Goal: Task Accomplishment & Management: Contribute content

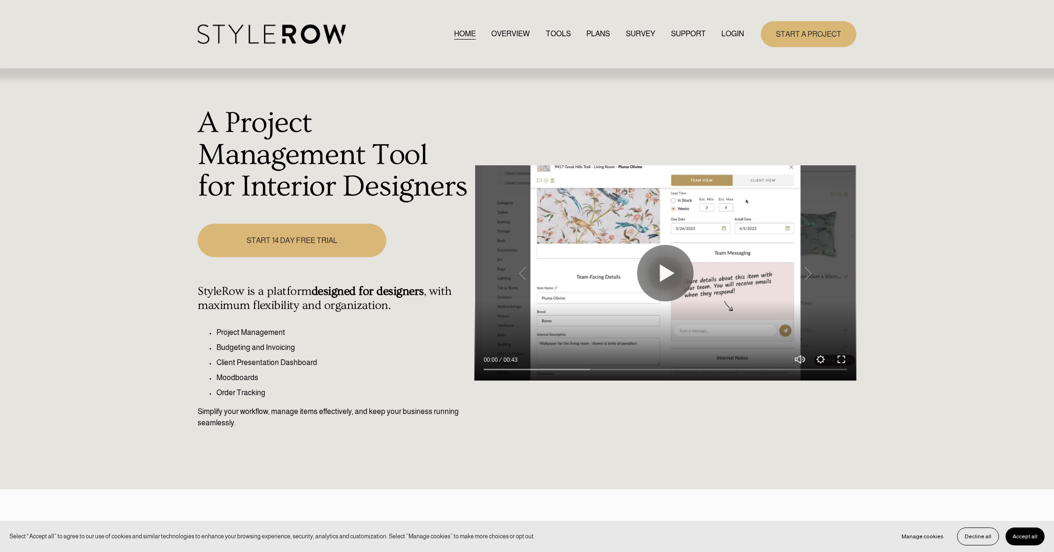
click at [733, 33] on link "LOGIN" at bounding box center [733, 34] width 23 height 13
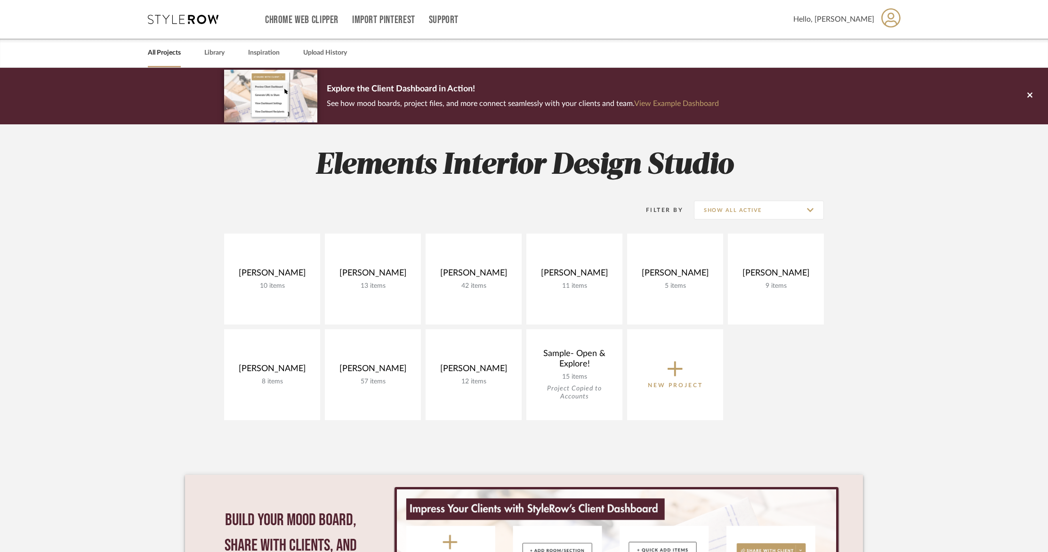
scroll to position [4, 0]
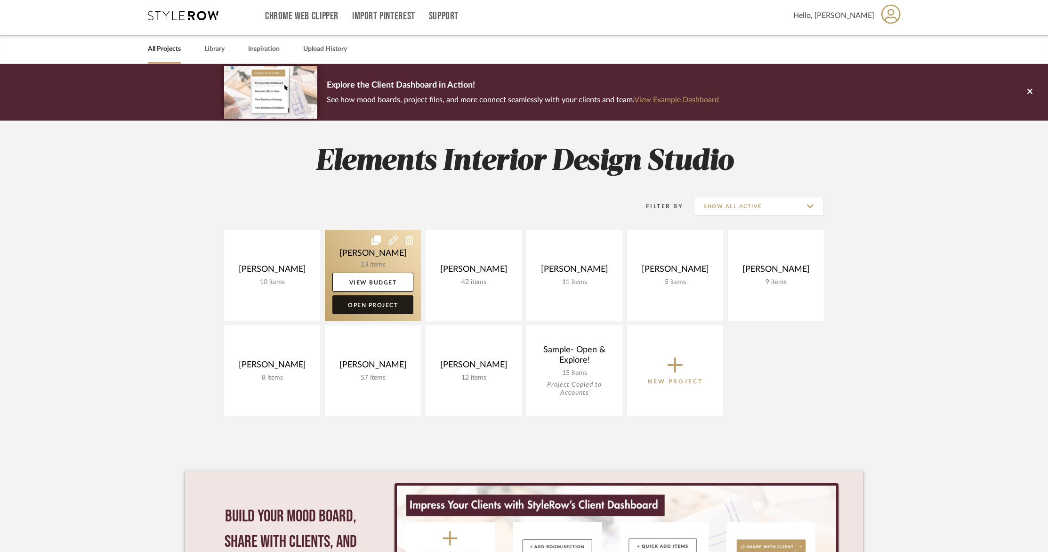
click at [377, 300] on link "Open Project" at bounding box center [372, 304] width 81 height 19
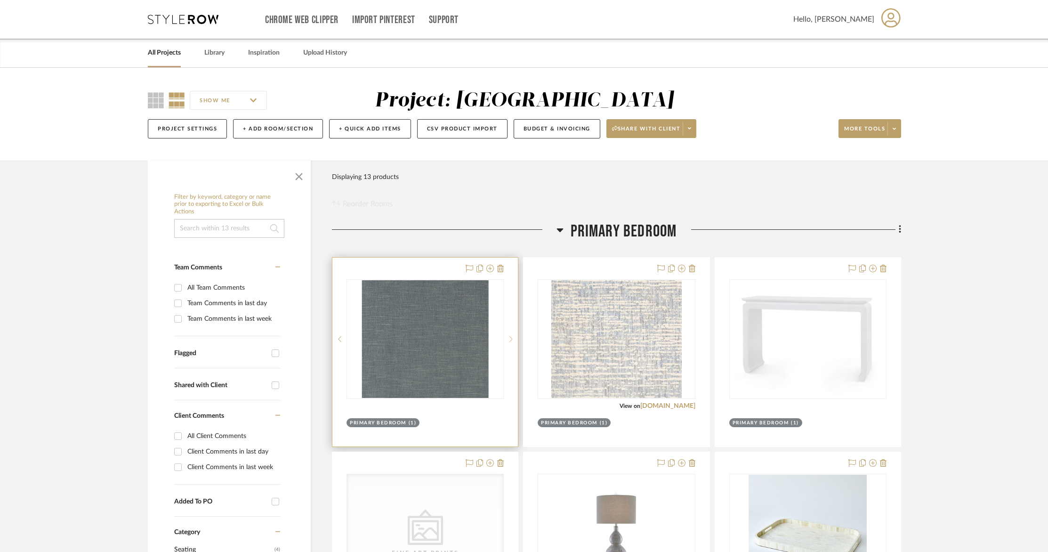
click at [509, 345] on div at bounding box center [511, 339] width 14 height 120
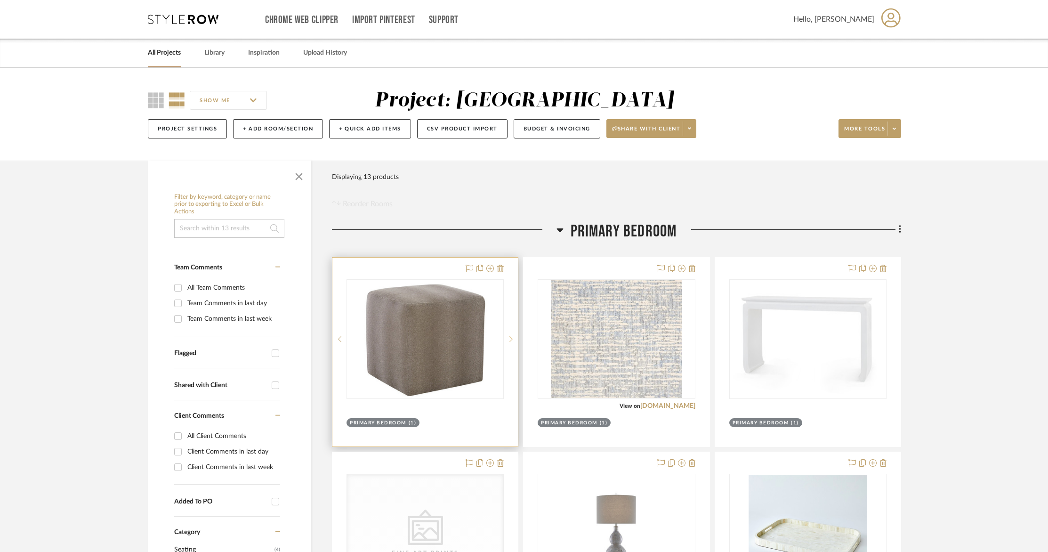
click at [512, 341] on icon at bounding box center [510, 339] width 3 height 7
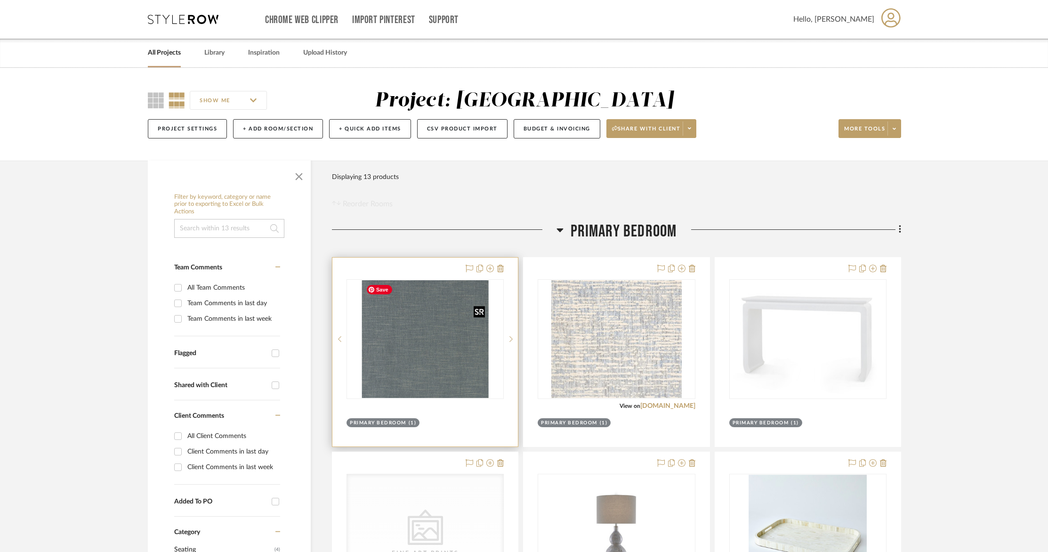
click at [436, 348] on img "0" at bounding box center [425, 339] width 127 height 118
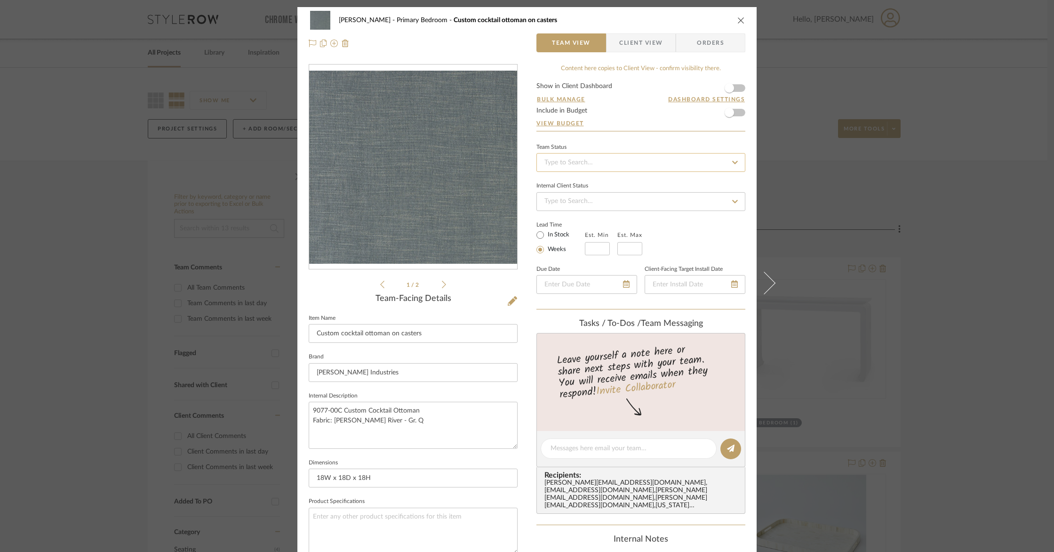
click at [602, 163] on input at bounding box center [641, 162] width 209 height 19
click at [803, 177] on div "Barletta Primary Bedroom Custom cocktail ottoman on casters Team View Client Vi…" at bounding box center [527, 276] width 1054 height 552
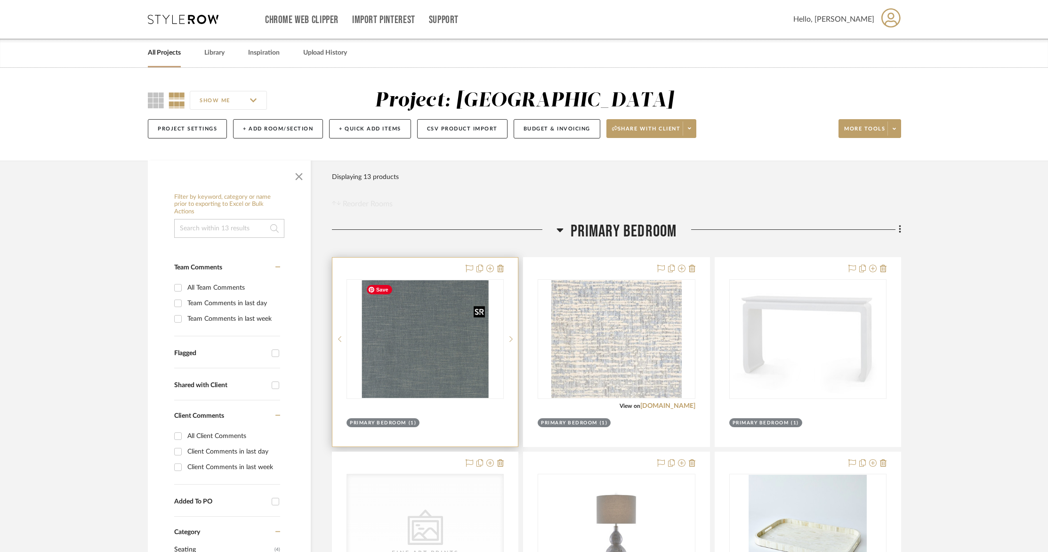
click at [457, 319] on img "0" at bounding box center [425, 339] width 127 height 118
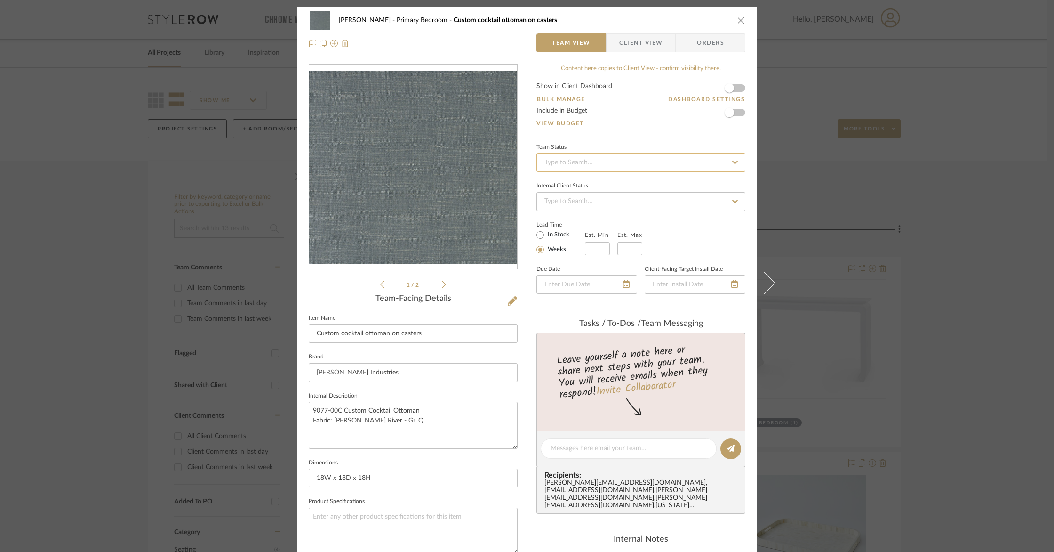
click at [604, 169] on input at bounding box center [641, 162] width 209 height 19
click at [585, 276] on div "Delayed" at bounding box center [638, 283] width 208 height 24
type input "9/23/2025"
type input "Delayed"
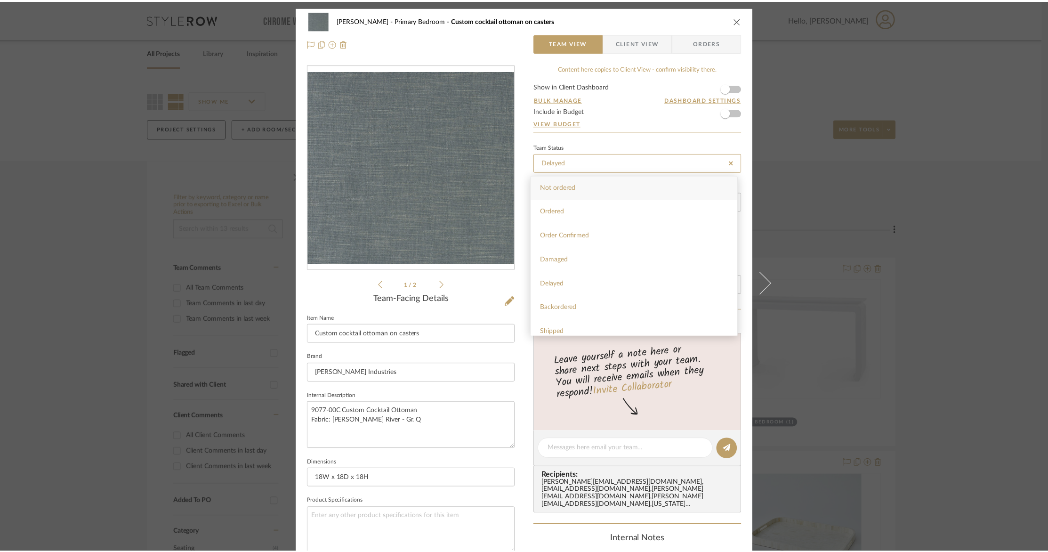
scroll to position [0, 0]
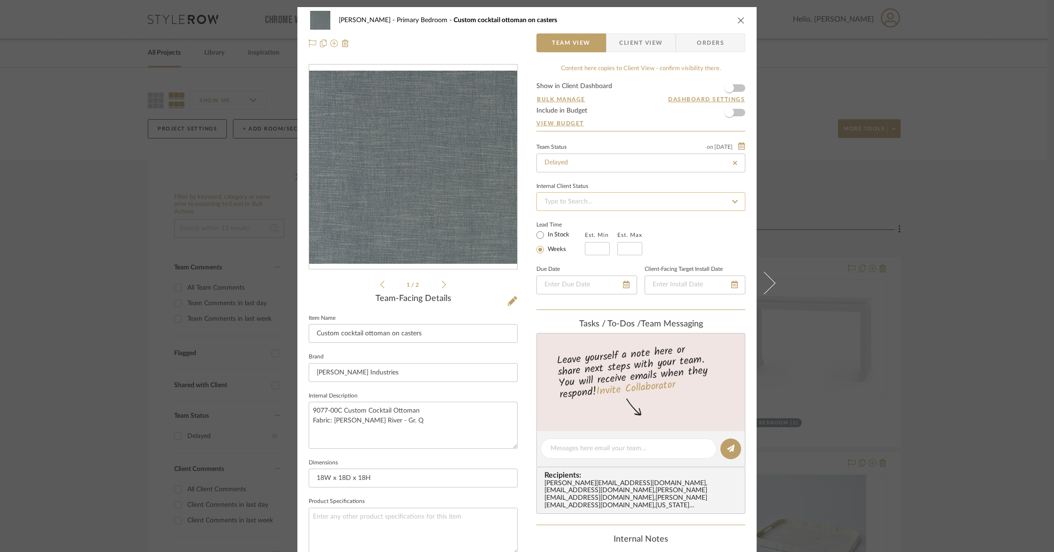
click at [579, 196] on input at bounding box center [641, 201] width 209 height 19
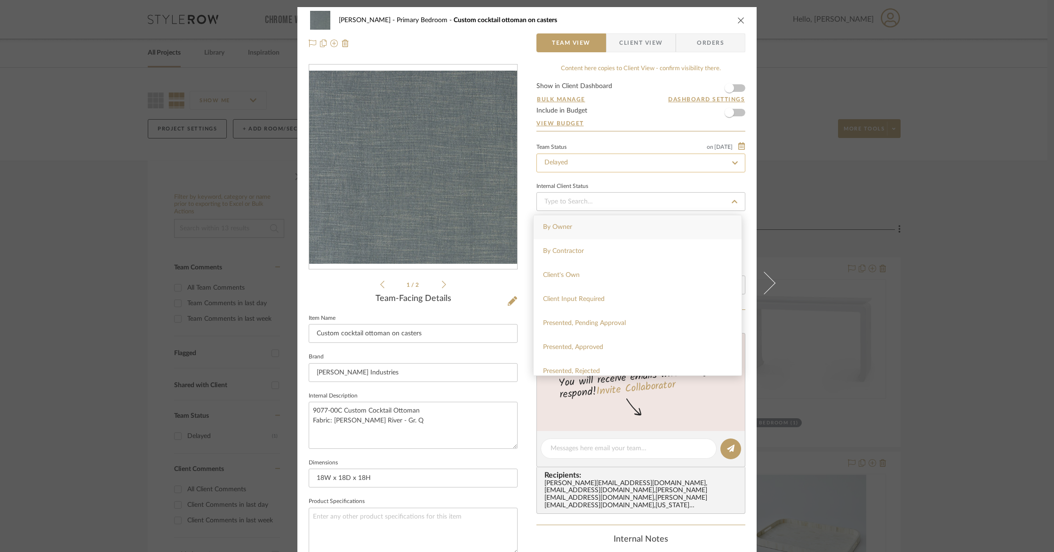
click at [741, 165] on div "Barletta Primary Bedroom Custom cocktail ottoman on casters Team View Client Vi…" at bounding box center [526, 441] width 459 height 868
click at [734, 165] on icon at bounding box center [735, 163] width 8 height 7
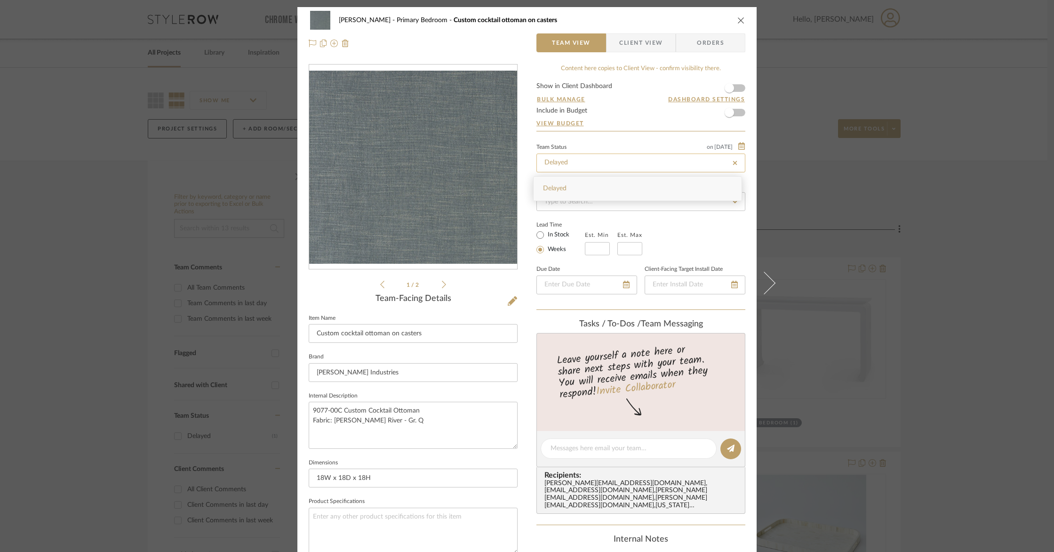
click at [706, 166] on input "Delayed" at bounding box center [641, 162] width 209 height 19
click at [733, 162] on icon at bounding box center [735, 163] width 4 height 4
click at [741, 23] on div "Barletta Primary Bedroom Custom cocktail ottoman on casters Team View Client Vi…" at bounding box center [526, 31] width 459 height 49
click at [738, 22] on icon "close" at bounding box center [742, 20] width 8 height 8
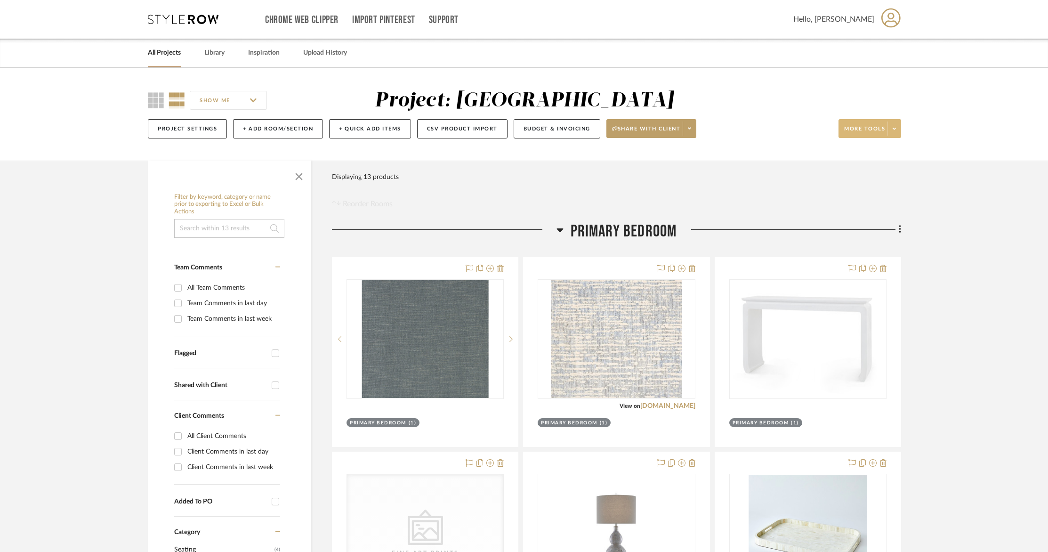
click at [881, 130] on span "More tools" at bounding box center [864, 132] width 41 height 14
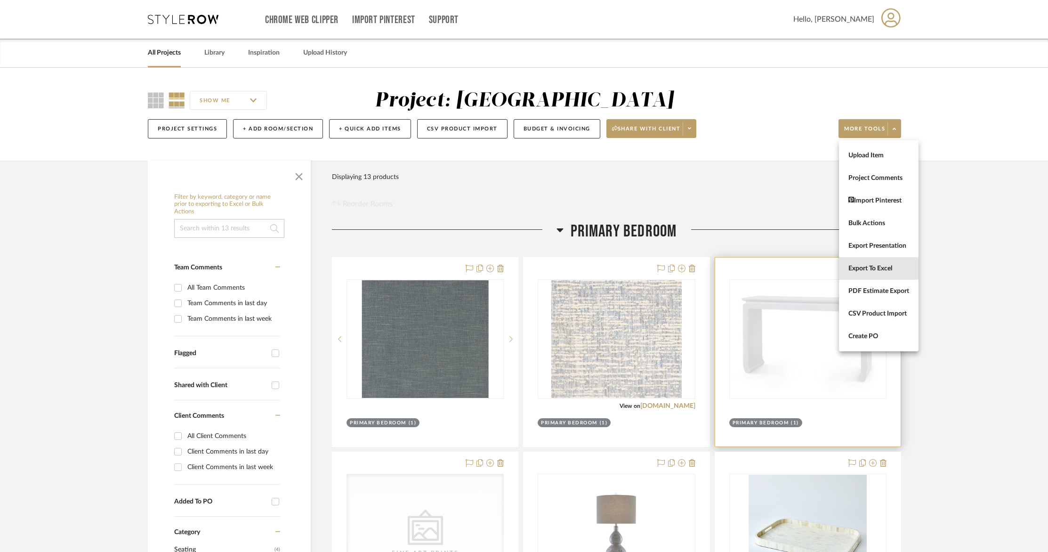
click at [882, 265] on span "Export To Excel" at bounding box center [878, 269] width 61 height 8
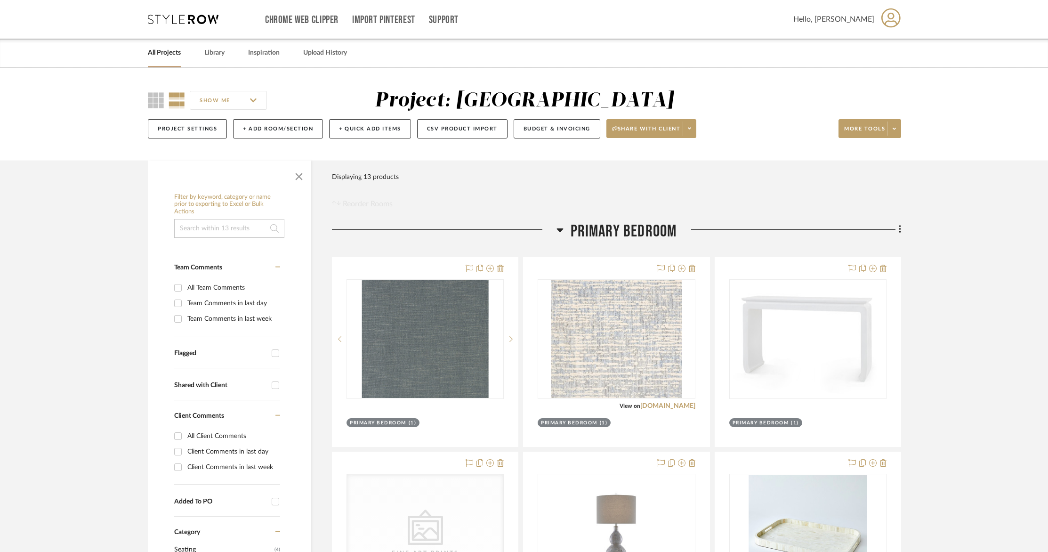
click at [793, 8] on div "Chrome Web Clipper Import Pinterest Support" at bounding box center [529, 19] width 528 height 39
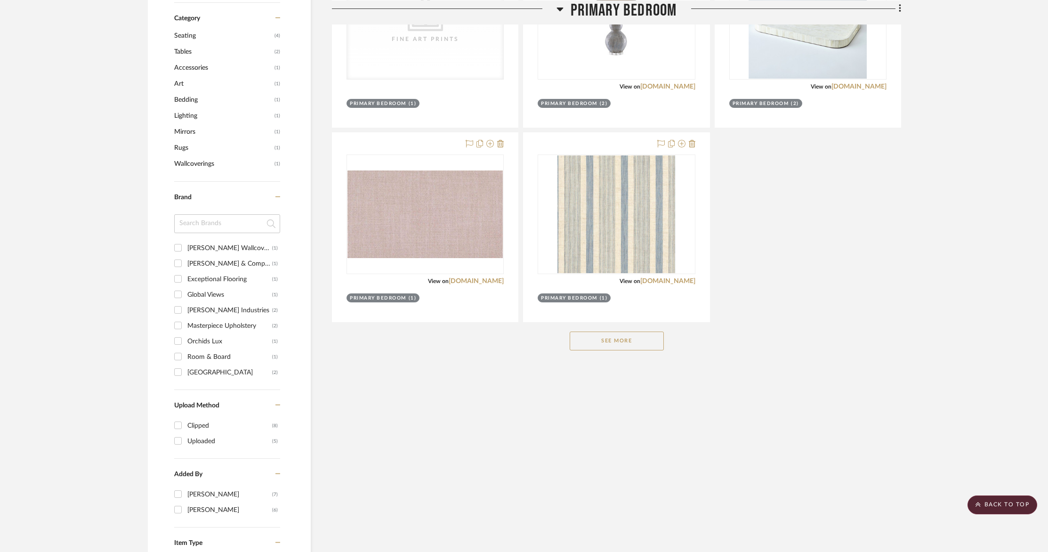
scroll to position [515, 0]
click at [626, 342] on button "See More" at bounding box center [617, 339] width 94 height 19
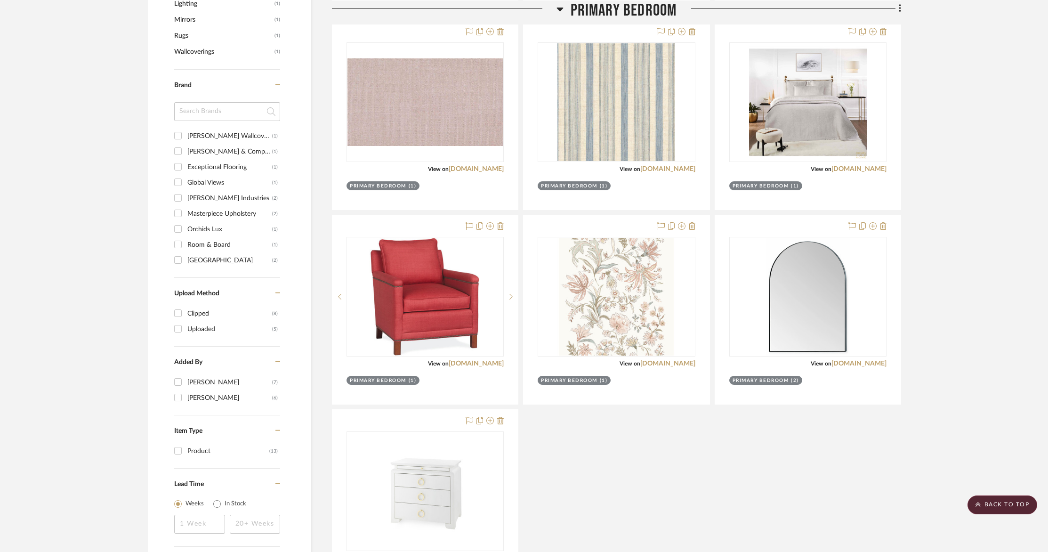
scroll to position [625, 0]
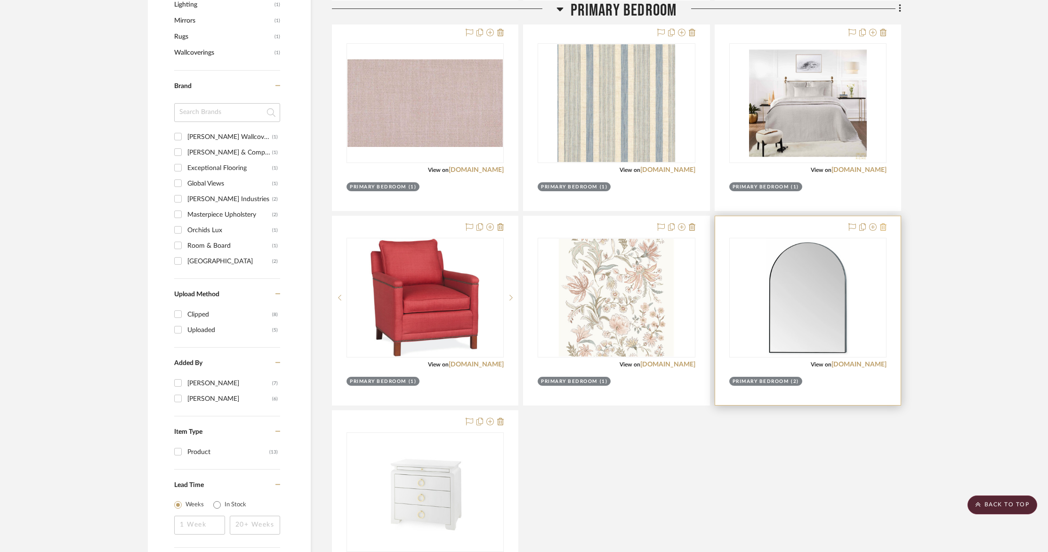
click at [885, 225] on icon at bounding box center [883, 227] width 7 height 8
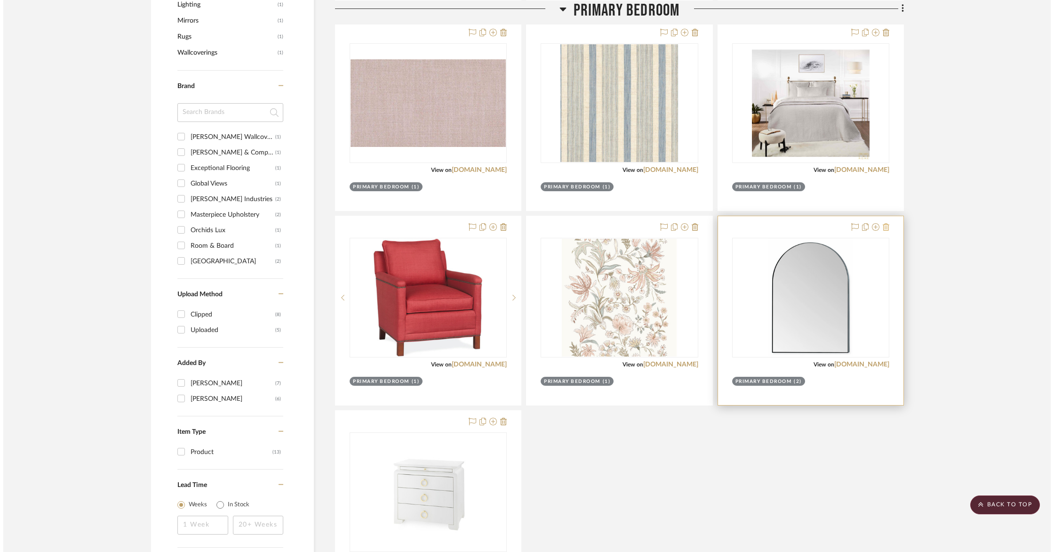
scroll to position [0, 0]
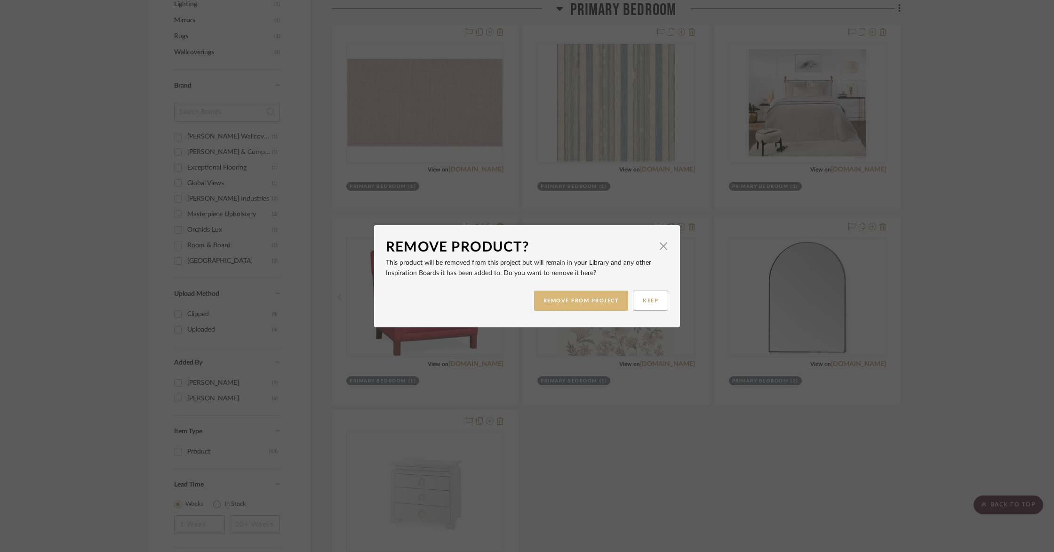
click at [578, 303] on button "REMOVE FROM PROJECT" at bounding box center [581, 300] width 95 height 20
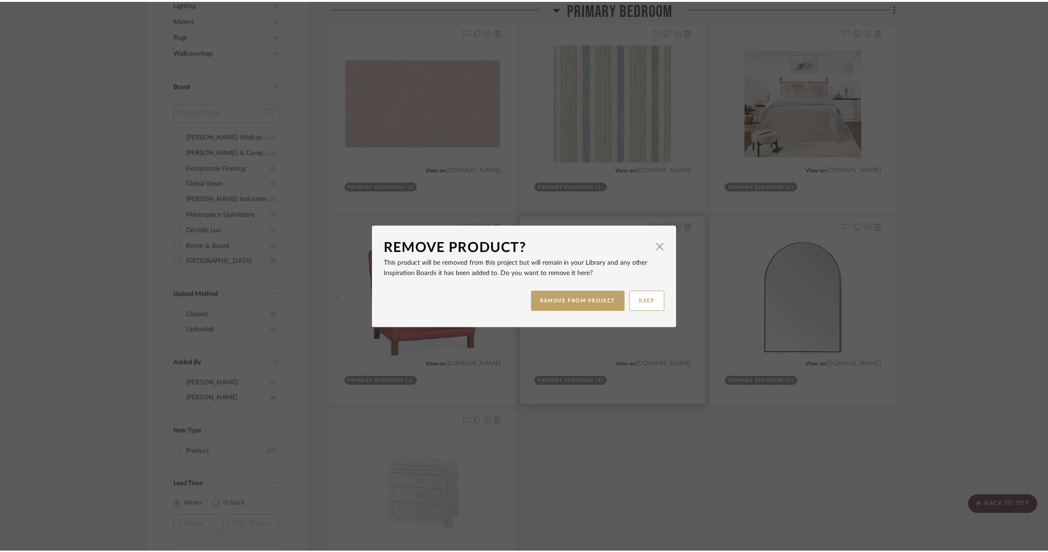
scroll to position [625, 0]
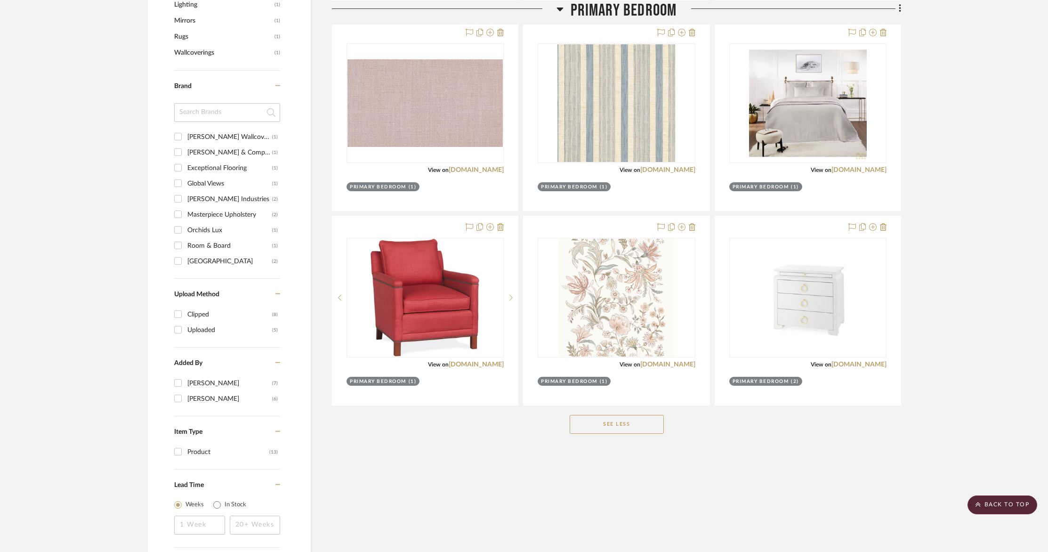
click at [1021, 242] on project-details-page "SHOW ME Project: Barletta Project Settings + Add Room/Section + Quick Add Items…" at bounding box center [524, 33] width 1048 height 1181
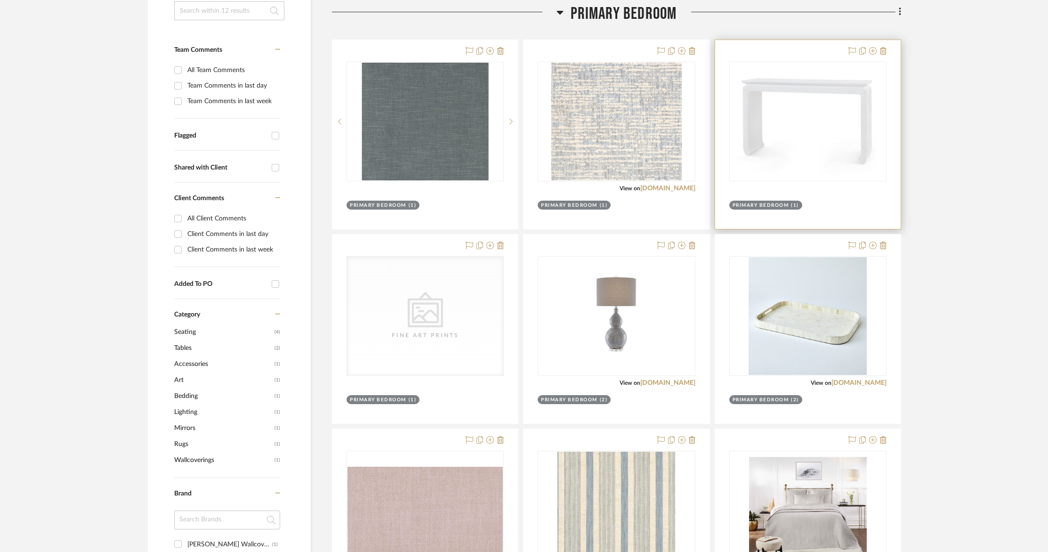
scroll to position [217, 0]
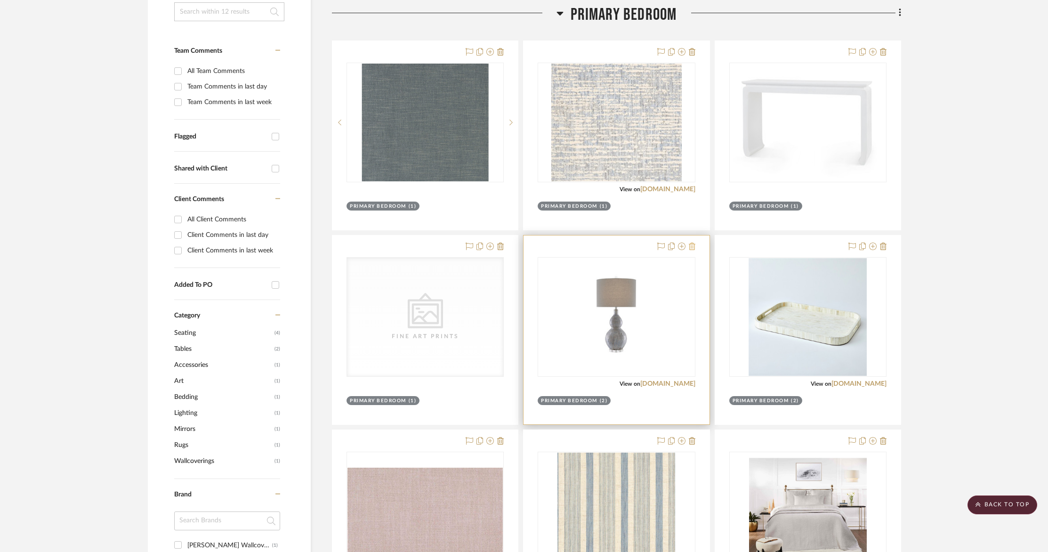
click at [693, 247] on icon at bounding box center [692, 246] width 7 height 8
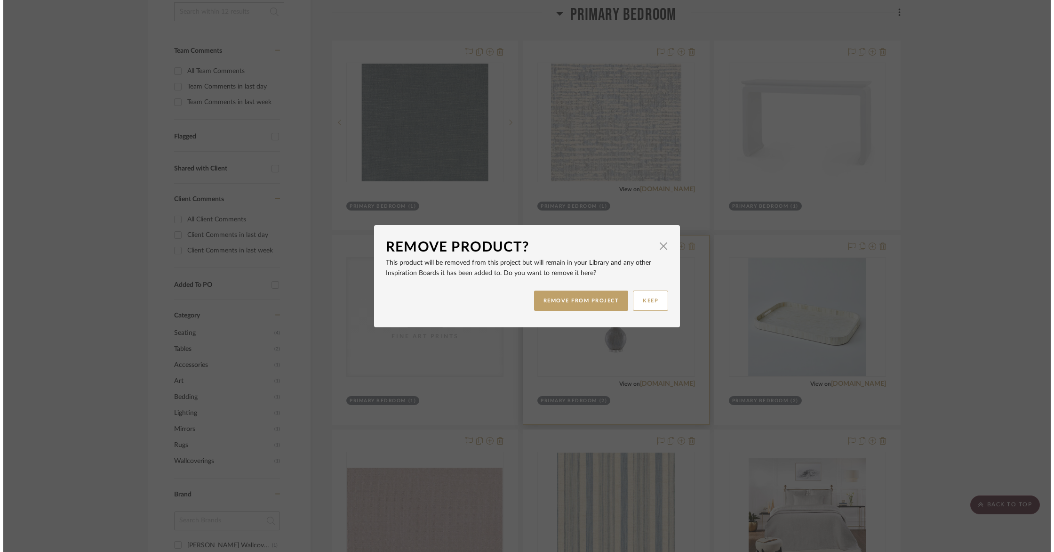
scroll to position [0, 0]
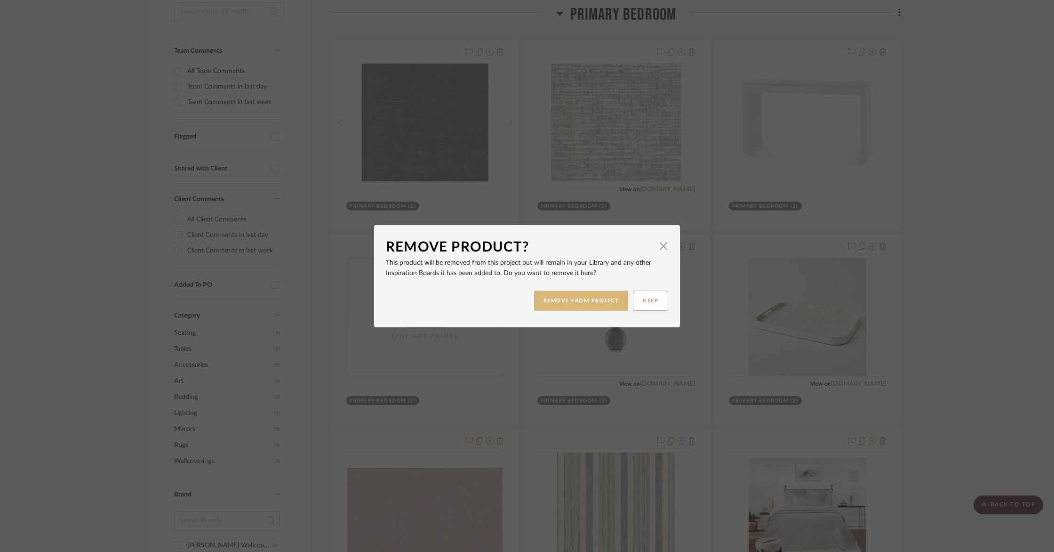
click at [580, 300] on button "REMOVE FROM PROJECT" at bounding box center [581, 300] width 95 height 20
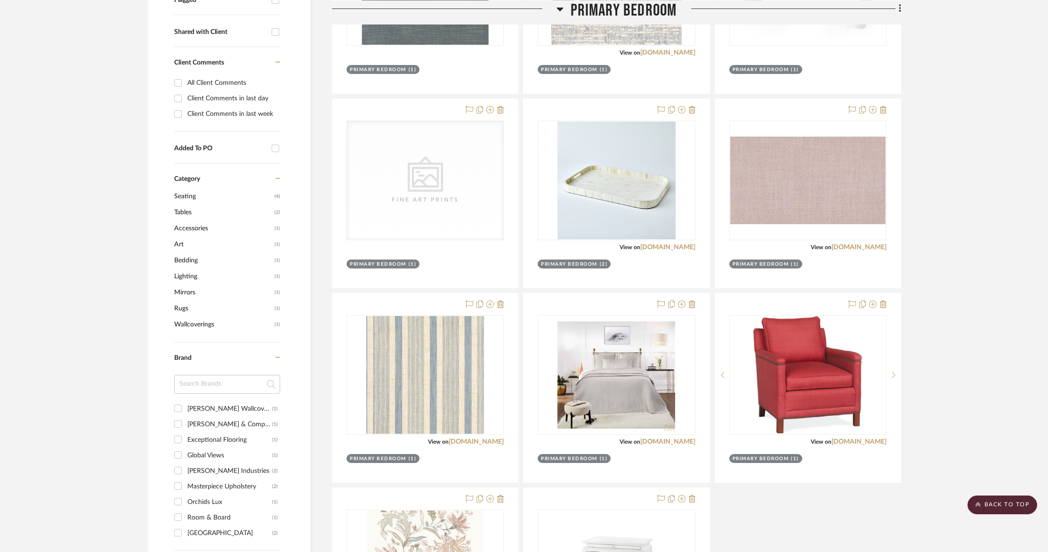
scroll to position [358, 0]
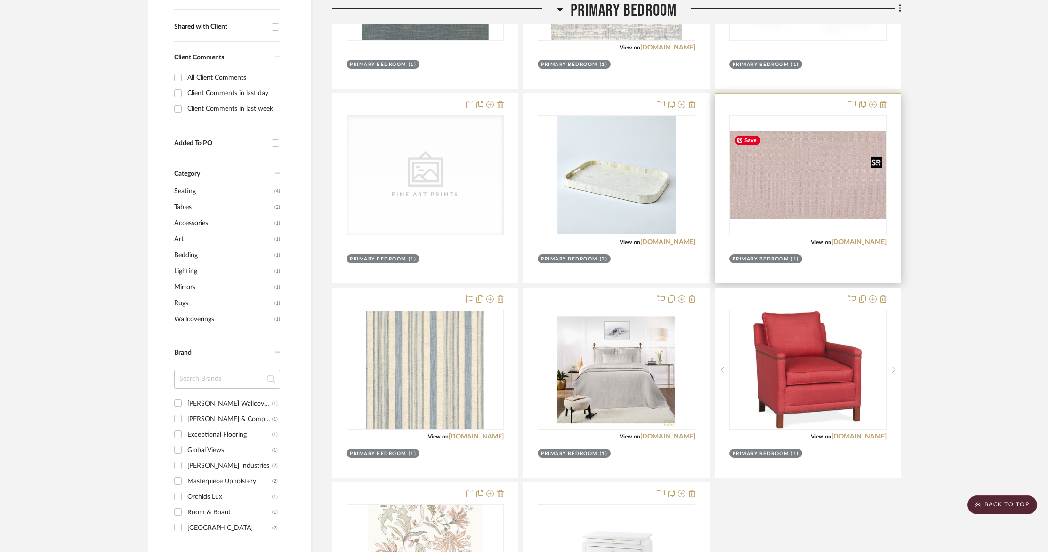
click at [849, 207] on img "0" at bounding box center [807, 175] width 155 height 88
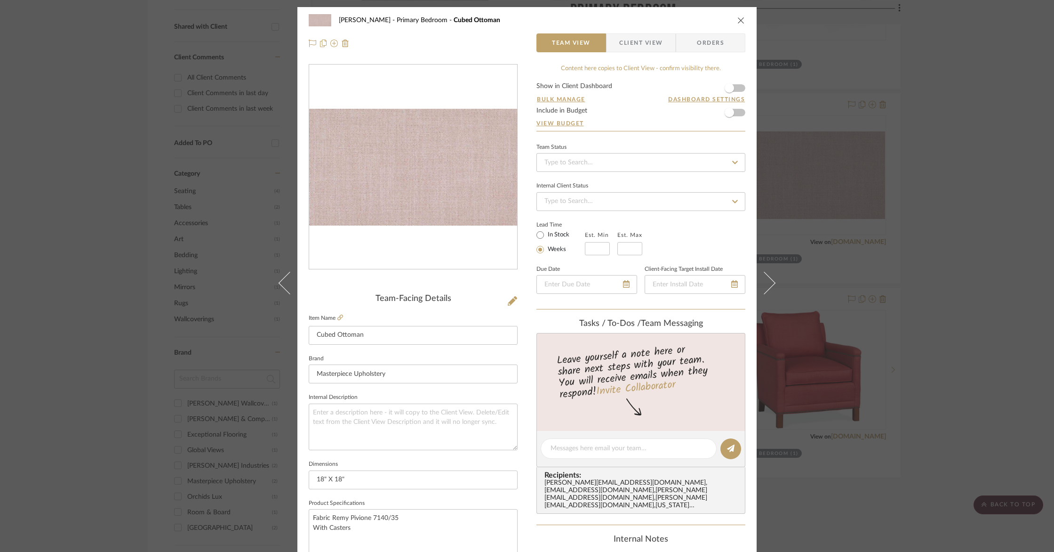
scroll to position [5, 0]
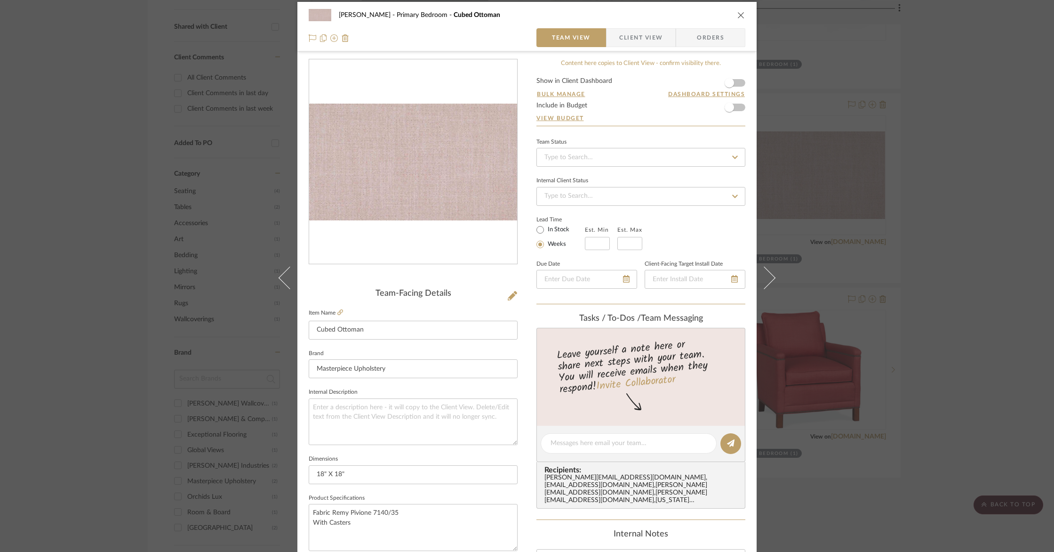
click at [738, 13] on icon "close" at bounding box center [742, 15] width 8 height 8
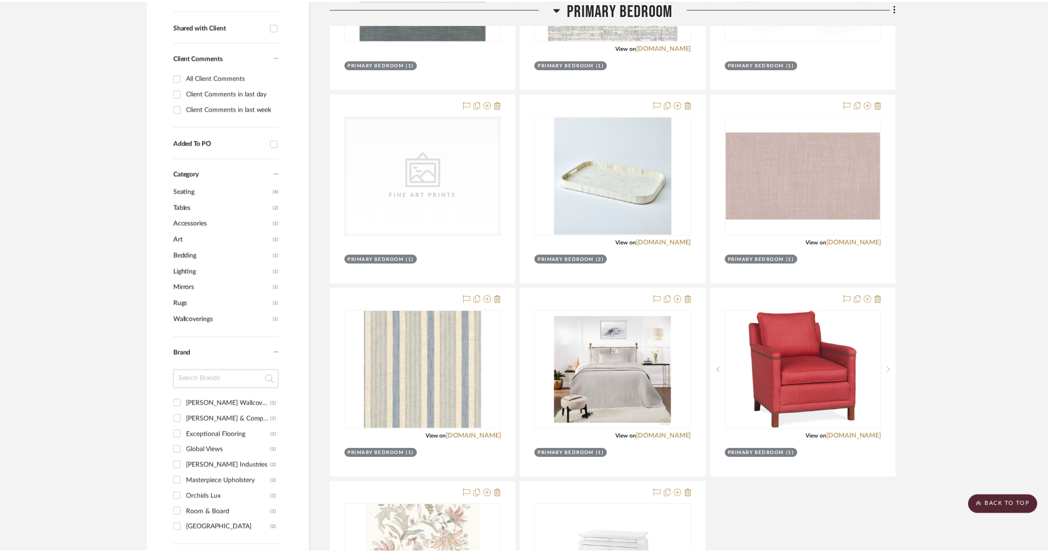
scroll to position [358, 0]
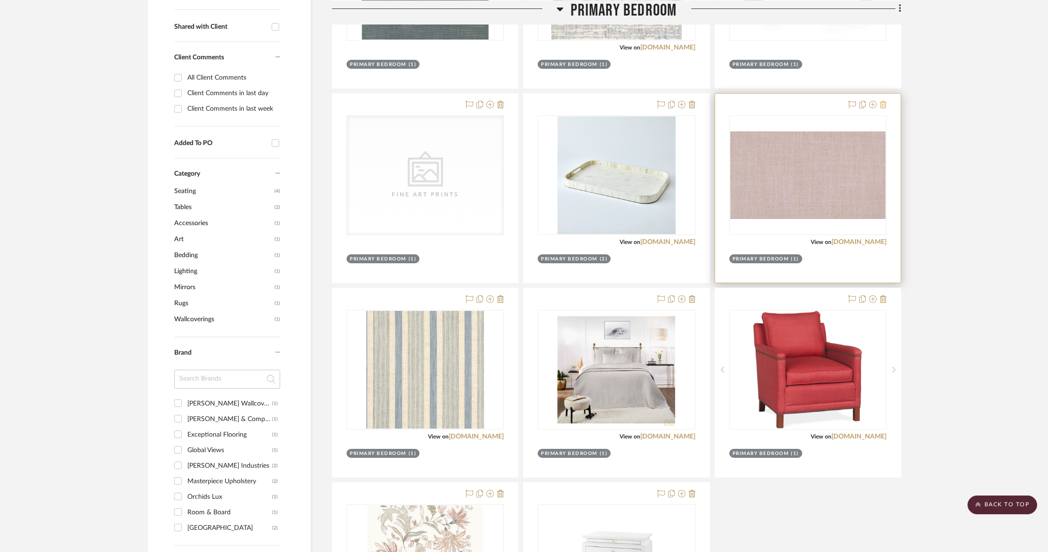
click at [885, 108] on fa-icon at bounding box center [883, 105] width 7 height 8
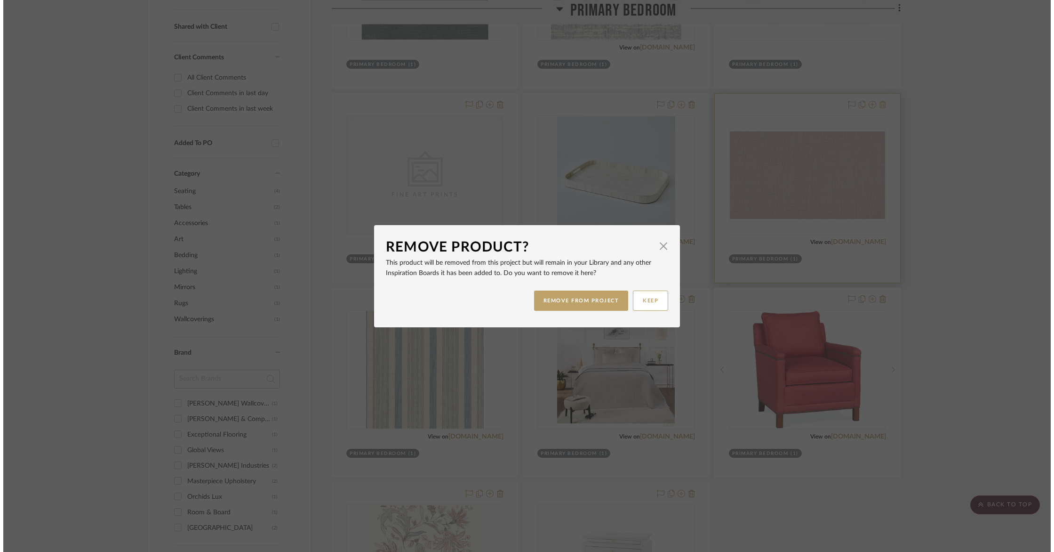
scroll to position [0, 0]
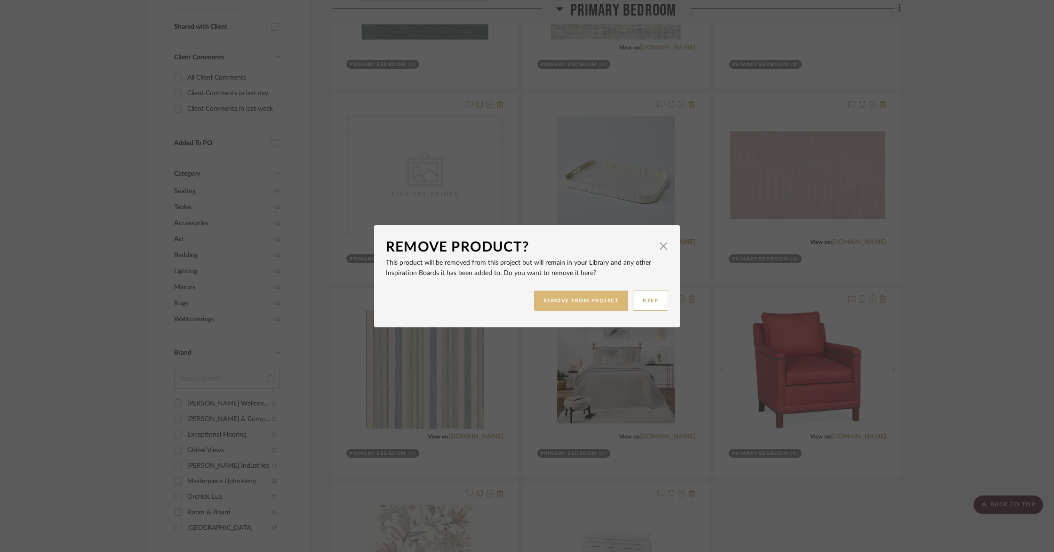
click at [575, 308] on button "REMOVE FROM PROJECT" at bounding box center [581, 300] width 95 height 20
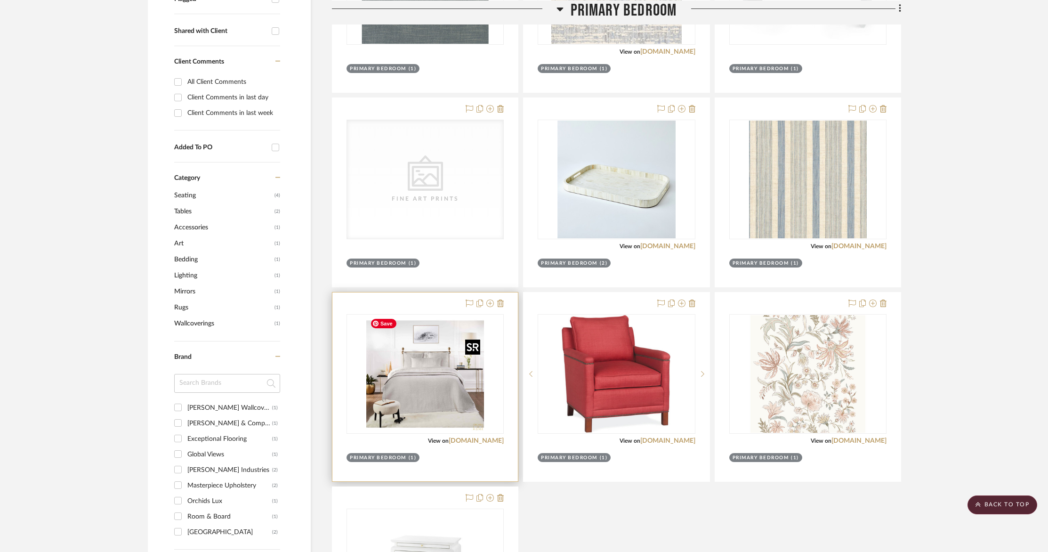
scroll to position [351, 0]
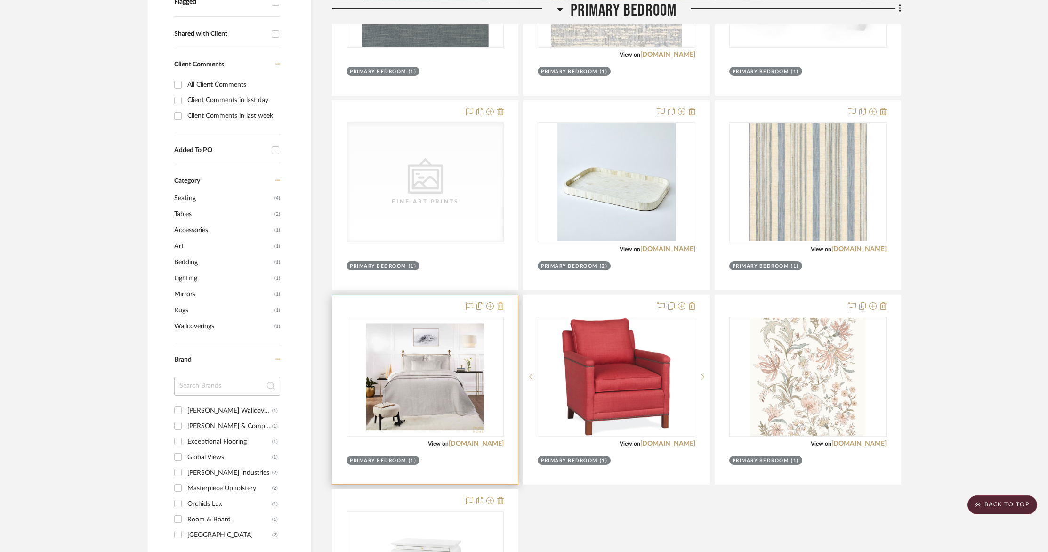
click at [500, 305] on icon at bounding box center [500, 306] width 7 height 8
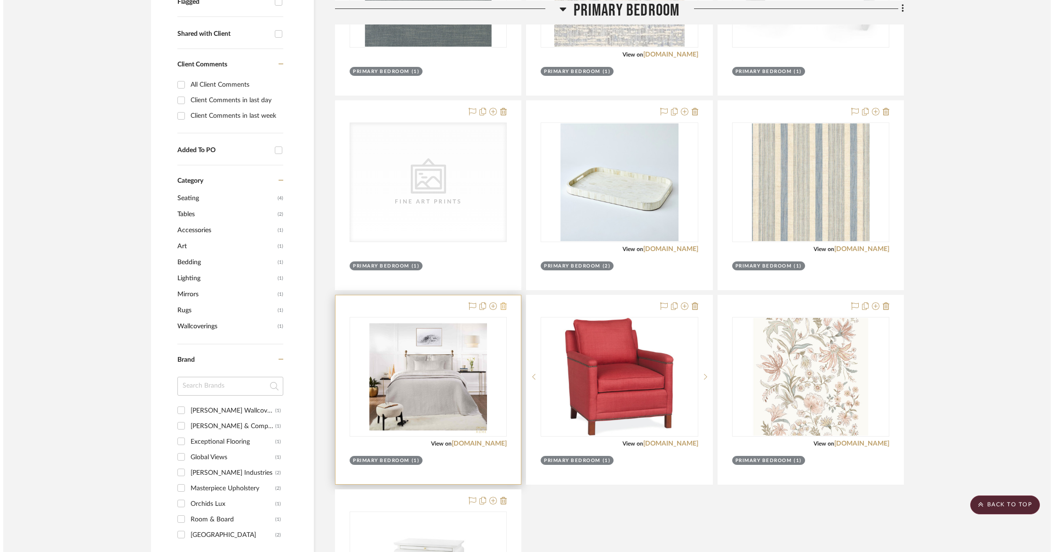
scroll to position [0, 0]
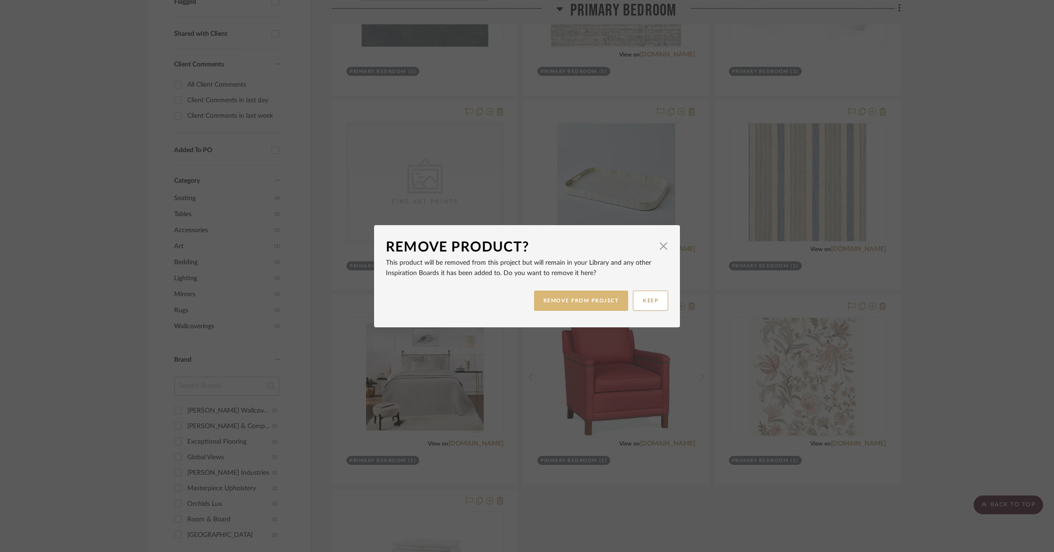
drag, startPoint x: 557, startPoint y: 304, endPoint x: 571, endPoint y: 305, distance: 14.1
click at [557, 304] on button "REMOVE FROM PROJECT" at bounding box center [581, 300] width 95 height 20
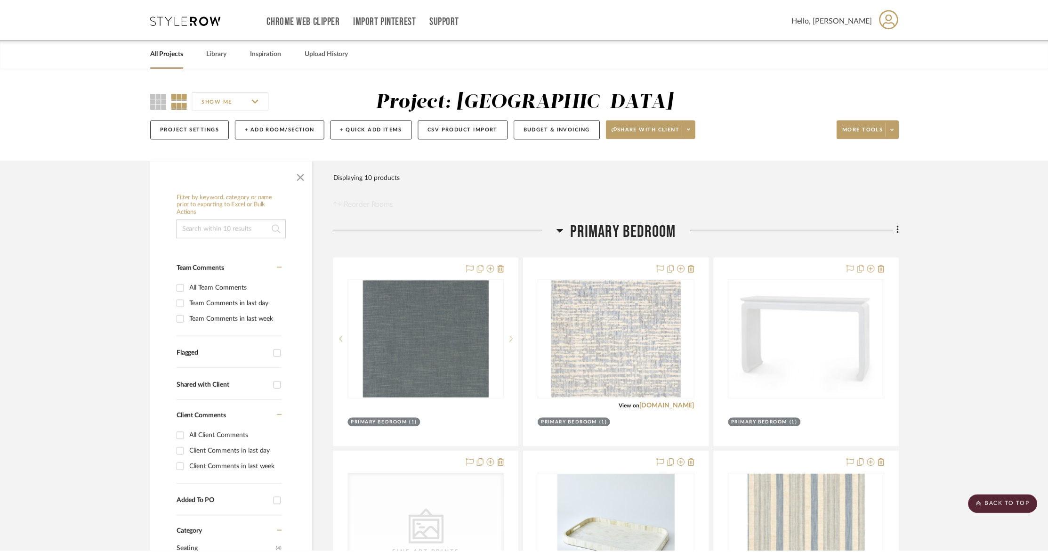
scroll to position [351, 0]
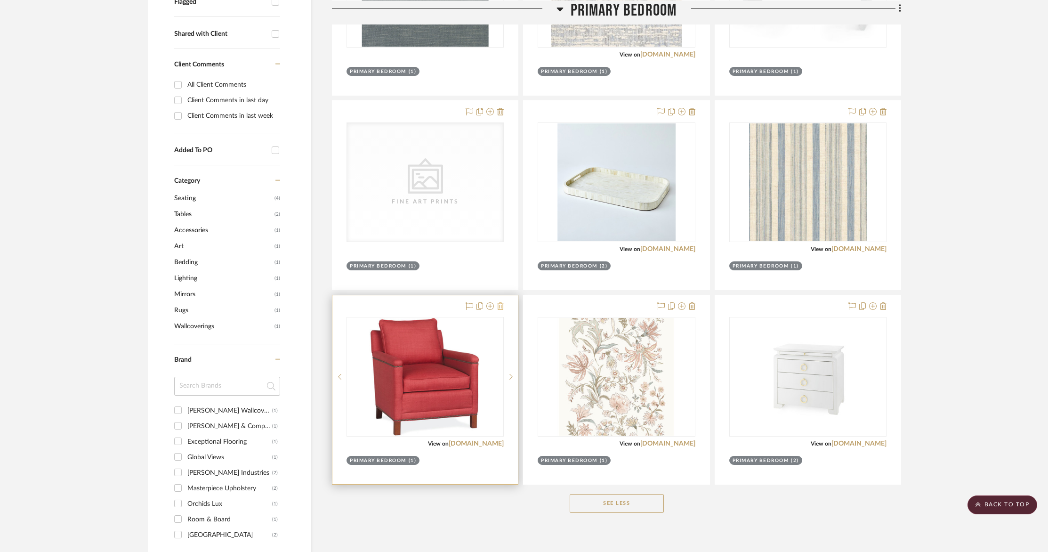
click at [501, 306] on icon at bounding box center [500, 306] width 7 height 8
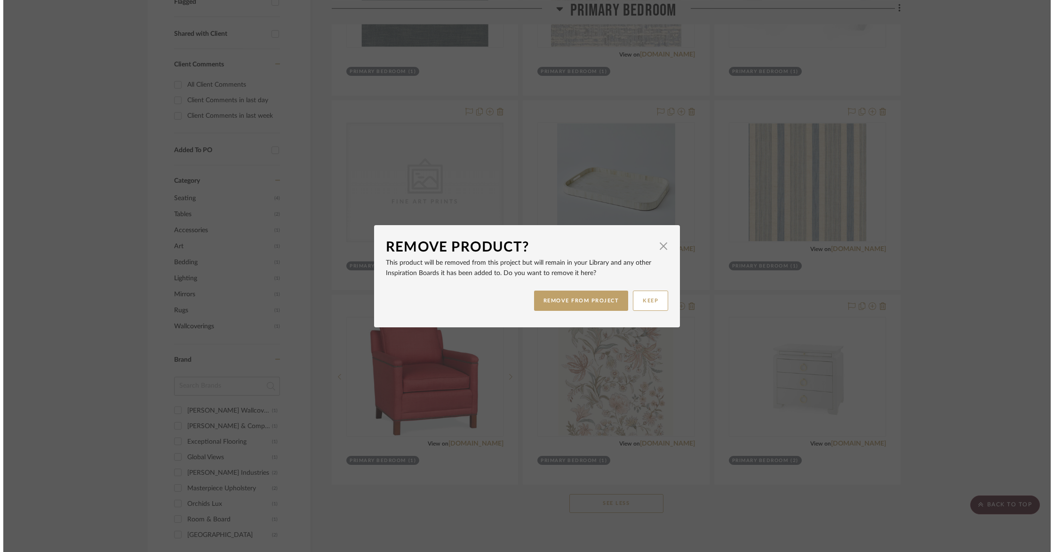
scroll to position [0, 0]
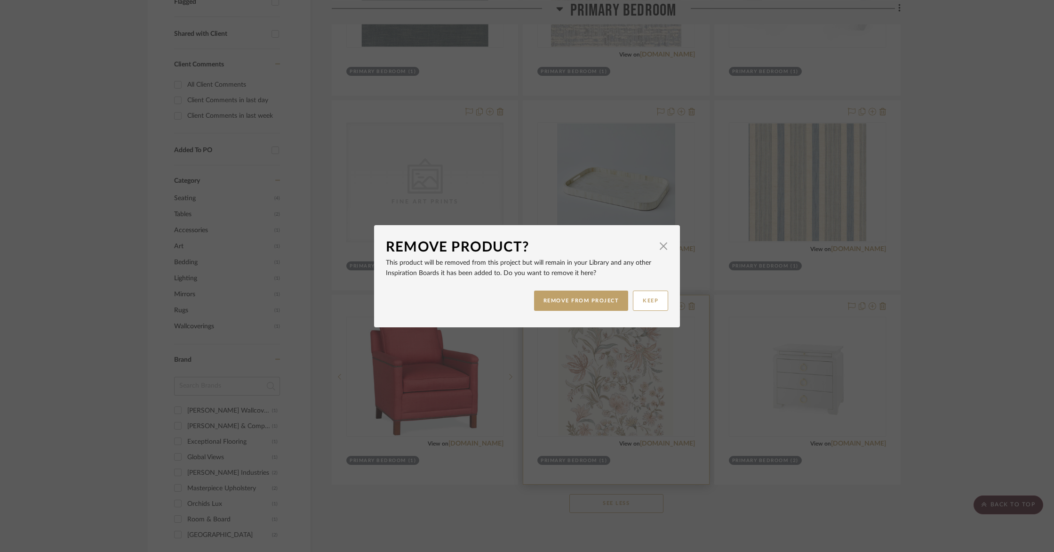
drag, startPoint x: 560, startPoint y: 305, endPoint x: 623, endPoint y: 306, distance: 63.5
click at [560, 305] on button "REMOVE FROM PROJECT" at bounding box center [581, 300] width 95 height 20
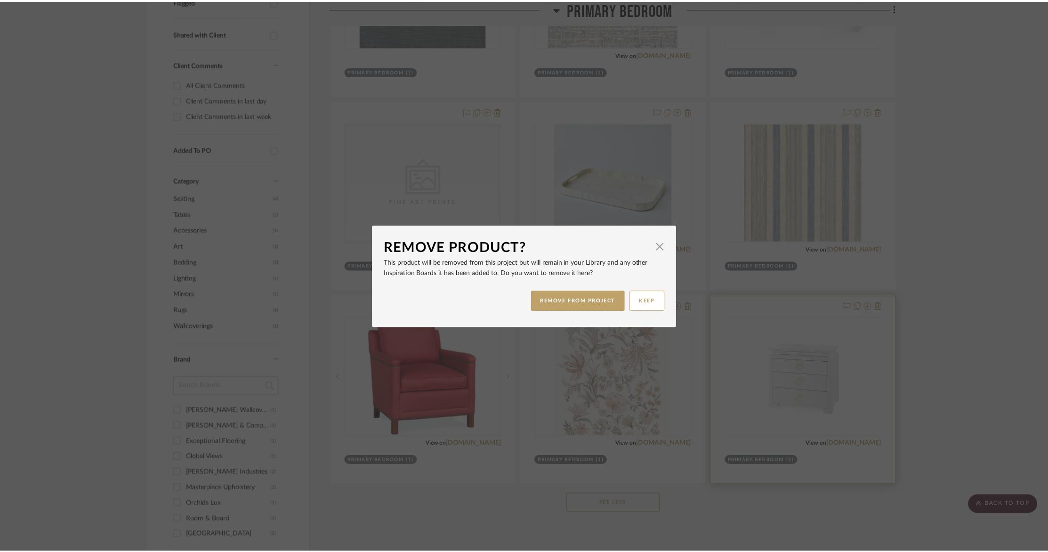
scroll to position [351, 0]
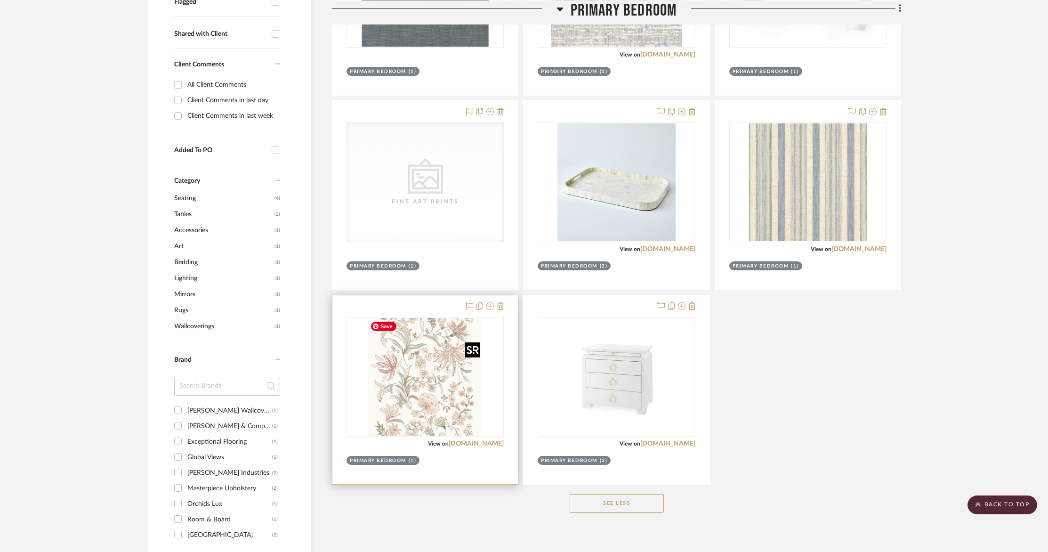
click at [423, 378] on img "0" at bounding box center [425, 377] width 118 height 118
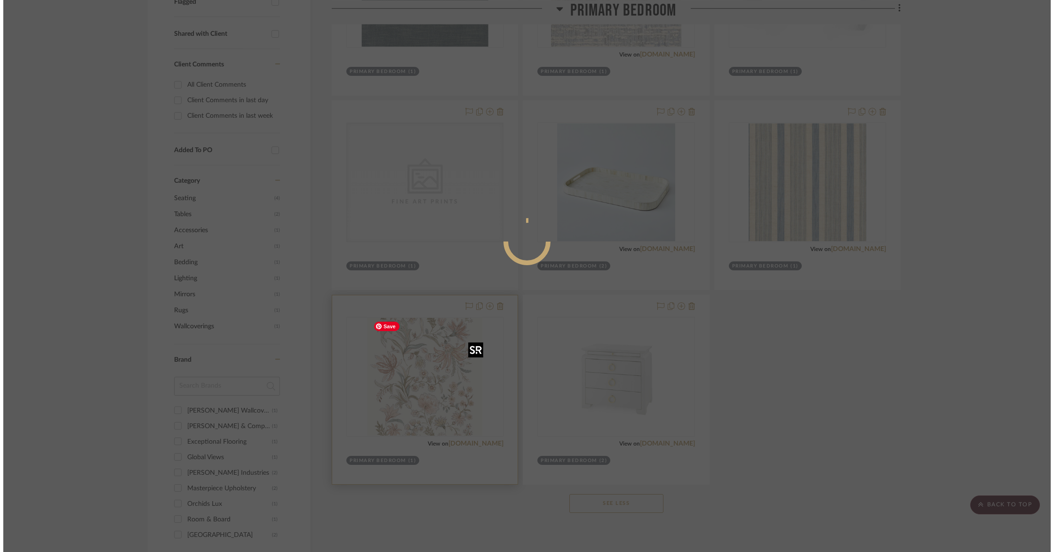
scroll to position [0, 0]
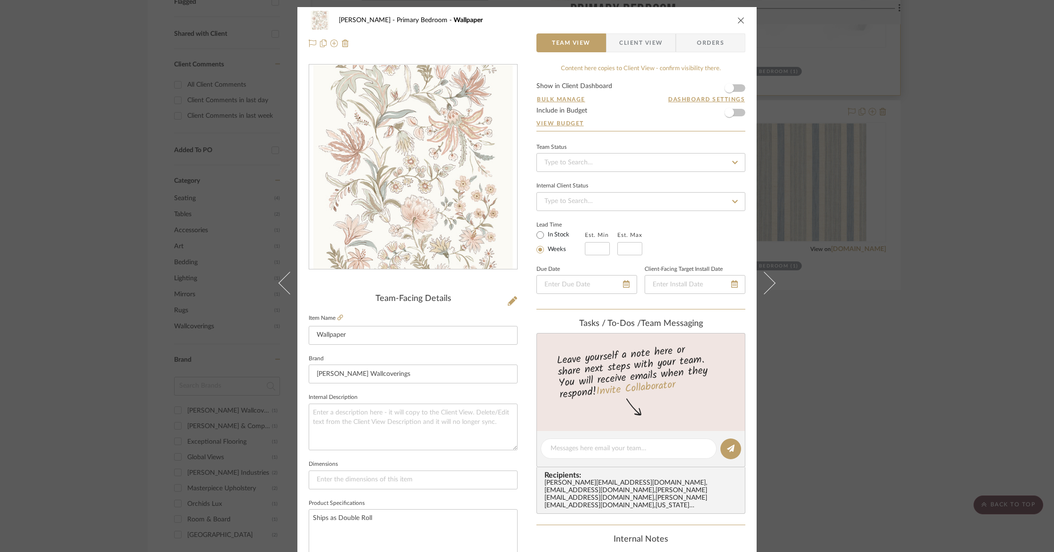
drag, startPoint x: 735, startPoint y: 19, endPoint x: 731, endPoint y: 25, distance: 7.4
click at [738, 19] on icon "close" at bounding box center [742, 20] width 8 height 8
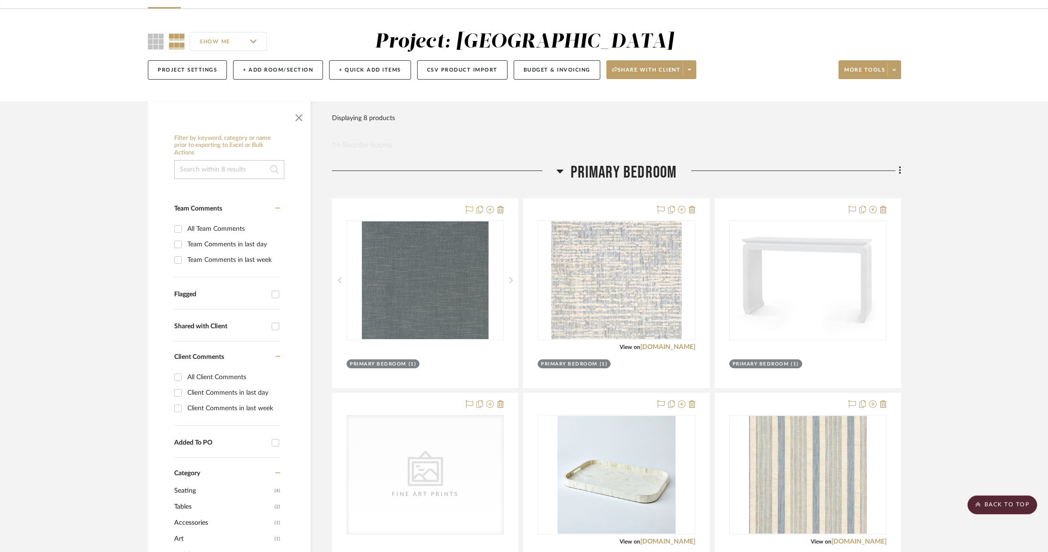
scroll to position [44, 0]
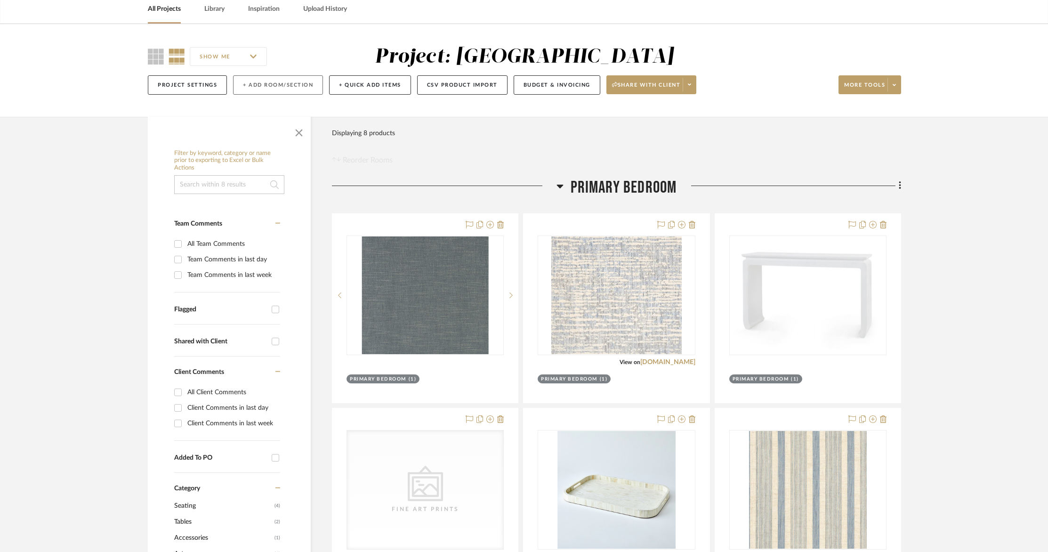
click at [267, 86] on button "+ Add Room/Section" at bounding box center [278, 84] width 90 height 19
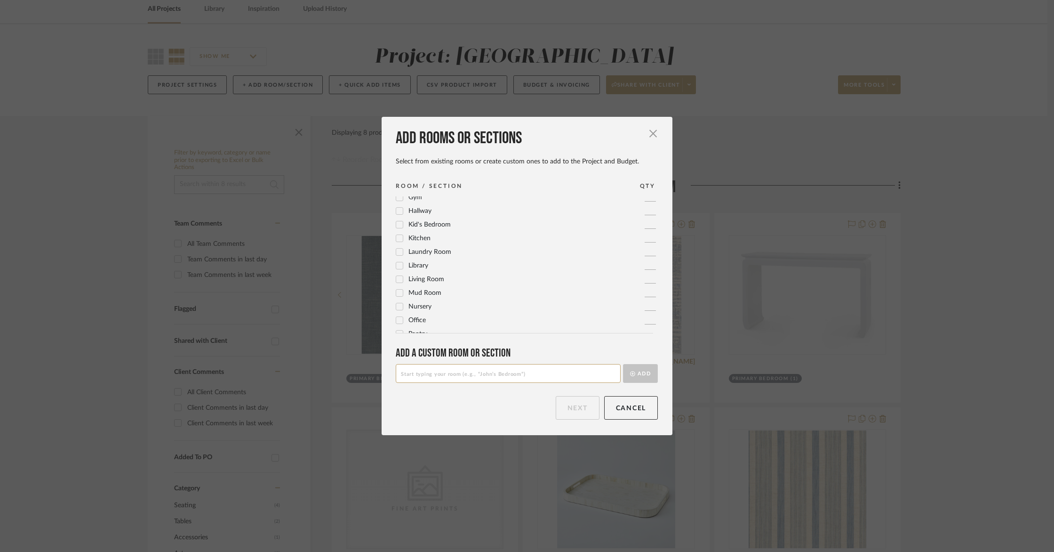
scroll to position [201, 0]
click at [397, 247] on icon at bounding box center [400, 246] width 6 height 5
click at [568, 418] on button "Next" at bounding box center [578, 408] width 44 height 24
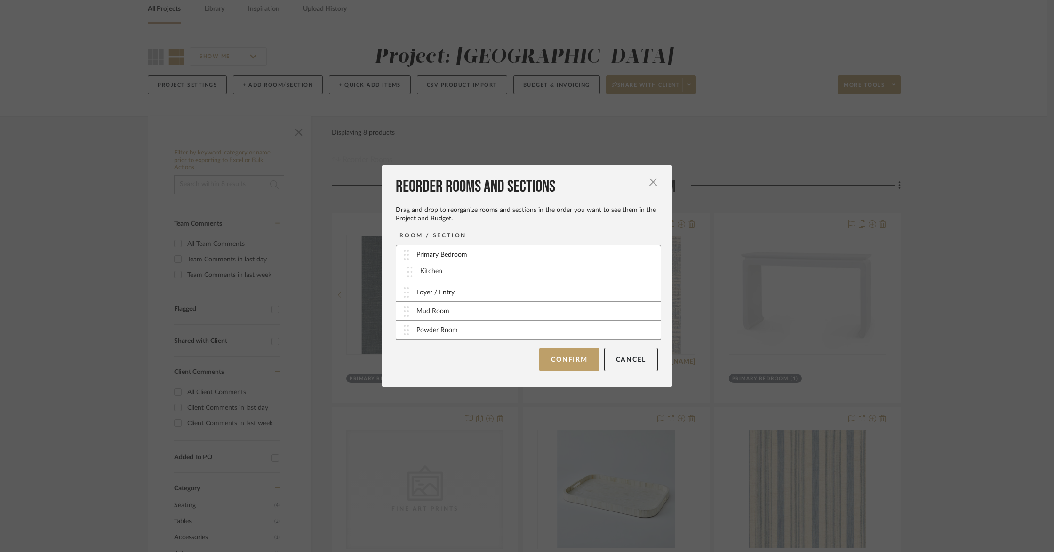
drag, startPoint x: 429, startPoint y: 332, endPoint x: 436, endPoint y: 274, distance: 58.8
click at [578, 357] on button "Confirm" at bounding box center [569, 359] width 60 height 24
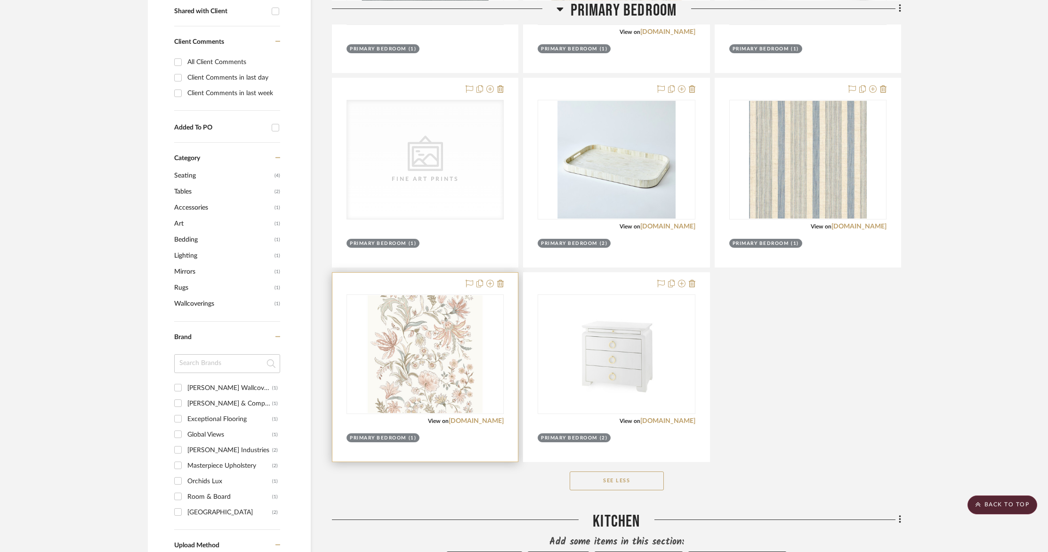
scroll to position [373, 0]
click at [459, 308] on img "0" at bounding box center [425, 355] width 118 height 118
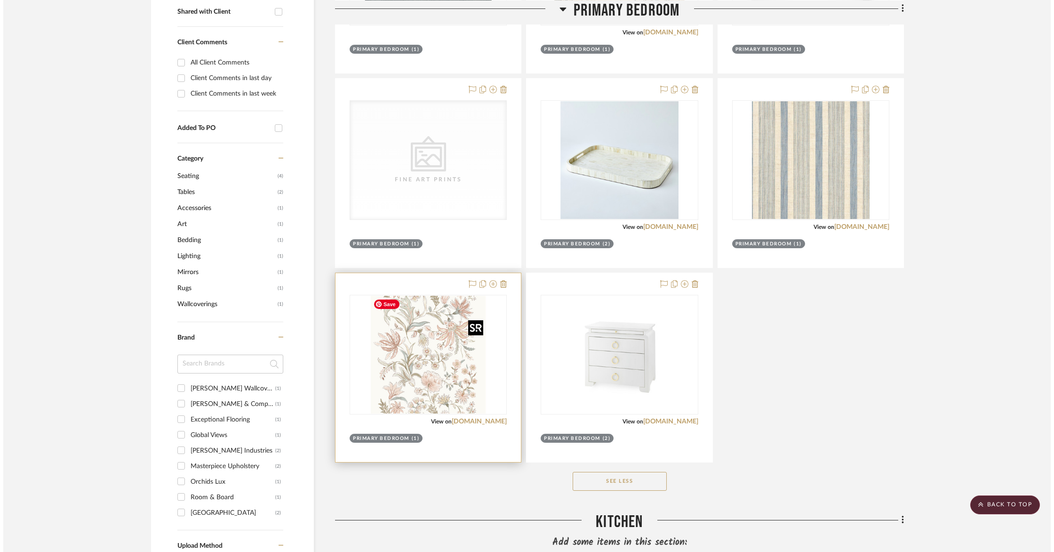
scroll to position [0, 0]
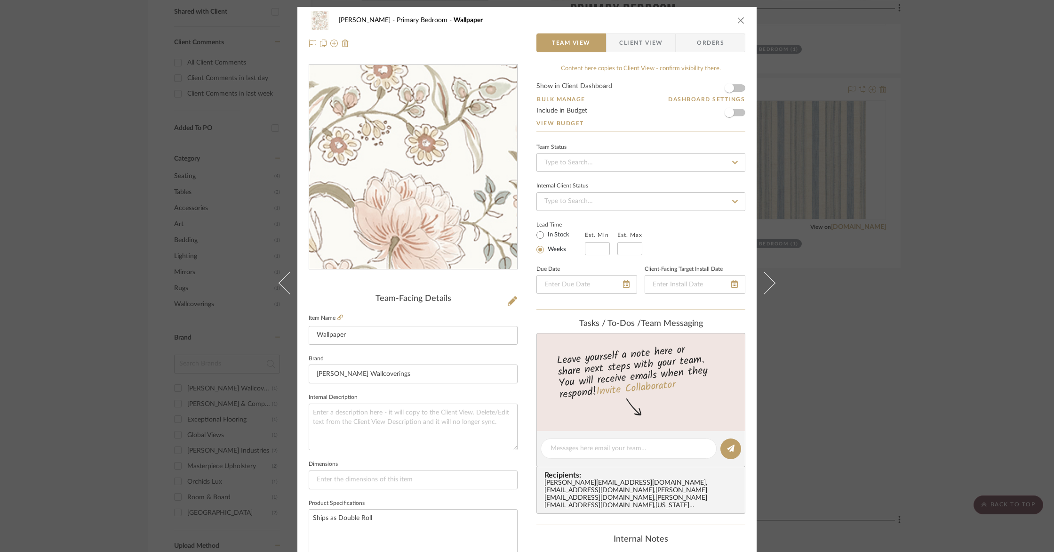
click at [418, 194] on img "0" at bounding box center [413, 167] width 204 height 204
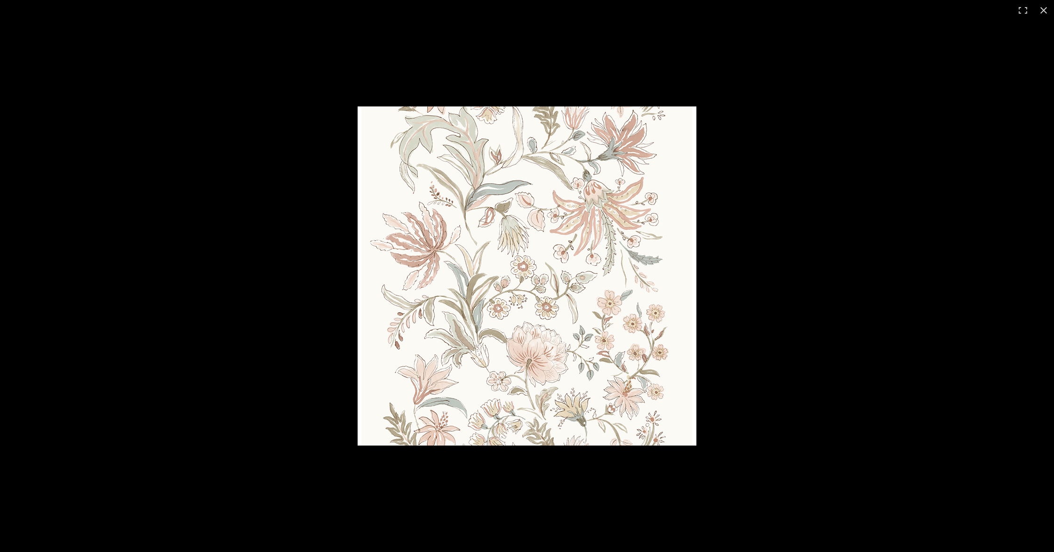
click at [418, 194] on img at bounding box center [527, 275] width 339 height 339
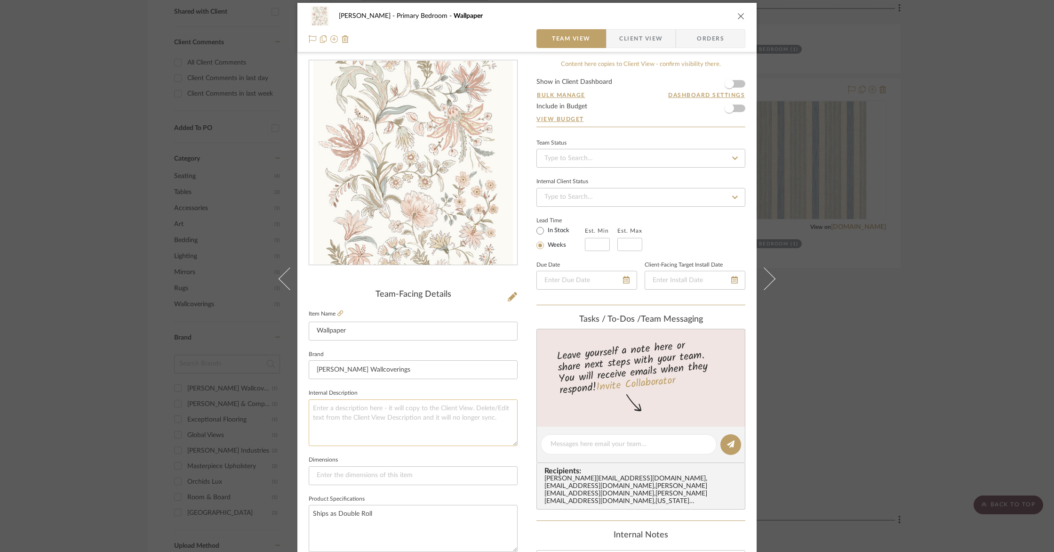
click at [336, 413] on textarea at bounding box center [413, 422] width 209 height 47
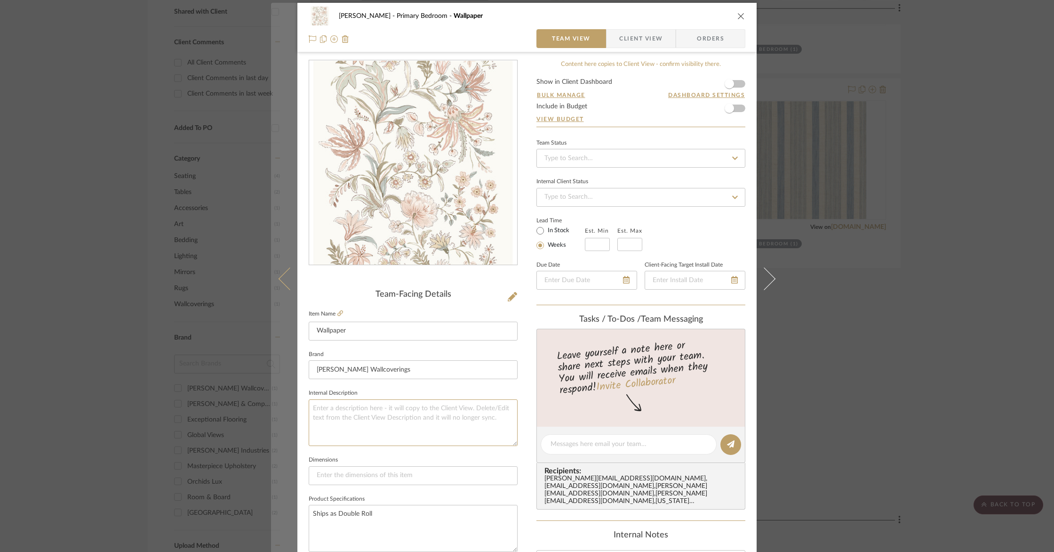
paste textarea "2932-65115 | [PERSON_NAME], Bodri Light Blue Tulip Garden Blue - A-Street Print…"
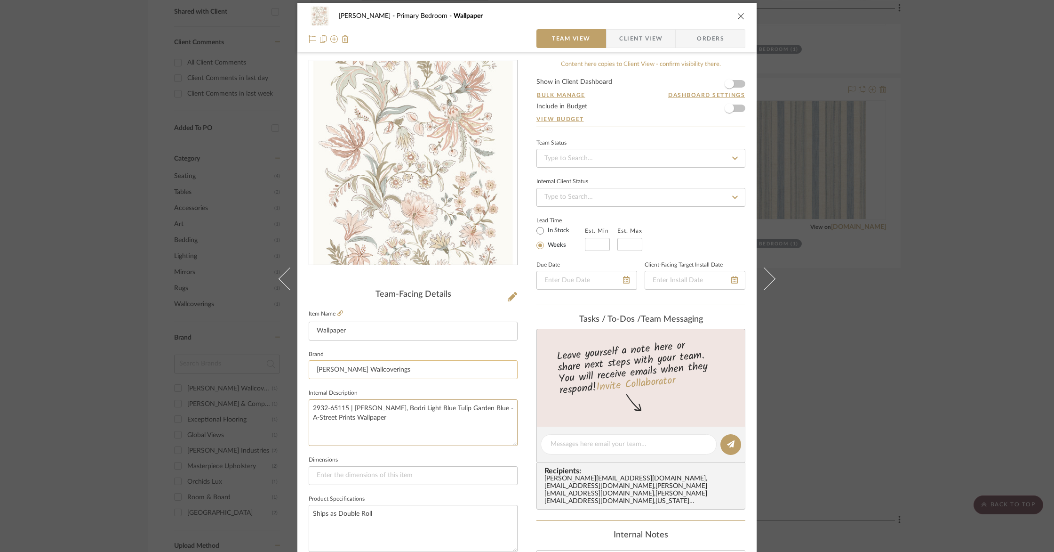
type textarea "2932-65115 | [PERSON_NAME], Bodri Light Blue Tulip Garden Blue - A-Street Print…"
click at [342, 369] on input "[PERSON_NAME] Wallcoverings" at bounding box center [413, 369] width 209 height 19
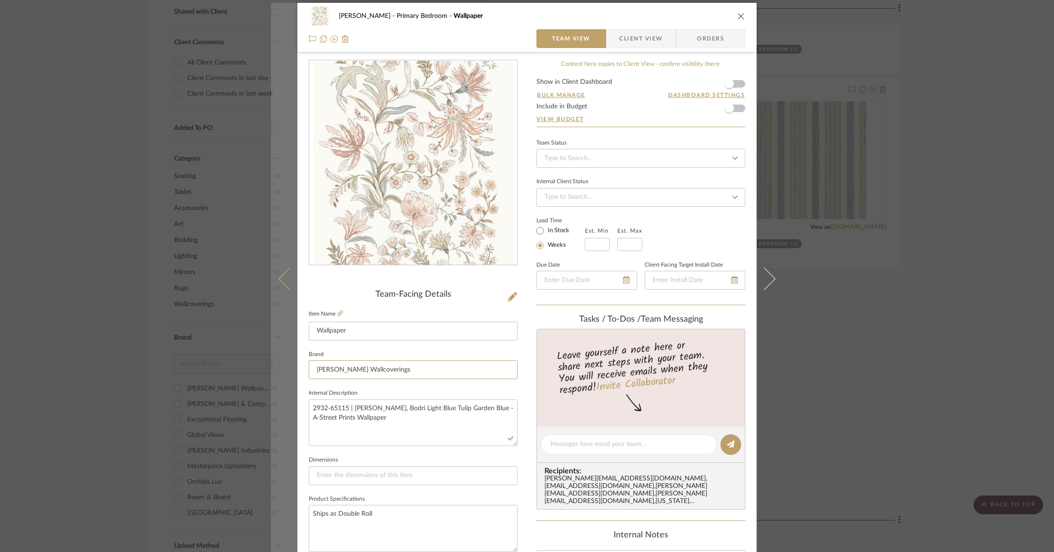
drag, startPoint x: 389, startPoint y: 371, endPoint x: 285, endPoint y: 364, distance: 103.8
click at [285, 364] on mat-dialog-content "Barletta Primary Bedroom Wallpaper Team View Client View Orders Team-Facing Det…" at bounding box center [527, 437] width 512 height 869
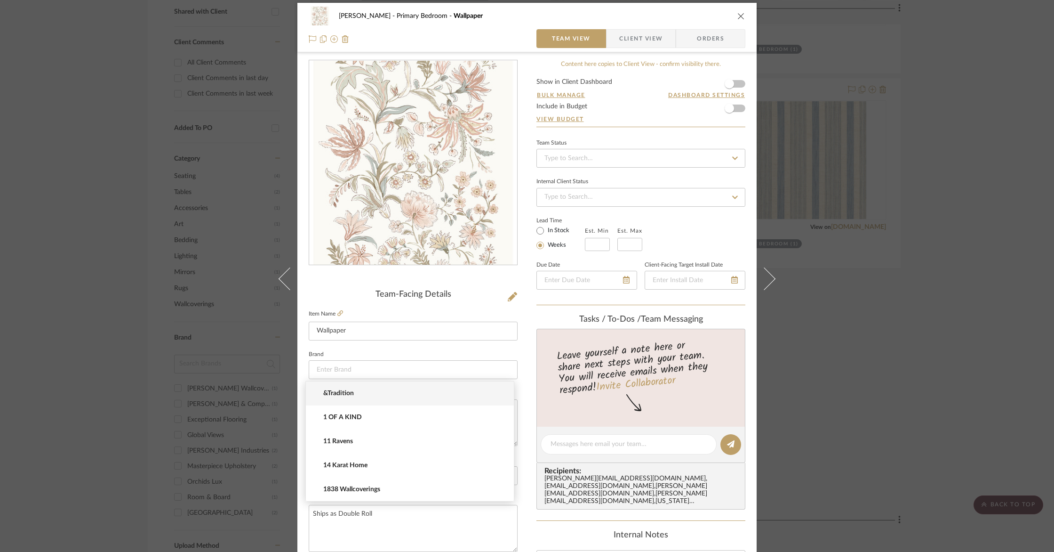
click at [328, 281] on div "Team-Facing Details Item Name Wallpaper Brand Internal Description 2932-65115 |…" at bounding box center [413, 447] width 209 height 775
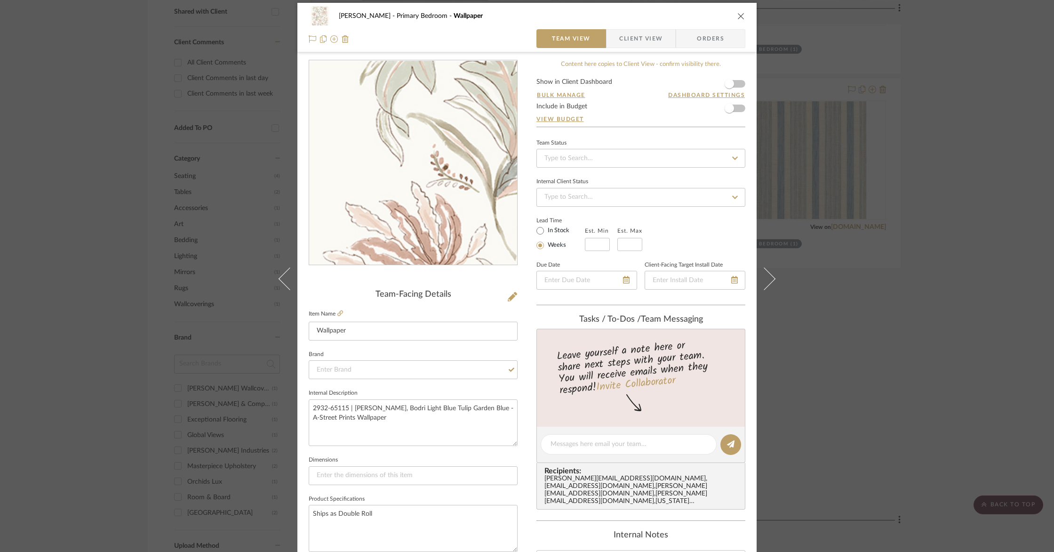
click at [345, 112] on img "0" at bounding box center [413, 163] width 204 height 204
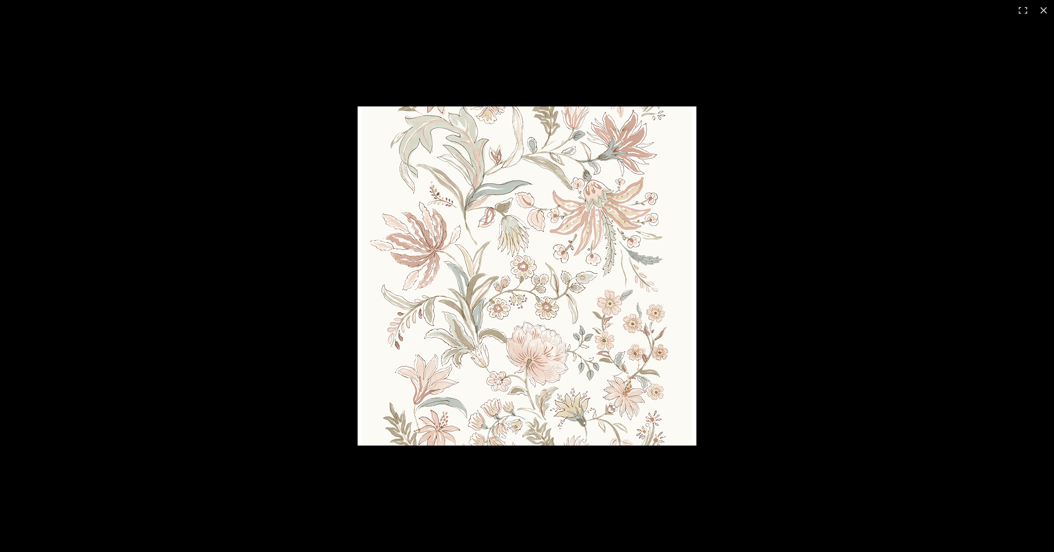
click at [434, 175] on img at bounding box center [527, 275] width 339 height 339
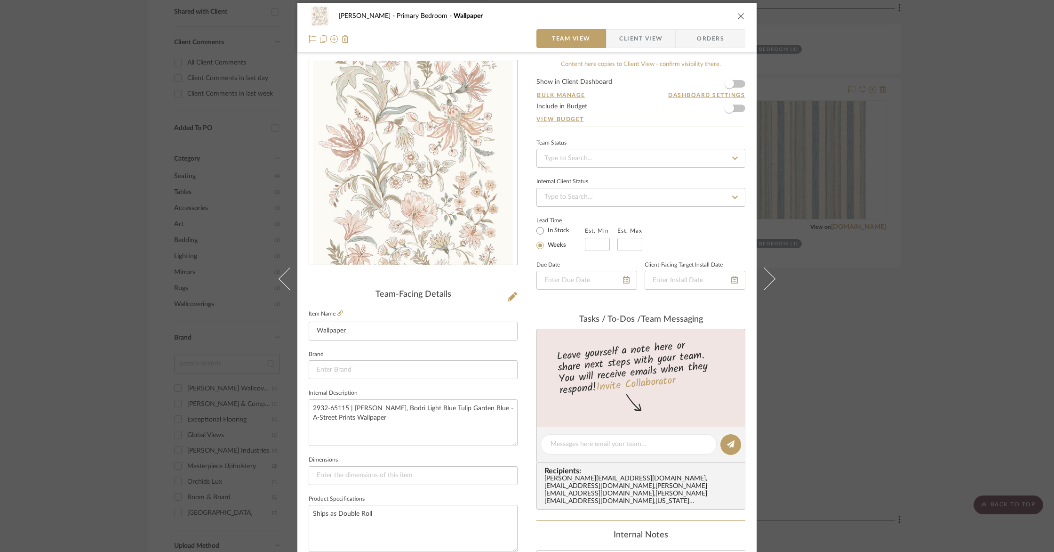
click at [509, 301] on icon at bounding box center [512, 296] width 9 height 9
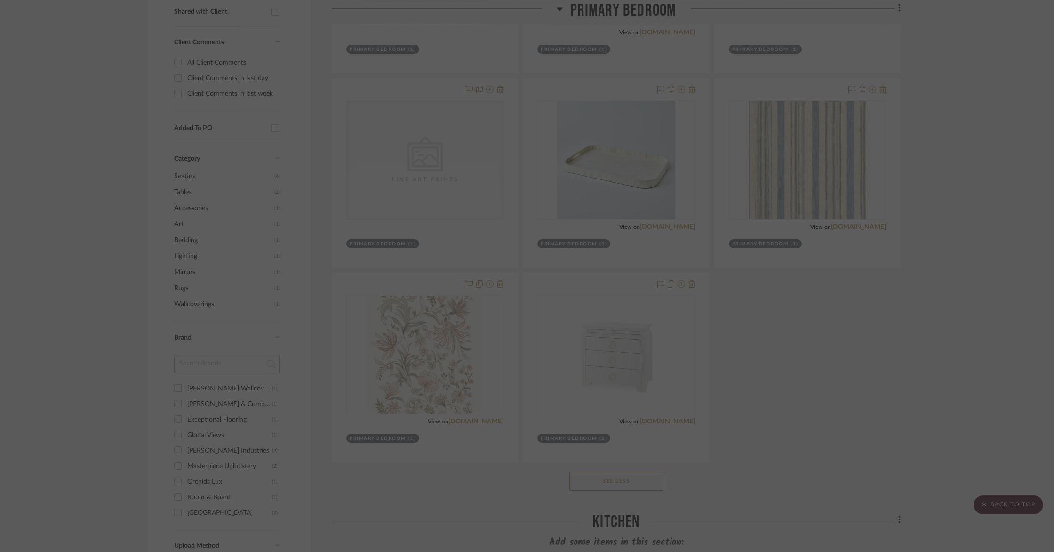
scroll to position [0, 0]
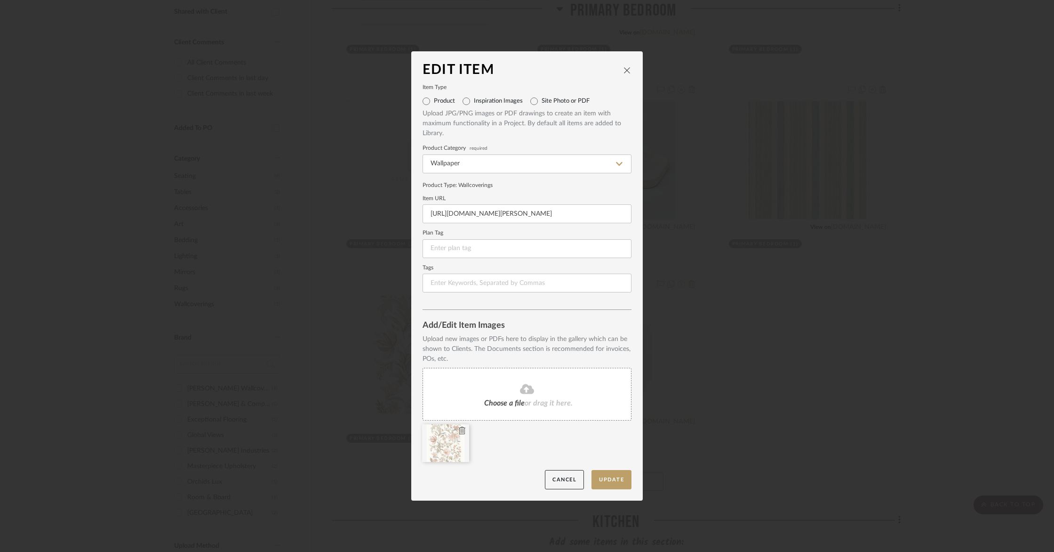
click at [431, 450] on div at bounding box center [445, 443] width 47 height 38
click at [459, 433] on icon at bounding box center [462, 430] width 7 height 8
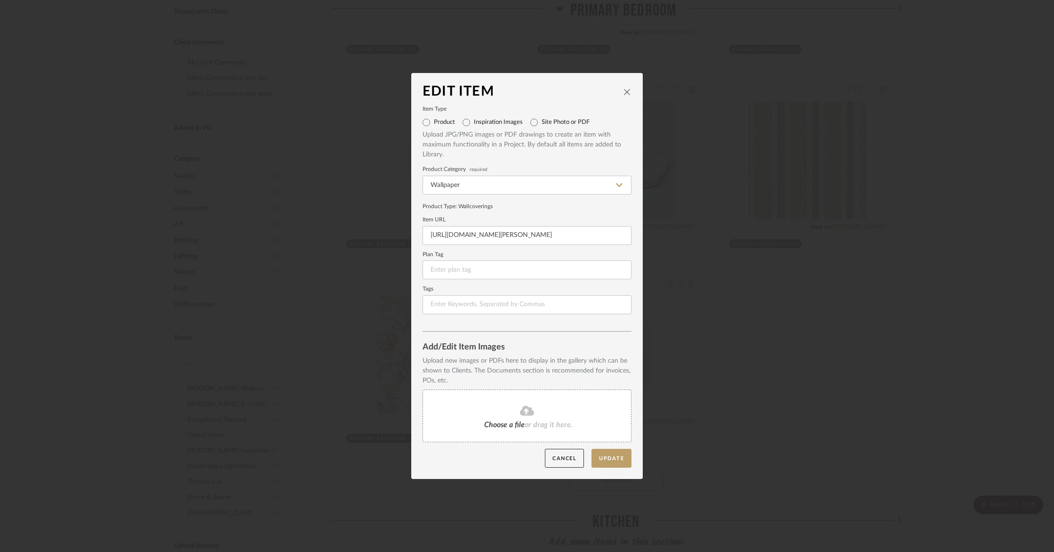
click at [492, 413] on fa-icon at bounding box center [527, 411] width 86 height 12
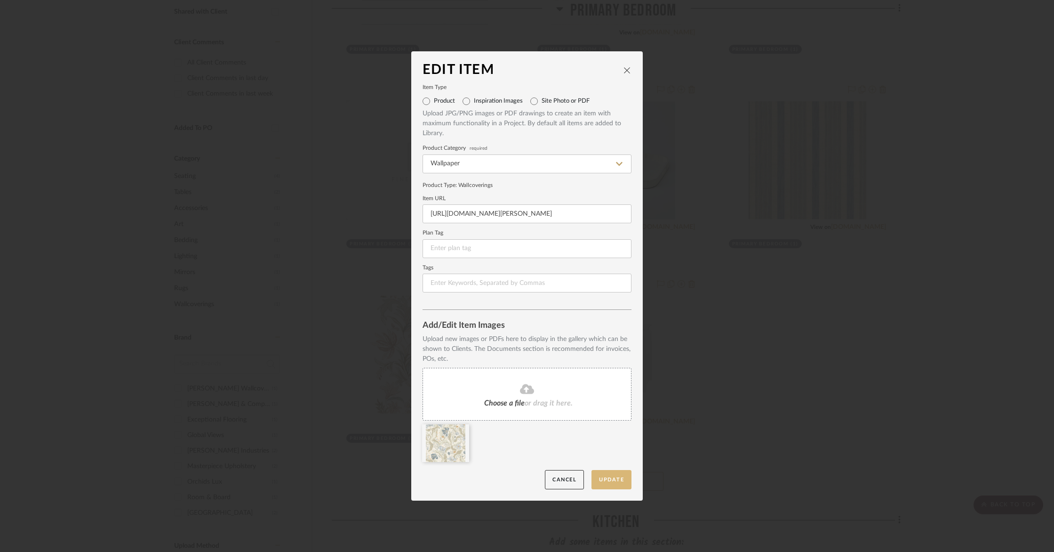
click at [611, 482] on button "Update" at bounding box center [612, 479] width 40 height 19
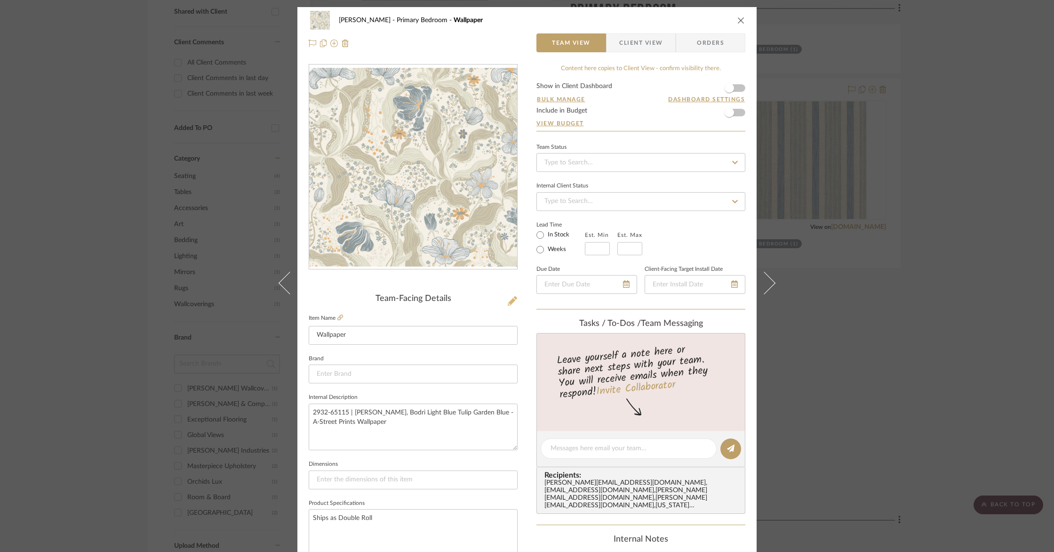
click at [508, 302] on icon at bounding box center [512, 300] width 9 height 9
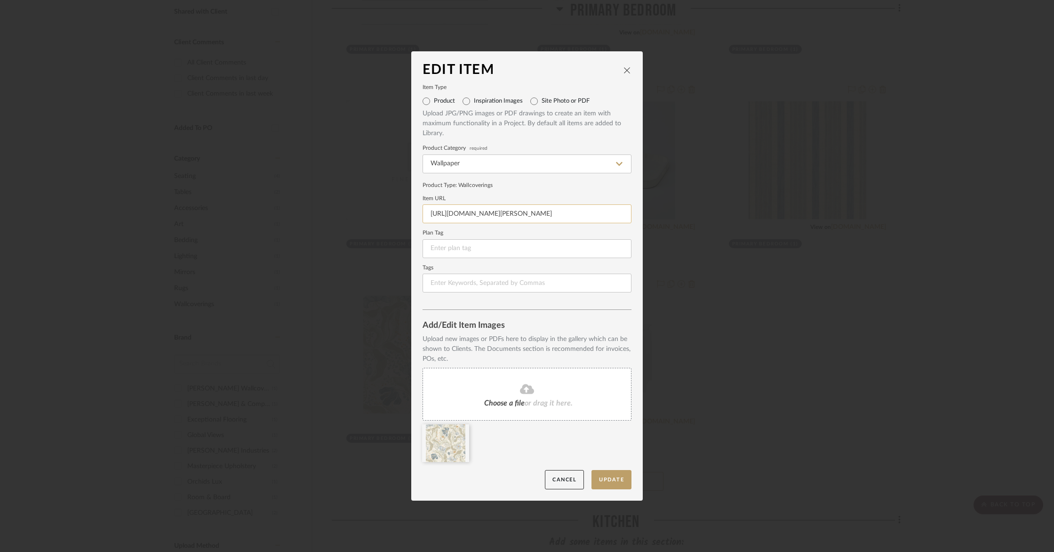
scroll to position [0, 20]
drag, startPoint x: 623, startPoint y: 211, endPoint x: 453, endPoint y: 207, distance: 170.0
click at [454, 208] on input "https://www.brewsterwallcovering.com/4147-27399-teonna-light-pink-floral-stripe…" at bounding box center [527, 213] width 209 height 19
type input "ink-floral-stripe-wallpaper/4147-27399"
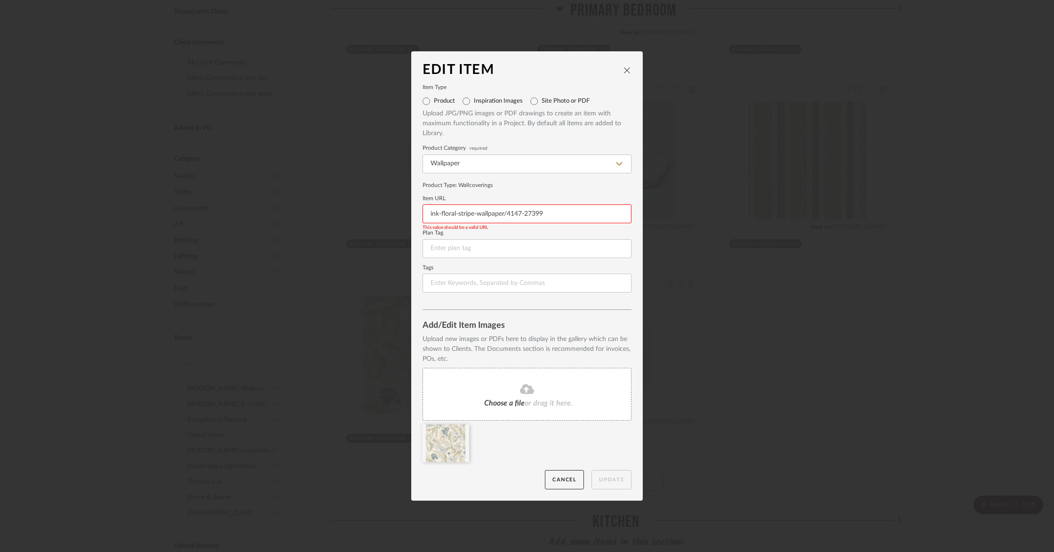
drag, startPoint x: 548, startPoint y: 212, endPoint x: 416, endPoint y: 209, distance: 132.3
click at [416, 209] on dialog-content "Edit Item Item Type Product Inspiration Images Site Photo or PDF Upload JPG/PNG…" at bounding box center [527, 275] width 232 height 449
click at [604, 479] on button "Update" at bounding box center [612, 479] width 40 height 19
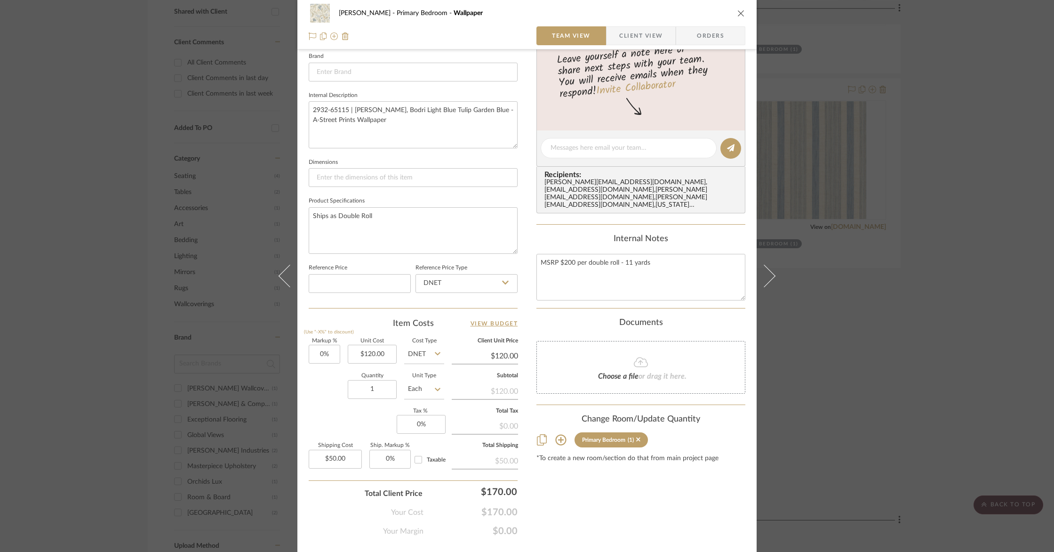
scroll to position [321, 0]
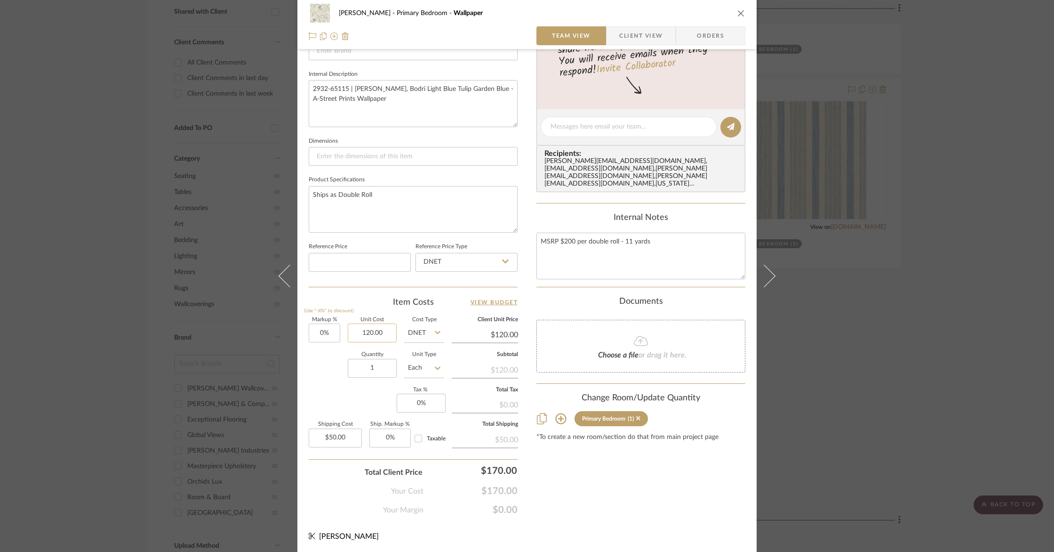
click at [386, 334] on input "120.00" at bounding box center [372, 332] width 49 height 19
type input "$0.00"
click at [318, 358] on div "Quantity 1 Unit Type Each" at bounding box center [377, 368] width 136 height 33
type input "$0.00"
drag, startPoint x: 350, startPoint y: 439, endPoint x: 294, endPoint y: 432, distance: 56.5
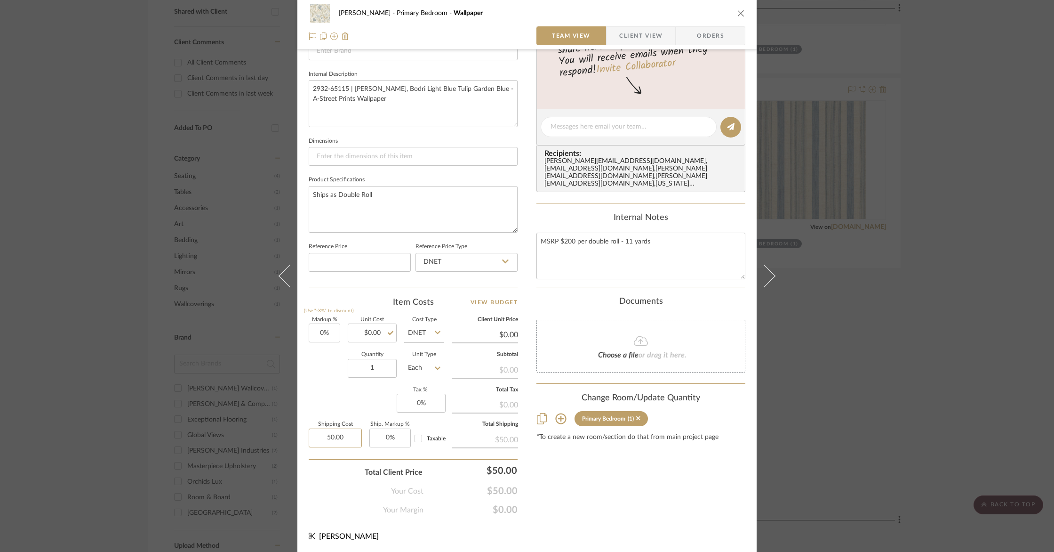
click at [297, 432] on div "Barletta Primary Bedroom Wallpaper Team View Client View Orders Team-Facing Det…" at bounding box center [526, 120] width 459 height 868
drag, startPoint x: 341, startPoint y: 435, endPoint x: 297, endPoint y: 429, distance: 44.2
click at [298, 430] on div "Barletta Primary Bedroom Wallpaper Team View Client View Orders Team-Facing Det…" at bounding box center [526, 120] width 459 height 868
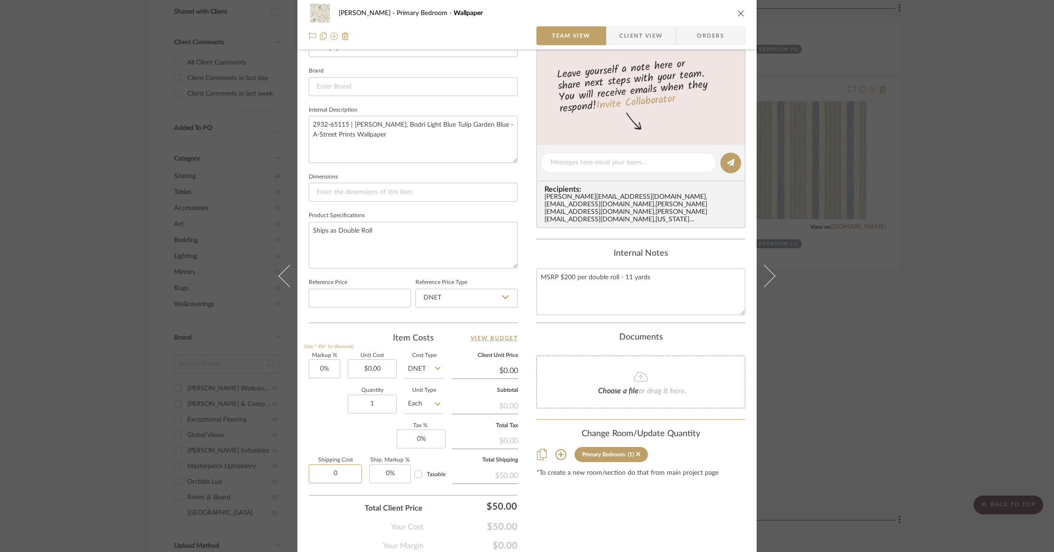
scroll to position [285, 0]
type input "$0.00"
click at [324, 508] on div "Total Client Price $50.00" at bounding box center [413, 505] width 209 height 19
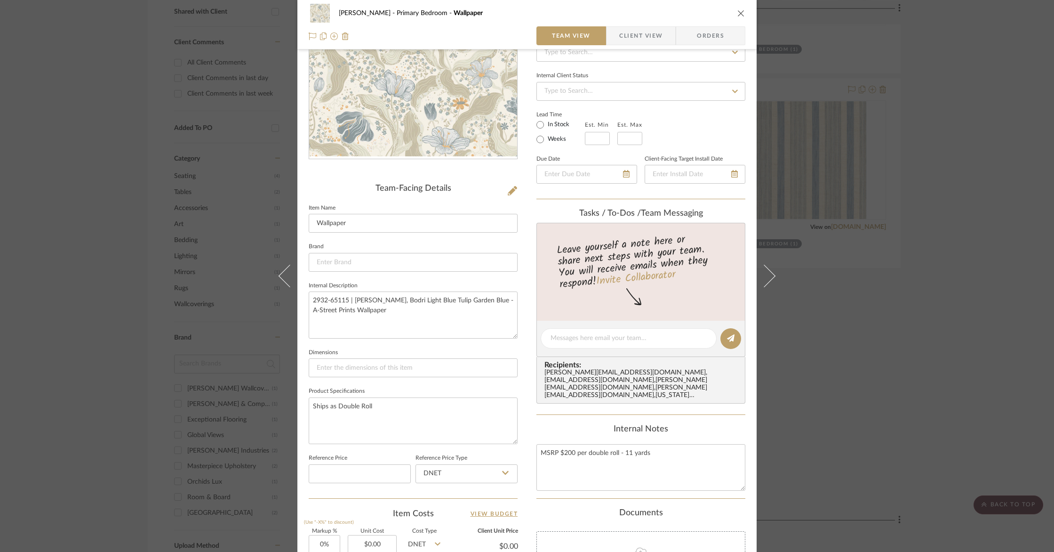
scroll to position [0, 0]
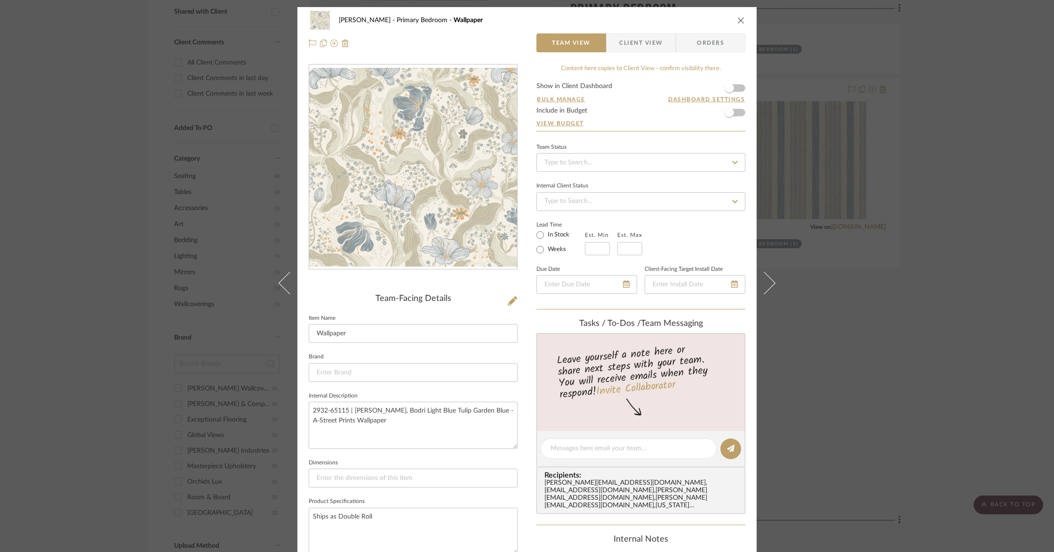
click at [623, 42] on span "Client View" at bounding box center [640, 42] width 43 height 19
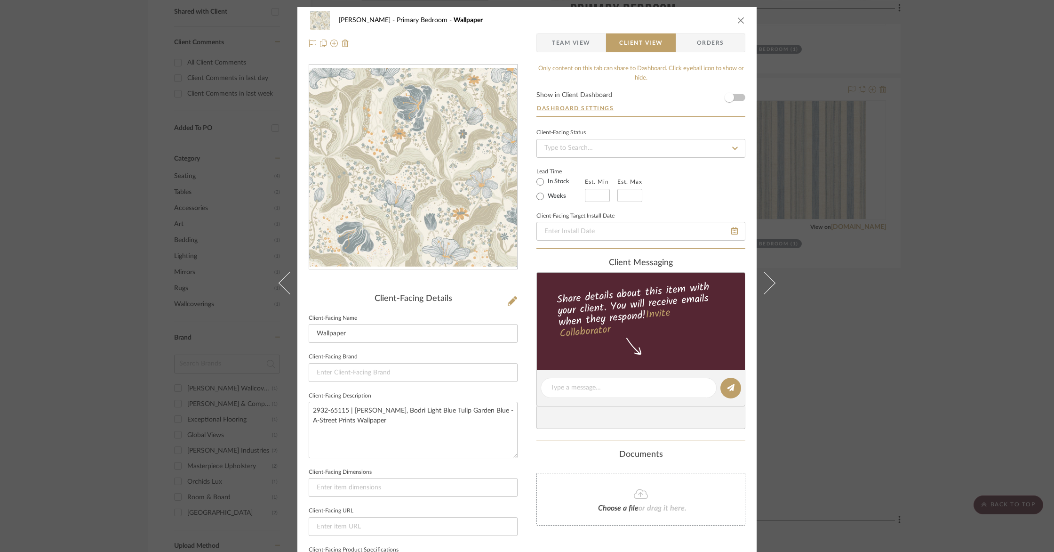
click at [739, 22] on icon "close" at bounding box center [742, 20] width 8 height 8
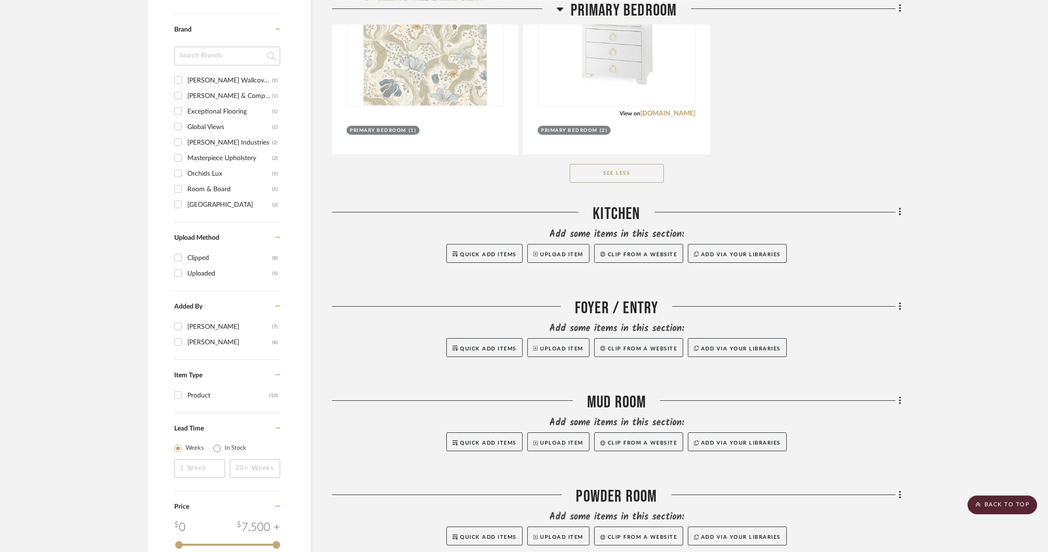
scroll to position [682, 0]
click at [899, 209] on icon at bounding box center [900, 211] width 3 height 10
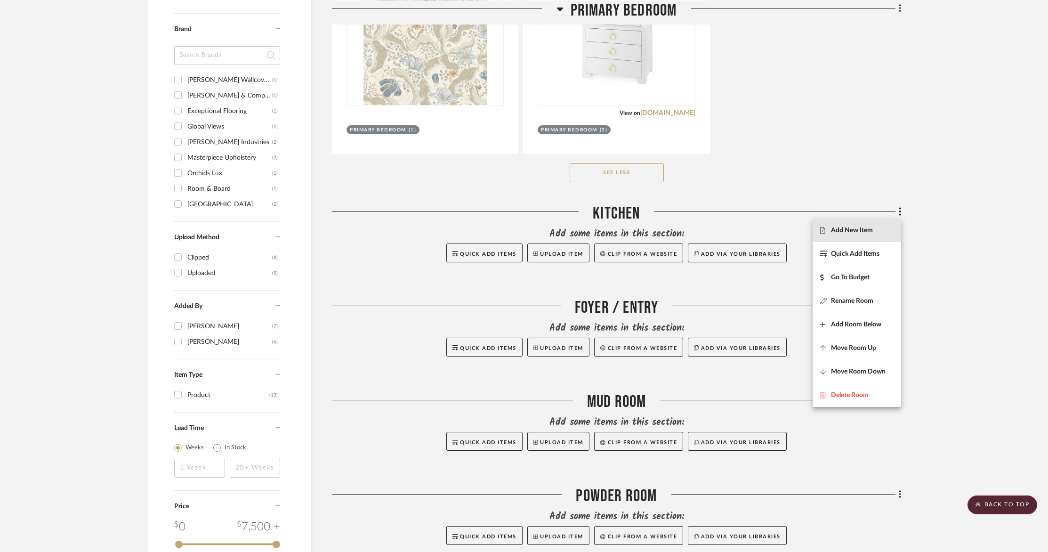
click at [864, 231] on span "Add New Item" at bounding box center [852, 230] width 42 height 8
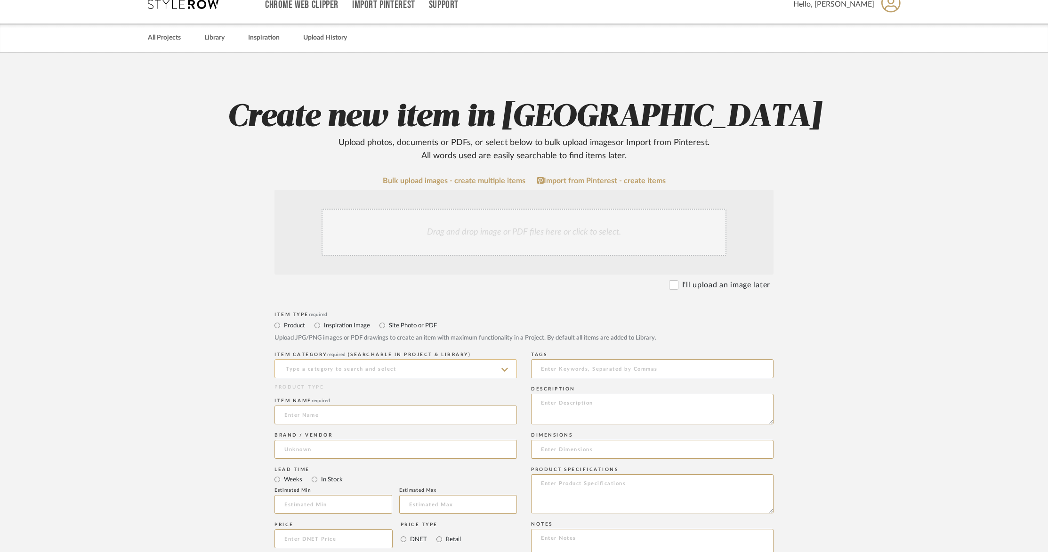
scroll to position [16, 0]
click at [344, 374] on input at bounding box center [395, 367] width 242 height 19
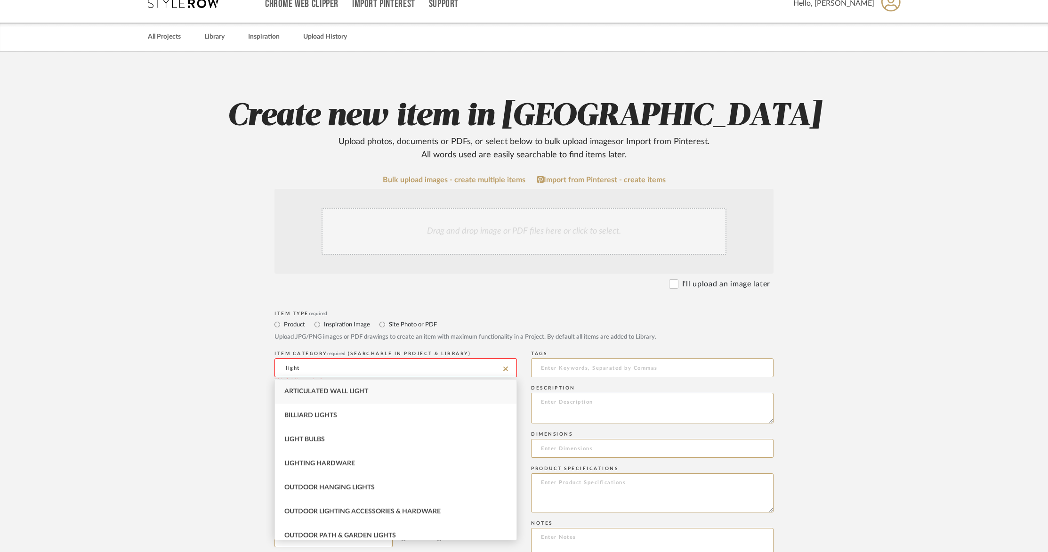
drag, startPoint x: 360, startPoint y: 367, endPoint x: 273, endPoint y: 361, distance: 87.8
click at [273, 361] on form "Bulk upload images - create multiple items Import from Pinterest - create items…" at bounding box center [524, 517] width 600 height 683
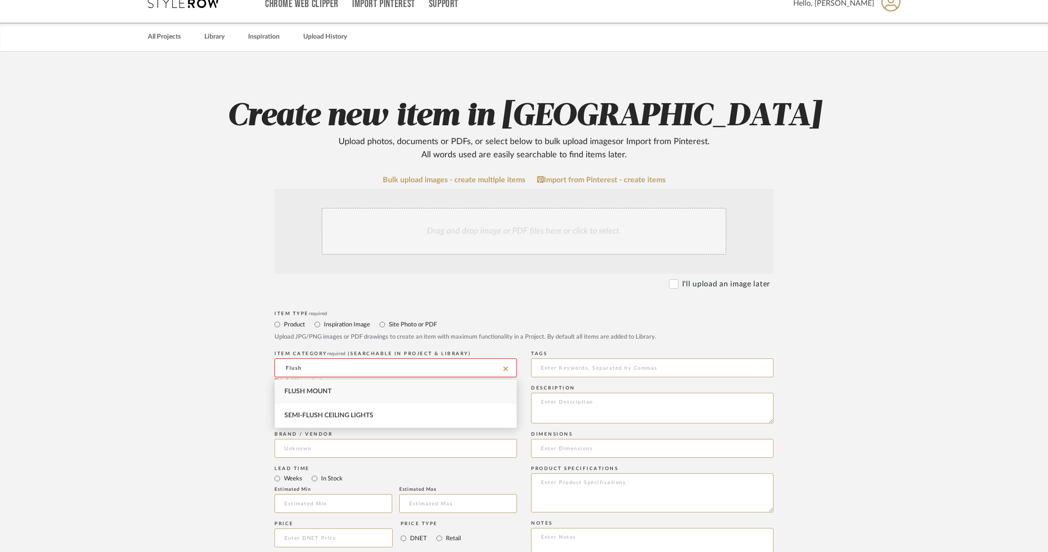
click at [321, 391] on span "Flush Mount" at bounding box center [307, 391] width 47 height 7
type input "Flush Mount"
click at [488, 230] on div "Drag and drop image or PDF files here or click to select." at bounding box center [523, 231] width 405 height 47
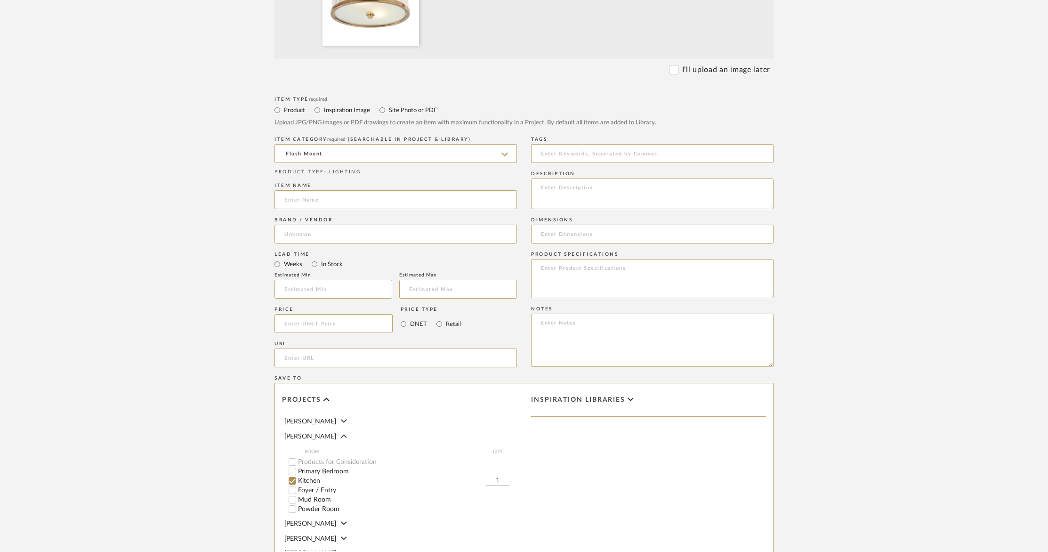
scroll to position [351, 0]
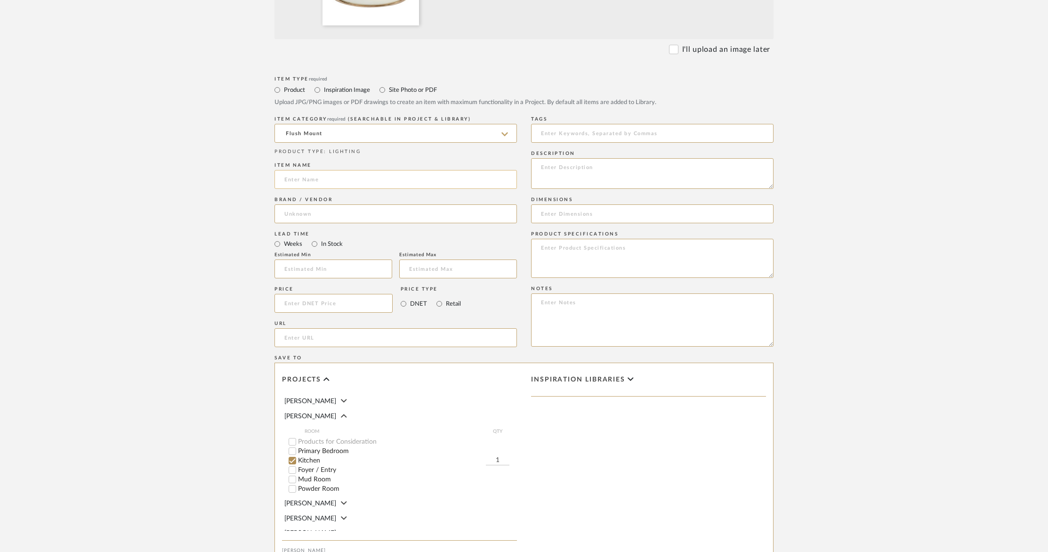
click at [352, 176] on input at bounding box center [395, 179] width 242 height 19
type input "[PERSON_NAME] Small Flush Mount"
click at [315, 212] on input at bounding box center [395, 213] width 242 height 19
type input "Aura Lighting"
click at [313, 236] on span "Aura Lighting" at bounding box center [313, 238] width 42 height 8
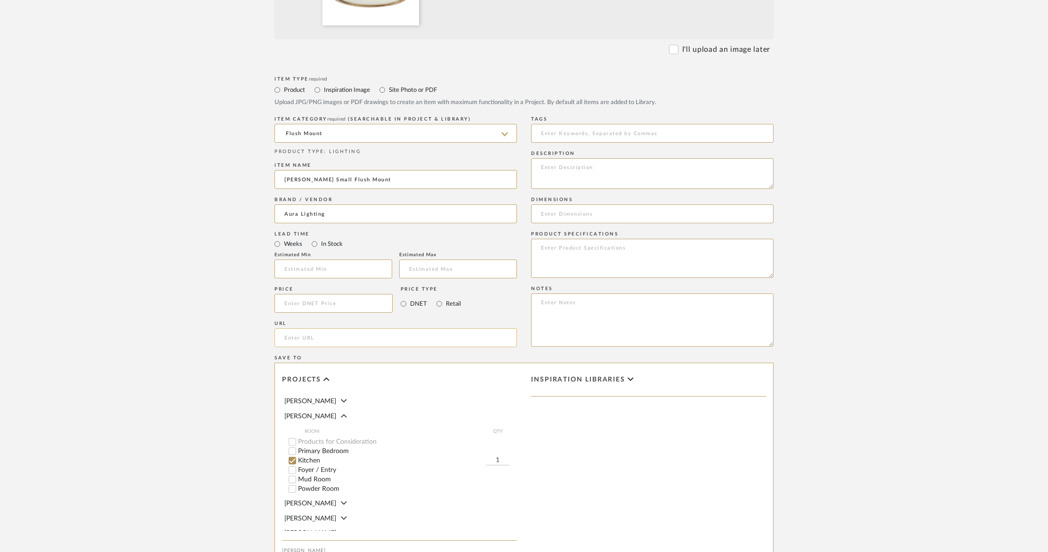
click at [302, 345] on input "url" at bounding box center [395, 337] width 242 height 19
paste input "https://www.auralightingonline.com/brand-visual-comfort--co-signature-collectio…"
type input "https://www.auralightingonline.com/brand-visual-comfort--co-signature-collectio…"
click at [568, 136] on input at bounding box center [652, 133] width 242 height 19
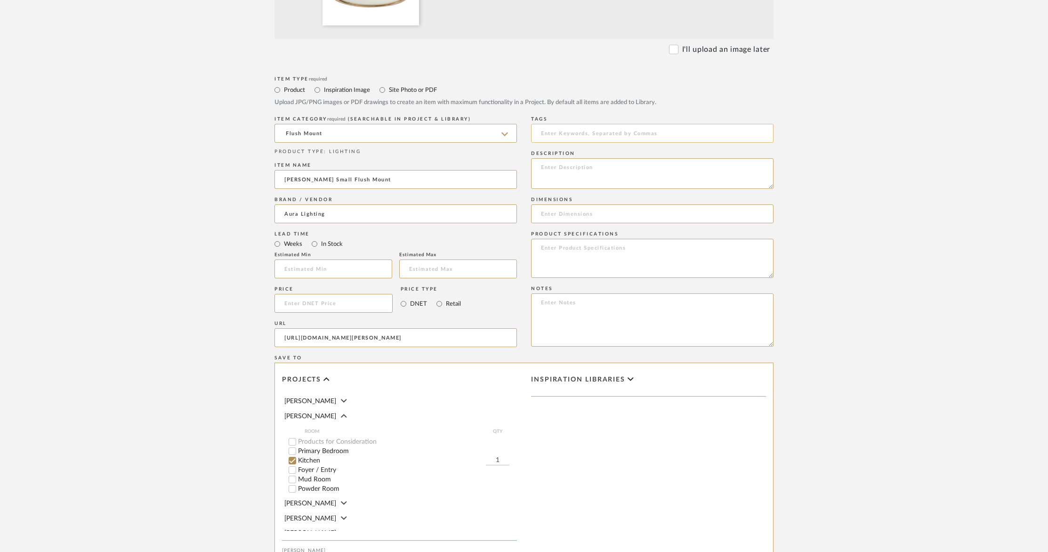
scroll to position [0, 0]
click at [566, 165] on textarea at bounding box center [652, 173] width 242 height 31
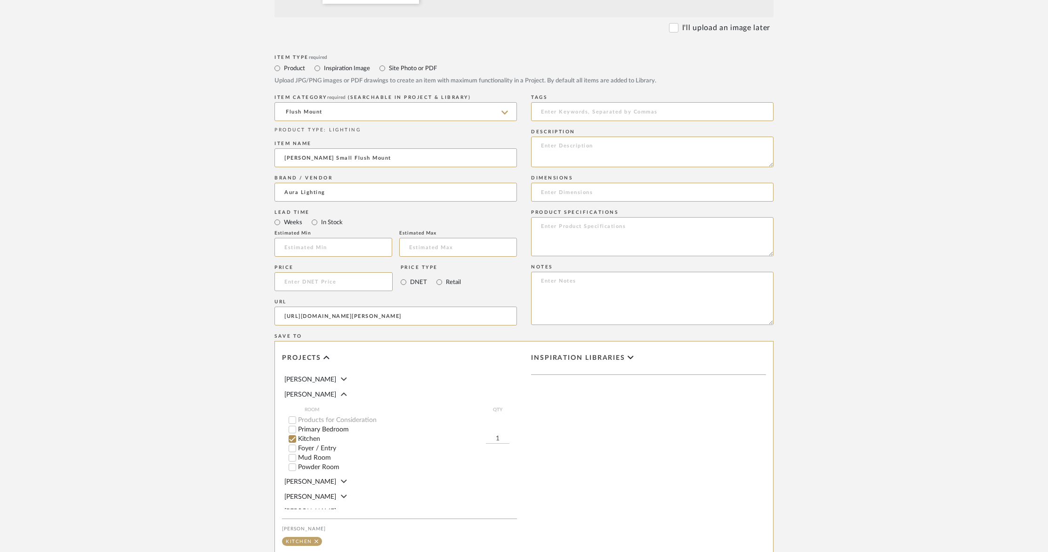
scroll to position [379, 0]
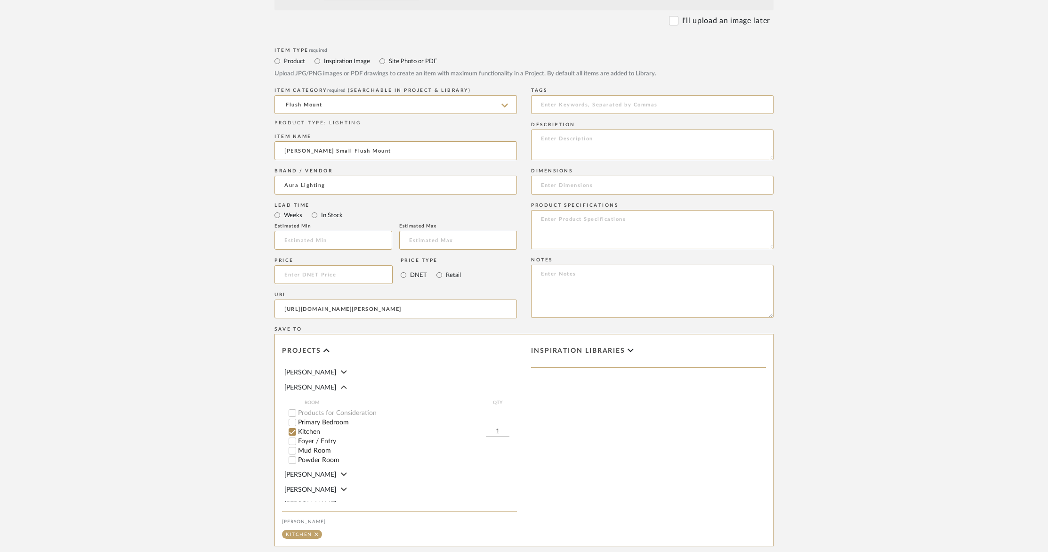
paste textarea "Randolph Small Flush Mount Designer: Alexa Hampton Item # AH 4200HAB-FG Height:…"
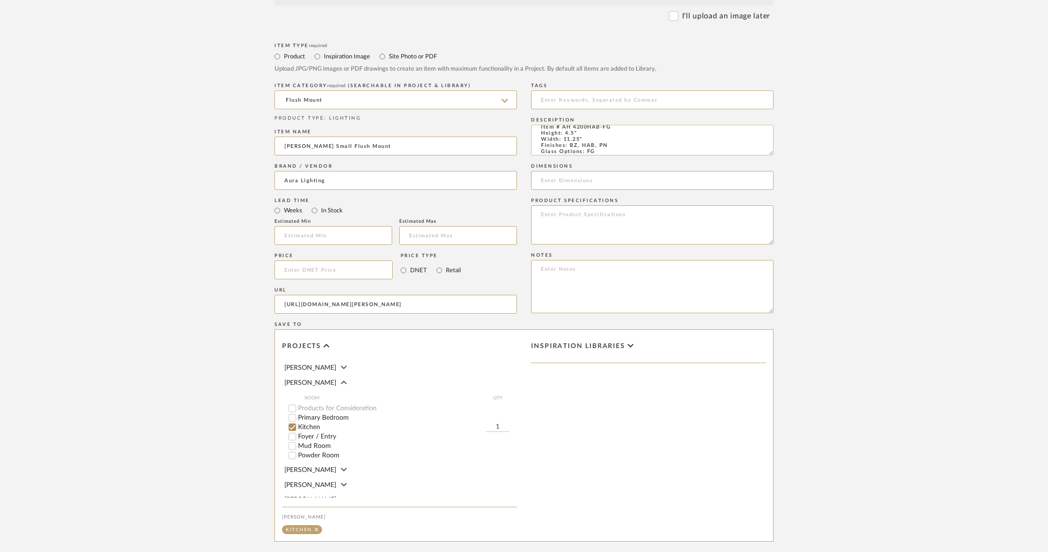
scroll to position [21, 0]
drag, startPoint x: 542, startPoint y: 134, endPoint x: 590, endPoint y: 139, distance: 48.3
click at [590, 139] on textarea "Randolph Small Flush Mount Designer: Alexa Hampton Item # AH 4200HAB-FG Height:…" at bounding box center [652, 140] width 242 height 31
type textarea "Randolph Small Flush Mount Designer: Alexa Hampton Item # AH 4200HAB-FG Height:…"
click at [569, 179] on input at bounding box center [652, 180] width 242 height 19
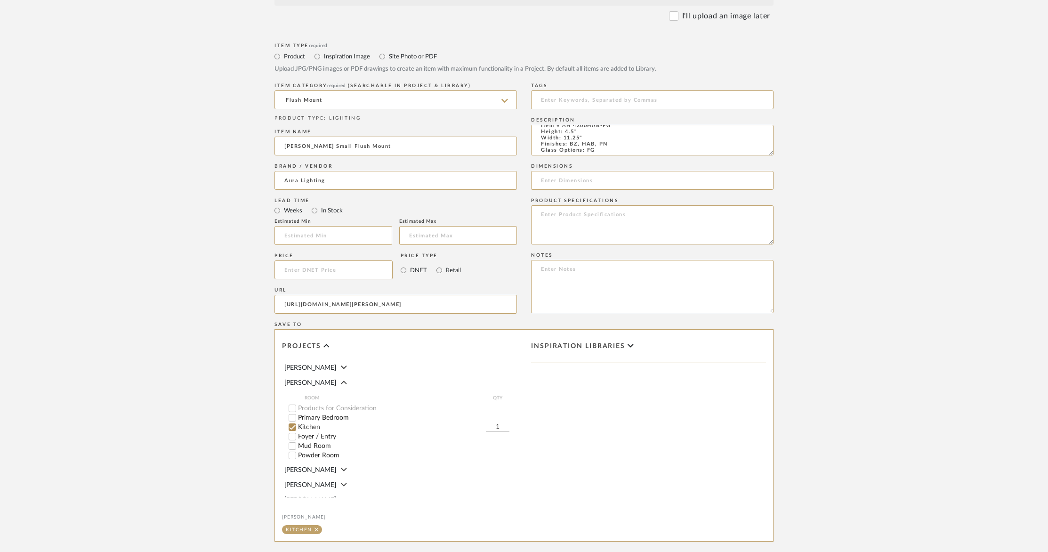
paste input "Height: 4.5" Width: 11.25""
type input "Height: 4.5" Width: 11.25""
drag, startPoint x: 585, startPoint y: 140, endPoint x: 538, endPoint y: 131, distance: 47.4
click at [538, 131] on textarea "Randolph Small Flush Mount Designer: Alexa Hampton Item # AH 4200HAB-FG Height:…" at bounding box center [652, 140] width 242 height 31
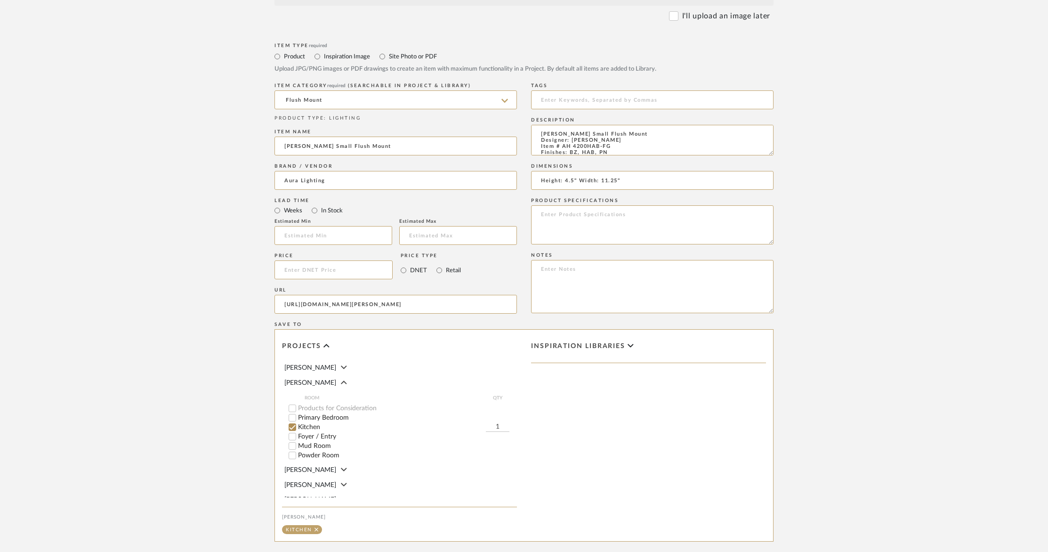
drag, startPoint x: 643, startPoint y: 132, endPoint x: 510, endPoint y: 129, distance: 132.8
click at [511, 129] on div "Item Type required Product Inspiration Image Site Photo or PDF Upload JPG/PNG i…" at bounding box center [523, 315] width 499 height 550
click at [648, 145] on textarea "Designer: [PERSON_NAME] Item # AH 4200HAB-FG Finishes: BZ, HAB, PN Glass Option…" at bounding box center [652, 140] width 242 height 31
click at [540, 134] on textarea "Designer: [PERSON_NAME] Item # AH 4200HAB-FG Finishes: BZ, HAB, PN Glass Option…" at bounding box center [652, 140] width 242 height 31
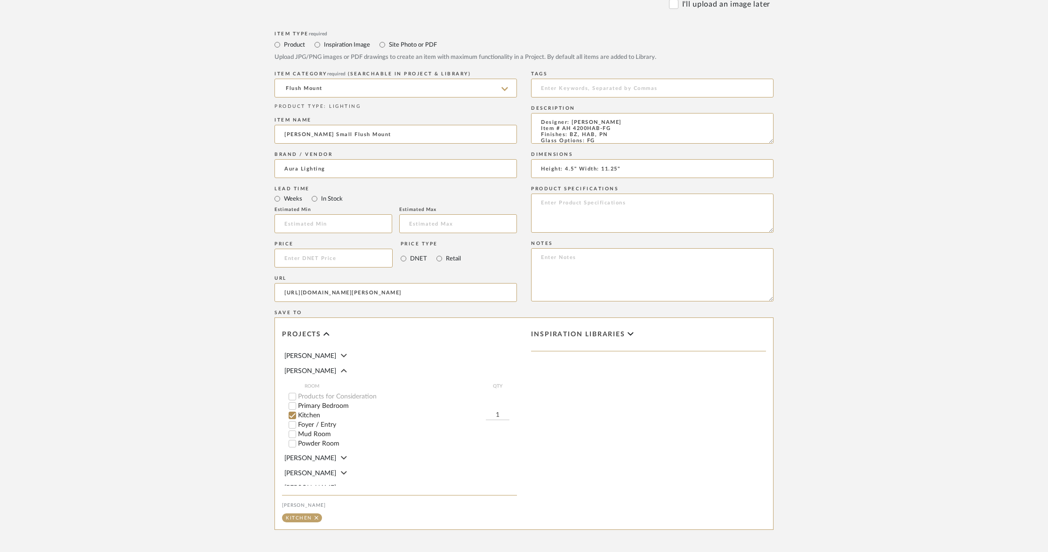
scroll to position [490, 0]
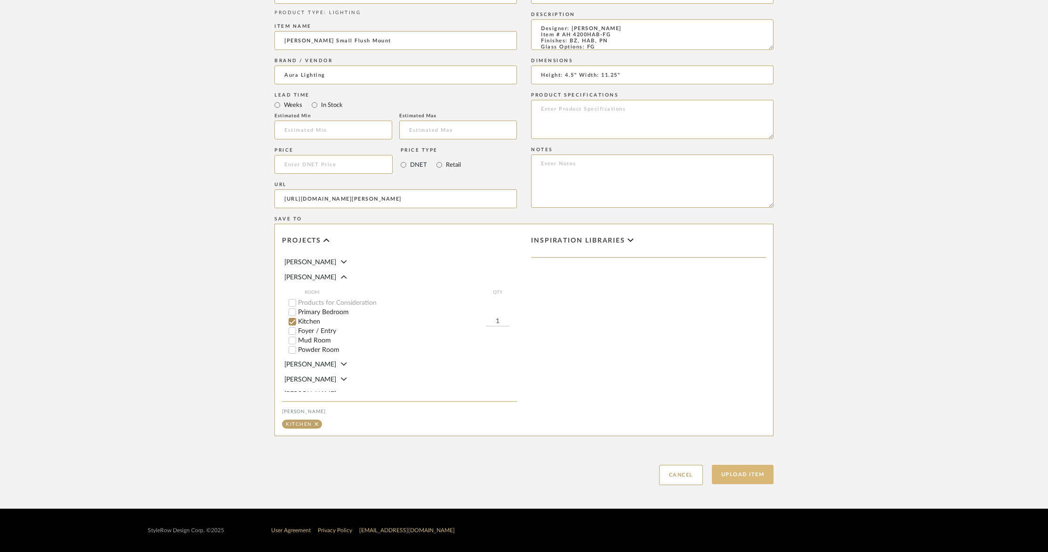
type textarea "Designer: [PERSON_NAME] Item # AH 4200HAB-FG Finishes: BZ, HAB, PN Glass Option…"
click at [744, 476] on button "Upload Item" at bounding box center [743, 474] width 62 height 19
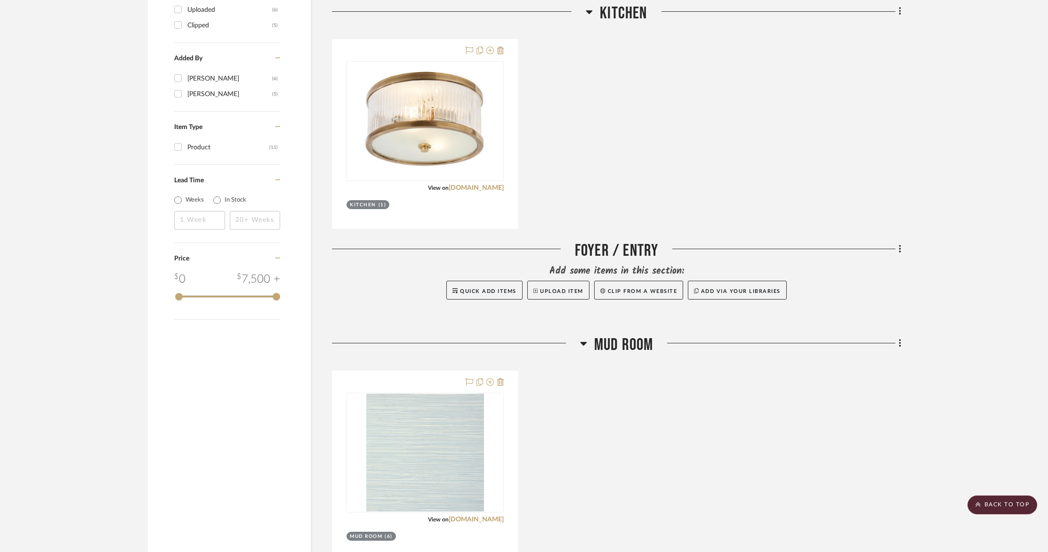
scroll to position [883, 0]
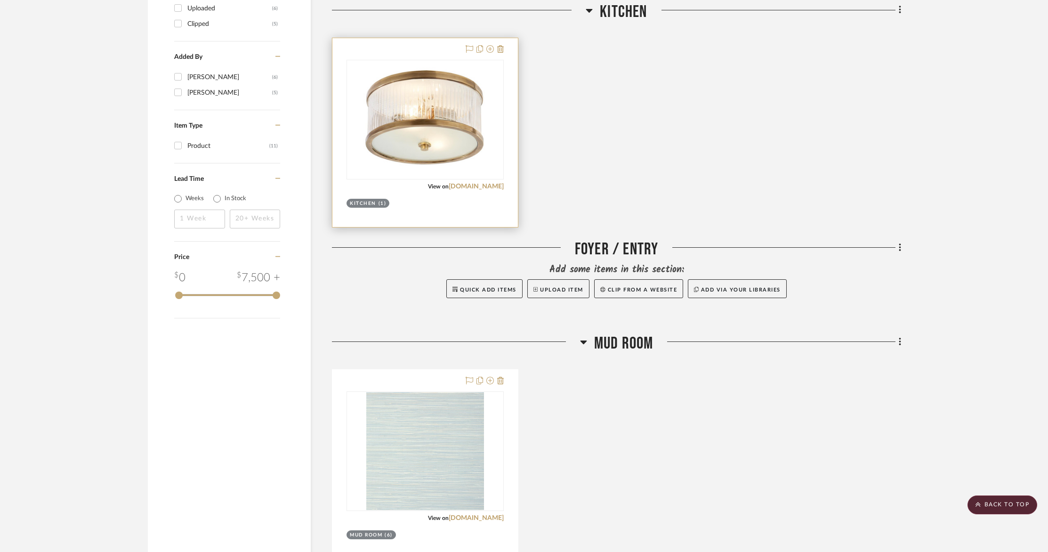
click at [377, 203] on div "Kitchen (1)" at bounding box center [368, 203] width 36 height 7
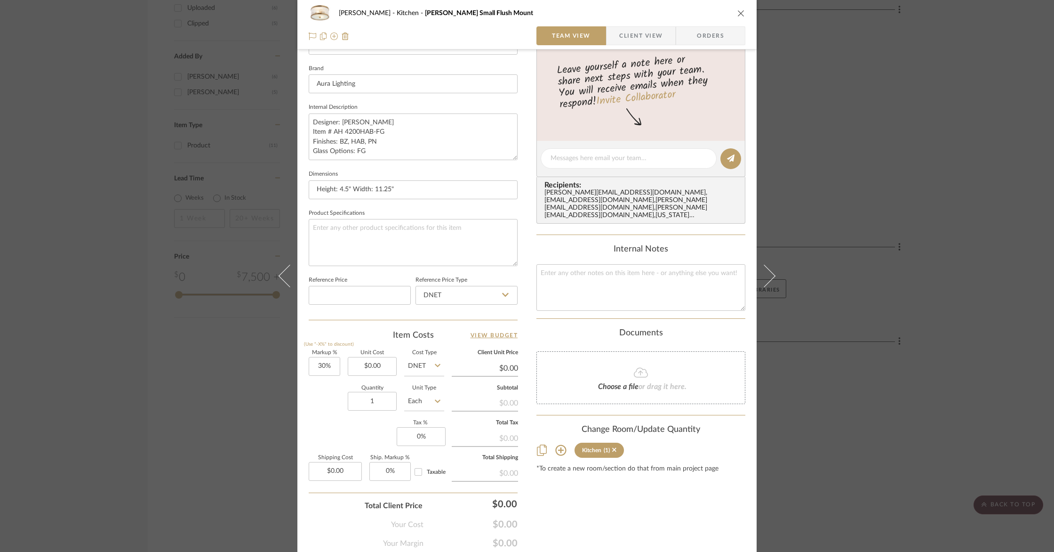
scroll to position [291, 0]
click at [383, 400] on input "1" at bounding box center [372, 399] width 49 height 19
type input "2"
type input "0.00"
click at [386, 361] on input "0.00" at bounding box center [372, 364] width 49 height 19
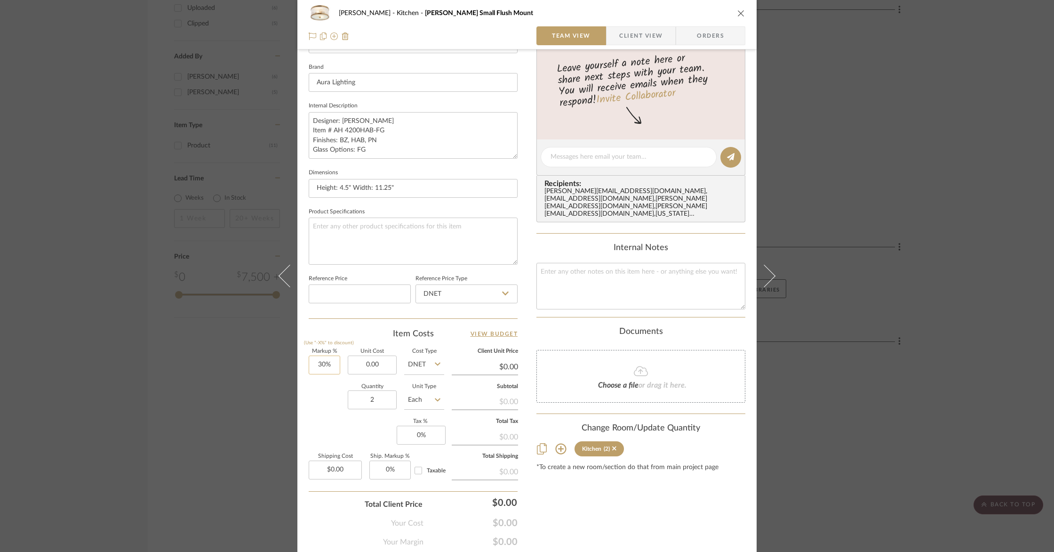
type input "30"
type input "$0.00"
click at [326, 361] on input "30" at bounding box center [325, 364] width 32 height 19
type input "0%"
type input "0.00"
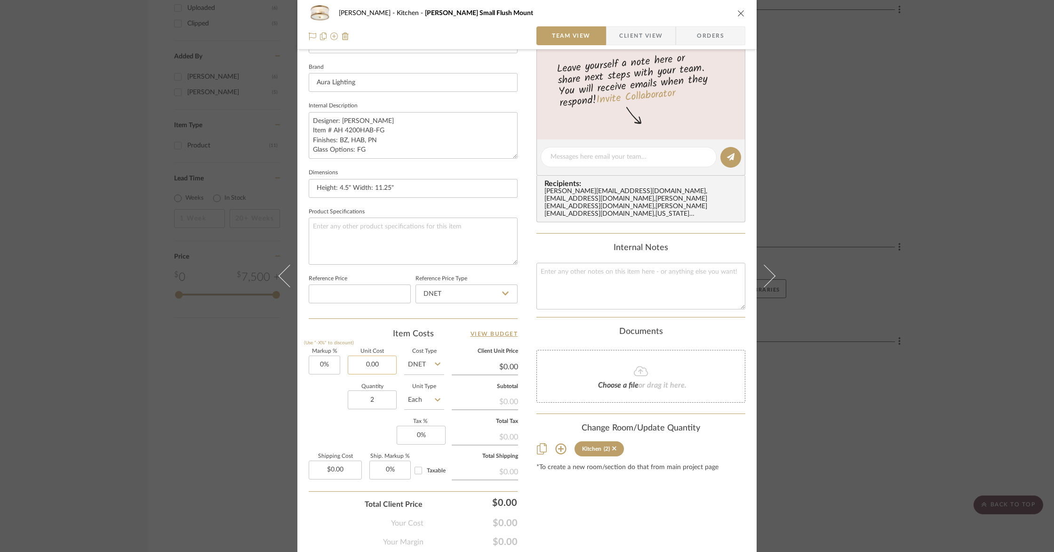
click at [388, 364] on input "0.00" at bounding box center [372, 364] width 49 height 19
type input "$0.00"
click at [436, 364] on icon at bounding box center [438, 364] width 6 height 8
click at [430, 386] on div "DNET" at bounding box center [460, 387] width 116 height 24
click at [361, 361] on input "0.00" at bounding box center [372, 364] width 49 height 19
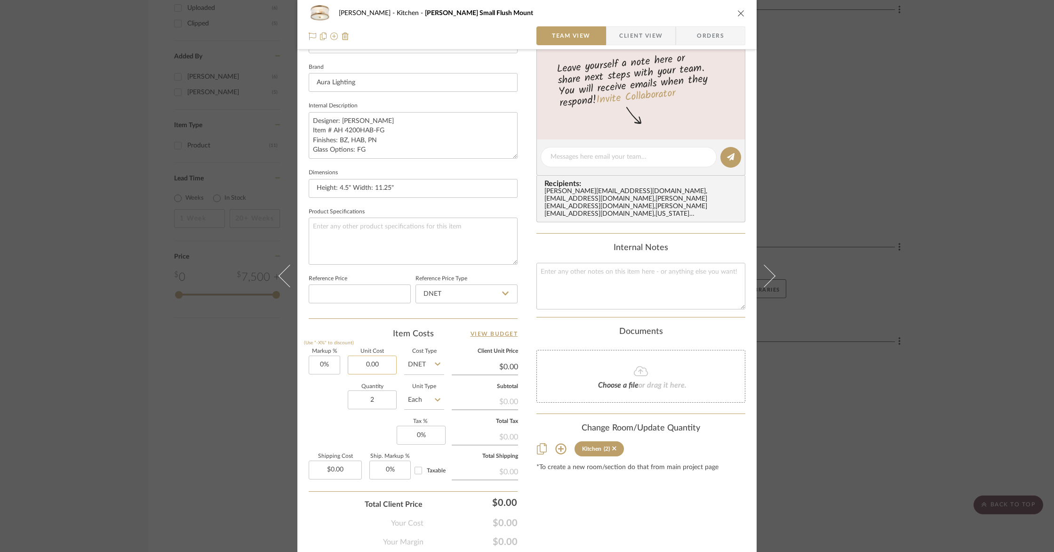
click at [363, 361] on input "0.00" at bounding box center [372, 364] width 49 height 19
click at [373, 362] on input "0.00" at bounding box center [372, 364] width 49 height 19
click at [380, 363] on input "0.00" at bounding box center [372, 364] width 49 height 19
type input "0"
type input "$619.00"
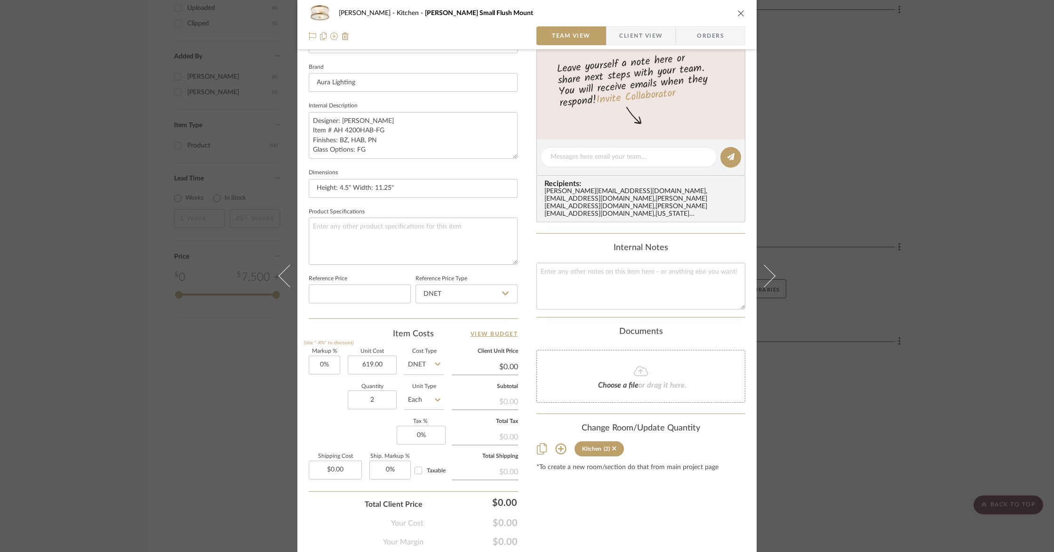
type input "0.00"
click at [467, 365] on input "0.00" at bounding box center [485, 367] width 66 height 14
type input "$0.00"
click at [347, 472] on input "0.00" at bounding box center [335, 470] width 53 height 19
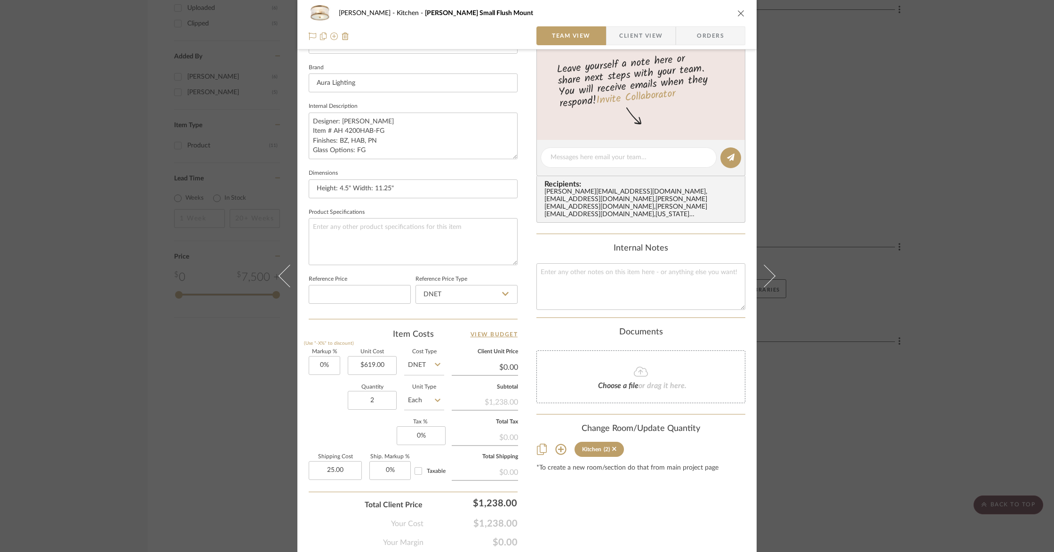
type input "$25.00"
click at [313, 507] on div "Total Client Price $1,238.00" at bounding box center [413, 500] width 209 height 19
type input "$619.00"
click at [639, 272] on textarea at bounding box center [641, 286] width 209 height 47
type textarea "MSRP $1.099.00 ea."
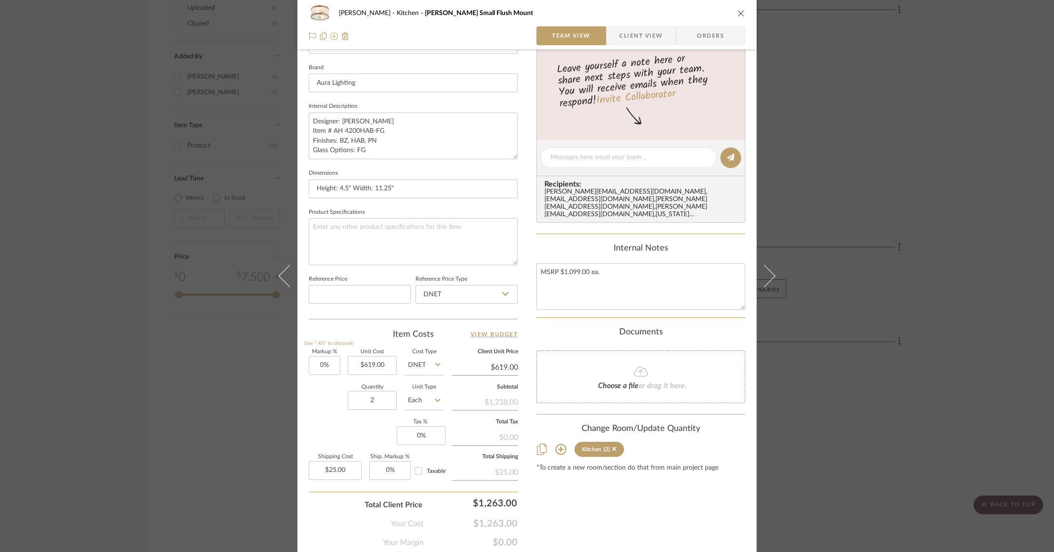
click at [651, 38] on span "Client View" at bounding box center [640, 35] width 43 height 19
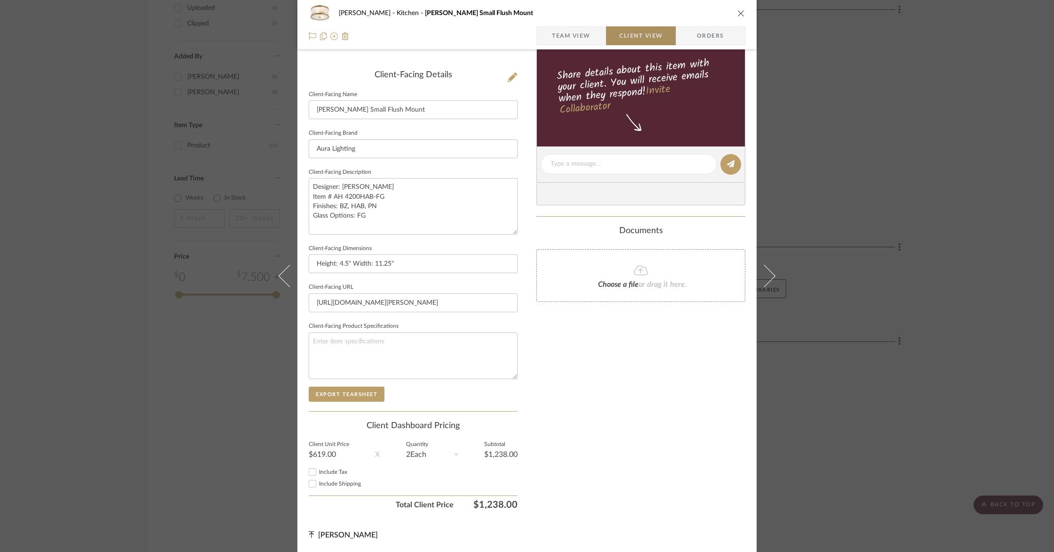
scroll to position [223, 0]
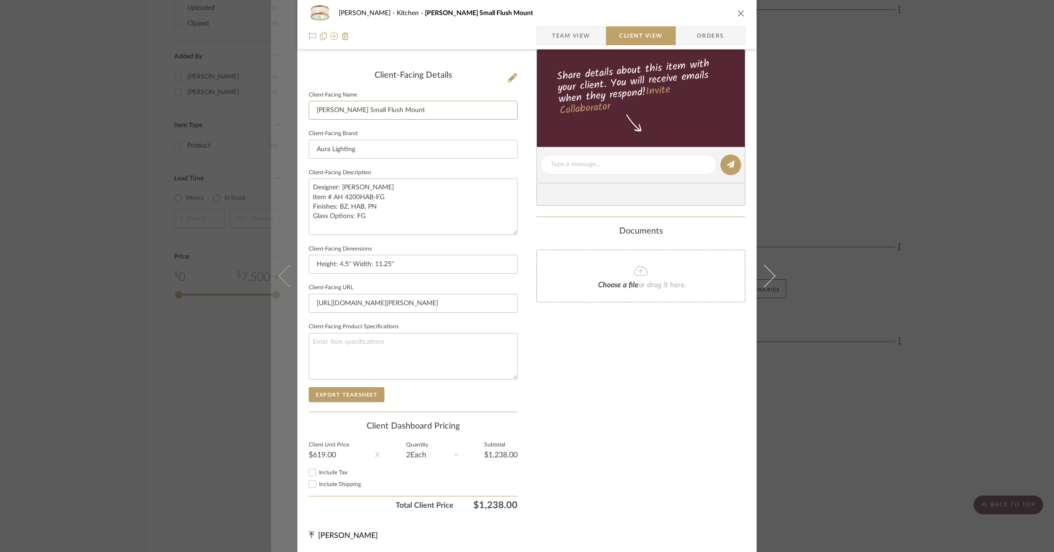
drag, startPoint x: 342, startPoint y: 109, endPoint x: 292, endPoint y: 107, distance: 49.9
click at [292, 107] on mat-dialog-content "Barletta Kitchen Randolph Small Flush Mount Team View Client View Orders Client…" at bounding box center [527, 168] width 512 height 768
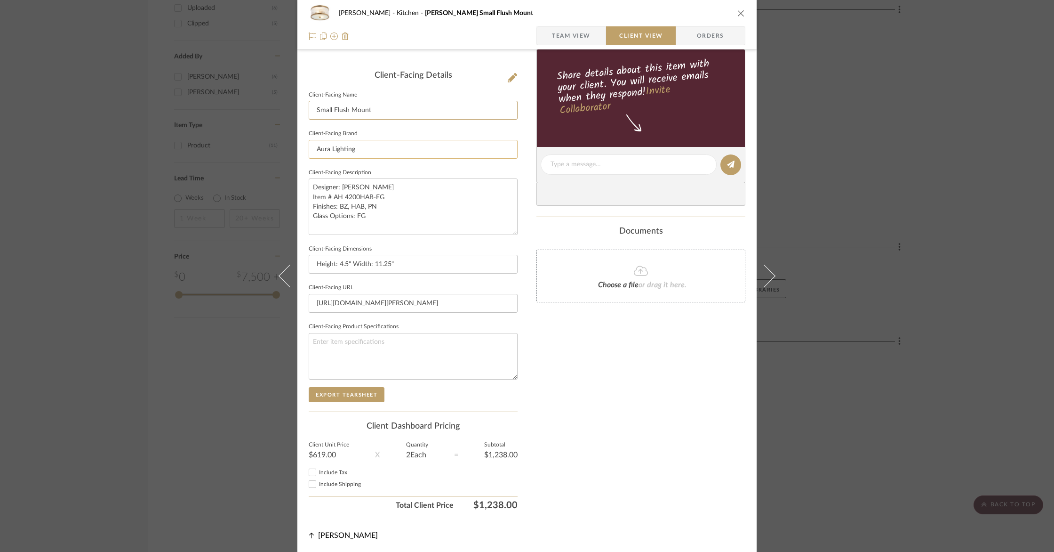
type input "Small Flush Mount"
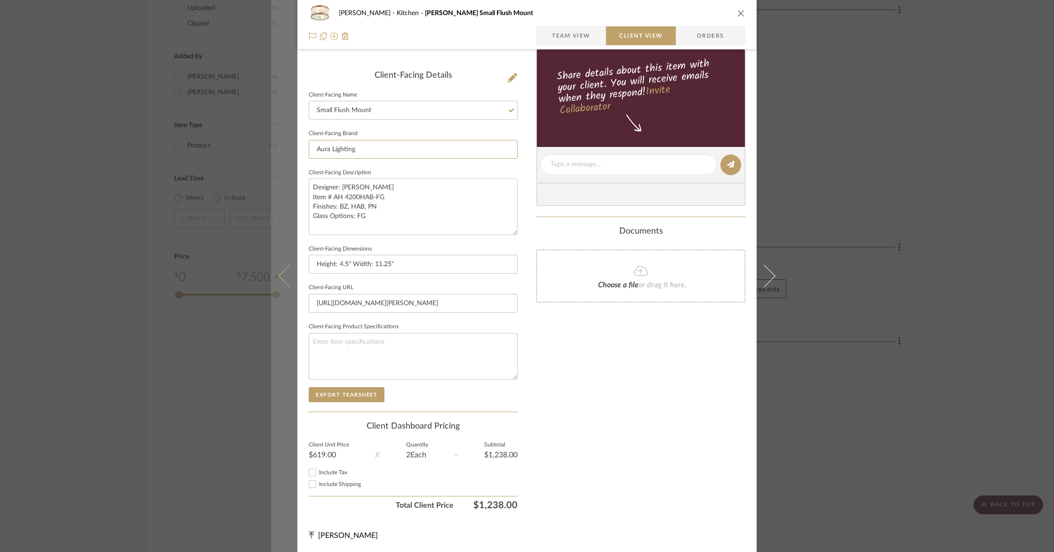
drag, startPoint x: 367, startPoint y: 151, endPoint x: 283, endPoint y: 143, distance: 84.2
click at [283, 143] on mat-dialog-content "Barletta Kitchen Randolph Small Flush Mount Team View Client View Orders Client…" at bounding box center [527, 168] width 512 height 768
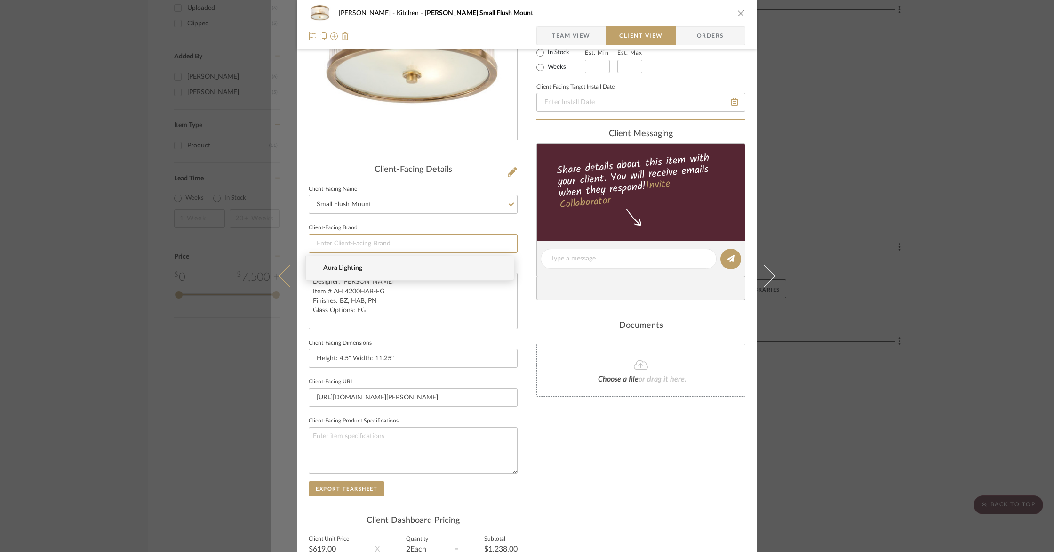
scroll to position [128, 0]
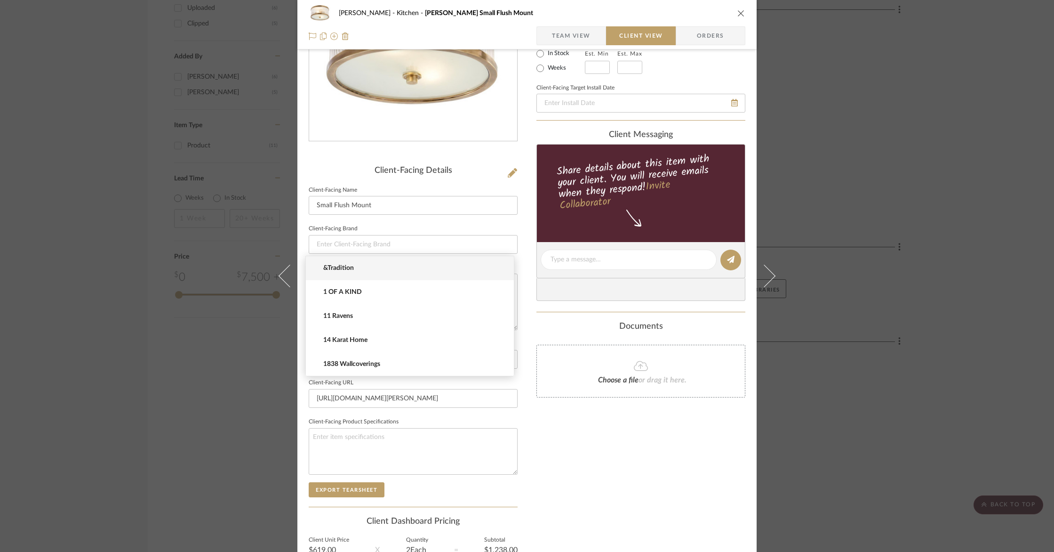
click at [611, 451] on div "Only content on this tab can share to Dashboard. Click eyeball icon to show or …" at bounding box center [641, 273] width 209 height 674
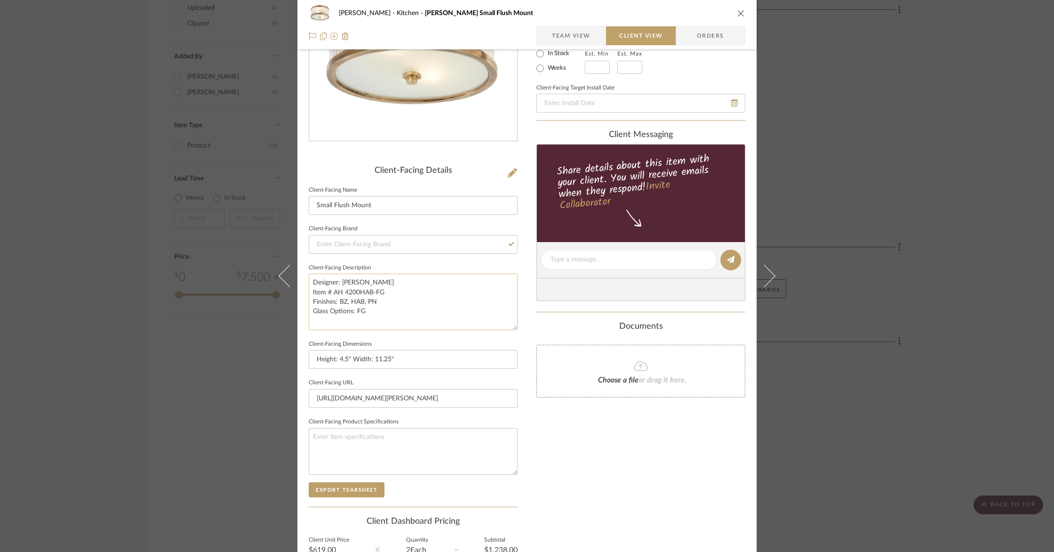
drag, startPoint x: 389, startPoint y: 314, endPoint x: 316, endPoint y: 273, distance: 84.1
click at [316, 273] on textarea "Designer: [PERSON_NAME] Item # AH 4200HAB-FG Finishes: BZ, HAB, PN Glass Option…" at bounding box center [413, 301] width 209 height 56
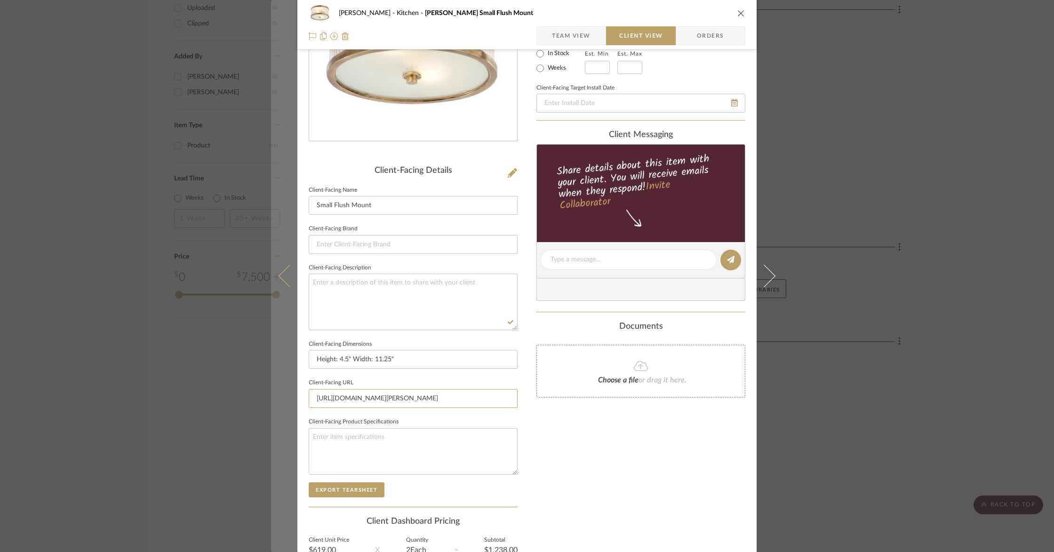
scroll to position [0, 0]
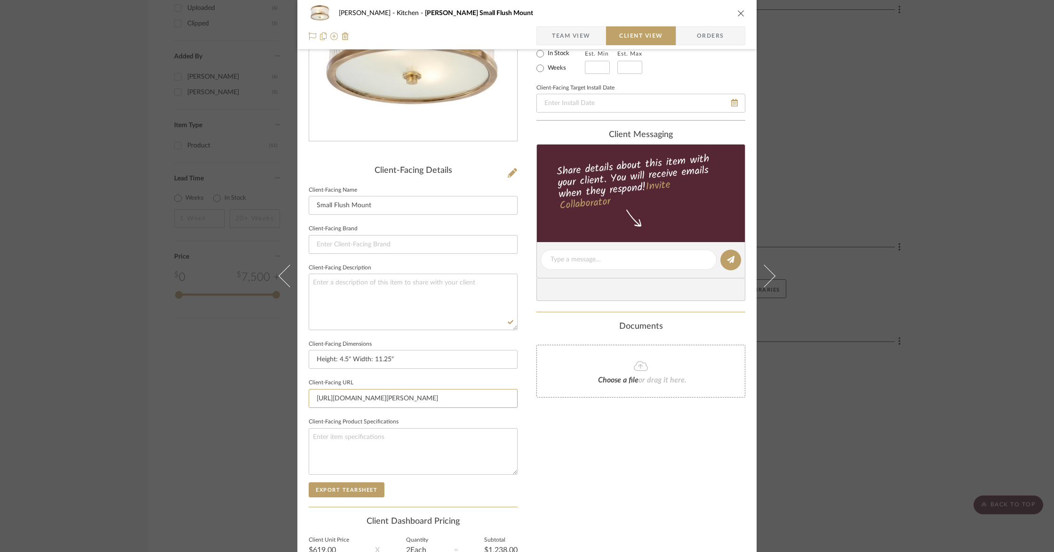
drag, startPoint x: 508, startPoint y: 400, endPoint x: 264, endPoint y: 396, distance: 243.8
click at [265, 396] on div "Barletta Kitchen Randolph Small Flush Mount Team View Client View Orders Client…" at bounding box center [527, 276] width 1054 height 552
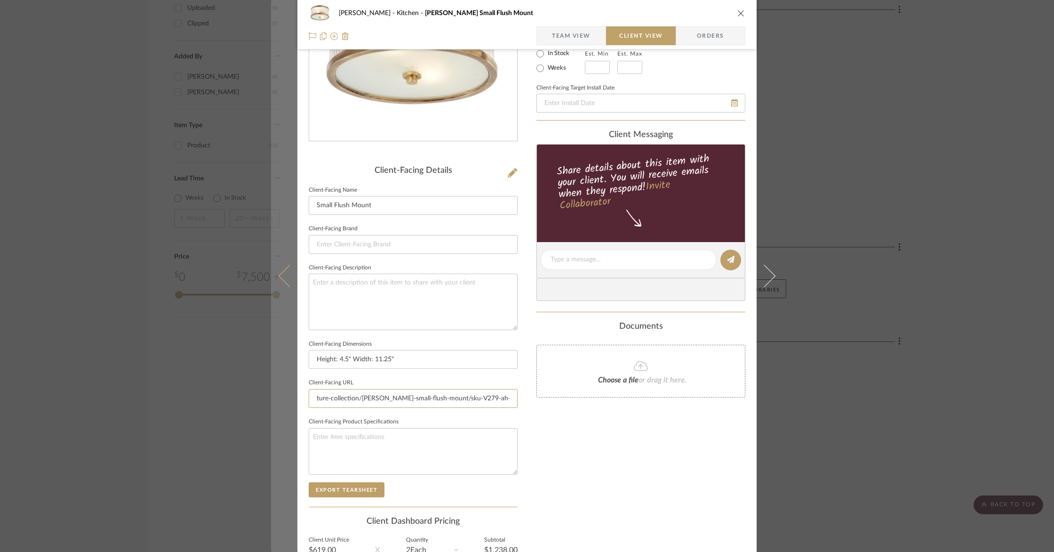
drag, startPoint x: 505, startPoint y: 397, endPoint x: 270, endPoint y: 389, distance: 234.6
click at [271, 389] on mat-dialog-content "Barletta Kitchen Randolph Small Flush Mount Team View Client View Orders Client…" at bounding box center [527, 263] width 512 height 768
type input "fg"
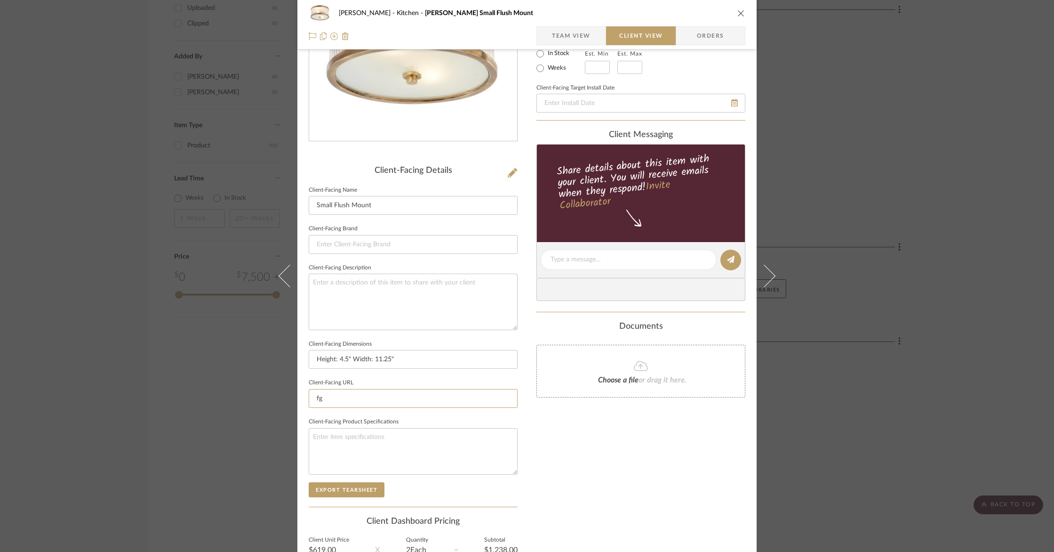
drag, startPoint x: 323, startPoint y: 398, endPoint x: 296, endPoint y: 395, distance: 27.4
click at [297, 395] on div "Barletta Kitchen Randolph Small Flush Mount Team View Client View Orders Client…" at bounding box center [526, 263] width 459 height 768
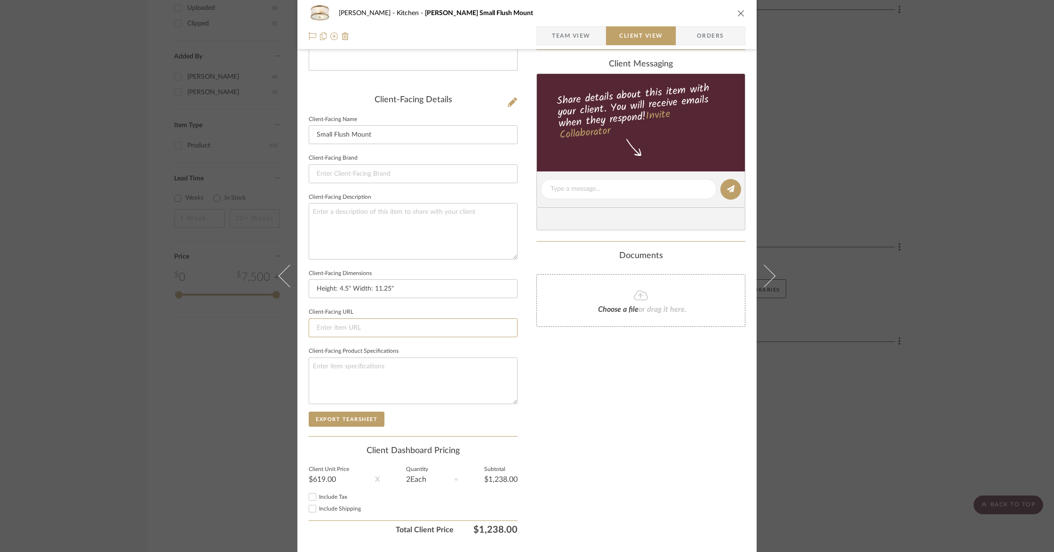
scroll to position [223, 0]
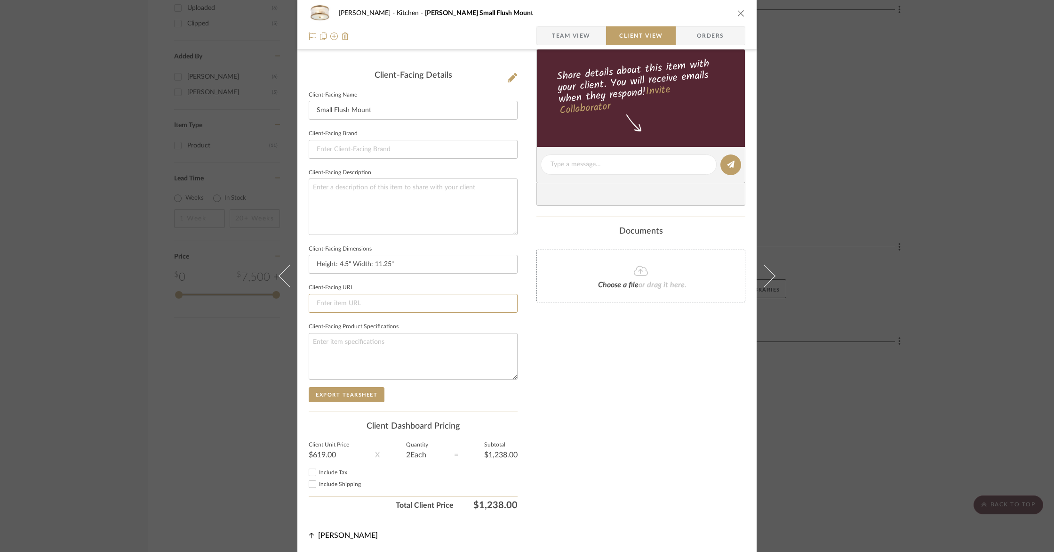
drag, startPoint x: 1054, startPoint y: 478, endPoint x: 1043, endPoint y: 295, distance: 183.5
click at [1043, 295] on div "Barletta Kitchen Randolph Small Flush Mount Team View Client View Orders Client…" at bounding box center [527, 276] width 1054 height 552
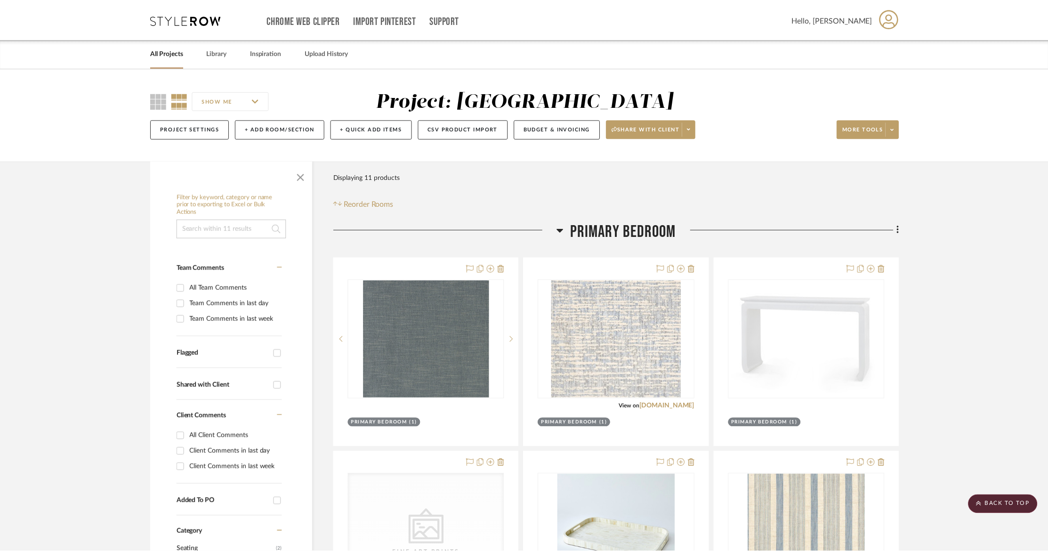
scroll to position [883, 0]
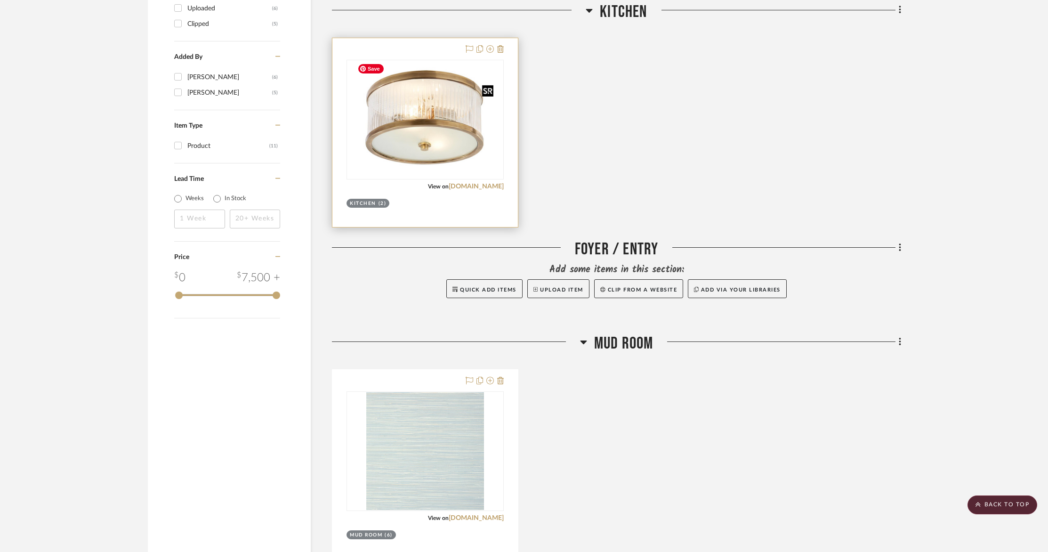
click at [428, 121] on img "0" at bounding box center [425, 120] width 144 height 118
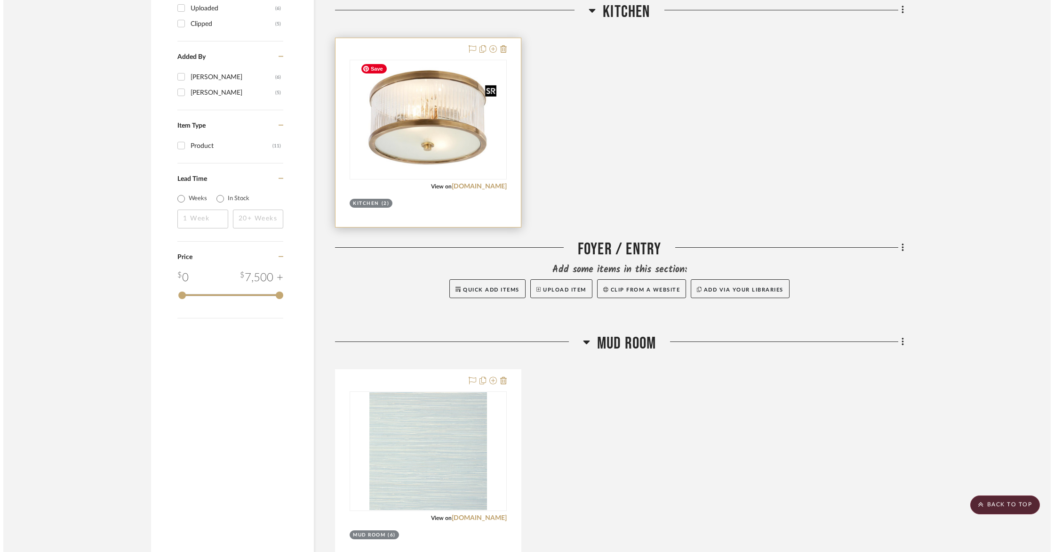
scroll to position [0, 0]
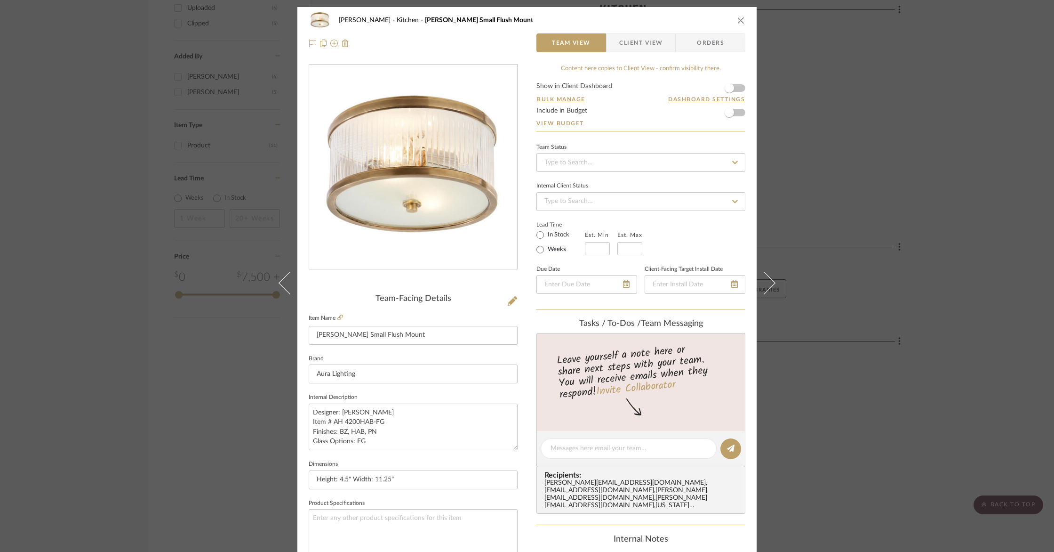
drag, startPoint x: 640, startPoint y: 46, endPoint x: 668, endPoint y: 50, distance: 28.1
click at [640, 46] on span "Client View" at bounding box center [640, 42] width 43 height 19
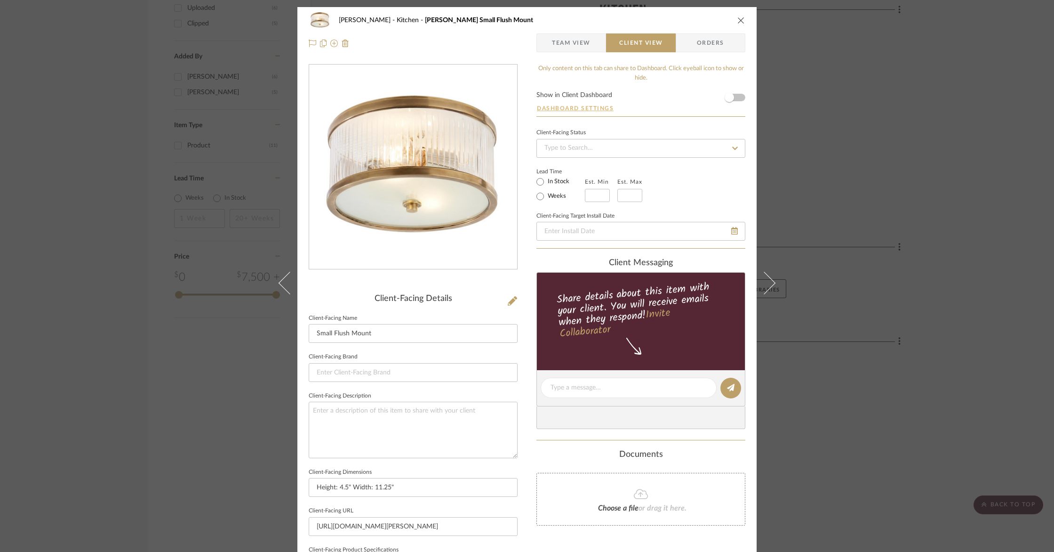
click at [578, 106] on button "Dashboard Settings" at bounding box center [576, 108] width 78 height 8
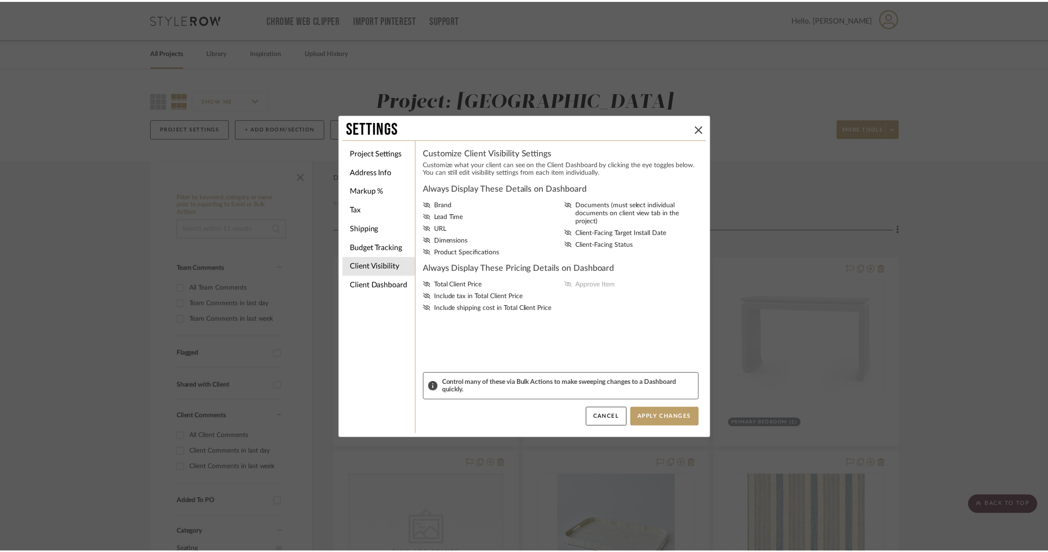
scroll to position [883, 0]
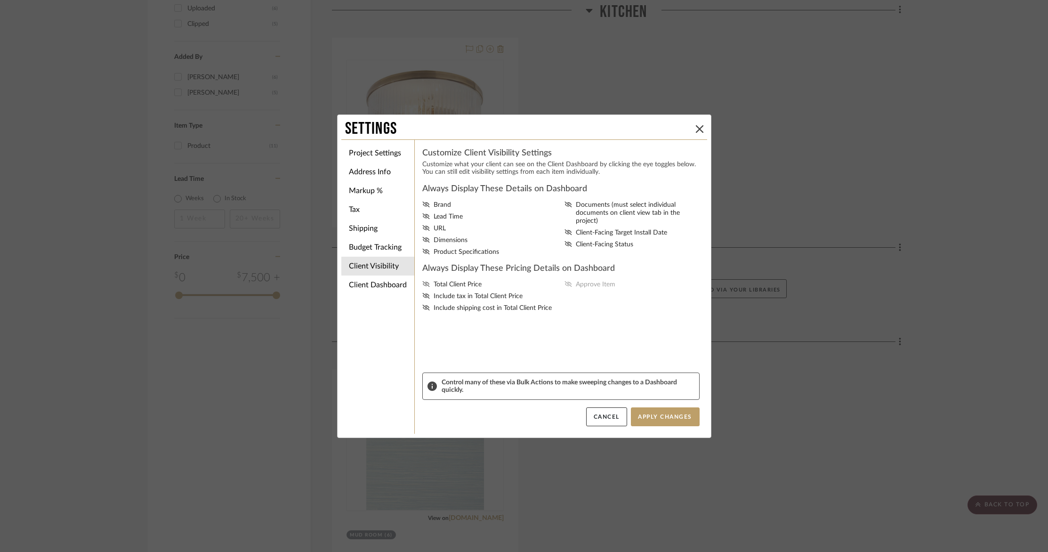
click at [423, 287] on icon at bounding box center [426, 284] width 8 height 6
click at [0, 0] on input "Total Client Price" at bounding box center [0, 0] width 0 height 0
click at [423, 286] on icon at bounding box center [426, 284] width 7 height 4
click at [0, 0] on input "Total Client Price" at bounding box center [0, 0] width 0 height 0
click at [383, 286] on li "Client Dashboard" at bounding box center [377, 284] width 73 height 19
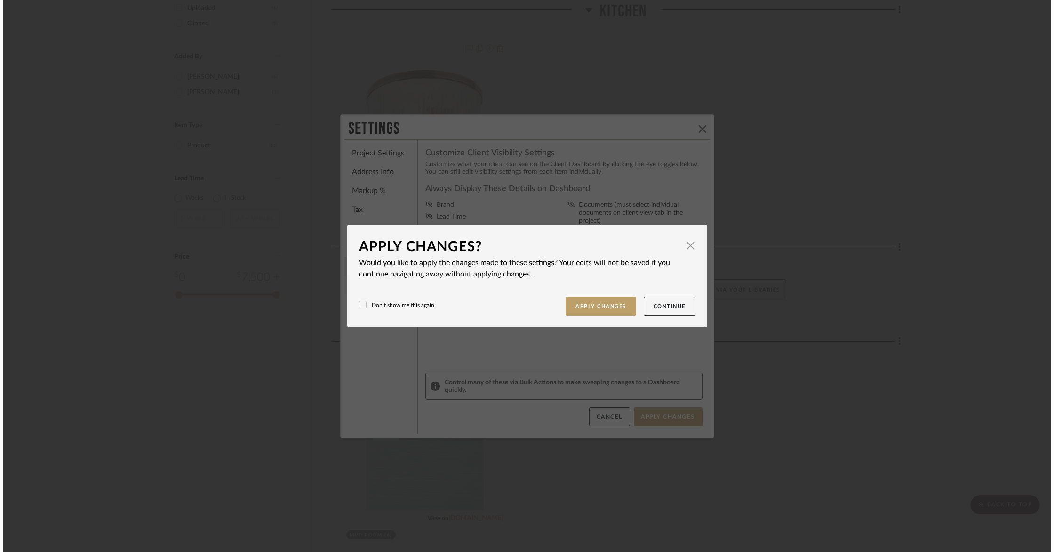
scroll to position [0, 0]
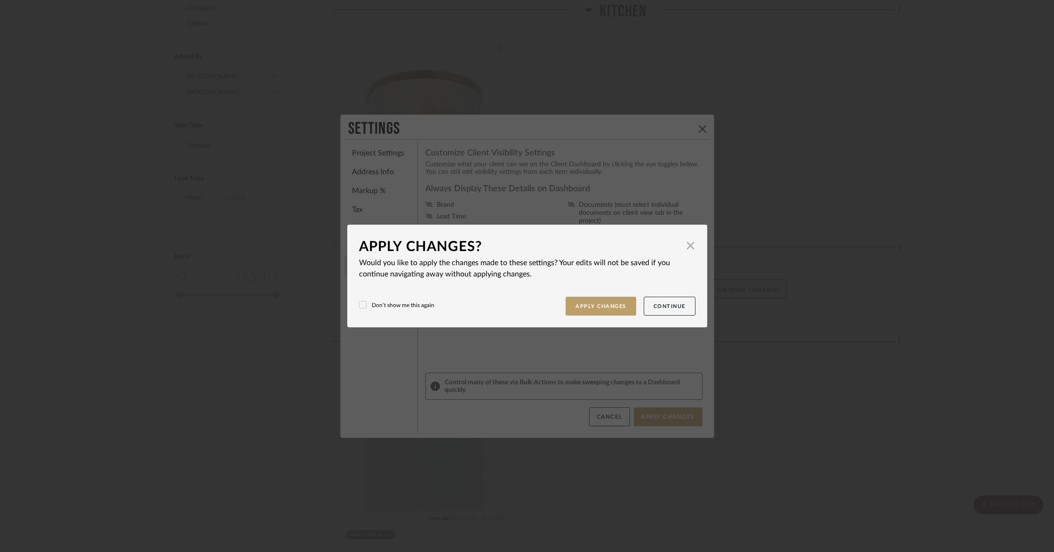
click at [692, 243] on dialog-content "Apply Changes? × Would you like to apply the changes made to these settings? Yo…" at bounding box center [527, 276] width 360 height 103
drag, startPoint x: 687, startPoint y: 245, endPoint x: 685, endPoint y: 250, distance: 5.5
click at [687, 245] on span "button" at bounding box center [691, 245] width 19 height 19
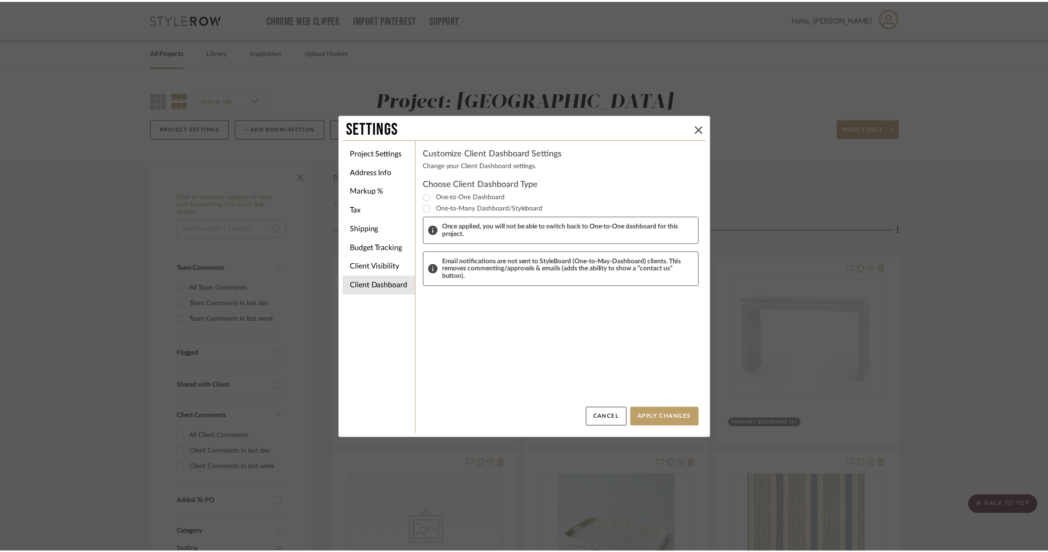
scroll to position [883, 0]
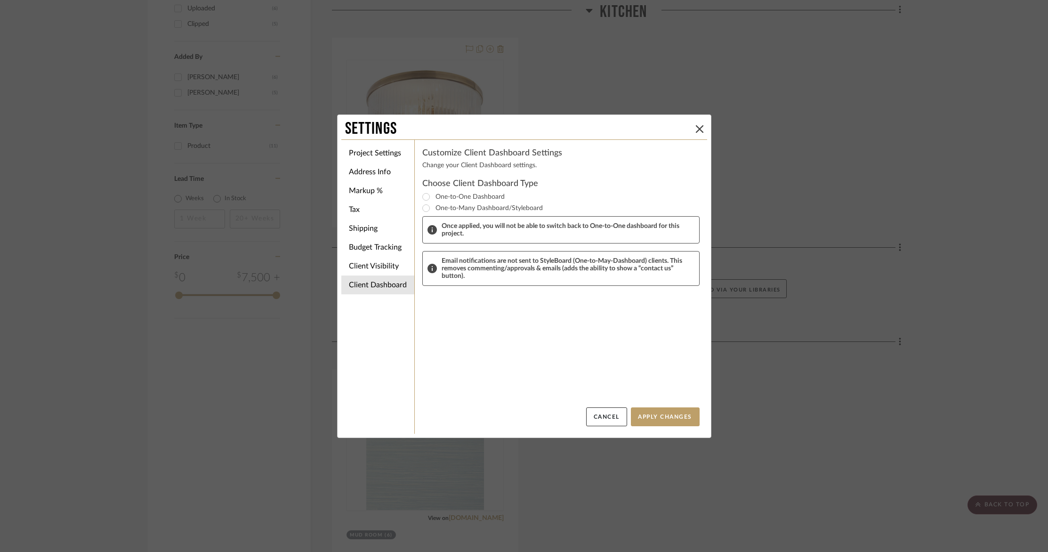
click at [610, 414] on button "Cancel" at bounding box center [606, 416] width 41 height 19
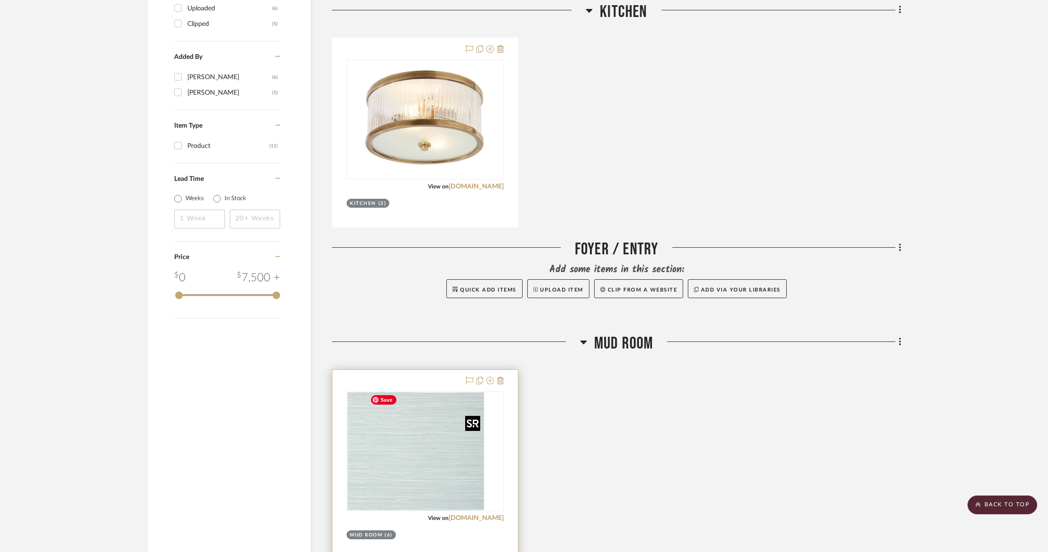
click at [431, 449] on img "0" at bounding box center [406, 451] width 118 height 118
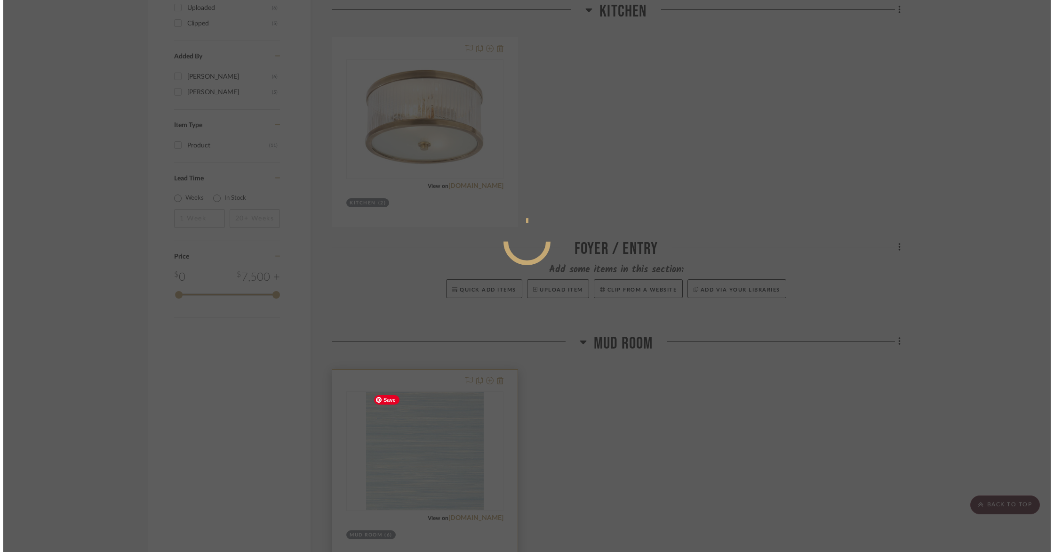
scroll to position [0, 0]
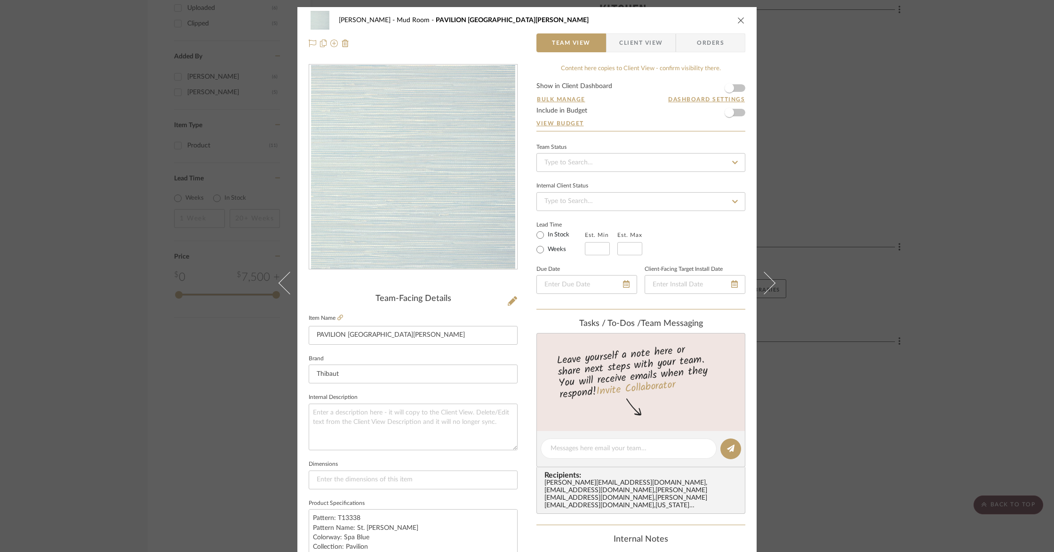
click at [743, 21] on div "Barletta Mud Room PAVILION St. Thomas Team View Client View Orders" at bounding box center [526, 31] width 459 height 49
click at [738, 21] on icon "close" at bounding box center [742, 20] width 8 height 8
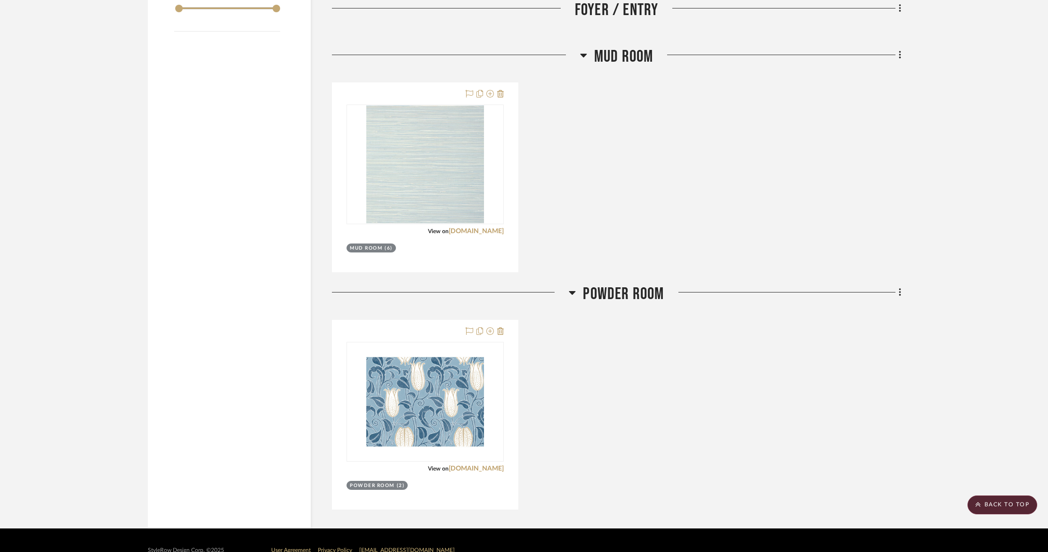
scroll to position [1170, 0]
click at [895, 10] on fa-icon at bounding box center [898, 9] width 6 height 16
click at [862, 170] on span "Move Room Down" at bounding box center [858, 170] width 55 height 8
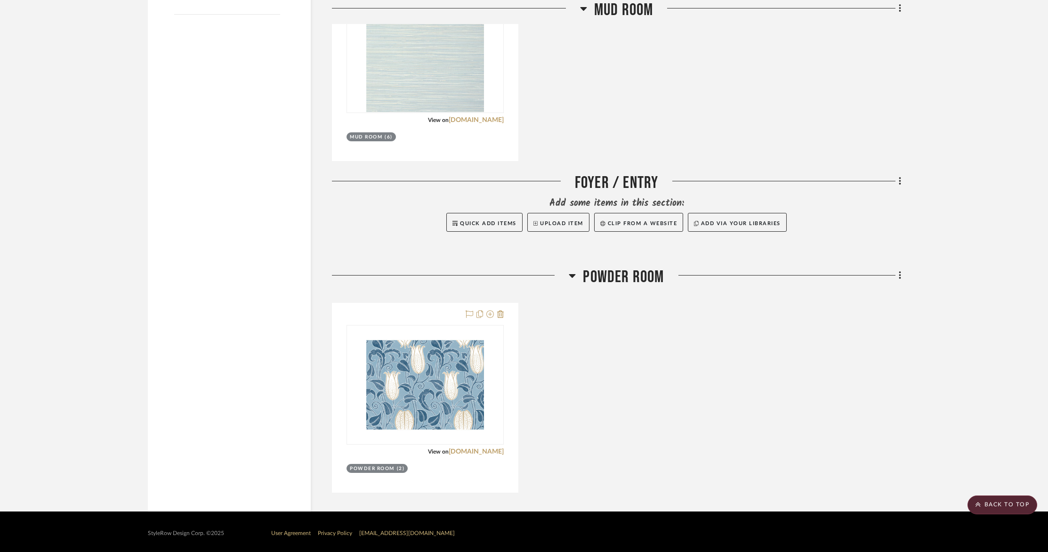
scroll to position [1187, 0]
click at [871, 340] on span "Move Room Down" at bounding box center [858, 340] width 55 height 8
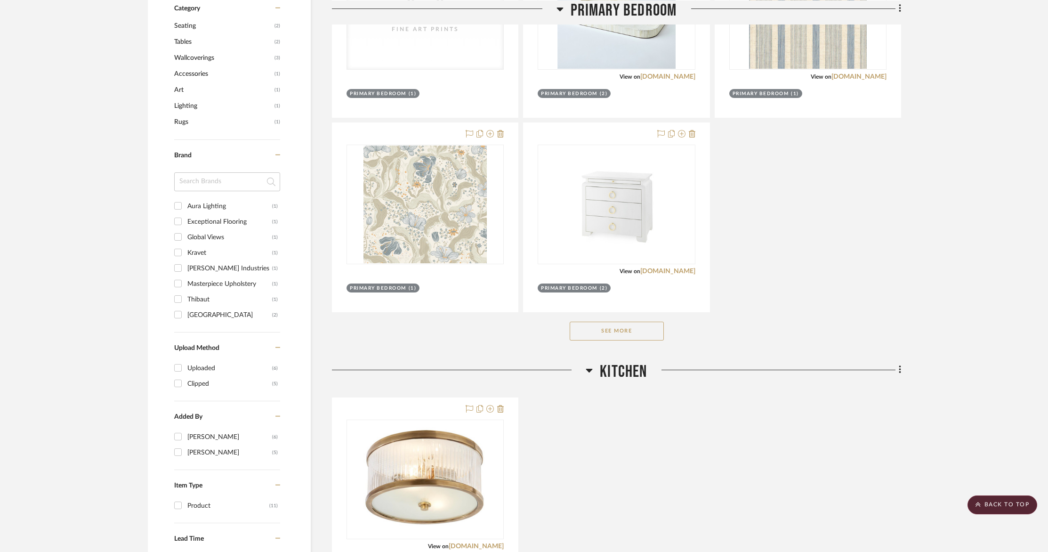
scroll to position [534, 0]
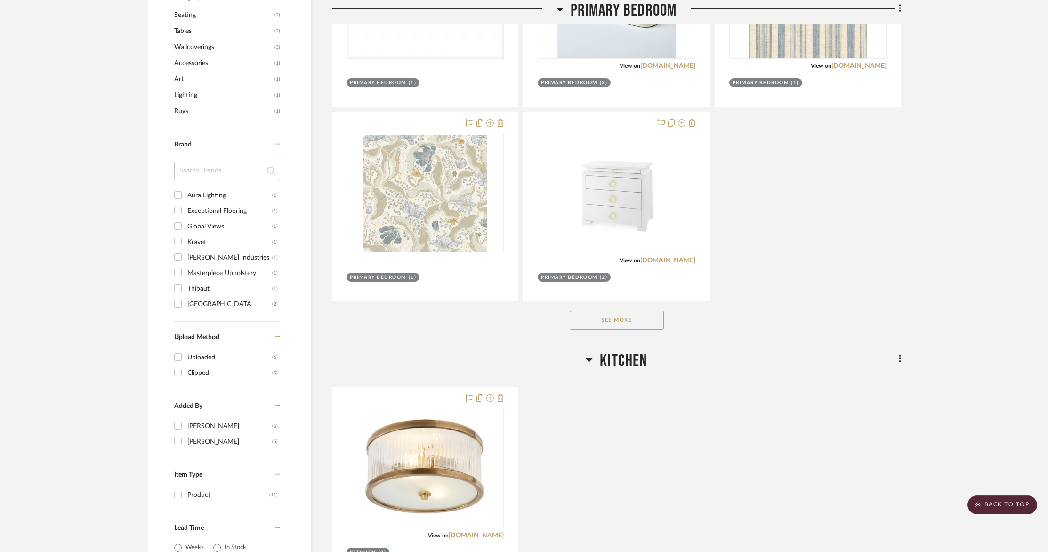
drag, startPoint x: 418, startPoint y: 456, endPoint x: 426, endPoint y: 446, distance: 12.4
click at [418, 456] on div at bounding box center [524, 276] width 1048 height 552
click at [473, 538] on div at bounding box center [424, 481] width 185 height 189
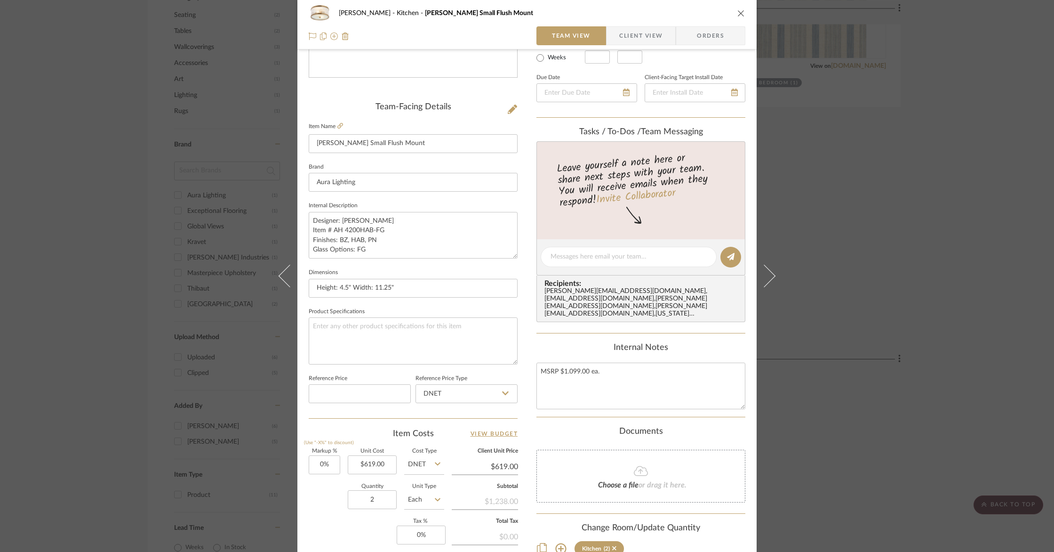
scroll to position [208, 0]
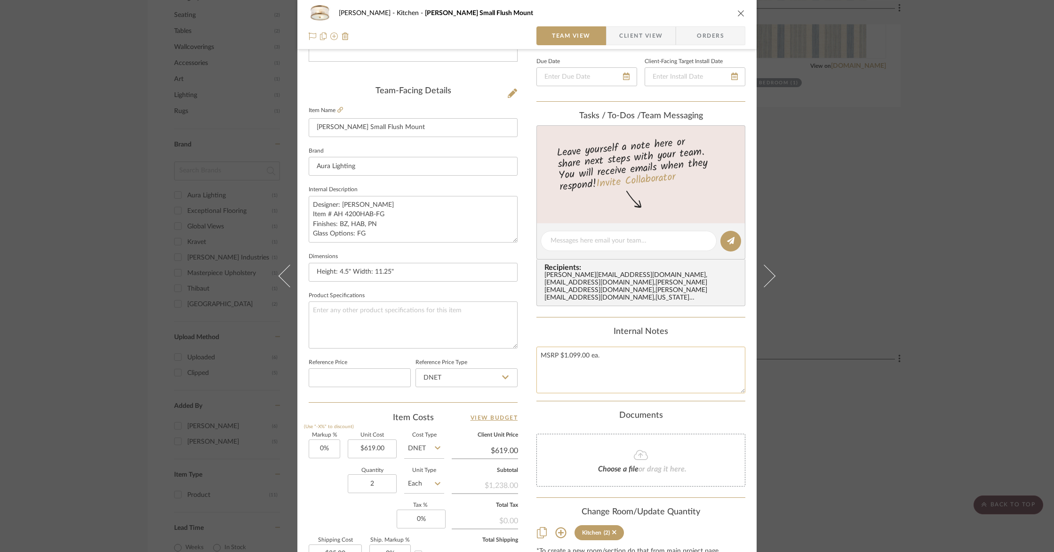
click at [621, 348] on textarea "MSRP $1.099.00 ea." at bounding box center [641, 369] width 209 height 47
type textarea "MSRP $1.099.00 ea. Twin flush mount light fixtures for the [GEOGRAPHIC_DATA] ar…"
click at [741, 12] on icon "close" at bounding box center [742, 13] width 8 height 8
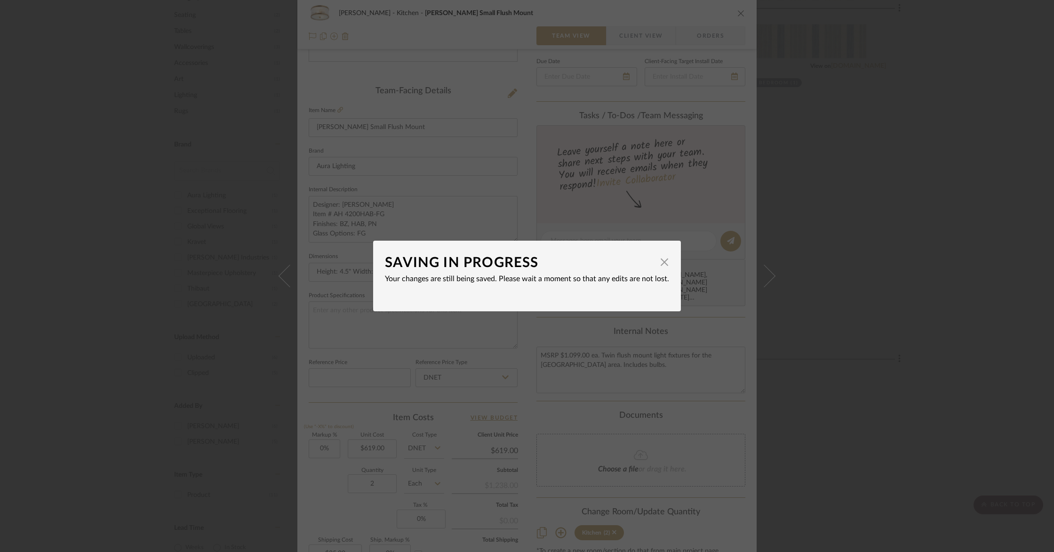
click at [824, 91] on div "SAVING IN PROGRESS × Your changes are still being saved. Please wait a moment s…" at bounding box center [527, 276] width 1054 height 552
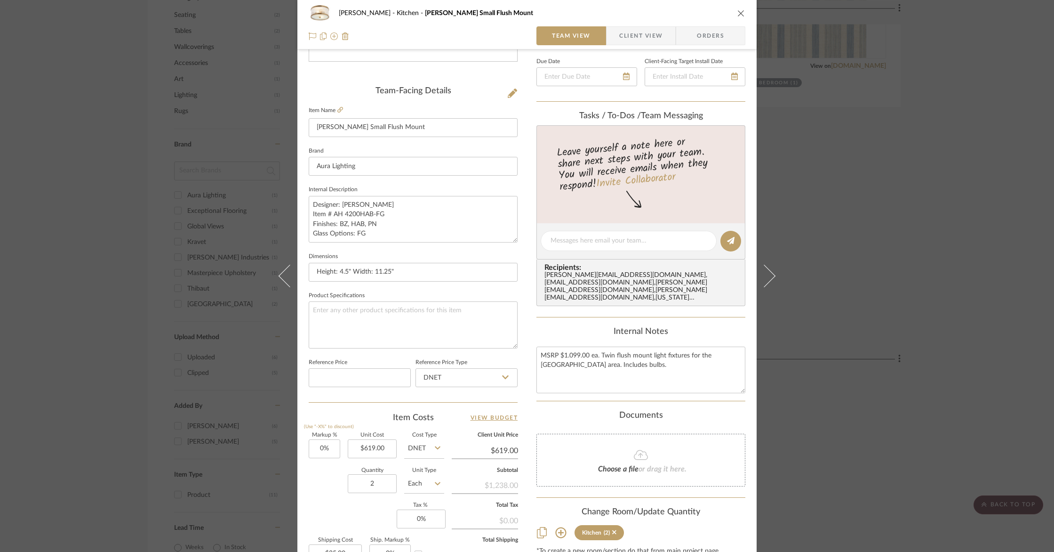
click at [741, 15] on icon "close" at bounding box center [742, 13] width 8 height 8
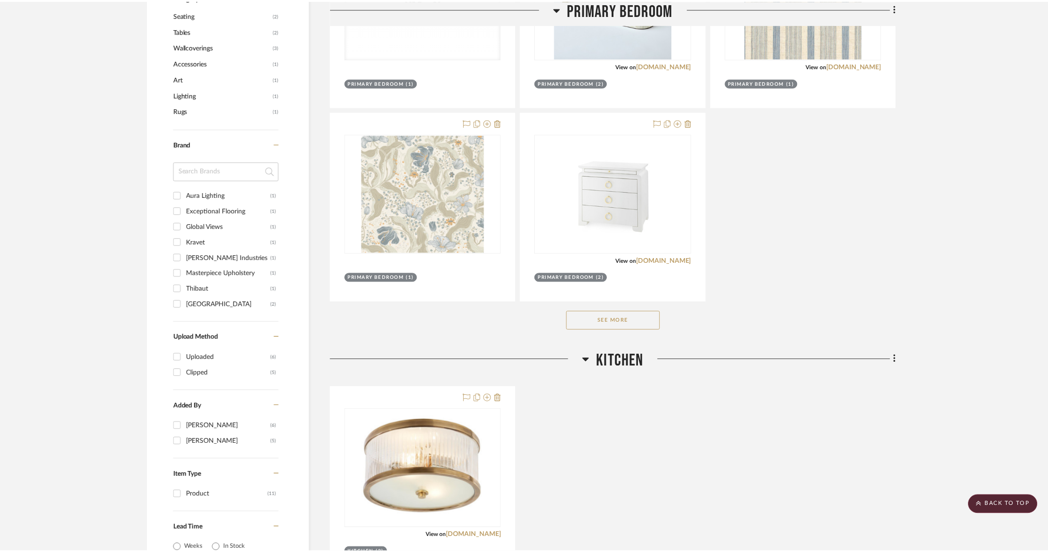
scroll to position [534, 0]
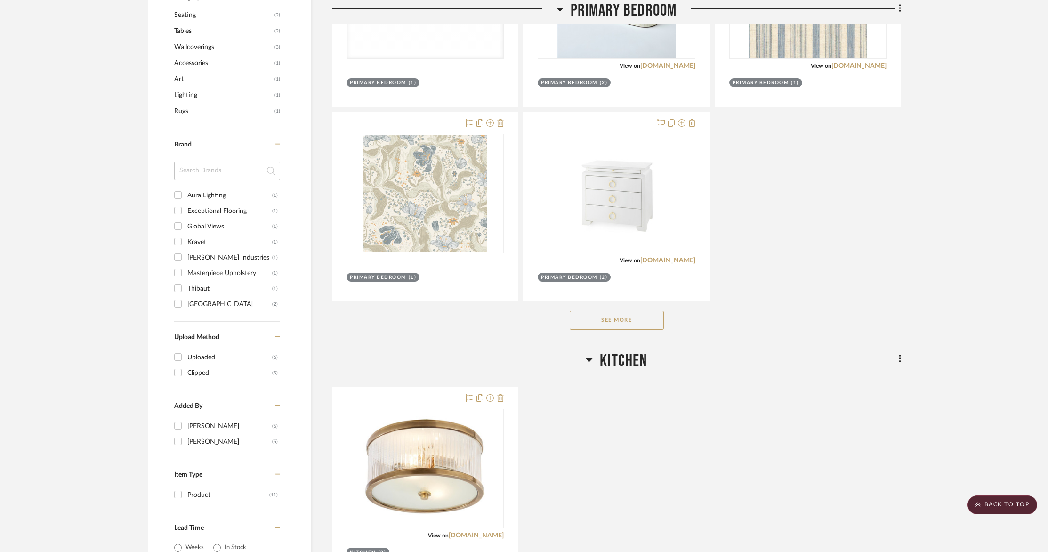
click at [903, 360] on div "Filter by keyword, category or name prior to exporting to Excel or Bulk Actions…" at bounding box center [524, 395] width 780 height 1538
click at [900, 360] on icon at bounding box center [900, 358] width 3 height 10
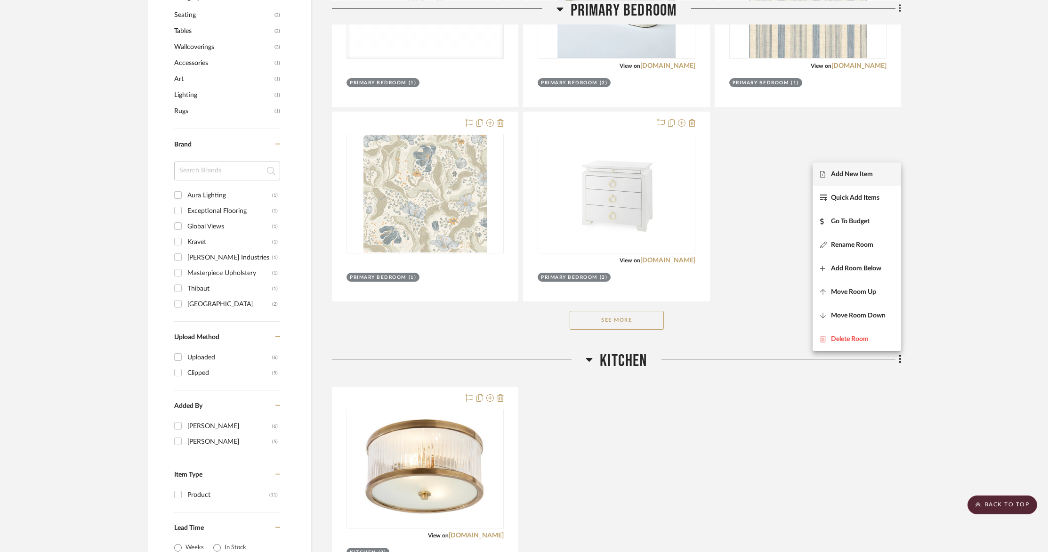
click at [868, 178] on button "Add New Item" at bounding box center [856, 174] width 88 height 24
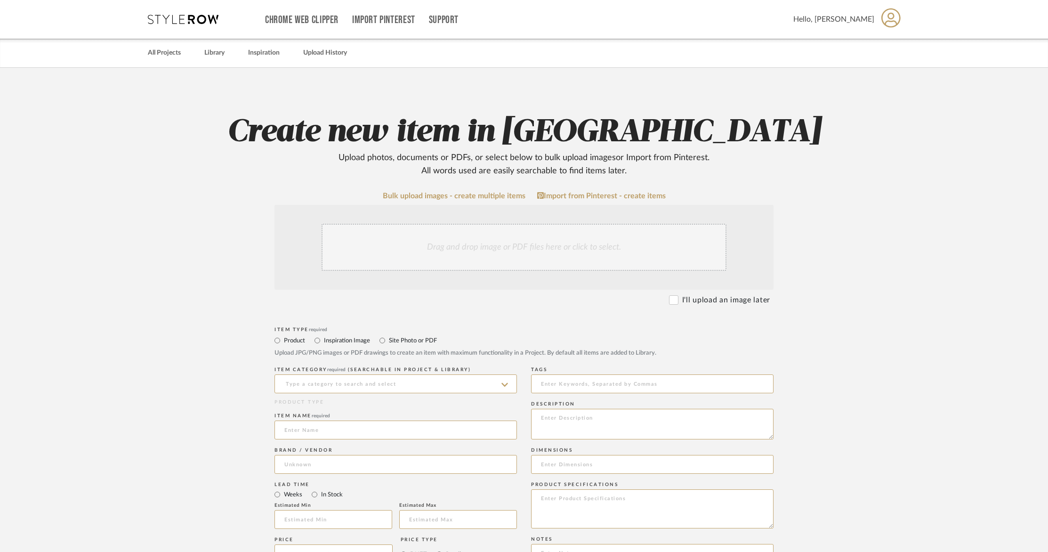
click at [388, 259] on div "Drag and drop image or PDF files here or click to select." at bounding box center [523, 247] width 405 height 47
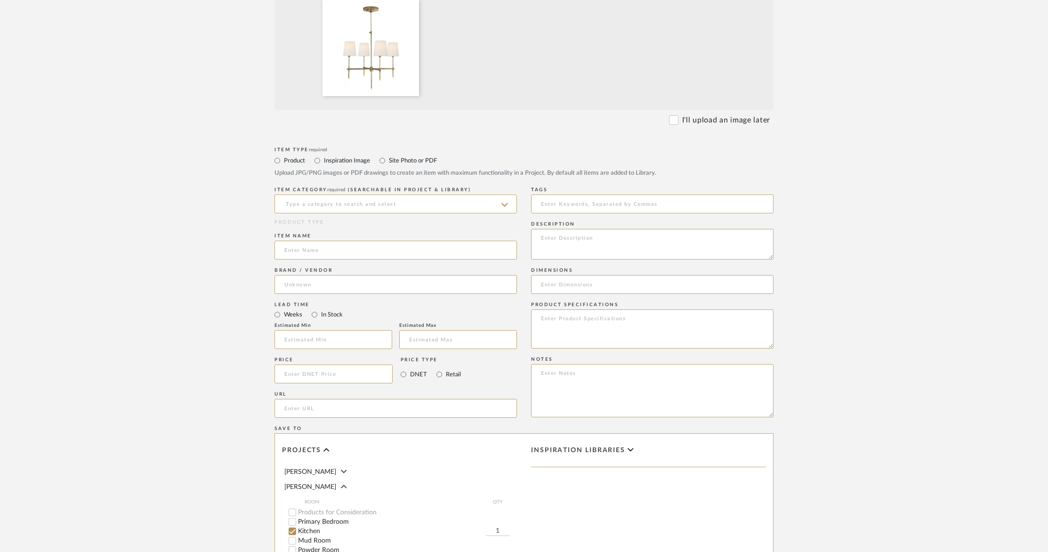
scroll to position [280, 0]
click at [405, 205] on input at bounding box center [395, 204] width 242 height 19
click at [393, 219] on div "Chandeliers" at bounding box center [395, 228] width 241 height 24
type input "Chandeliers"
click at [350, 247] on input at bounding box center [395, 250] width 242 height 19
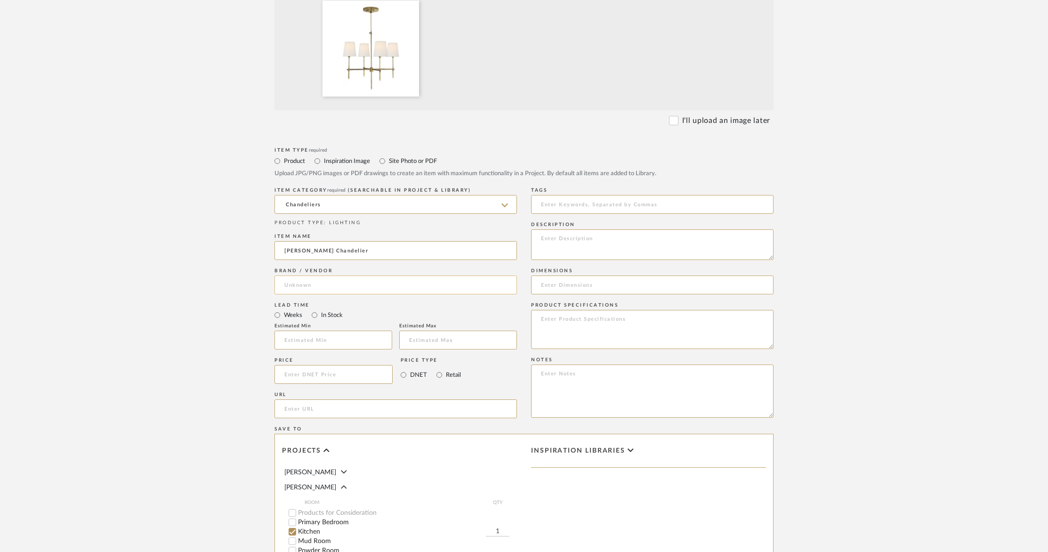
type input "[PERSON_NAME] Chandelier"
click at [331, 281] on input at bounding box center [395, 284] width 242 height 19
click at [325, 313] on mat-option "Aura Lighting" at bounding box center [395, 309] width 241 height 24
type input "Aura Lighting"
click at [307, 404] on input "url" at bounding box center [395, 408] width 242 height 19
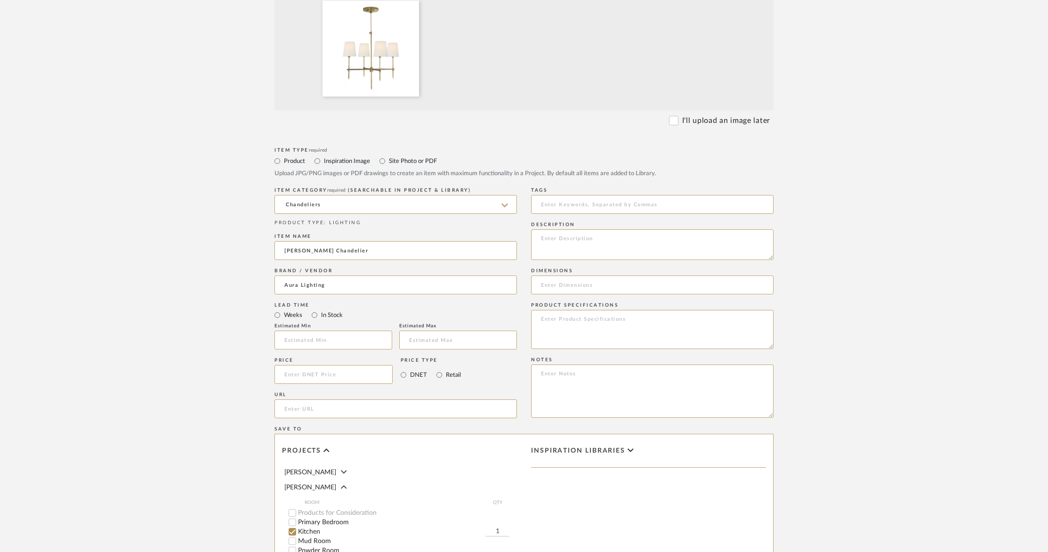
paste input "https://www.auralightingonline.com/brand-visual-comfort--co-signature-collectio…"
type input "https://www.auralightingonline.com/brand-visual-comfort--co-signature-collectio…"
click at [595, 202] on input at bounding box center [652, 204] width 242 height 19
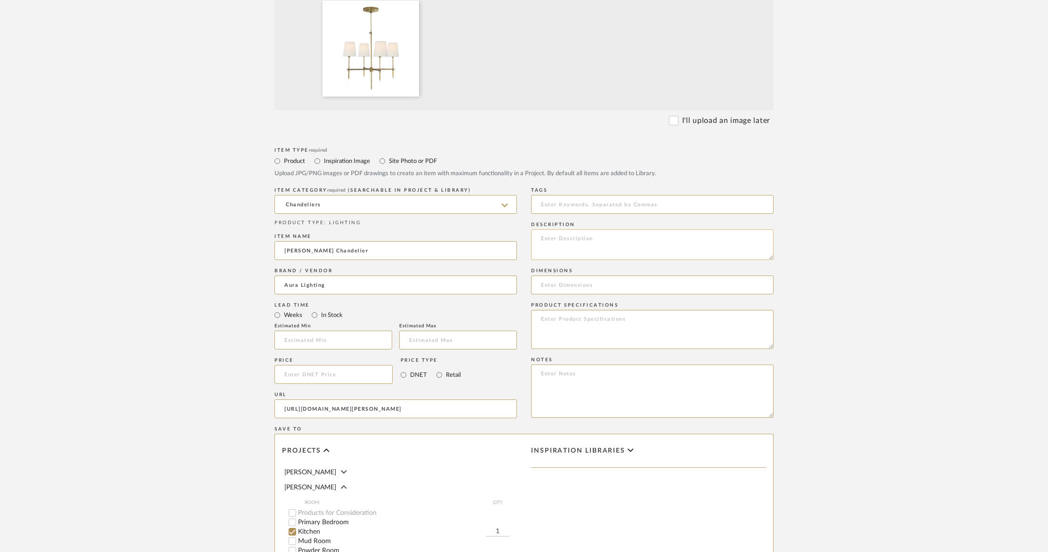
click at [588, 235] on textarea at bounding box center [652, 244] width 242 height 31
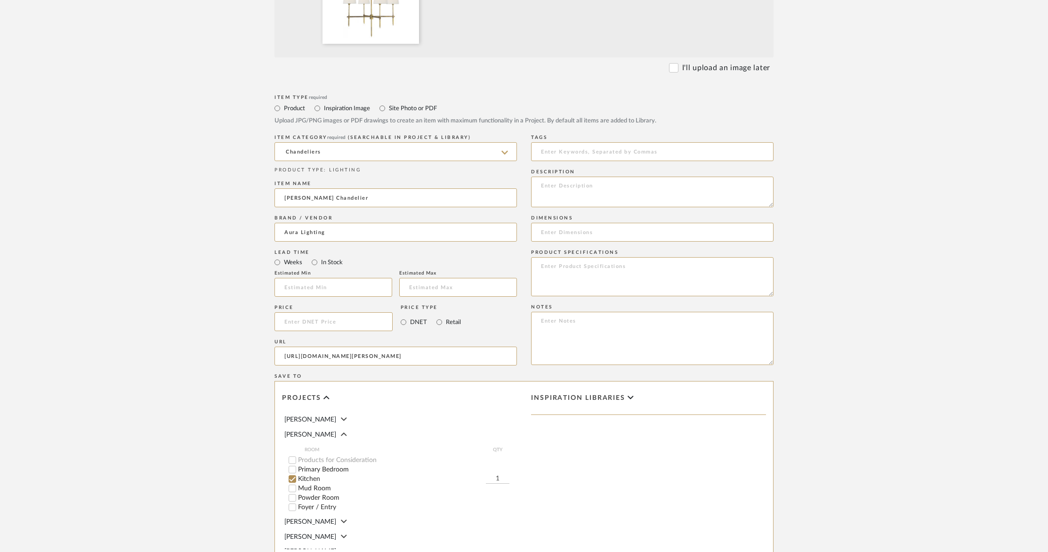
scroll to position [334, 0]
click at [620, 234] on input at bounding box center [652, 230] width 242 height 19
paste input "O/A Height: 47" Fixture Height: 32.75" Min. Custom Height: 28" Width: 26" Canop…"
type input "O/A Height: 47" Fixture Height: 32.75" Min. Custom Height: 28" Width: 26" Canop…"
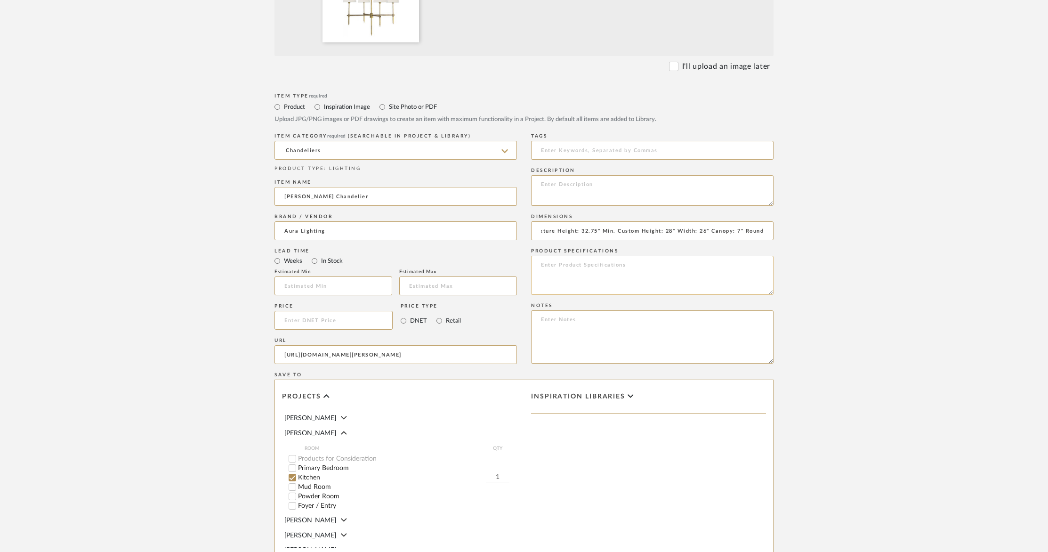
click at [634, 274] on textarea at bounding box center [652, 275] width 242 height 39
click at [565, 147] on input at bounding box center [652, 150] width 242 height 19
click at [568, 184] on textarea at bounding box center [652, 190] width 242 height 31
paste textarea "Item # TOB 5002HAB-L"
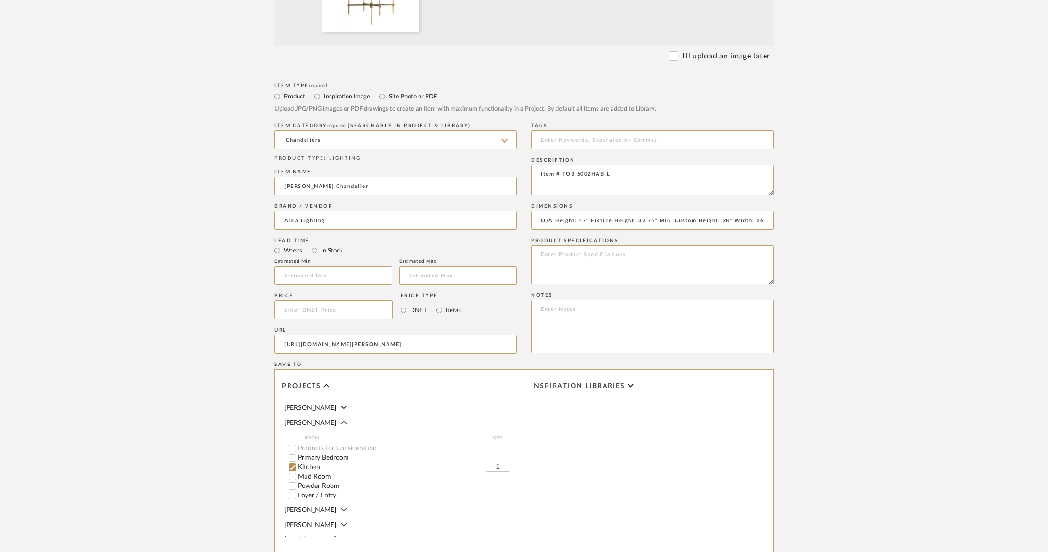
scroll to position [348, 0]
paste textarea "Designer: Thomas O'Brien"
type textarea "Item # TOB 5002HAB-L Designer: [PERSON_NAME]"
click at [558, 219] on input "O/A Height: 47" Fixture Height: 32.75" Min. Custom Height: 28" Width: 26" Canop…" at bounding box center [652, 216] width 242 height 19
click at [563, 255] on textarea at bounding box center [652, 260] width 242 height 39
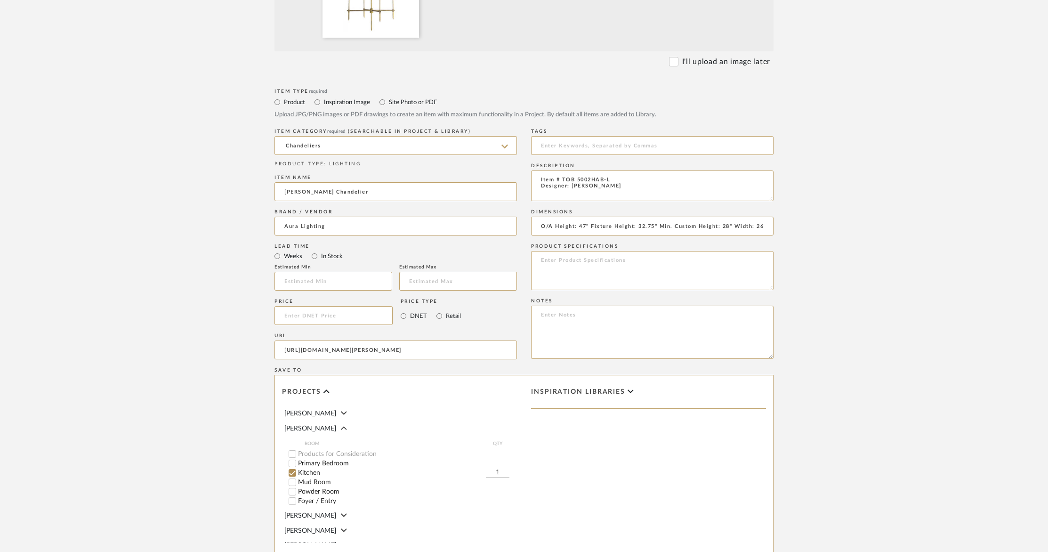
scroll to position [490, 0]
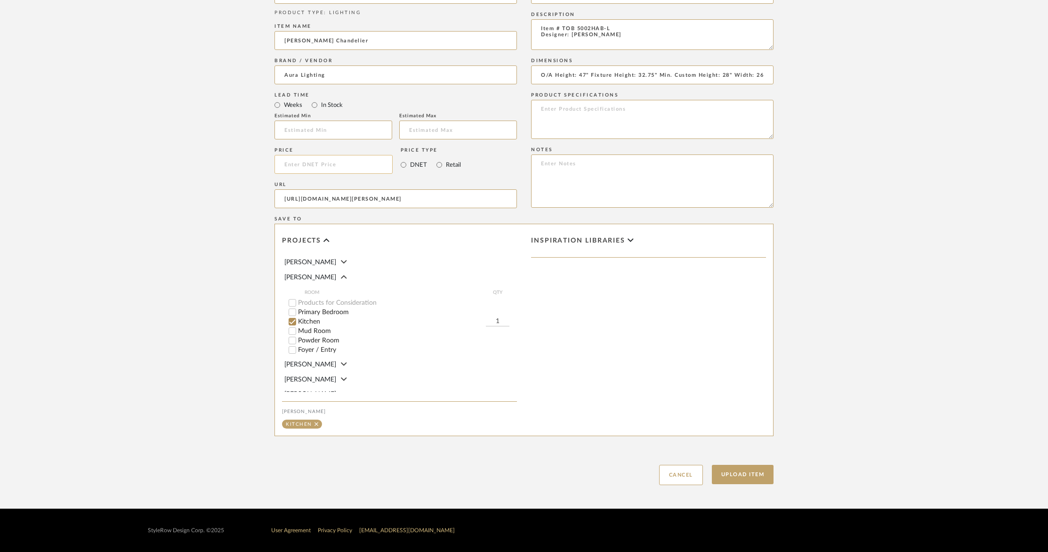
click at [350, 161] on input at bounding box center [333, 164] width 118 height 19
type input "$659.00"
click at [756, 475] on button "Upload Item" at bounding box center [743, 474] width 62 height 19
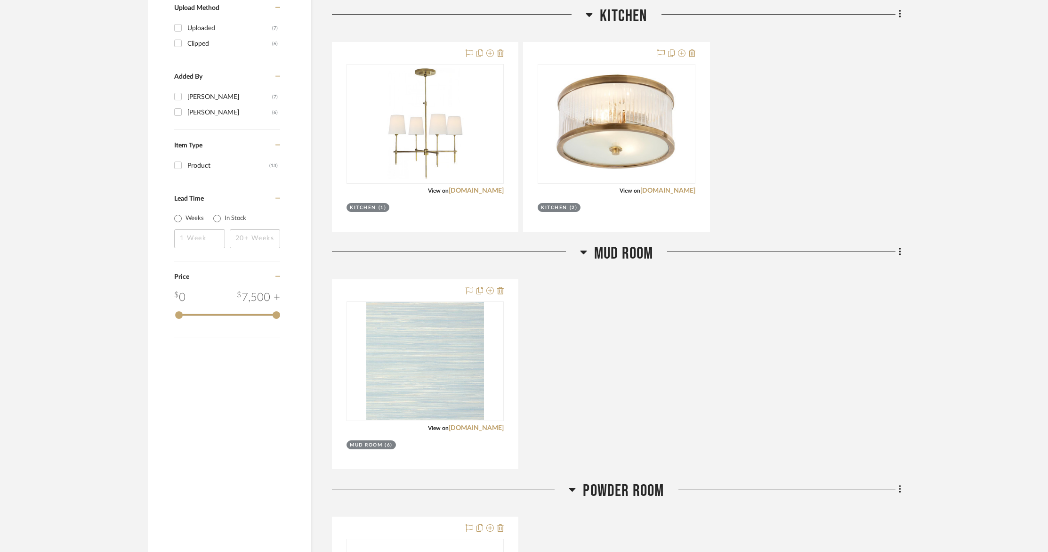
scroll to position [883, 0]
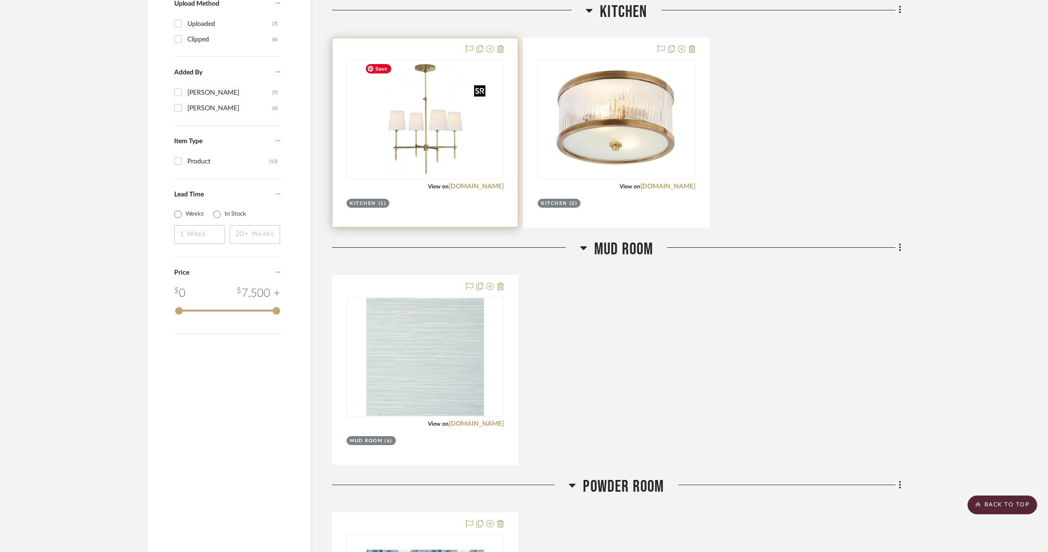
click at [445, 143] on img at bounding box center [425, 120] width 129 height 118
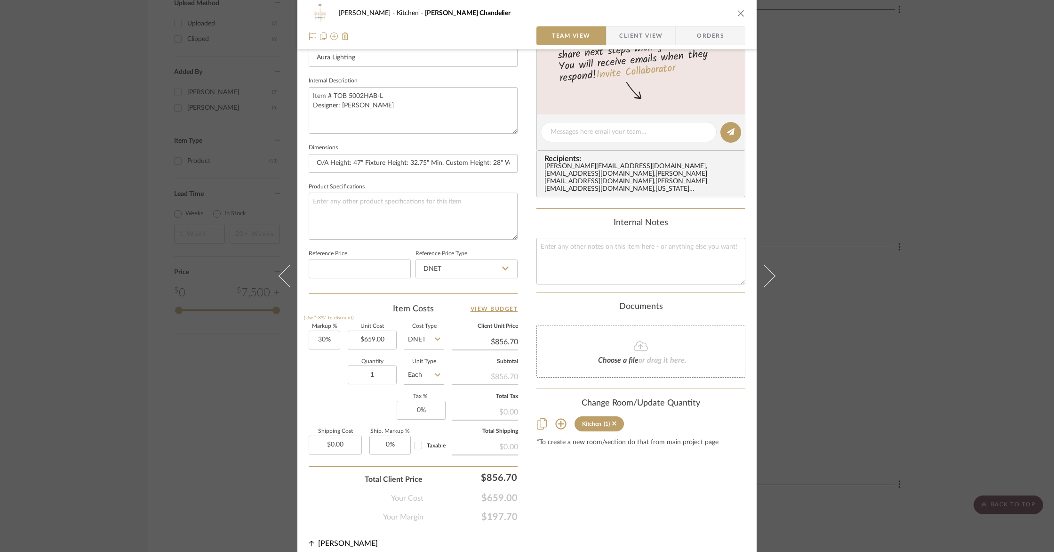
scroll to position [323, 0]
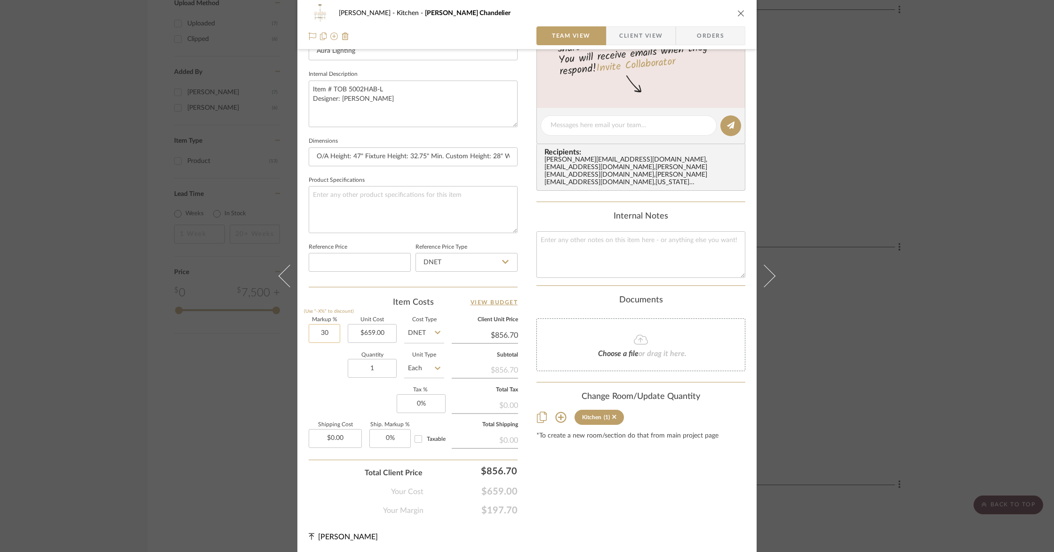
click at [324, 331] on input "30" at bounding box center [325, 333] width 32 height 19
type input "0%"
click at [314, 363] on div "Quantity 1 Unit Type Each" at bounding box center [377, 369] width 136 height 33
type input "$659.00"
click at [594, 231] on textarea at bounding box center [641, 254] width 209 height 47
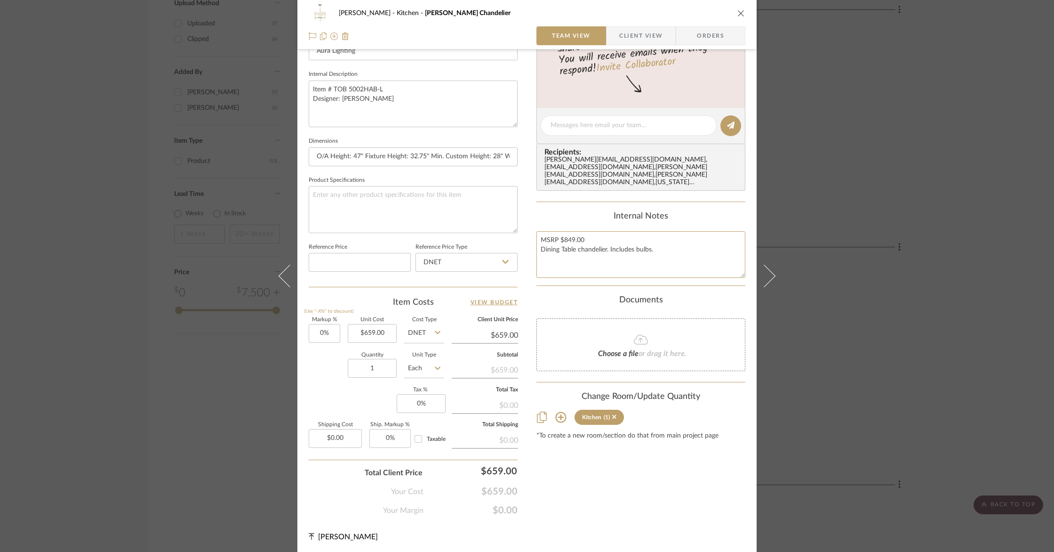
type textarea "MSRP $849.00 Dining Table chandelier. Includes bulbs."
click at [952, 328] on div "Barletta Kitchen Bryant Small Chandelier Team View Client View Orders Team-Faci…" at bounding box center [527, 276] width 1054 height 552
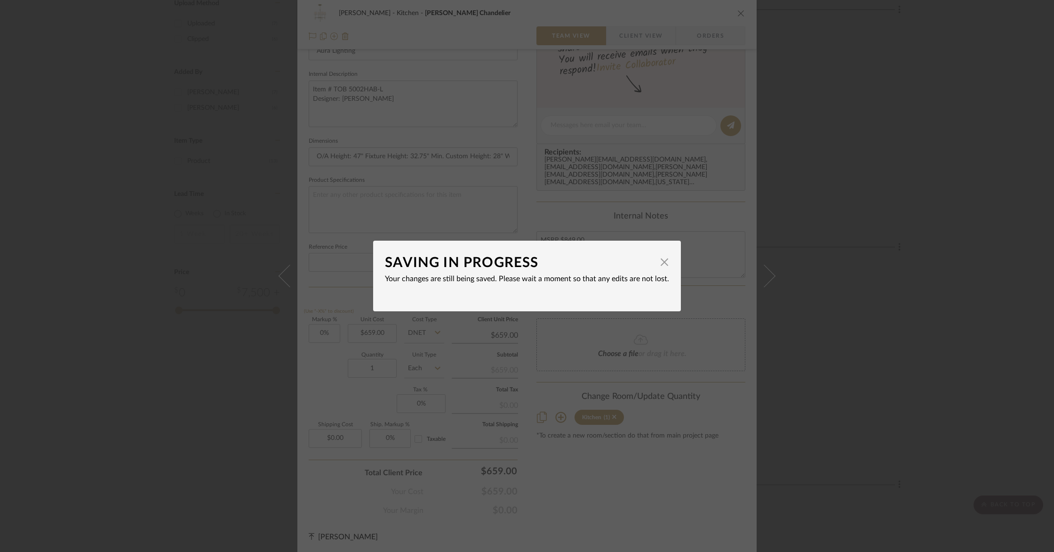
click at [867, 265] on div "SAVING IN PROGRESS × Your changes are still being saved. Please wait a moment s…" at bounding box center [527, 276] width 1054 height 552
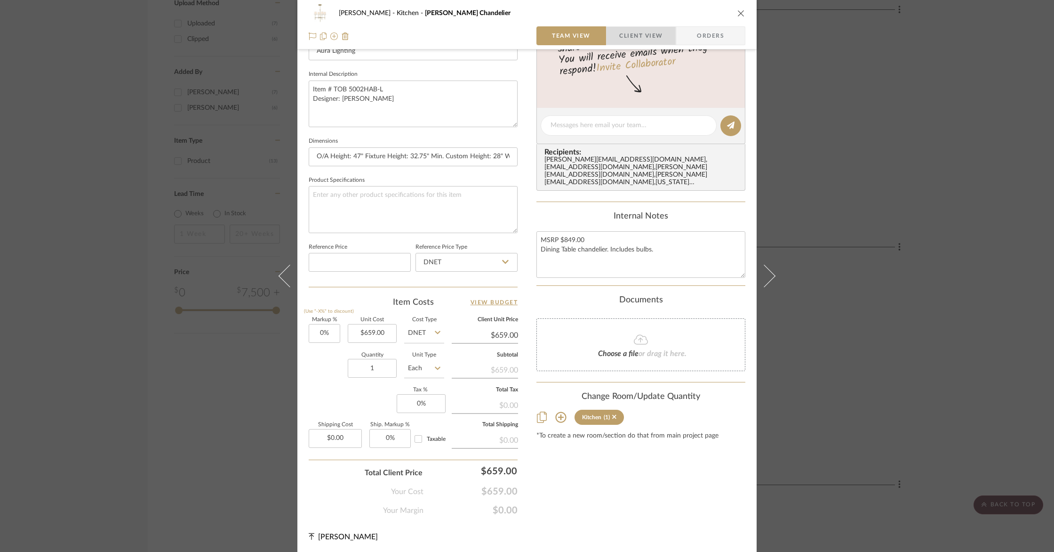
click at [647, 34] on span "Client View" at bounding box center [640, 35] width 43 height 19
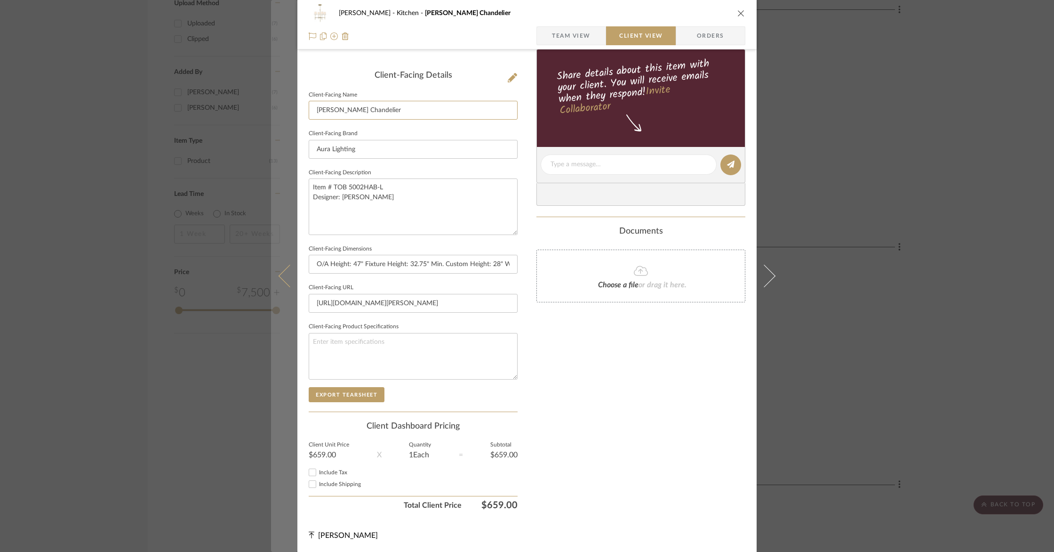
drag, startPoint x: 337, startPoint y: 110, endPoint x: 270, endPoint y: 106, distance: 66.5
click at [274, 106] on mat-dialog-content "Barletta Kitchen Bryant Small Chandelier Team View Client View Orders Client-Fa…" at bounding box center [527, 168] width 512 height 768
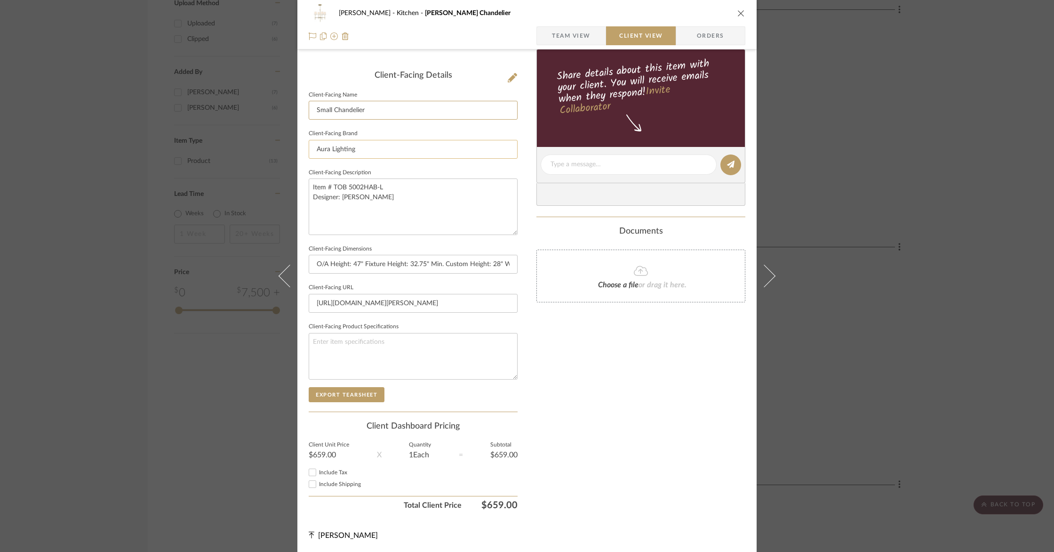
type input "Small Chandelier"
drag, startPoint x: 377, startPoint y: 151, endPoint x: 230, endPoint y: 138, distance: 146.9
click at [232, 138] on div "Barletta Kitchen Bryant Small Chandelier Team View Client View Orders Client-Fa…" at bounding box center [527, 276] width 1054 height 552
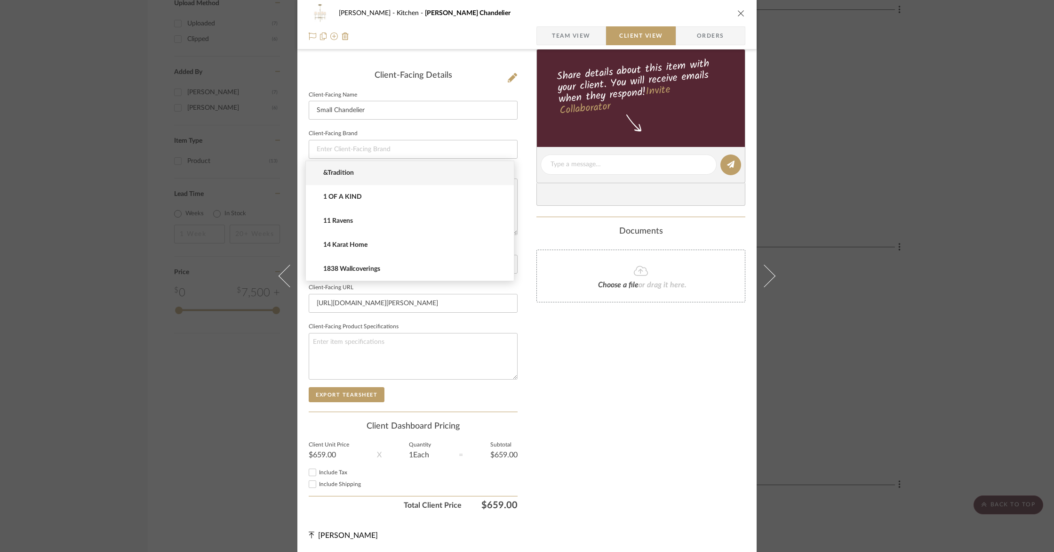
click at [529, 233] on div "Barletta Kitchen Bryant Small Chandelier Team View Client View Orders Client-Fa…" at bounding box center [526, 168] width 459 height 768
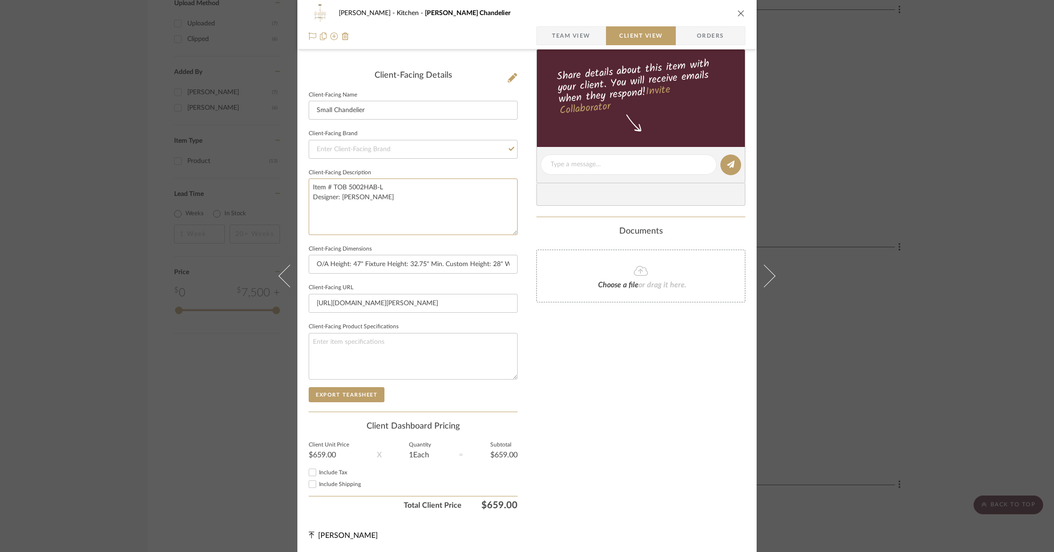
drag, startPoint x: 421, startPoint y: 197, endPoint x: 303, endPoint y: 177, distance: 119.7
click at [303, 177] on div "Barletta Kitchen Bryant Small Chandelier Team View Client View Orders Client-Fa…" at bounding box center [526, 168] width 459 height 768
drag, startPoint x: 512, startPoint y: 259, endPoint x: 361, endPoint y: 272, distance: 151.6
click at [347, 264] on input "O/A Height: 47" Fixture Height: 32.75" Min. Custom Height: 28" Width: 26" Canop…" at bounding box center [413, 264] width 209 height 19
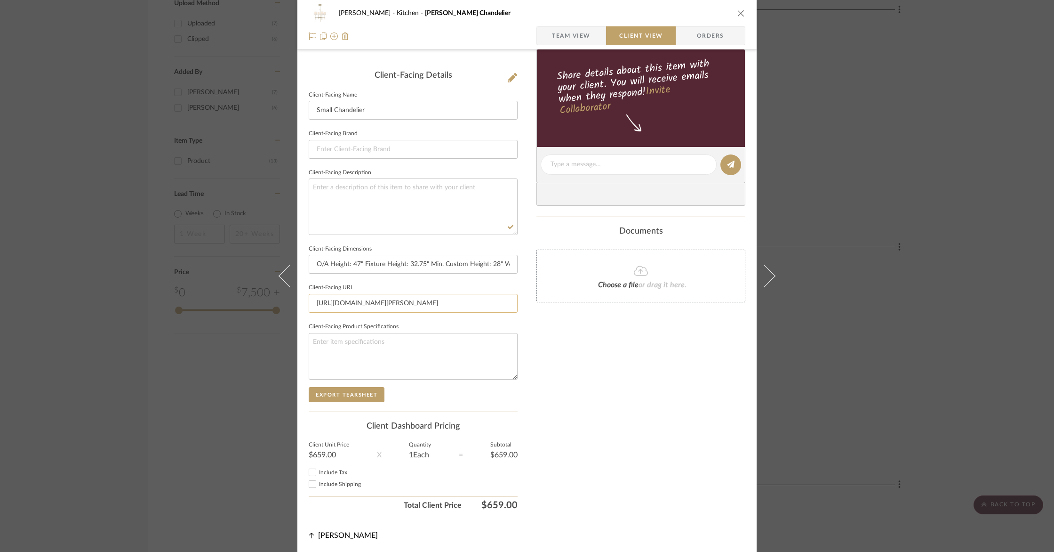
scroll to position [0, 7]
drag, startPoint x: 510, startPoint y: 305, endPoint x: 325, endPoint y: 297, distance: 185.6
click at [325, 297] on input "https://www.auralightingonline.com/brand-visual-comfort--co-signature-collectio…" at bounding box center [413, 303] width 209 height 19
type input "ture-collection/bryant-small-chandelier/sku-V279-tob-5002hab-l"
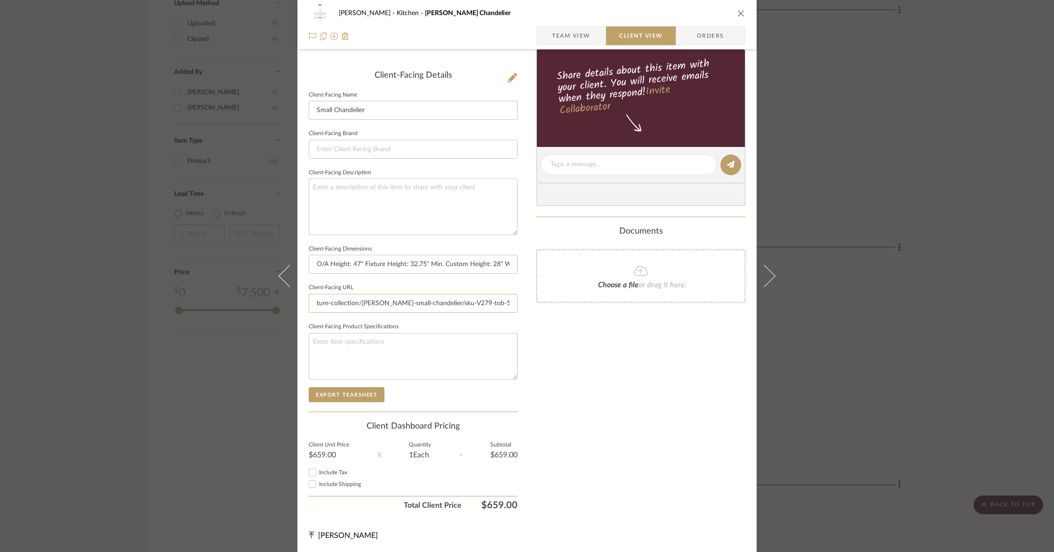
drag, startPoint x: 507, startPoint y: 302, endPoint x: 341, endPoint y: 297, distance: 165.8
click at [341, 297] on input "ture-collection/bryant-small-chandelier/sku-V279-tob-5002hab-l" at bounding box center [413, 303] width 209 height 19
click at [470, 305] on input at bounding box center [413, 303] width 209 height 19
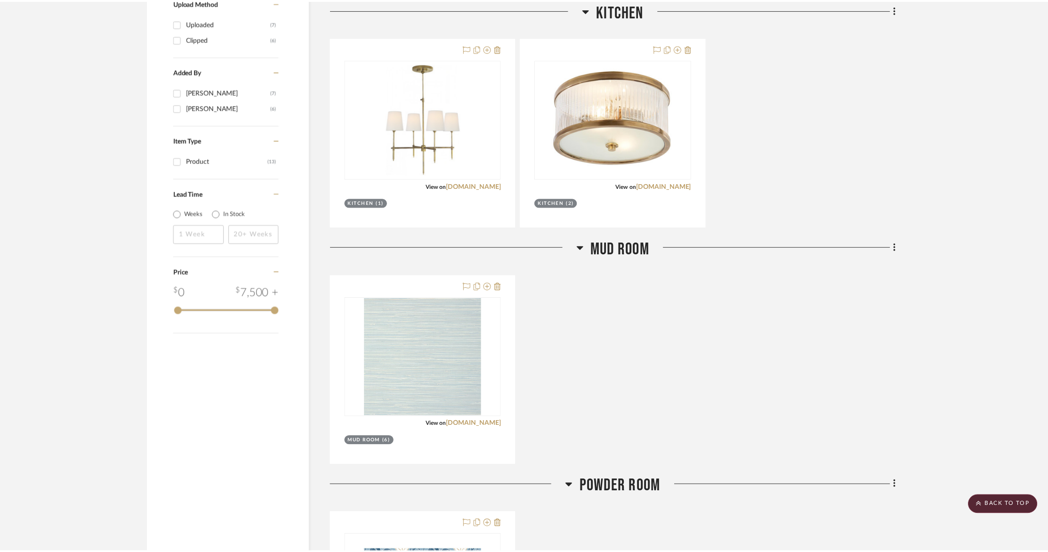
scroll to position [883, 0]
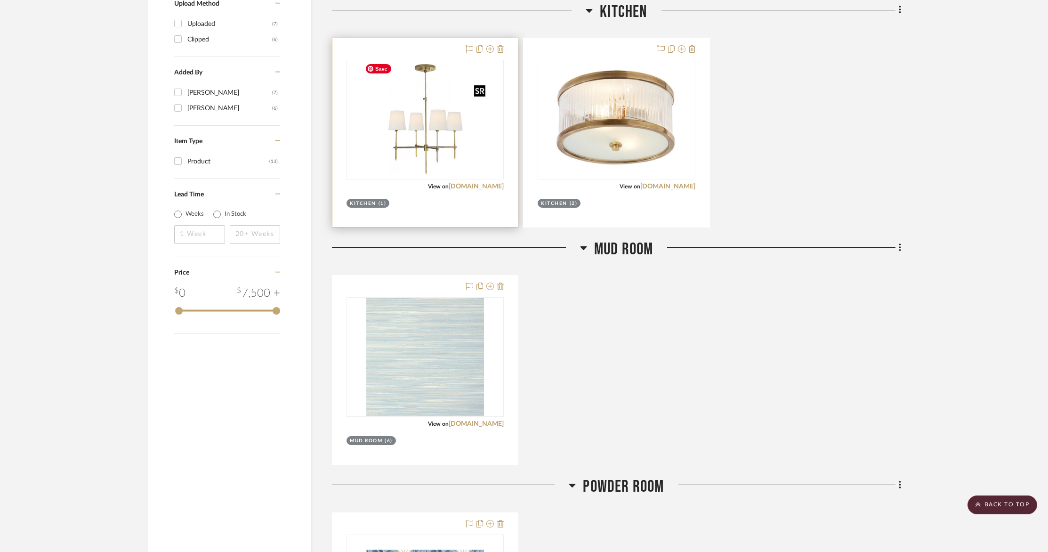
click at [462, 134] on img "0" at bounding box center [425, 120] width 129 height 118
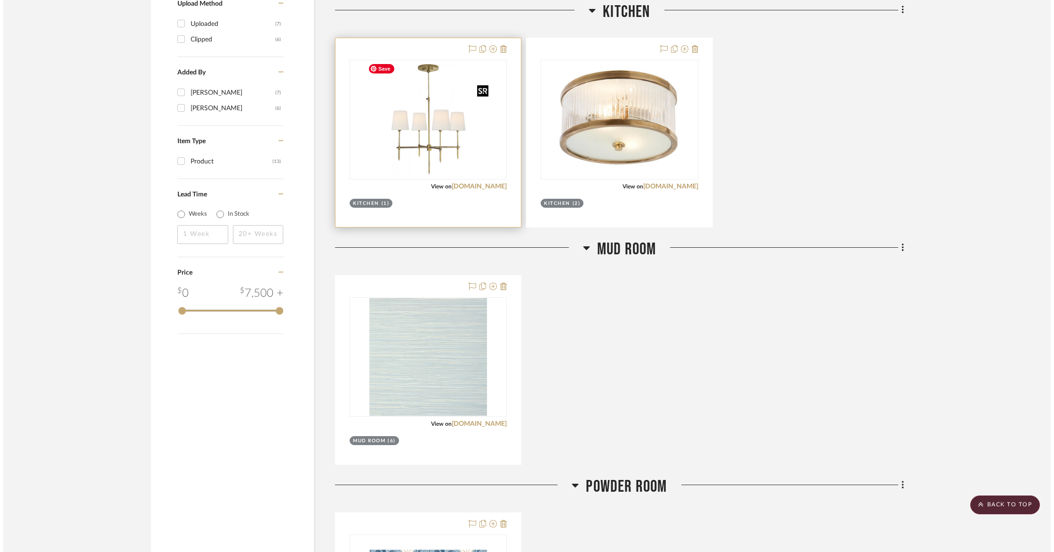
scroll to position [0, 0]
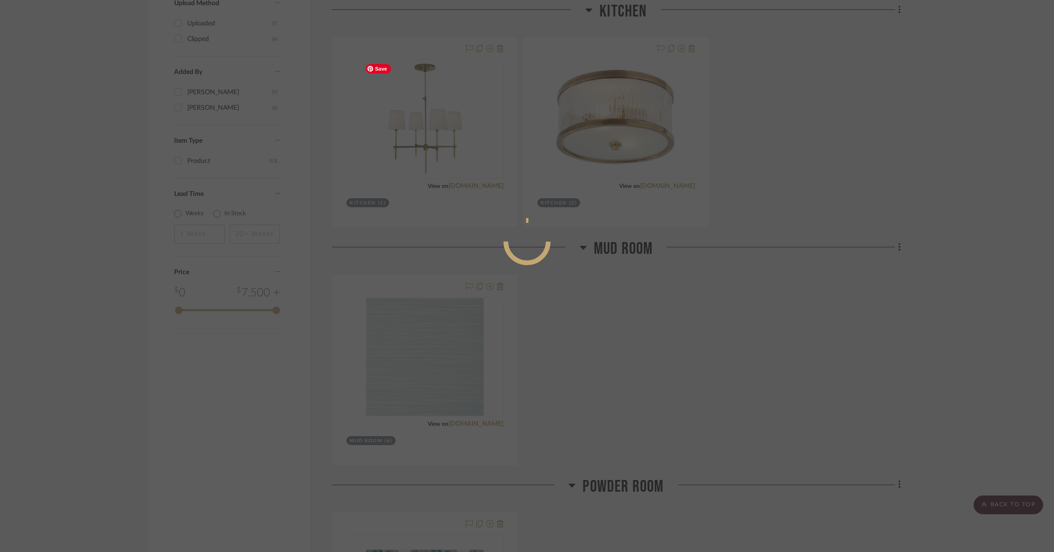
click at [462, 135] on mat-dialog-content at bounding box center [527, 279] width 141 height 405
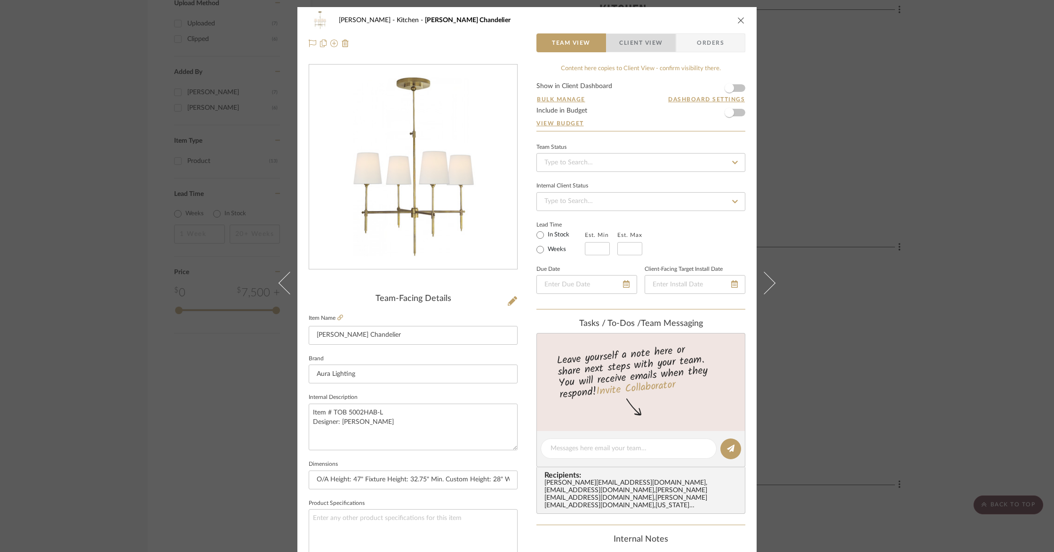
click at [635, 42] on span "Client View" at bounding box center [640, 42] width 43 height 19
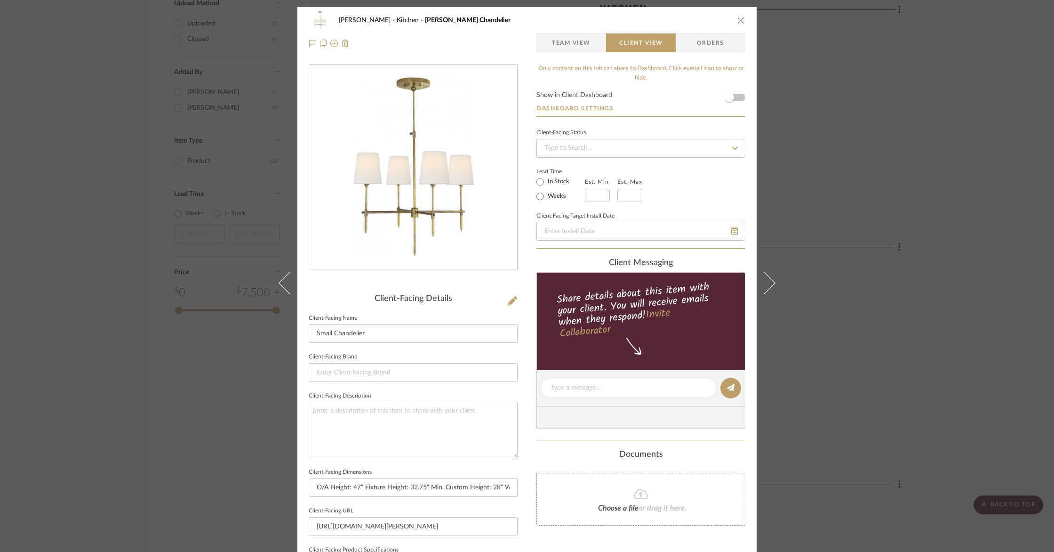
click at [556, 41] on span "Team View" at bounding box center [571, 42] width 39 height 19
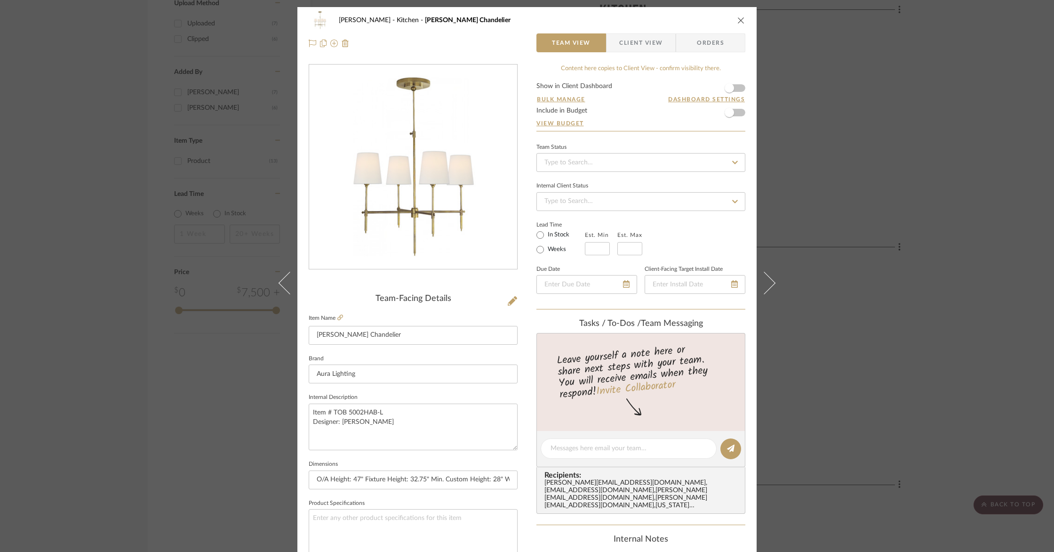
drag, startPoint x: 736, startPoint y: 21, endPoint x: 787, endPoint y: 33, distance: 51.8
click at [738, 21] on icon "close" at bounding box center [742, 20] width 8 height 8
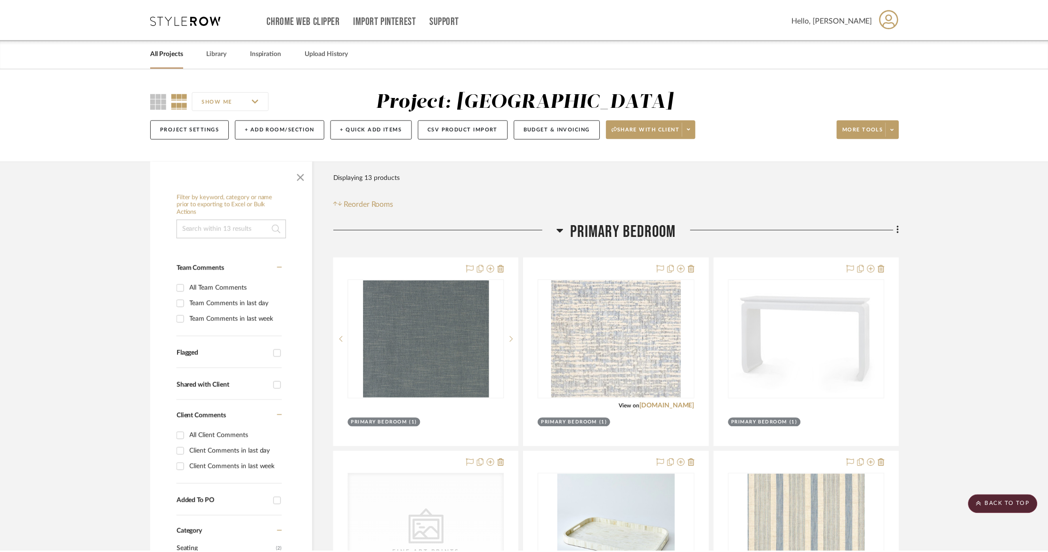
scroll to position [883, 0]
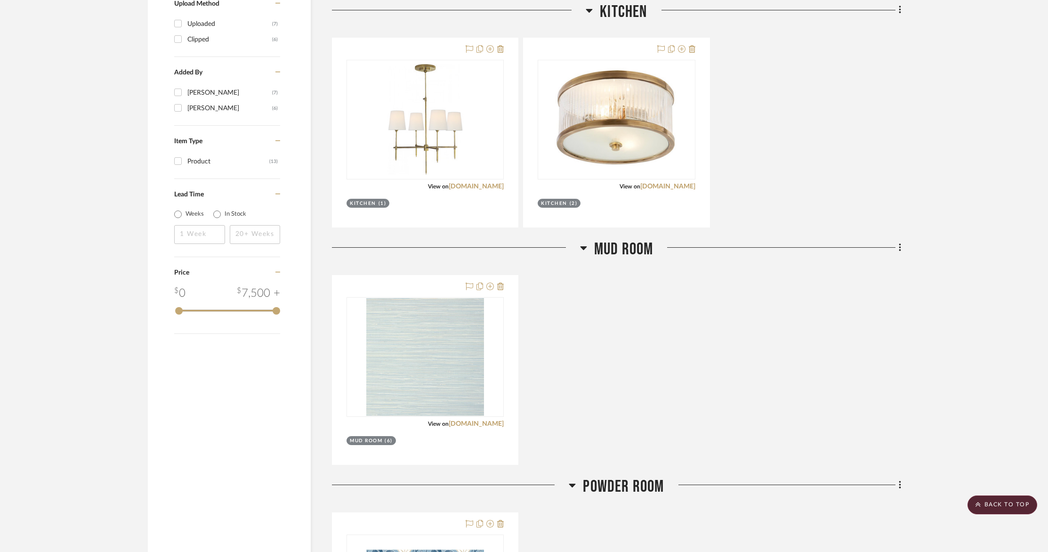
click at [903, 8] on div "Filter by keyword, category or name prior to exporting to Excel or Bulk Actions…" at bounding box center [524, 117] width 780 height 1681
click at [901, 10] on div "Filter by keyword, category or name prior to exporting to Excel or Bulk Actions…" at bounding box center [524, 117] width 780 height 1681
click at [899, 10] on icon at bounding box center [900, 10] width 3 height 10
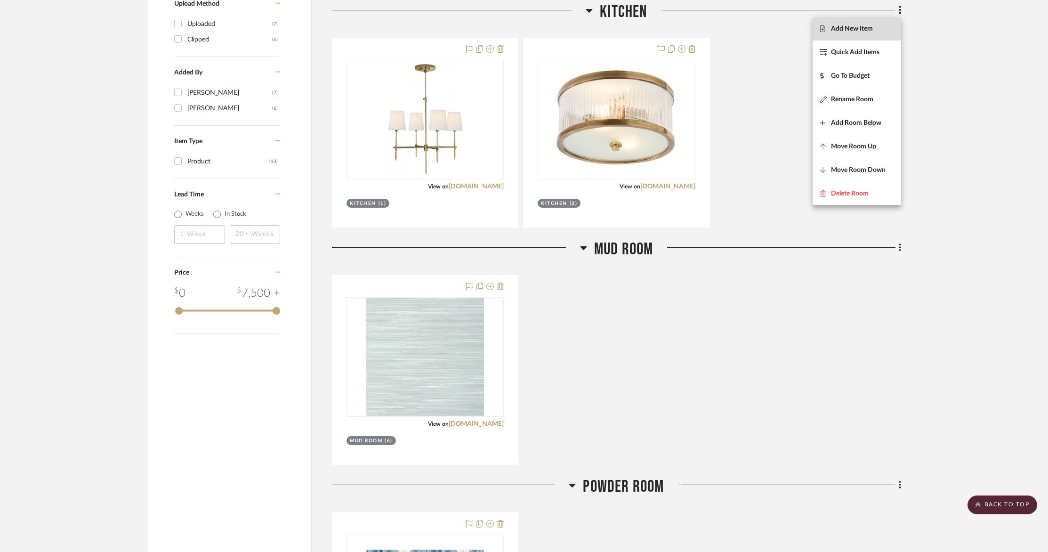
click at [864, 28] on span "Add New Item" at bounding box center [852, 29] width 42 height 8
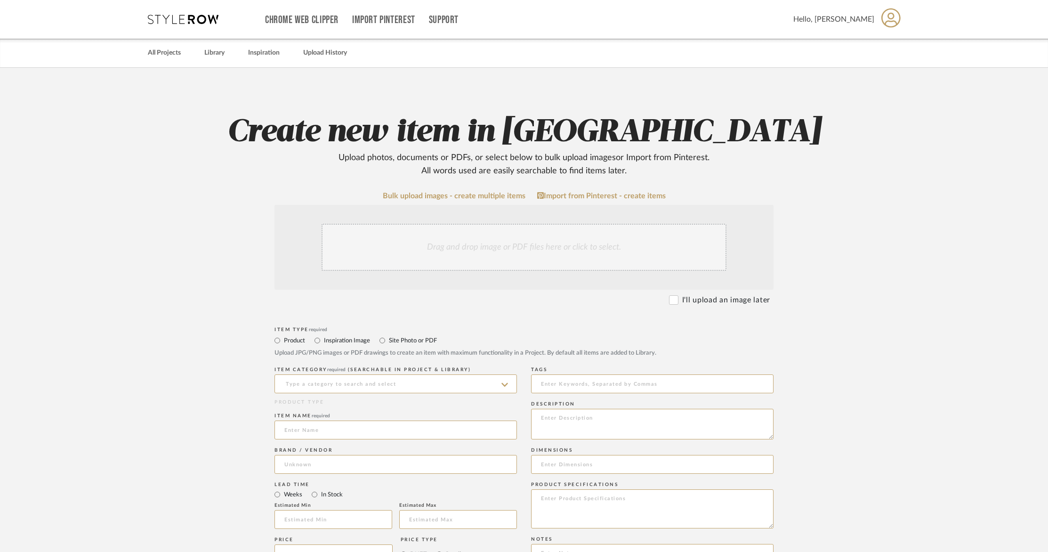
drag, startPoint x: 410, startPoint y: 223, endPoint x: 409, endPoint y: 229, distance: 5.8
click at [409, 228] on div "Drag and drop image or PDF files here or click to select." at bounding box center [523, 247] width 405 height 47
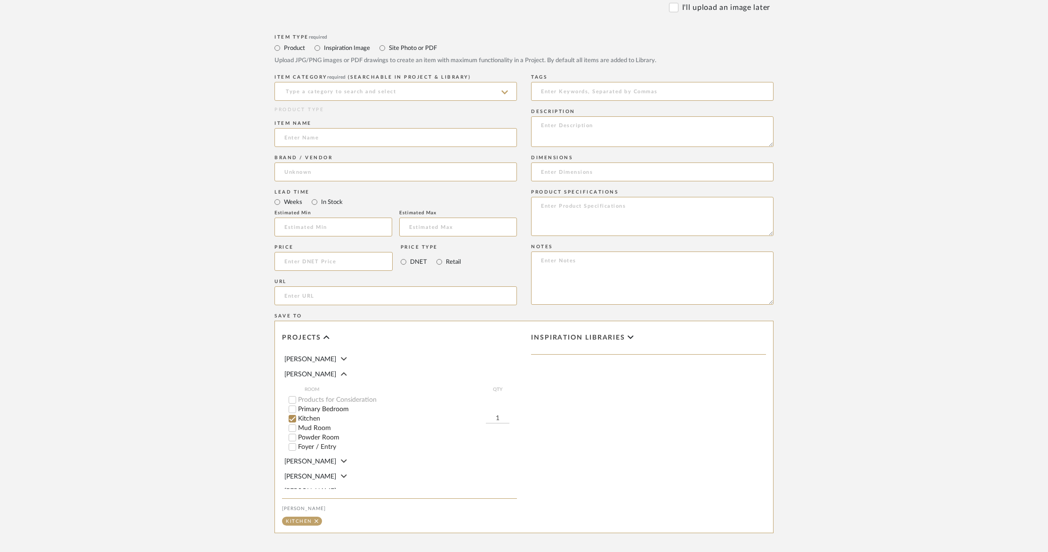
scroll to position [390, 0]
click at [387, 93] on input at bounding box center [395, 94] width 242 height 19
click at [386, 125] on div "Pendants" at bounding box center [395, 118] width 241 height 24
type input "Pendants"
click at [362, 137] on input at bounding box center [395, 140] width 242 height 19
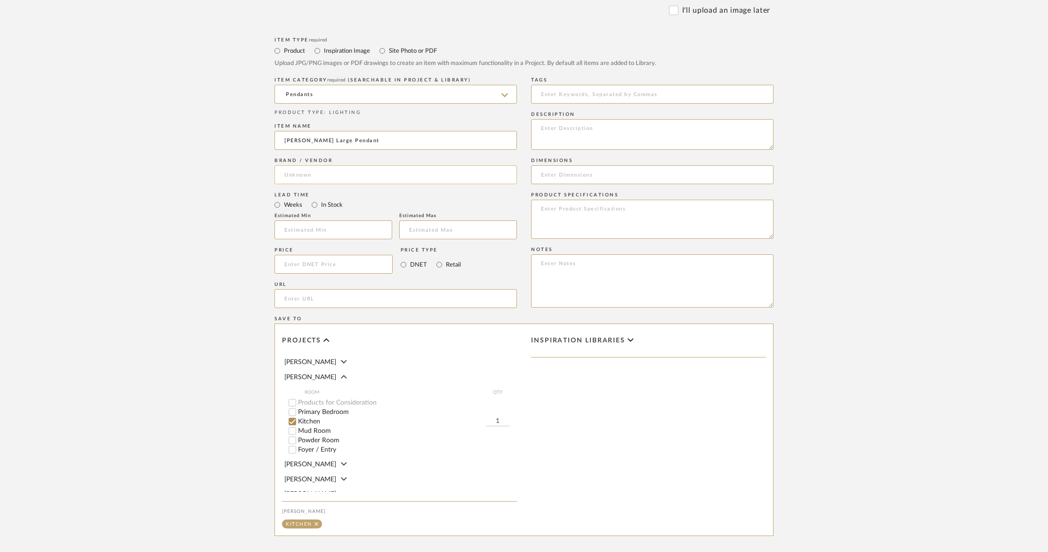
type input "[PERSON_NAME] Large Pendant"
click at [337, 172] on input at bounding box center [395, 174] width 242 height 19
click at [323, 191] on mat-option "Aura Lighting" at bounding box center [395, 199] width 241 height 24
type input "Aura Lighting"
click at [319, 271] on input at bounding box center [333, 264] width 118 height 19
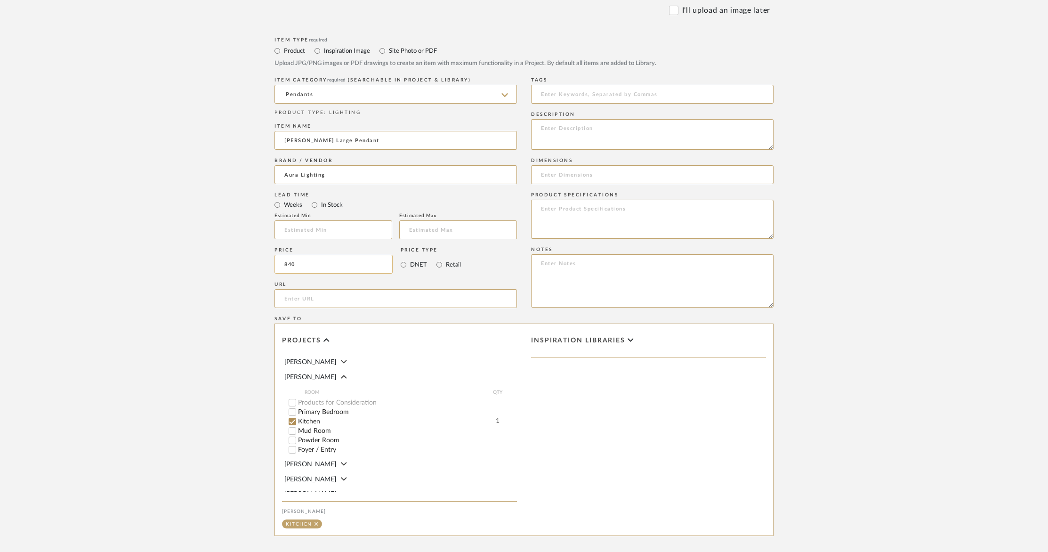
click at [337, 268] on input "840" at bounding box center [333, 264] width 118 height 19
type input "$840.00"
click at [348, 281] on div "URL" at bounding box center [395, 296] width 242 height 34
click at [336, 298] on input "url" at bounding box center [395, 298] width 242 height 19
paste input "https://www.auralightingonline.com/brand-visual-comfort--co-signature-collectio…"
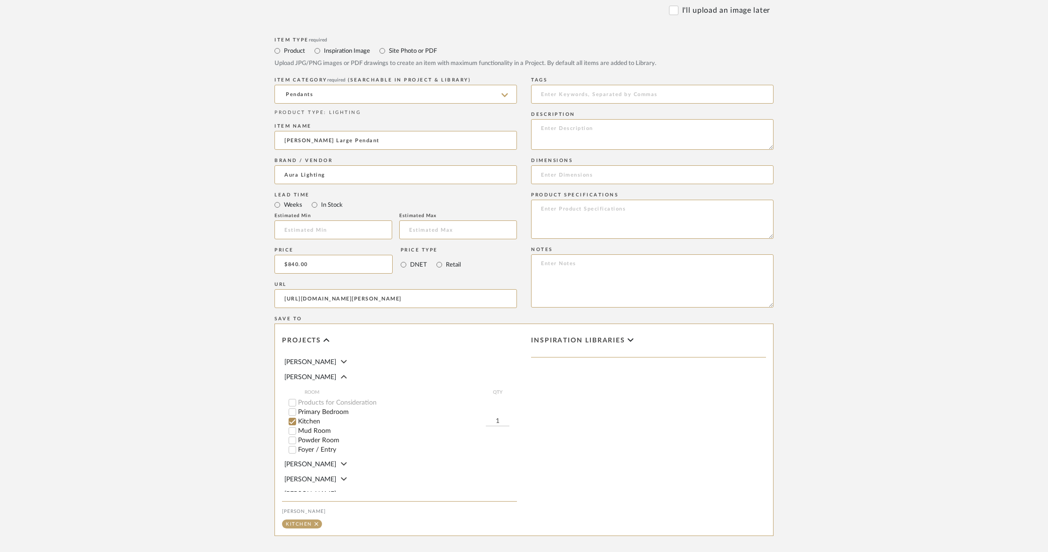
scroll to position [0, 178]
type input "https://www.auralightingonline.com/brand-visual-comfort--co-signature-collectio…"
click at [610, 125] on textarea at bounding box center [652, 134] width 242 height 31
click at [557, 171] on input at bounding box center [652, 174] width 242 height 19
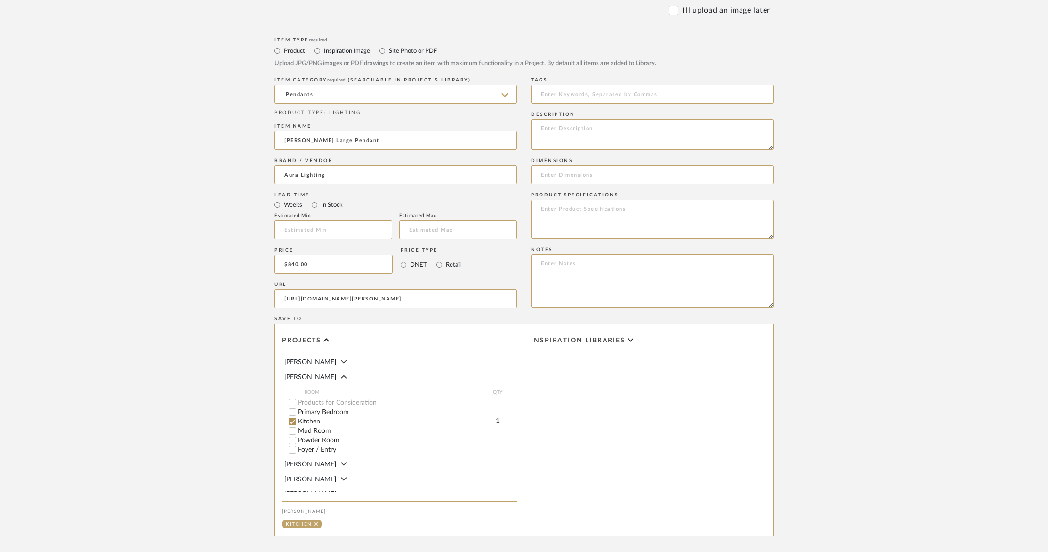
paste input "Height: 19.5" Width: 11.75" Canopy: 4.5" Round"
type input "Height: 19.5" Width: 11.75" Canopy: 4.5" Round"
click at [546, 124] on textarea at bounding box center [652, 134] width 242 height 31
paste textarea "Item # TOB 5753HAB-SG"
paste textarea "Designer: Thomas O'Brien"
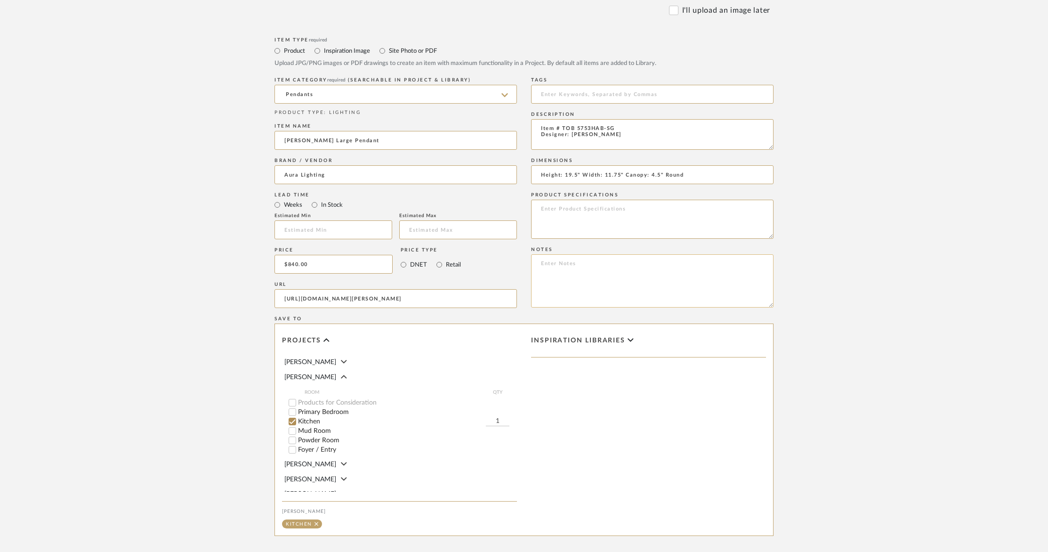
type textarea "Item # TOB 5753HAB-SG Designer: [PERSON_NAME]"
click at [616, 270] on textarea at bounding box center [652, 280] width 242 height 53
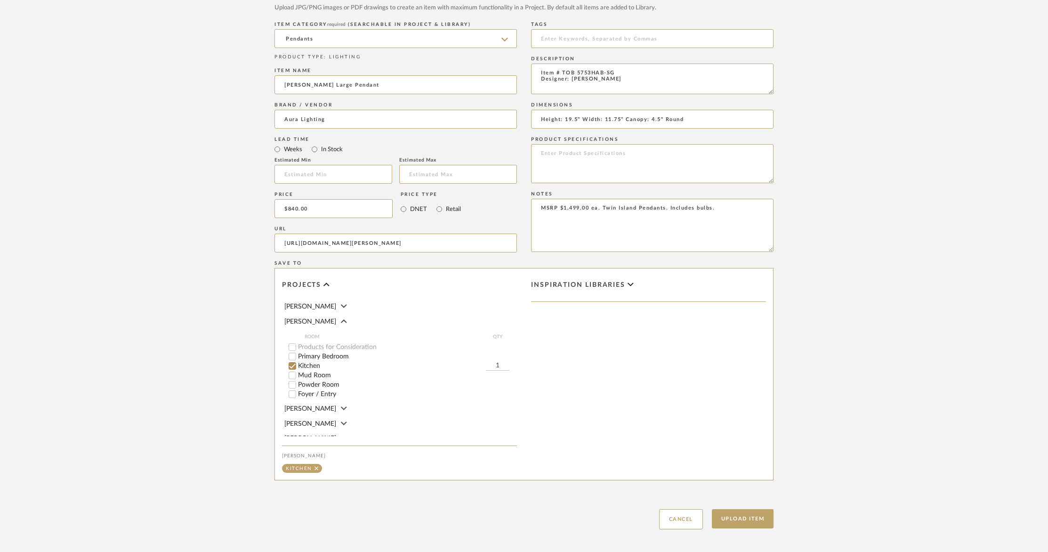
scroll to position [490, 0]
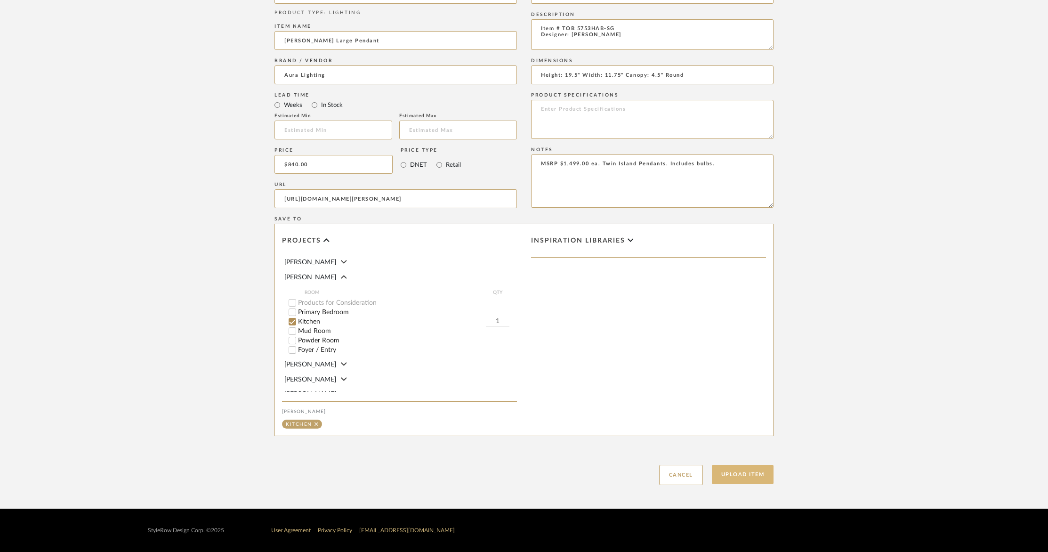
type textarea "MSRP $1,499.00 ea. Twin Island Pendants. Includes bulbs."
click at [756, 473] on button "Upload Item" at bounding box center [743, 474] width 62 height 19
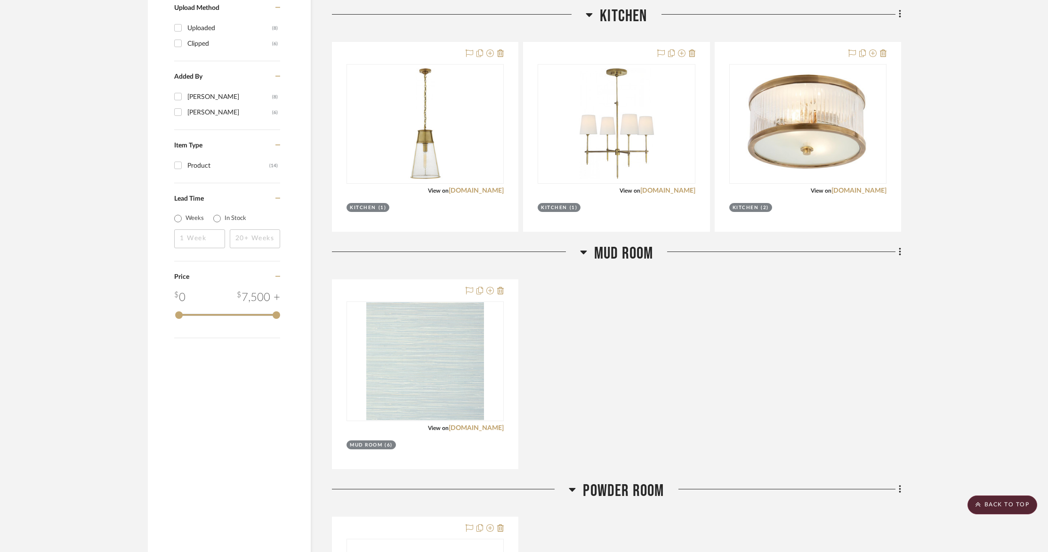
scroll to position [883, 0]
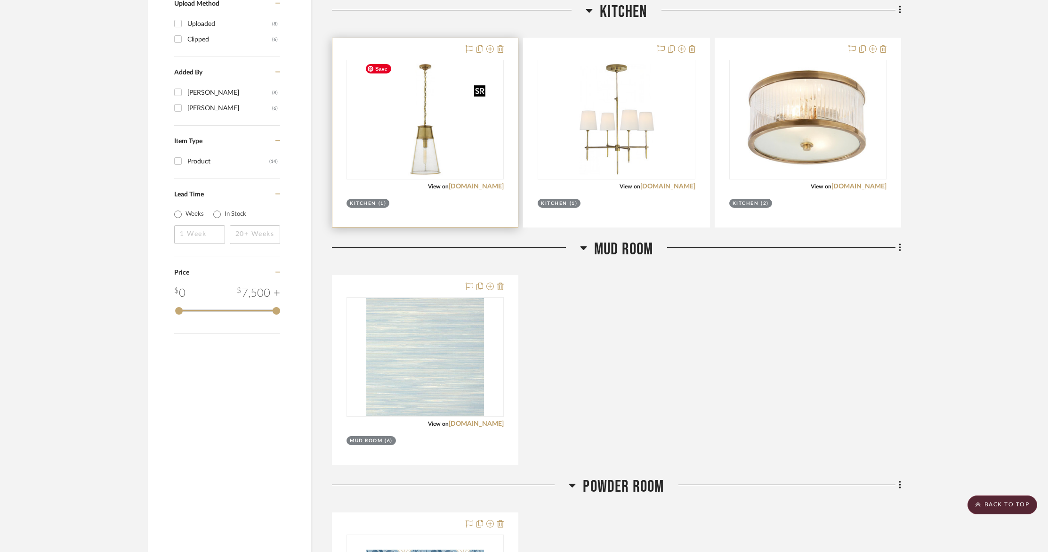
click at [409, 84] on img at bounding box center [425, 120] width 129 height 118
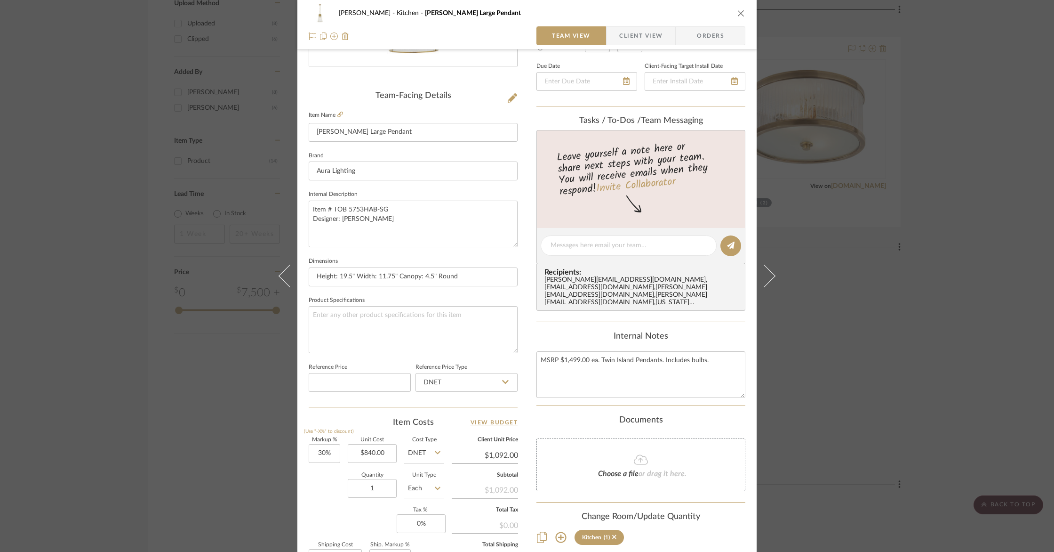
scroll to position [323, 0]
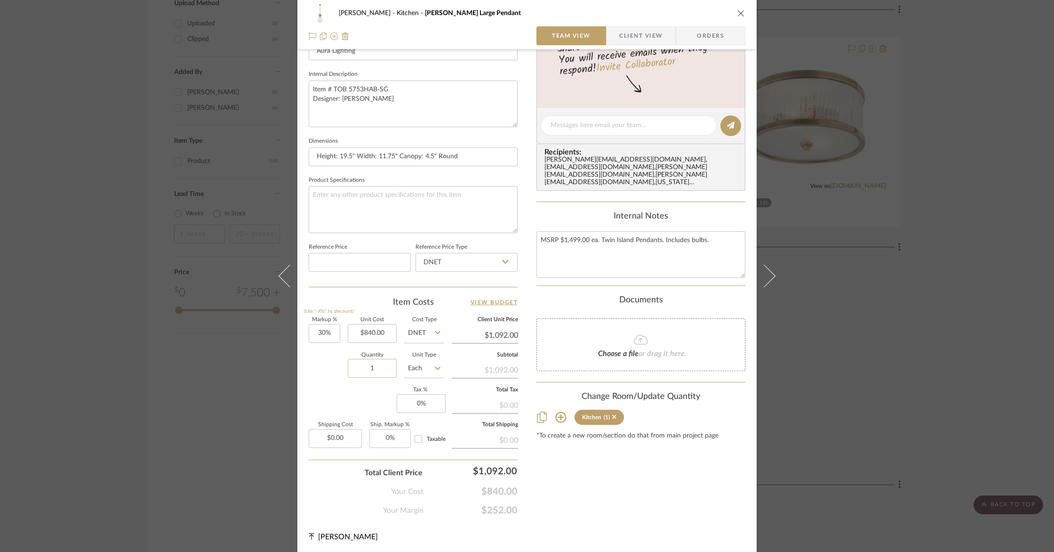
click at [375, 369] on input "1" at bounding box center [372, 368] width 49 height 19
type input "2"
click at [325, 378] on div "Quantity 2 Unit Type Each" at bounding box center [377, 369] width 136 height 33
click at [328, 331] on input "30" at bounding box center [325, 333] width 32 height 19
type input "0%"
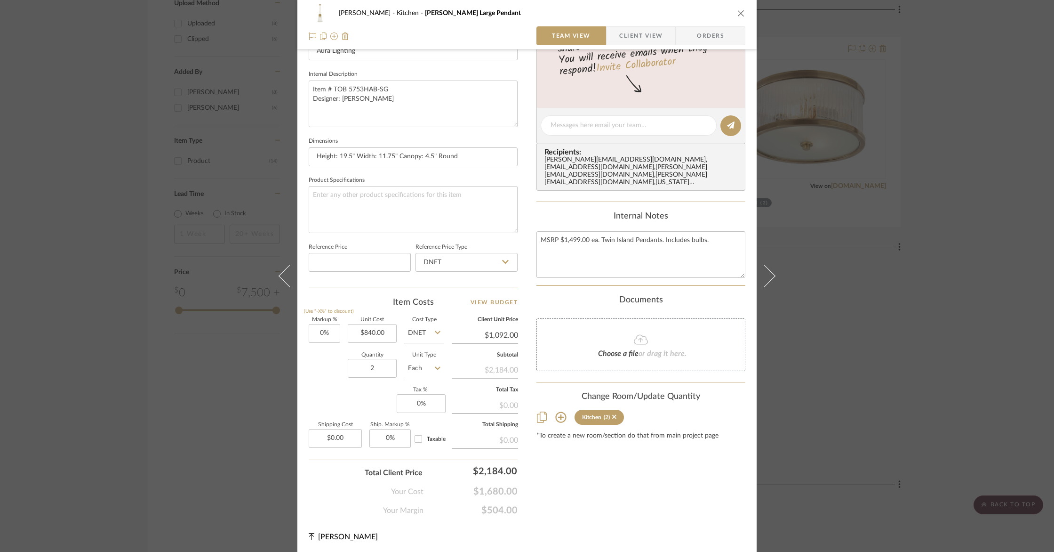
click at [335, 386] on div "Markup % (Use "-X%" to discount) 0% Unit Cost $840.00 Cost Type DNET Client Uni…" at bounding box center [413, 385] width 209 height 137
type input "$840.00"
click at [351, 392] on div "Markup % (Use "-X%" to discount) 0% Unit Cost $840.00 Cost Type DNET Client Uni…" at bounding box center [413, 385] width 209 height 137
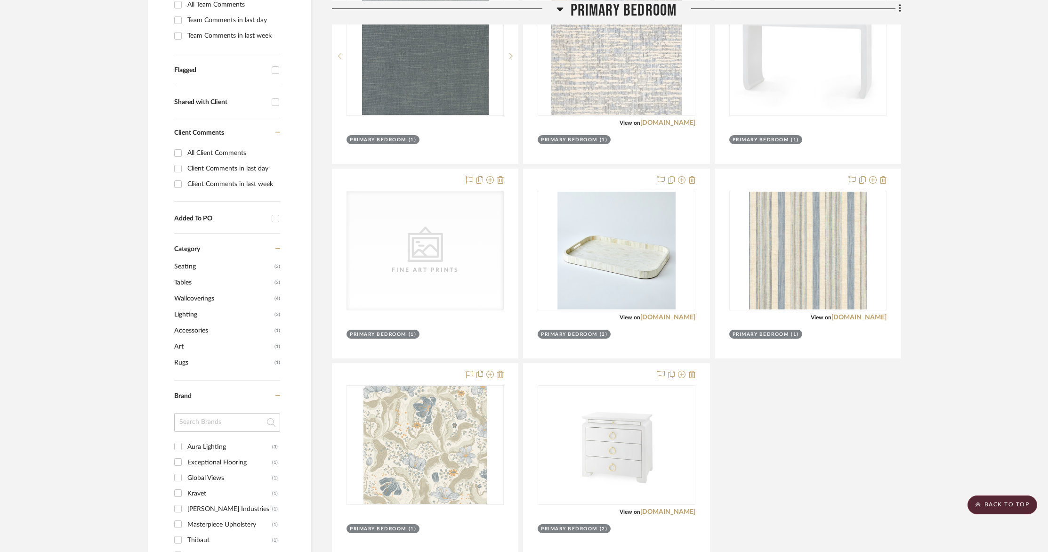
scroll to position [282, 0]
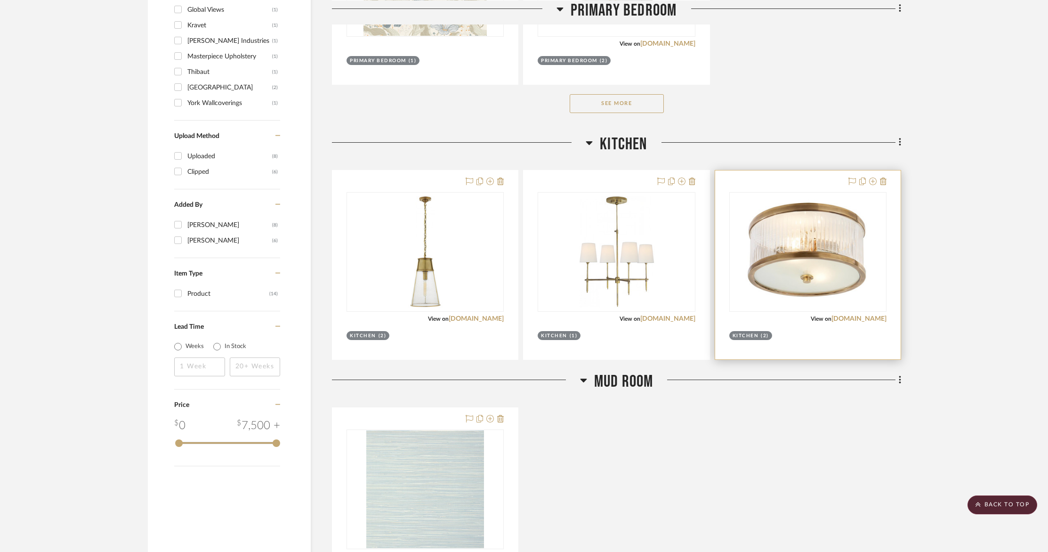
scroll to position [752, 0]
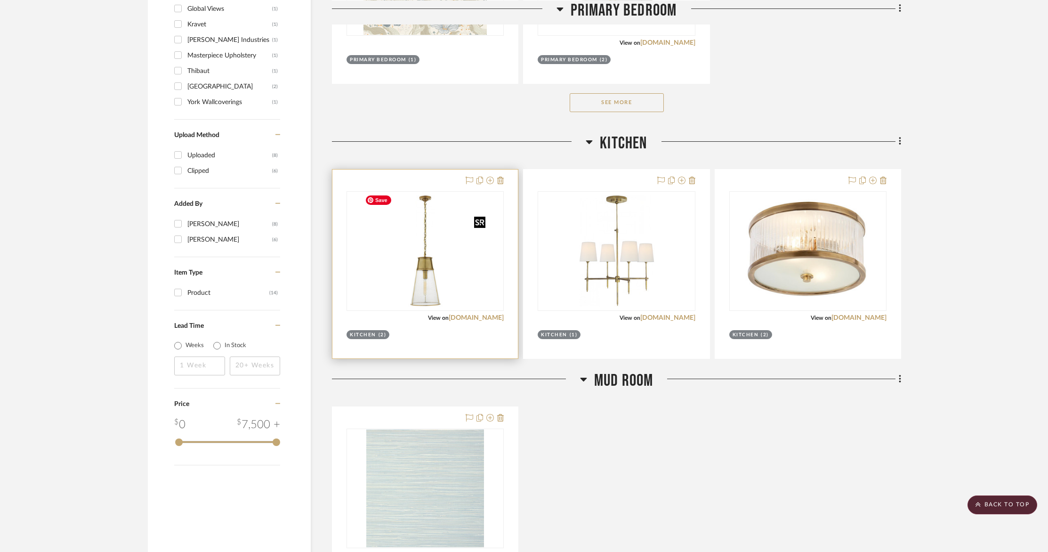
click at [413, 254] on img "0" at bounding box center [425, 251] width 129 height 118
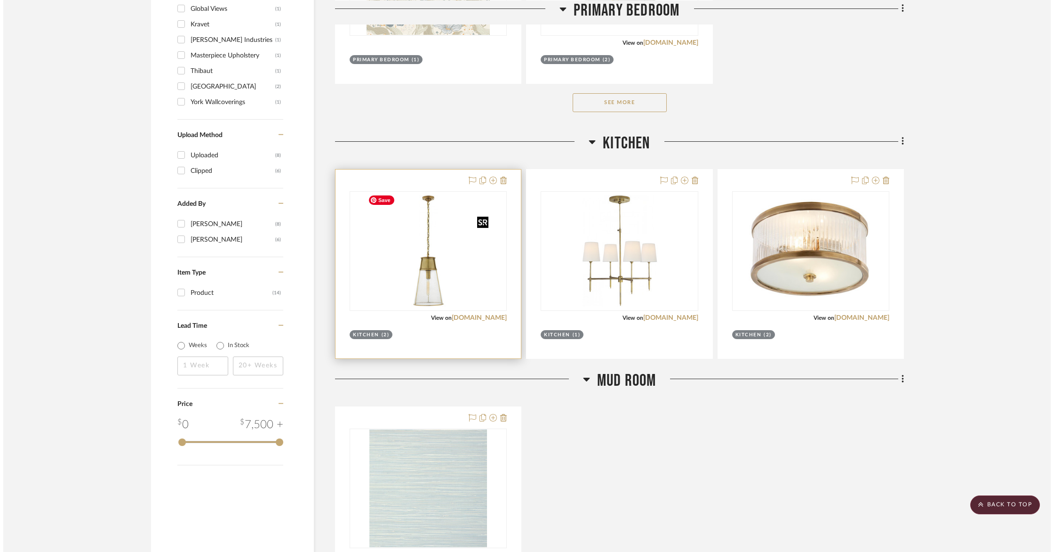
scroll to position [0, 0]
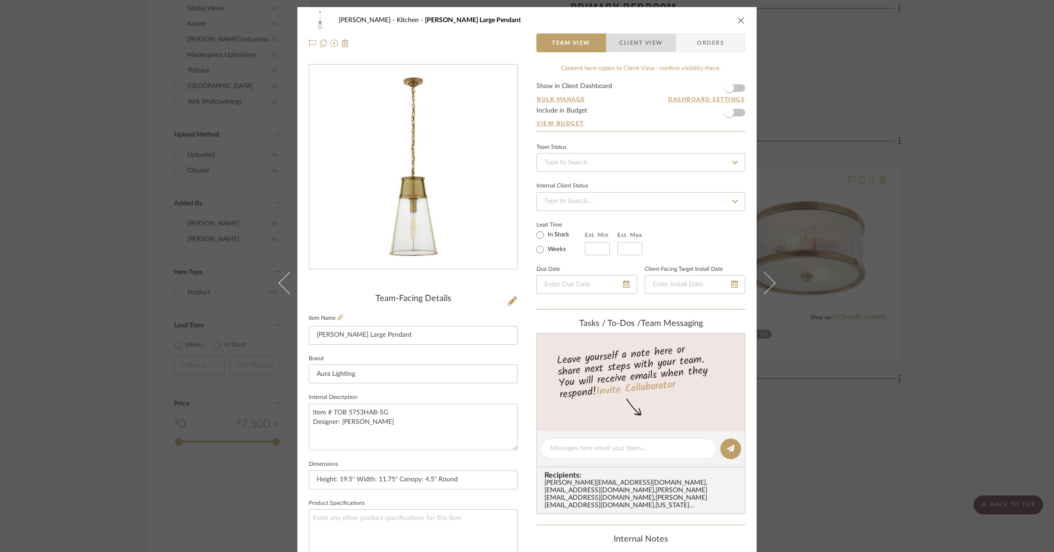
click at [635, 41] on span "Client View" at bounding box center [640, 42] width 43 height 19
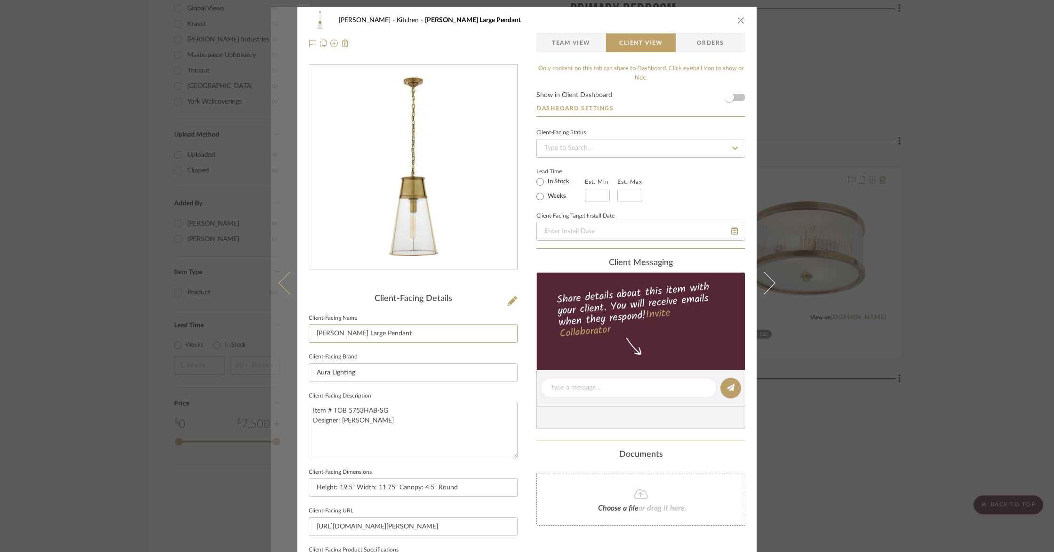
drag, startPoint x: 344, startPoint y: 333, endPoint x: 291, endPoint y: 326, distance: 52.7
click at [291, 326] on mat-dialog-content "Barletta Kitchen Robinson Large Pendant Team View Client View Orders Client-Fac…" at bounding box center [527, 391] width 512 height 768
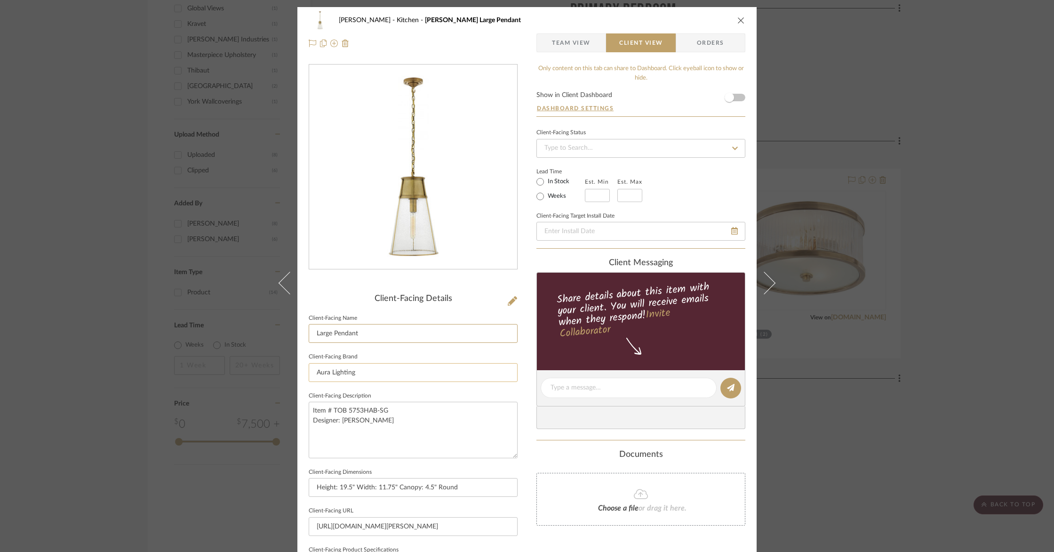
type input "Large Pendant"
drag, startPoint x: 389, startPoint y: 372, endPoint x: 217, endPoint y: 348, distance: 173.4
click at [220, 352] on div "Barletta Kitchen Robinson Large Pendant Team View Client View Orders Client-Fac…" at bounding box center [527, 276] width 1054 height 552
click at [424, 430] on textarea "Item # TOB 5753HAB-SG Designer: [PERSON_NAME]" at bounding box center [413, 430] width 209 height 56
drag, startPoint x: 405, startPoint y: 419, endPoint x: 324, endPoint y: 403, distance: 82.0
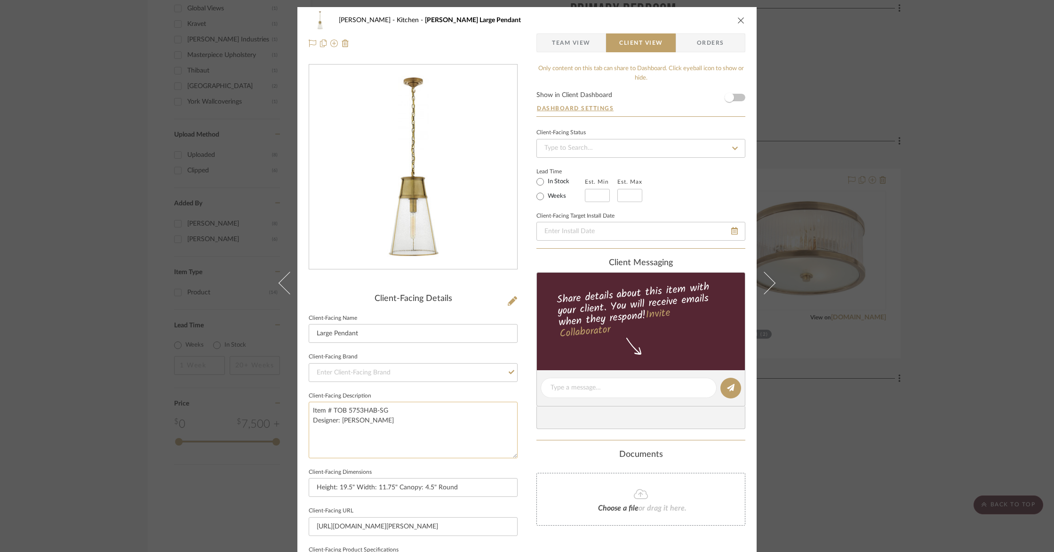
click at [324, 403] on textarea "Item # TOB 5753HAB-SG Designer: [PERSON_NAME]" at bounding box center [413, 430] width 209 height 56
drag, startPoint x: 512, startPoint y: 526, endPoint x: 301, endPoint y: 512, distance: 211.3
click at [301, 512] on div "Barletta Kitchen Robinson Large Pendant Team View Client View Orders Client-Fac…" at bounding box center [526, 391] width 459 height 768
type input "ure-collection/robinson-large-pendant/sku-V279-tob-5753hab-sg"
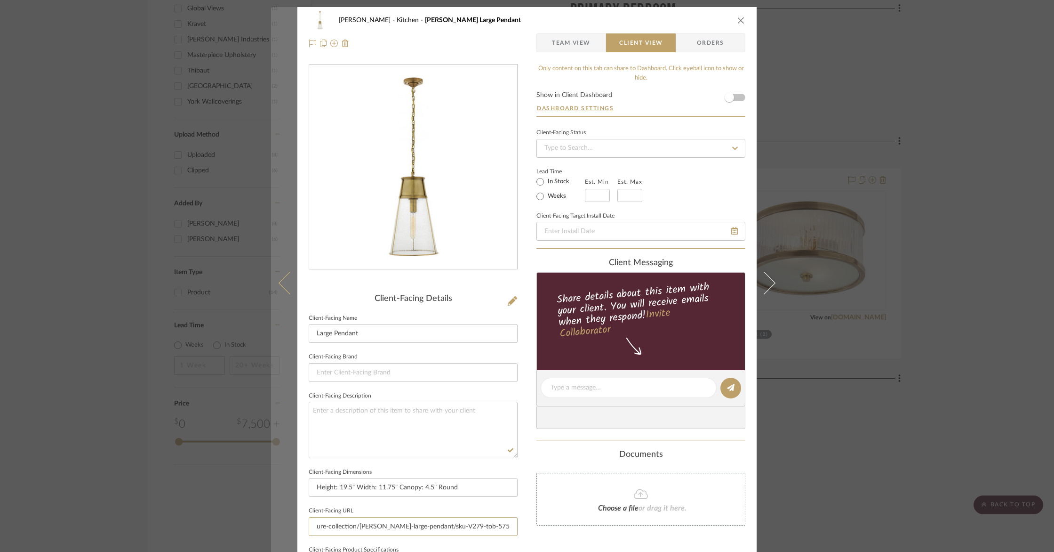
drag, startPoint x: 508, startPoint y: 527, endPoint x: 279, endPoint y: 520, distance: 229.4
click at [280, 520] on mat-dialog-content "Barletta Kitchen Robinson Large Pendant Team View Client View Orders Client-Fac…" at bounding box center [527, 391] width 512 height 768
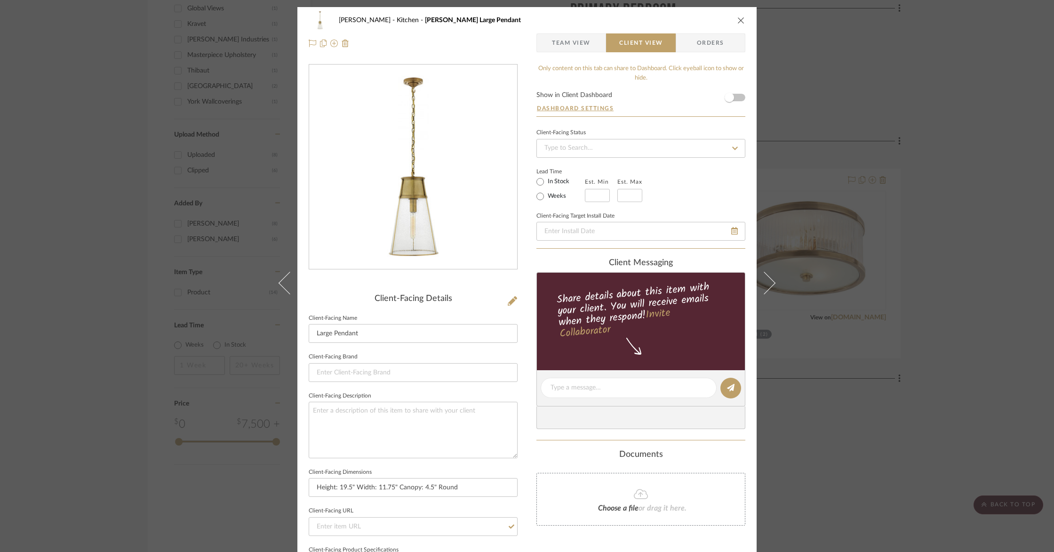
click at [1046, 254] on div "Barletta Kitchen Robinson Large Pendant Team View Client View Orders Client-Fac…" at bounding box center [527, 276] width 1054 height 552
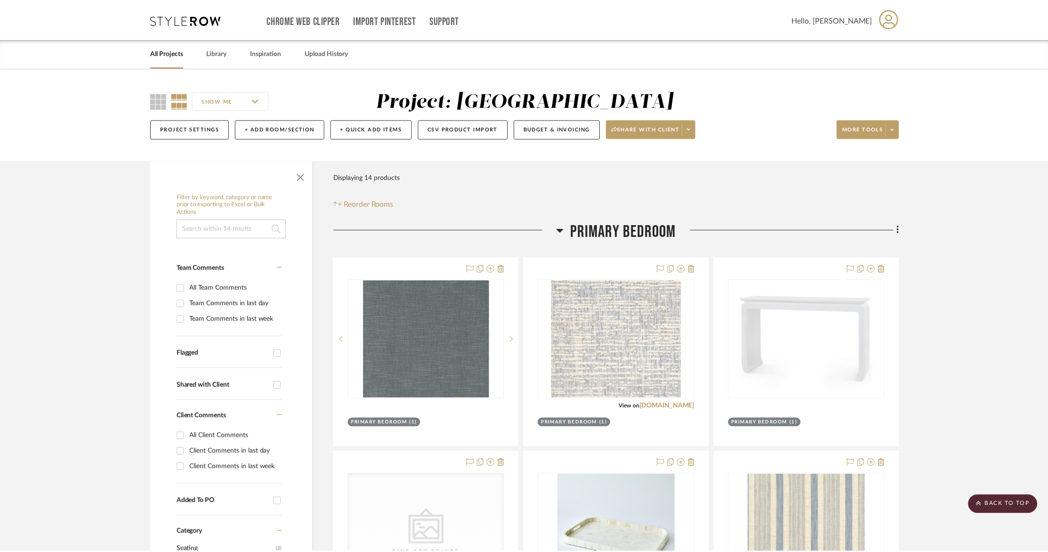
scroll to position [752, 0]
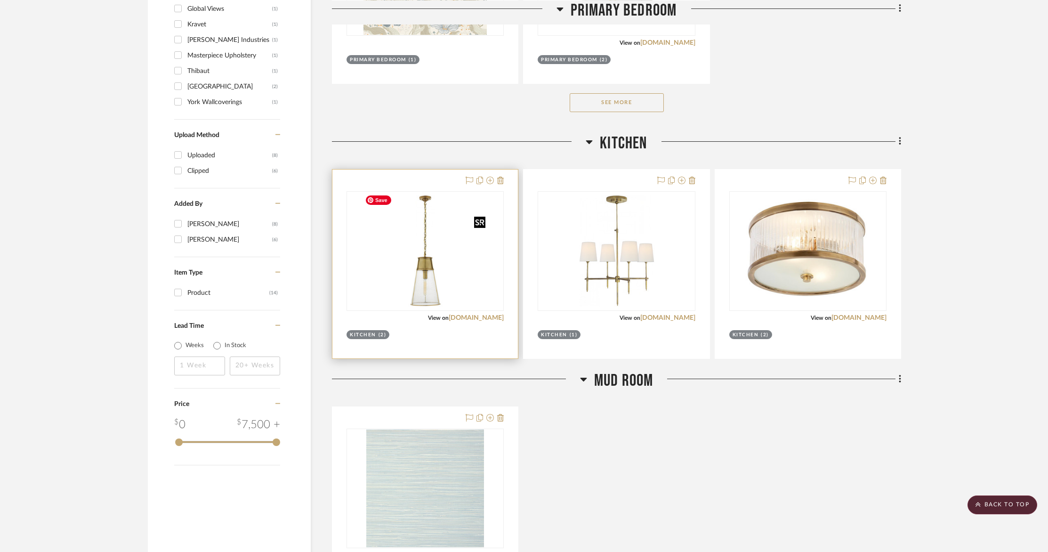
click at [445, 268] on img "0" at bounding box center [425, 251] width 129 height 118
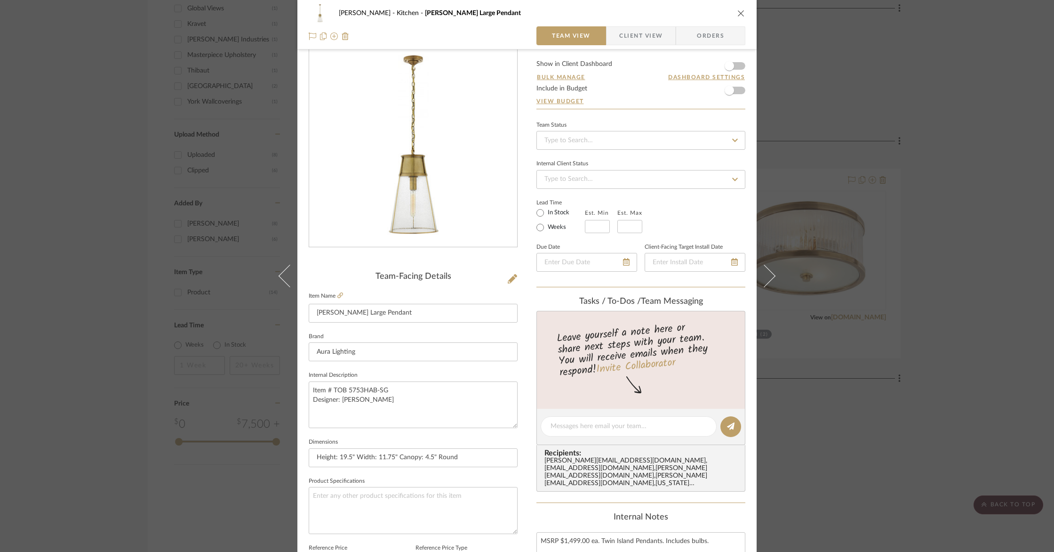
scroll to position [0, 0]
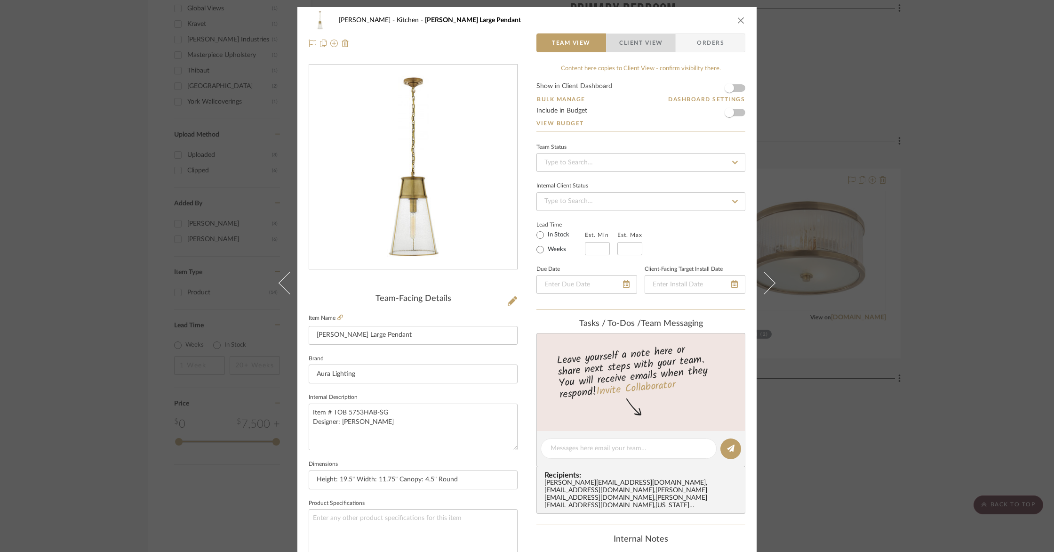
click at [634, 42] on span "Client View" at bounding box center [640, 42] width 43 height 19
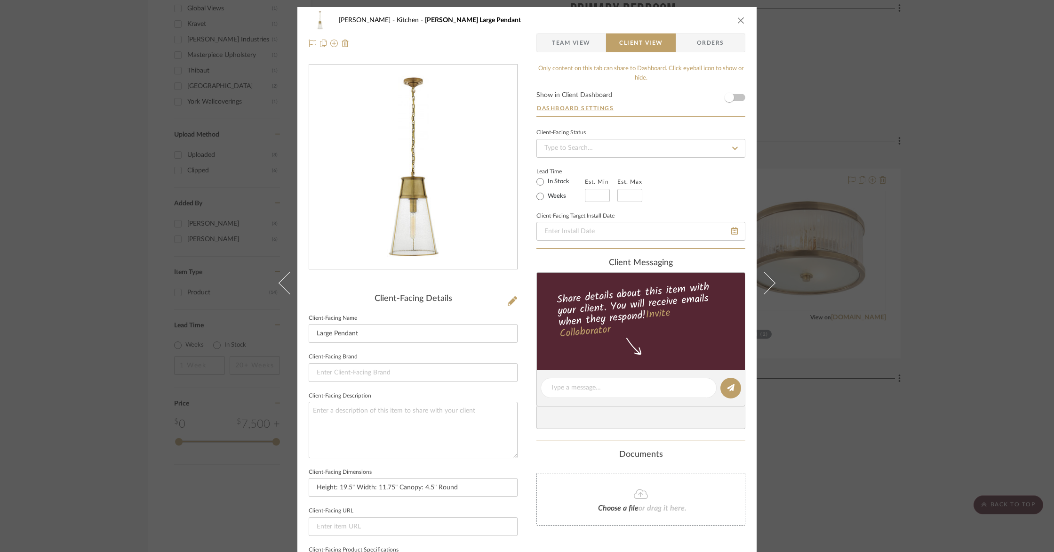
click at [744, 17] on div "Barletta Kitchen Robinson Large Pendant Team View Client View Orders" at bounding box center [526, 31] width 459 height 49
click at [740, 19] on icon "close" at bounding box center [742, 20] width 8 height 8
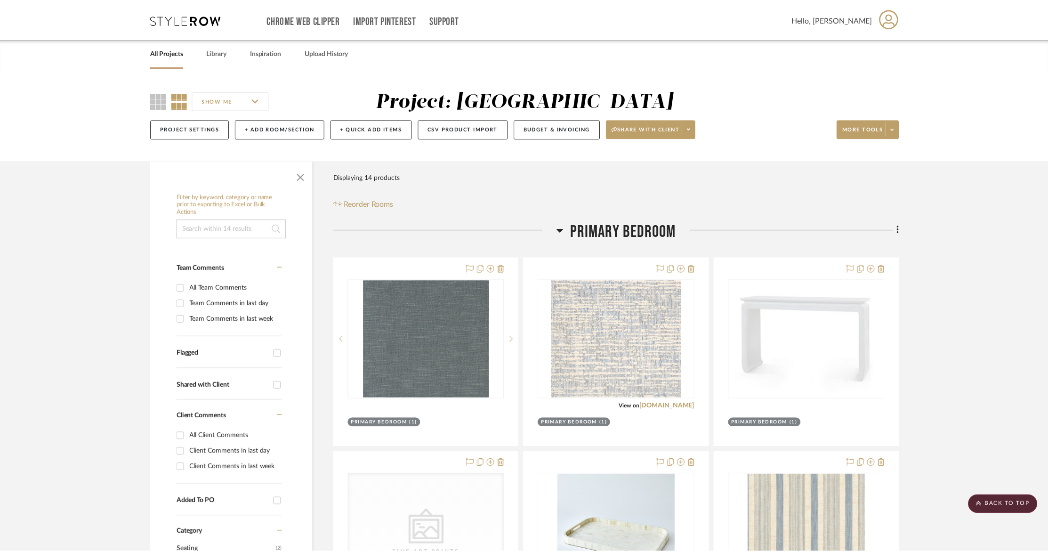
scroll to position [752, 0]
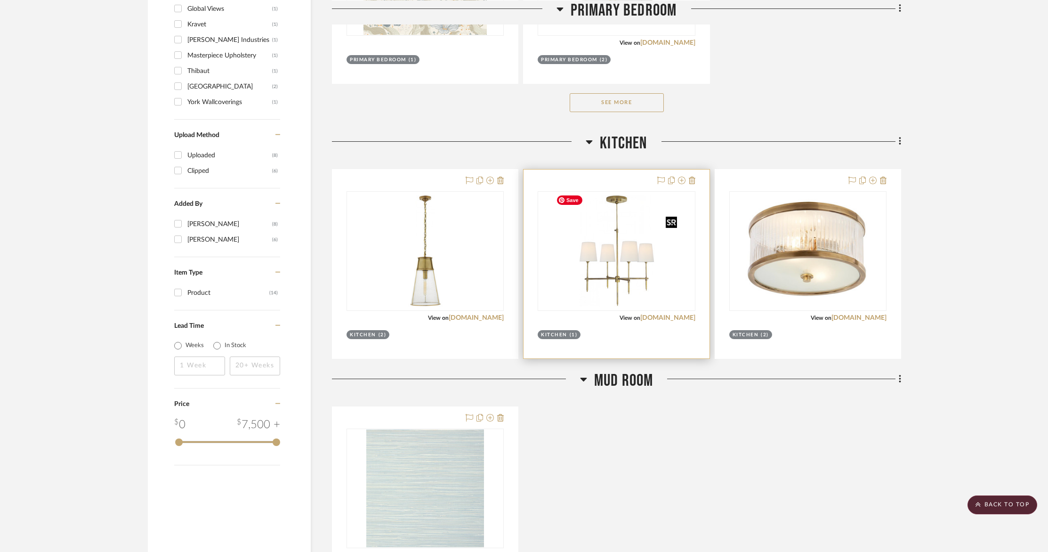
click at [628, 229] on img "0" at bounding box center [616, 251] width 129 height 118
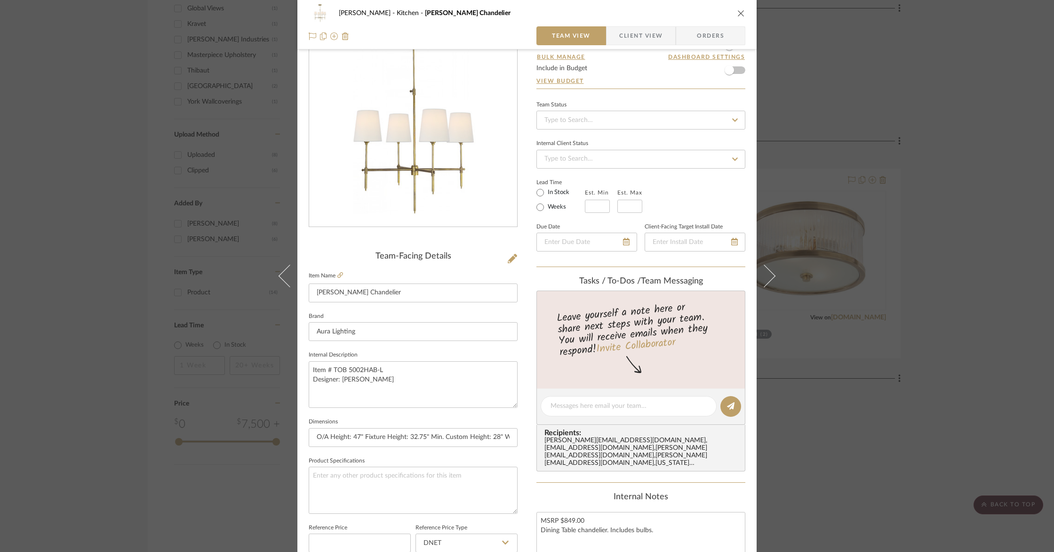
scroll to position [42, 0]
click at [739, 9] on icon "close" at bounding box center [742, 13] width 8 height 8
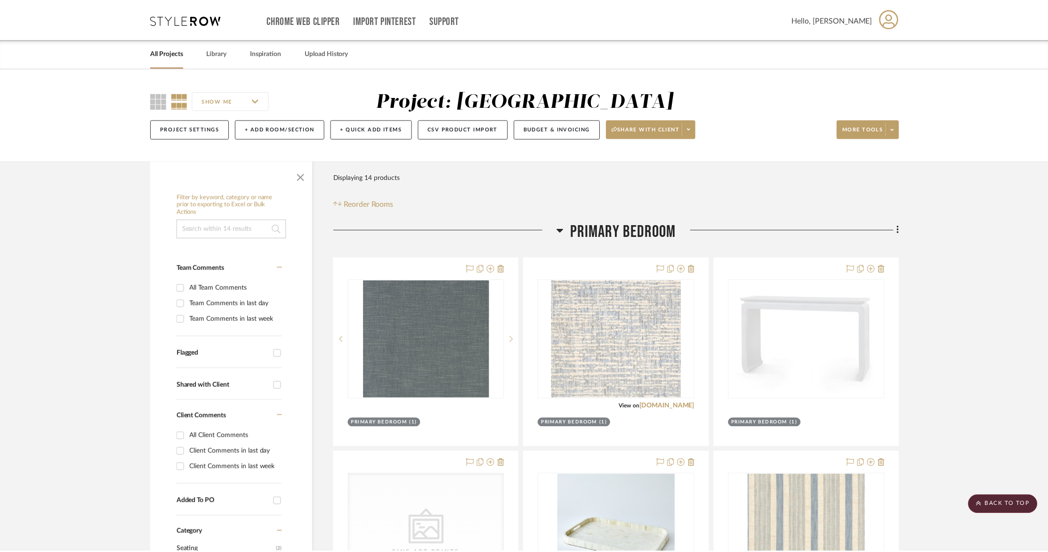
scroll to position [752, 0]
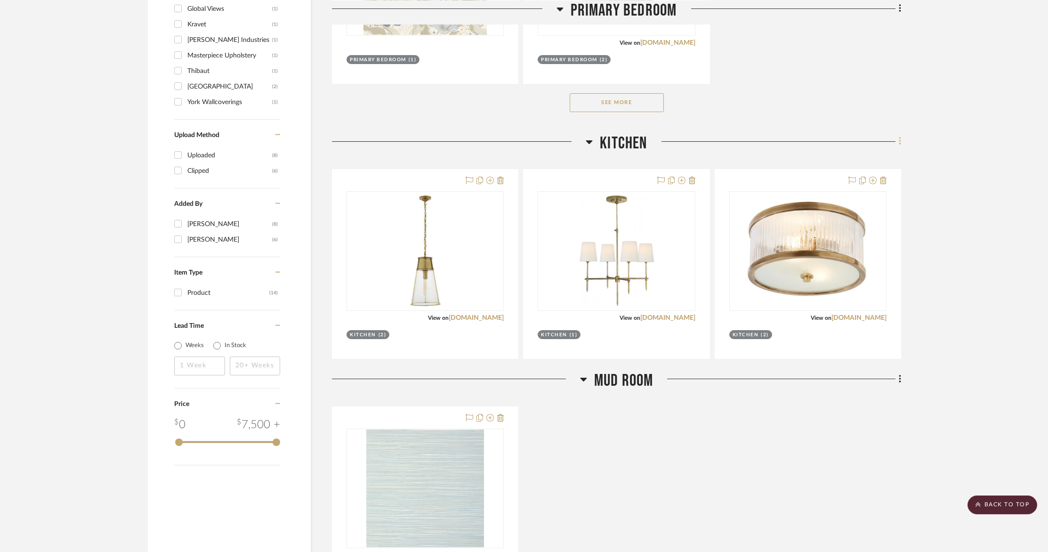
click at [898, 140] on fa-icon at bounding box center [898, 143] width 6 height 16
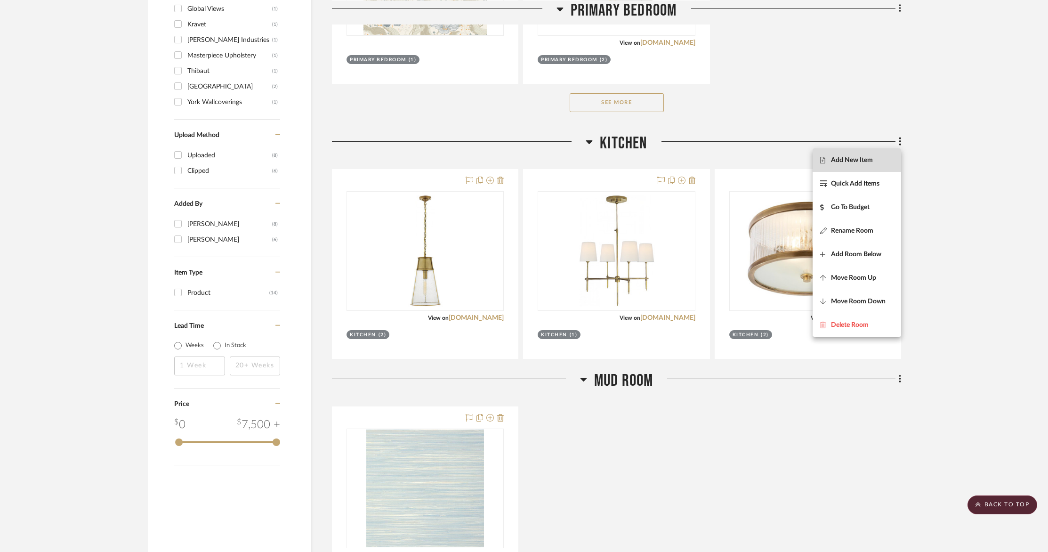
click at [872, 161] on span "Add New Item" at bounding box center [852, 160] width 42 height 8
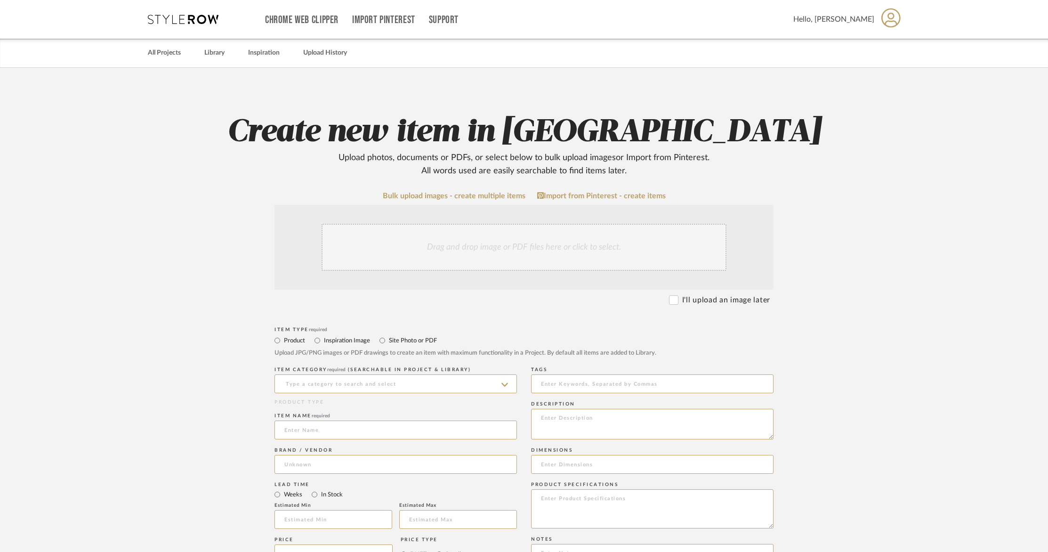
click at [394, 253] on div "Drag and drop image or PDF files here or click to select." at bounding box center [523, 247] width 405 height 47
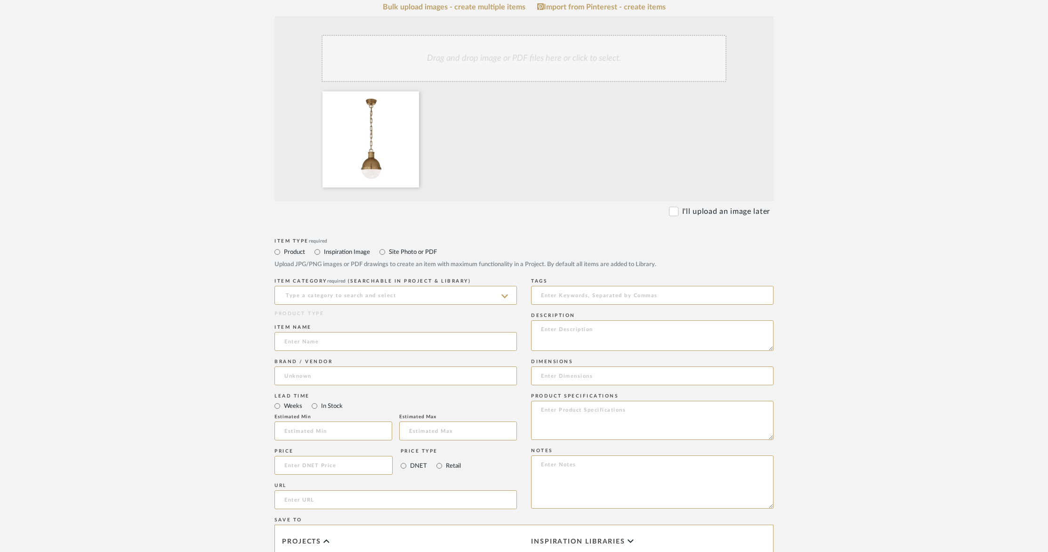
scroll to position [201, 0]
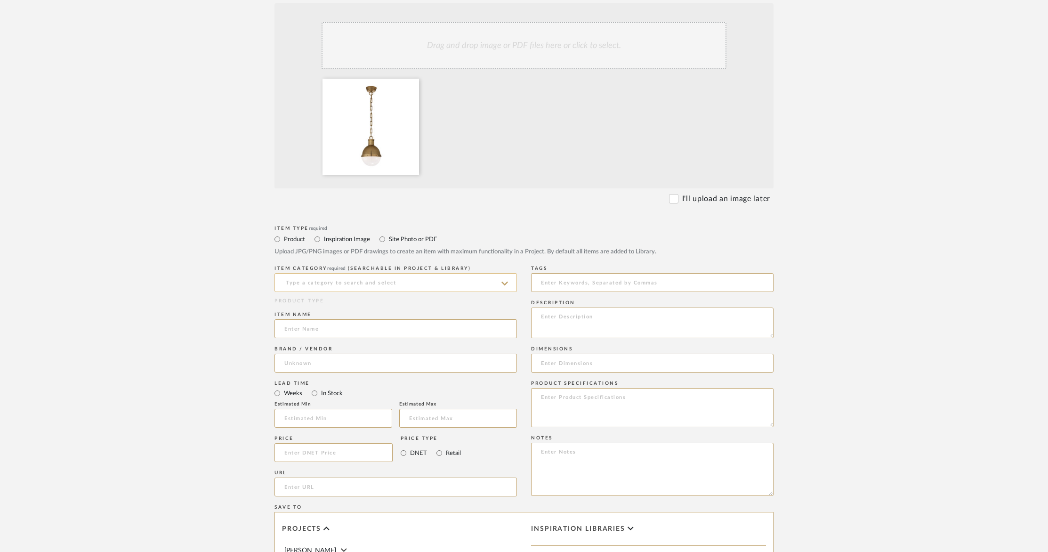
click at [437, 278] on input at bounding box center [395, 282] width 242 height 19
click at [380, 303] on div "Pendants" at bounding box center [395, 306] width 241 height 24
type input "Pendants"
click at [334, 331] on input at bounding box center [395, 328] width 242 height 19
type input "[PERSON_NAME] Small Pendant"
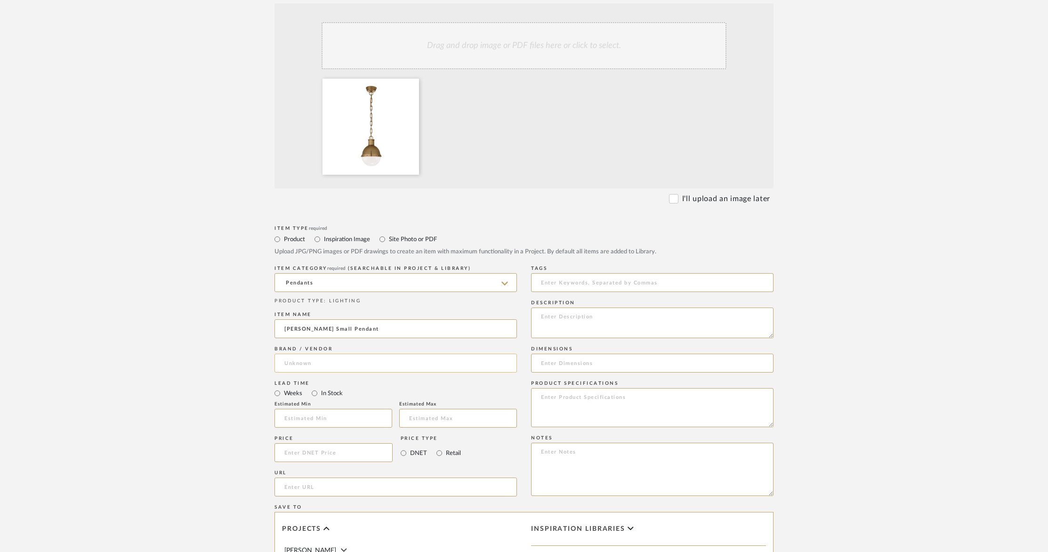
click at [314, 361] on input at bounding box center [395, 362] width 242 height 19
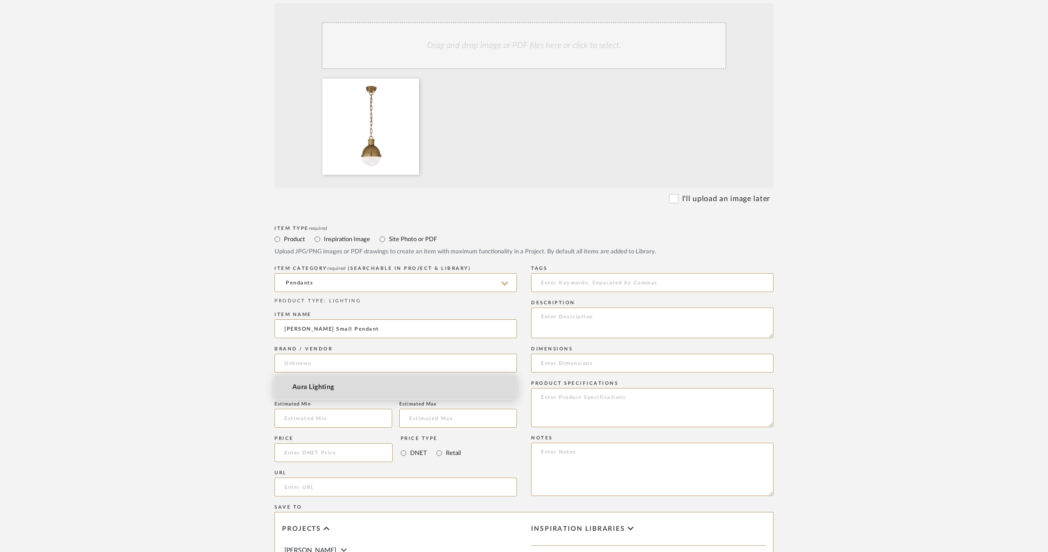
click at [311, 393] on mat-option "Aura Lighting" at bounding box center [395, 387] width 241 height 24
type input "Aura Lighting"
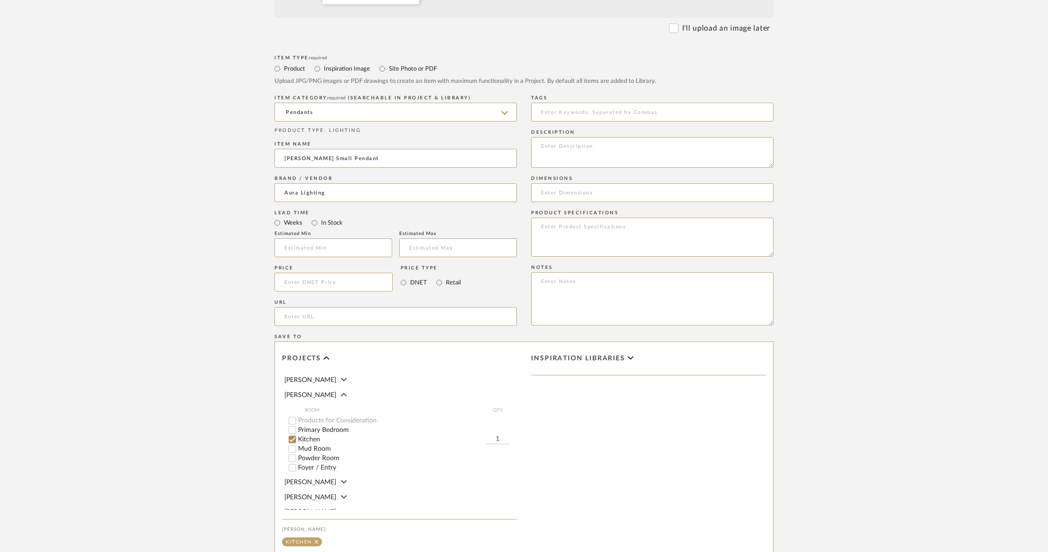
scroll to position [374, 0]
click at [331, 284] on input at bounding box center [333, 280] width 118 height 19
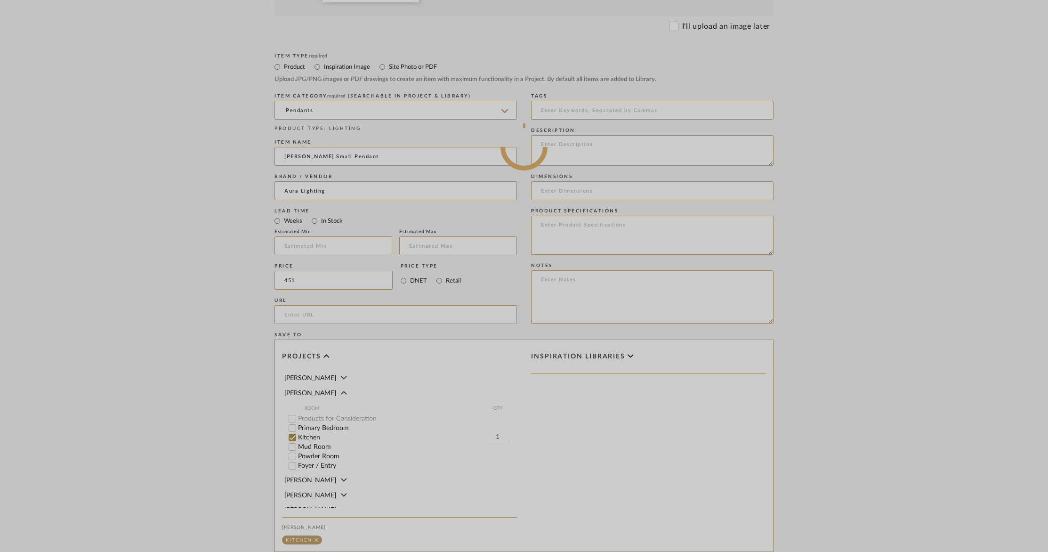
type input "$451.00"
click at [311, 313] on div at bounding box center [524, 146] width 1048 height 1041
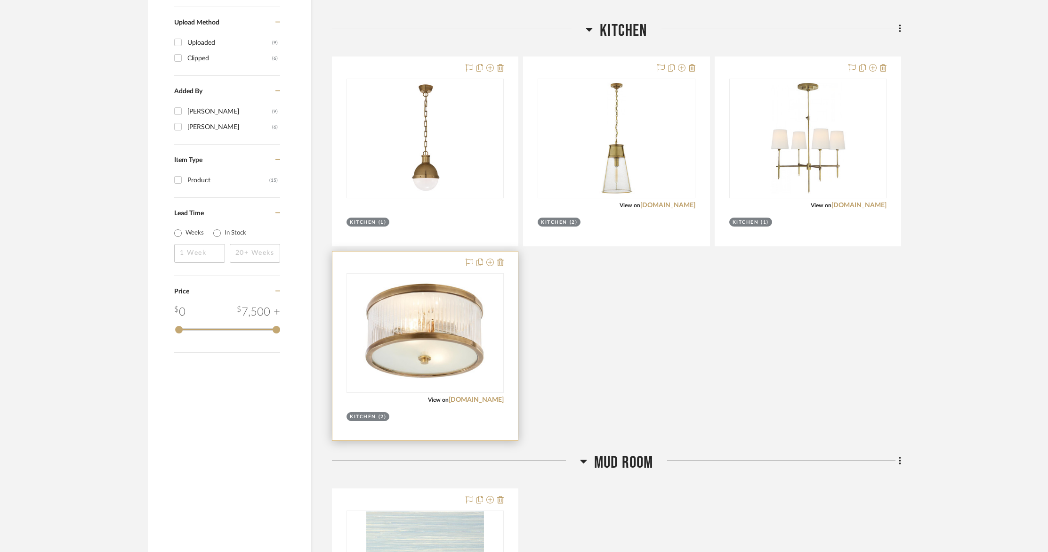
scroll to position [883, 0]
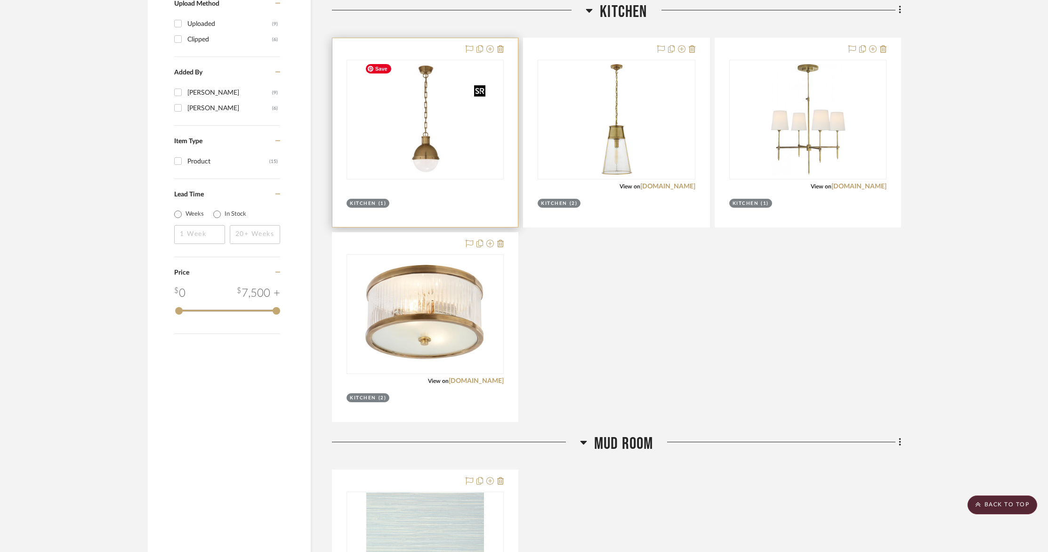
click at [432, 128] on img at bounding box center [425, 120] width 129 height 118
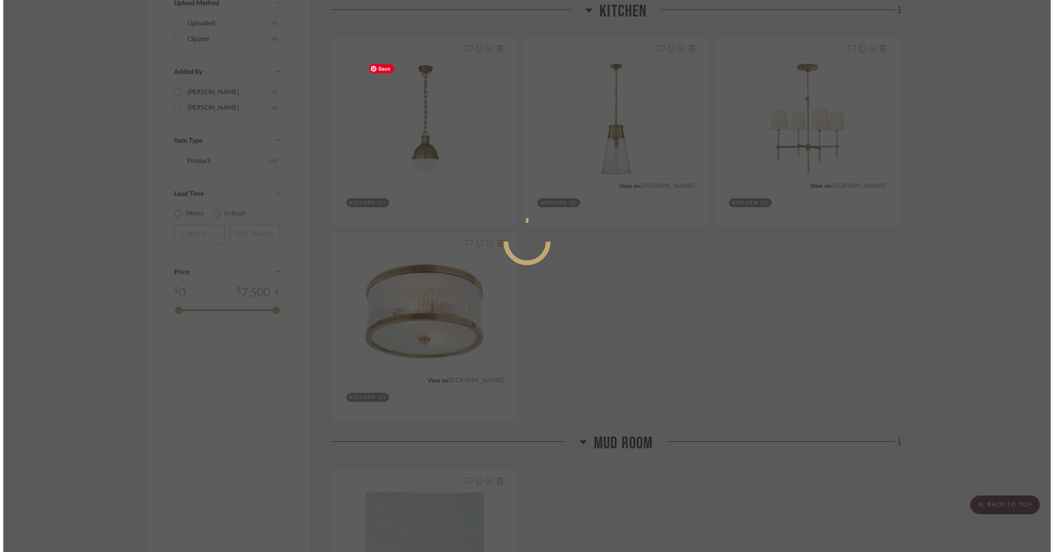
scroll to position [0, 0]
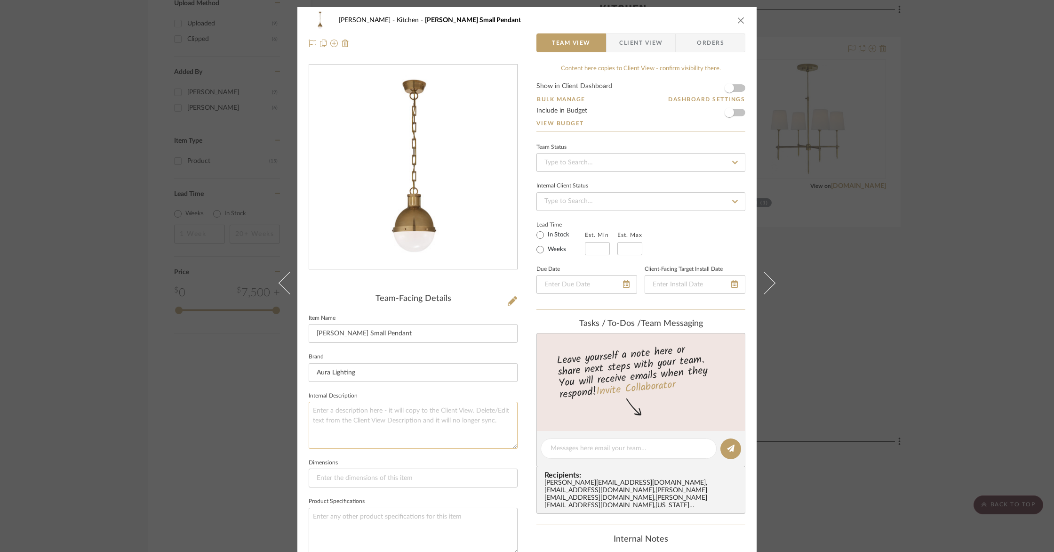
click at [379, 413] on textarea at bounding box center [413, 425] width 209 height 47
click at [385, 477] on input at bounding box center [413, 477] width 209 height 19
paste input "Height: 11.75" Width: 8.5" Canopy: 4.75" Round"
type input "Height: 11.75" Width: 8.5" Canopy: 4.75" Round"
click at [374, 425] on textarea at bounding box center [413, 425] width 209 height 47
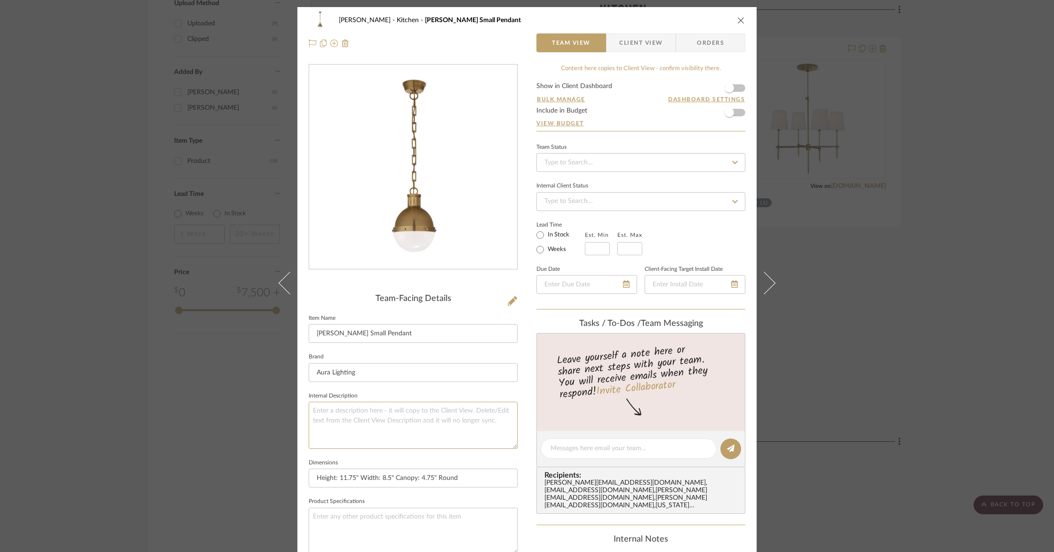
paste textarea "Item # TOB 5062HAB-WG"
type textarea "Item # TOB 5062HAB-WG"
paste textarea "Designer: Thomas O'Brien"
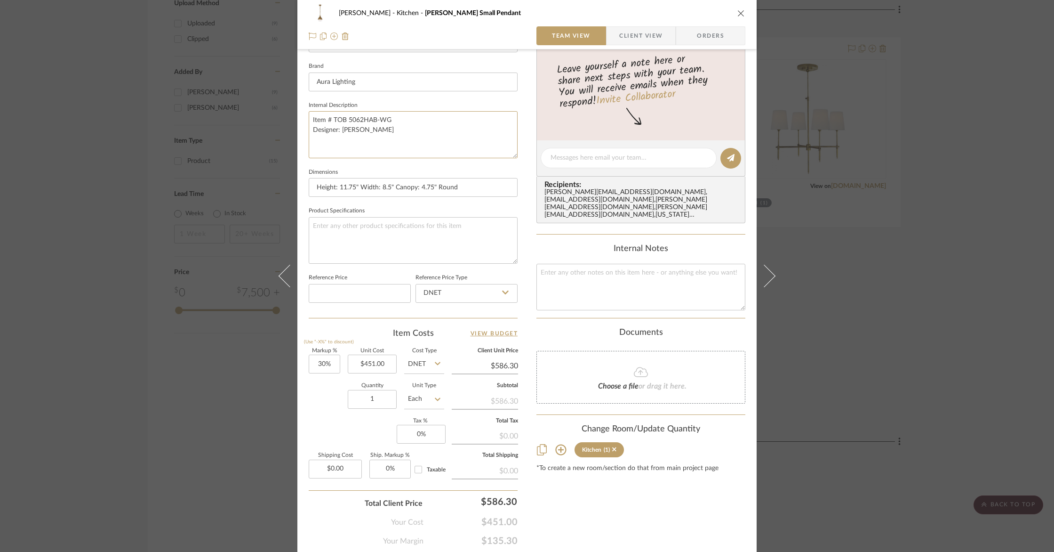
scroll to position [298, 0]
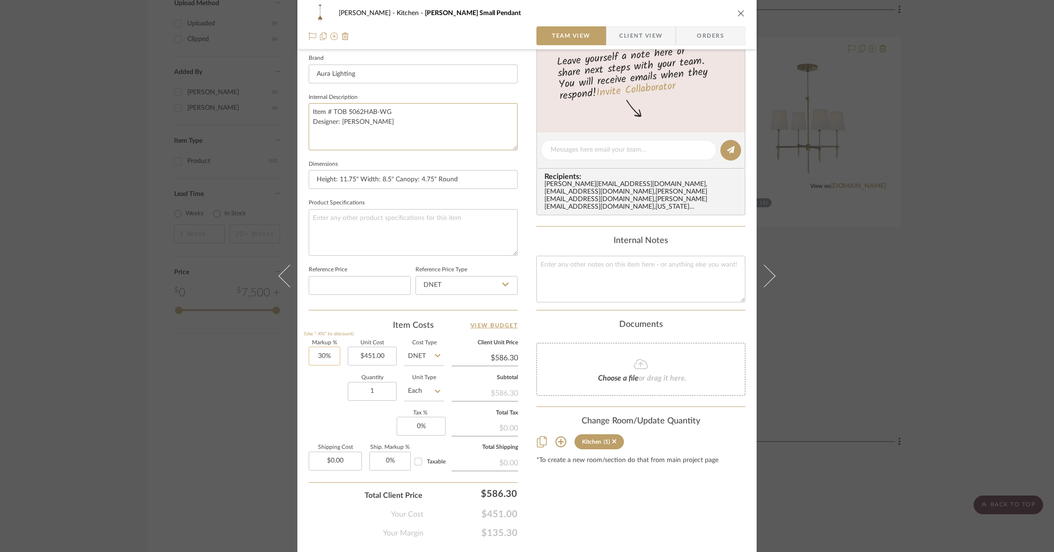
type textarea "Item # TOB 5062HAB-WG Designer: [PERSON_NAME]"
type input "30"
click at [327, 358] on input "30" at bounding box center [325, 355] width 32 height 19
type input "0%"
click at [309, 396] on div "Quantity 1 Unit Type Each" at bounding box center [377, 391] width 136 height 33
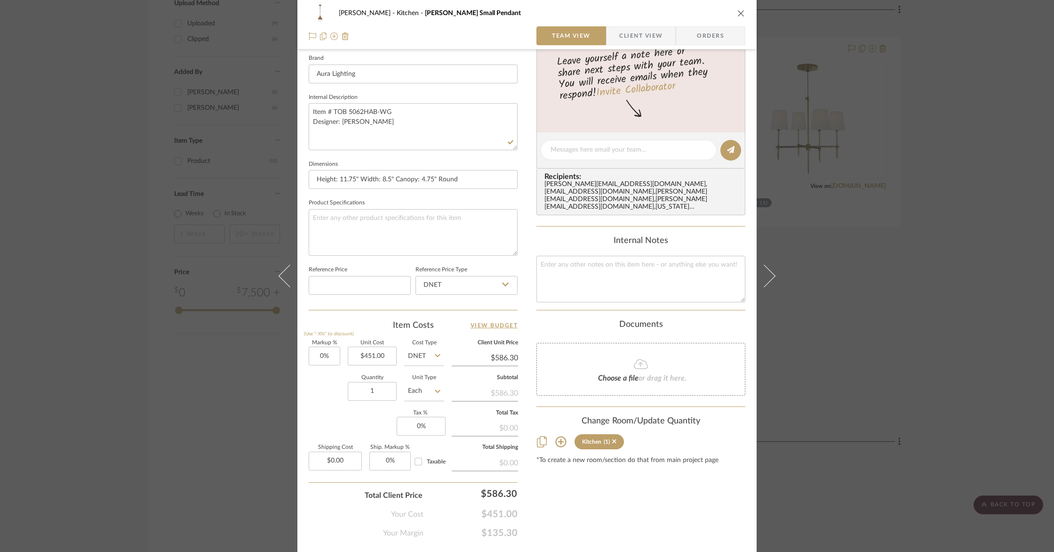
type input "$451.00"
click at [572, 258] on textarea at bounding box center [641, 279] width 209 height 47
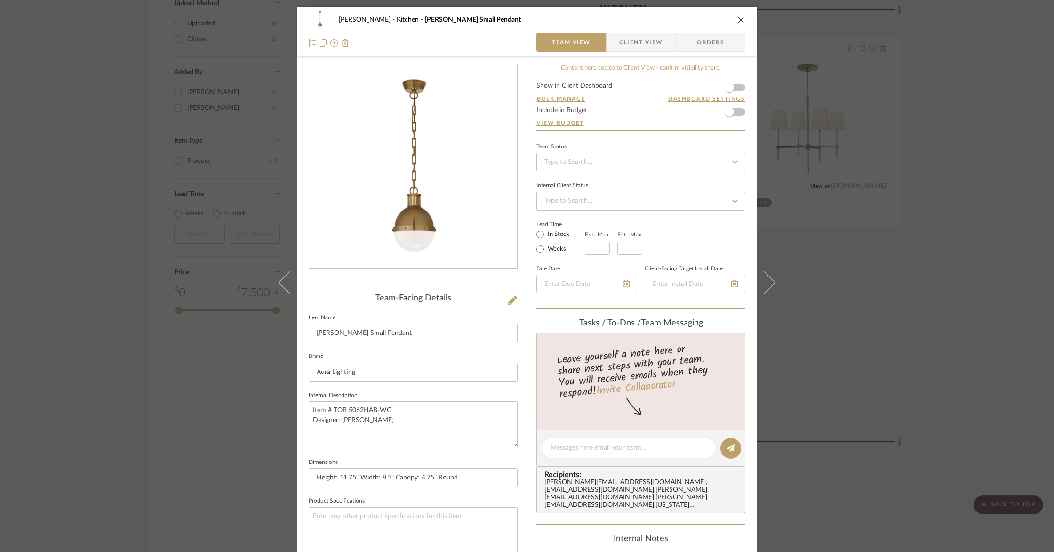
scroll to position [0, 0]
click at [641, 47] on span "Client View" at bounding box center [640, 42] width 43 height 19
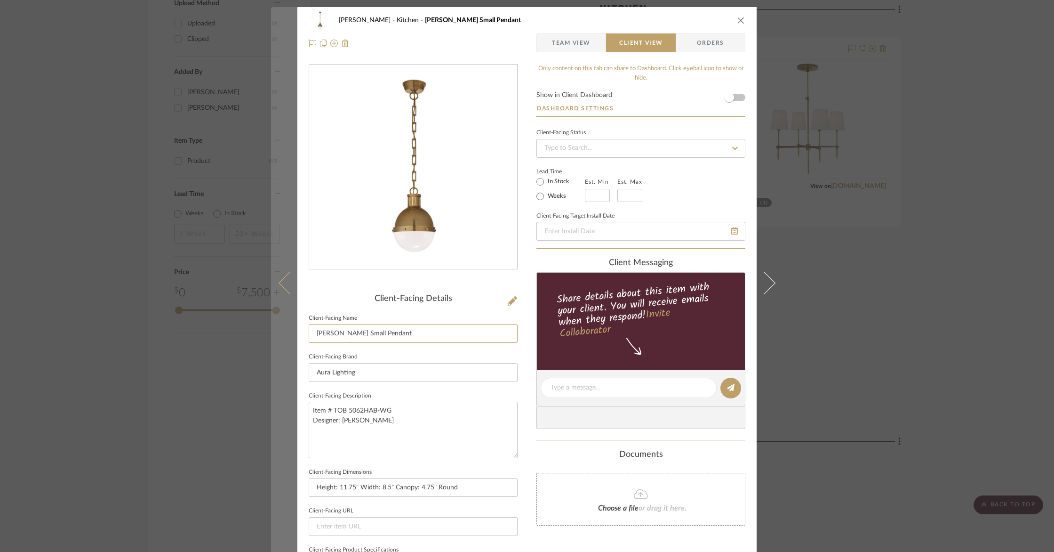
drag, startPoint x: 333, startPoint y: 332, endPoint x: 270, endPoint y: 327, distance: 63.3
click at [271, 327] on mat-dialog-content "Barletta Kitchen Hicks Small Pendant Team View Client View Orders Client-Facing…" at bounding box center [527, 391] width 512 height 768
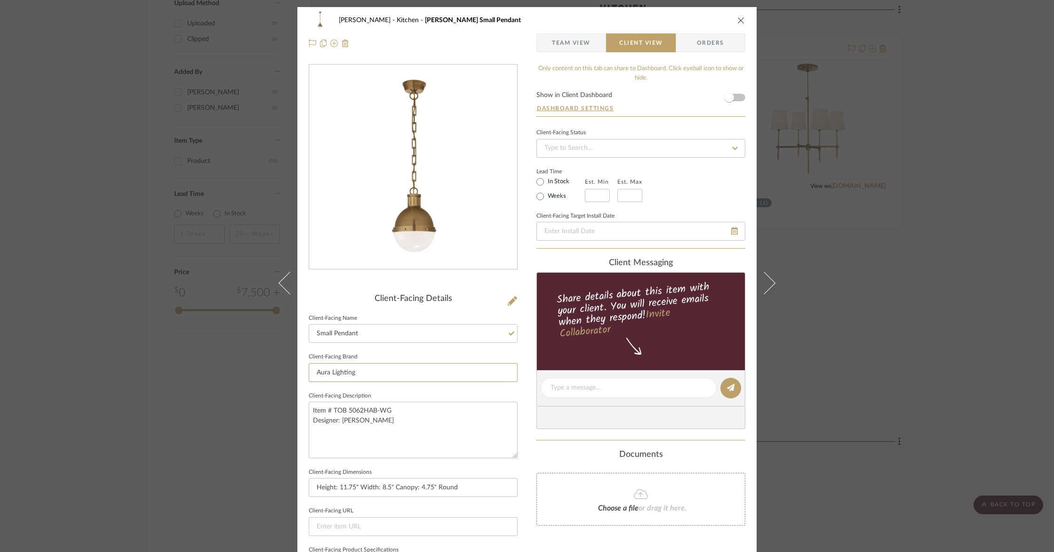
drag, startPoint x: 370, startPoint y: 371, endPoint x: 245, endPoint y: 366, distance: 125.3
click at [245, 366] on div "Barletta Kitchen Hicks Small Pendant Team View Client View Orders Client-Facing…" at bounding box center [527, 276] width 1054 height 552
drag, startPoint x: 307, startPoint y: 410, endPoint x: 435, endPoint y: 449, distance: 133.9
click at [437, 450] on textarea "Item # TOB 5062HAB-WG Designer: [PERSON_NAME]" at bounding box center [413, 430] width 209 height 56
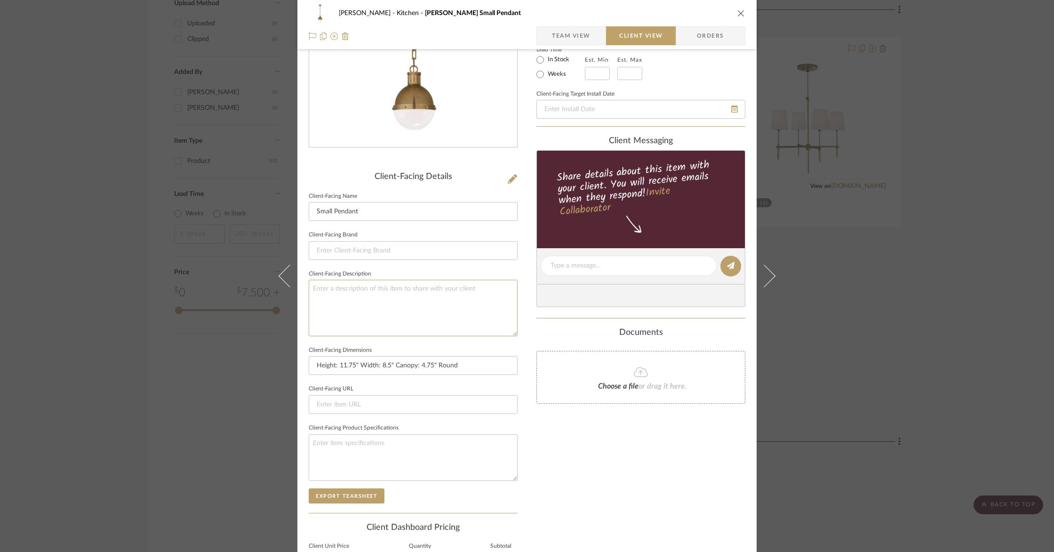
scroll to position [126, 0]
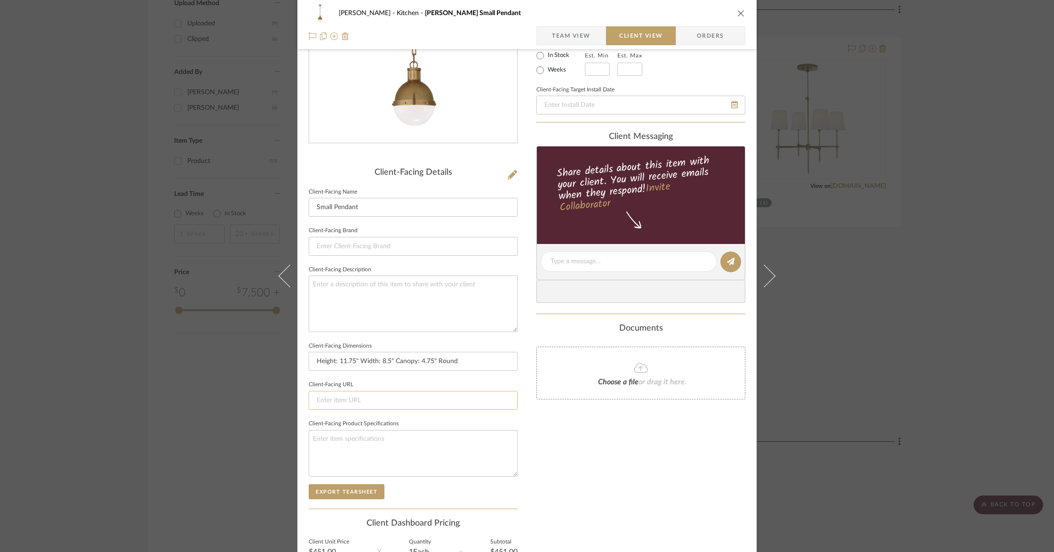
click at [482, 403] on input at bounding box center [413, 400] width 209 height 19
click at [562, 31] on span "Team View" at bounding box center [571, 35] width 39 height 19
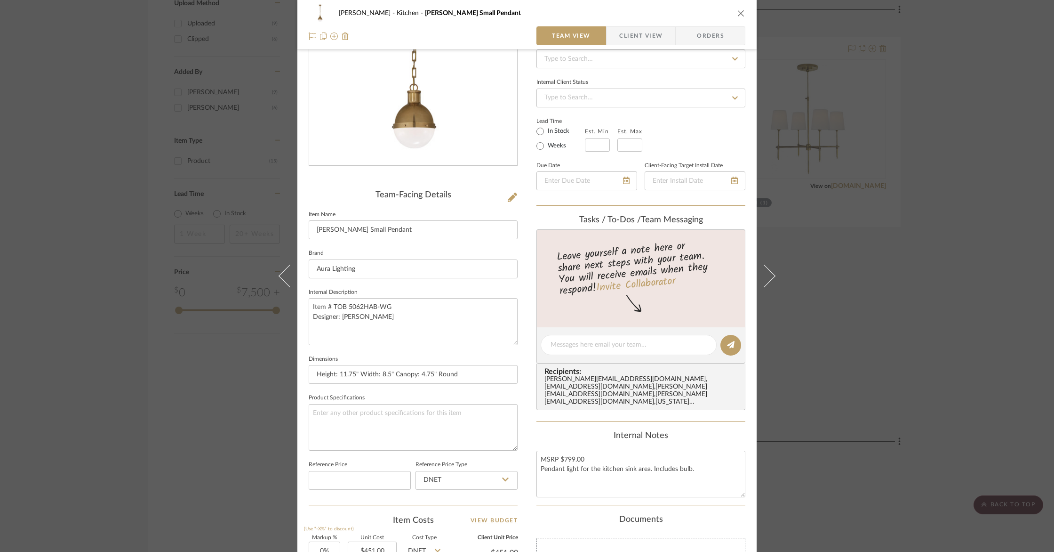
scroll to position [0, 0]
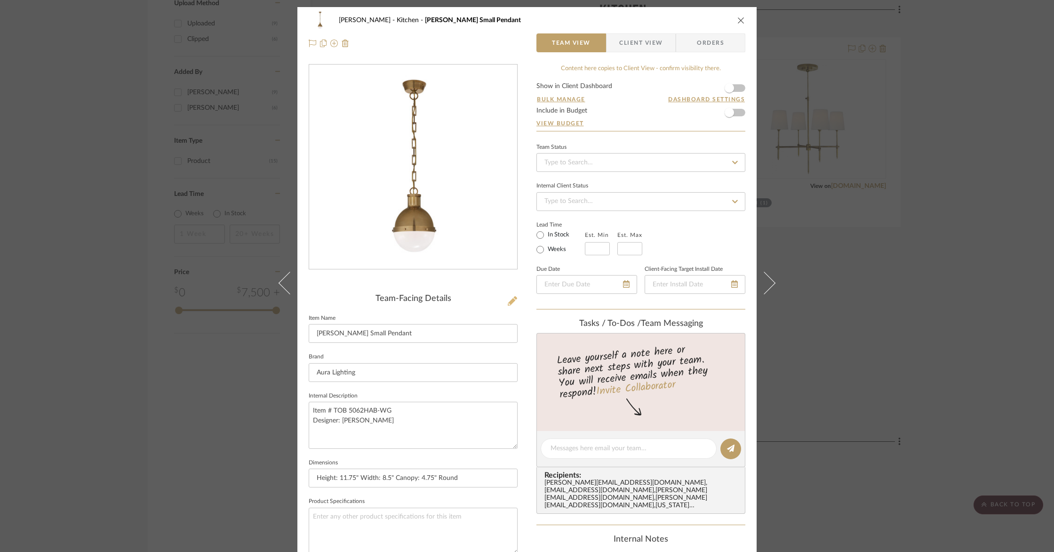
click at [508, 302] on icon at bounding box center [512, 300] width 9 height 9
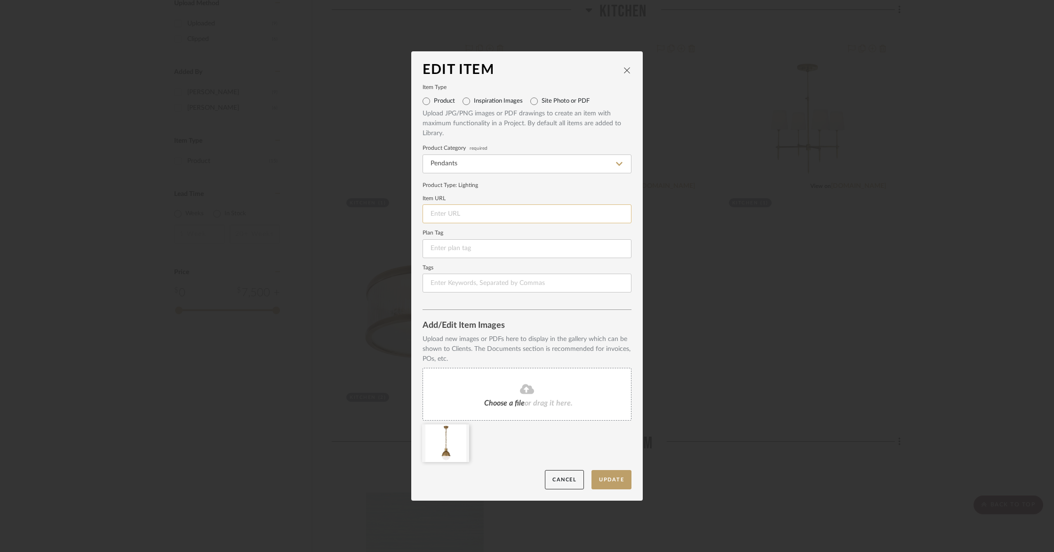
click at [441, 213] on input at bounding box center [527, 213] width 209 height 19
paste input "https://www.auralightingonline.com/brand-visual-comfort--co-signature-collectio…"
click at [616, 485] on button "Update" at bounding box center [612, 479] width 40 height 19
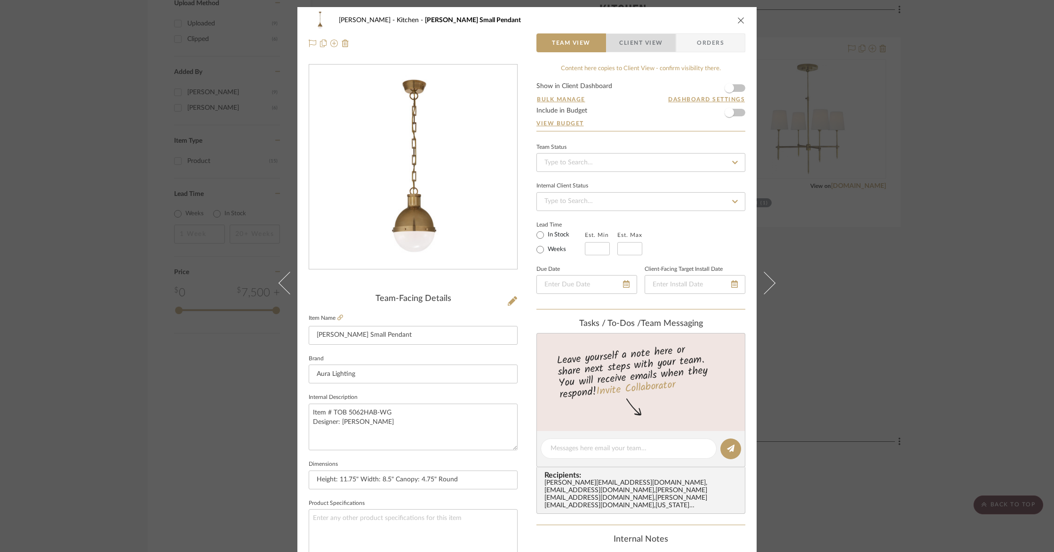
drag, startPoint x: 649, startPoint y: 48, endPoint x: 643, endPoint y: 54, distance: 8.3
click at [649, 48] on span "Client View" at bounding box center [640, 42] width 43 height 19
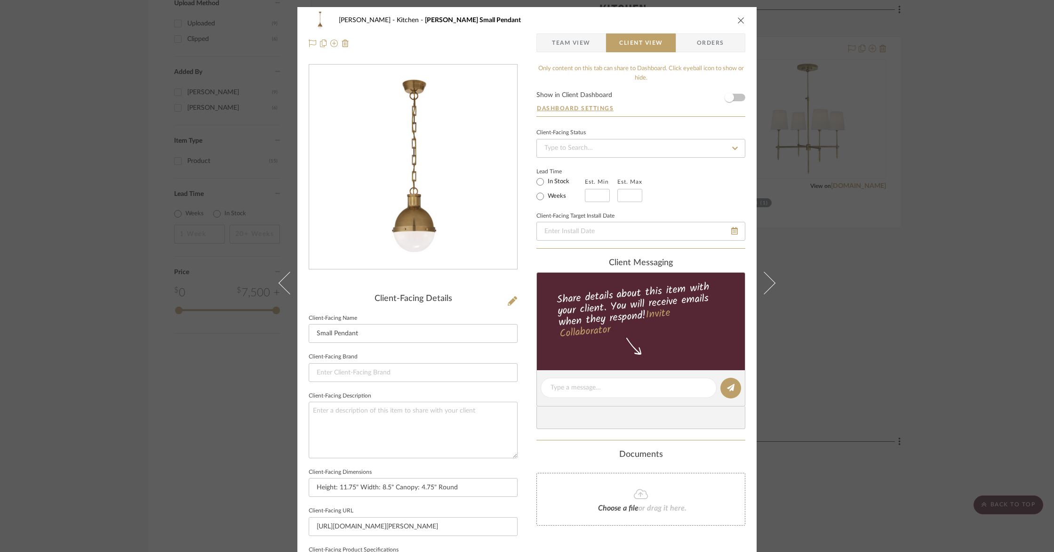
click at [593, 44] on span "Team View" at bounding box center [571, 42] width 69 height 19
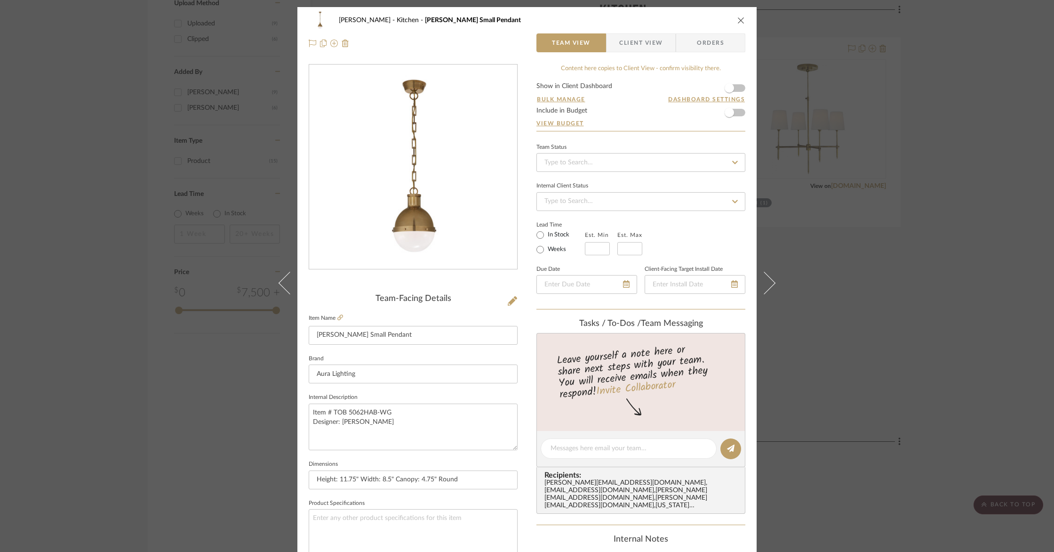
click at [738, 22] on icon "close" at bounding box center [742, 20] width 8 height 8
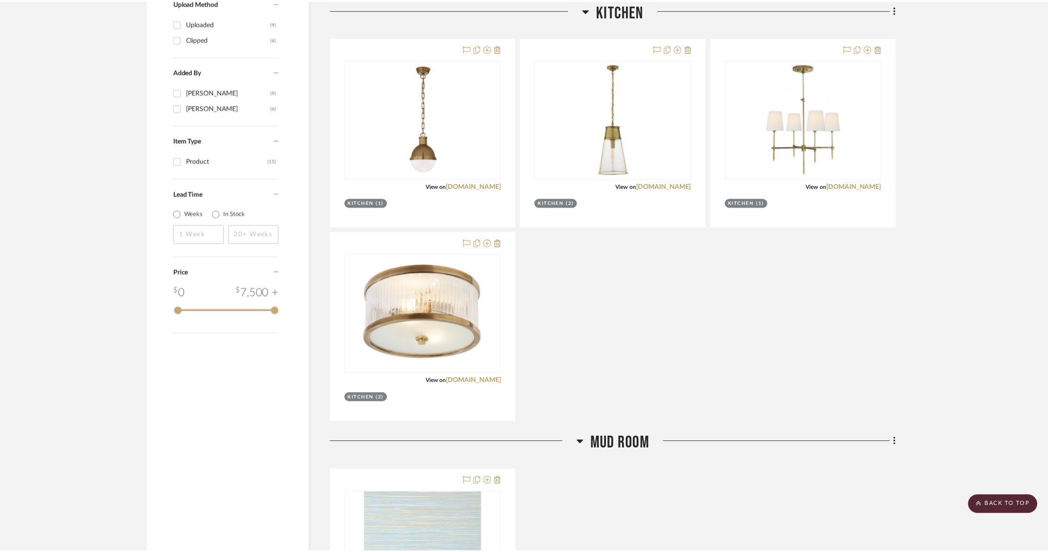
scroll to position [883, 0]
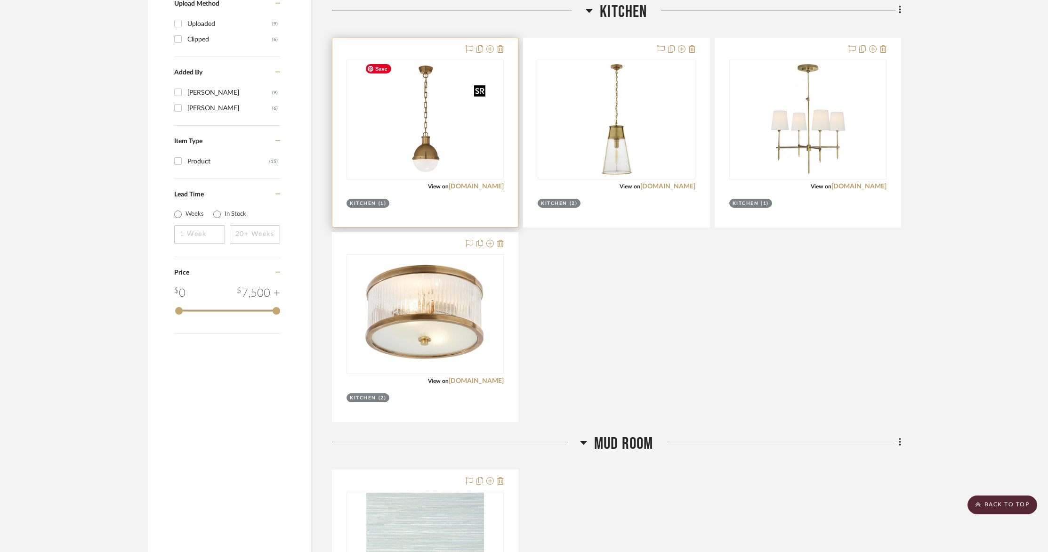
click at [436, 102] on img "0" at bounding box center [425, 120] width 129 height 118
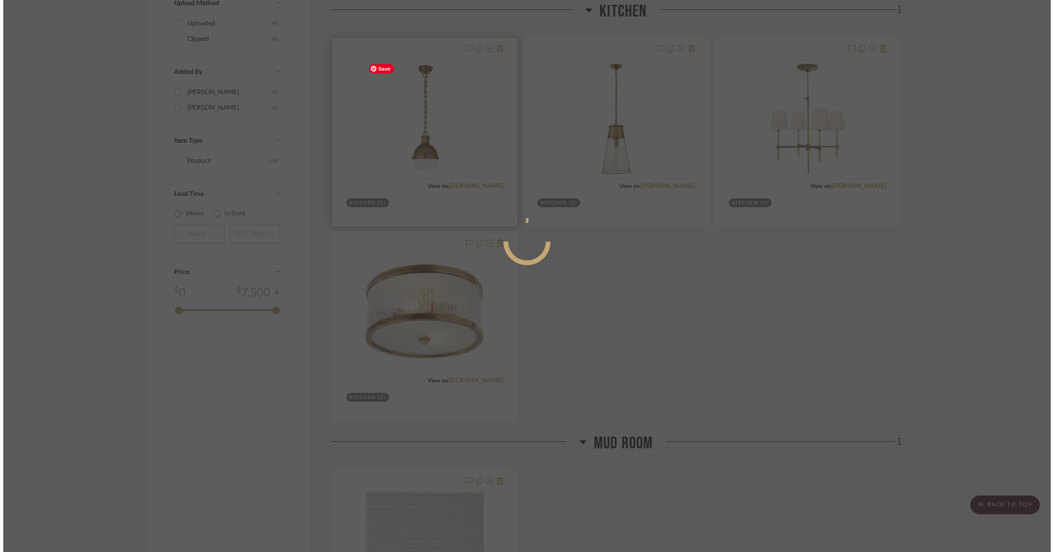
scroll to position [0, 0]
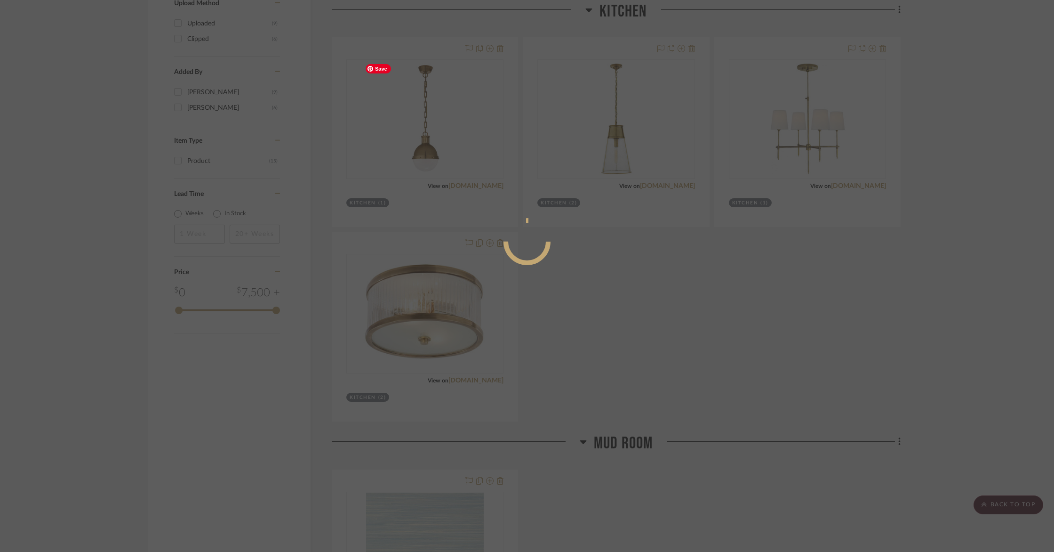
click at [436, 102] on div at bounding box center [527, 276] width 1054 height 552
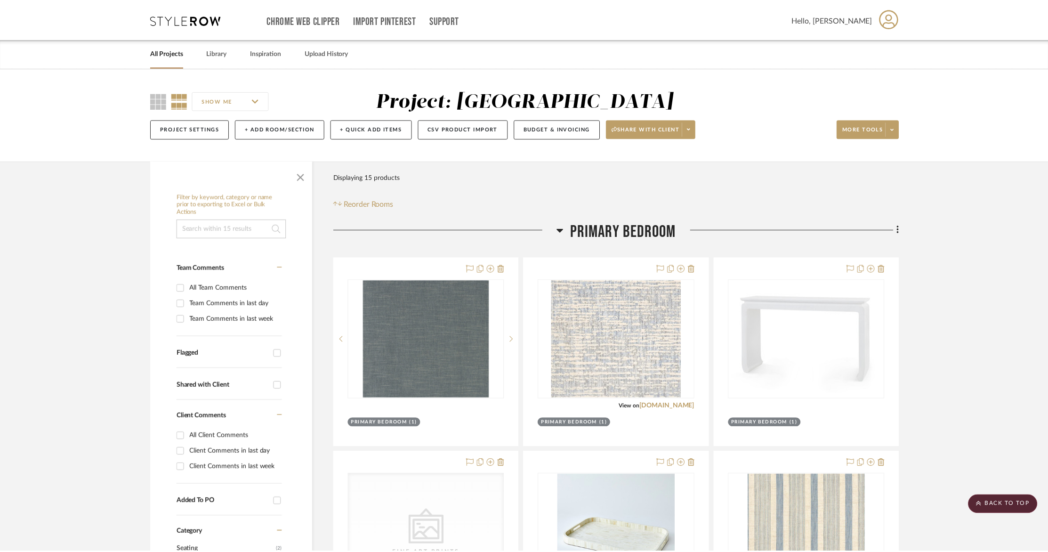
scroll to position [883, 0]
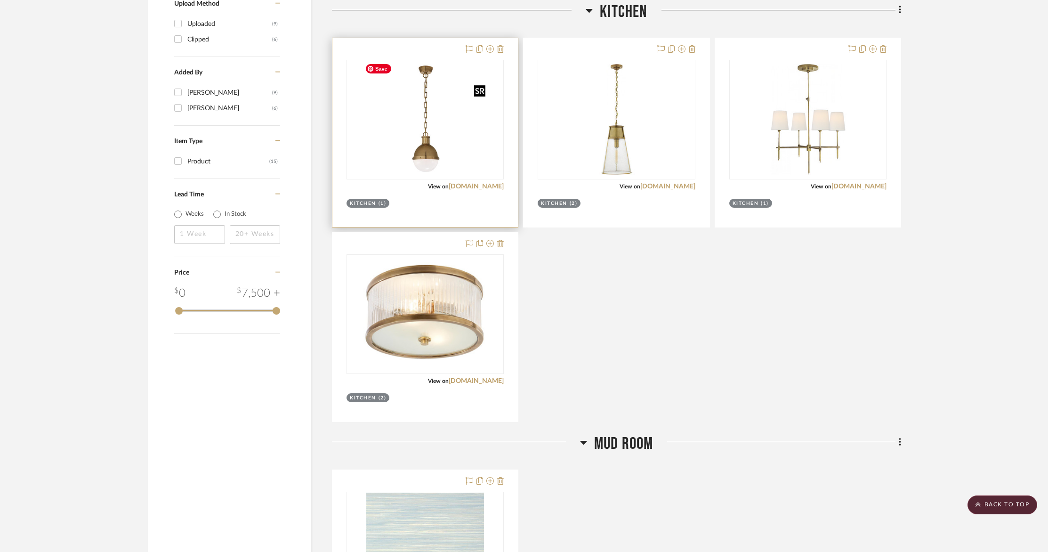
click at [436, 102] on img "0" at bounding box center [425, 120] width 129 height 118
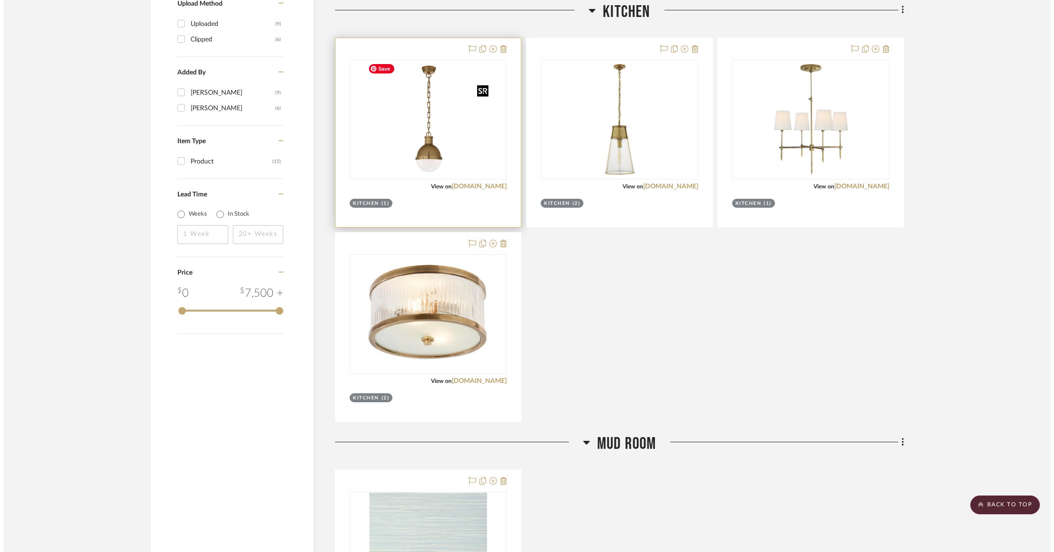
scroll to position [0, 0]
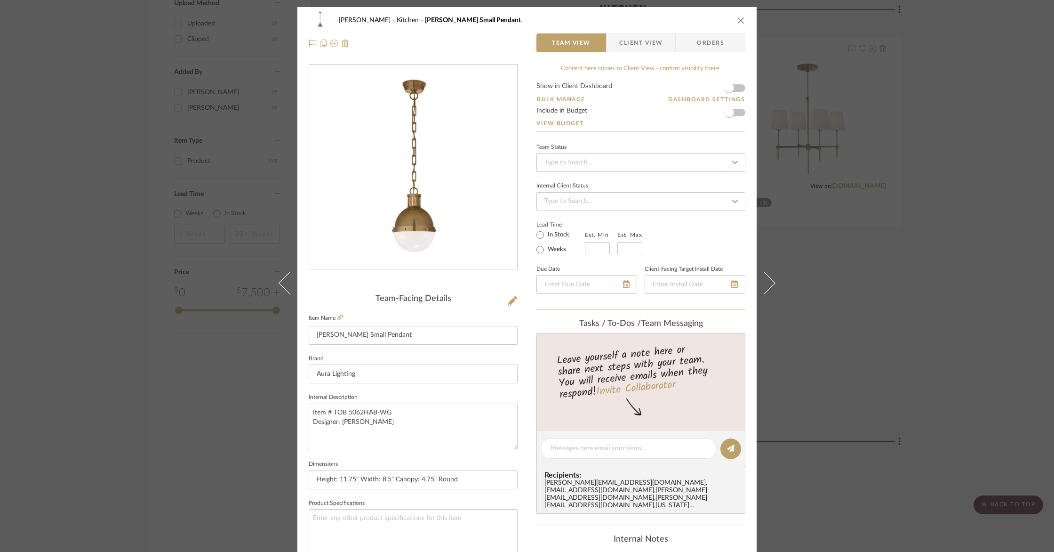
click at [634, 40] on span "Client View" at bounding box center [640, 42] width 43 height 19
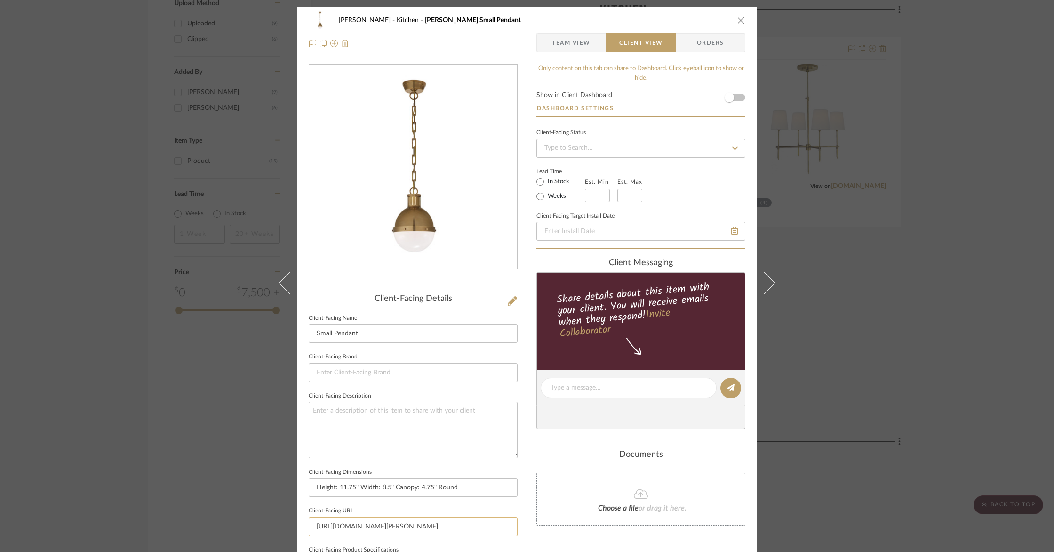
scroll to position [0, 2]
drag, startPoint x: 507, startPoint y: 527, endPoint x: 358, endPoint y: 522, distance: 149.3
click at [359, 522] on input "https://www.auralightingonline.com/brand-visual-comfort--co-signature-collectio…" at bounding box center [413, 526] width 209 height 19
drag, startPoint x: 509, startPoint y: 524, endPoint x: 332, endPoint y: 522, distance: 177.5
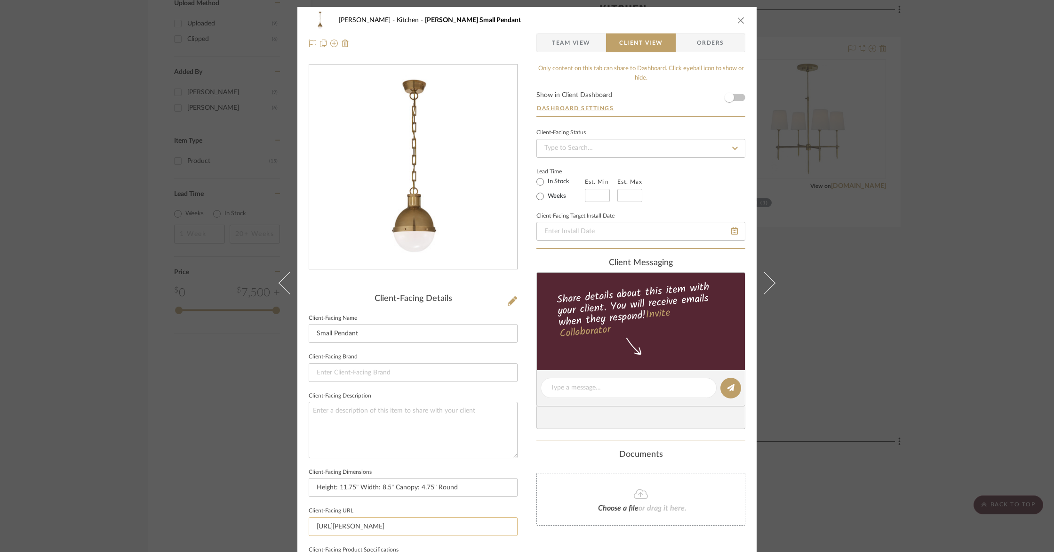
click at [332, 522] on input "https://www.aurature-collection/hicks-small-pendant/sku-V279-tob-5062hab-wg" at bounding box center [413, 526] width 209 height 19
click at [407, 523] on input "https://www5062hab-wg" at bounding box center [413, 526] width 209 height 19
drag, startPoint x: 405, startPoint y: 524, endPoint x: 299, endPoint y: 520, distance: 105.5
click at [300, 520] on div "Barletta Kitchen Hicks Small Pendant Team View Client View Orders Client-Facing…" at bounding box center [526, 391] width 459 height 768
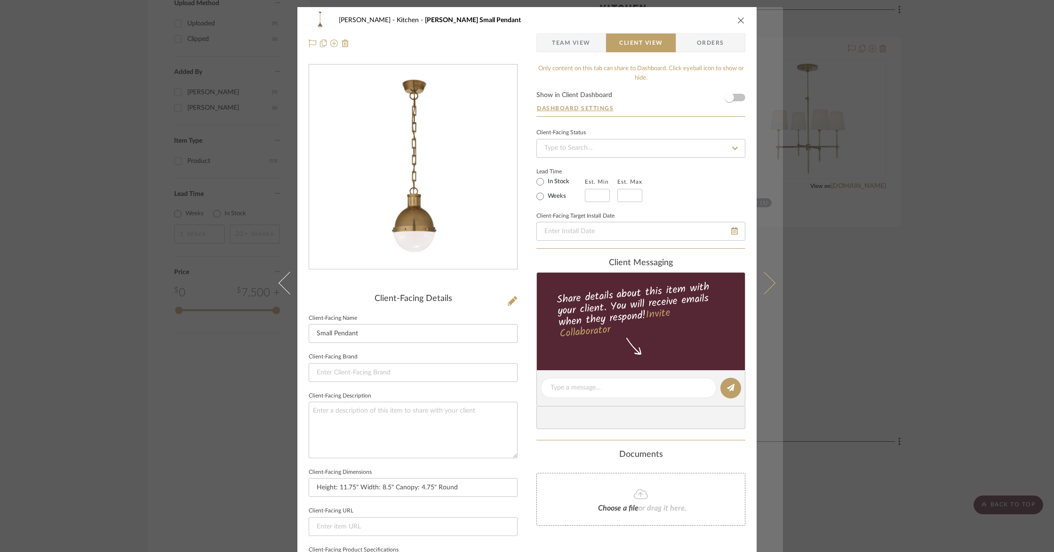
click at [767, 287] on icon at bounding box center [764, 283] width 23 height 23
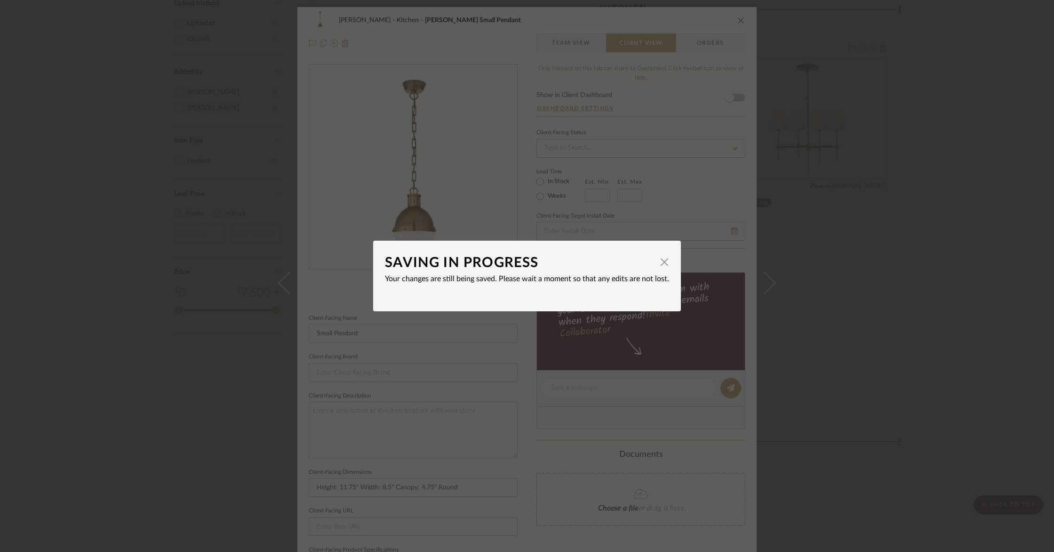
click at [881, 128] on div "SAVING IN PROGRESS × Your changes are still being saved. Please wait a moment s…" at bounding box center [527, 276] width 1054 height 552
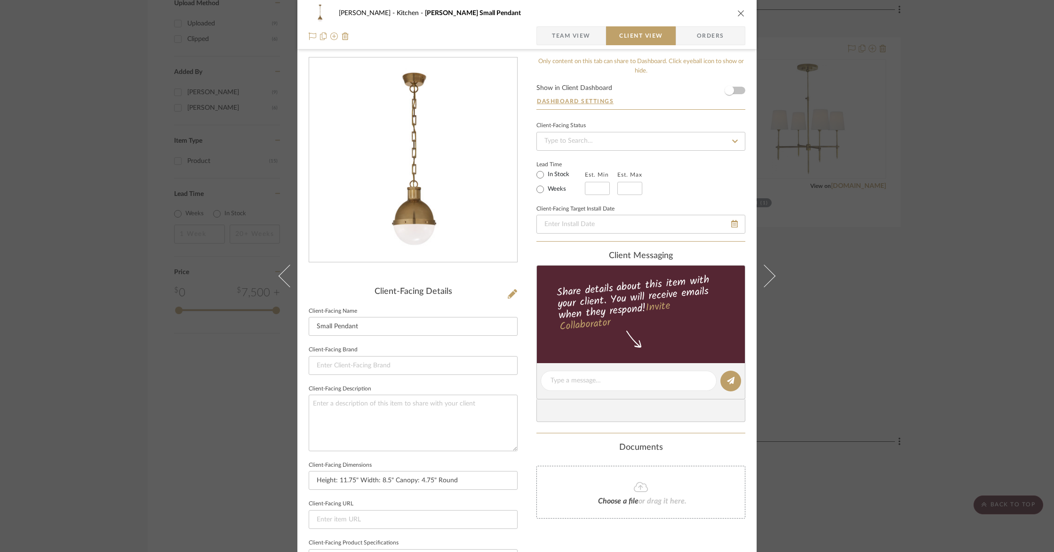
click at [738, 14] on icon "close" at bounding box center [742, 13] width 8 height 8
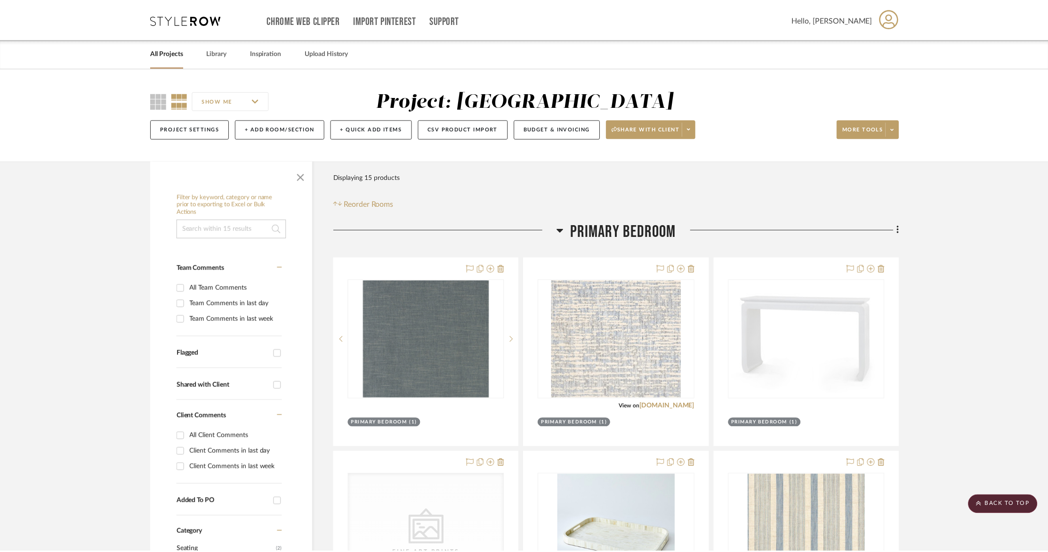
scroll to position [883, 0]
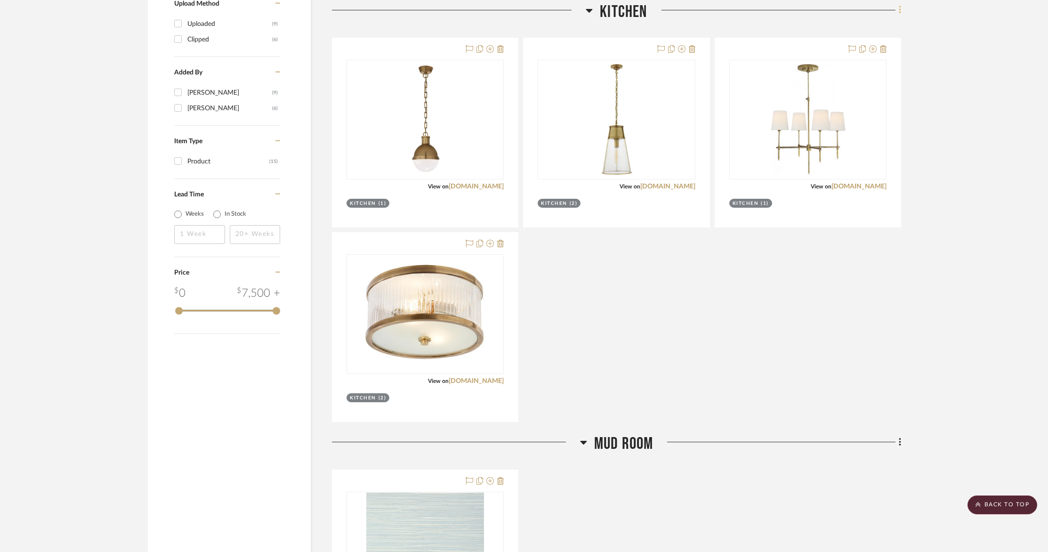
click at [897, 11] on fa-icon at bounding box center [898, 11] width 6 height 16
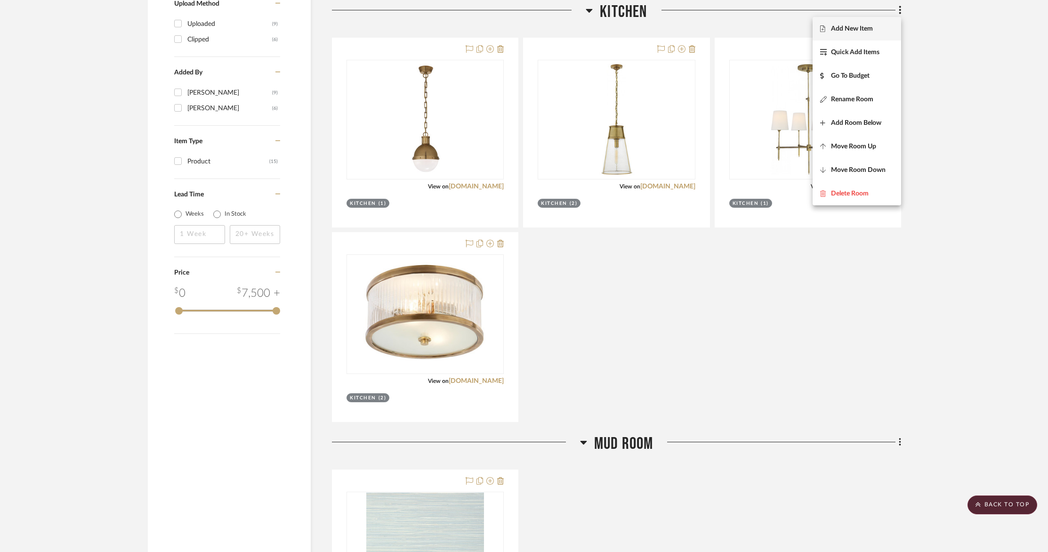
click at [864, 26] on span "Add New Item" at bounding box center [852, 29] width 42 height 8
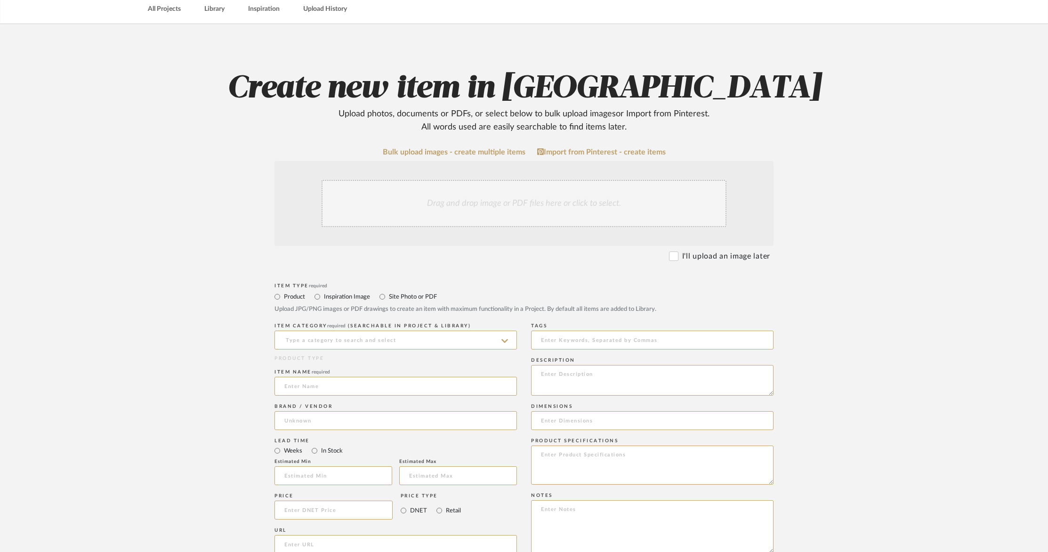
scroll to position [45, 0]
drag, startPoint x: 1047, startPoint y: 87, endPoint x: 1052, endPoint y: 32, distance: 55.4
click at [1048, 32] on html "Chrome Web Clipper Import Pinterest Support All Projects Library Inspiration Up…" at bounding box center [524, 231] width 1048 height 552
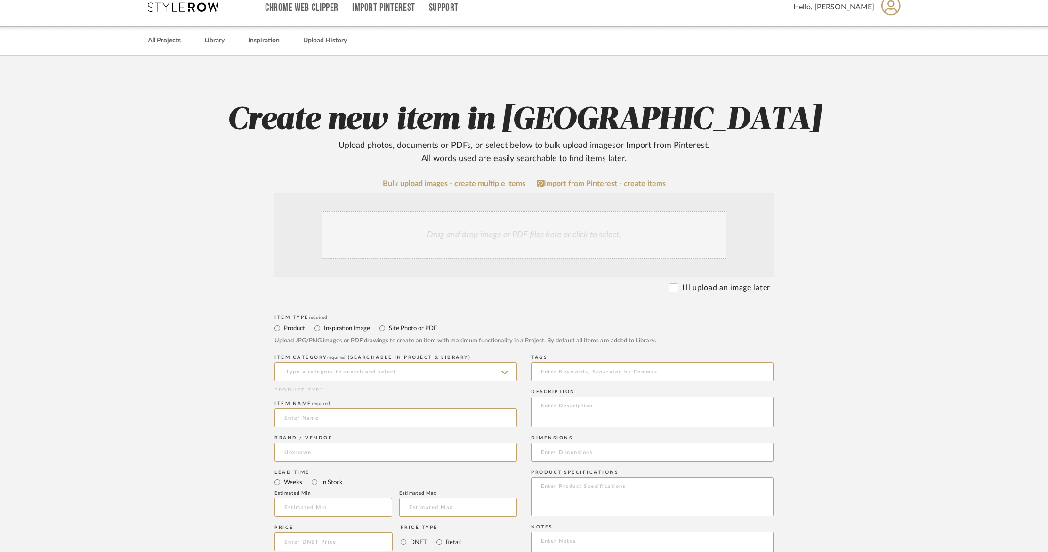
scroll to position [8, 0]
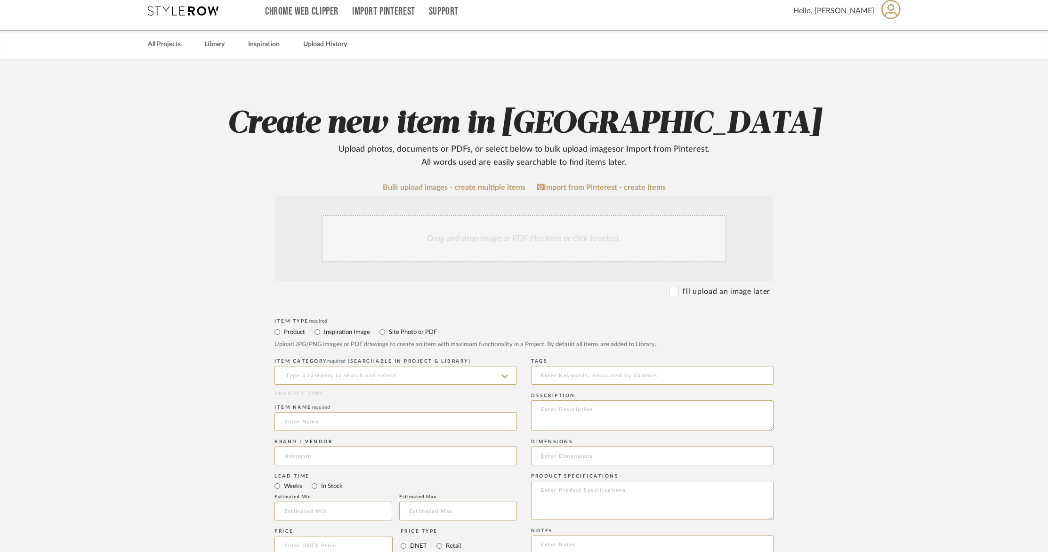
click at [391, 257] on div "Drag and drop image or PDF files here or click to select." at bounding box center [523, 238] width 405 height 47
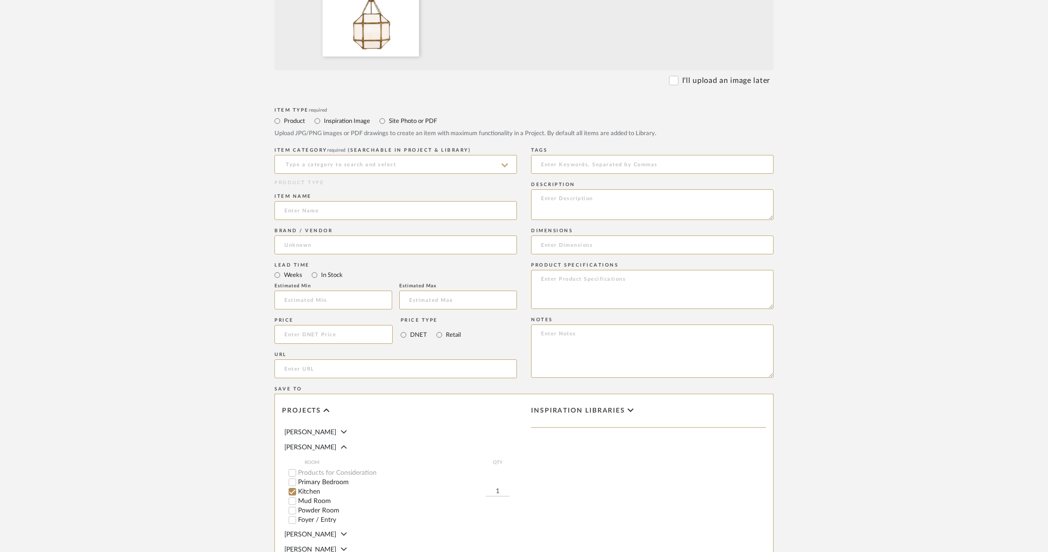
scroll to position [342, 0]
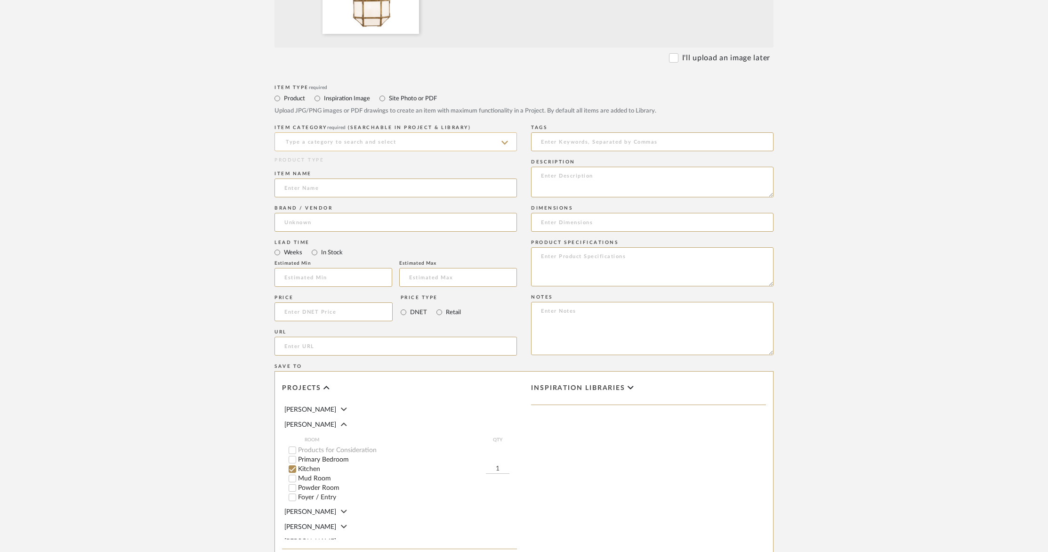
click at [332, 150] on input at bounding box center [395, 141] width 242 height 19
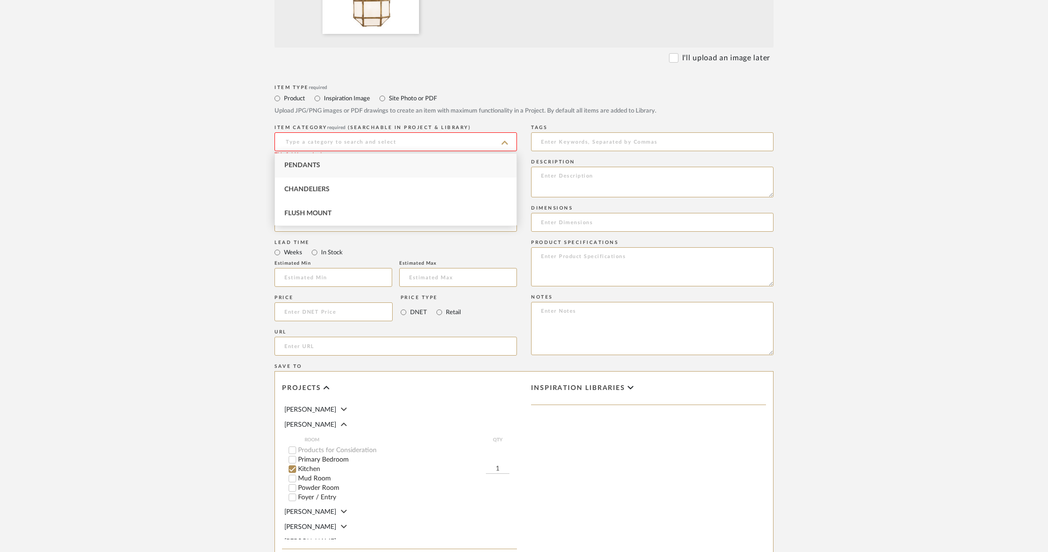
click at [332, 145] on input at bounding box center [395, 141] width 242 height 19
click at [333, 145] on input at bounding box center [395, 141] width 242 height 19
click at [333, 161] on div "Pendants" at bounding box center [395, 165] width 241 height 24
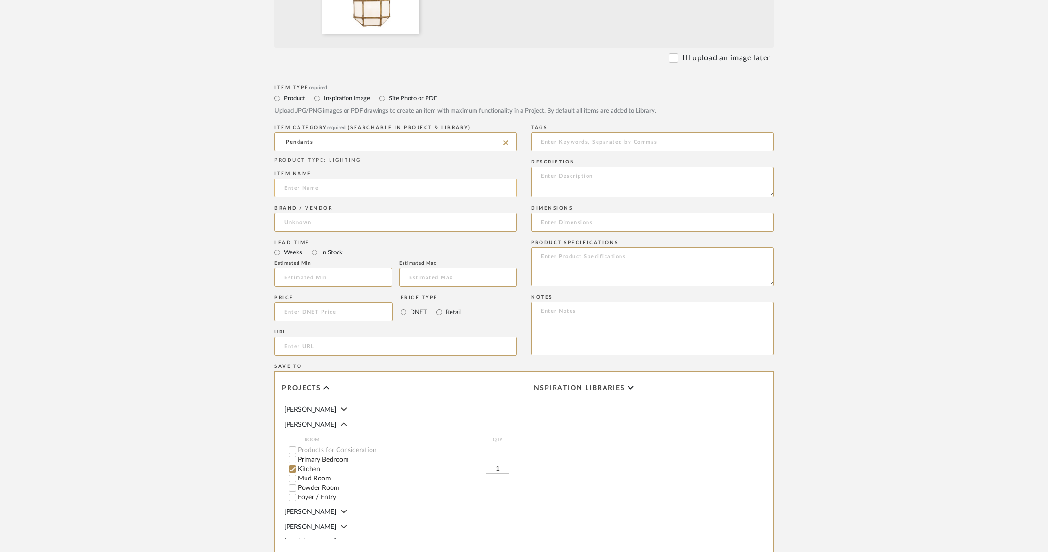
click at [312, 187] on input at bounding box center [395, 187] width 242 height 19
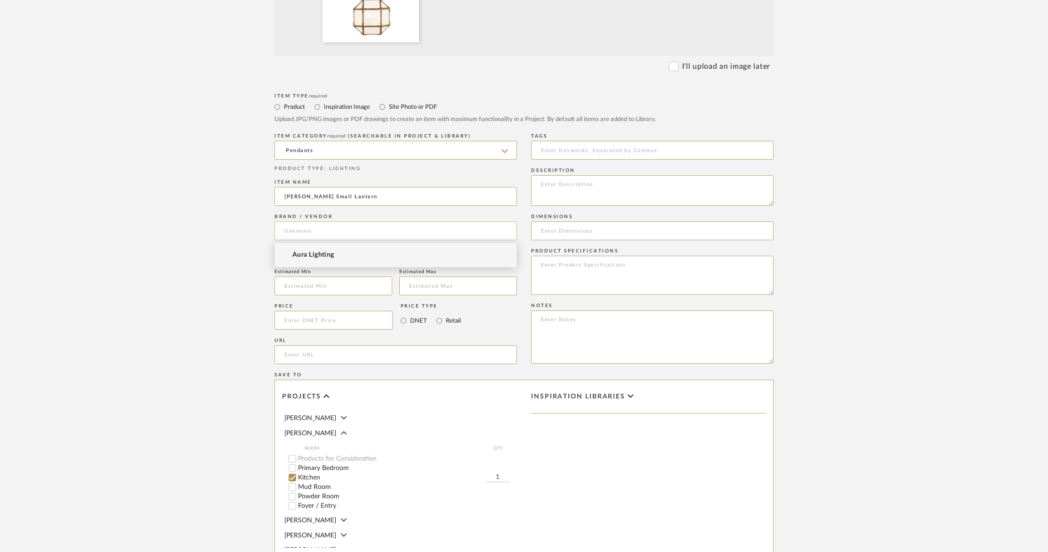
click at [334, 232] on input at bounding box center [395, 230] width 242 height 19
click at [327, 249] on mat-option "Aura Lighting" at bounding box center [395, 255] width 241 height 24
click at [326, 320] on input at bounding box center [333, 320] width 118 height 19
click at [297, 359] on input "url" at bounding box center [395, 354] width 242 height 19
paste input "https://www.auralightingonline.com/brand-visual-comfort--co-signature-collectio…"
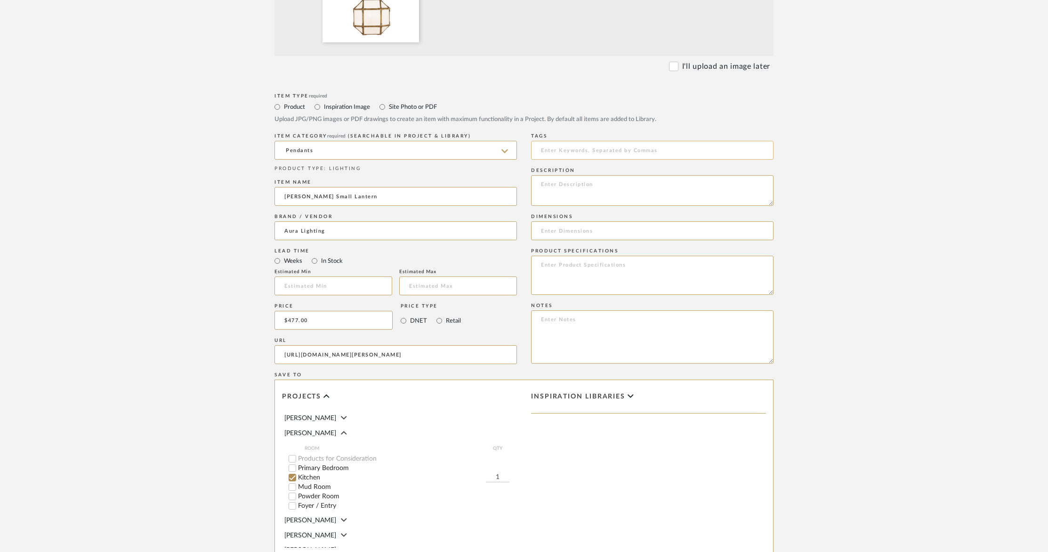
scroll to position [0, 0]
click at [586, 149] on input at bounding box center [652, 150] width 242 height 19
click at [593, 187] on textarea at bounding box center [652, 190] width 242 height 31
click at [574, 229] on input at bounding box center [652, 230] width 242 height 19
paste input "Height: 21.5" Width: 13.5" Canopy: 4.75" Round"
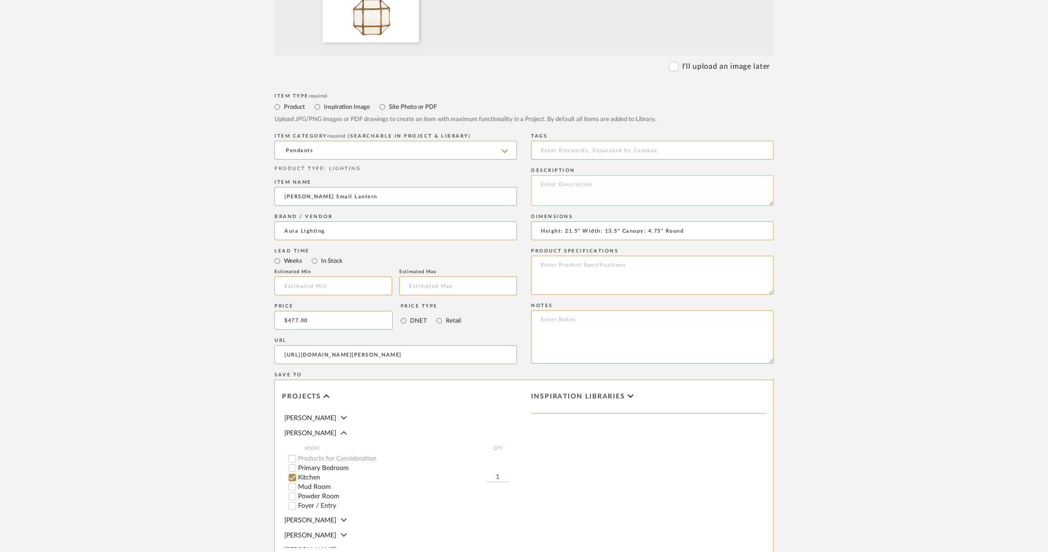
click at [553, 192] on textarea at bounding box center [652, 190] width 242 height 31
paste textarea "Item # SK 5008GI-WG"
paste textarea "Designer: Suzanne Kasler"
click at [564, 322] on textarea at bounding box center [652, 335] width 242 height 53
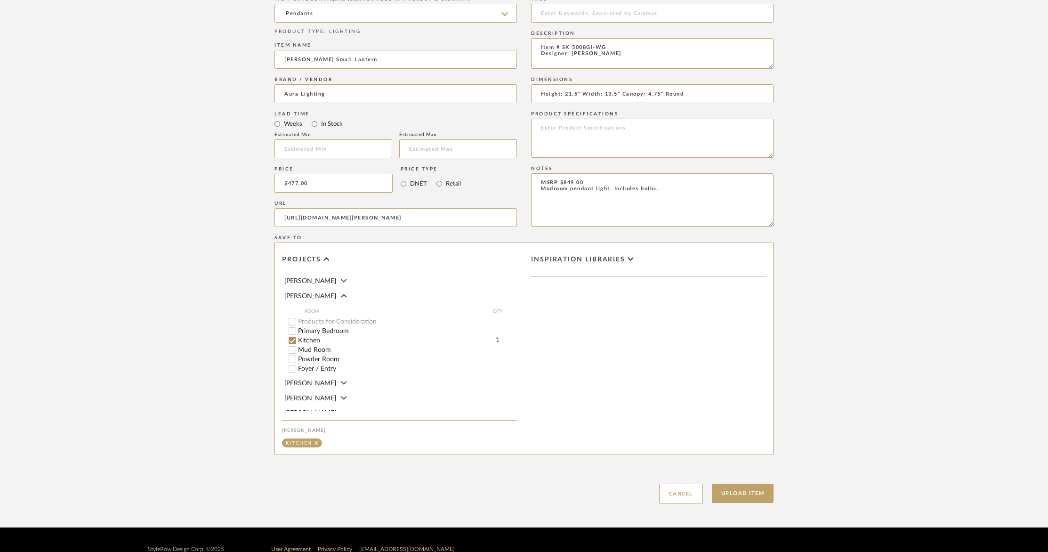
scroll to position [490, 0]
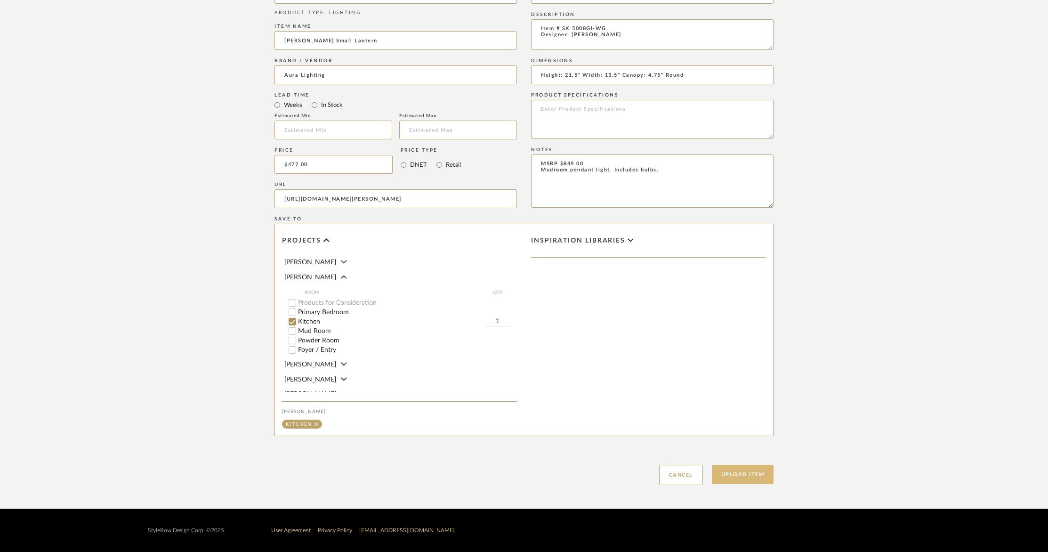
click at [753, 477] on button "Upload Item" at bounding box center [743, 474] width 62 height 19
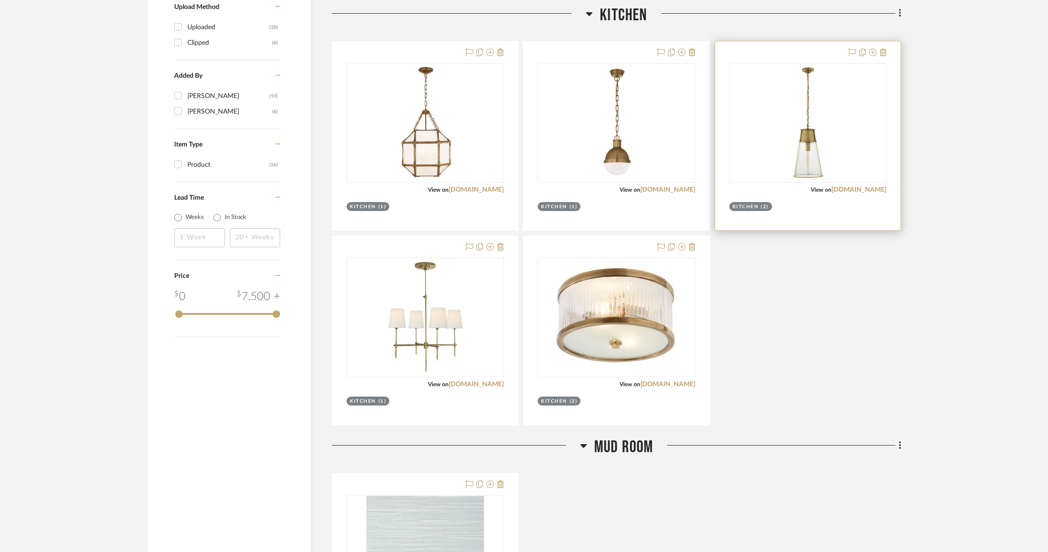
scroll to position [883, 0]
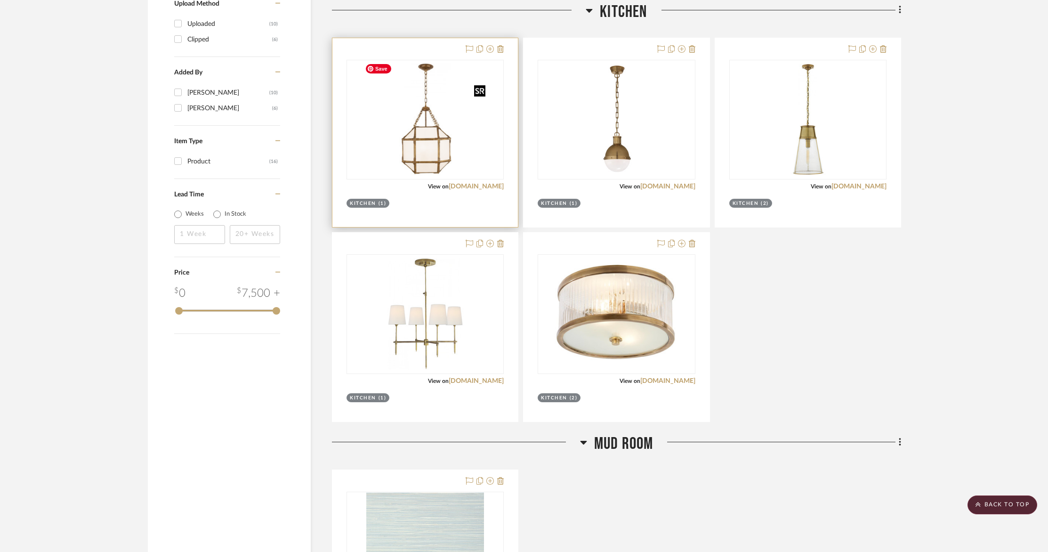
click at [416, 147] on img at bounding box center [425, 120] width 129 height 118
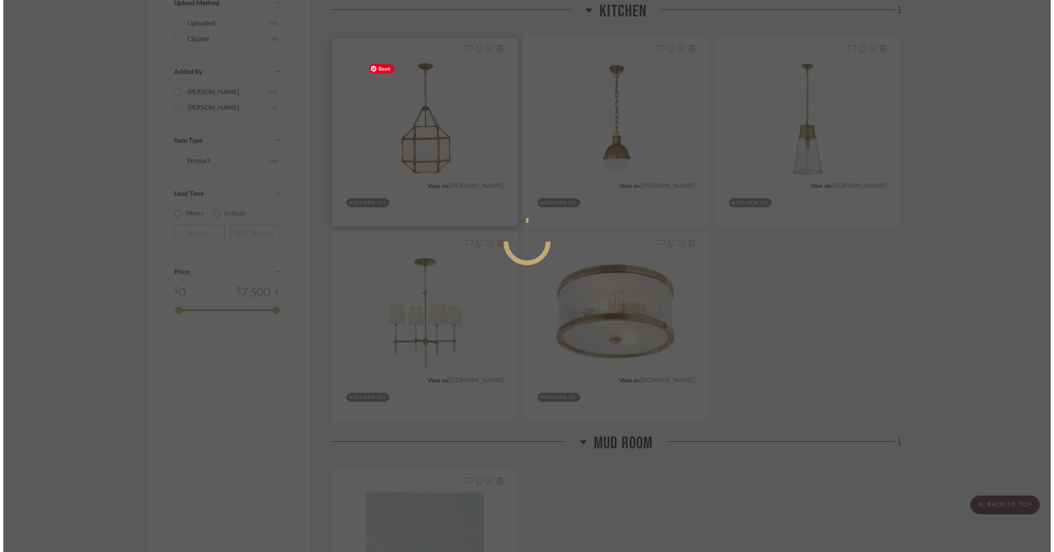
scroll to position [0, 0]
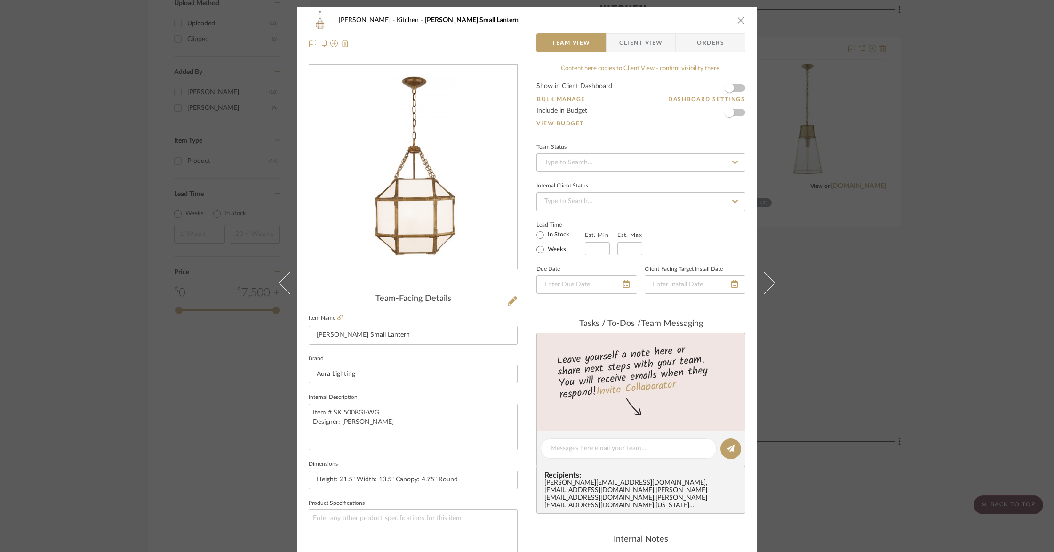
click at [634, 41] on span "Client View" at bounding box center [640, 42] width 43 height 19
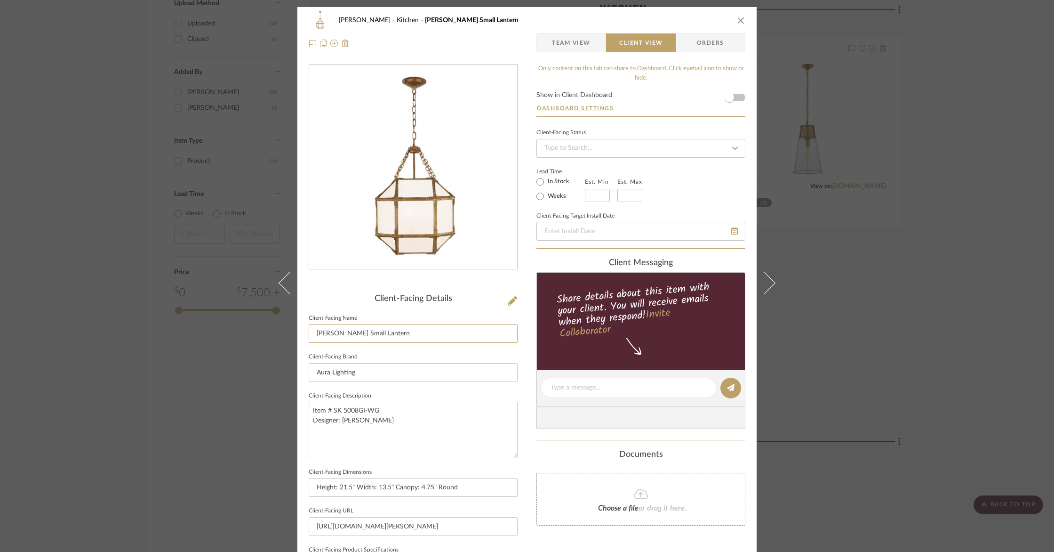
drag, startPoint x: 335, startPoint y: 333, endPoint x: 262, endPoint y: 326, distance: 73.3
click at [263, 327] on div "Barletta Kitchen Morris Small Lantern Team View Client View Orders Client-Facin…" at bounding box center [527, 276] width 1054 height 552
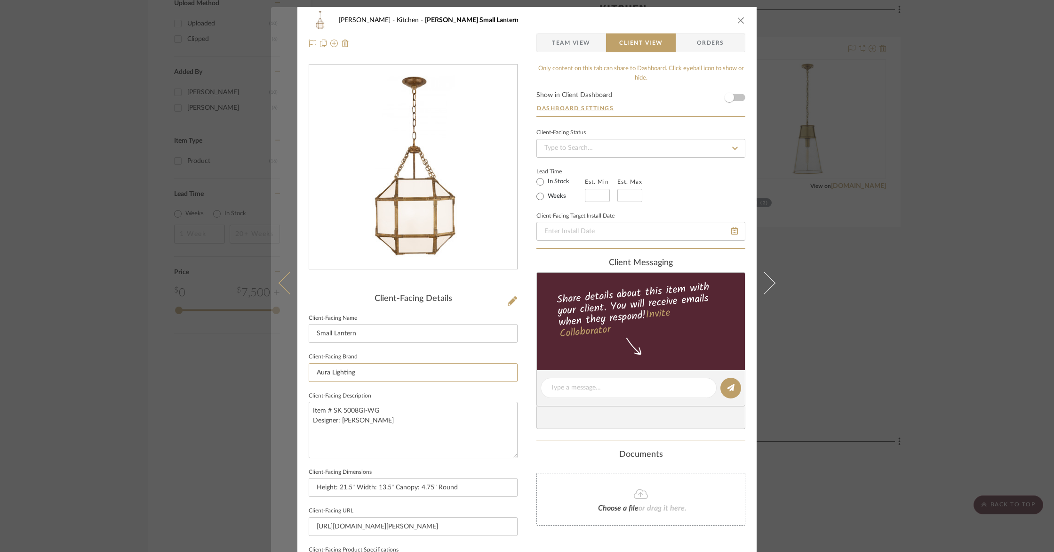
scroll to position [0, 0]
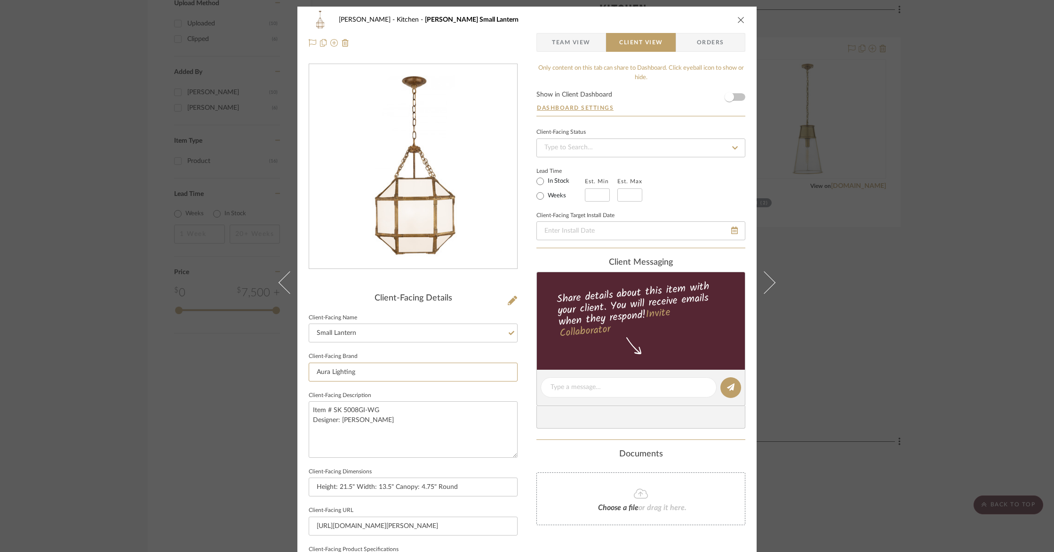
drag, startPoint x: 379, startPoint y: 374, endPoint x: 226, endPoint y: 358, distance: 153.3
click at [226, 358] on div "Barletta Kitchen Morris Small Lantern Team View Client View Orders Client-Facin…" at bounding box center [527, 276] width 1054 height 552
drag, startPoint x: 412, startPoint y: 419, endPoint x: 313, endPoint y: 387, distance: 104.3
click at [313, 387] on div "Client-Facing Details Client-Facing Name Small Lantern Client-Facing Brand Clie…" at bounding box center [413, 463] width 209 height 341
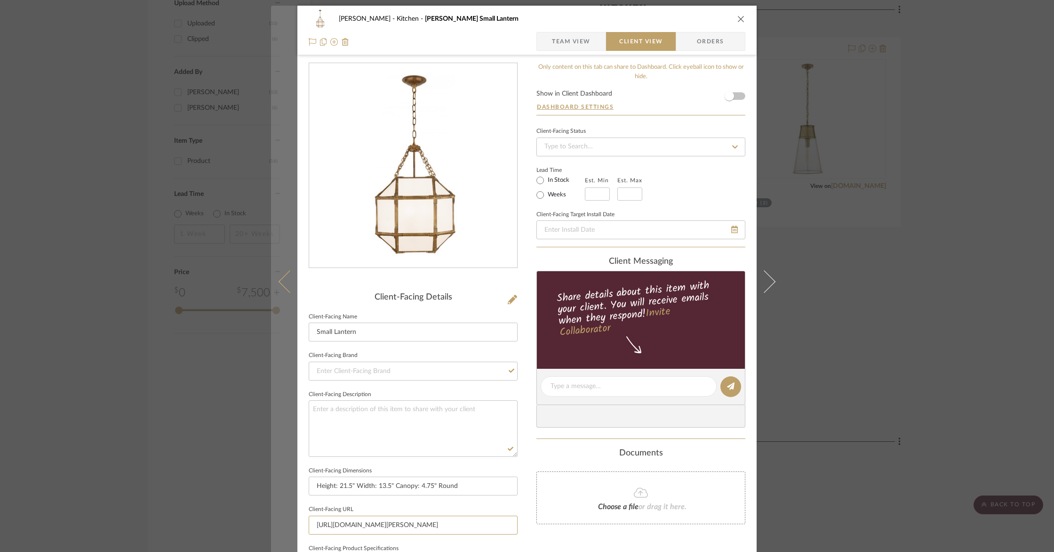
scroll to position [0, 0]
drag, startPoint x: 511, startPoint y: 526, endPoint x: 273, endPoint y: 490, distance: 240.5
click at [273, 490] on mat-dialog-content "Barletta Kitchen Morris Small Lantern Team View Client View Orders Client-Facin…" at bounding box center [527, 390] width 512 height 768
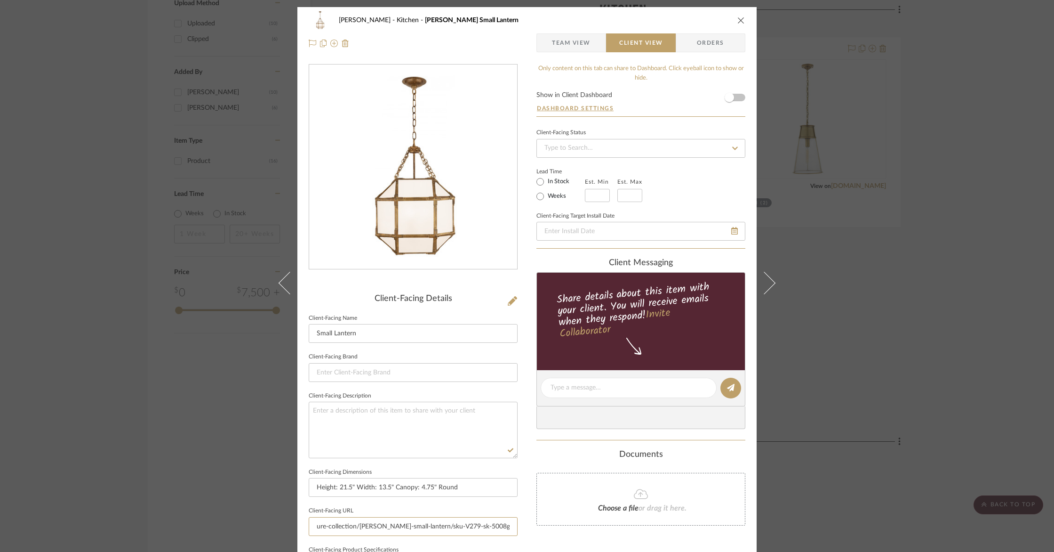
drag, startPoint x: 497, startPoint y: 527, endPoint x: 203, endPoint y: 501, distance: 295.4
click at [203, 503] on div "Barletta Kitchen Morris Small Lantern Team View Client View Orders Client-Facin…" at bounding box center [527, 276] width 1054 height 552
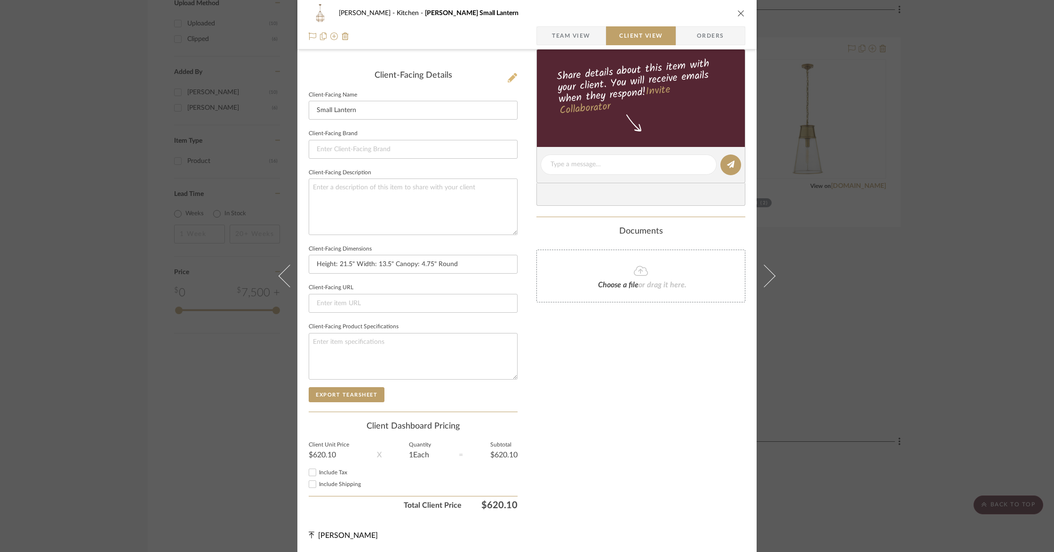
click at [510, 76] on icon at bounding box center [512, 77] width 9 height 9
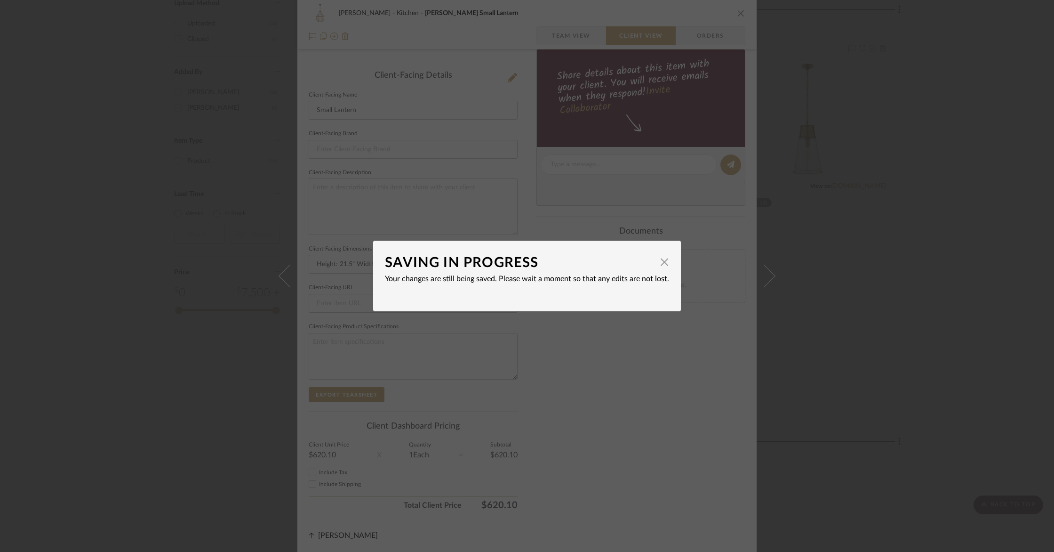
click at [487, 120] on div "SAVING IN PROGRESS × Your changes are still being saved. Please wait a moment s…" at bounding box center [527, 276] width 1054 height 552
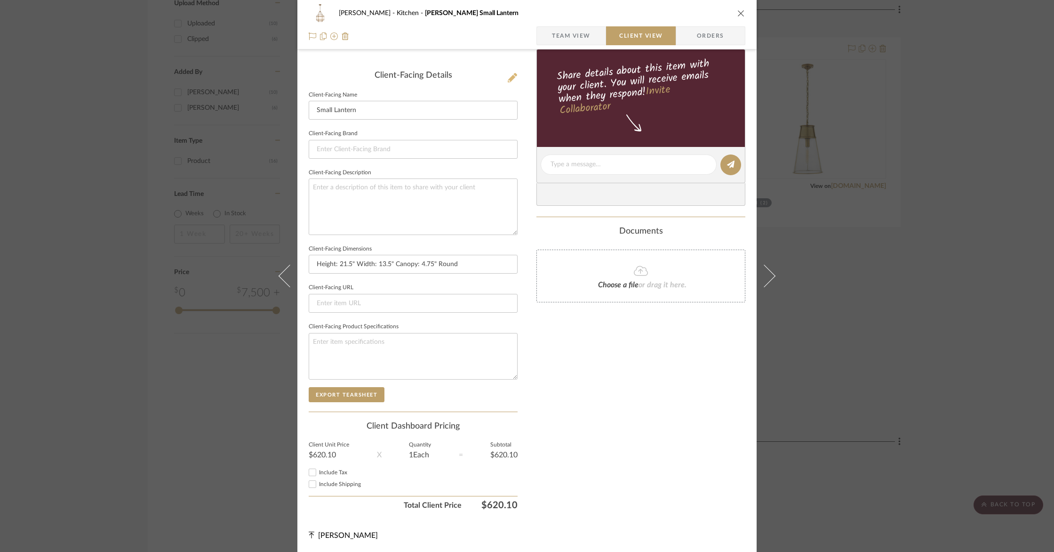
click at [512, 79] on icon at bounding box center [512, 77] width 9 height 9
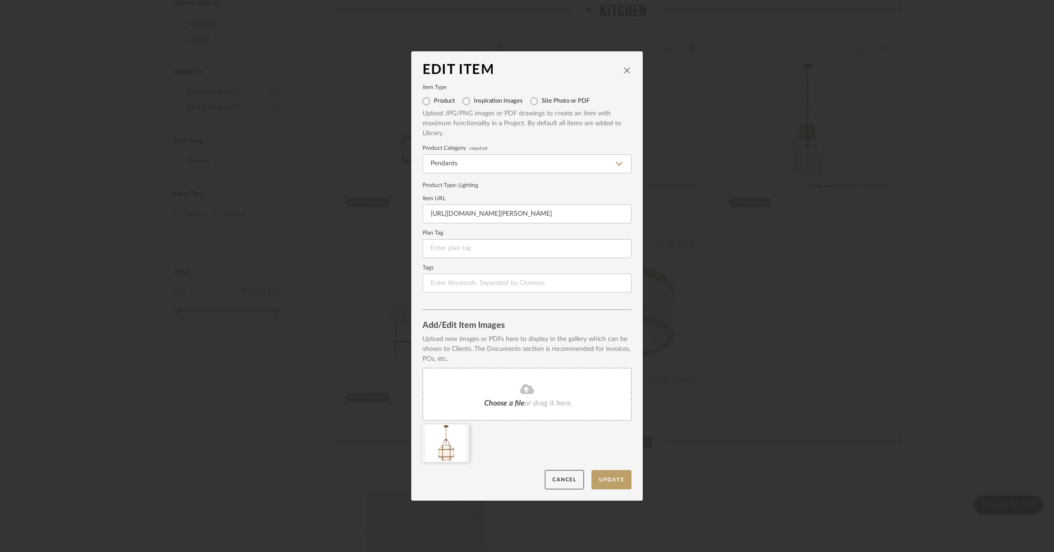
drag, startPoint x: 625, startPoint y: 70, endPoint x: 631, endPoint y: 82, distance: 13.9
click at [625, 70] on icon "close" at bounding box center [628, 70] width 8 height 8
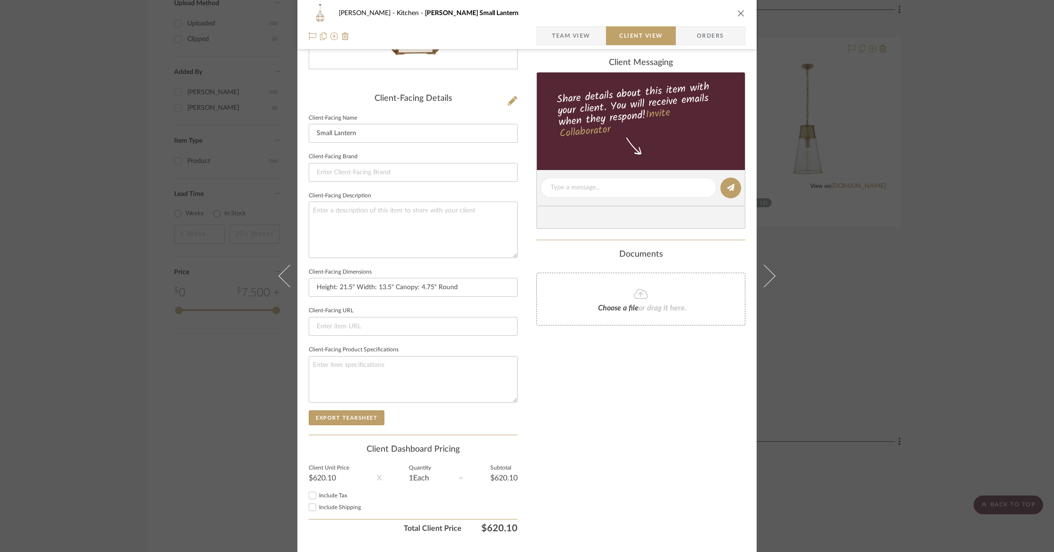
scroll to position [223, 0]
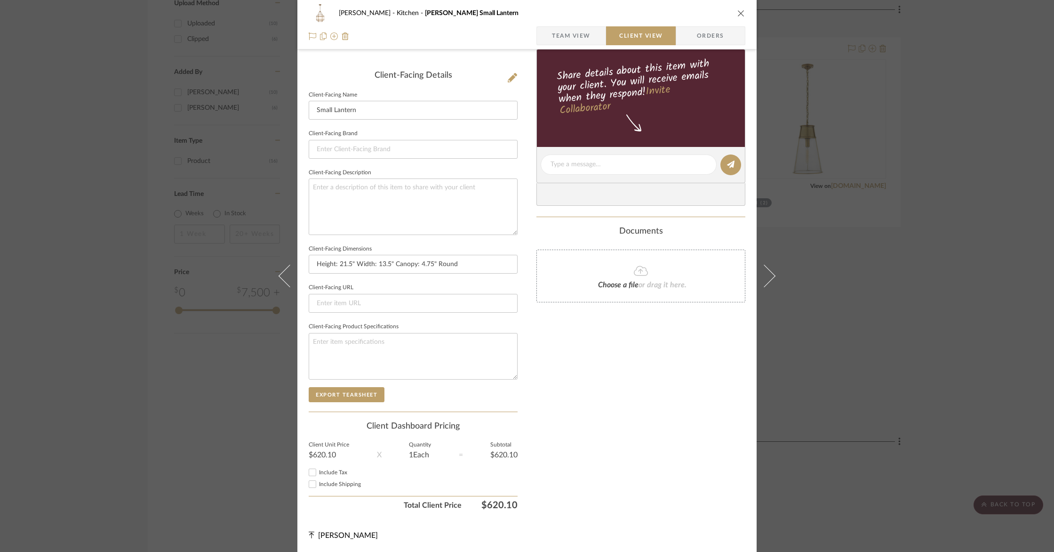
click at [369, 447] on div "Client Unit Price $620.10 X Quantity 1 Each = Subtotal $620.10" at bounding box center [413, 454] width 209 height 27
click at [324, 451] on div "$620.10" at bounding box center [329, 455] width 40 height 8
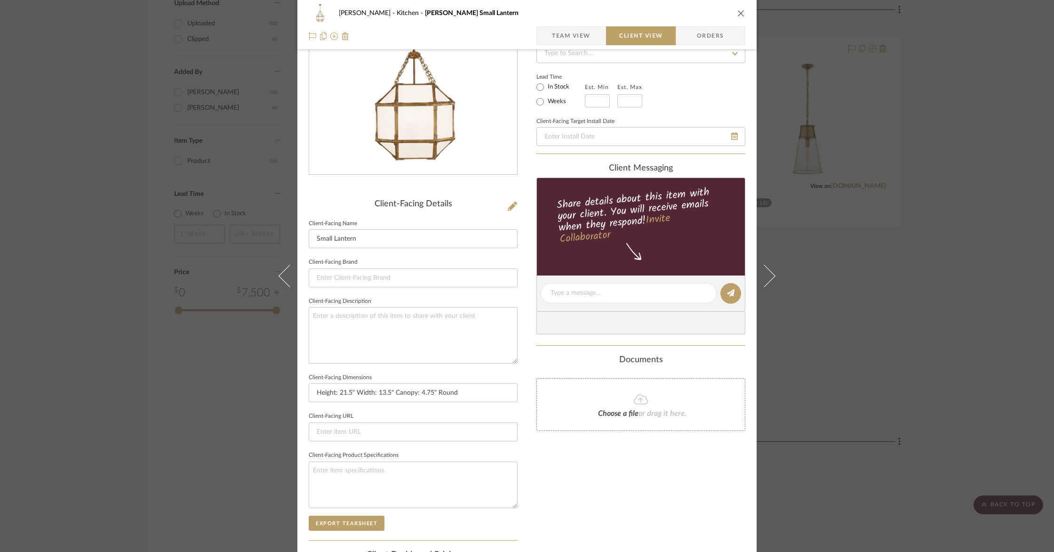
scroll to position [0, 0]
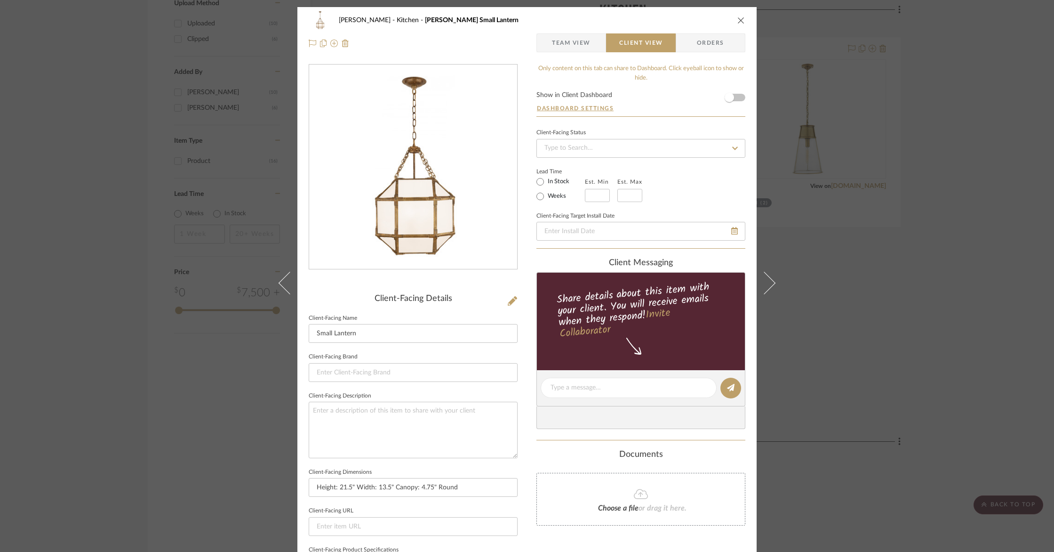
click at [564, 48] on span "Team View" at bounding box center [571, 42] width 39 height 19
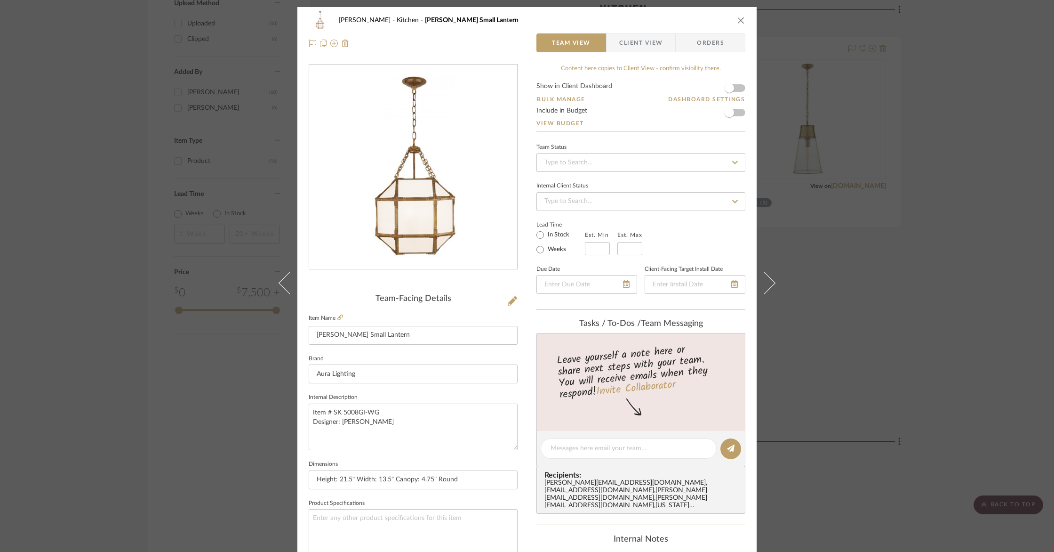
drag, startPoint x: 1054, startPoint y: 261, endPoint x: 1050, endPoint y: 348, distance: 87.7
click at [1052, 365] on div "Barletta Kitchen Morris Small Lantern Team View Client View Orders Team-Facing …" at bounding box center [527, 276] width 1054 height 552
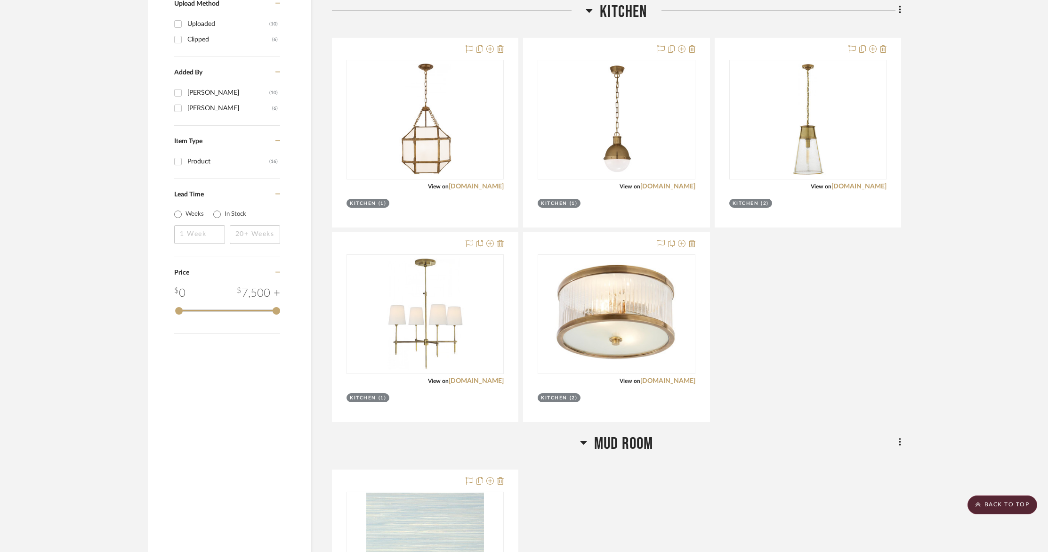
scroll to position [889, 0]
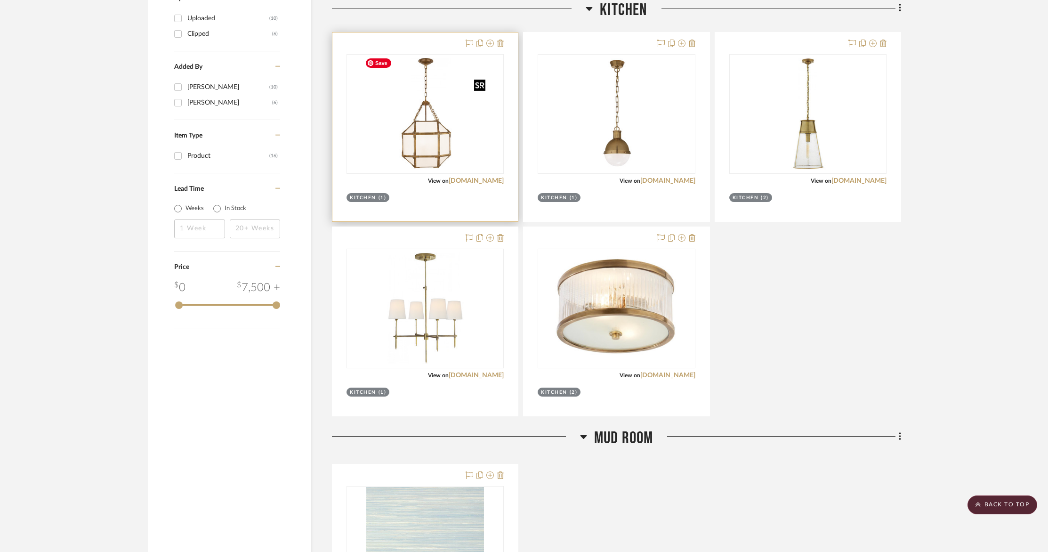
click at [441, 112] on img "0" at bounding box center [425, 114] width 129 height 118
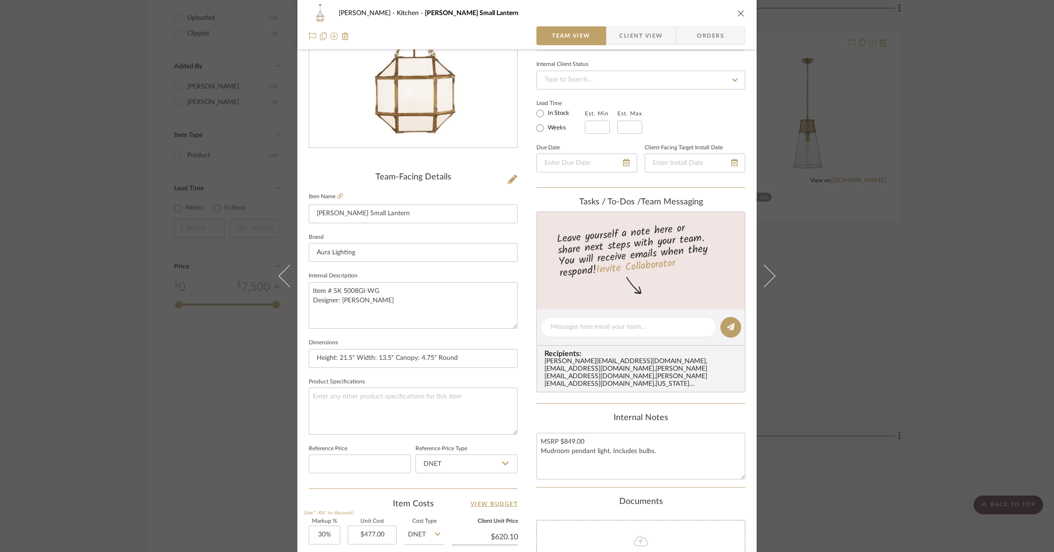
scroll to position [323, 0]
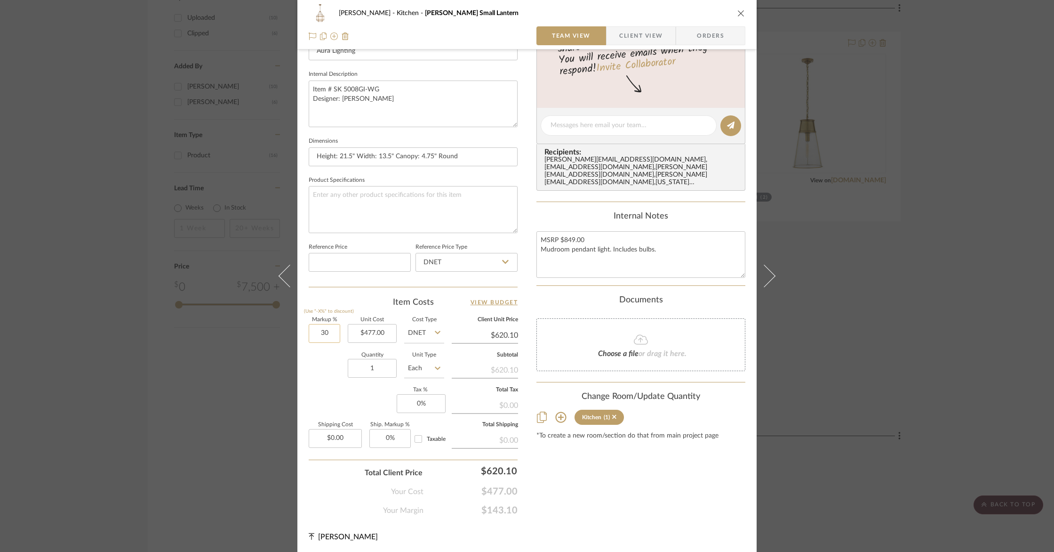
click at [322, 331] on input "30" at bounding box center [325, 333] width 32 height 19
click at [331, 355] on div "Quantity 1 Unit Type Each" at bounding box center [377, 369] width 136 height 33
drag, startPoint x: 370, startPoint y: 330, endPoint x: 374, endPoint y: 333, distance: 5.1
click at [371, 331] on input "477.00" at bounding box center [372, 333] width 49 height 19
click at [381, 330] on input "45100" at bounding box center [372, 333] width 49 height 19
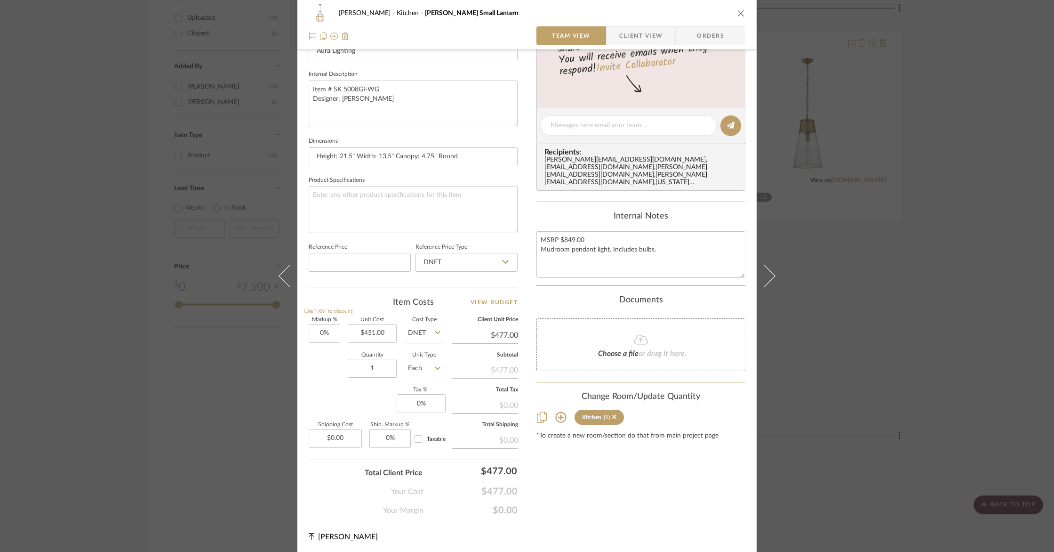
click at [320, 353] on div "Quantity 1 Unit Type Each" at bounding box center [377, 369] width 136 height 33
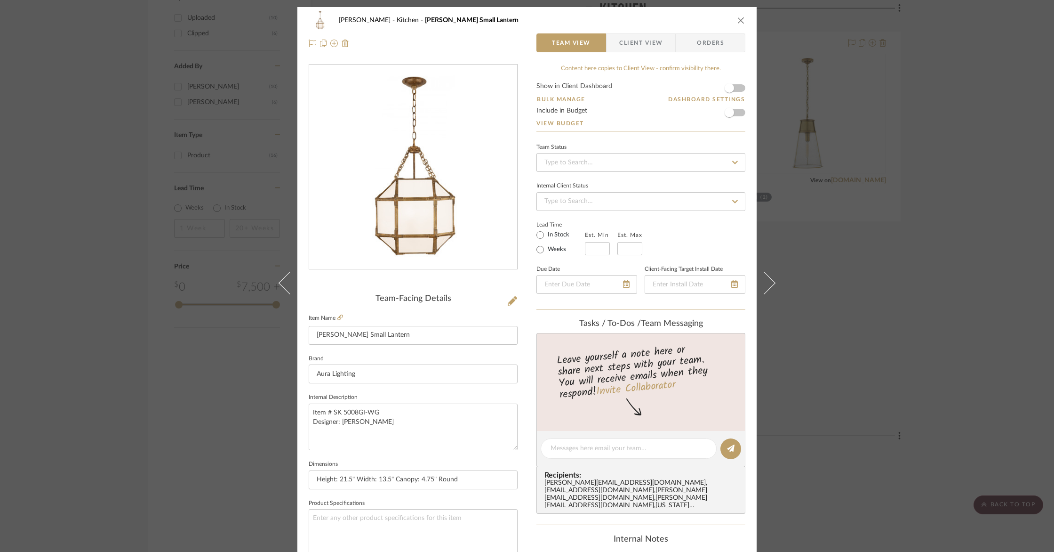
click at [625, 40] on span "Client View" at bounding box center [640, 42] width 43 height 19
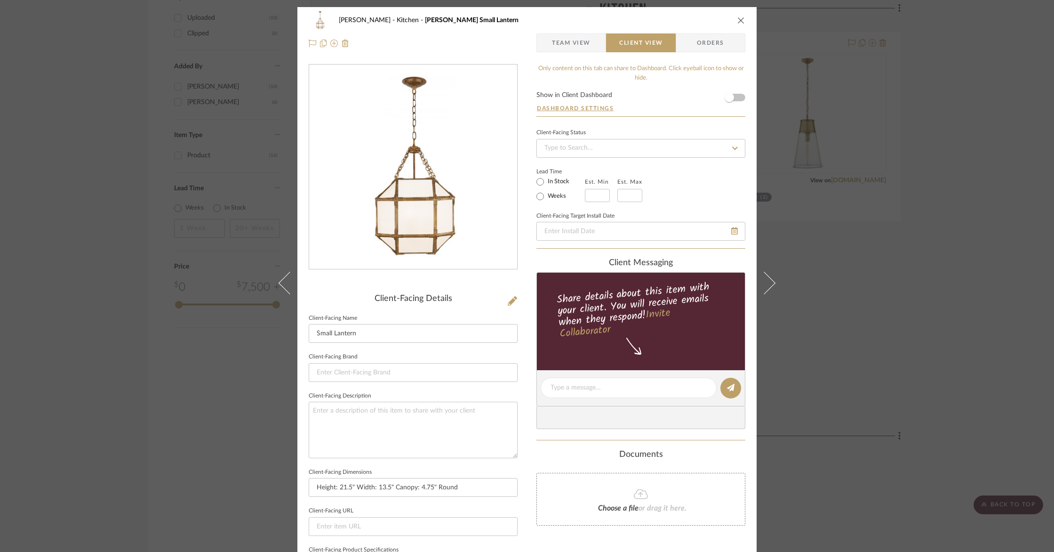
drag, startPoint x: 733, startPoint y: 18, endPoint x: 752, endPoint y: 19, distance: 18.9
click at [737, 18] on button "close" at bounding box center [741, 20] width 8 height 8
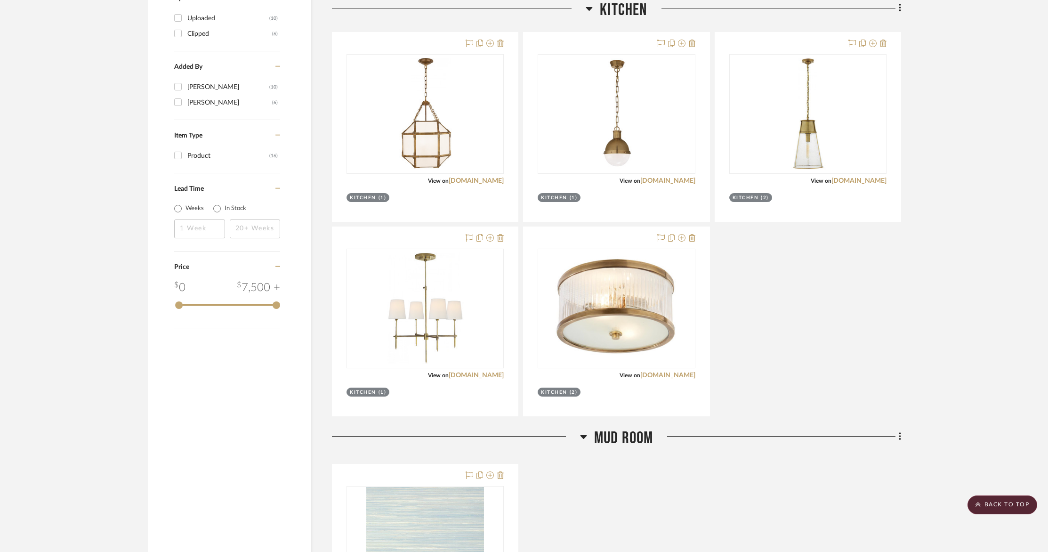
scroll to position [891, 0]
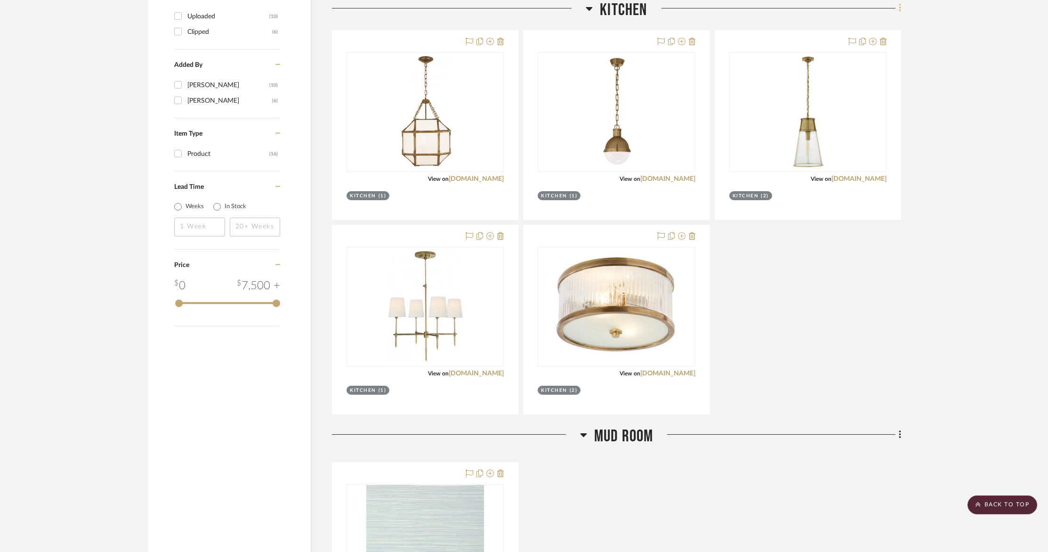
click at [899, 11] on icon at bounding box center [900, 8] width 3 height 10
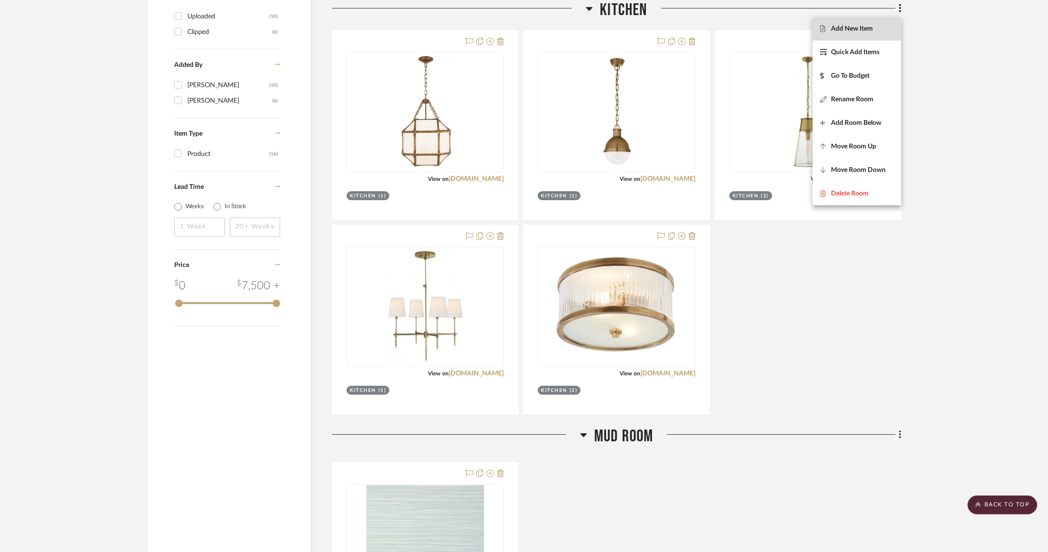
click at [818, 31] on button "Add New Item" at bounding box center [856, 29] width 88 height 24
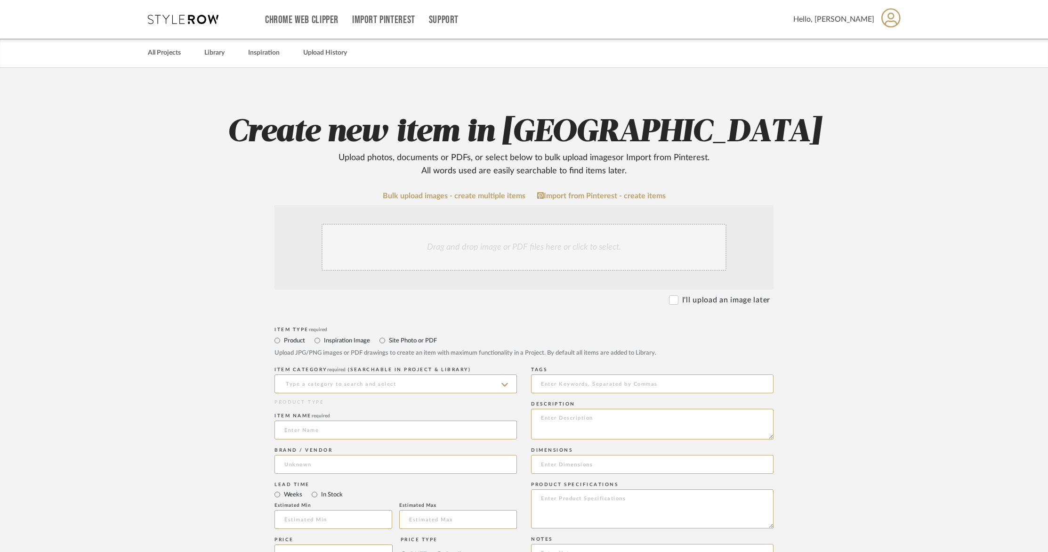
click at [357, 240] on div "Drag and drop image or PDF files here or click to select." at bounding box center [523, 247] width 405 height 47
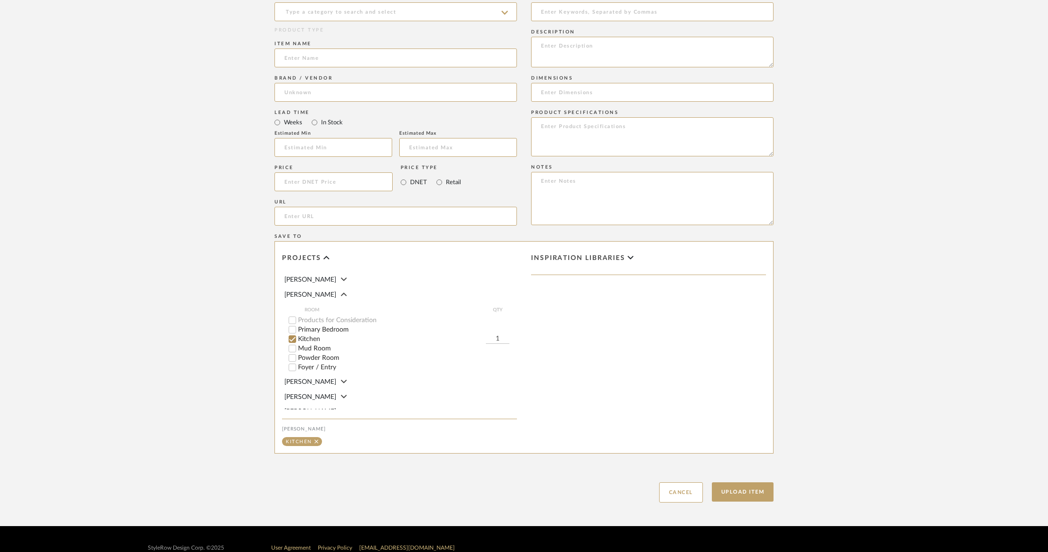
scroll to position [476, 0]
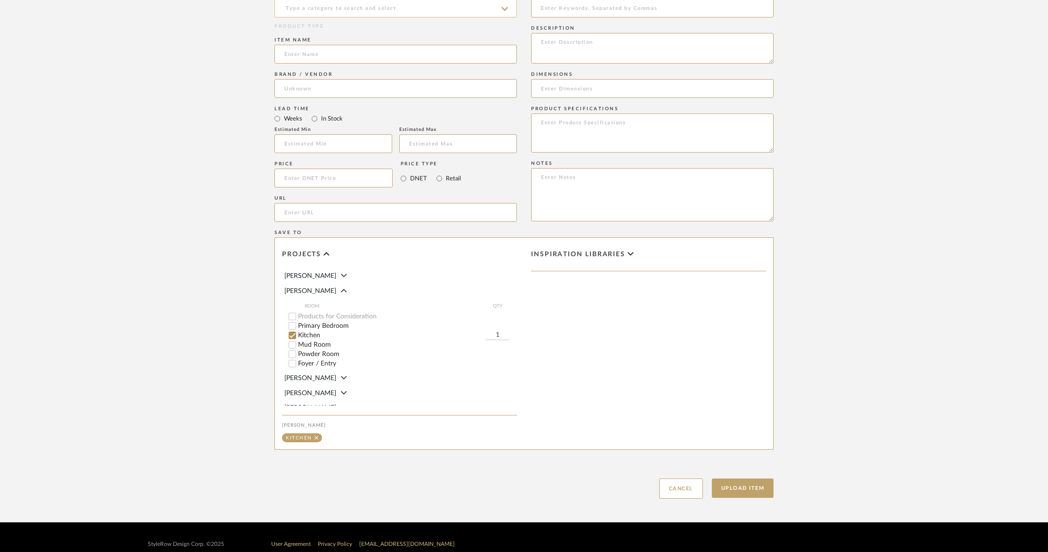
click at [313, 1] on input at bounding box center [395, 8] width 242 height 19
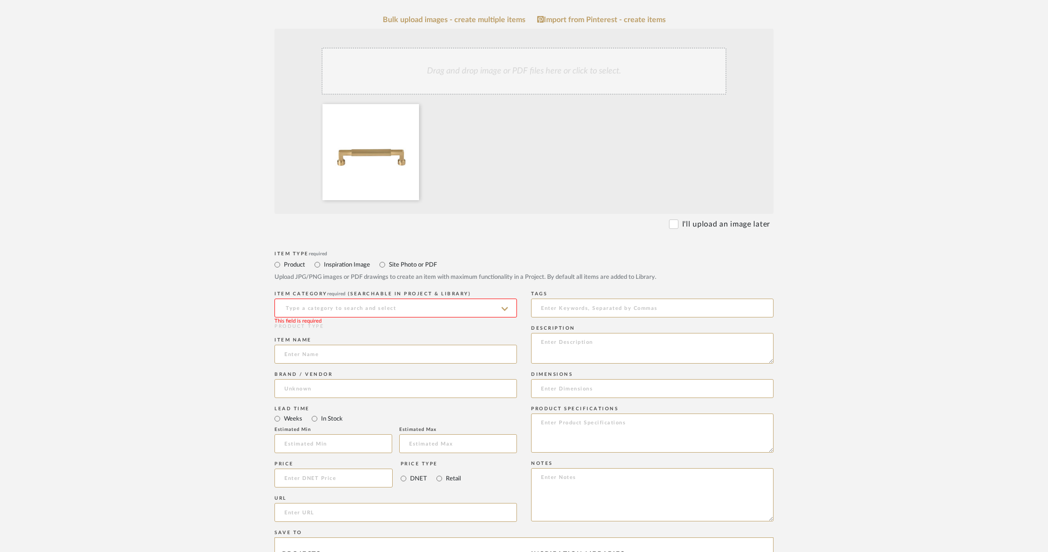
scroll to position [243, 0]
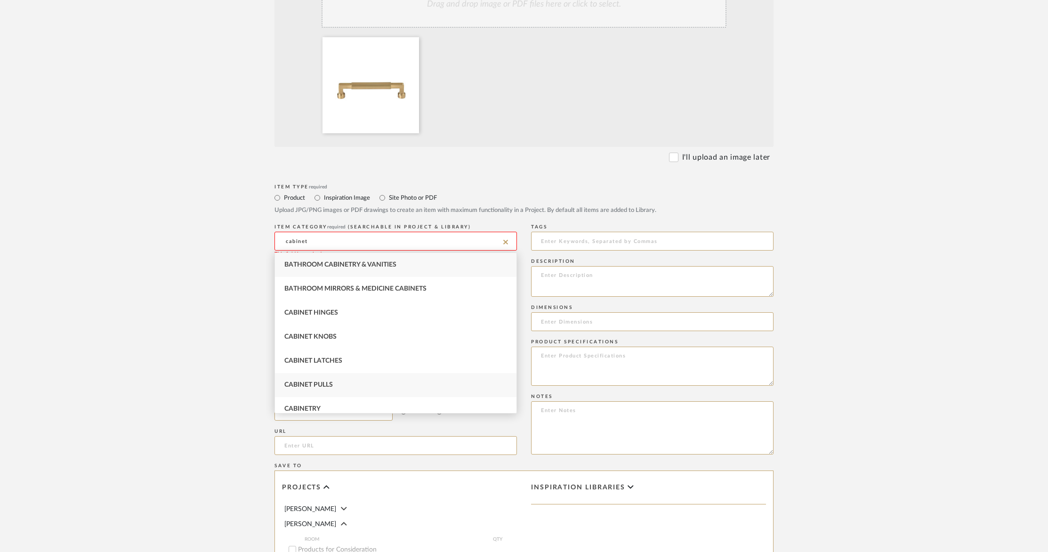
click at [309, 383] on span "Cabinet Pulls" at bounding box center [308, 384] width 48 height 7
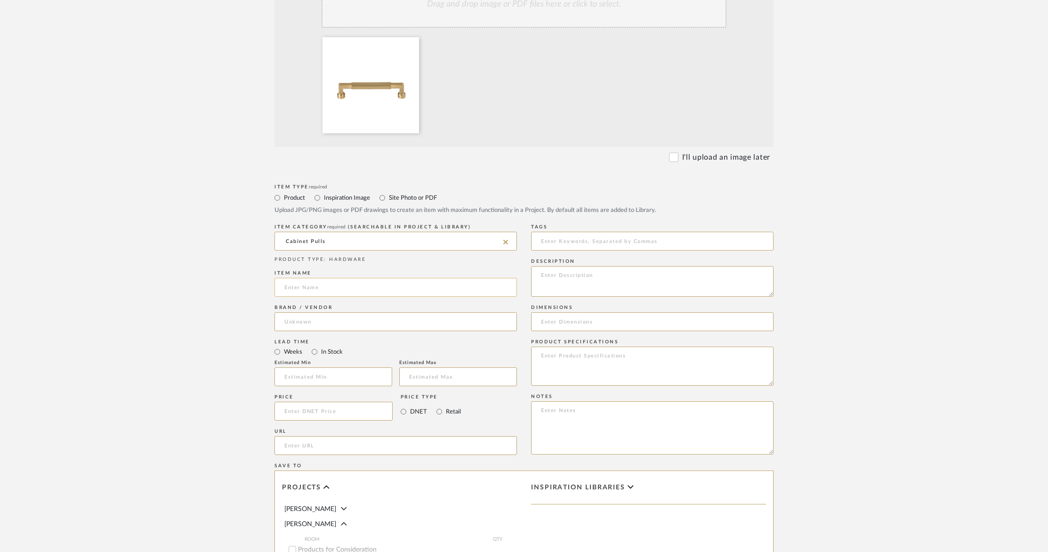
click at [313, 286] on input at bounding box center [395, 287] width 242 height 19
click at [315, 319] on input at bounding box center [395, 321] width 242 height 19
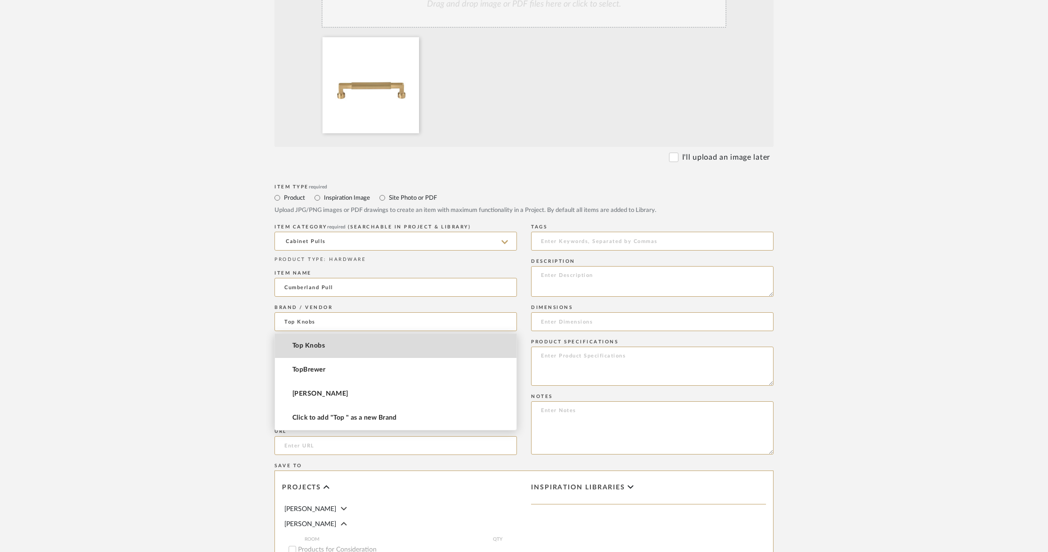
click at [303, 345] on span "Top Knobs" at bounding box center [308, 346] width 32 height 8
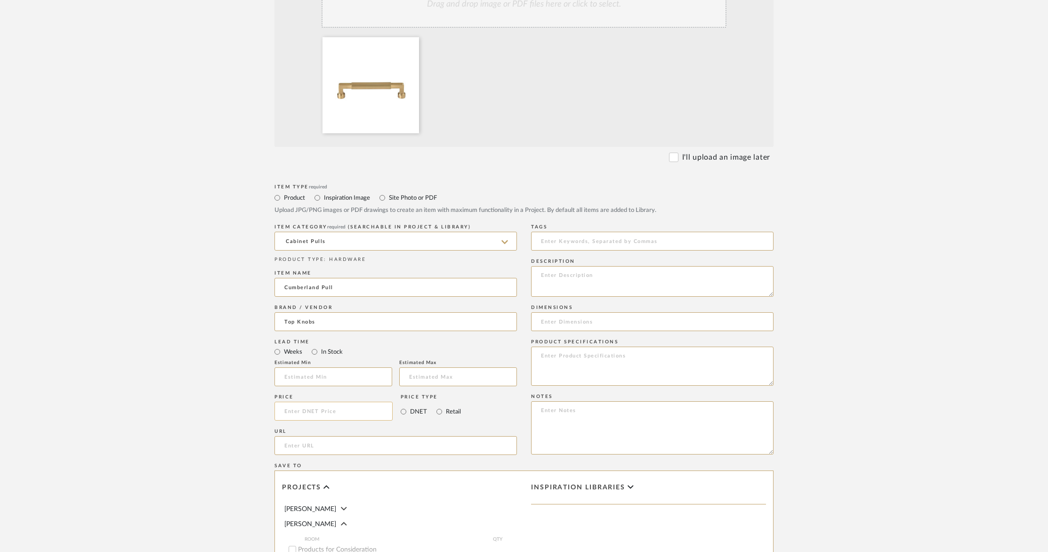
click at [308, 411] on input at bounding box center [333, 411] width 118 height 19
click at [290, 448] on input "url" at bounding box center [395, 445] width 242 height 19
paste input "https://www.topknobs.com/collections/cumberland-pull.html"
click at [585, 273] on textarea at bounding box center [652, 281] width 242 height 31
paste textarea "Cumberland Pull 5 1/16 Inch (c-c) Honey Bronze"
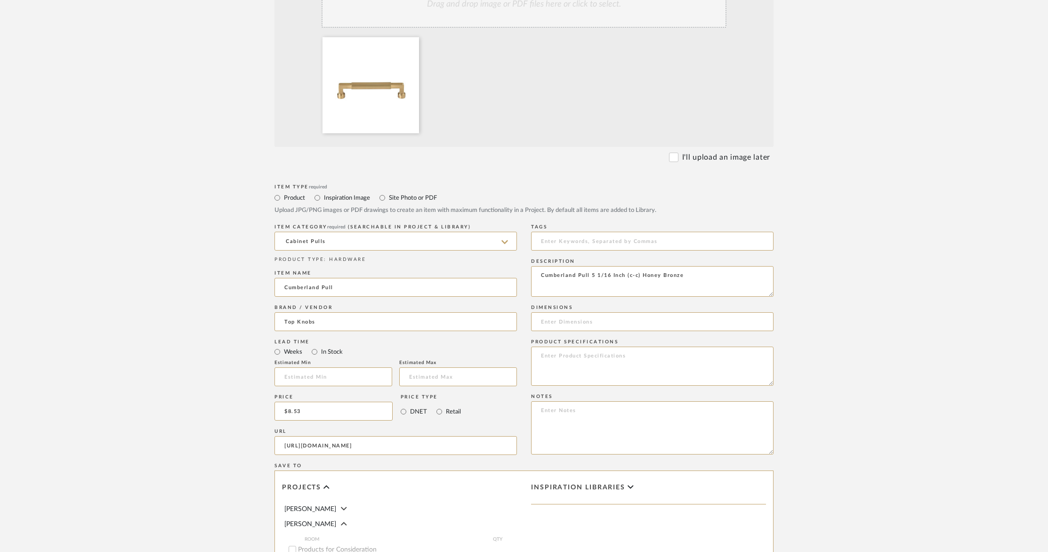
paste textarea "TK3092HB"
drag, startPoint x: 542, startPoint y: 282, endPoint x: 553, endPoint y: 292, distance: 14.3
click at [543, 284] on textarea "Cumberland Pull 5 1/16 Inch (c-c) Honey Bronze TK3092HB" at bounding box center [652, 281] width 242 height 31
click at [574, 314] on input at bounding box center [652, 321] width 242 height 19
click at [577, 411] on textarea at bounding box center [652, 427] width 242 height 53
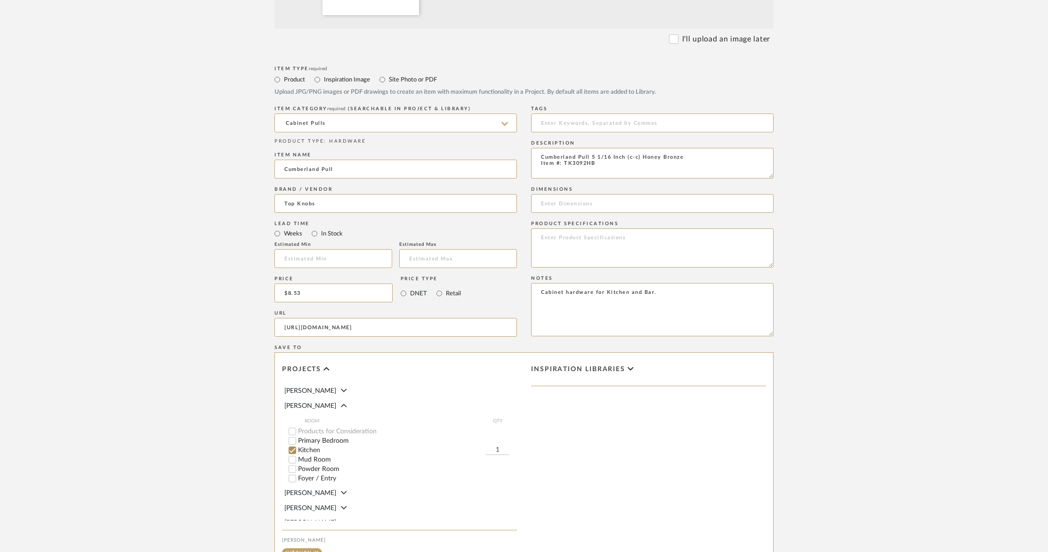
scroll to position [490, 0]
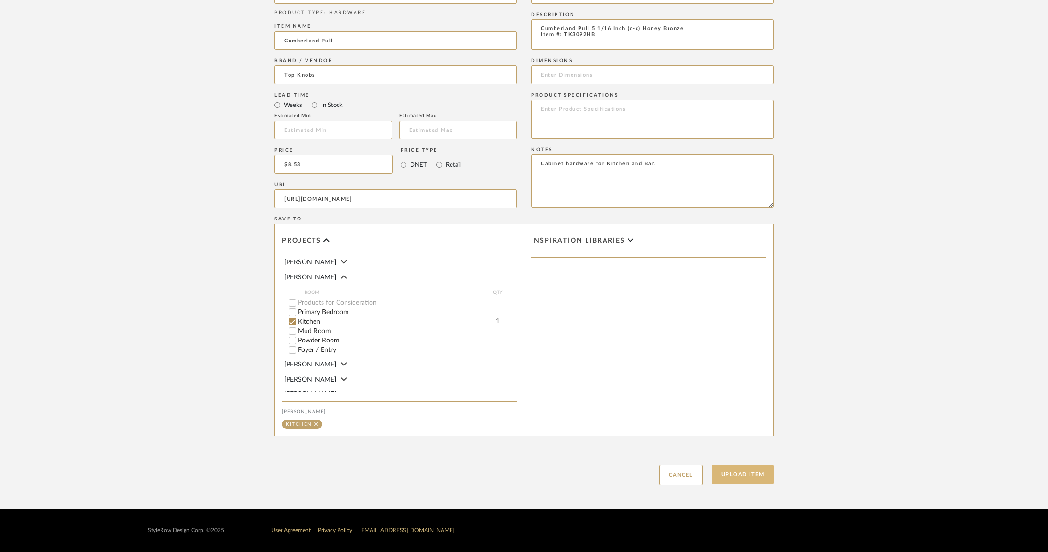
click at [751, 477] on button "Upload Item" at bounding box center [743, 474] width 62 height 19
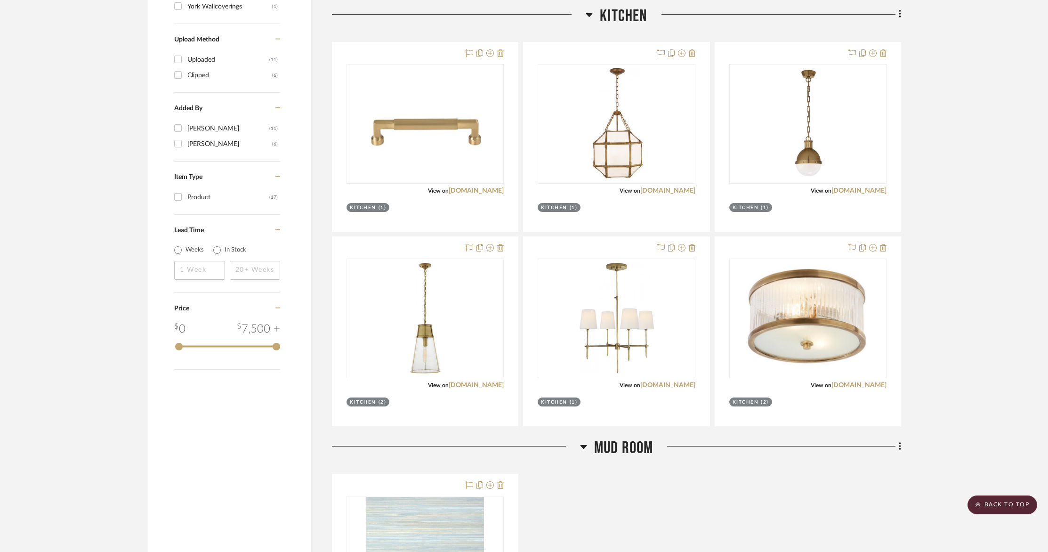
scroll to position [883, 0]
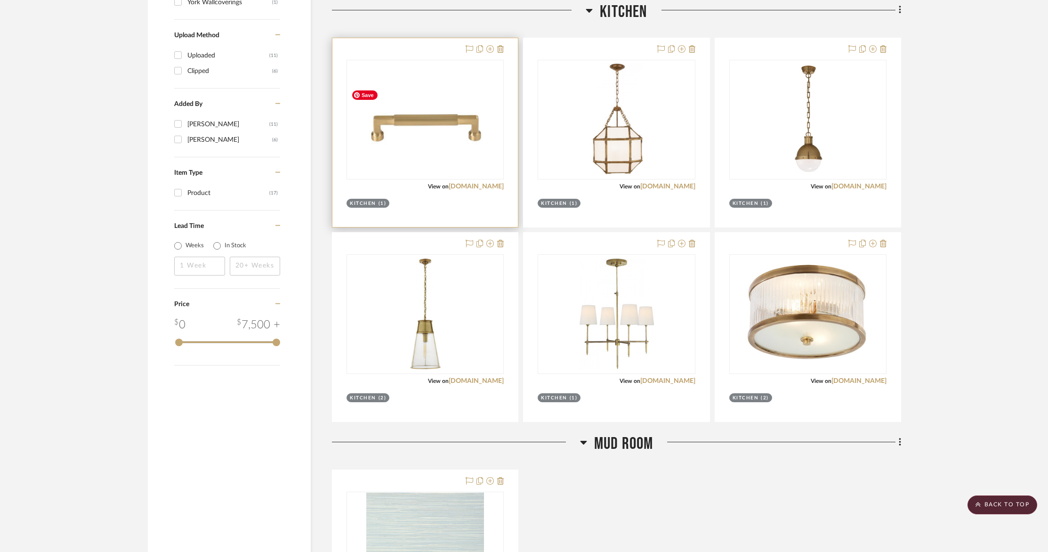
click at [454, 127] on img at bounding box center [424, 119] width 155 height 65
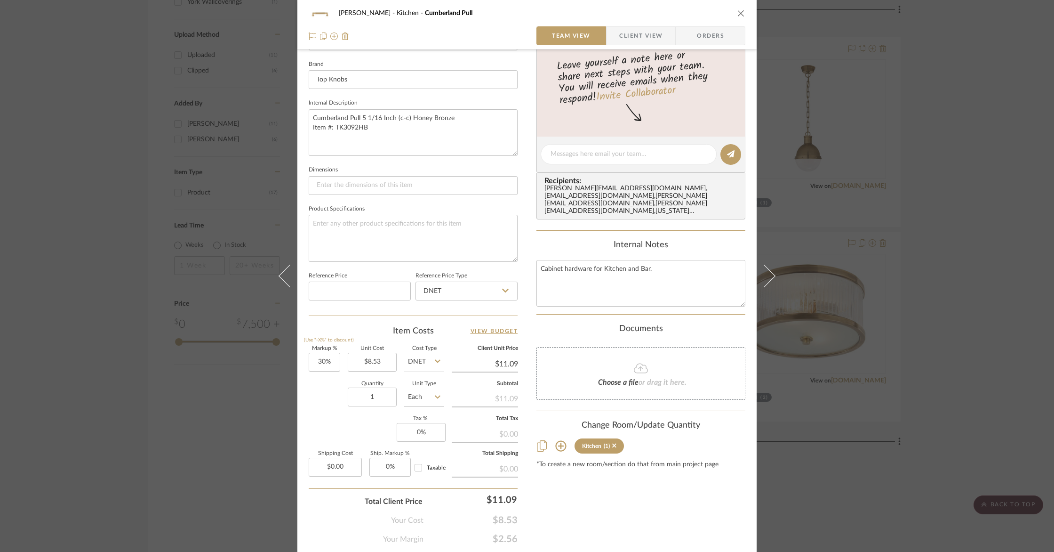
scroll to position [323, 0]
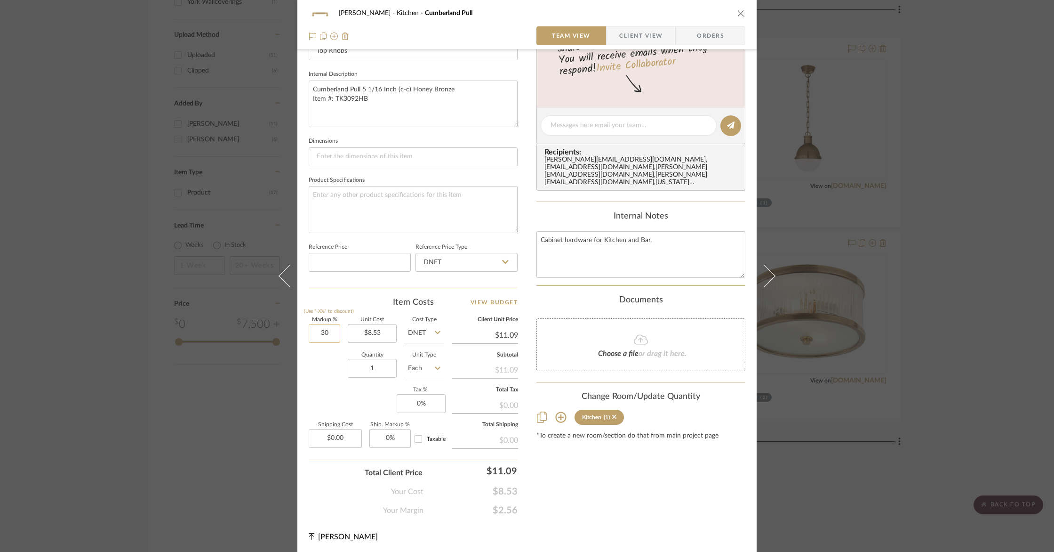
click at [326, 333] on input "30" at bounding box center [325, 333] width 32 height 19
click at [315, 366] on div "Quantity 1 Unit Type Each" at bounding box center [377, 369] width 136 height 33
click at [389, 366] on input "1" at bounding box center [372, 368] width 49 height 19
click at [325, 388] on div "Markup % (Use "-X%" to discount) 0% Unit Cost $8.53 Cost Type DNET Client Unit …" at bounding box center [413, 385] width 209 height 137
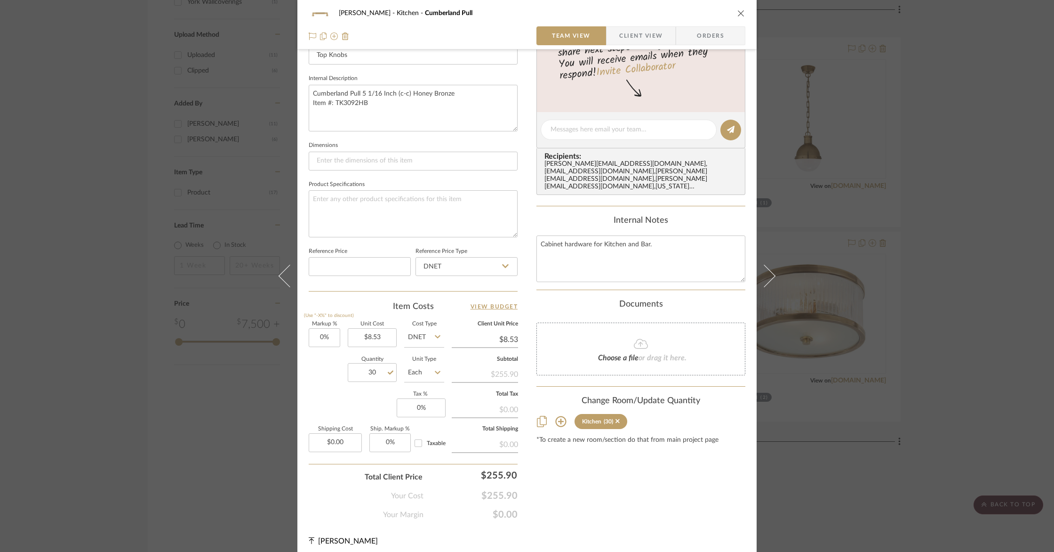
scroll to position [317, 0]
click at [338, 443] on input "0.00" at bounding box center [335, 443] width 53 height 19
click at [555, 324] on div "Choose a file or drag it here." at bounding box center [641, 350] width 209 height 53
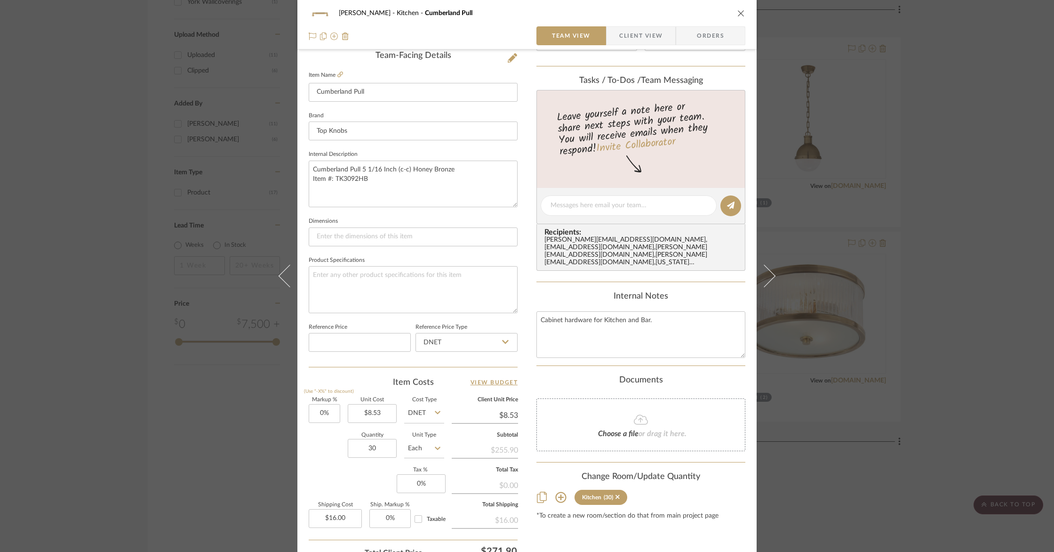
scroll to position [221, 0]
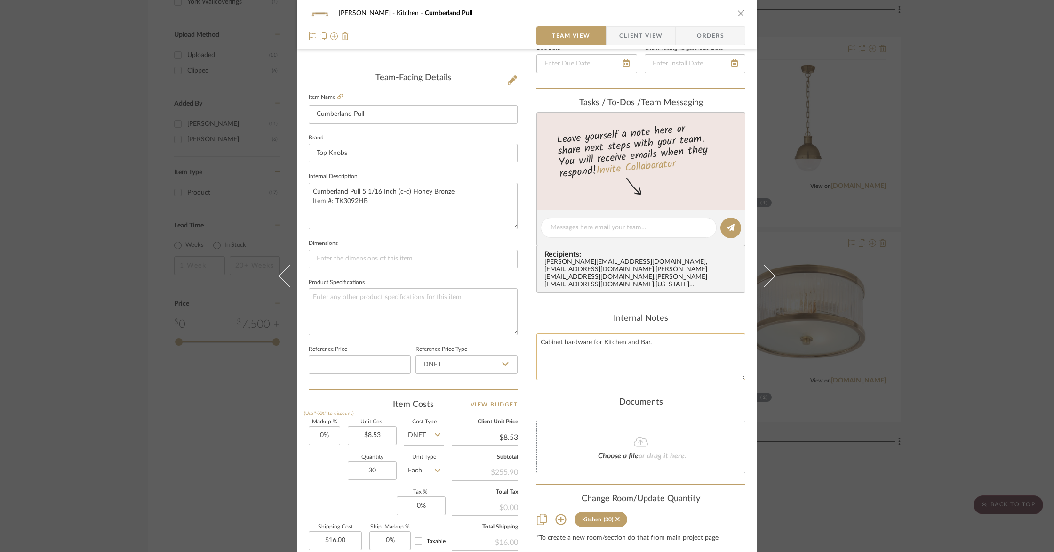
click at [665, 333] on textarea "Cabinet hardware for Kitchen and Bar." at bounding box center [641, 356] width 209 height 47
click at [539, 333] on textarea "Cabinet hardware for Kitchen and Bar." at bounding box center [641, 356] width 209 height 47
click at [539, 334] on textarea "Cabinet hardware for Kitchen and Bar." at bounding box center [641, 356] width 209 height 47
click at [640, 40] on span "Client View" at bounding box center [640, 35] width 43 height 19
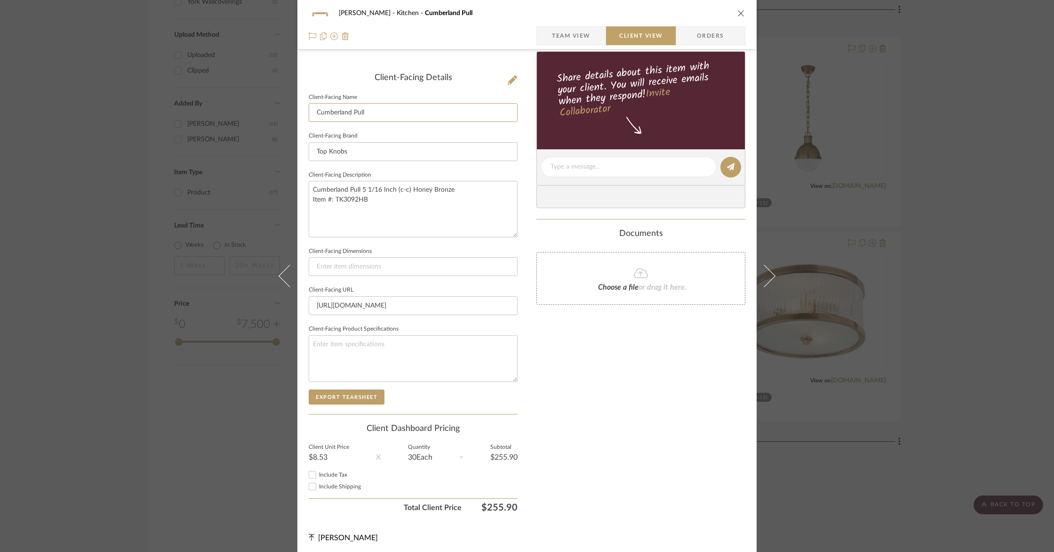
drag, startPoint x: 352, startPoint y: 111, endPoint x: 253, endPoint y: 104, distance: 99.1
click at [254, 104] on div "Barletta Kitchen Cumberland Pull Team View Client View Orders Client-Facing Det…" at bounding box center [527, 276] width 1054 height 552
click at [353, 111] on input "Cabinet Pull" at bounding box center [413, 112] width 209 height 19
drag, startPoint x: 383, startPoint y: 149, endPoint x: 261, endPoint y: 142, distance: 122.1
click at [262, 142] on div "Barletta Kitchen Cumberland Pull Team View Client View Orders Client-Facing Det…" at bounding box center [527, 276] width 1054 height 552
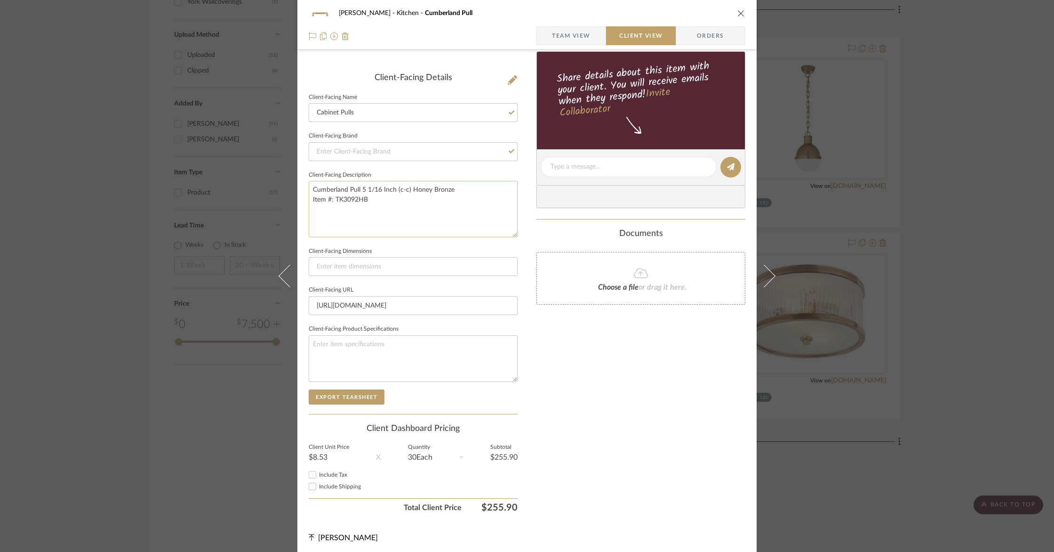
drag, startPoint x: 480, startPoint y: 187, endPoint x: 307, endPoint y: 183, distance: 173.3
click at [289, 179] on mat-dialog-content "Barletta Kitchen Cumberland Pull Team View Client View Orders Client-Facing Det…" at bounding box center [527, 170] width 512 height 768
click at [350, 190] on textarea "Cumberland Pull 5 1/16 Inch (c-c) Honey Bronze Item #: TK3092HB" at bounding box center [413, 209] width 209 height 56
click at [347, 188] on textarea "Cumberland Pull 5 1/16 Inch (c-c) Honey Bronze Item #: TK3092HB" at bounding box center [413, 209] width 209 height 56
click at [349, 188] on textarea "Cumberland Pull 5 1/16 Inch (c-c) Honey Bronze Item #: TK3092HB" at bounding box center [413, 209] width 209 height 56
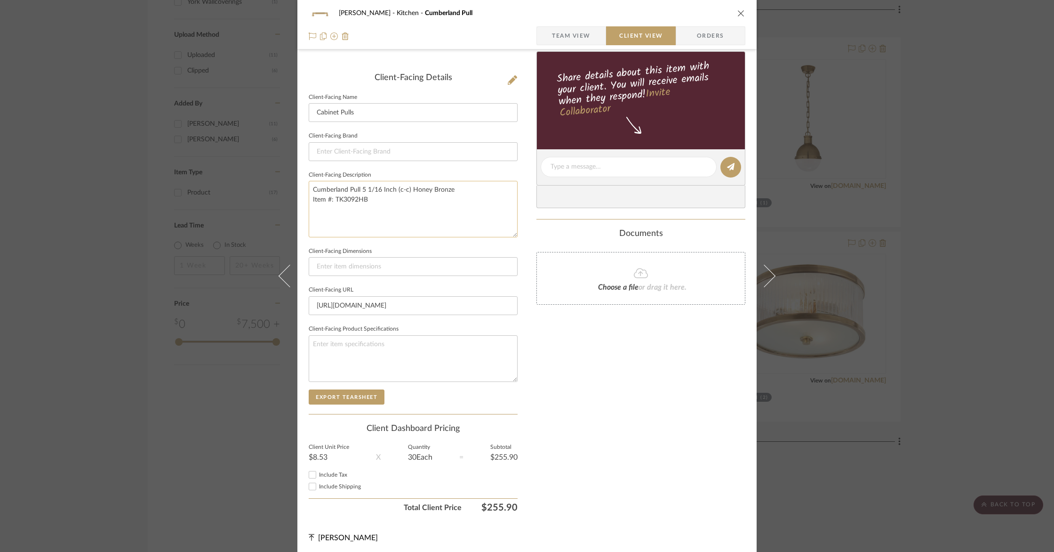
click at [346, 188] on textarea "Cumberland Pull 5 1/16 Inch (c-c) Honey Bronze Item #: TK3092HB" at bounding box center [413, 209] width 209 height 56
drag, startPoint x: 370, startPoint y: 198, endPoint x: 305, endPoint y: 195, distance: 64.1
click at [309, 195] on textarea "Cabinet Pull 5 1/16 Inch (c-c) Honey Bronze Item #: TK3092HB" at bounding box center [413, 209] width 209 height 56
drag, startPoint x: 501, startPoint y: 305, endPoint x: 249, endPoint y: 271, distance: 253.8
click at [250, 271] on div "Barletta Kitchen Cumberland Pull Team View Client View Orders Client-Facing Det…" at bounding box center [527, 276] width 1054 height 552
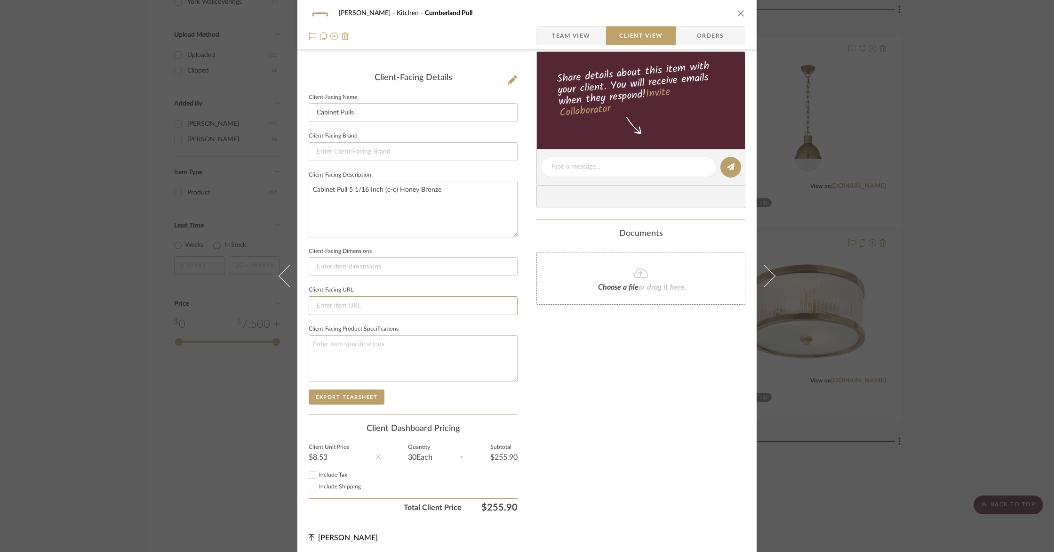
scroll to position [223, 0]
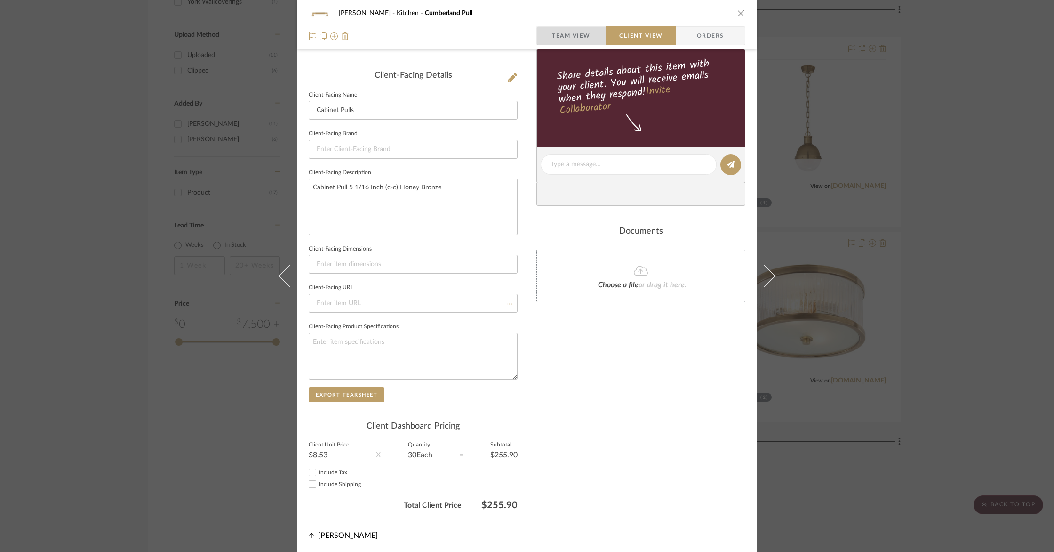
click at [544, 32] on span "button" at bounding box center [544, 35] width 15 height 19
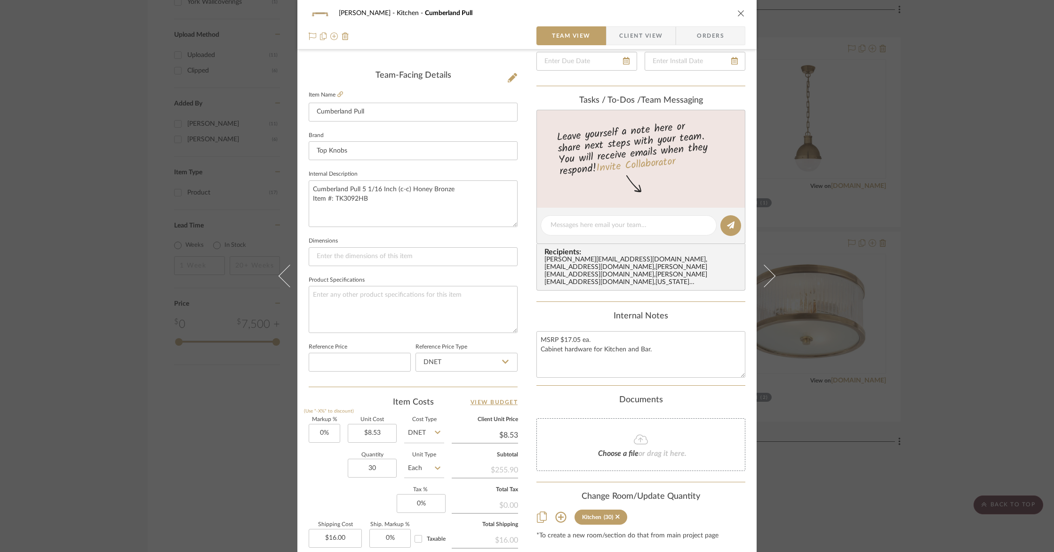
click at [738, 16] on icon "close" at bounding box center [742, 13] width 8 height 8
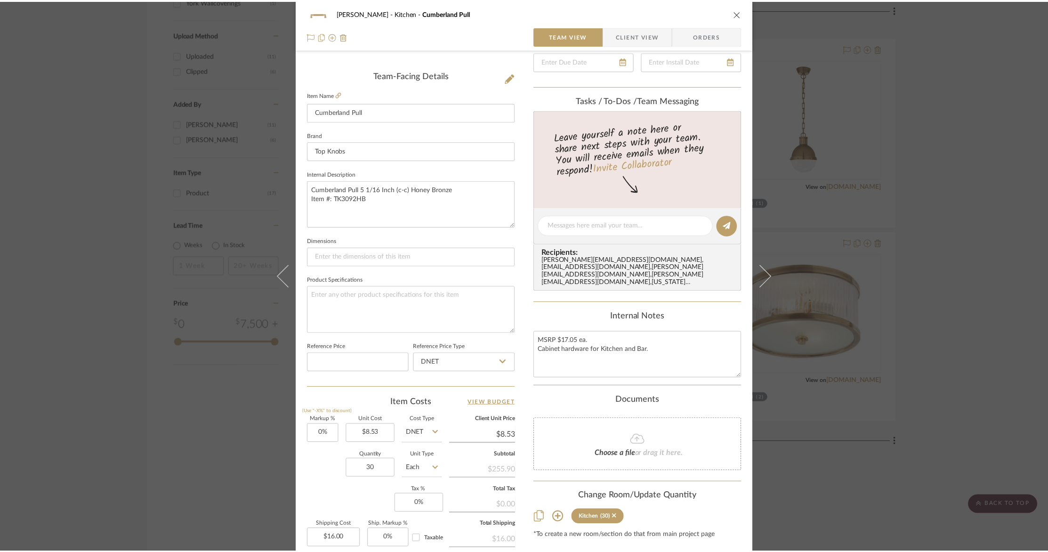
scroll to position [883, 0]
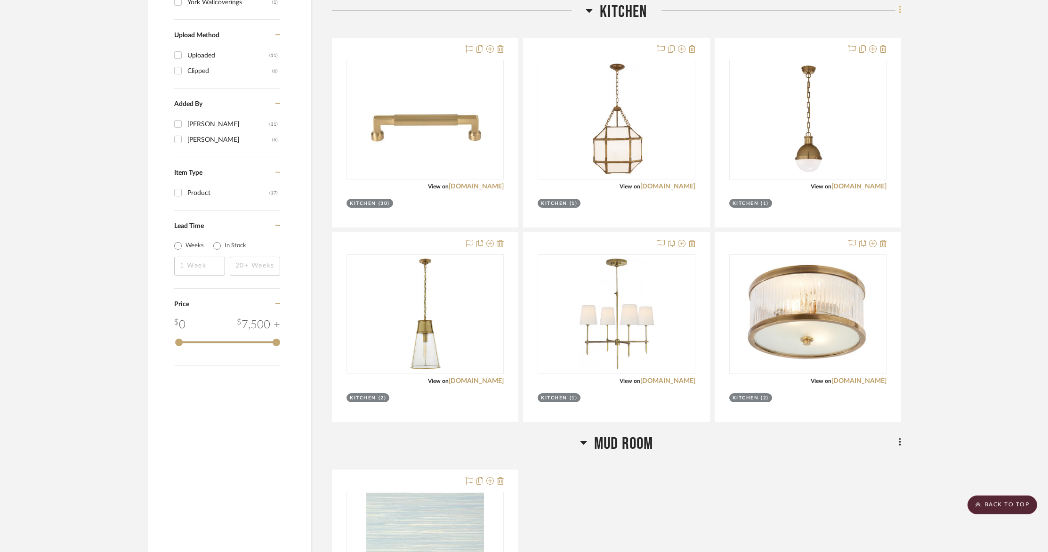
click at [900, 10] on icon at bounding box center [900, 10] width 2 height 8
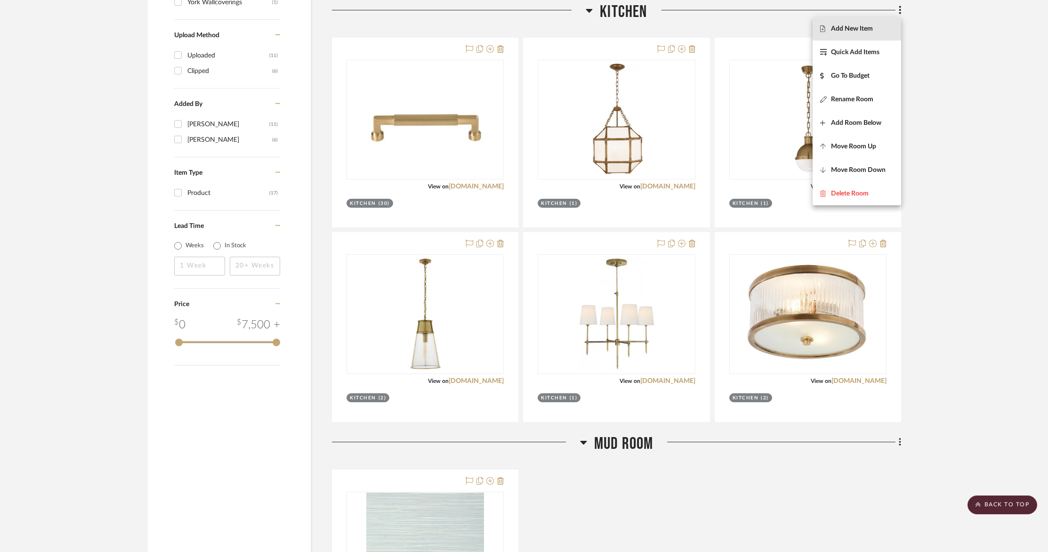
click at [873, 29] on span "Add New Item" at bounding box center [856, 29] width 73 height 8
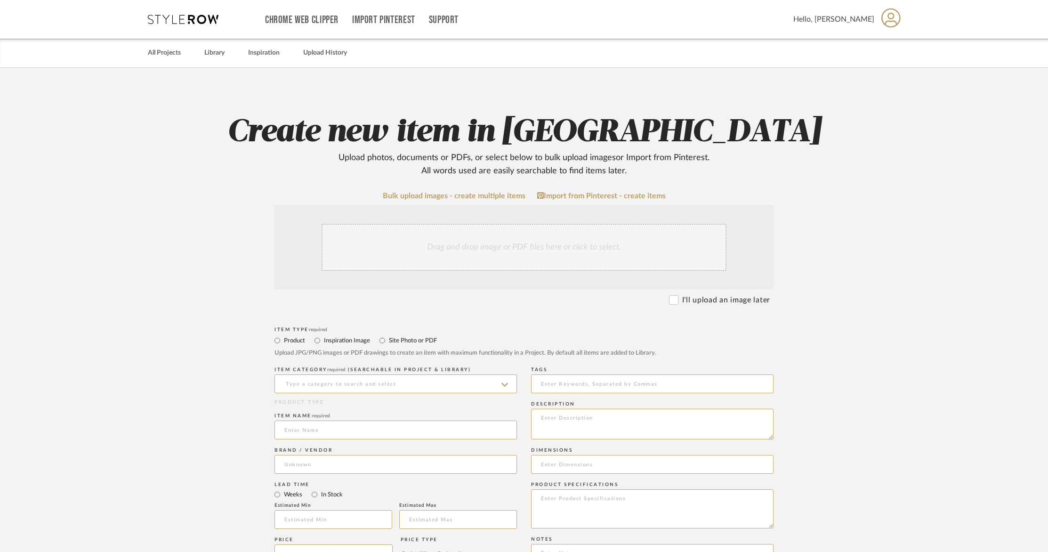
click at [328, 262] on div "Drag and drop image or PDF files here or click to select." at bounding box center [523, 247] width 405 height 47
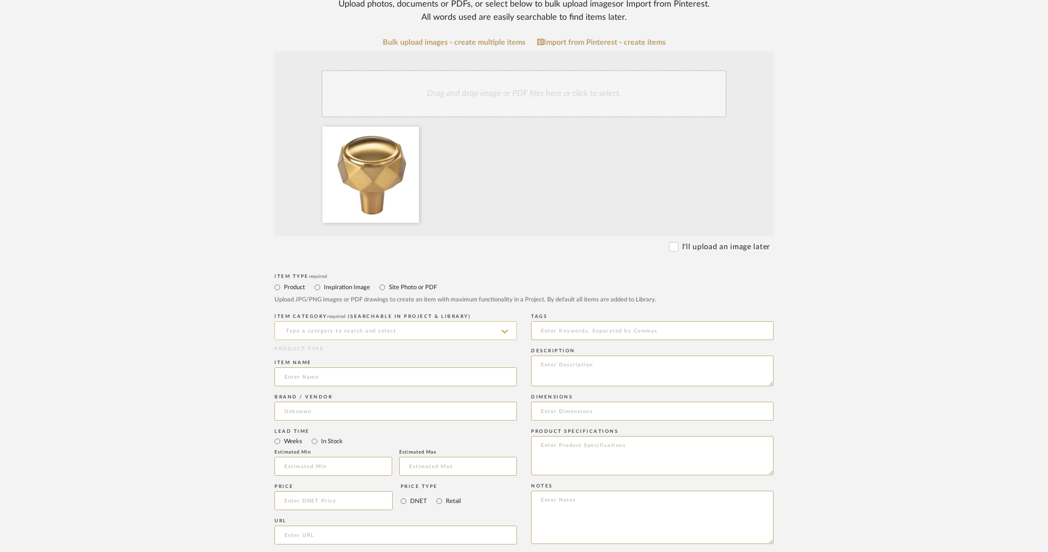
click at [330, 332] on input at bounding box center [395, 330] width 242 height 19
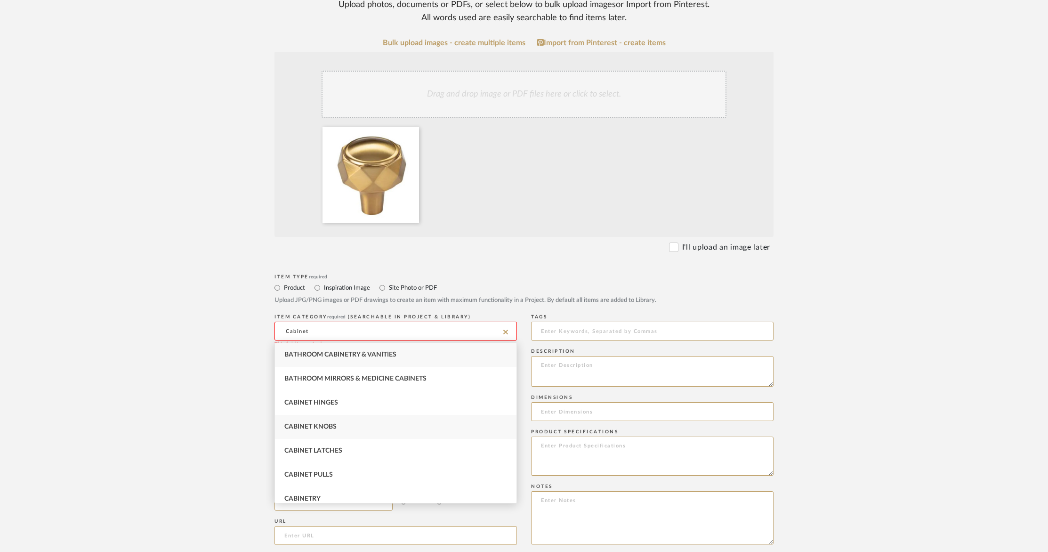
click at [329, 426] on span "Cabinet Knobs" at bounding box center [310, 426] width 52 height 7
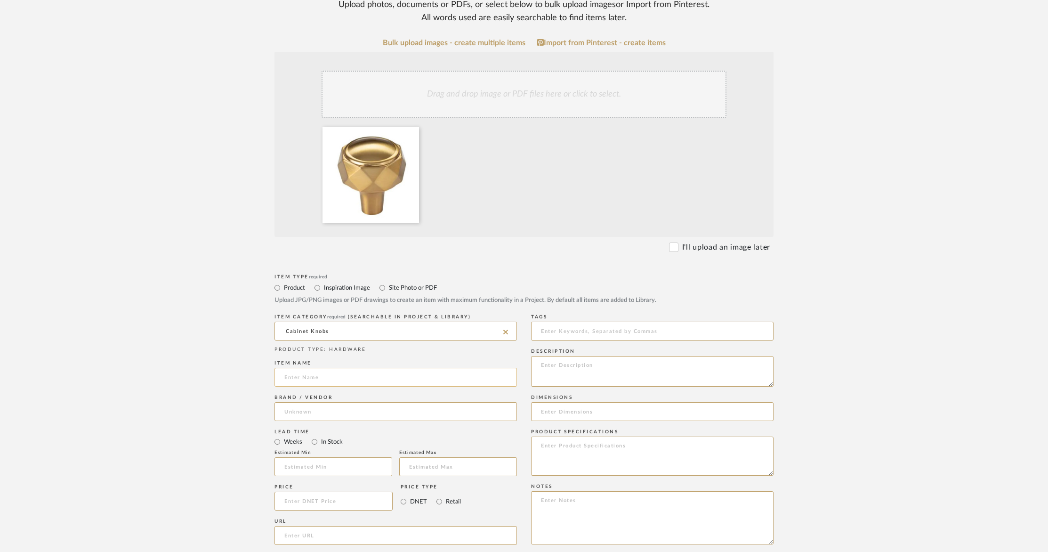
click at [370, 377] on input at bounding box center [395, 377] width 242 height 19
click at [327, 415] on input at bounding box center [395, 411] width 242 height 19
click at [326, 428] on mat-option "Top Knobs" at bounding box center [395, 436] width 241 height 24
click at [313, 503] on input at bounding box center [333, 500] width 118 height 19
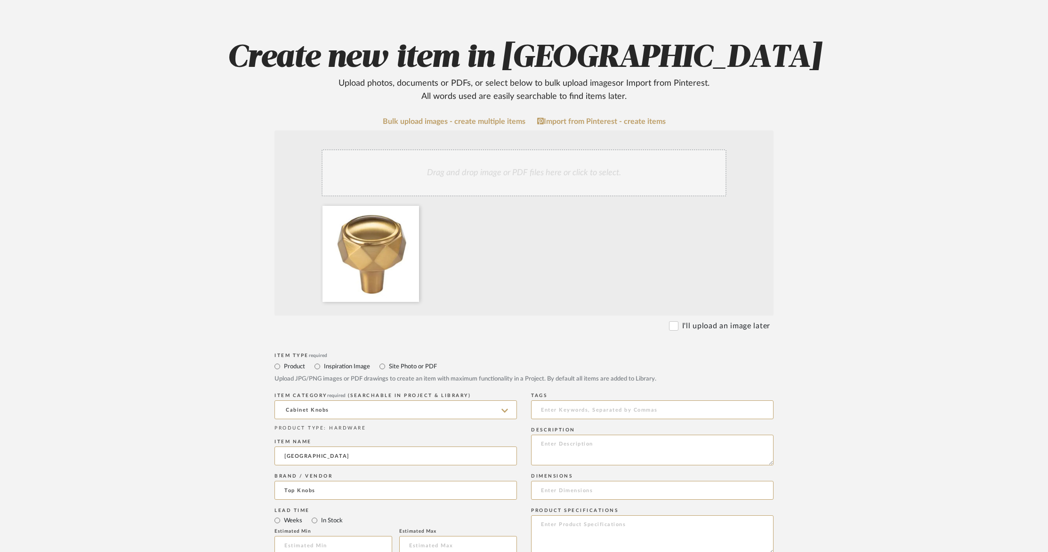
click at [254, 507] on form "Bulk upload images - create multiple items Import from Pinterest - create items…" at bounding box center [524, 508] width 600 height 783
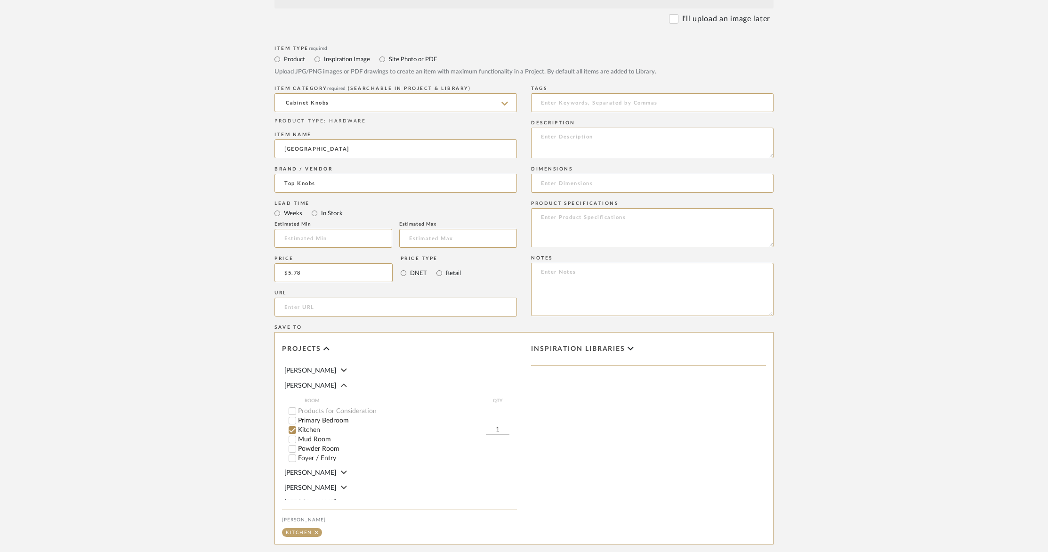
scroll to position [387, 0]
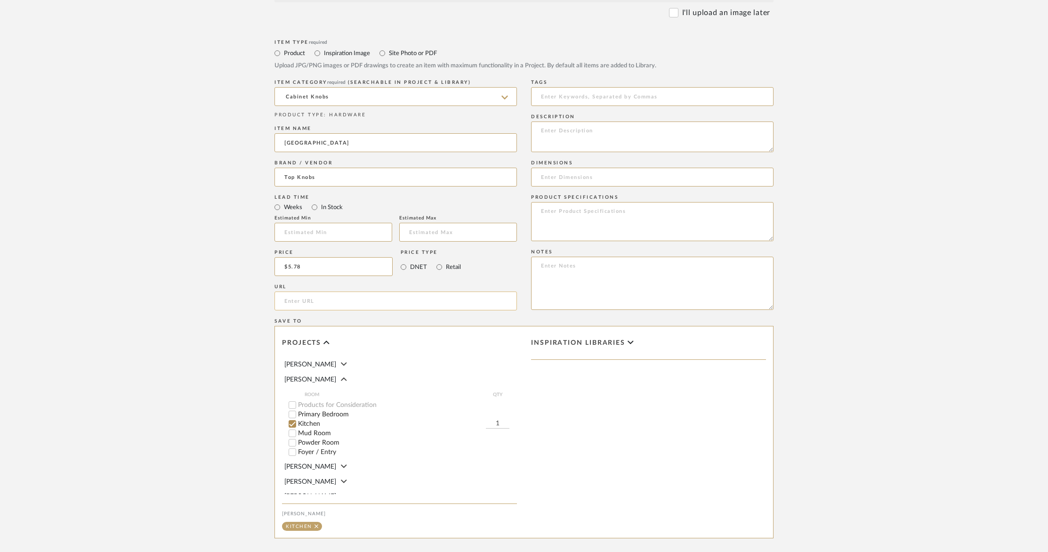
click at [335, 297] on input "url" at bounding box center [395, 300] width 242 height 19
paste input "[URL][DOMAIN_NAME]"
click at [617, 96] on input at bounding box center [652, 96] width 242 height 19
click at [612, 131] on textarea at bounding box center [652, 136] width 242 height 31
paste textarea "Kingsmill Knob 1 1/4 Inch Honey Bronze"
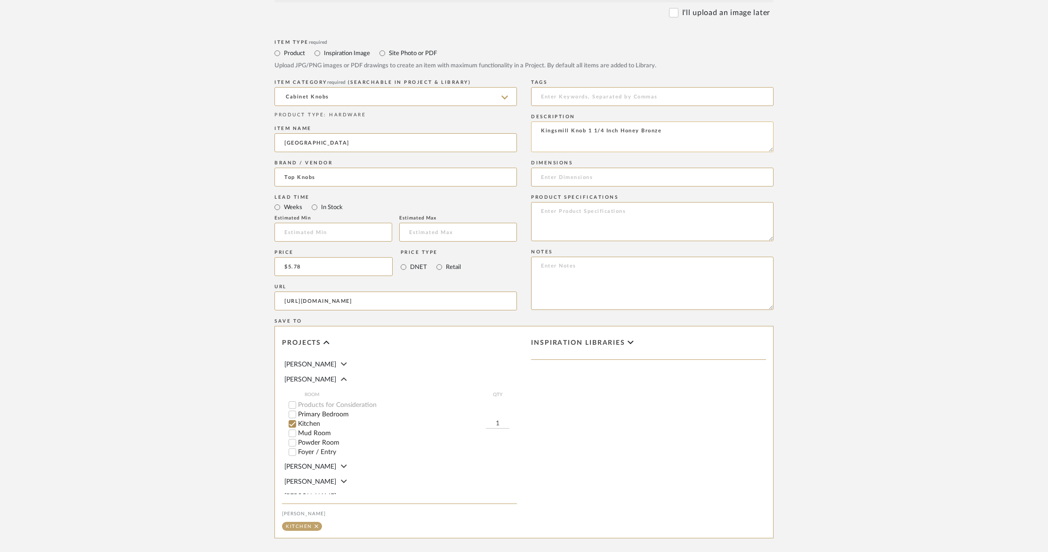
click at [559, 143] on textarea "Kingsmill Knob 1 1/4 Inch Honey Bronze" at bounding box center [652, 136] width 242 height 31
paste textarea "Item Number TK3080HB"
drag, startPoint x: 579, startPoint y: 137, endPoint x: 594, endPoint y: 160, distance: 27.0
click at [579, 137] on textarea "Kingsmill Knob 1 1/4 Inch Honey Bronze Item Number TK3080HB" at bounding box center [652, 136] width 242 height 31
click at [563, 138] on textarea "Kingsmill Knob 1 1/4 Inch Honey Bronze Item # TK3080HB" at bounding box center [652, 136] width 242 height 31
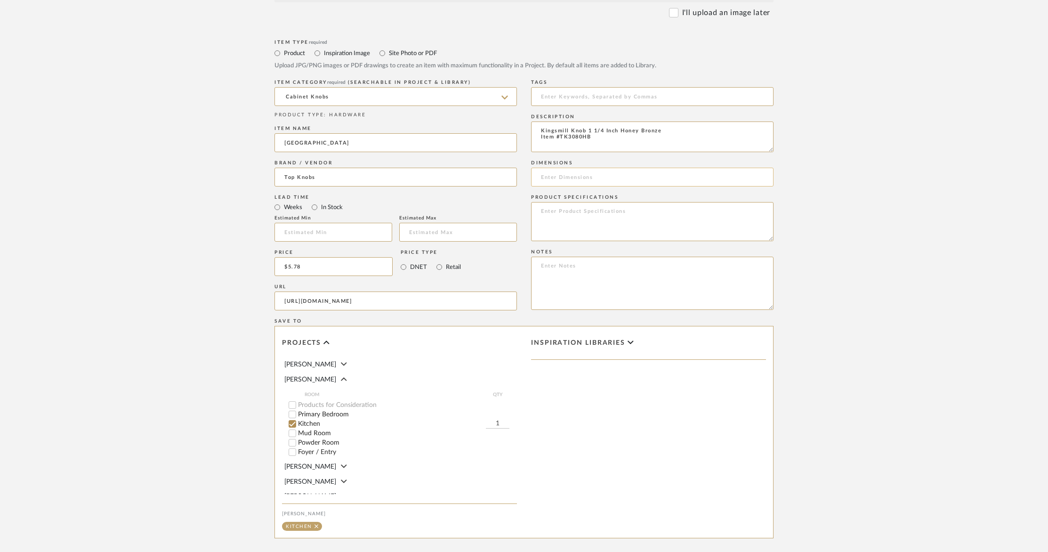
click at [612, 173] on input at bounding box center [652, 177] width 242 height 19
click at [597, 229] on textarea at bounding box center [652, 221] width 242 height 39
click at [588, 273] on textarea at bounding box center [652, 283] width 242 height 53
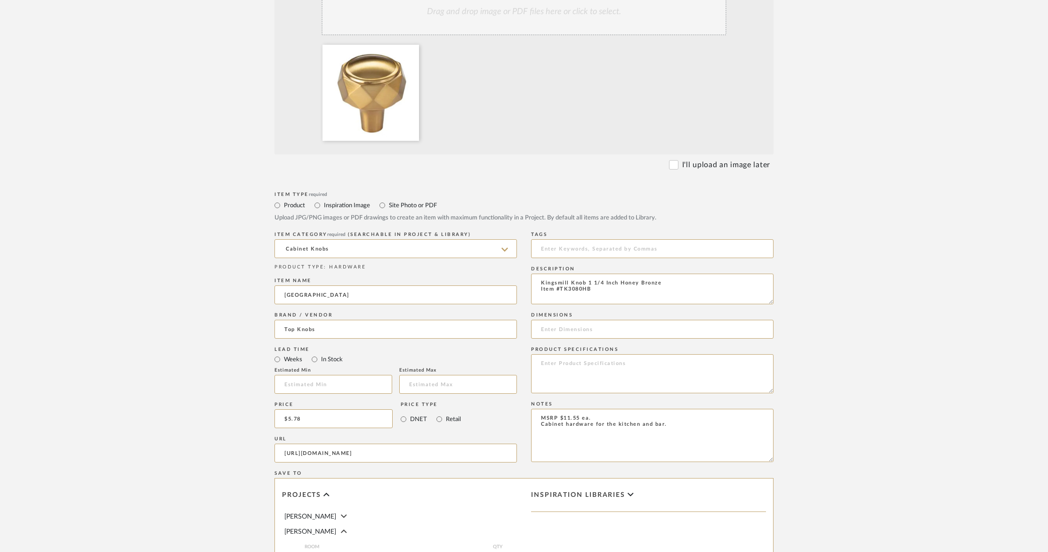
scroll to position [225, 0]
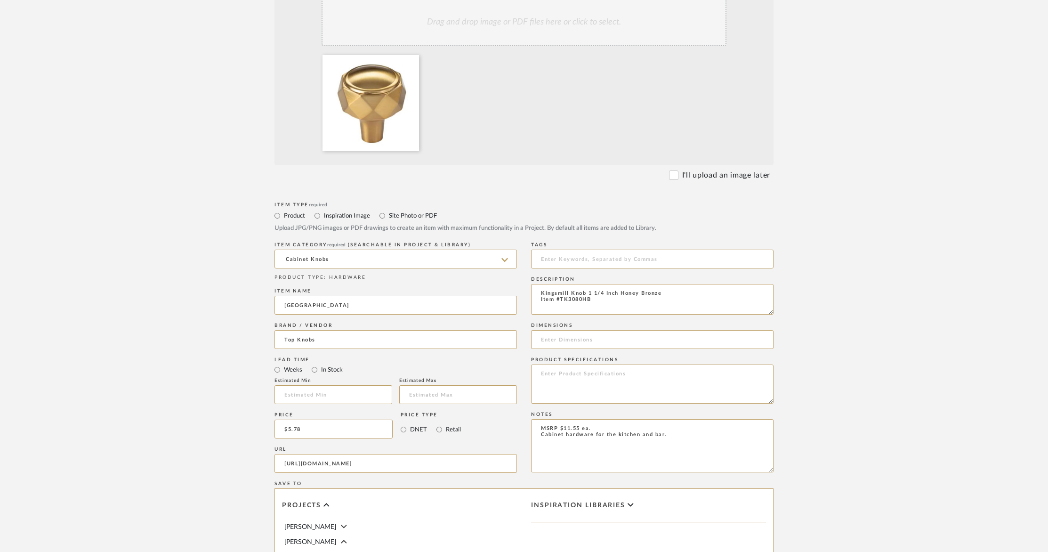
click at [982, 276] on upload-items "Create new item in Barletta Upload photos, documents or PDFs, or select below t…" at bounding box center [524, 308] width 1048 height 930
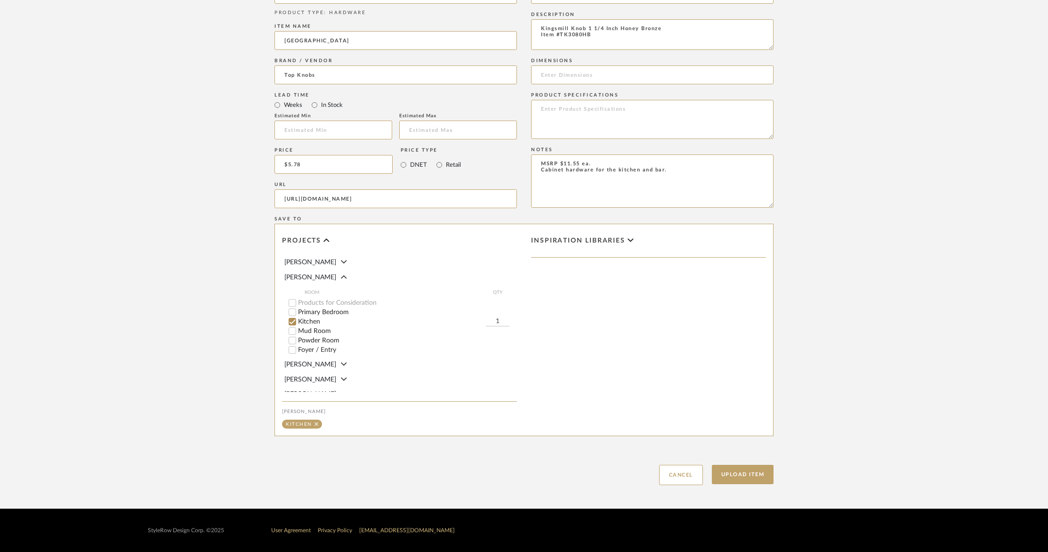
scroll to position [490, 0]
click at [741, 481] on button "Upload Item" at bounding box center [743, 474] width 62 height 19
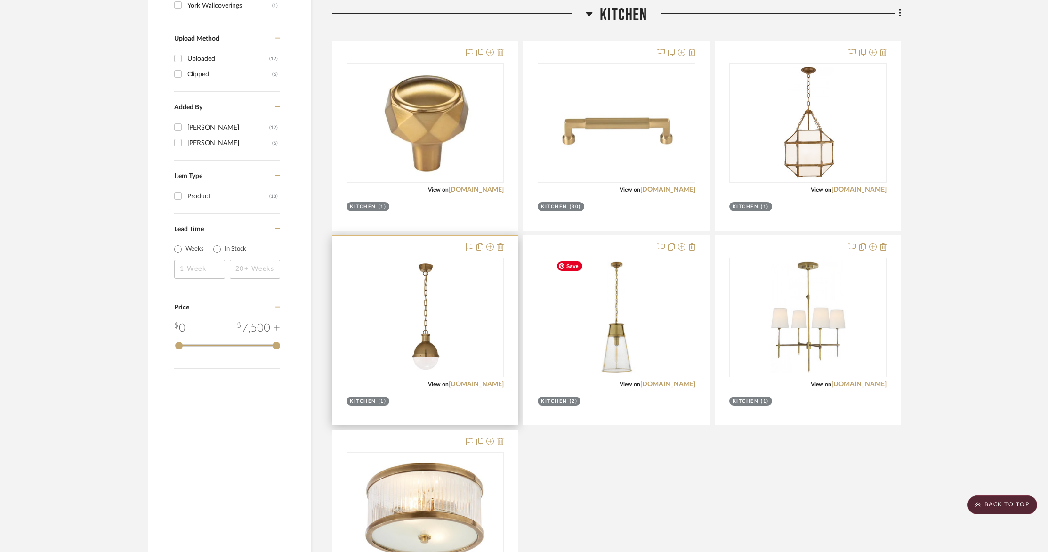
scroll to position [883, 0]
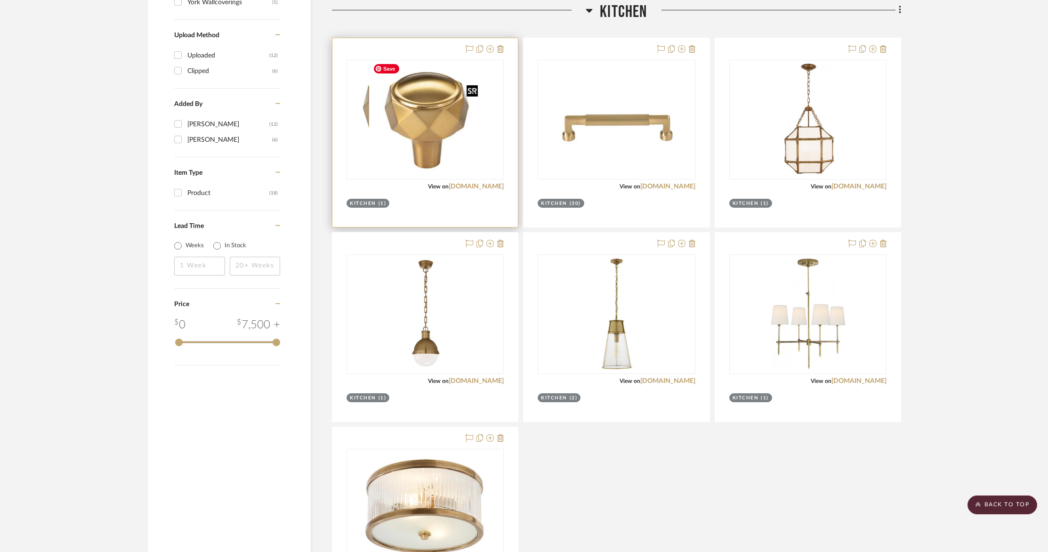
click at [426, 144] on img at bounding box center [425, 120] width 112 height 118
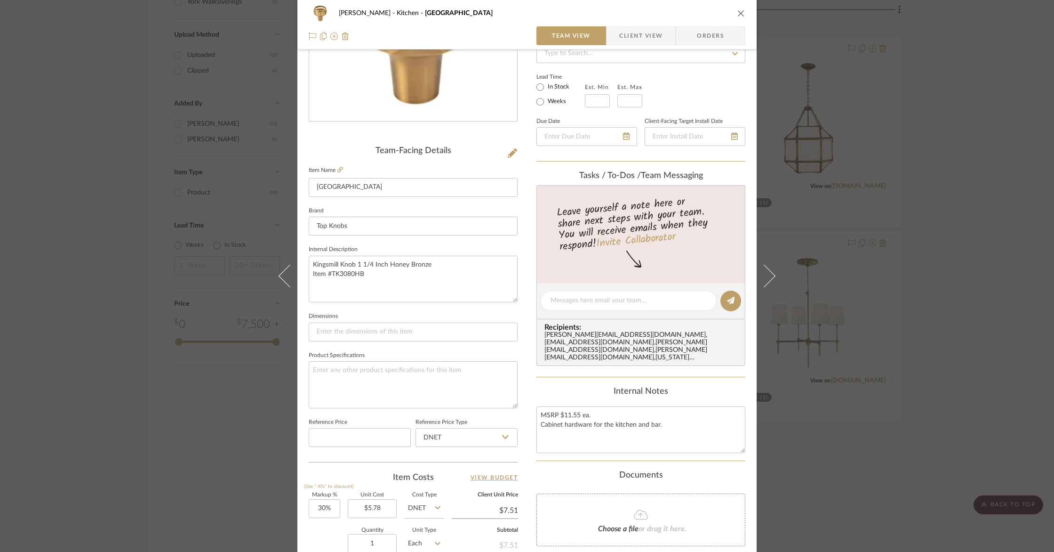
scroll to position [323, 0]
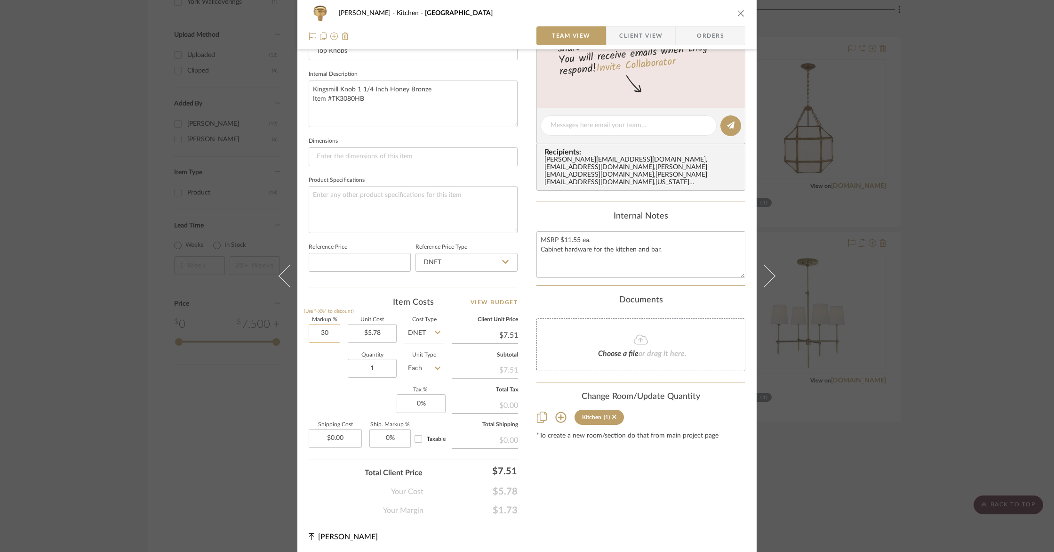
click at [323, 334] on input "30" at bounding box center [325, 333] width 32 height 19
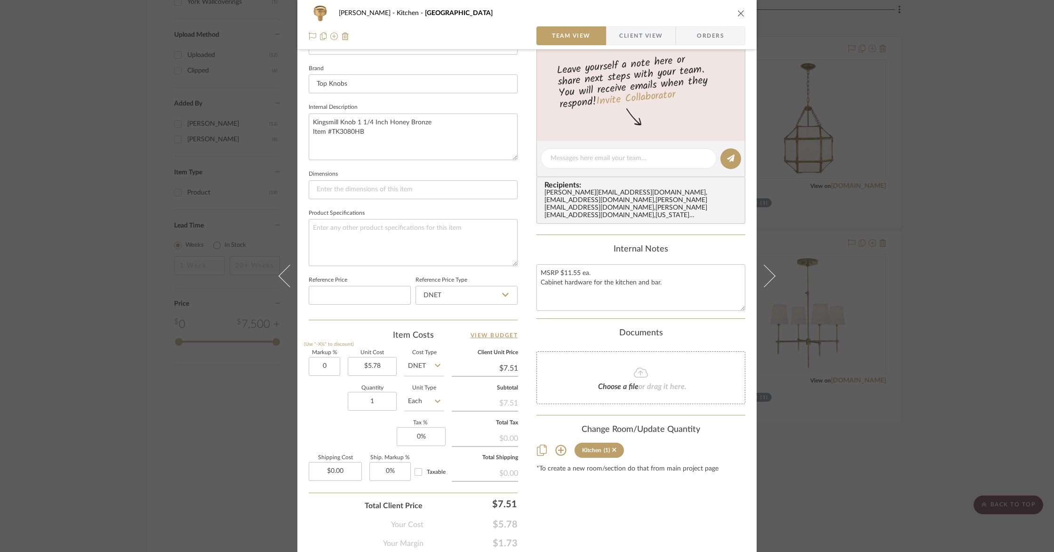
scroll to position [272, 0]
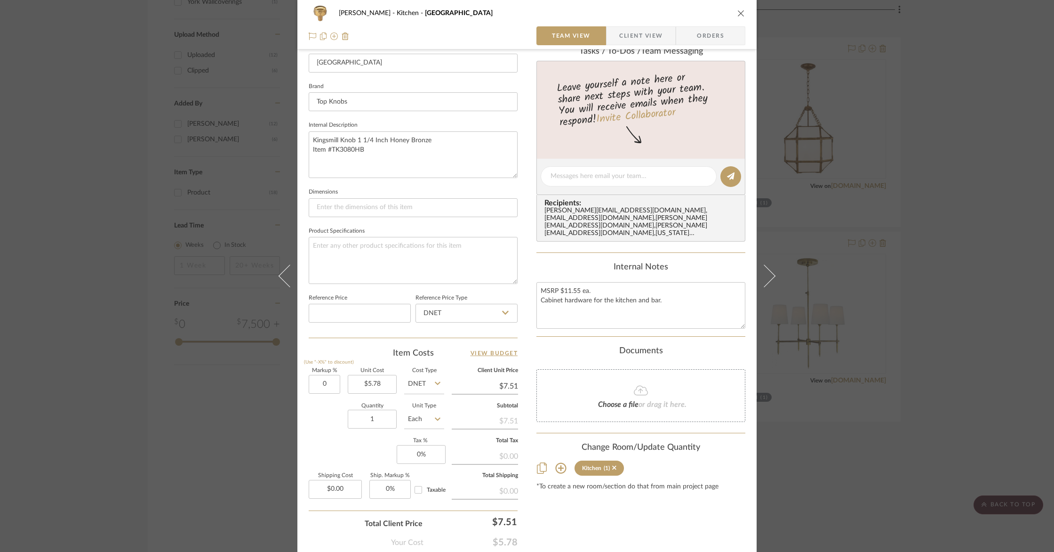
type input "0%"
click at [320, 427] on div "Quantity 1 Unit Type Each" at bounding box center [377, 419] width 136 height 33
type input "$5.78"
click at [380, 422] on input "1" at bounding box center [372, 419] width 49 height 19
type input "14"
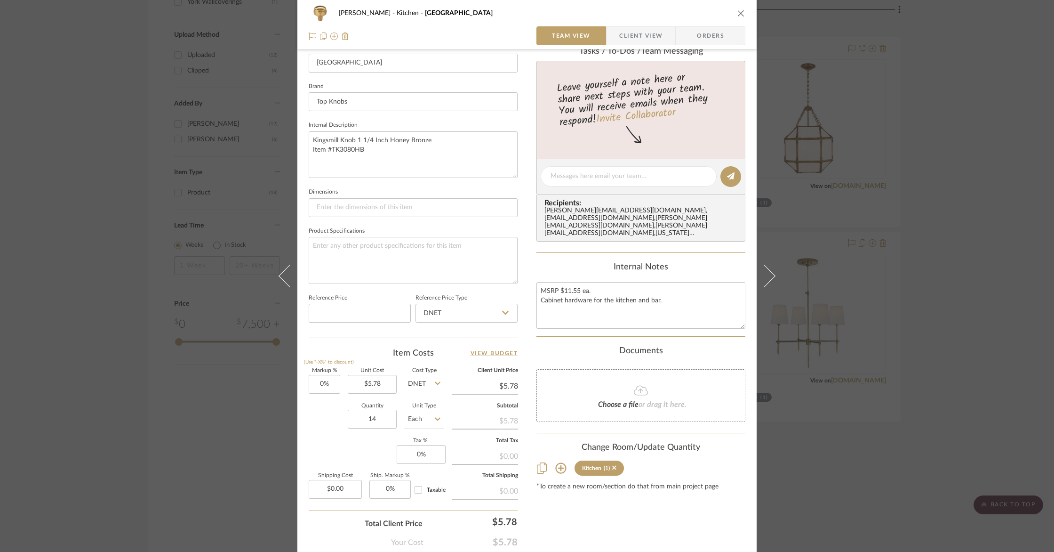
click at [263, 429] on div "[PERSON_NAME] Kitchen Kingsmill Knob Team View Client View Orders Team-Facing D…" at bounding box center [527, 276] width 1054 height 552
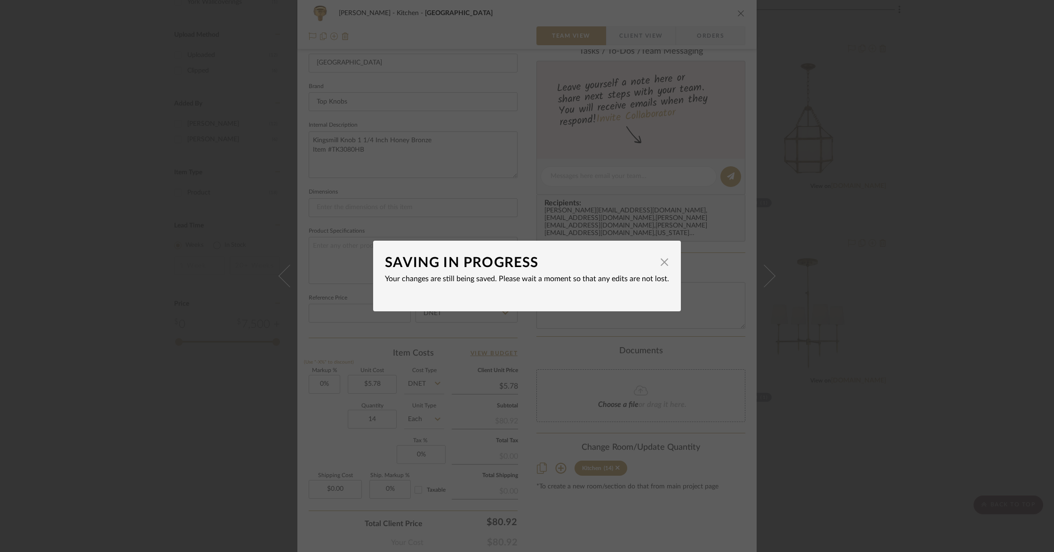
click at [768, 371] on div "SAVING IN PROGRESS × Your changes are still being saved. Please wait a moment s…" at bounding box center [527, 276] width 1054 height 552
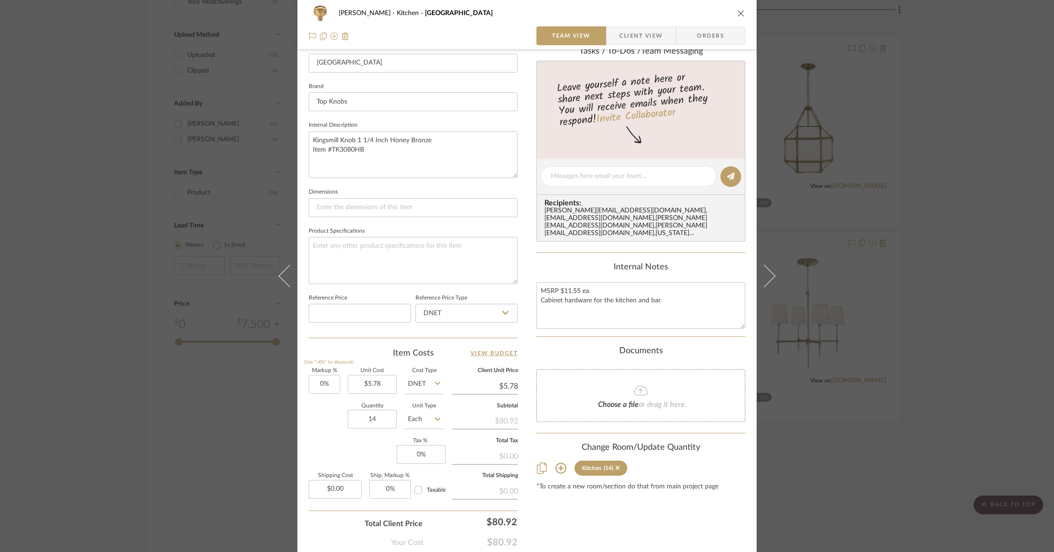
click at [628, 34] on span "Client View" at bounding box center [640, 35] width 43 height 19
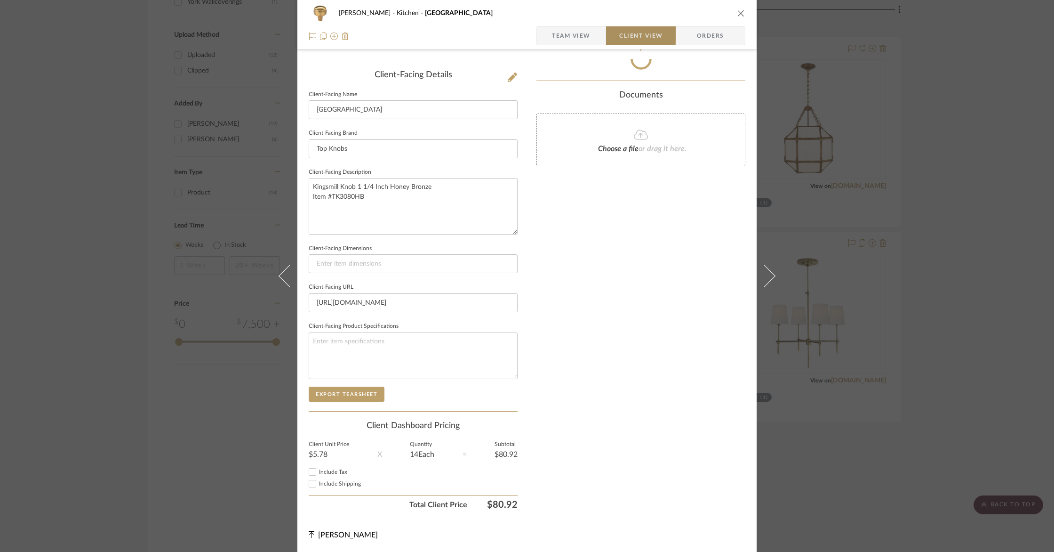
scroll to position [223, 0]
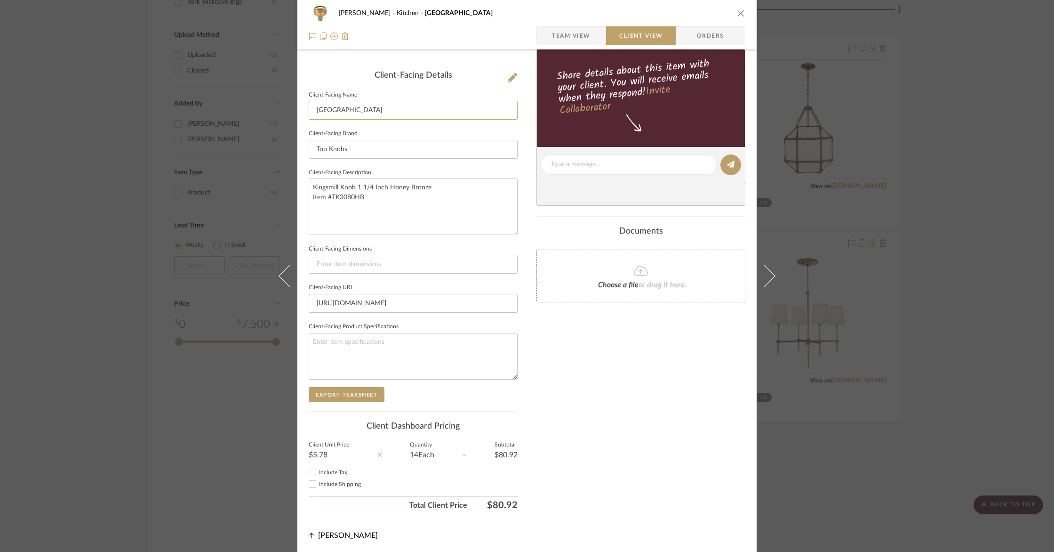
drag, startPoint x: 340, startPoint y: 109, endPoint x: 257, endPoint y: 99, distance: 83.9
click at [257, 99] on div "[PERSON_NAME] Kitchen Kingsmill Knob Team View Client View Orders Client-Facing…" at bounding box center [527, 276] width 1054 height 552
type input "Cabinet Knob"
drag, startPoint x: 368, startPoint y: 154, endPoint x: 306, endPoint y: 145, distance: 62.4
click at [309, 145] on input "Top Knobs" at bounding box center [413, 149] width 209 height 19
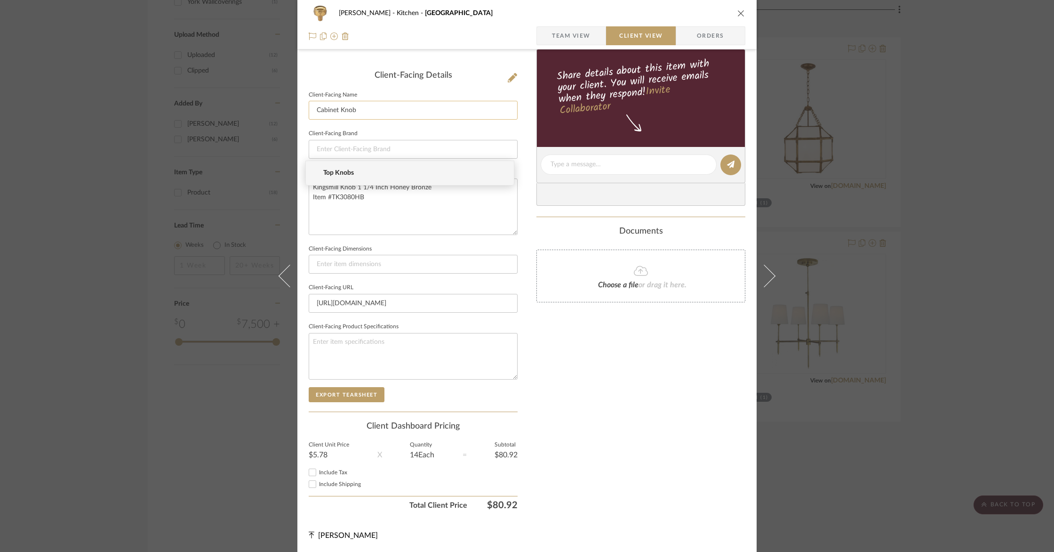
click at [448, 112] on input "Cabinet Knob" at bounding box center [413, 110] width 209 height 19
type input "Cabinet Knobs"
drag, startPoint x: 338, startPoint y: 187, endPoint x: 298, endPoint y: 185, distance: 40.5
click at [298, 185] on div "[PERSON_NAME] Kitchen Kingsmill Knob Team View Client View Orders Client-Facing…" at bounding box center [526, 168] width 459 height 768
drag, startPoint x: 349, startPoint y: 188, endPoint x: 350, endPoint y: 193, distance: 5.2
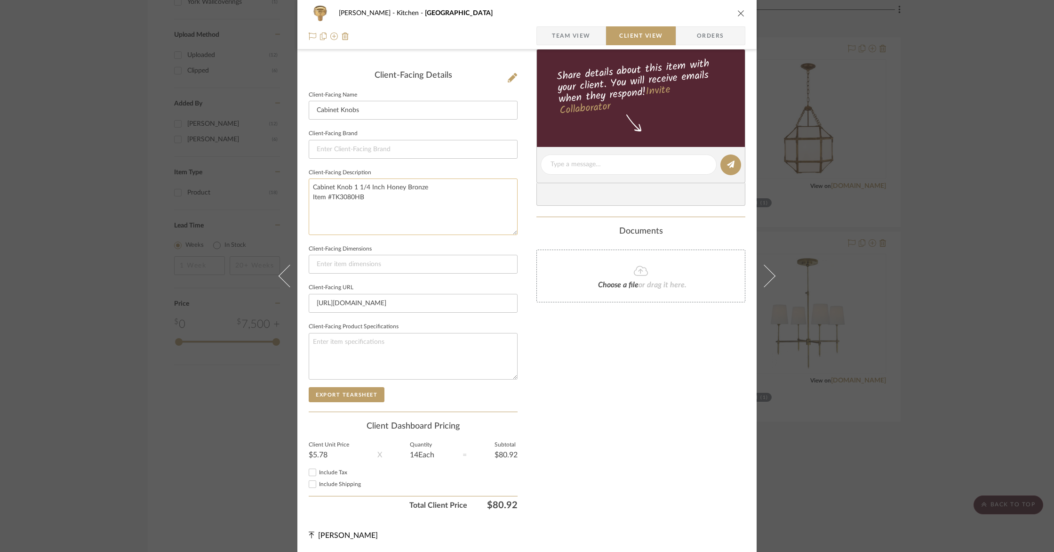
click at [349, 188] on textarea "Cabinet Knob 1 1/4 Inch Honey Bronze Item #TK3080HB" at bounding box center [413, 206] width 209 height 56
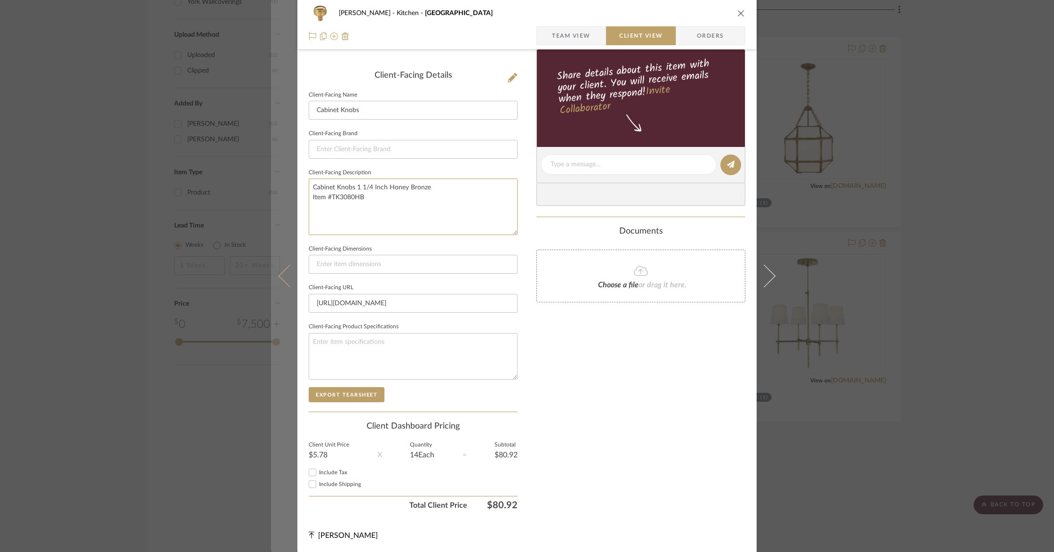
drag, startPoint x: 366, startPoint y: 196, endPoint x: 272, endPoint y: 195, distance: 94.1
click at [273, 195] on mat-dialog-content "[PERSON_NAME] Kitchen Kingsmill Knob Team View Client View Orders Client-Facing…" at bounding box center [527, 168] width 512 height 768
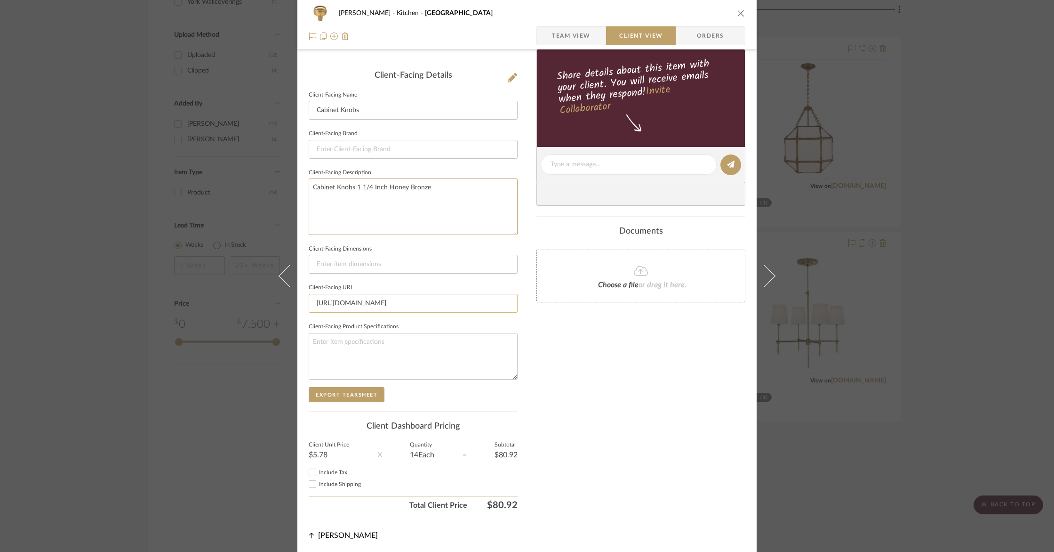
type textarea "Cabinet Knobs 1 1/4 Inch Honey Bronze"
drag, startPoint x: 498, startPoint y: 303, endPoint x: 241, endPoint y: 309, distance: 258.0
click at [241, 309] on div "[PERSON_NAME] Kitchen Kingsmill Knob Team View Client View Orders Client-Facing…" at bounding box center [527, 276] width 1054 height 552
drag, startPoint x: 504, startPoint y: 298, endPoint x: 232, endPoint y: 303, distance: 271.6
click at [233, 303] on div "[PERSON_NAME] Kitchen Kingsmill Knob Team View Client View Orders Client-Facing…" at bounding box center [527, 276] width 1054 height 552
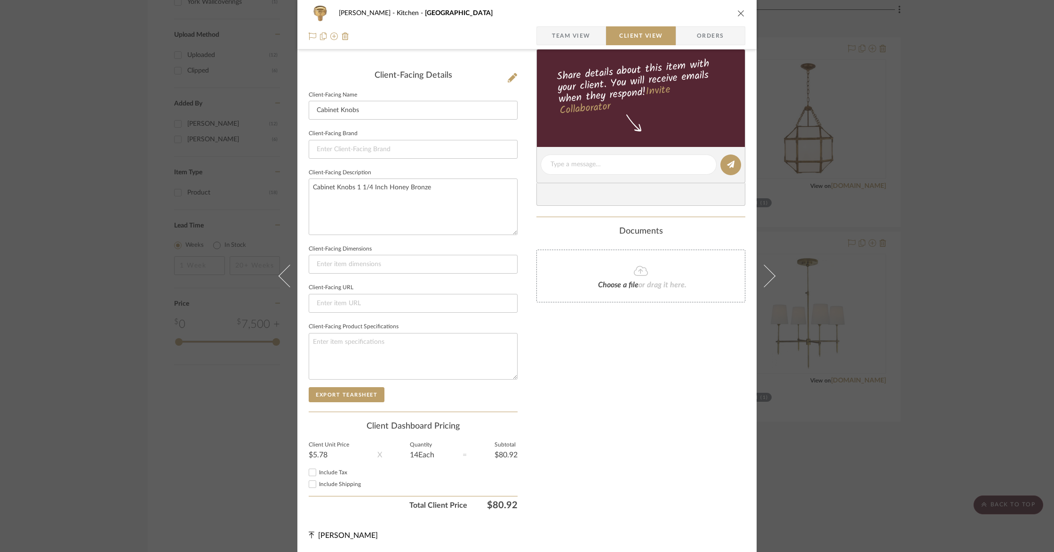
click at [804, 353] on div "[PERSON_NAME] Kitchen Kingsmill Knob Team View Client View Orders Client-Facing…" at bounding box center [527, 276] width 1054 height 552
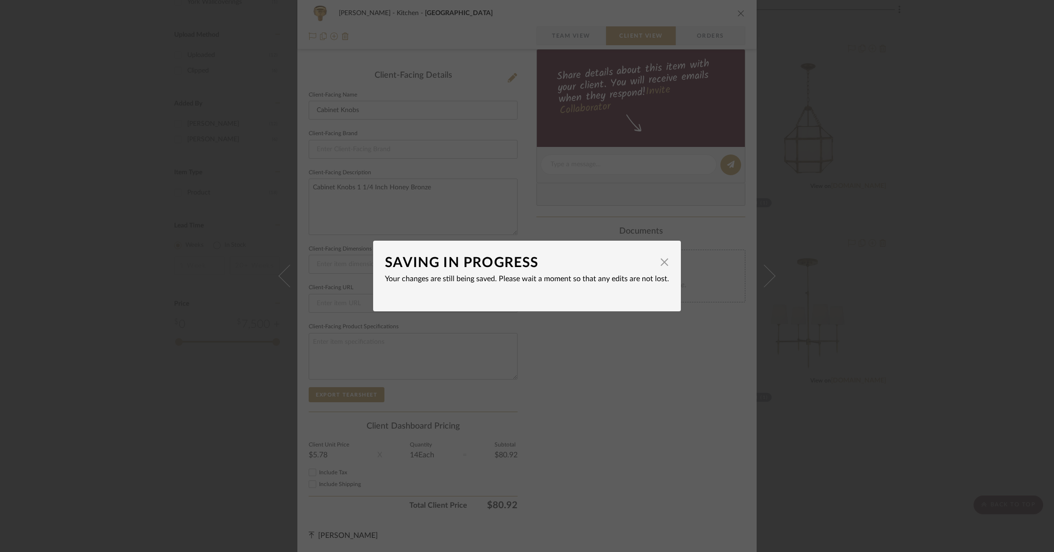
click at [405, 104] on div "SAVING IN PROGRESS × Your changes are still being saved. Please wait a moment s…" at bounding box center [527, 276] width 1054 height 552
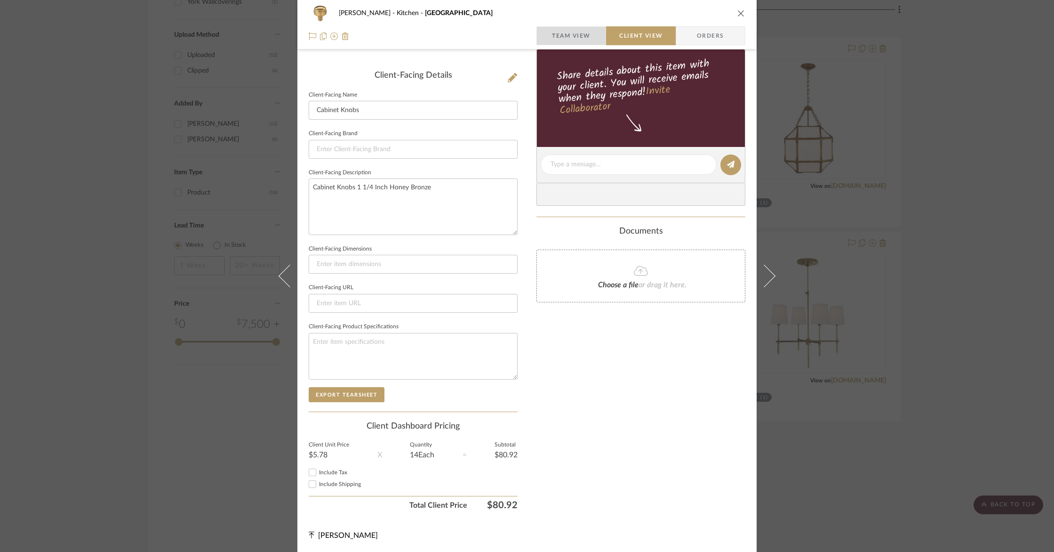
click at [570, 40] on span "Team View" at bounding box center [571, 35] width 39 height 19
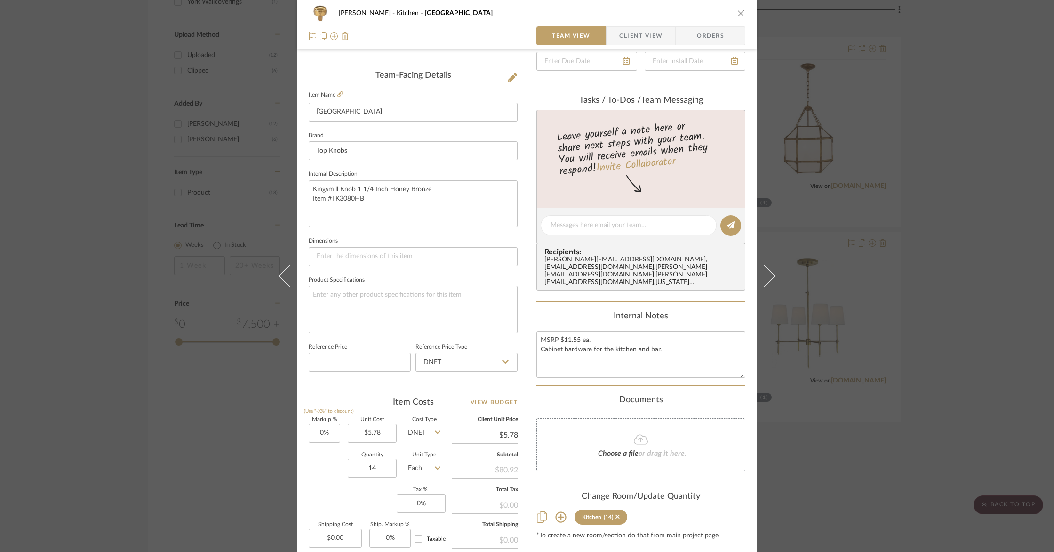
click at [738, 16] on icon "close" at bounding box center [742, 13] width 8 height 8
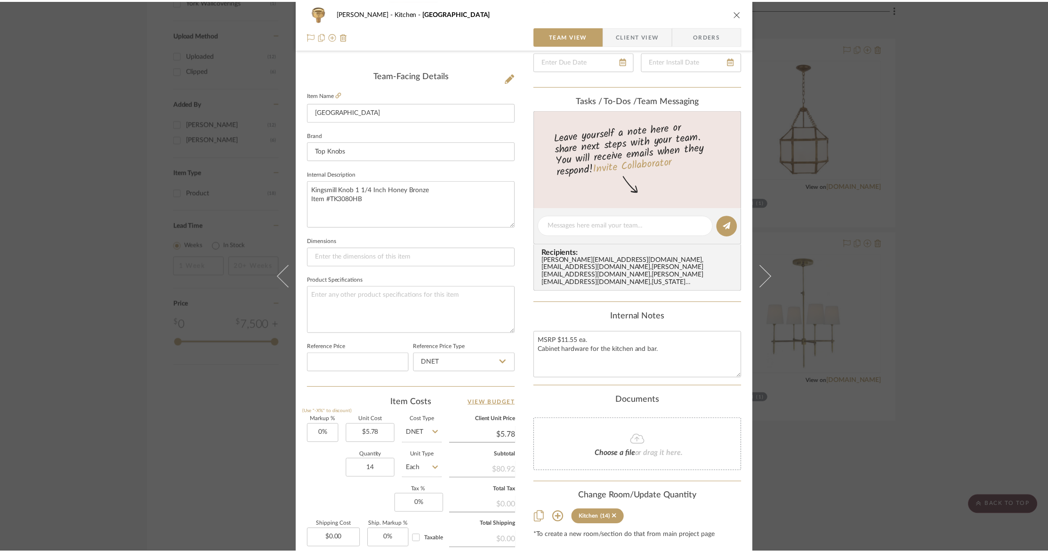
scroll to position [883, 0]
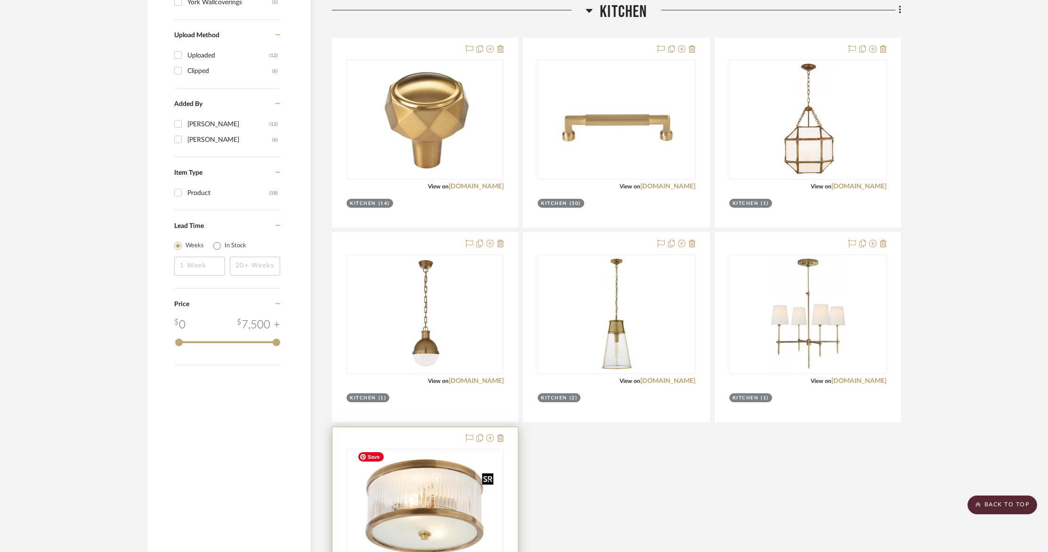
click at [406, 484] on img at bounding box center [425, 509] width 144 height 118
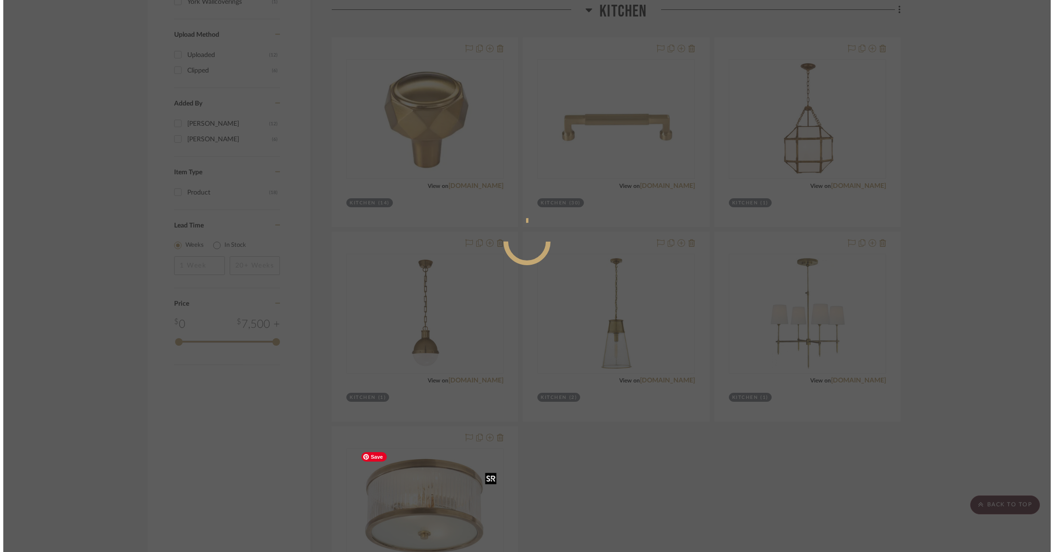
scroll to position [0, 0]
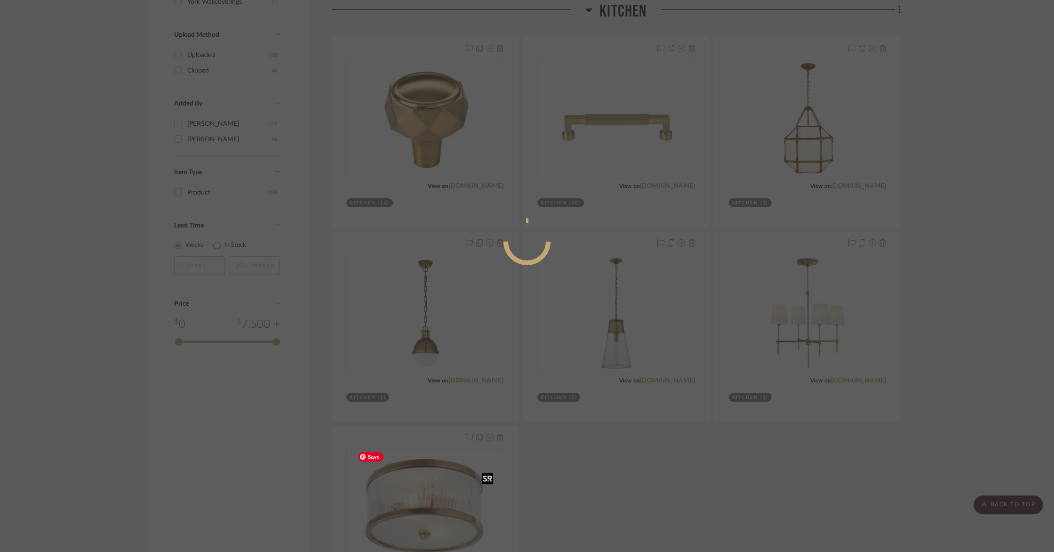
click at [406, 484] on div at bounding box center [527, 276] width 1054 height 552
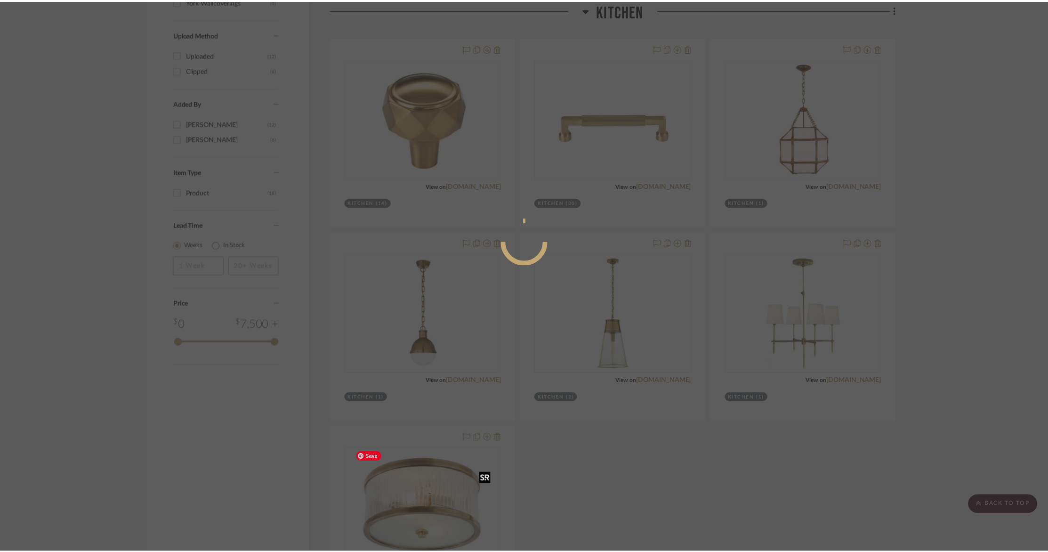
scroll to position [883, 0]
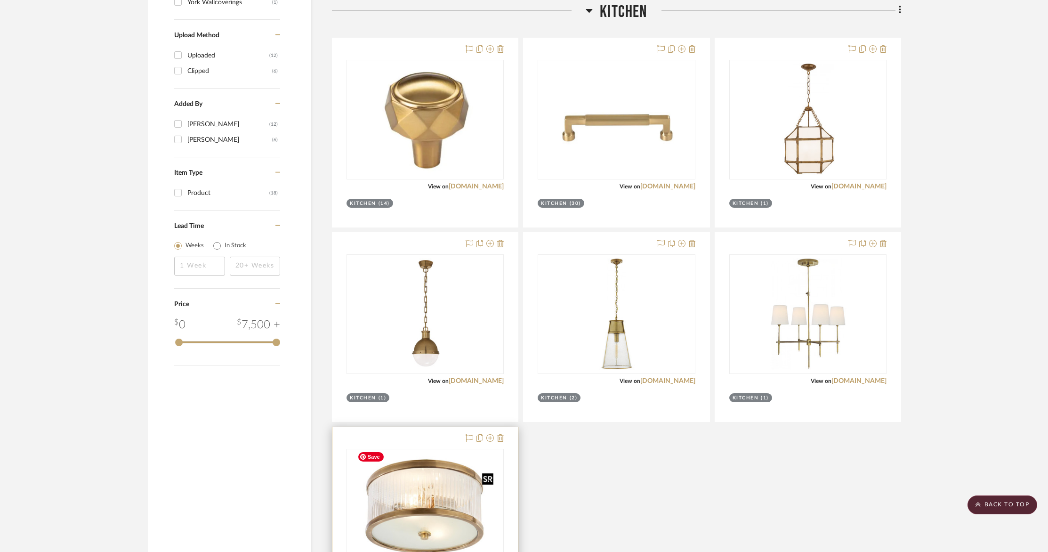
click at [412, 484] on img "0" at bounding box center [425, 509] width 144 height 118
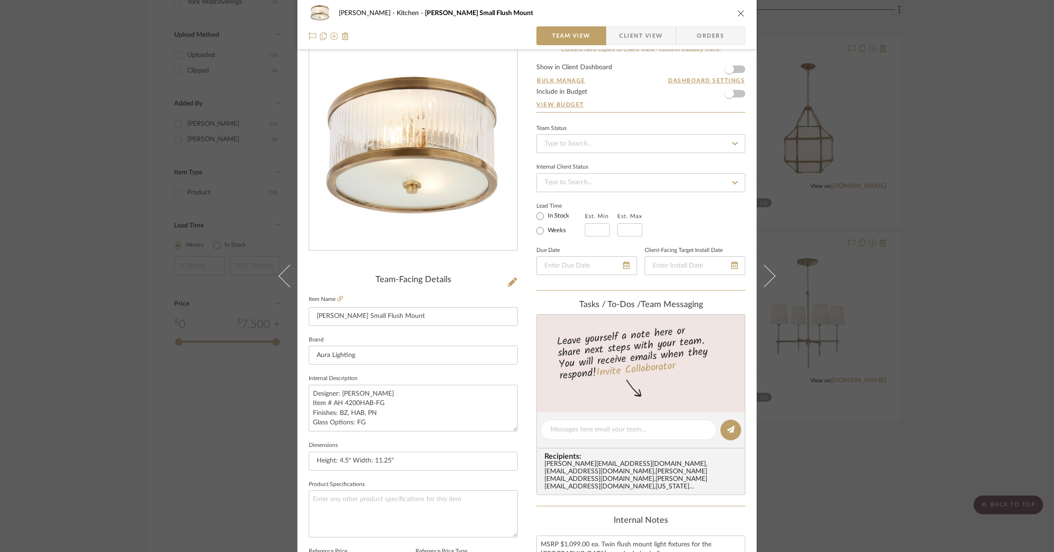
scroll to position [323, 0]
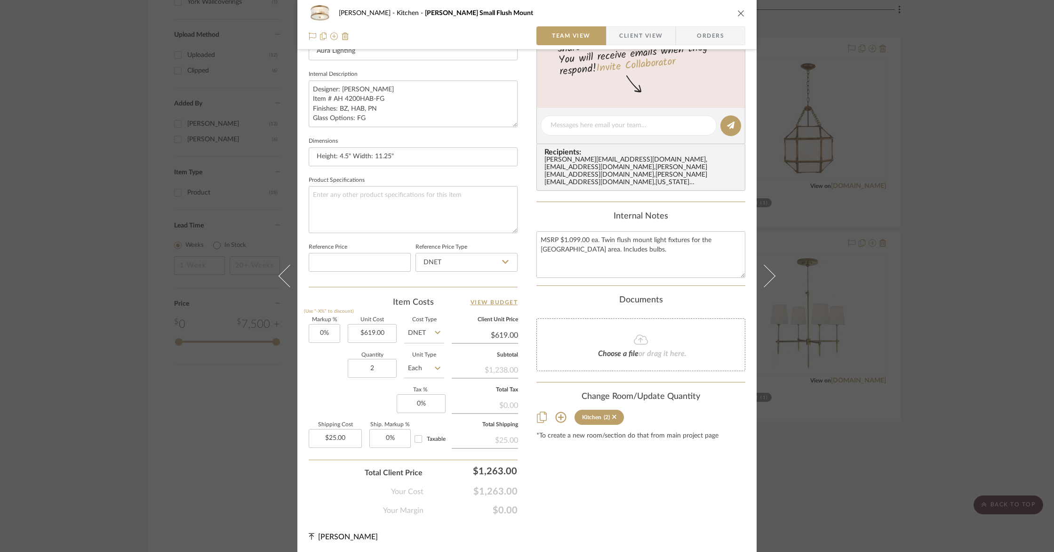
click at [739, 15] on icon "close" at bounding box center [742, 13] width 8 height 8
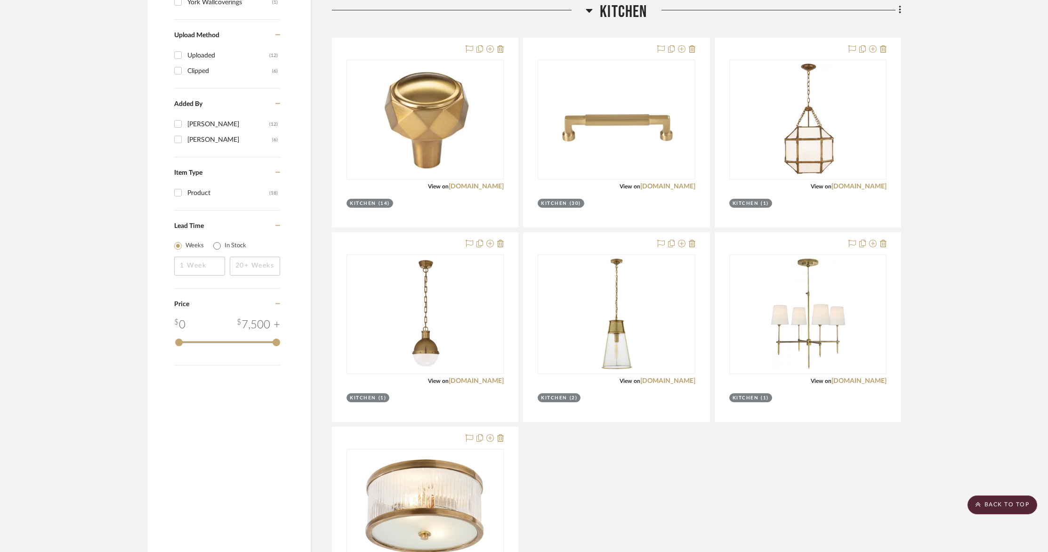
scroll to position [0, 0]
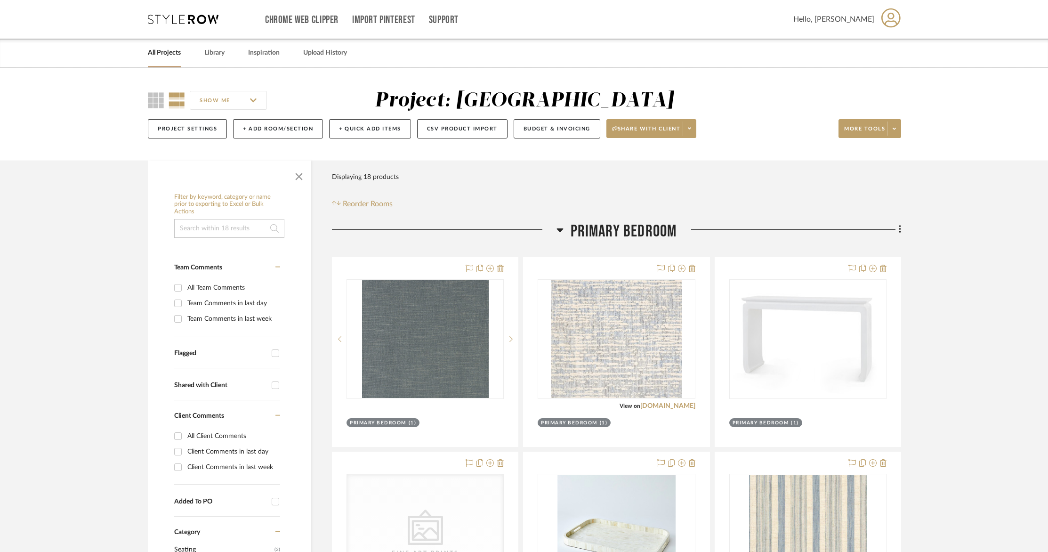
click at [167, 57] on link "All Projects" at bounding box center [164, 53] width 33 height 13
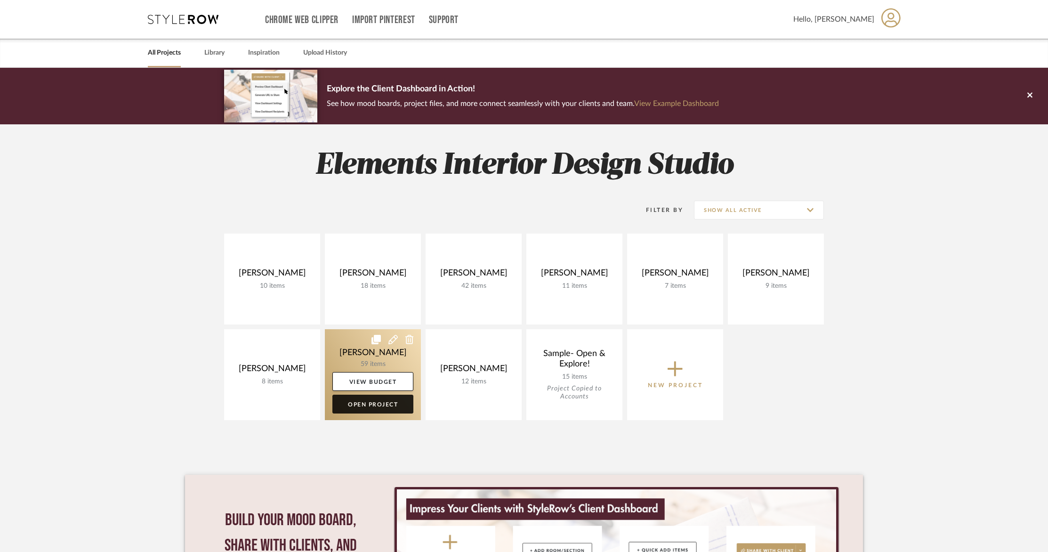
click at [372, 410] on link "Open Project" at bounding box center [372, 403] width 81 height 19
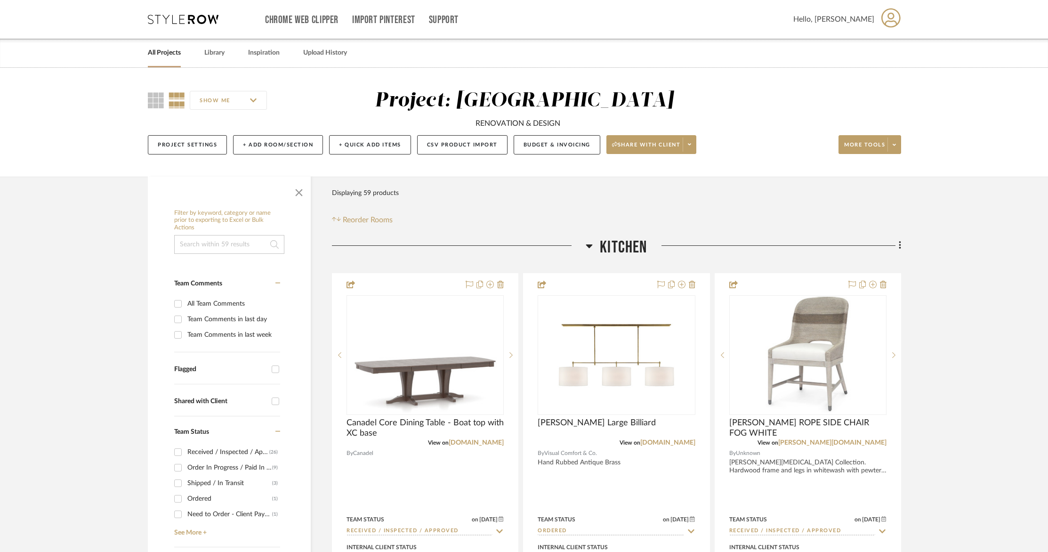
click at [1001, 173] on div "SHOW ME Project: [PERSON_NAME] RENOVATION & DESIGN Project Settings + Add Room/…" at bounding box center [524, 122] width 1048 height 109
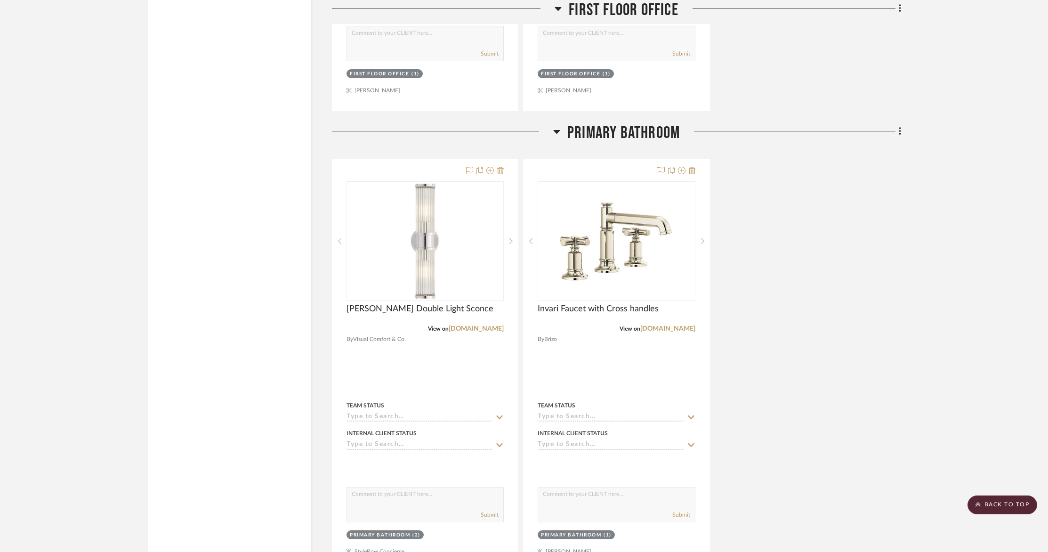
scroll to position [4632, 0]
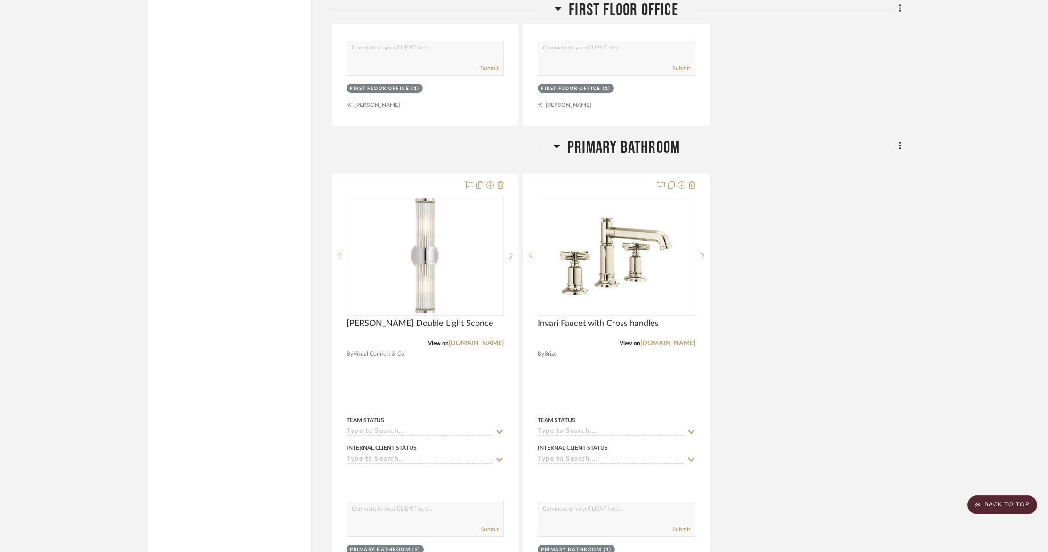
click at [900, 142] on icon at bounding box center [900, 146] width 2 height 8
click at [846, 162] on span "Add New Item" at bounding box center [852, 162] width 42 height 8
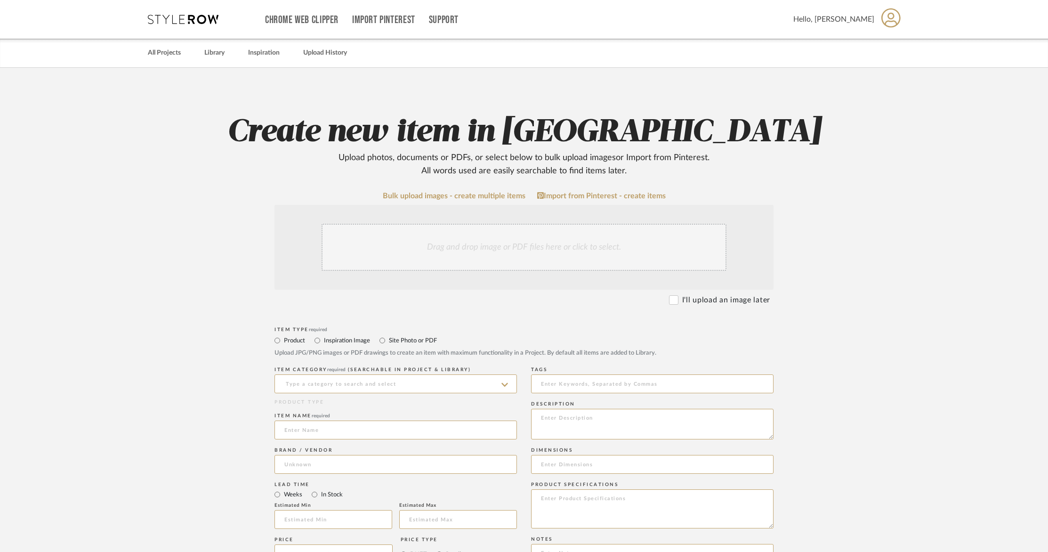
click at [361, 247] on div "Drag and drop image or PDF files here or click to select." at bounding box center [523, 247] width 405 height 47
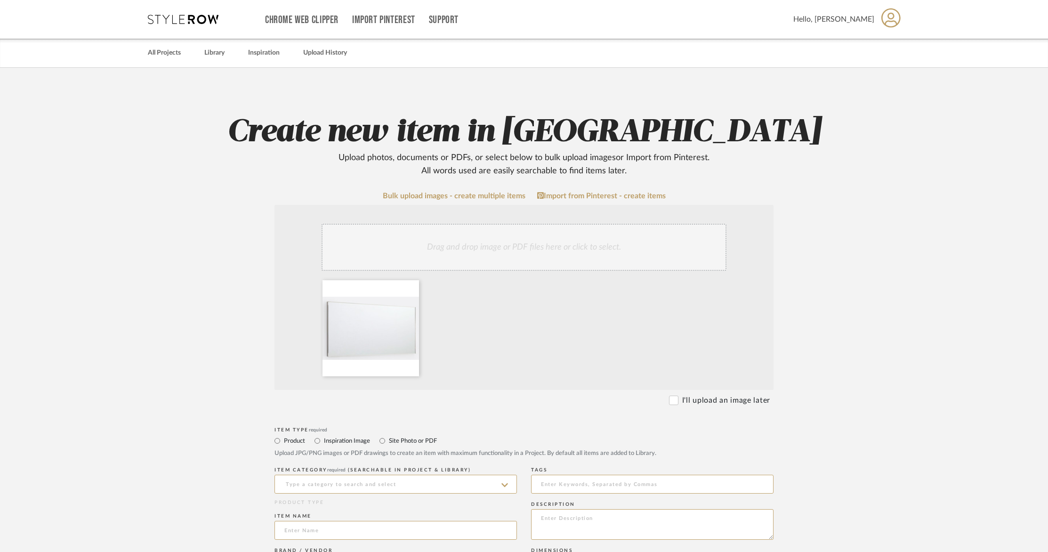
drag, startPoint x: 1054, startPoint y: 193, endPoint x: 1054, endPoint y: 281, distance: 87.6
click at [1048, 298] on html "Chrome Web Clipper Import Pinterest Support All Projects Library Inspiration Up…" at bounding box center [524, 276] width 1048 height 552
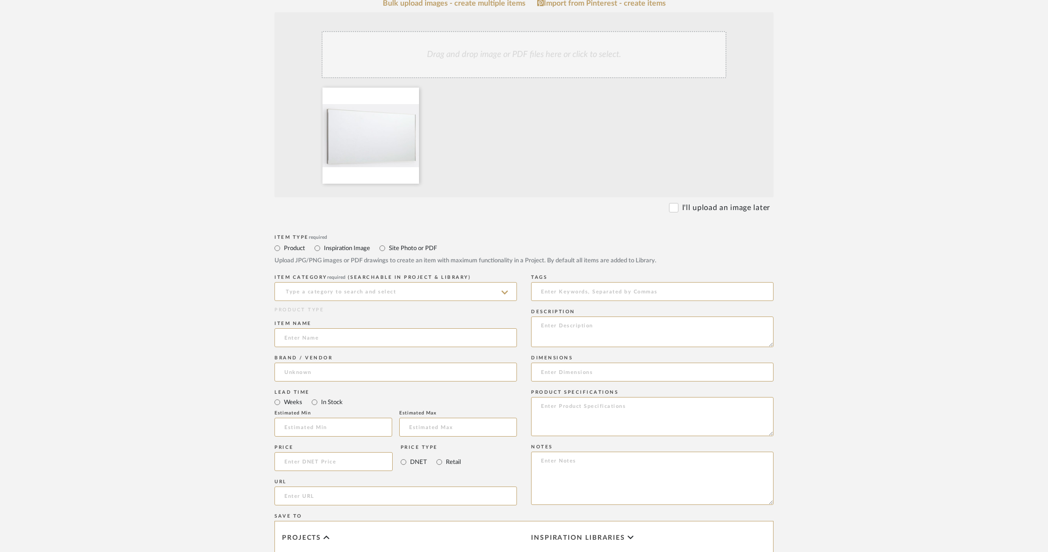
scroll to position [191, 0]
click at [401, 291] on input at bounding box center [395, 292] width 242 height 19
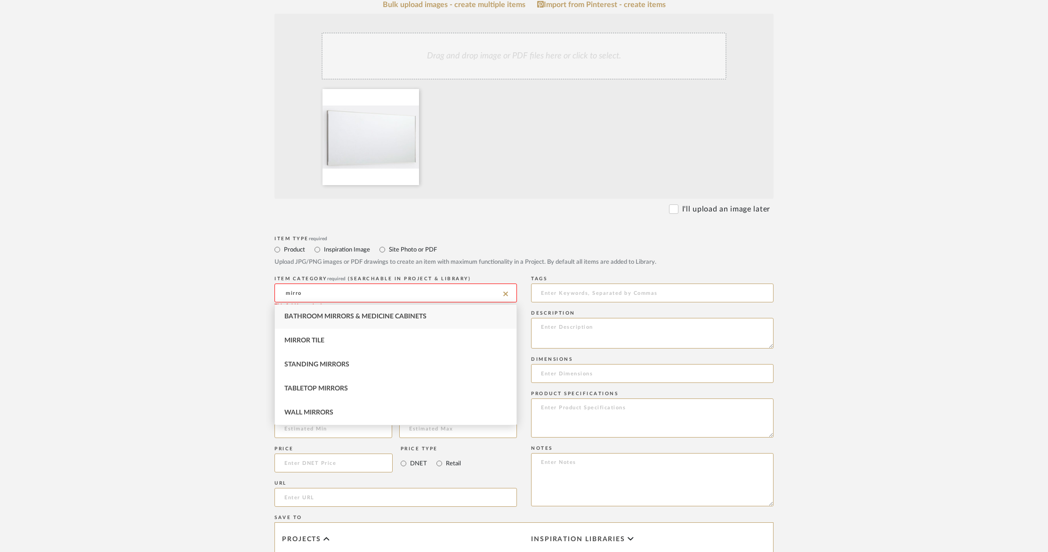
click at [338, 320] on span "Bathroom Mirrors & Medicine Cabinets" at bounding box center [355, 316] width 142 height 7
type input "Bathroom Mirrors & Medicine Cabinets"
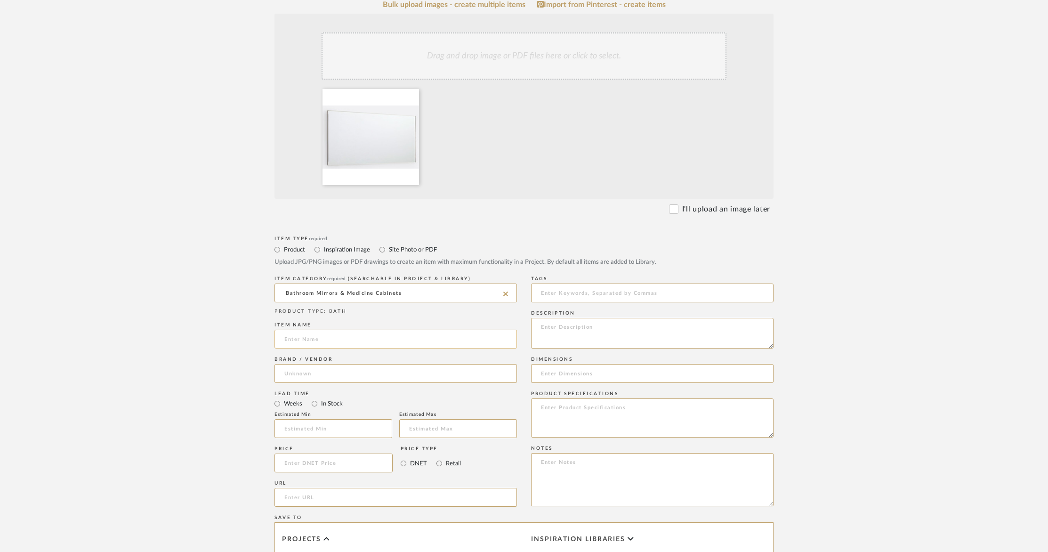
click at [319, 339] on input at bounding box center [395, 338] width 242 height 19
click at [335, 339] on input "Thin Metal Framew Diuble Vanity Mirror" at bounding box center [395, 338] width 242 height 19
click at [339, 338] on input "Thin Metal Framew Diuble Vanity Mirror" at bounding box center [395, 338] width 242 height 19
click at [352, 337] on input "Thin Metal Frame Diuble Vanity Mirror" at bounding box center [395, 338] width 242 height 19
drag, startPoint x: 346, startPoint y: 337, endPoint x: 350, endPoint y: 340, distance: 5.1
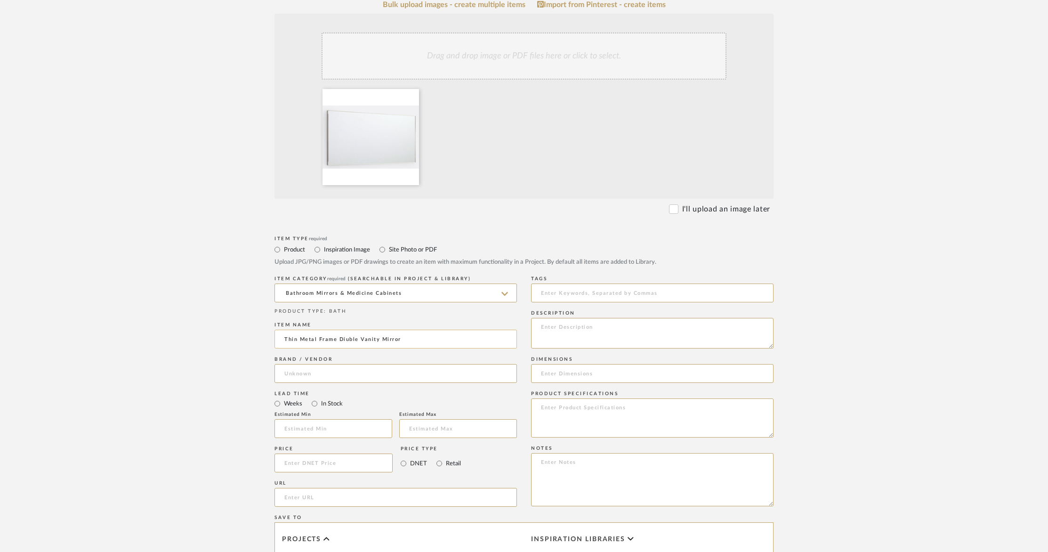
click at [346, 337] on input "Thin Metal Frame Diuble Vanity Mirror" at bounding box center [395, 338] width 242 height 19
type input "Thin Metal Frame Double Vanity Mirror"
click at [316, 373] on input at bounding box center [395, 373] width 242 height 19
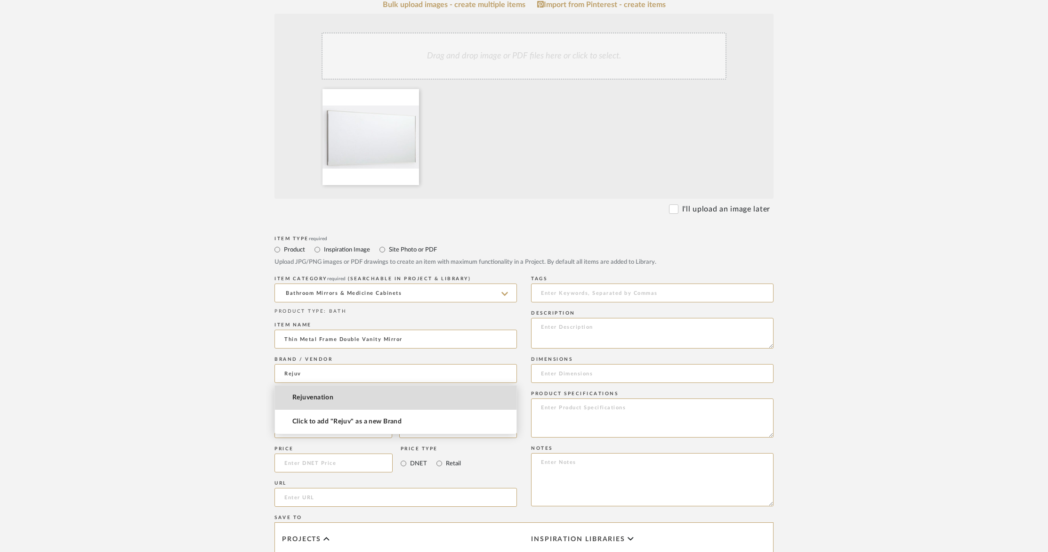
click at [309, 397] on span "Rejuvenation" at bounding box center [312, 398] width 41 height 8
type input "Rejuvenation"
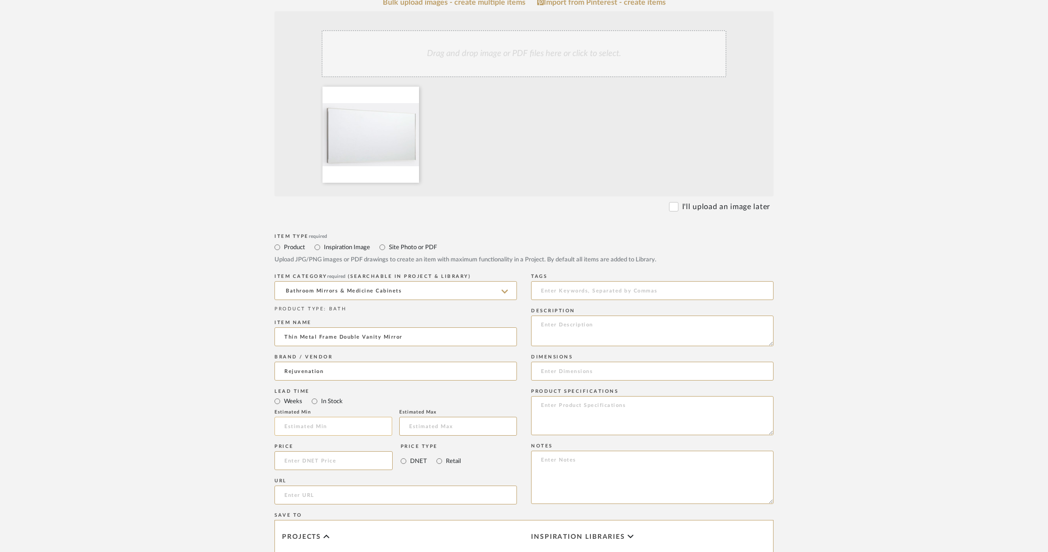
scroll to position [194, 0]
click at [304, 464] on input at bounding box center [333, 459] width 118 height 19
type input "$639.20"
click at [221, 458] on upload-items "Create new item in [PERSON_NAME] Upload photos, documents or PDFs, or select be…" at bounding box center [524, 339] width 1048 height 930
click at [292, 490] on input "url" at bounding box center [395, 494] width 242 height 19
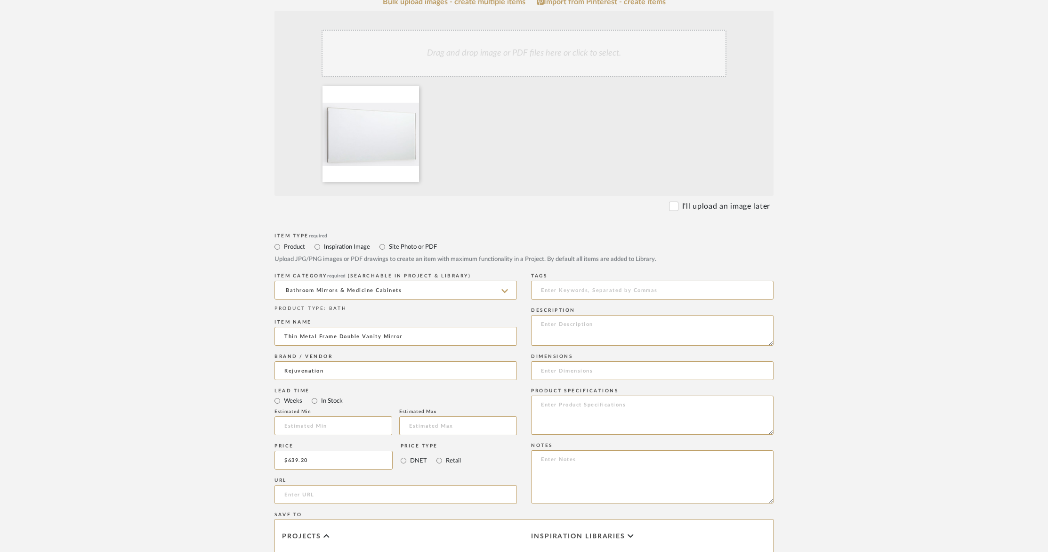
paste input "[URL][DOMAIN_NAME]"
type input "[URL][DOMAIN_NAME]"
click at [561, 323] on textarea at bounding box center [652, 330] width 242 height 31
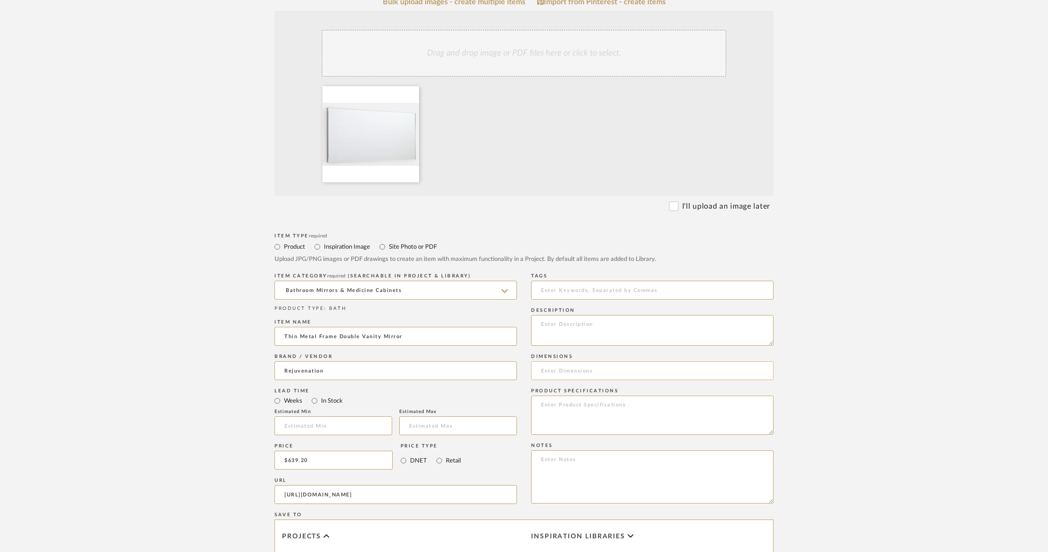
click at [563, 370] on input at bounding box center [652, 370] width 242 height 19
paste input "Width: 60" Height: 30" Depth: 1-1/2""
type input "Width: 60" Height: 30" Depth: 1-1/2""
click at [549, 472] on textarea at bounding box center [652, 476] width 242 height 53
click at [609, 458] on textarea "Master Bathroom mirroir" at bounding box center [652, 476] width 242 height 53
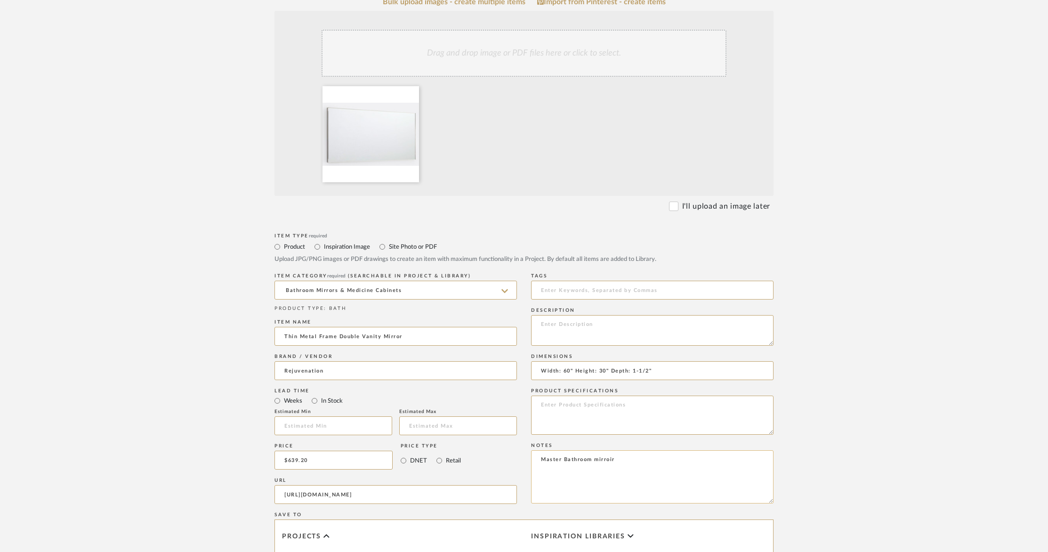
click at [616, 459] on textarea "Master Bathroom mirroir" at bounding box center [652, 476] width 242 height 53
drag, startPoint x: 539, startPoint y: 458, endPoint x: 546, endPoint y: 461, distance: 7.6
click at [539, 458] on textarea "Master Bathroom mirror" at bounding box center [652, 476] width 242 height 53
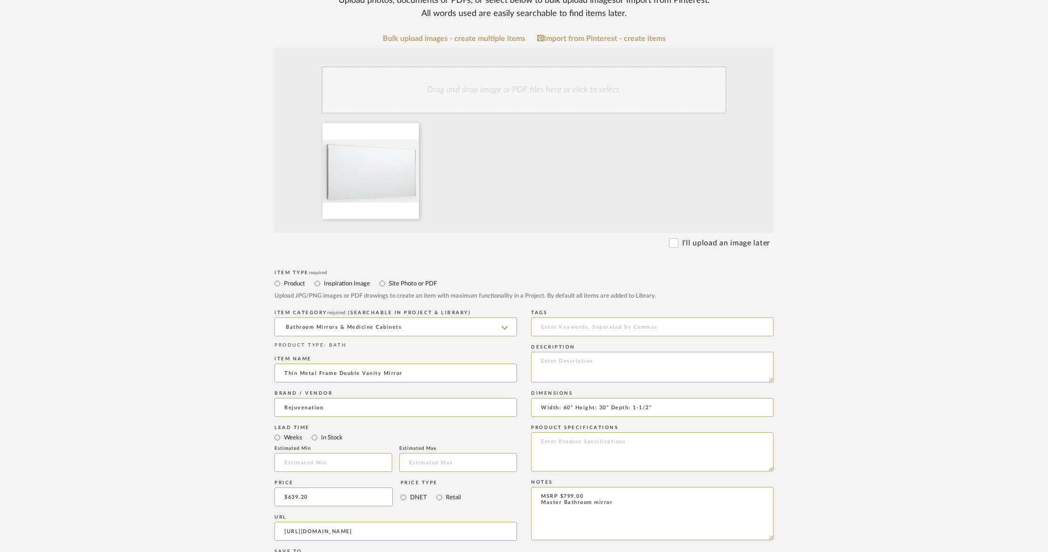
scroll to position [159, 0]
type textarea "MSRP $799.00 Master Bathroom mirror"
click at [572, 362] on textarea at bounding box center [652, 365] width 242 height 31
paste textarea "Thin Metal Frame Double Vanity Mirror, 60" x 30" - Polished Nickel"
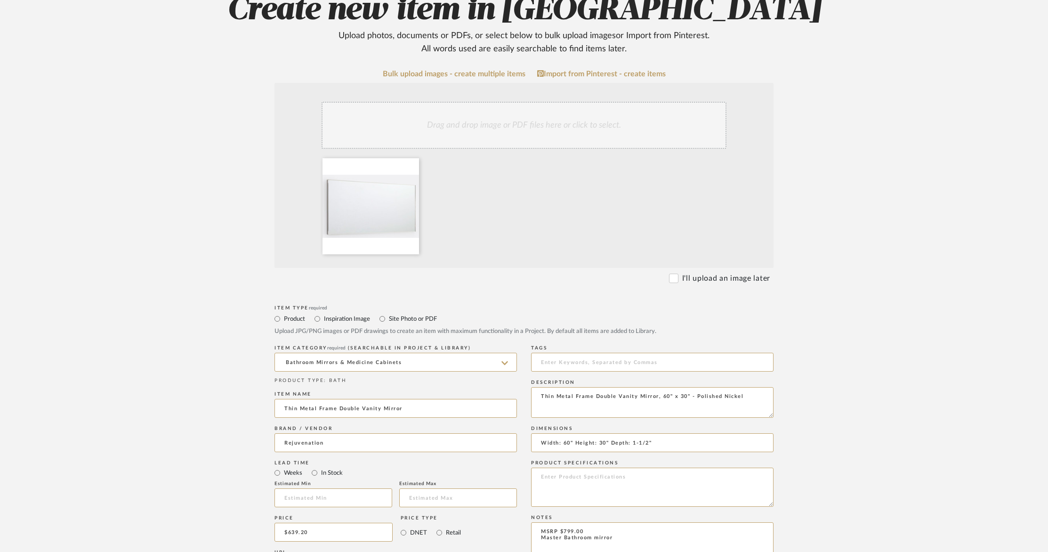
scroll to position [121, 0]
type textarea "Thin Metal Frame Double Vanity Mirror, 60" x 30" - Polished Nickel"
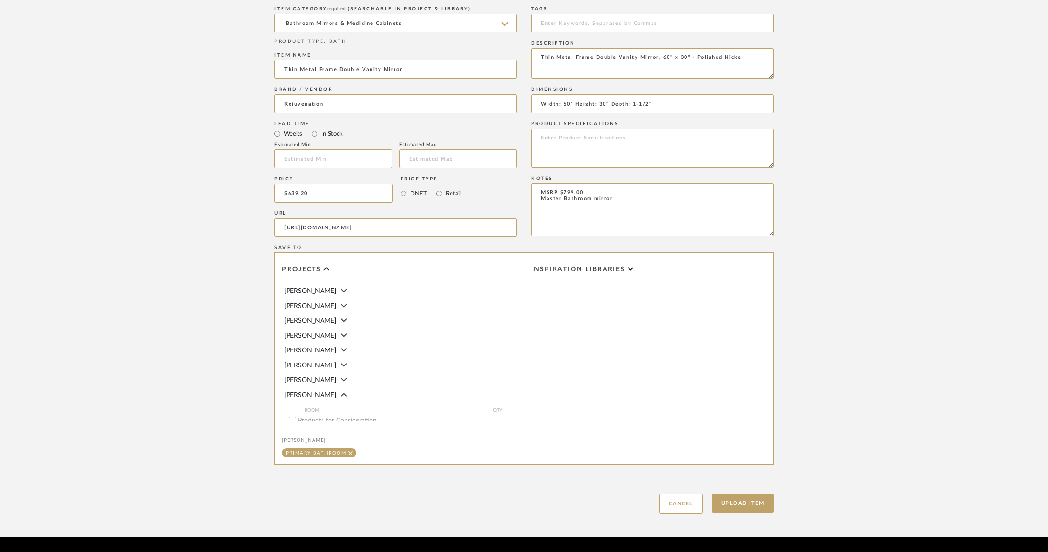
scroll to position [490, 0]
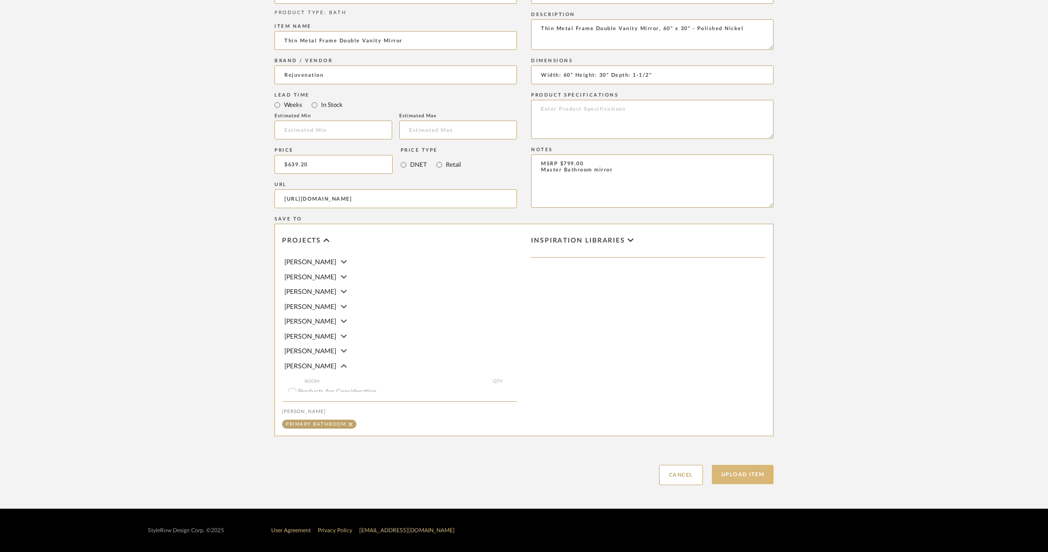
click at [753, 477] on button "Upload Item" at bounding box center [743, 474] width 62 height 19
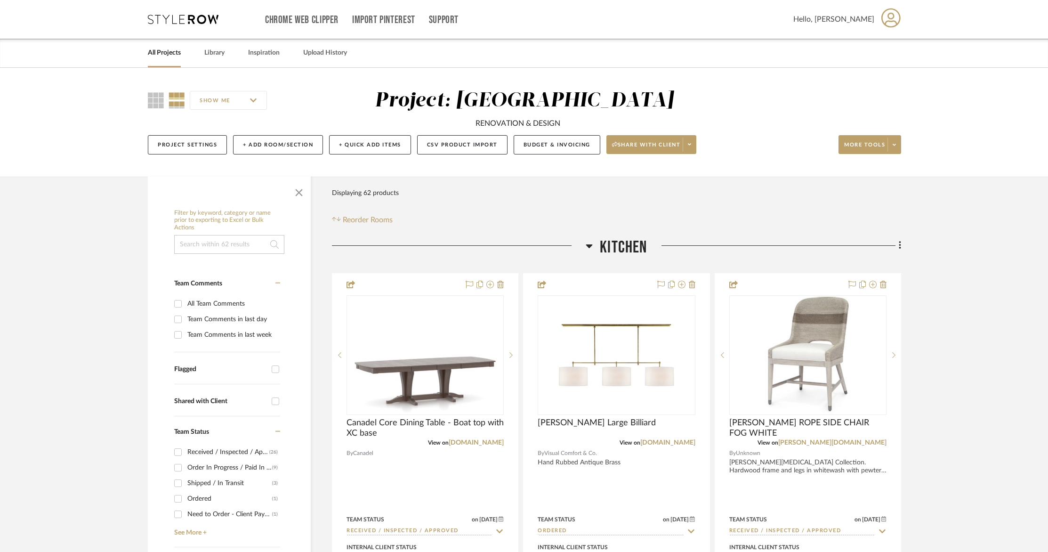
click at [158, 55] on link "All Projects" at bounding box center [164, 53] width 33 height 13
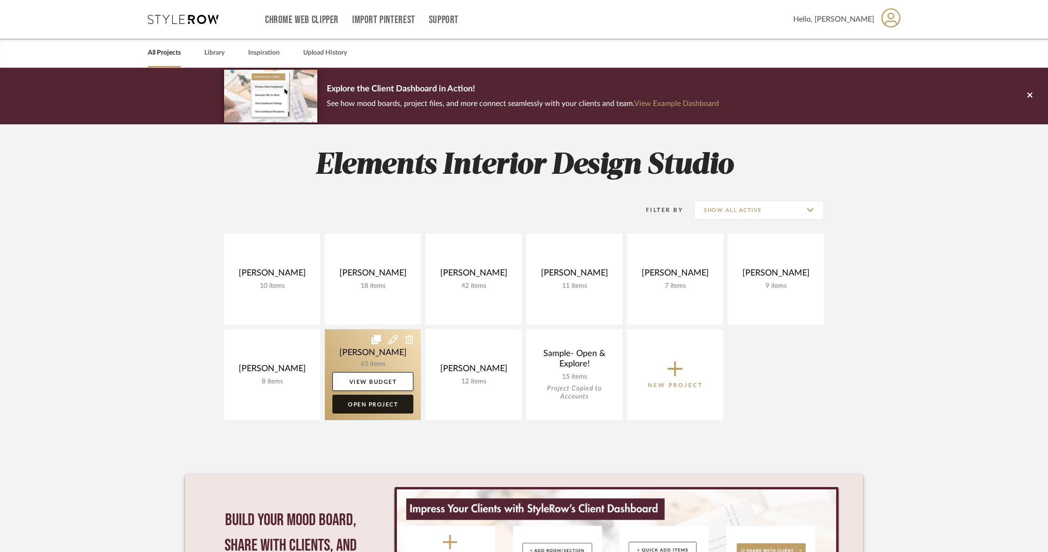
click at [375, 411] on link "Open Project" at bounding box center [372, 403] width 81 height 19
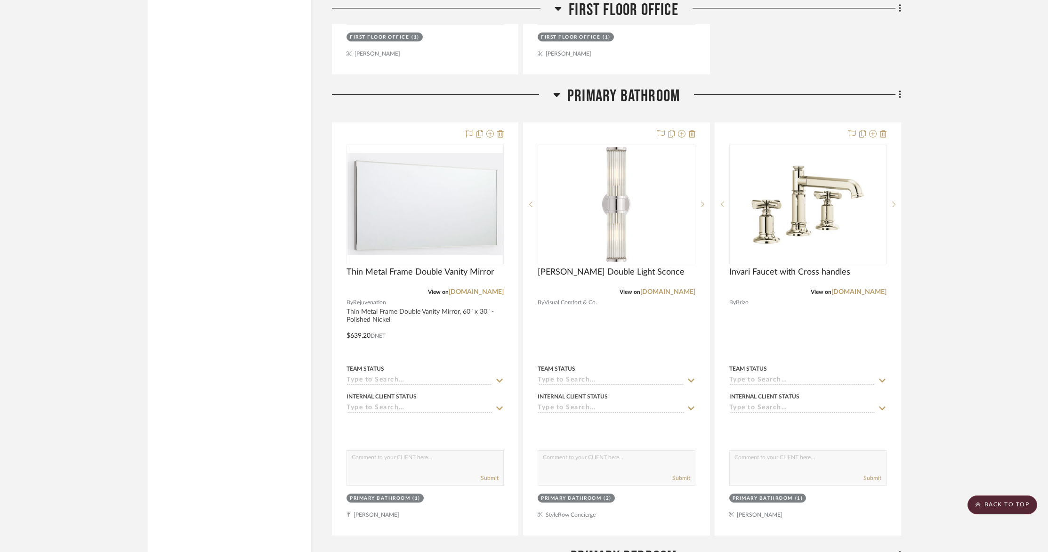
scroll to position [5102, 0]
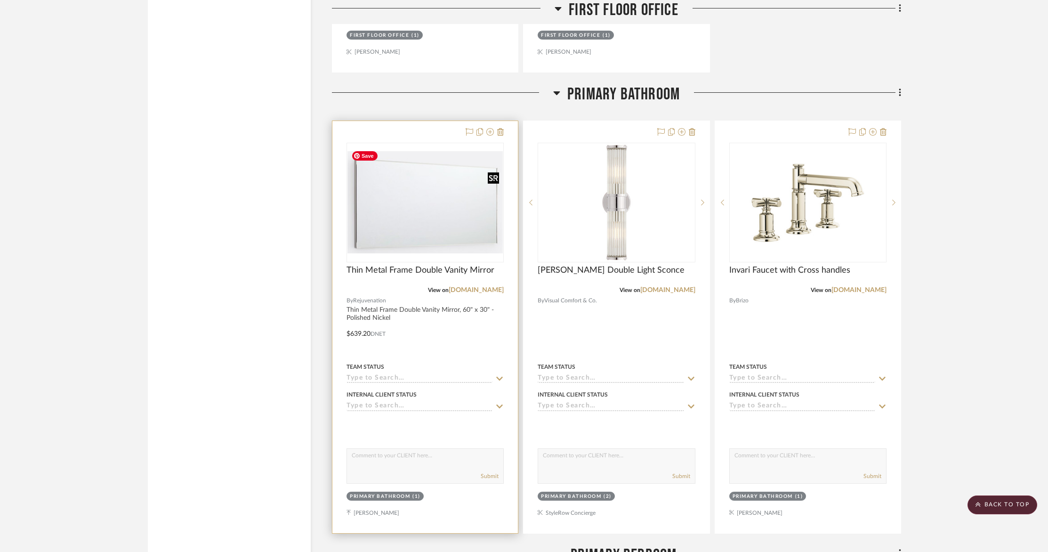
click at [440, 241] on img "0" at bounding box center [424, 202] width 155 height 102
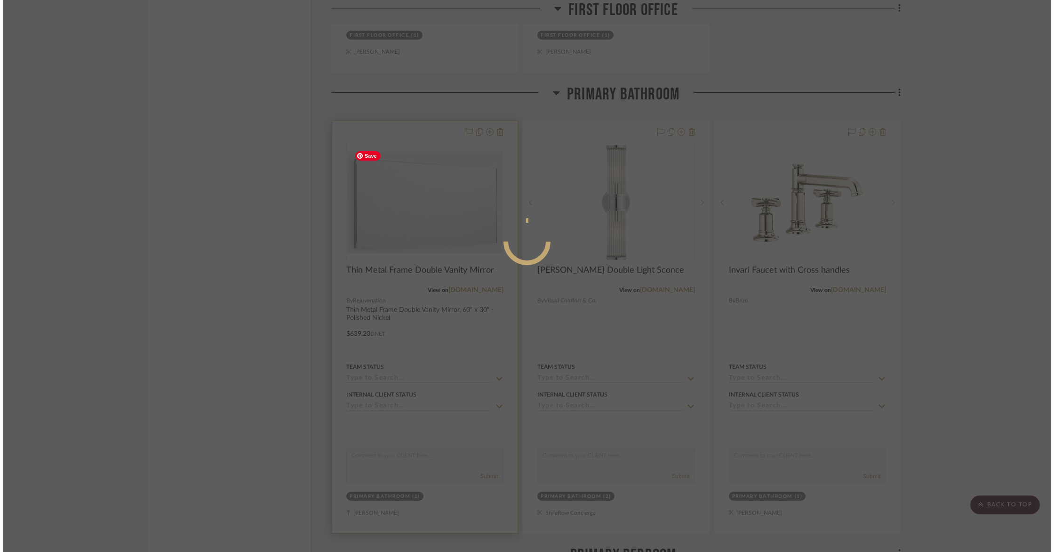
scroll to position [0, 0]
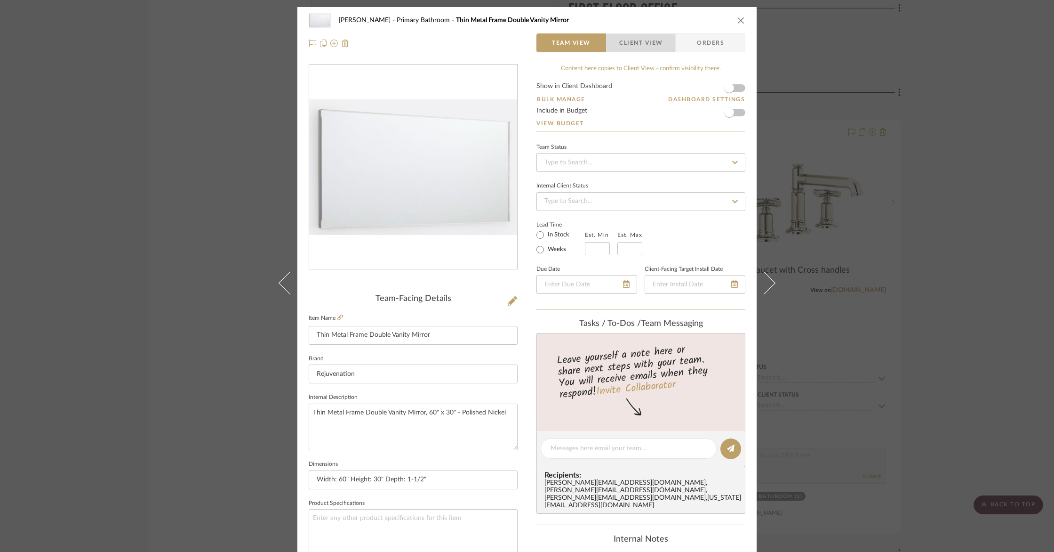
click at [645, 37] on span "Client View" at bounding box center [640, 42] width 43 height 19
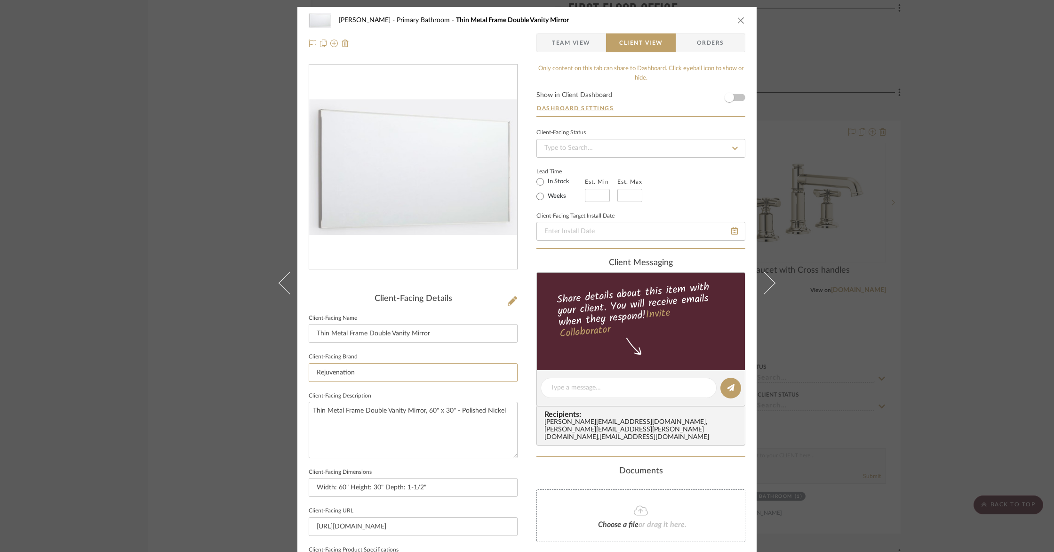
drag, startPoint x: 443, startPoint y: 371, endPoint x: 254, endPoint y: 371, distance: 188.8
click at [257, 372] on div "[PERSON_NAME] Primary Bathroom Thin Metal Frame Double Vanity Mirror Team View …" at bounding box center [527, 276] width 1054 height 552
drag, startPoint x: 509, startPoint y: 525, endPoint x: 175, endPoint y: 501, distance: 335.1
click at [175, 502] on div "[PERSON_NAME] Primary Bathroom Thin Metal Frame Double Vanity Mirror Team View …" at bounding box center [527, 276] width 1054 height 552
type input "ain&cm_sp=buyItAgain-_-orderDetails-_-link"
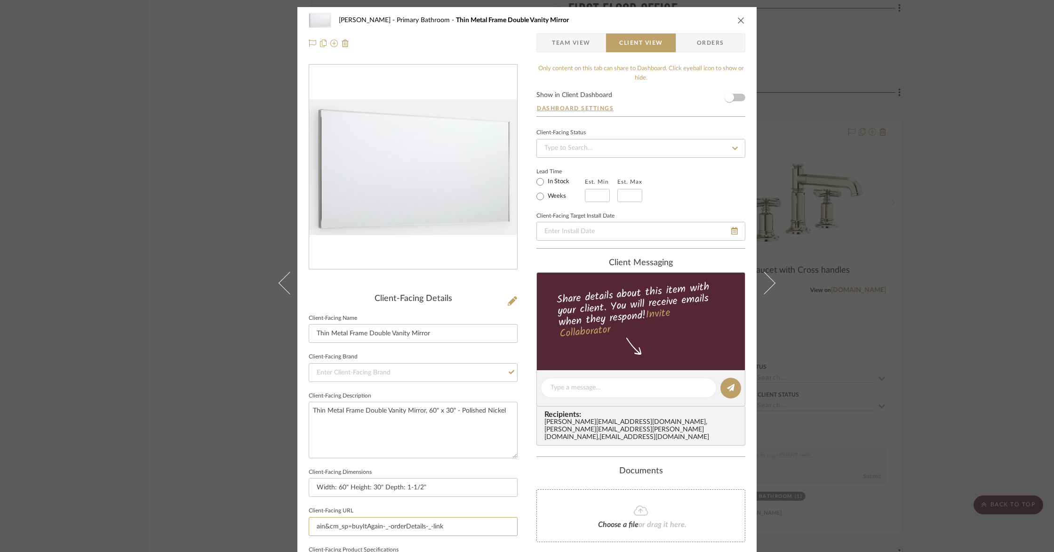
drag, startPoint x: 455, startPoint y: 527, endPoint x: 88, endPoint y: 494, distance: 369.1
click at [88, 495] on div "[PERSON_NAME] Primary Bathroom Thin Metal Frame Double Vanity Mirror Team View …" at bounding box center [527, 276] width 1054 height 552
click at [740, 20] on icon "close" at bounding box center [742, 20] width 8 height 8
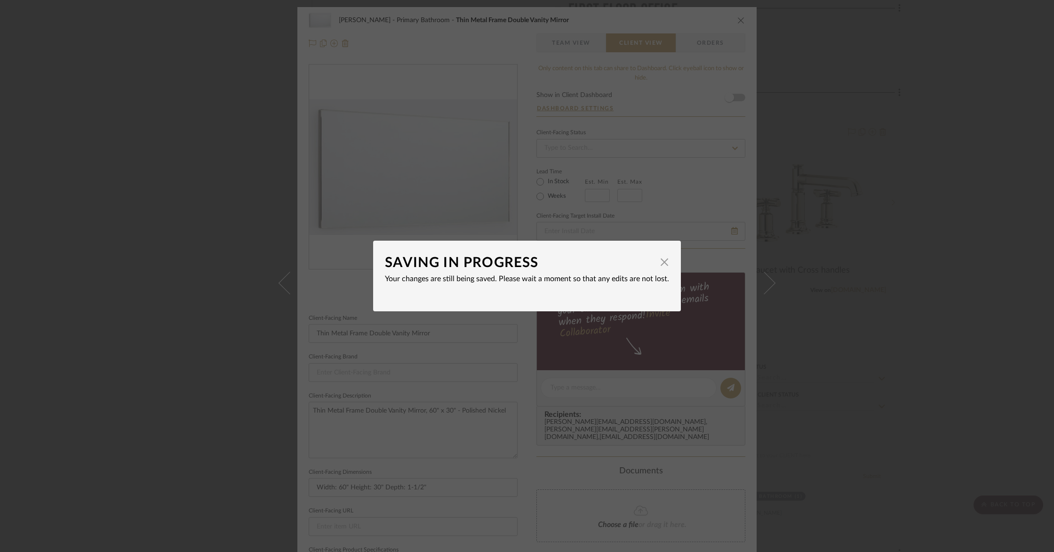
click at [933, 227] on div "SAVING IN PROGRESS × Your changes are still being saved. Please wait a moment s…" at bounding box center [527, 276] width 1054 height 552
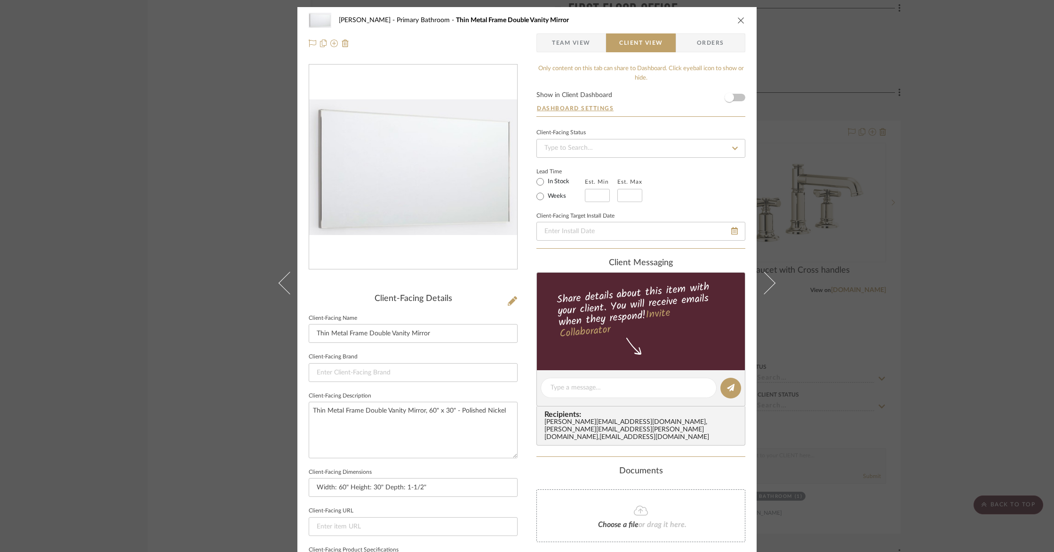
click at [738, 22] on icon "close" at bounding box center [742, 20] width 8 height 8
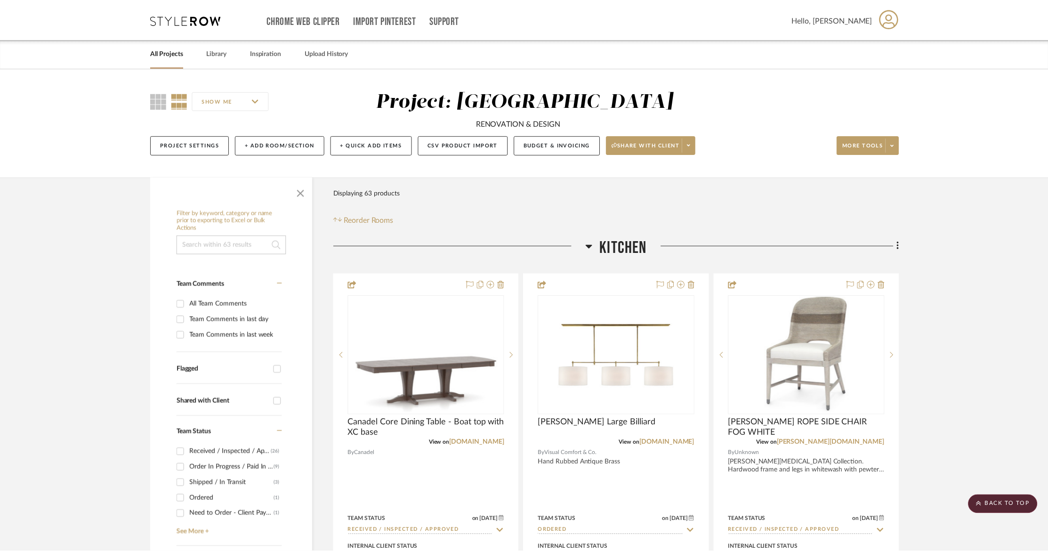
scroll to position [5102, 0]
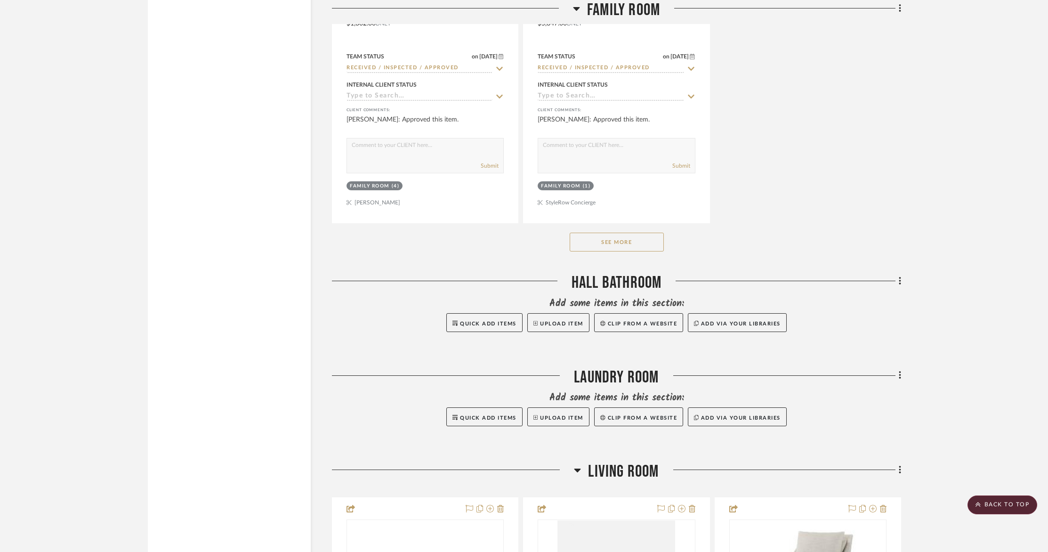
scroll to position [2405, 0]
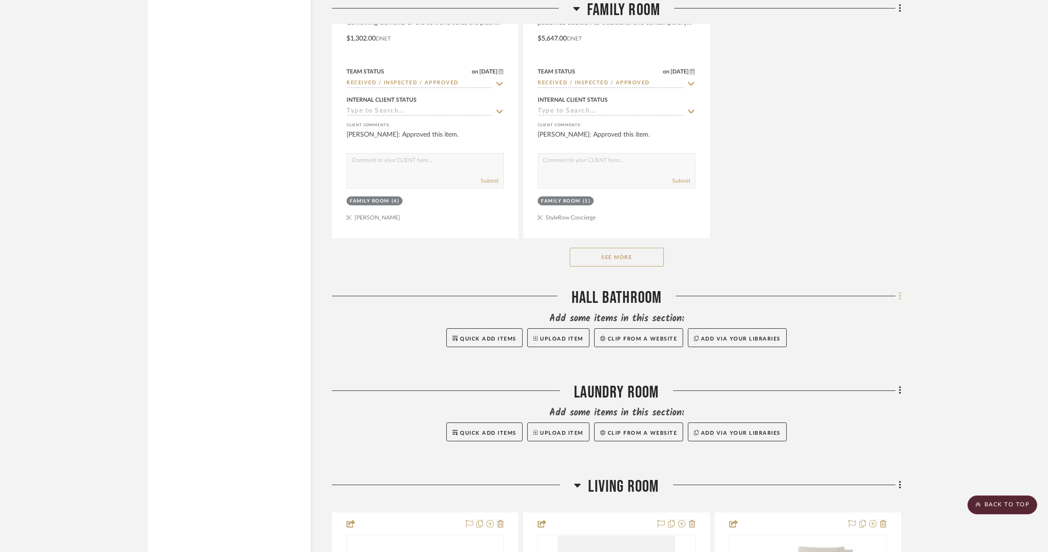
click at [900, 292] on icon at bounding box center [900, 296] width 3 height 10
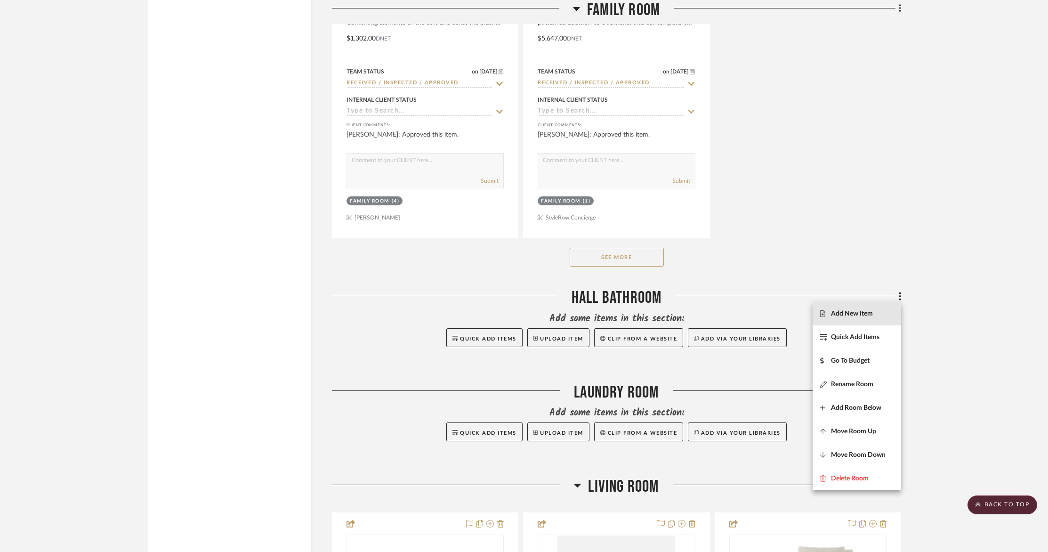
click at [866, 312] on span "Add New Item" at bounding box center [852, 313] width 42 height 8
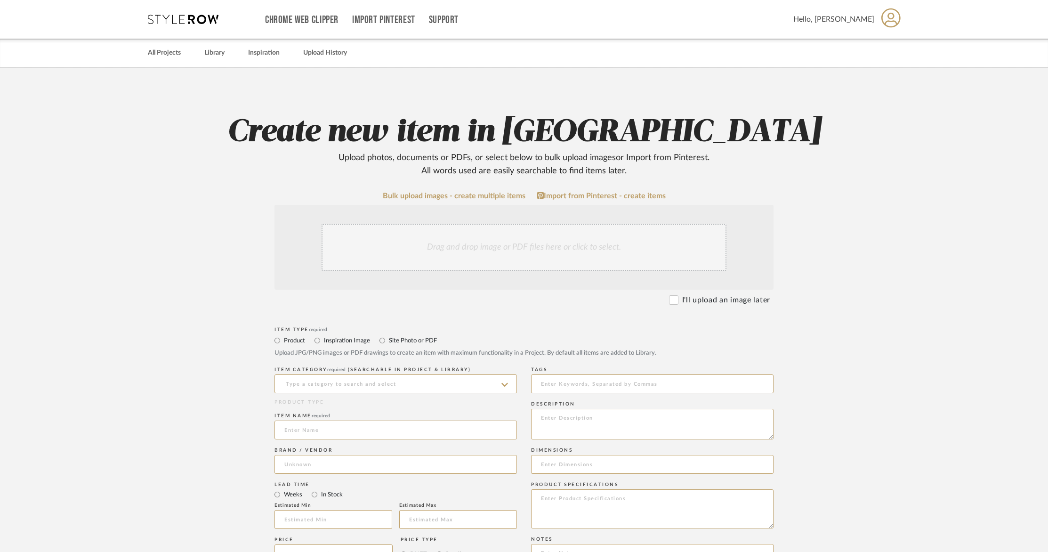
click at [359, 245] on div "Drag and drop image or PDF files here or click to select." at bounding box center [523, 247] width 405 height 47
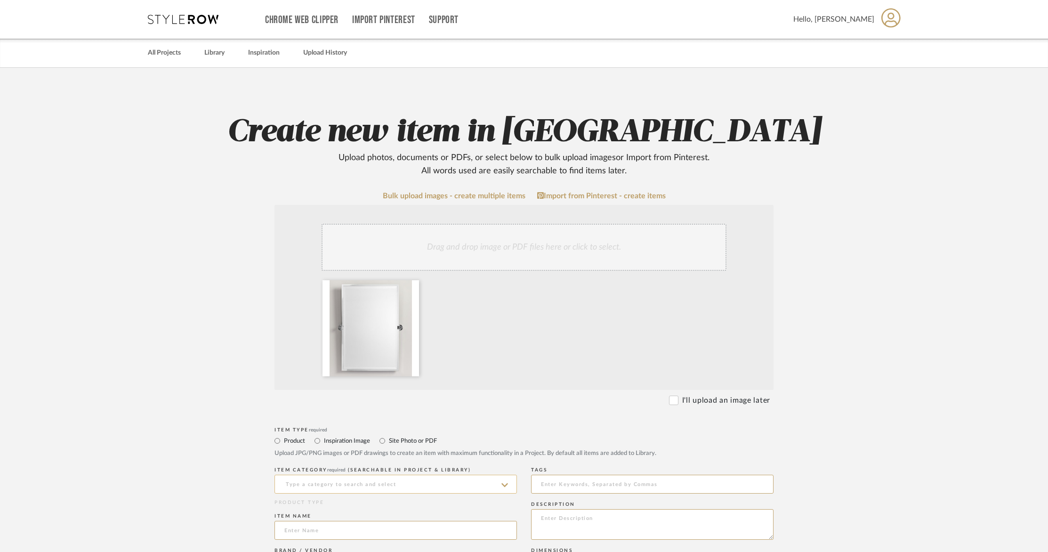
click at [313, 485] on input at bounding box center [395, 483] width 242 height 19
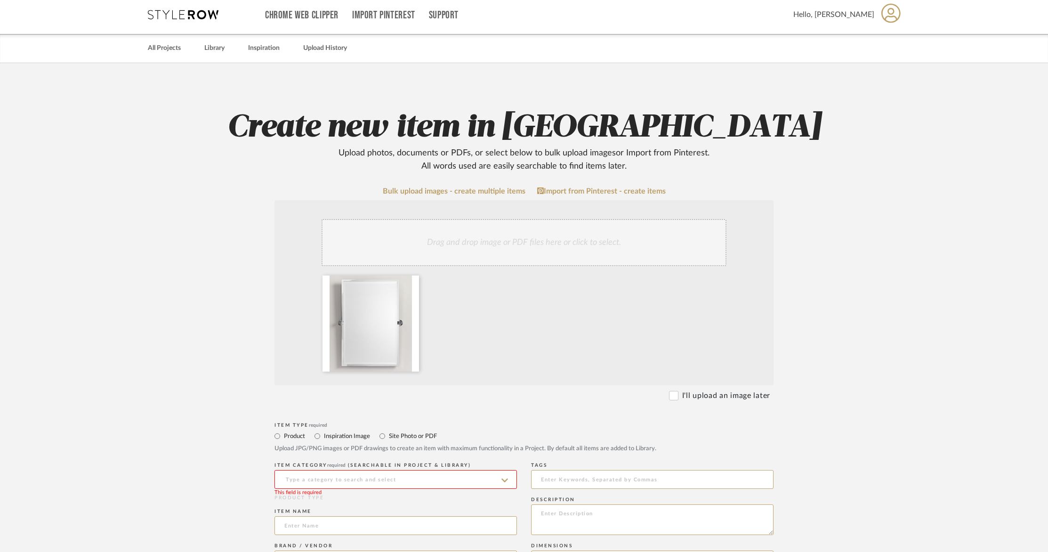
click at [314, 485] on input at bounding box center [395, 479] width 242 height 19
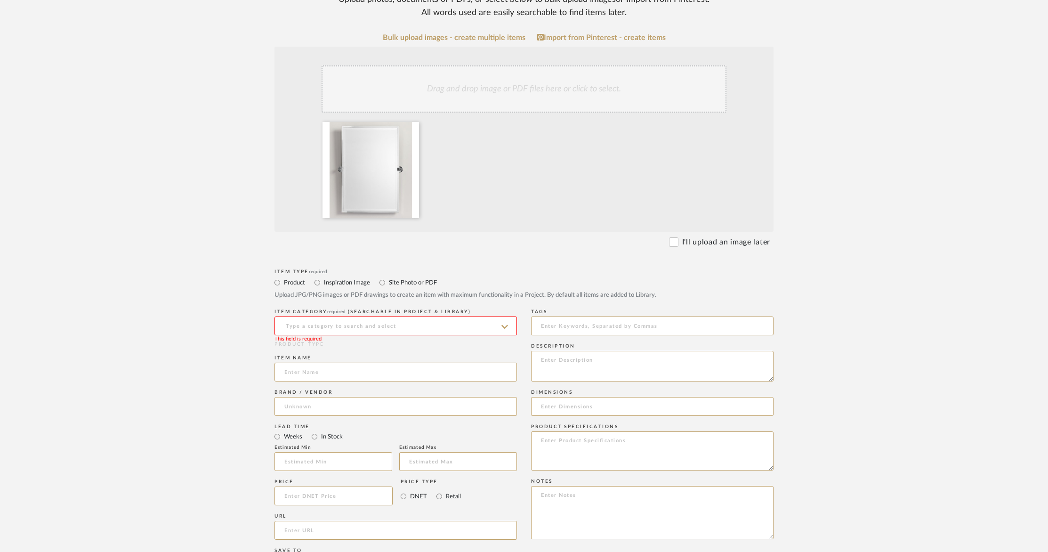
scroll to position [211, 0]
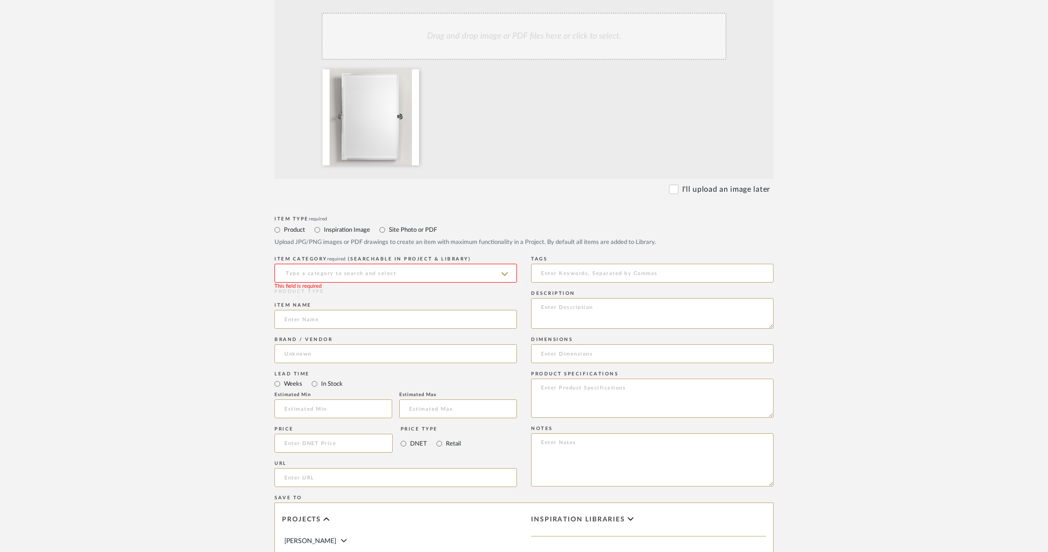
click at [375, 271] on input at bounding box center [395, 273] width 242 height 19
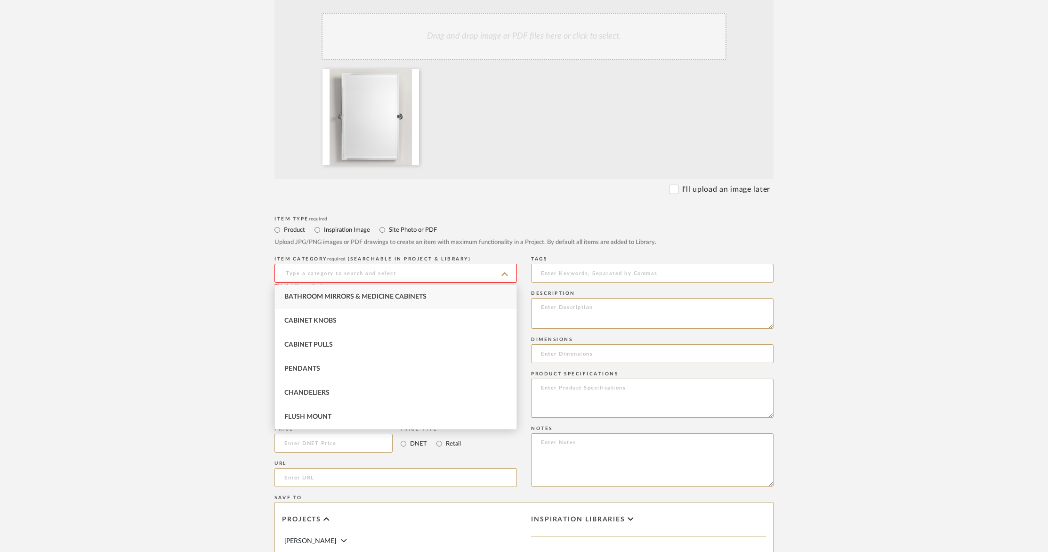
click at [409, 302] on div "Bathroom Mirrors & Medicine Cabinets" at bounding box center [395, 297] width 241 height 24
type input "Bathroom Mirrors & Medicine Cabinets"
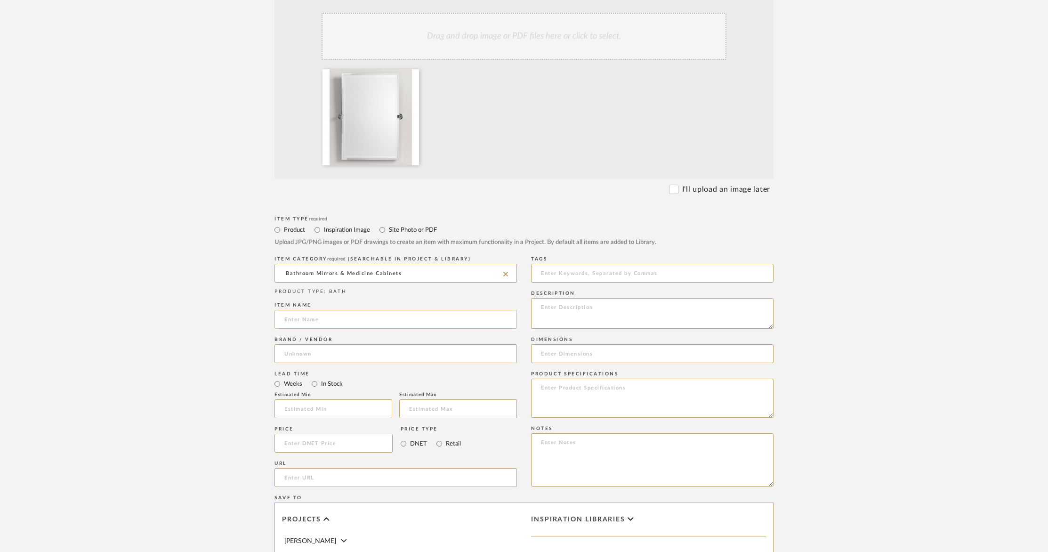
click at [377, 324] on input at bounding box center [395, 319] width 242 height 19
type input "Kensington Rectangular Pivot Mirror"
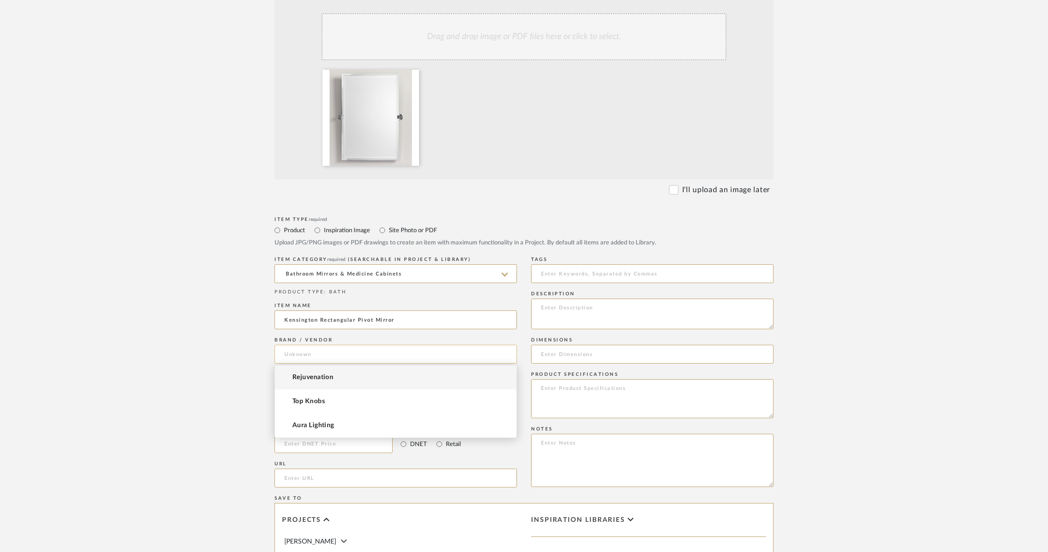
click at [365, 352] on input at bounding box center [395, 354] width 242 height 19
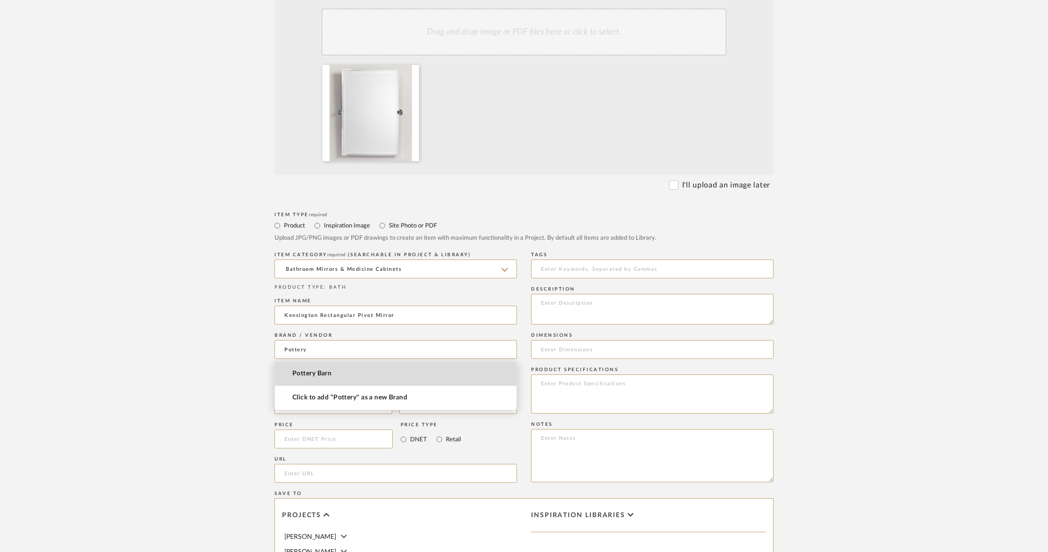
click at [367, 382] on mat-option "Pottery Barn" at bounding box center [395, 373] width 241 height 24
type input "Pottery Barn"
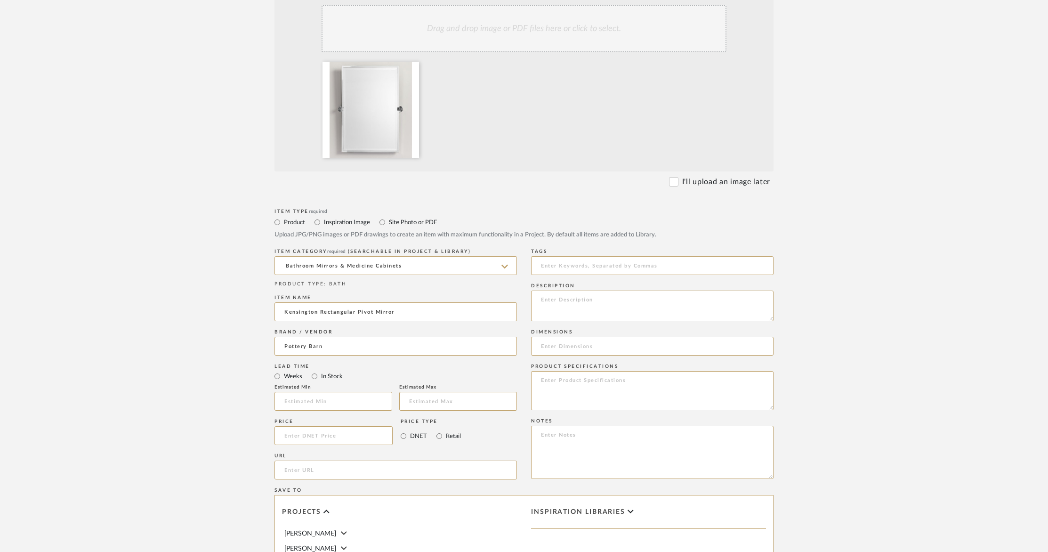
scroll to position [219, 0]
click at [322, 438] on input at bounding box center [333, 435] width 118 height 19
type input "$359.20"
drag, startPoint x: 112, startPoint y: 341, endPoint x: 126, endPoint y: 355, distance: 19.3
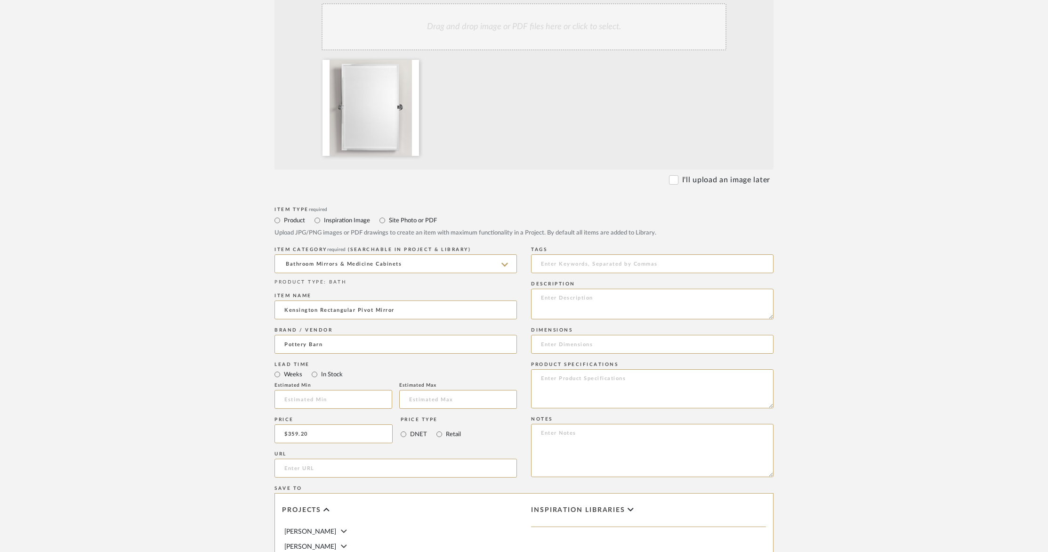
click at [113, 341] on upload-items "Create new item in [PERSON_NAME] Upload photos, documents or PDFs, or select be…" at bounding box center [524, 312] width 1048 height 930
drag, startPoint x: 325, startPoint y: 474, endPoint x: 323, endPoint y: 464, distance: 10.1
click at [325, 474] on input "url" at bounding box center [395, 467] width 242 height 19
paste input "[URL][DOMAIN_NAME]"
type input "[URL][DOMAIN_NAME]"
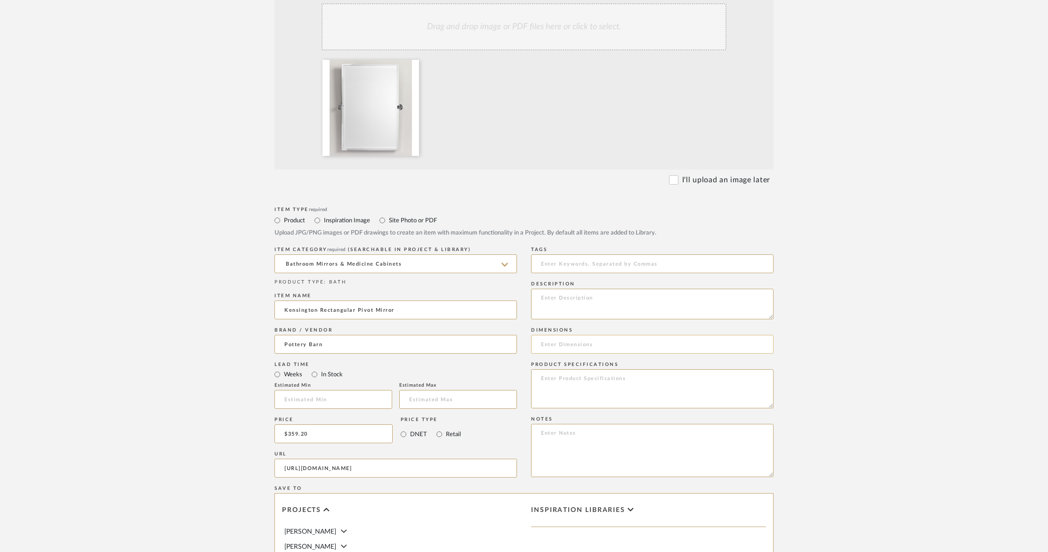
click at [592, 345] on input at bounding box center [652, 344] width 242 height 19
paste input "Overall (Includes Pivot Grommets): 27.5" w x 3" d x 36" h"
type input "Overall (Includes Pivot Grommets): 27.5" w x 3" d x 36" h"
drag, startPoint x: 584, startPoint y: 302, endPoint x: 590, endPoint y: 281, distance: 21.6
click at [584, 302] on textarea at bounding box center [652, 304] width 242 height 31
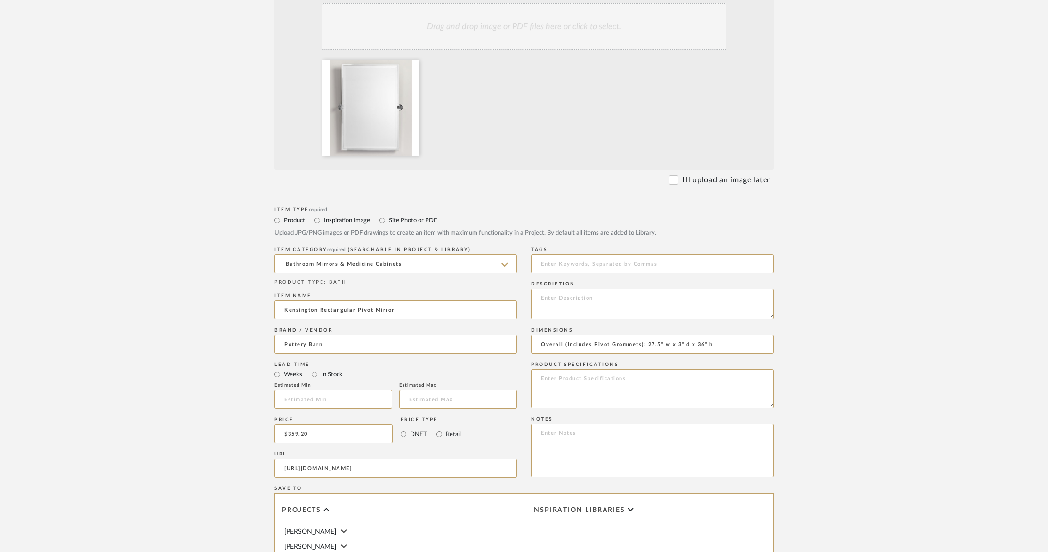
paste textarea "Kensington Rectangular Pivot Mirror, Chrome, 27.5 x 36" Item #: 6365312"
click at [713, 300] on textarea "Kensington Rectangular Pivot Mirror, Chrome, 27.5 x 36" Item #: 6365312" at bounding box center [652, 304] width 242 height 31
type textarea "Kensington Rectangular Pivot Mirror, Chrome Item #: 6365312"
drag, startPoint x: 621, startPoint y: 392, endPoint x: 621, endPoint y: 397, distance: 5.2
click at [621, 392] on textarea at bounding box center [652, 388] width 242 height 39
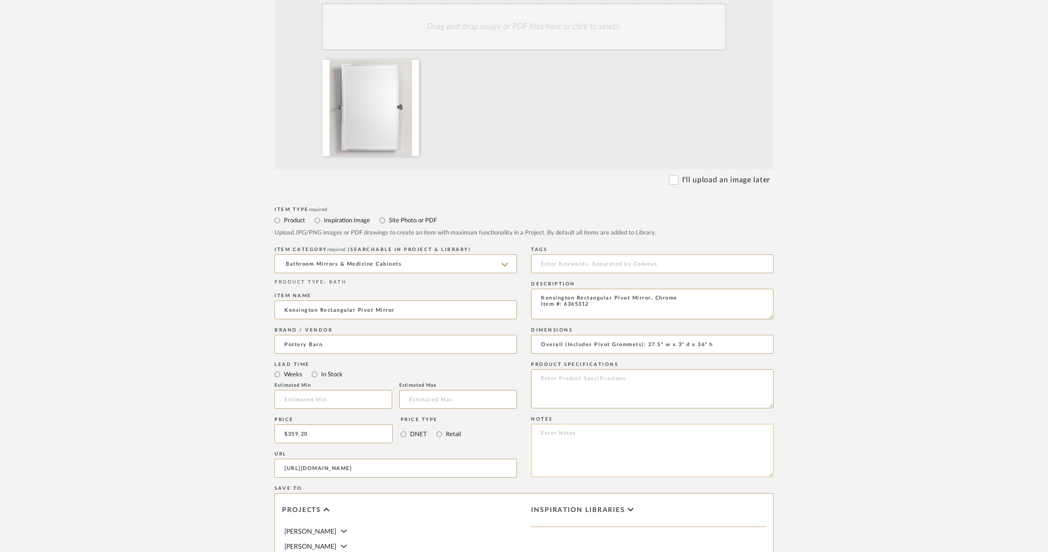
click at [616, 432] on textarea at bounding box center [652, 450] width 242 height 53
drag, startPoint x: 541, startPoint y: 432, endPoint x: 547, endPoint y: 433, distance: 6.2
click at [541, 432] on textarea "Kid's bathroom mirror" at bounding box center [652, 450] width 242 height 53
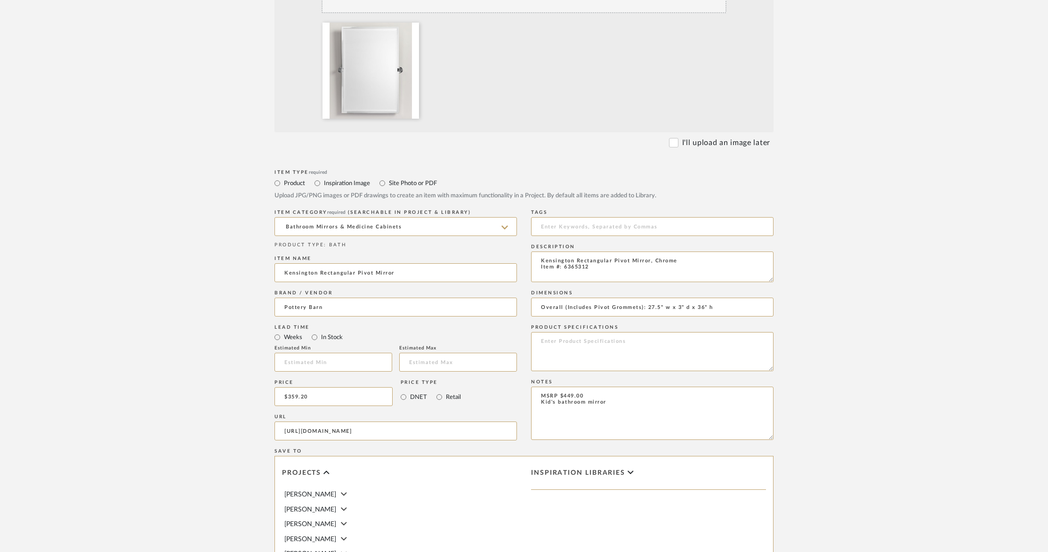
scroll to position [490, 0]
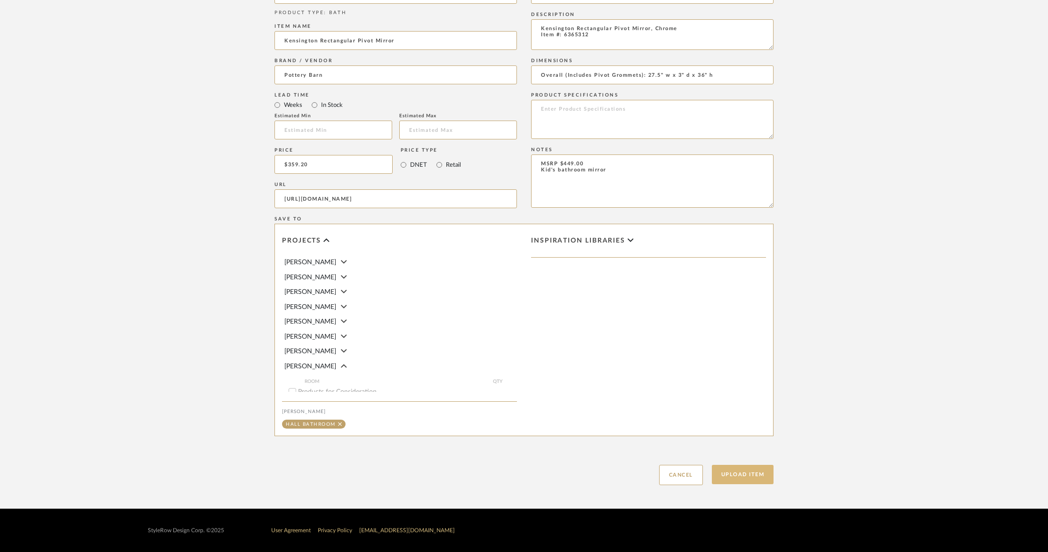
type textarea "MSRP $449.00 Kid's bathroom mirror"
click at [751, 476] on button "Upload Item" at bounding box center [743, 474] width 62 height 19
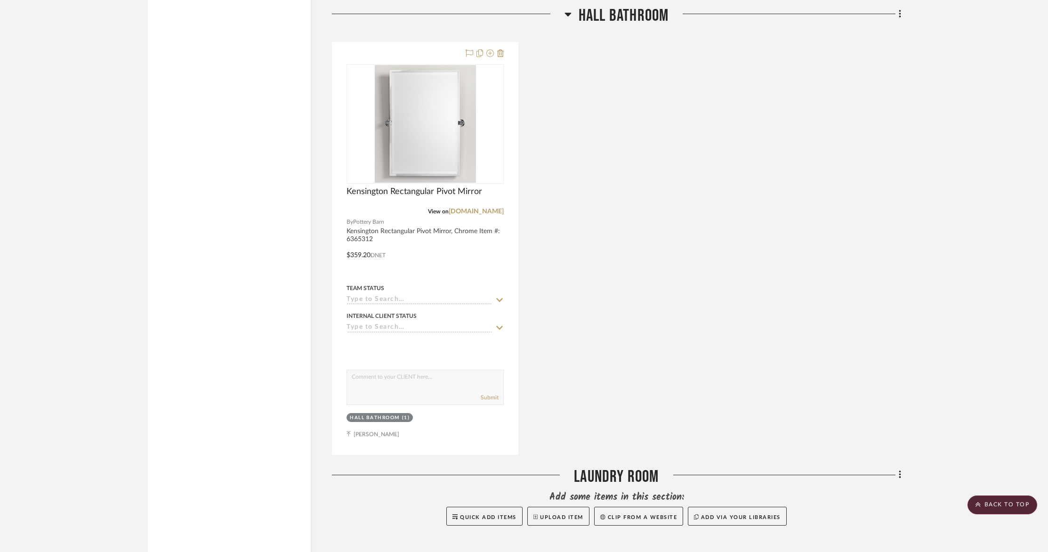
scroll to position [2687, 0]
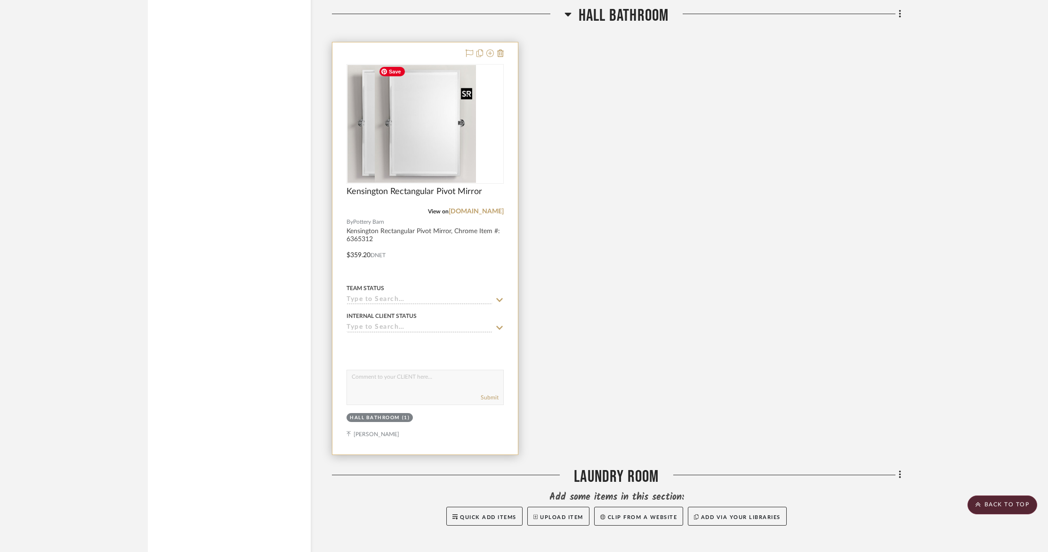
click at [419, 136] on img at bounding box center [425, 124] width 101 height 118
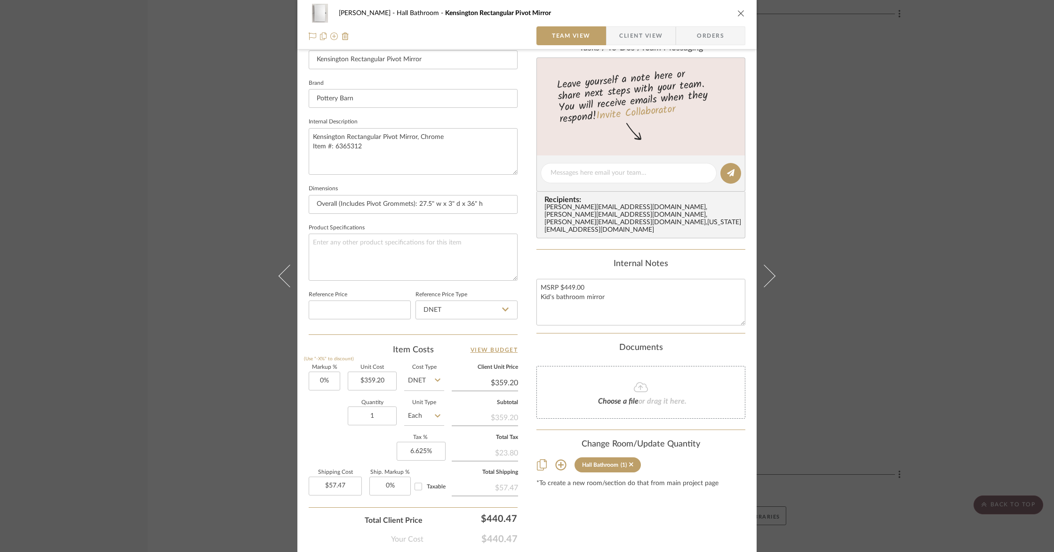
scroll to position [282, 0]
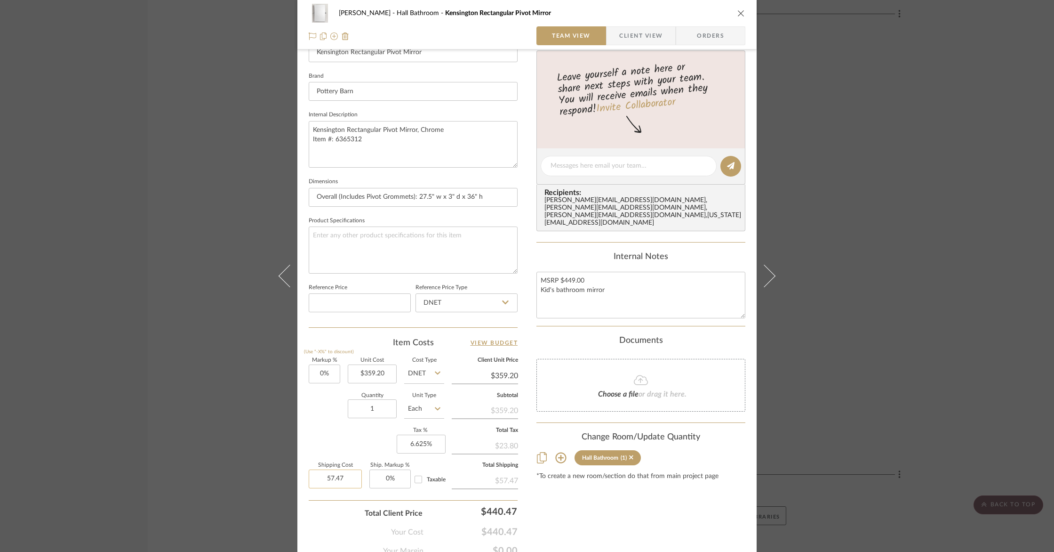
click at [348, 474] on input "57.47" at bounding box center [335, 478] width 53 height 19
type input "$64.39"
click at [603, 514] on div "Content here copies to Client View - confirm visibility there. Show in Client D…" at bounding box center [641, 169] width 209 height 775
click at [632, 36] on span "Client View" at bounding box center [640, 35] width 43 height 19
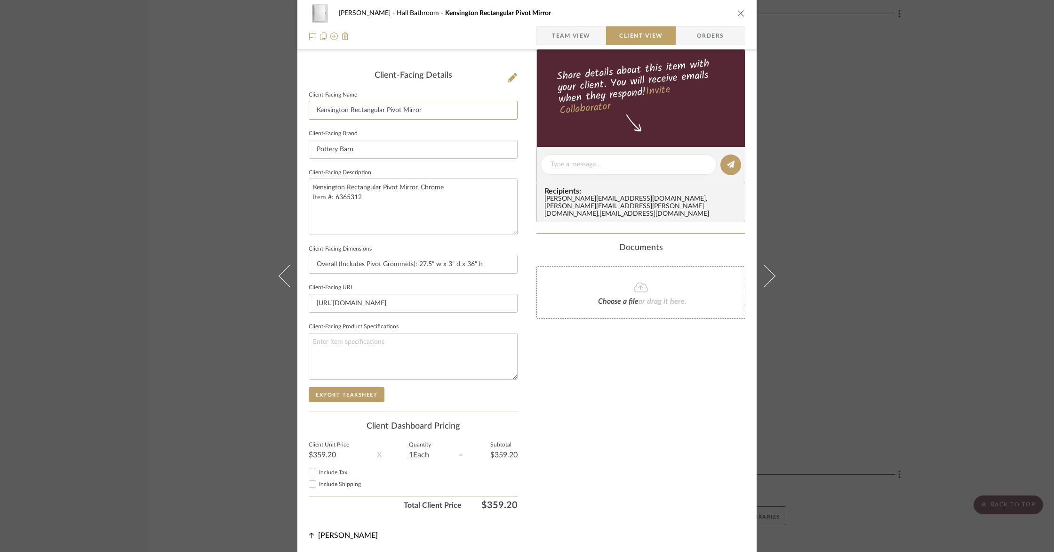
drag, startPoint x: 349, startPoint y: 108, endPoint x: 237, endPoint y: 107, distance: 111.6
click at [237, 107] on div "[PERSON_NAME][GEOGRAPHIC_DATA][PERSON_NAME] Bathroom Kensington Rectangular Piv…" at bounding box center [527, 276] width 1054 height 552
type input "Rectangular Pivot Mirror"
drag, startPoint x: 356, startPoint y: 148, endPoint x: 158, endPoint y: 131, distance: 198.5
click at [158, 131] on div "[PERSON_NAME][GEOGRAPHIC_DATA][PERSON_NAME] Bathroom Kensington Rectangular Piv…" at bounding box center [527, 276] width 1054 height 552
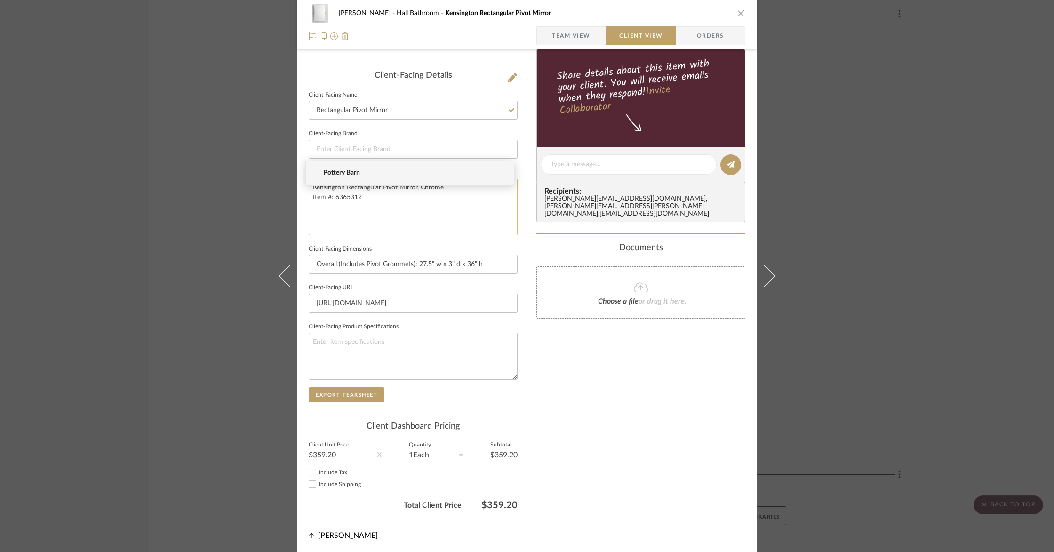
click at [375, 191] on textarea "Kensington Rectangular Pivot Mirror, Chrome Item #: 6365312" at bounding box center [413, 206] width 209 height 56
drag, startPoint x: 344, startPoint y: 185, endPoint x: 257, endPoint y: 182, distance: 86.7
click at [258, 182] on div "[PERSON_NAME][GEOGRAPHIC_DATA][PERSON_NAME] Bathroom Kensington Rectangular Piv…" at bounding box center [527, 276] width 1054 height 552
drag, startPoint x: 370, startPoint y: 196, endPoint x: 165, endPoint y: 185, distance: 205.0
click at [169, 187] on div "[PERSON_NAME][GEOGRAPHIC_DATA][PERSON_NAME] Bathroom Kensington Rectangular Piv…" at bounding box center [527, 276] width 1054 height 552
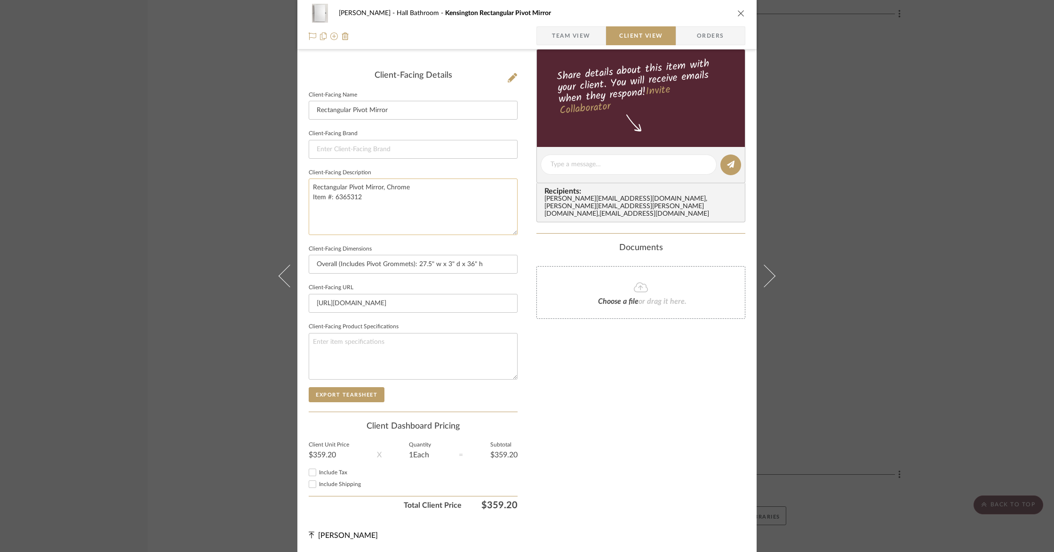
click at [361, 197] on textarea "Rectangular Pivot Mirror, Chrome Item #: 6365312" at bounding box center [413, 206] width 209 height 56
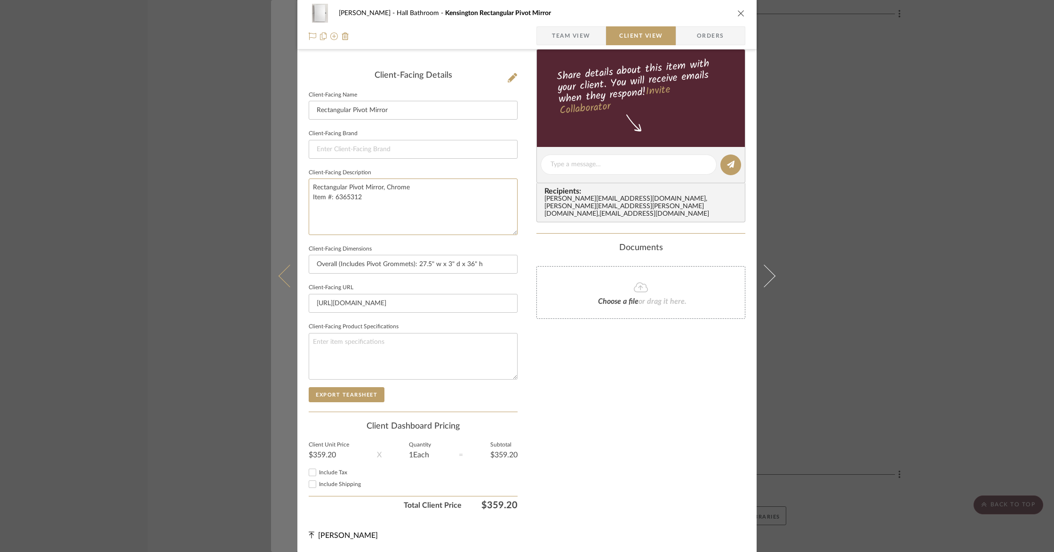
drag, startPoint x: 362, startPoint y: 197, endPoint x: 273, endPoint y: 197, distance: 89.4
click at [273, 197] on mat-dialog-content "[PERSON_NAME][GEOGRAPHIC_DATA][PERSON_NAME] Bathroom Kensington Rectangular Piv…" at bounding box center [527, 168] width 512 height 768
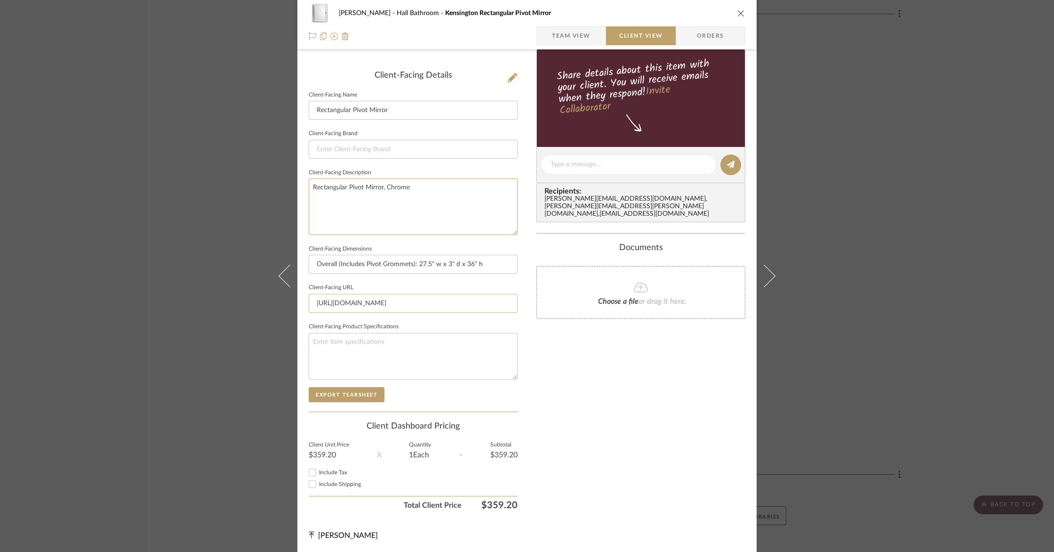
type textarea "Rectangular Pivot Mirror, Chrome"
drag, startPoint x: 494, startPoint y: 304, endPoint x: 206, endPoint y: 286, distance: 288.6
click at [206, 287] on div "[PERSON_NAME][GEOGRAPHIC_DATA][PERSON_NAME] Bathroom Kensington Rectangular Piv…" at bounding box center [527, 276] width 1054 height 552
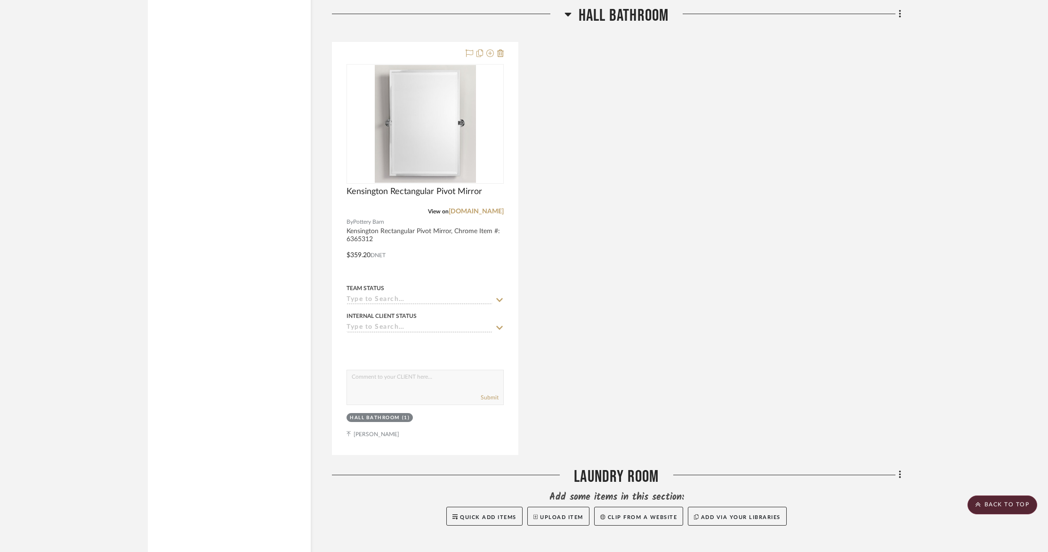
scroll to position [3170, 0]
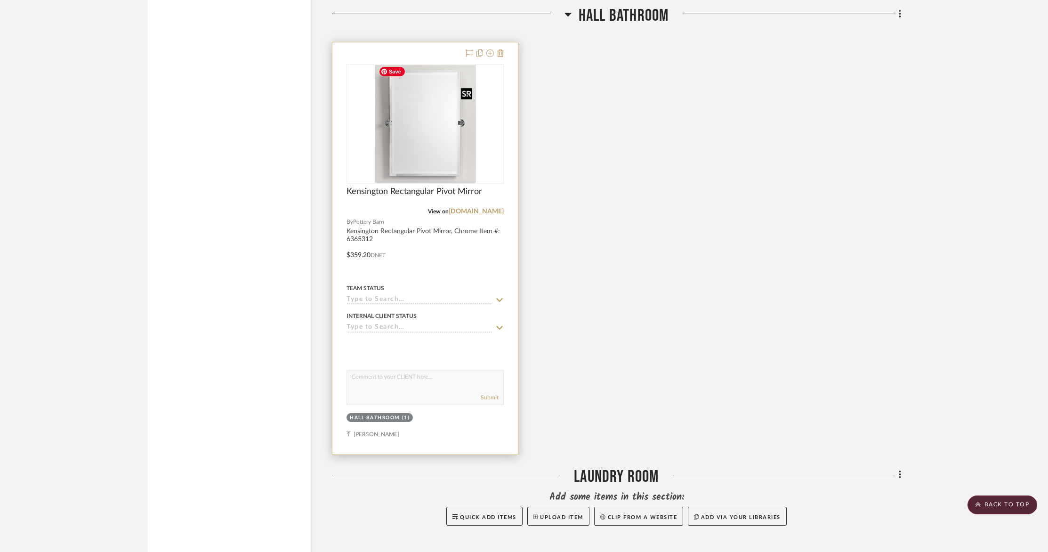
click at [423, 166] on img "0" at bounding box center [425, 124] width 101 height 118
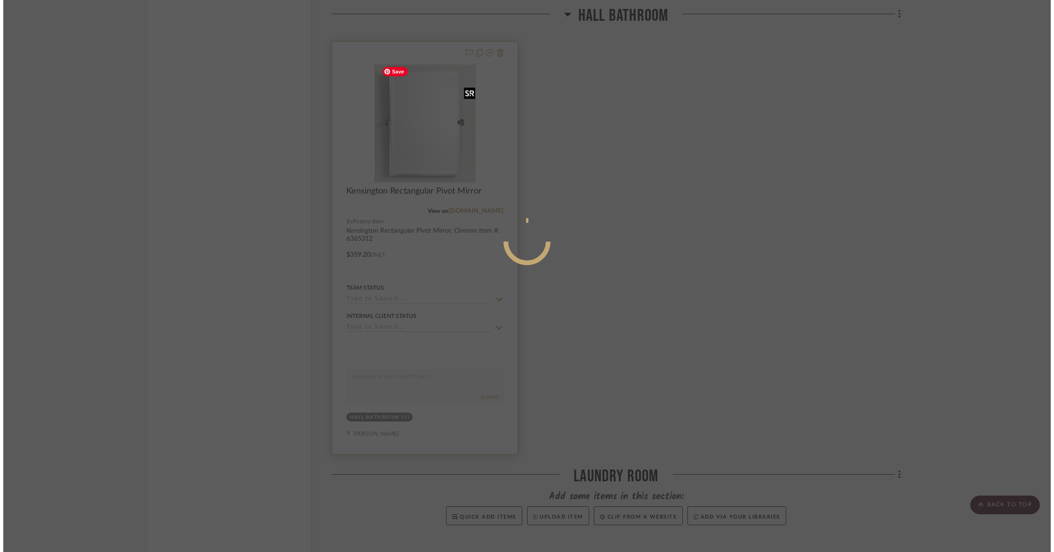
scroll to position [0, 0]
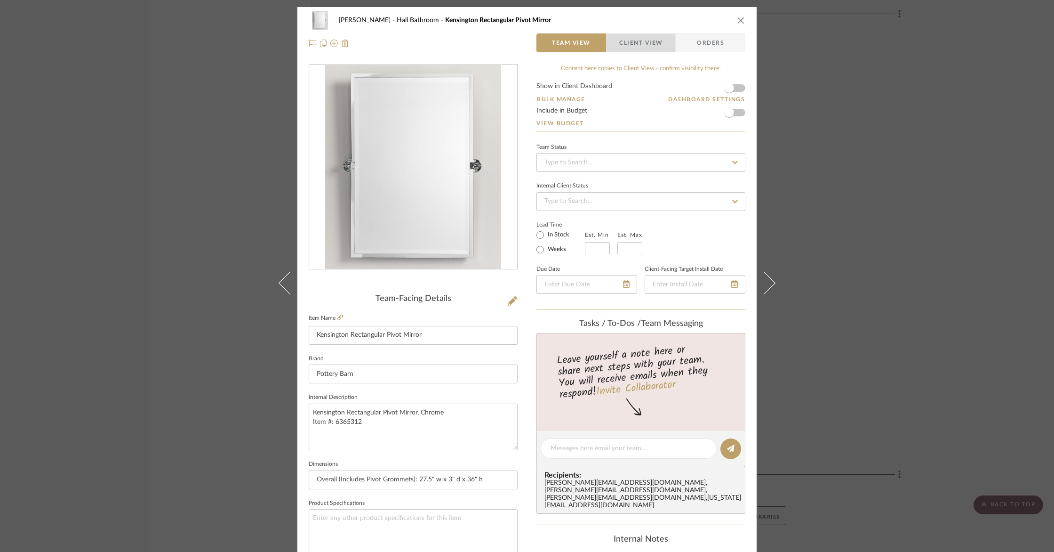
click at [622, 35] on span "Client View" at bounding box center [640, 42] width 43 height 19
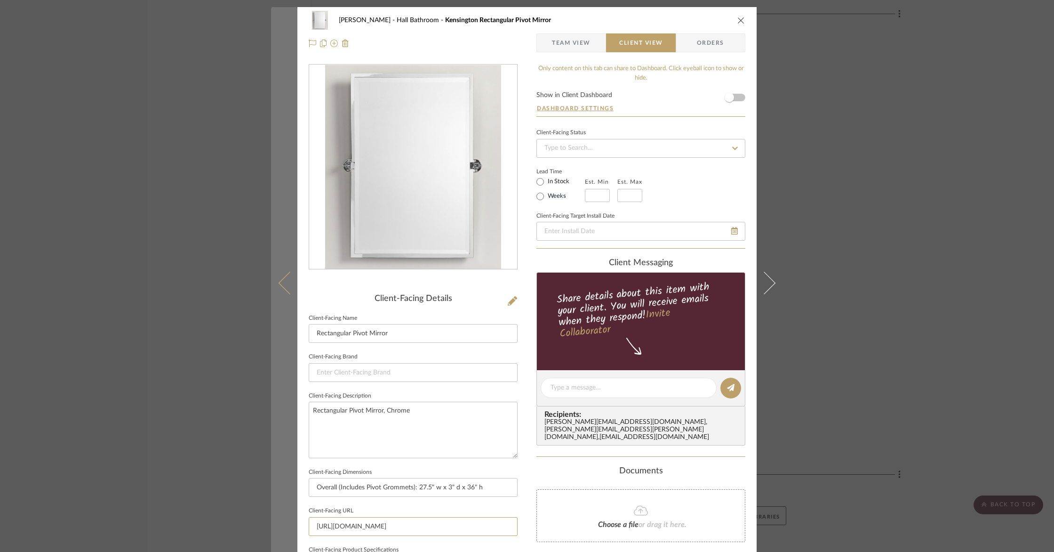
drag, startPoint x: 497, startPoint y: 528, endPoint x: 289, endPoint y: 514, distance: 209.0
click at [289, 514] on mat-dialog-content "[PERSON_NAME][GEOGRAPHIC_DATA][PERSON_NAME] Bathroom Kensington Rectangular Piv…" at bounding box center [527, 391] width 512 height 768
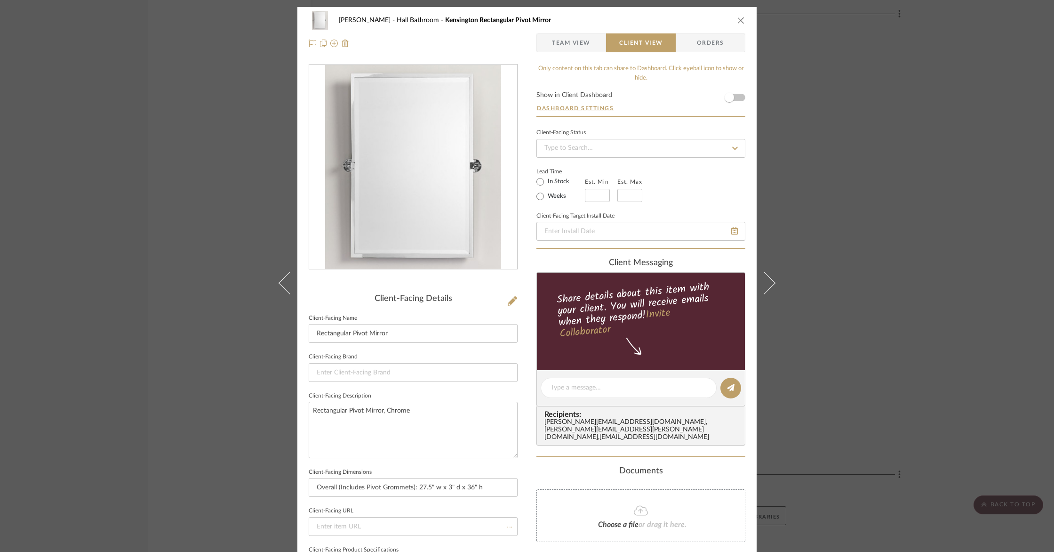
click at [845, 434] on div "[PERSON_NAME][GEOGRAPHIC_DATA][PERSON_NAME] Bathroom Kensington Rectangular Piv…" at bounding box center [527, 276] width 1054 height 552
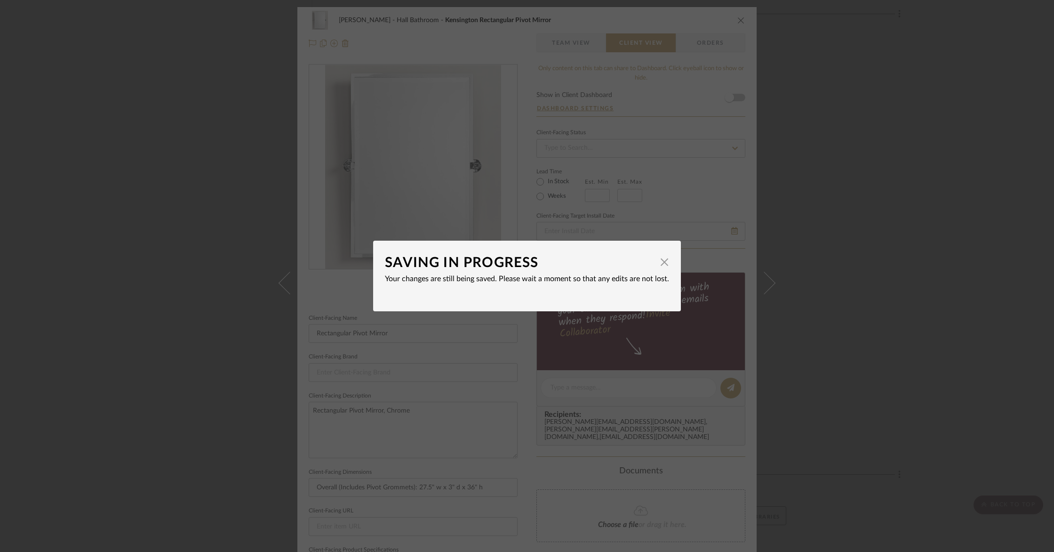
click at [855, 432] on div "SAVING IN PROGRESS × Your changes are still being saved. Please wait a moment s…" at bounding box center [527, 276] width 1054 height 552
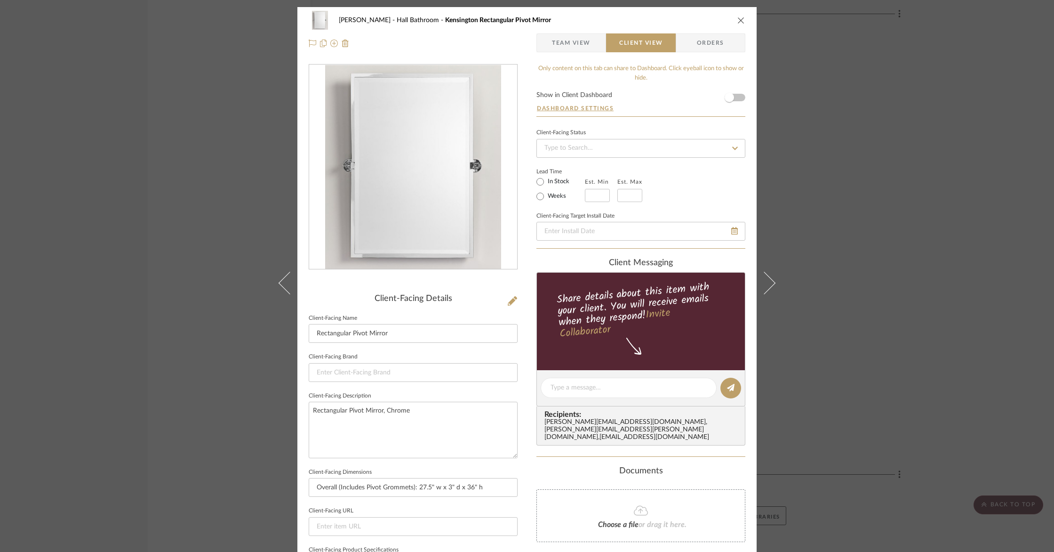
click at [879, 418] on div "[PERSON_NAME][GEOGRAPHIC_DATA][PERSON_NAME] Bathroom Kensington Rectangular Piv…" at bounding box center [527, 276] width 1054 height 552
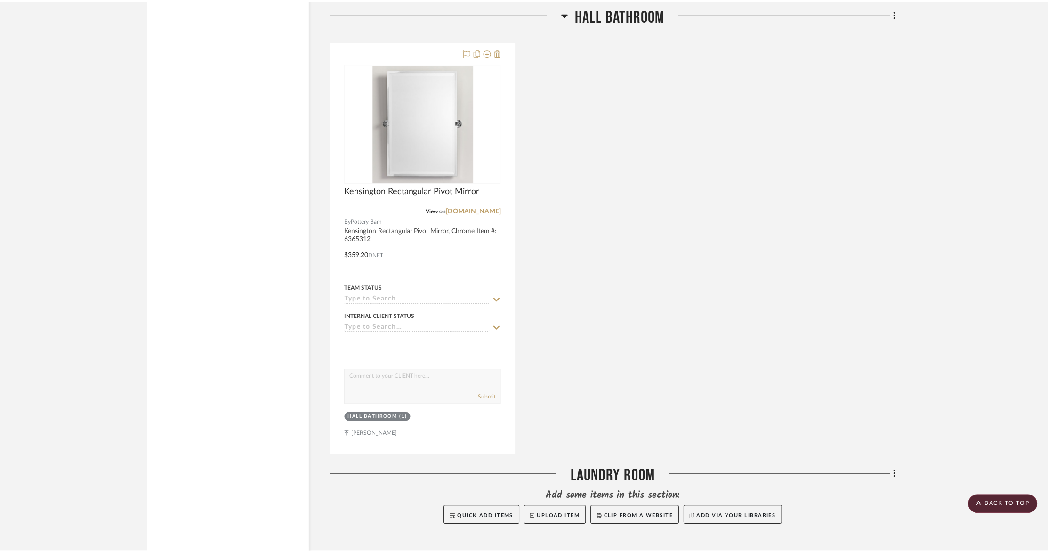
scroll to position [2687, 0]
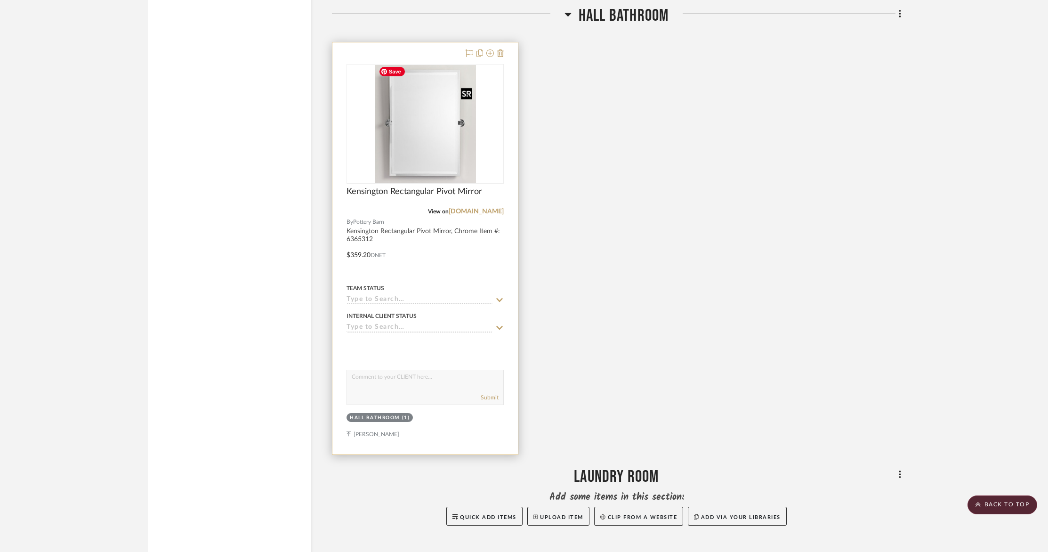
click at [434, 124] on img "0" at bounding box center [425, 124] width 101 height 118
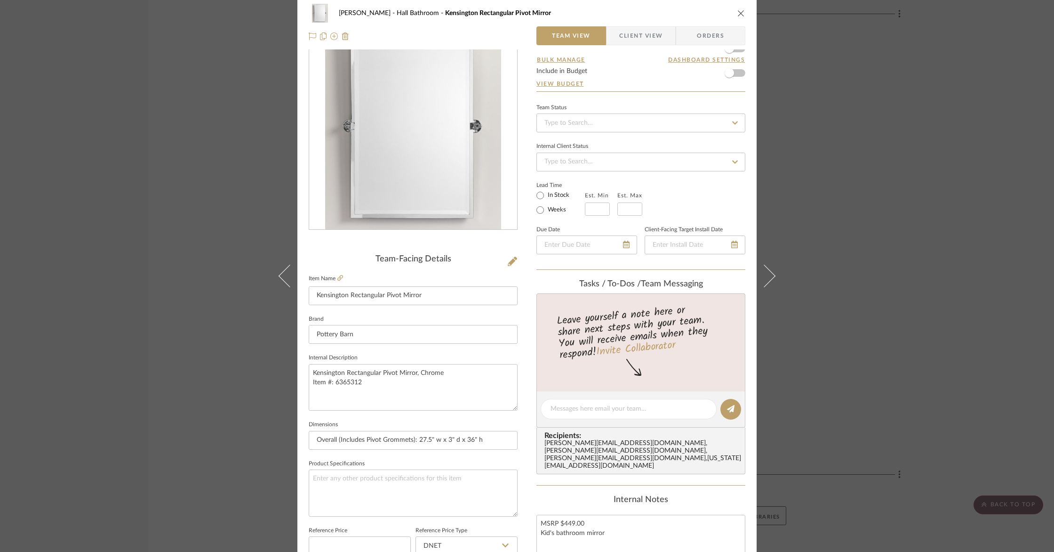
scroll to position [0, 0]
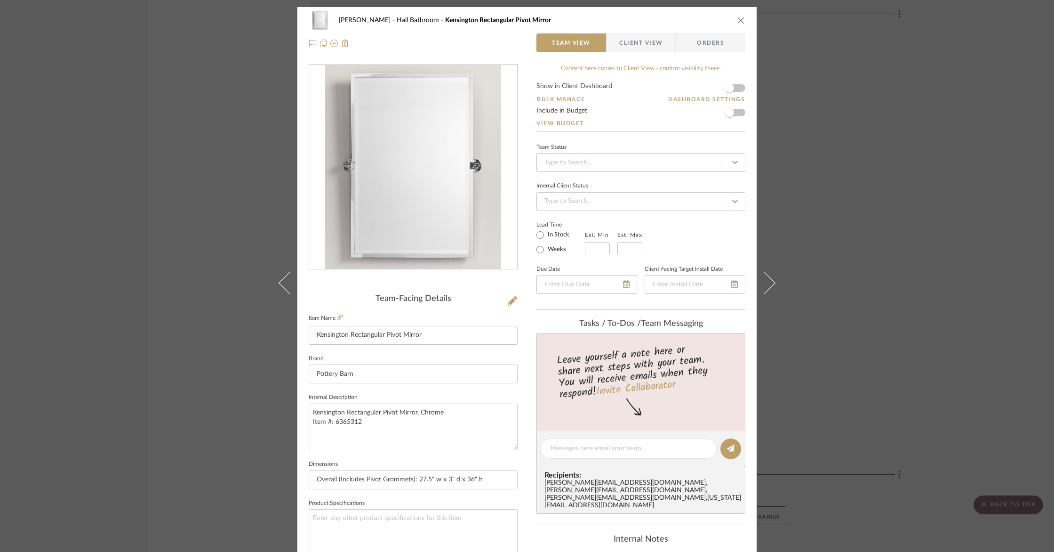
click at [640, 40] on span "Client View" at bounding box center [640, 42] width 43 height 19
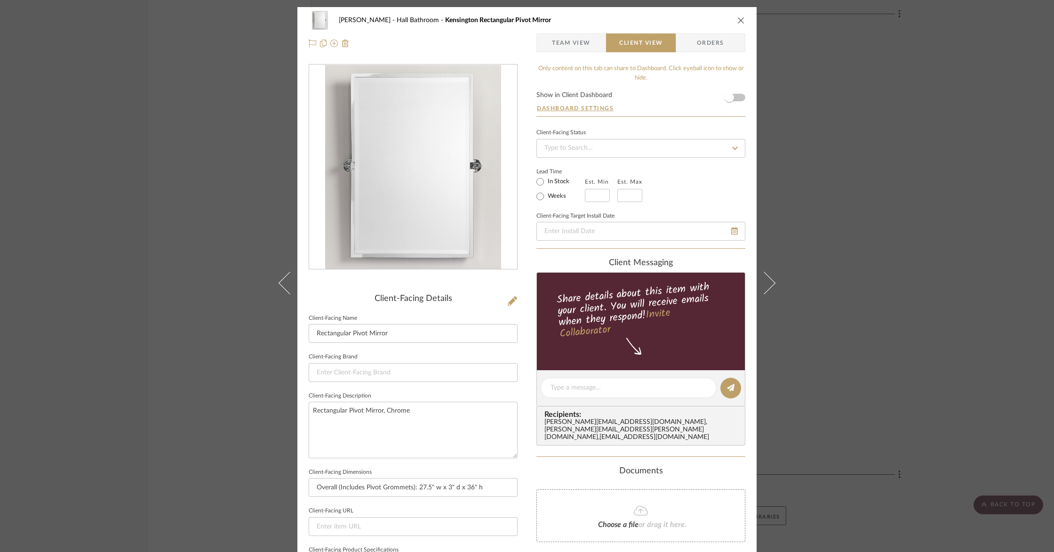
drag, startPoint x: 738, startPoint y: 9, endPoint x: 739, endPoint y: 23, distance: 13.8
click at [739, 22] on div "[PERSON_NAME][GEOGRAPHIC_DATA][PERSON_NAME] Bathroom Kensington Rectangular Piv…" at bounding box center [526, 31] width 459 height 49
click at [739, 23] on icon "close" at bounding box center [742, 20] width 8 height 8
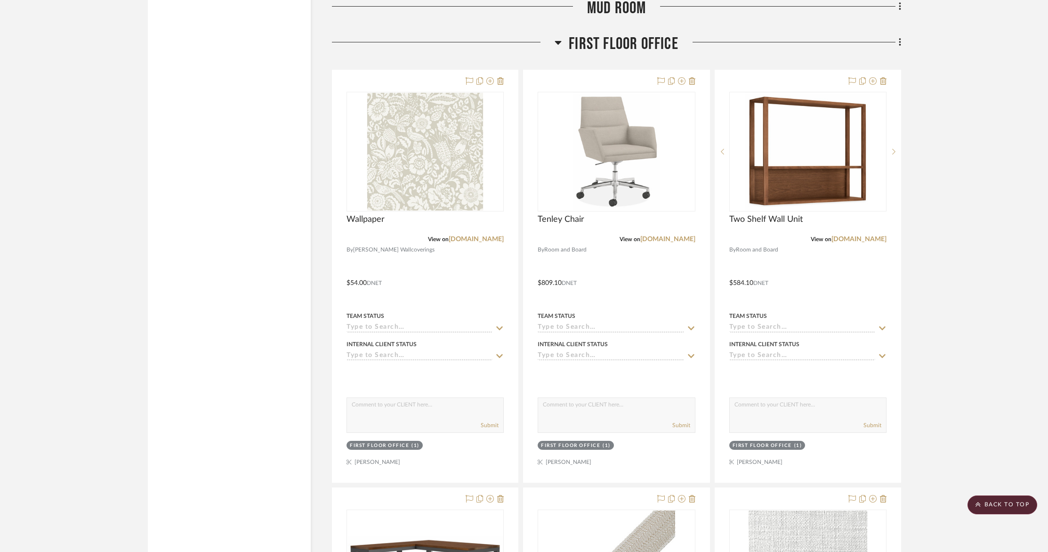
scroll to position [4621, 0]
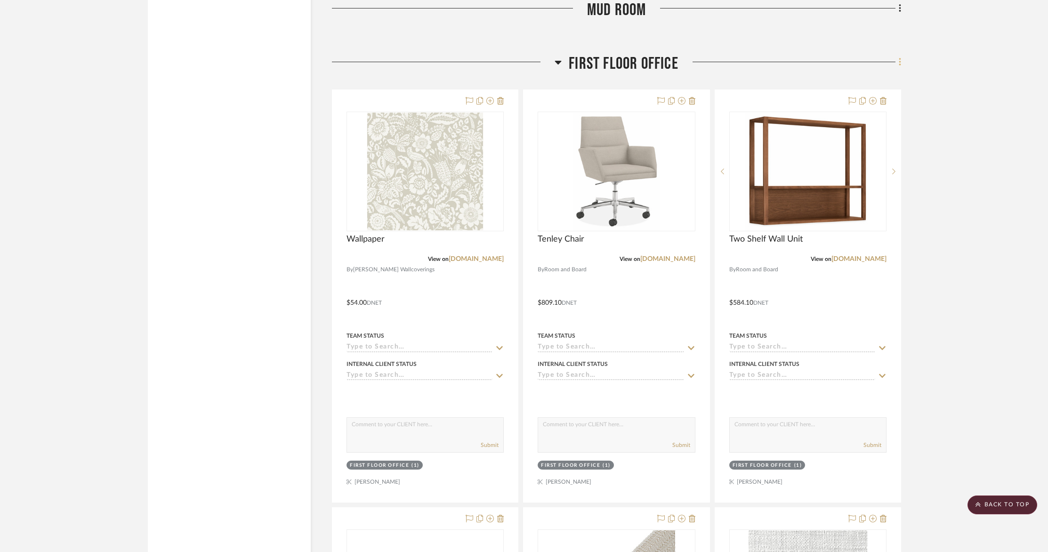
click at [900, 61] on icon at bounding box center [900, 62] width 3 height 10
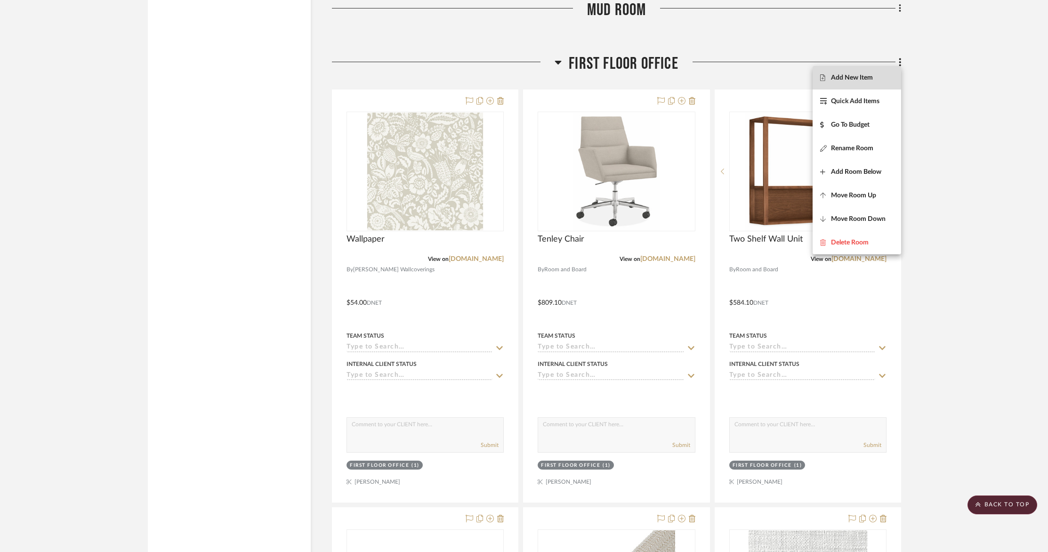
click at [848, 79] on span "Add New Item" at bounding box center [852, 78] width 42 height 8
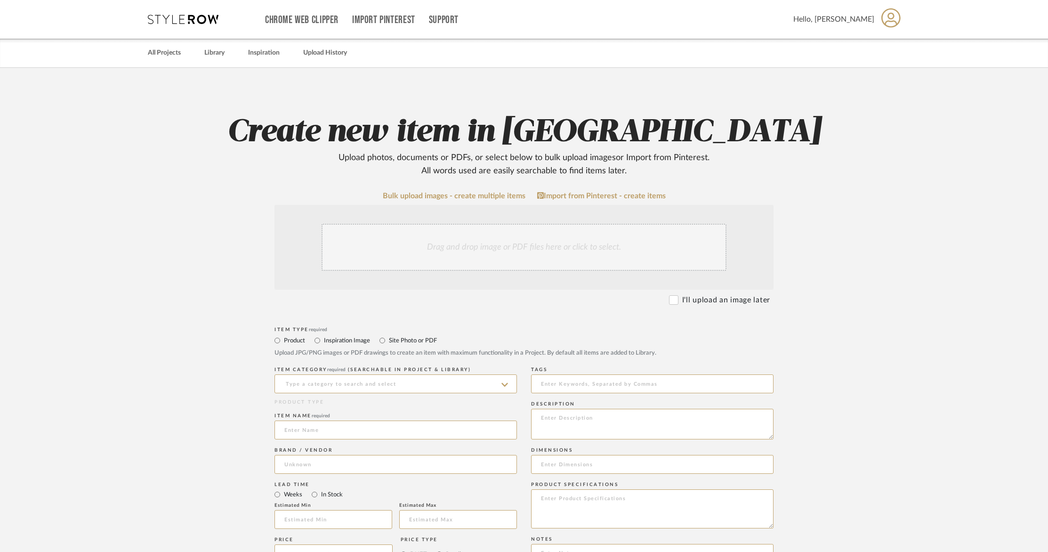
click at [379, 243] on div "Drag and drop image or PDF files here or click to select." at bounding box center [523, 247] width 405 height 47
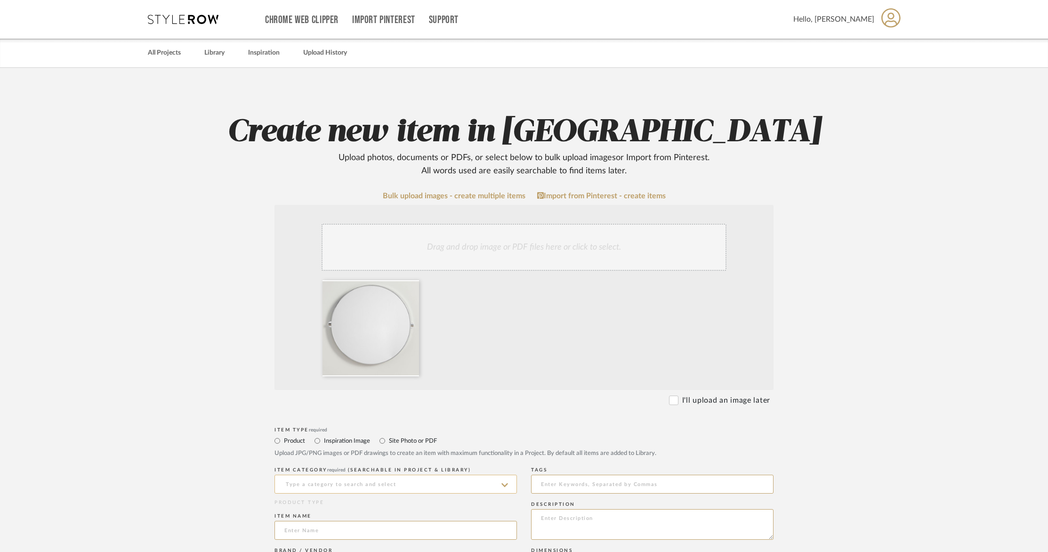
click at [409, 487] on input at bounding box center [395, 483] width 242 height 19
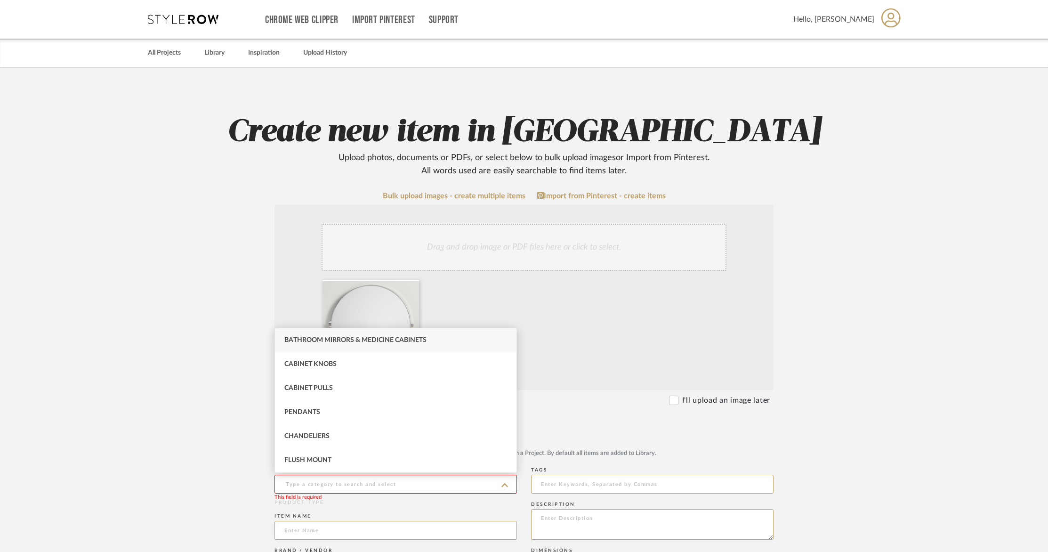
click at [353, 338] on span "Bathroom Mirrors & Medicine Cabinets" at bounding box center [355, 340] width 142 height 7
type input "Bathroom Mirrors & Medicine Cabinets"
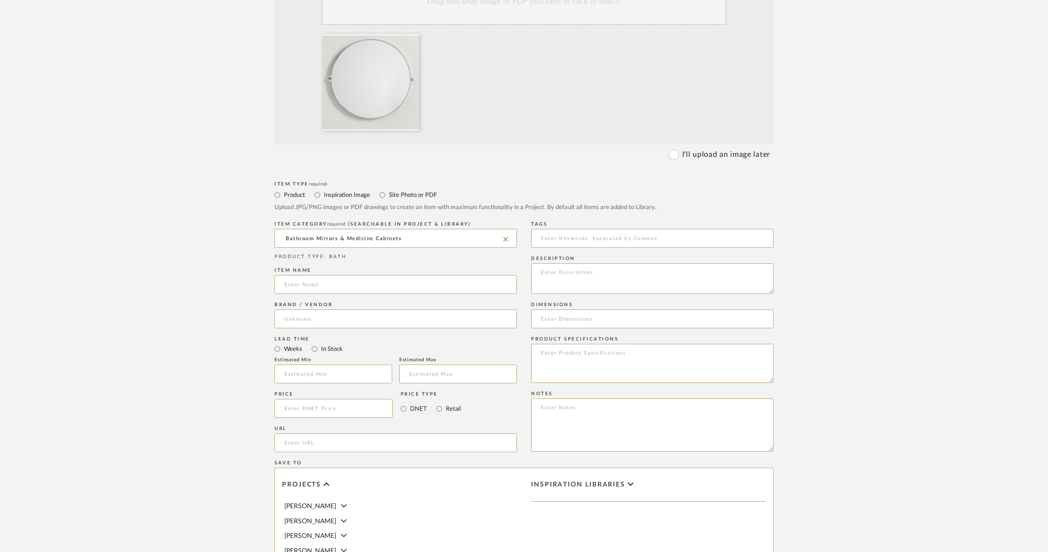
scroll to position [245, 0]
click at [336, 287] on input at bounding box center [395, 285] width 242 height 19
type input "Linden Round Pivot Mirror"
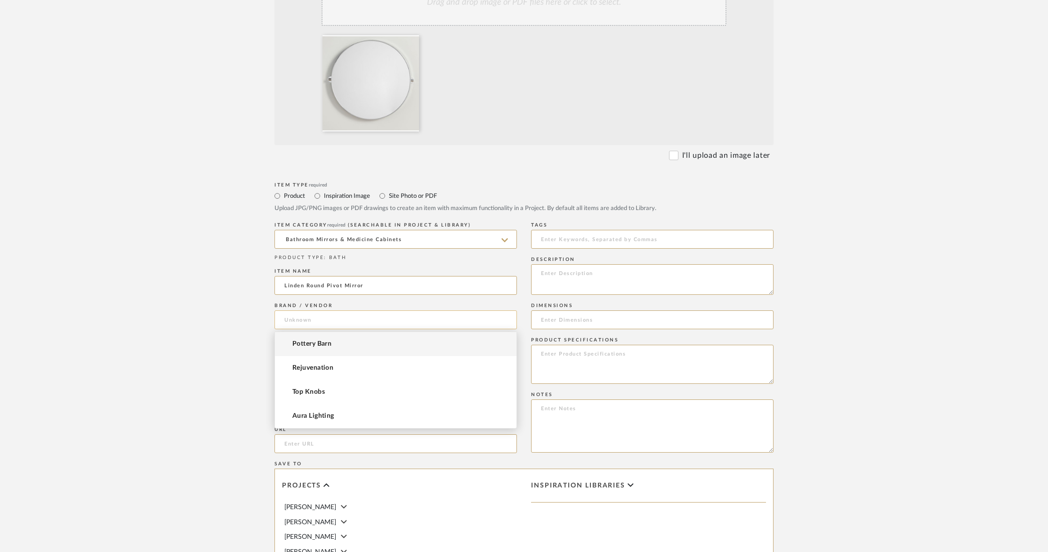
click at [320, 321] on input at bounding box center [395, 319] width 242 height 19
click at [318, 342] on span "Pottery Barn" at bounding box center [311, 344] width 39 height 8
type input "Pottery Barn"
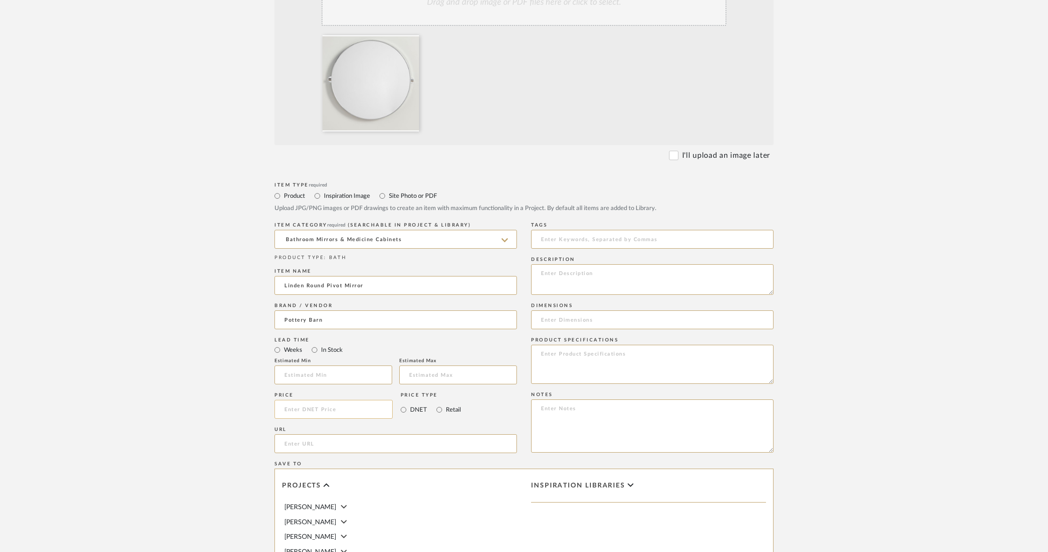
click at [303, 413] on input at bounding box center [333, 409] width 118 height 19
type input "$284.00"
click at [301, 444] on input "url" at bounding box center [395, 443] width 242 height 19
paste input "[URL][DOMAIN_NAME]"
type input "[URL][DOMAIN_NAME]"
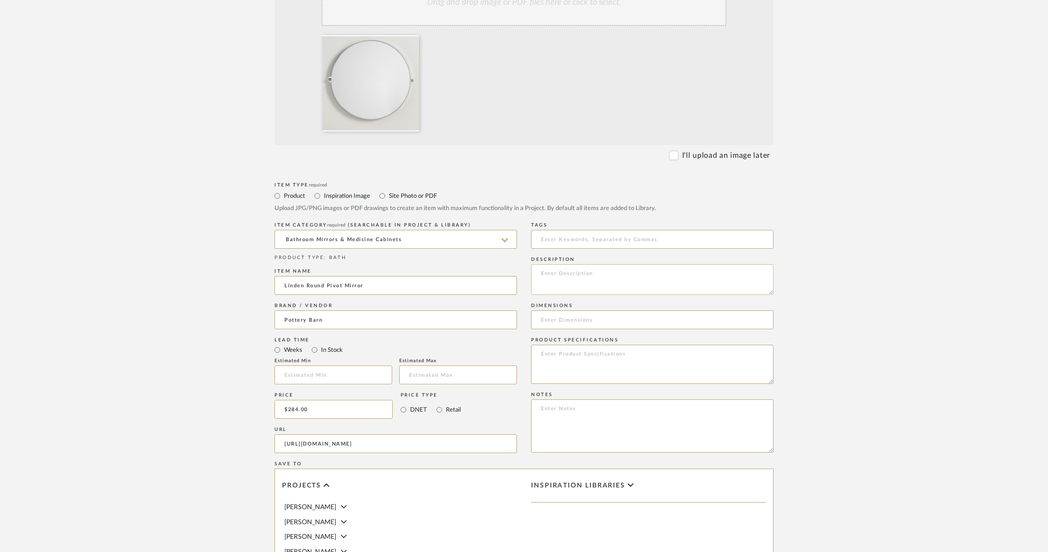
click at [595, 280] on textarea at bounding box center [652, 279] width 242 height 31
paste textarea "Linden 30" Round Pivot Mirror, Chrome Item #: 2525750"
drag, startPoint x: 539, startPoint y: 277, endPoint x: 555, endPoint y: 290, distance: 20.7
click at [539, 277] on textarea "Linden 30" Round Pivot Mirror, Chrome Item #: 2525750" at bounding box center [652, 279] width 242 height 31
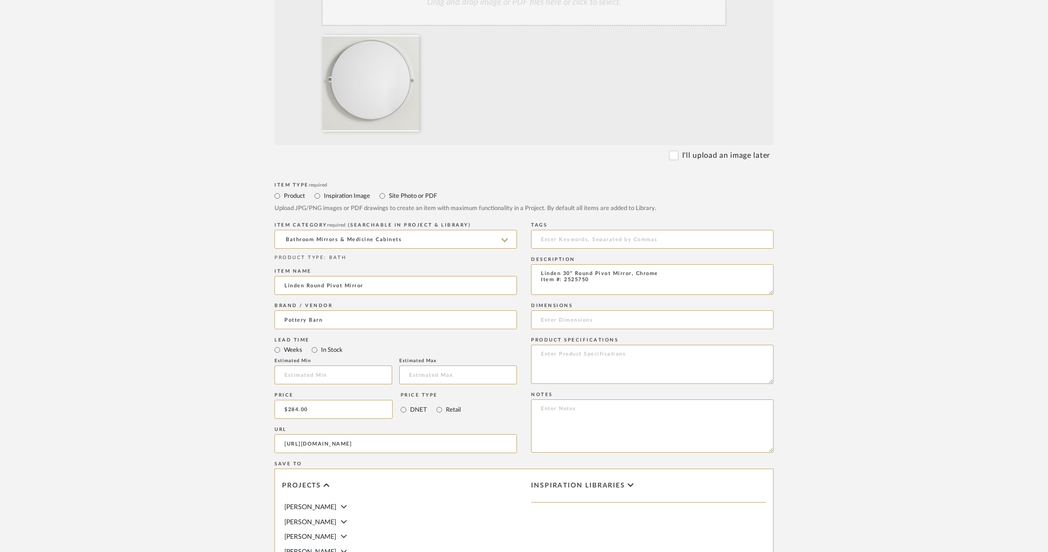
scroll to position [0, 0]
type textarea "Linden 30" Round Pivot Mirror, Chrome Item #: 2525750"
click at [557, 321] on input at bounding box center [652, 319] width 242 height 19
paste input "Overall: 30" w x 33.5" h x 3" t"
type input "Overall: 30" w x 33.5" h x 3" t"
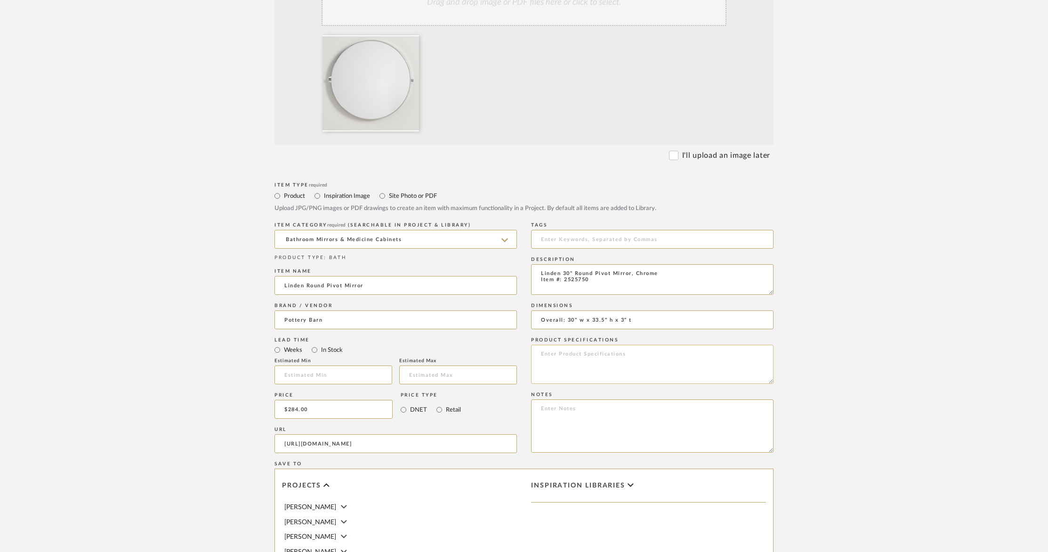
click at [573, 355] on textarea at bounding box center [652, 364] width 242 height 39
click at [569, 402] on textarea at bounding box center [652, 425] width 242 height 53
click at [543, 408] on textarea "Office Ensuite Bathroom Mirror" at bounding box center [652, 425] width 242 height 53
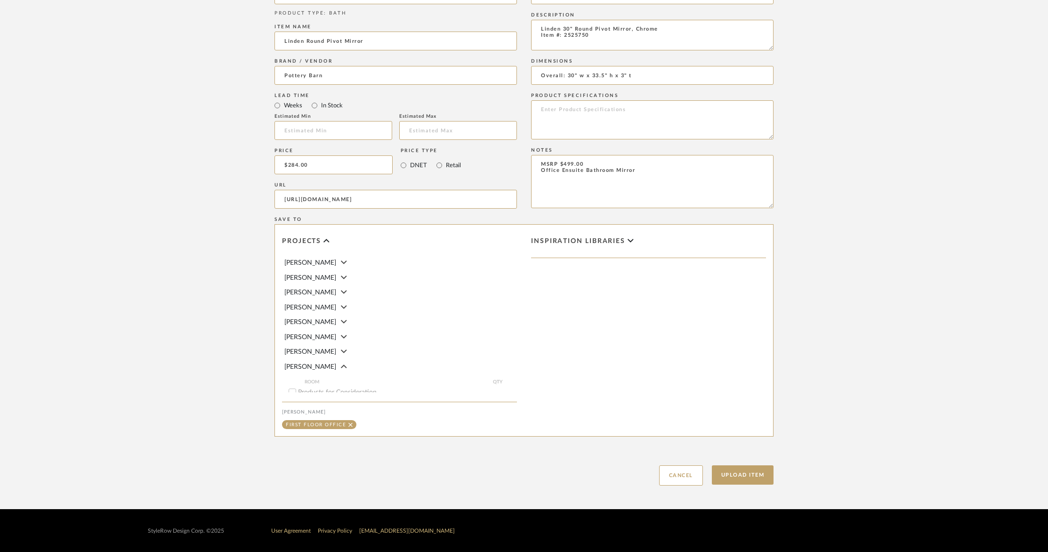
scroll to position [490, 0]
type textarea "MSRP $499.00 Office Ensuite Bathroom Mirror"
click at [756, 480] on button "Upload Item" at bounding box center [743, 474] width 62 height 19
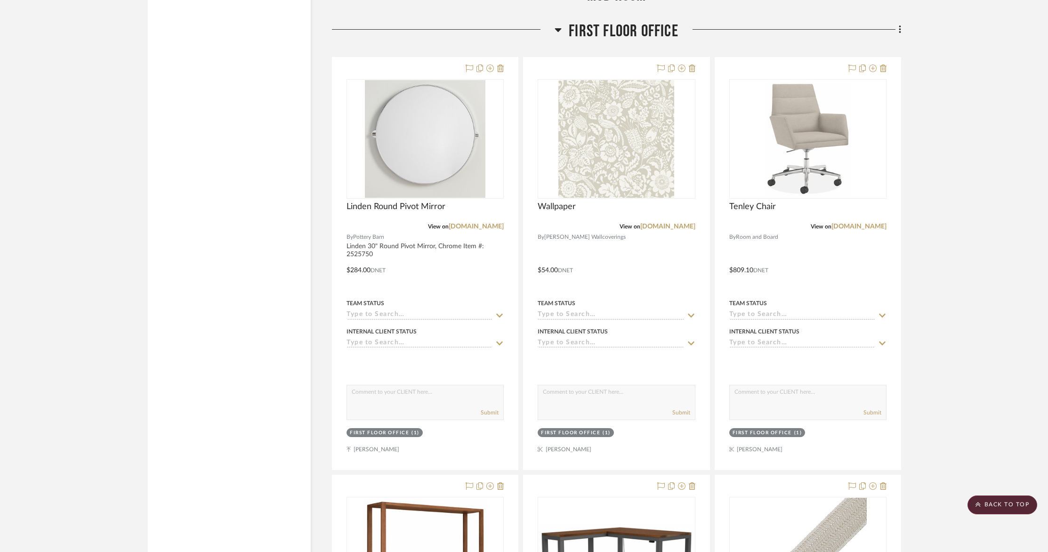
scroll to position [4664, 0]
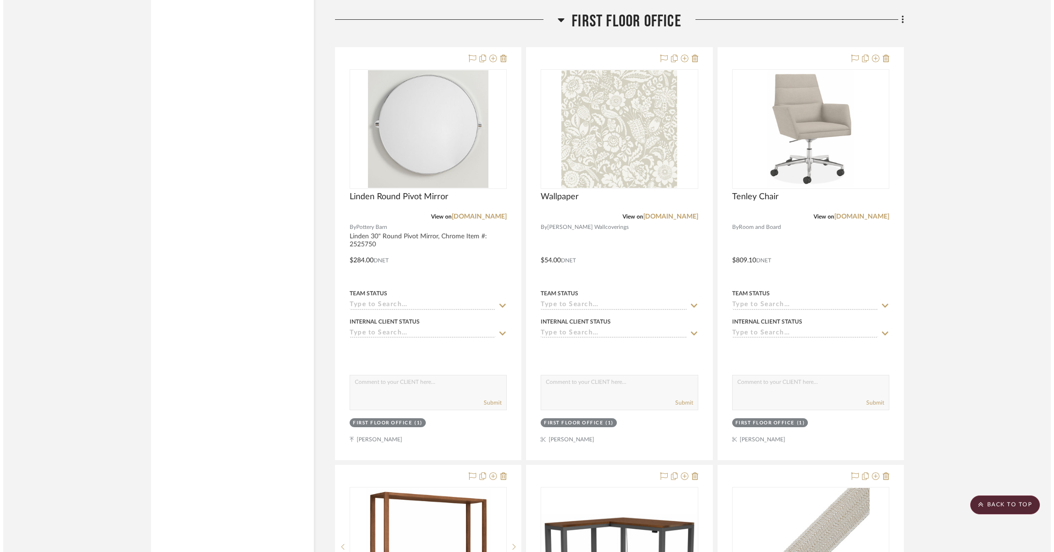
scroll to position [0, 0]
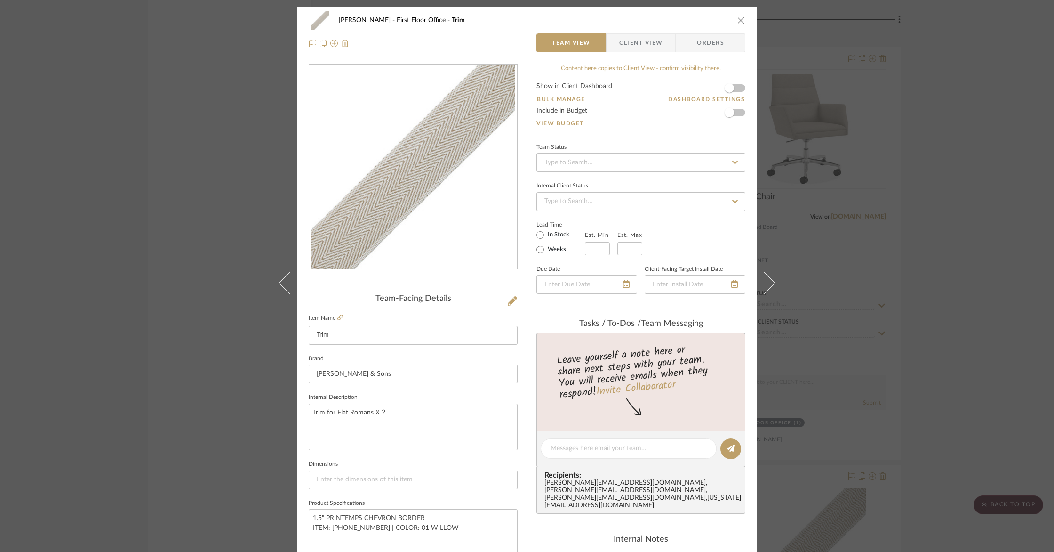
click at [738, 21] on icon "close" at bounding box center [742, 20] width 8 height 8
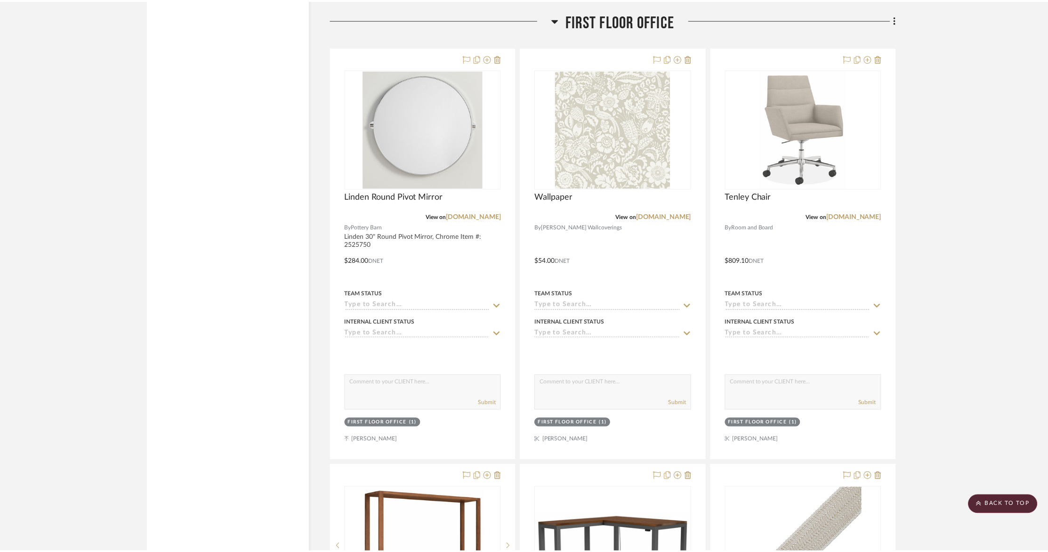
scroll to position [4664, 0]
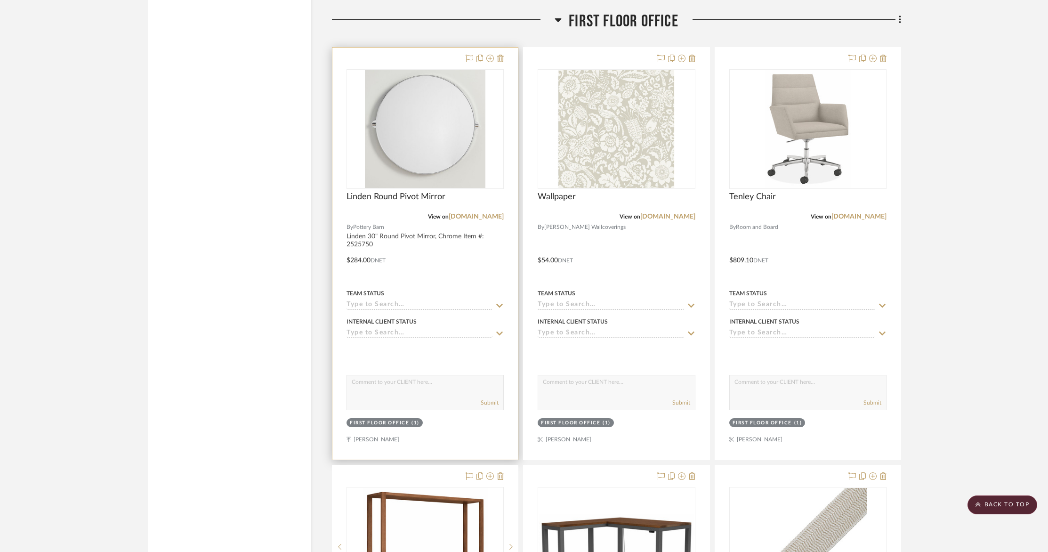
click at [408, 228] on div at bounding box center [424, 254] width 185 height 412
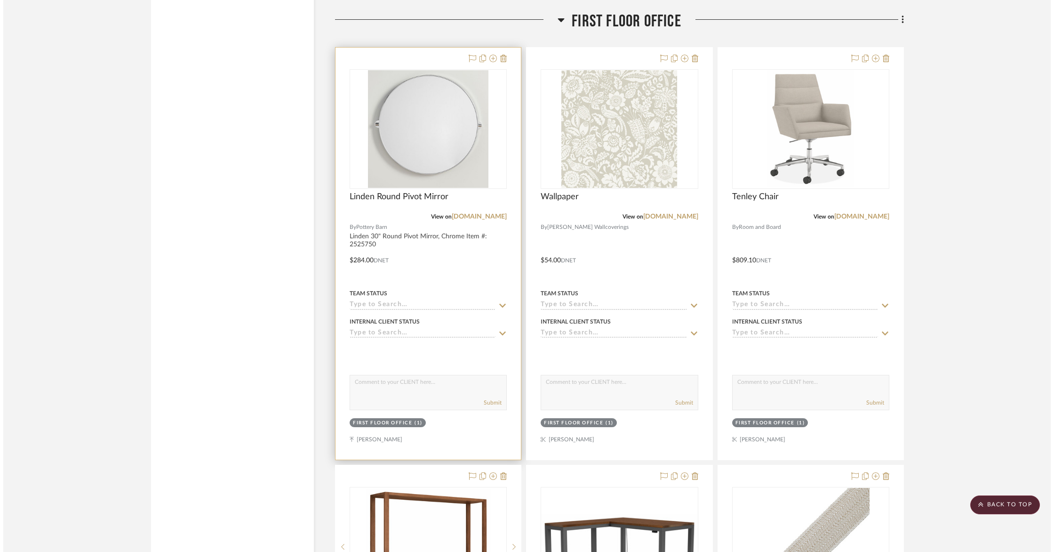
scroll to position [0, 0]
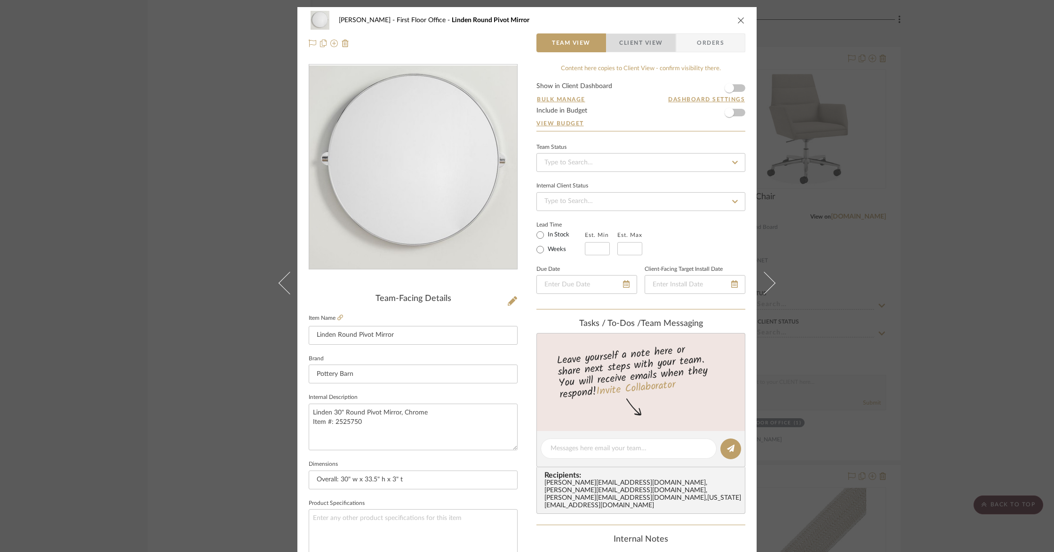
click at [643, 40] on span "Client View" at bounding box center [640, 42] width 43 height 19
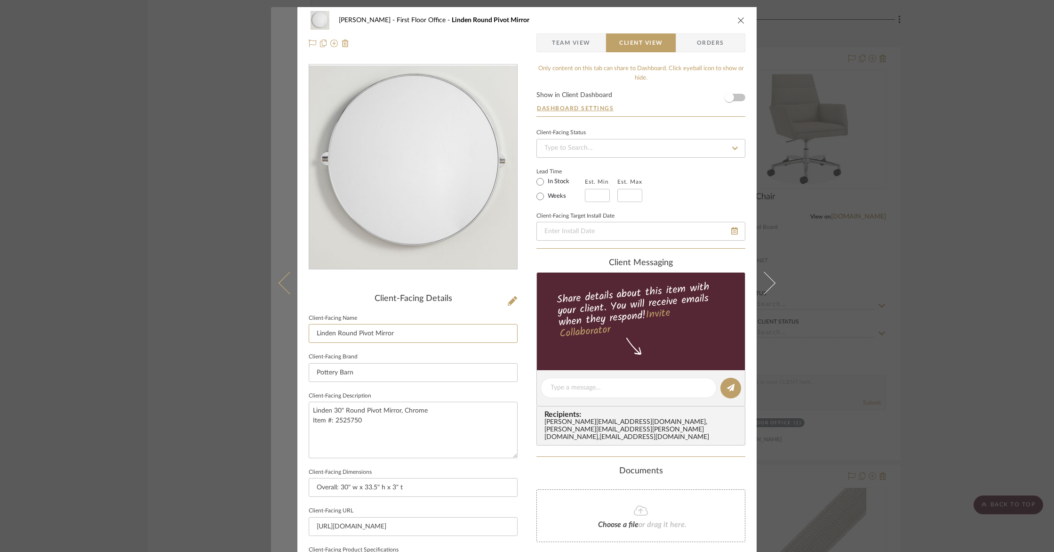
drag, startPoint x: 336, startPoint y: 332, endPoint x: 269, endPoint y: 325, distance: 67.2
click at [271, 325] on mat-dialog-content "[PERSON_NAME] First Floor Office Linden Round Pivot Mirror Team View Client Vie…" at bounding box center [527, 391] width 512 height 768
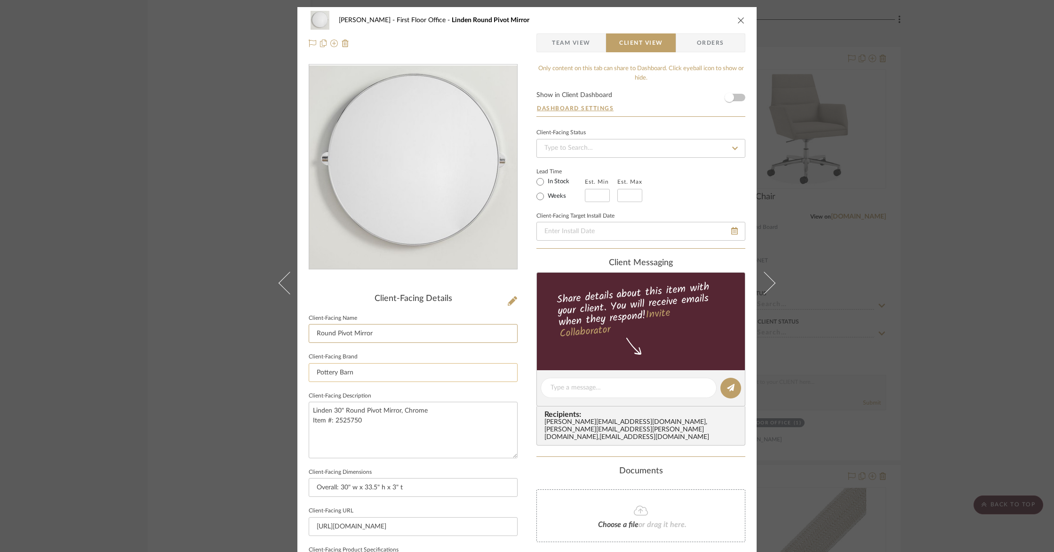
type input "Round Pivot Mirror"
drag, startPoint x: 373, startPoint y: 371, endPoint x: 266, endPoint y: 360, distance: 108.0
click at [267, 360] on div "[PERSON_NAME] First Floor Office Linden Round Pivot Mirror Team View Client Vie…" at bounding box center [527, 276] width 1054 height 552
drag, startPoint x: 343, startPoint y: 410, endPoint x: 300, endPoint y: 408, distance: 43.4
click at [299, 407] on div "[PERSON_NAME] First Floor Office Linden Round Pivot Mirror Team View Client Vie…" at bounding box center [526, 391] width 459 height 768
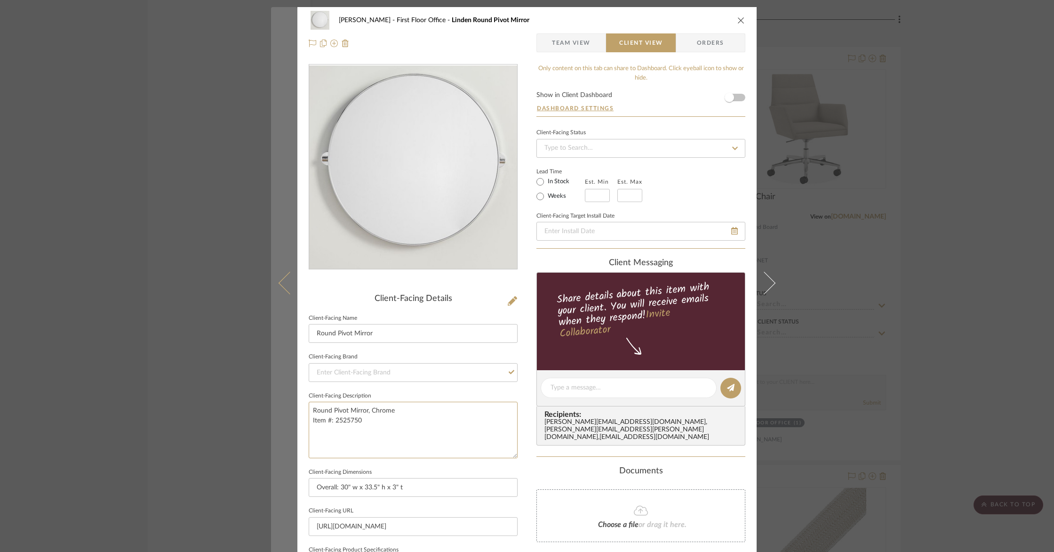
drag, startPoint x: 365, startPoint y: 417, endPoint x: 285, endPoint y: 412, distance: 80.2
click at [284, 411] on mat-dialog-content "[PERSON_NAME] First Floor Office Linden Round Pivot Mirror Team View Client Vie…" at bounding box center [527, 391] width 512 height 768
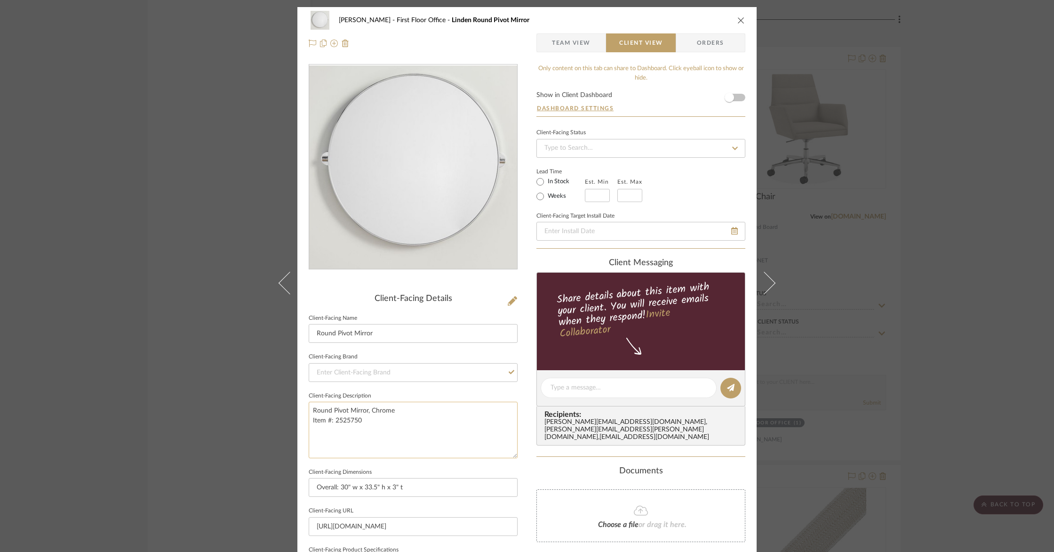
click at [373, 422] on textarea "Round Pivot Mirror, Chrome Item #: 2525750" at bounding box center [413, 430] width 209 height 56
drag, startPoint x: 369, startPoint y: 421, endPoint x: 294, endPoint y: 418, distance: 74.4
click at [293, 417] on mat-dialog-content "[PERSON_NAME] First Floor Office Linden Round Pivot Mirror Team View Client Vie…" at bounding box center [527, 391] width 512 height 768
type textarea "Round Pivot Mirror, Chrome"
drag, startPoint x: 511, startPoint y: 527, endPoint x: 267, endPoint y: 510, distance: 243.9
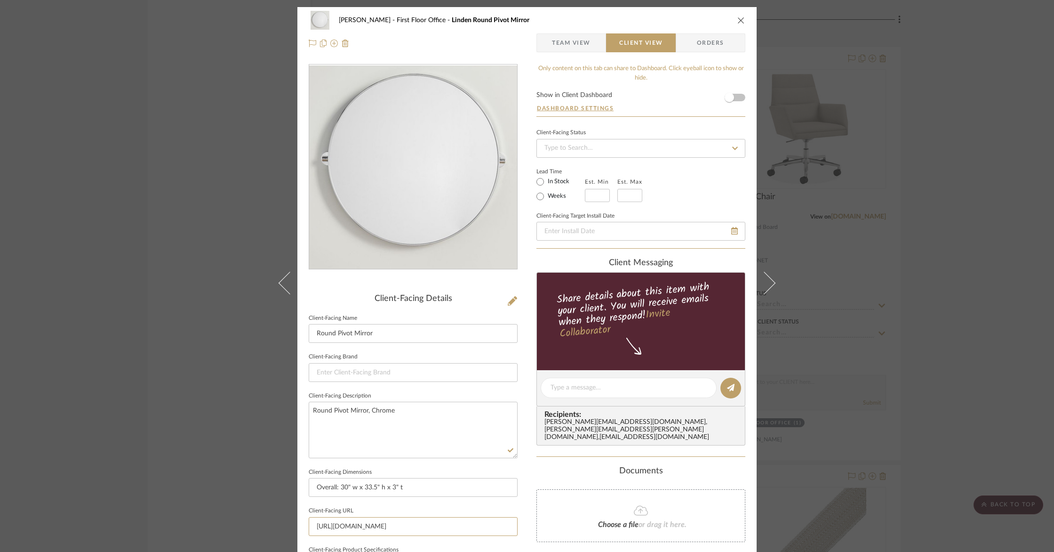
click at [262, 510] on div "[PERSON_NAME] First Floor Office Linden Round Pivot Mirror Team View Client Vie…" at bounding box center [527, 276] width 1054 height 552
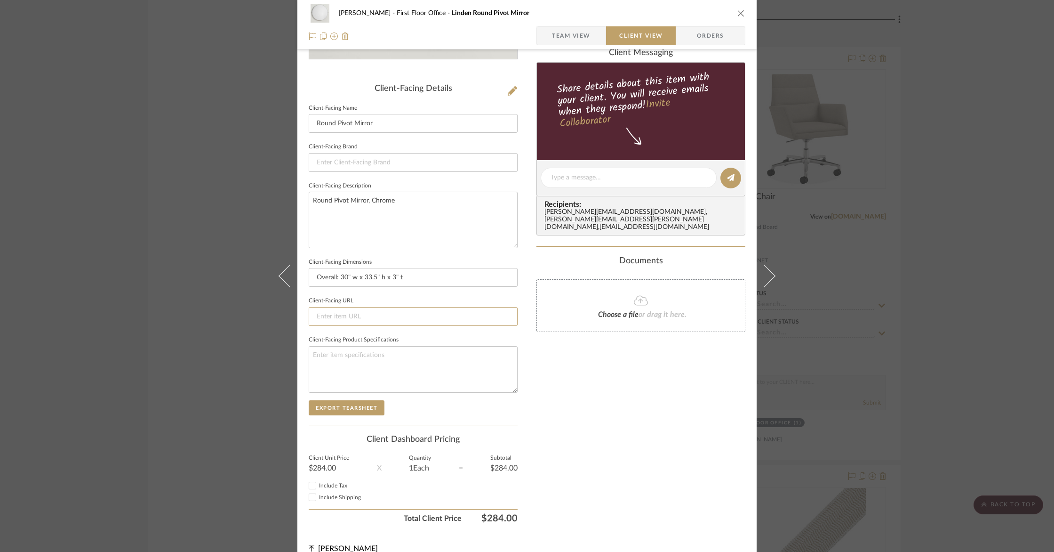
scroll to position [223, 0]
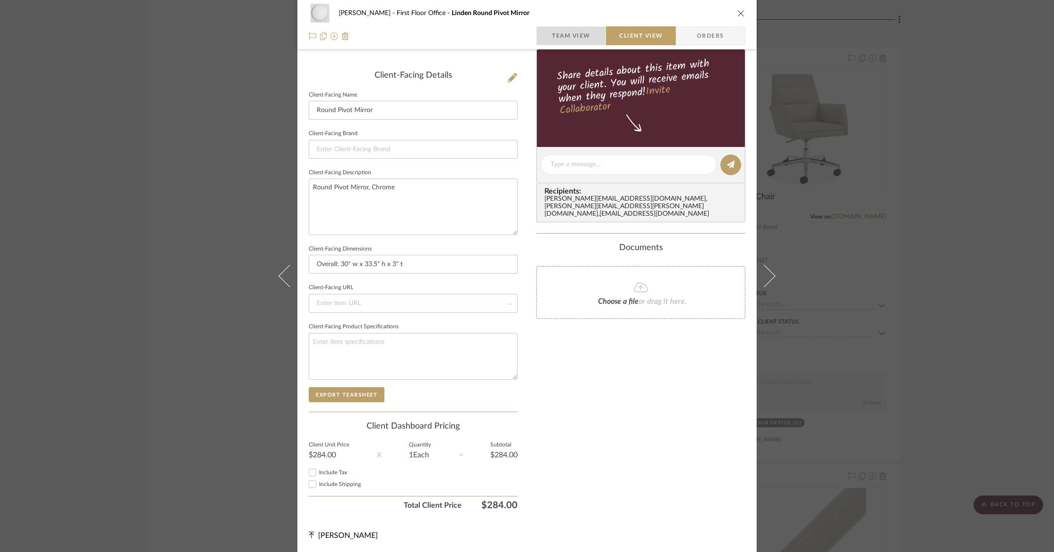
click at [552, 39] on span "Team View" at bounding box center [571, 35] width 39 height 19
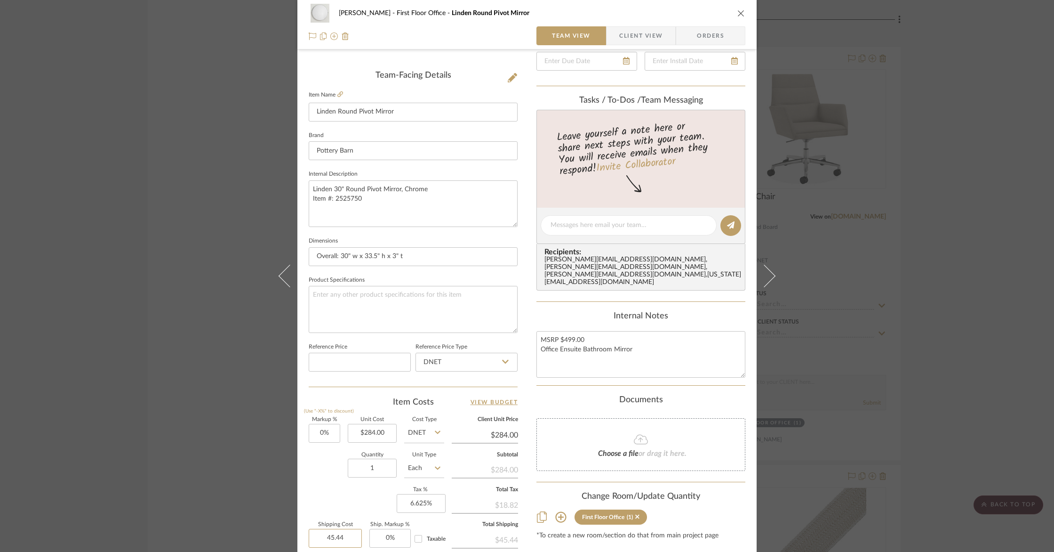
drag, startPoint x: 353, startPoint y: 532, endPoint x: 264, endPoint y: 527, distance: 90.1
click at [264, 527] on div "[PERSON_NAME] First Floor Office Linden Round Pivot Mirror Team View Client Vie…" at bounding box center [527, 276] width 1054 height 552
drag, startPoint x: 328, startPoint y: 546, endPoint x: 350, endPoint y: 538, distance: 23.5
click at [347, 542] on input "45.44" at bounding box center [335, 538] width 53 height 19
drag, startPoint x: 351, startPoint y: 535, endPoint x: 302, endPoint y: 535, distance: 48.5
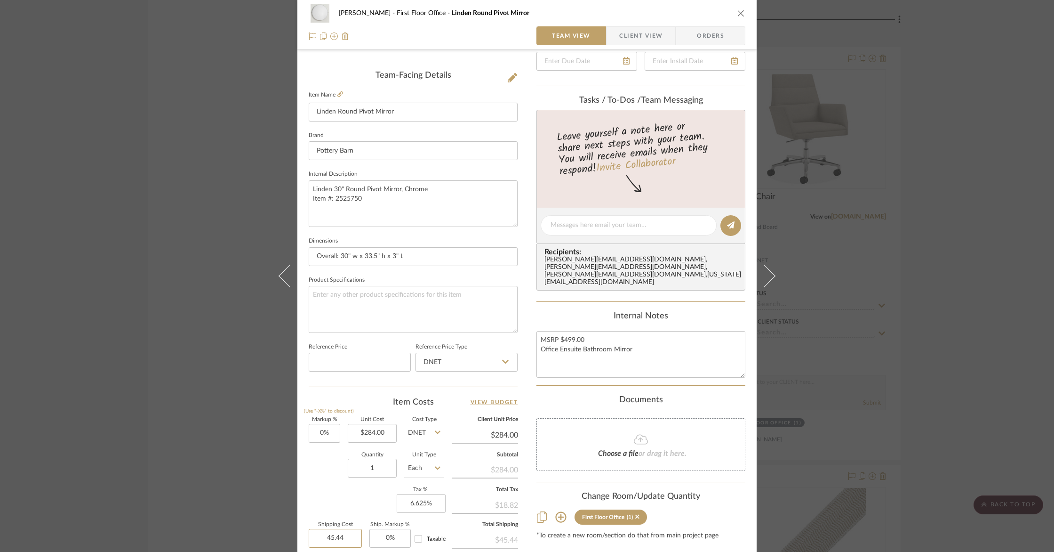
click at [300, 536] on div "[PERSON_NAME] First Floor Office Linden Round Pivot Mirror Team View Client Vie…" at bounding box center [526, 218] width 459 height 869
type input "$0.00"
click at [263, 498] on div "[PERSON_NAME] First Floor Office Linden Round Pivot Mirror Team View Client Vie…" at bounding box center [527, 276] width 1054 height 552
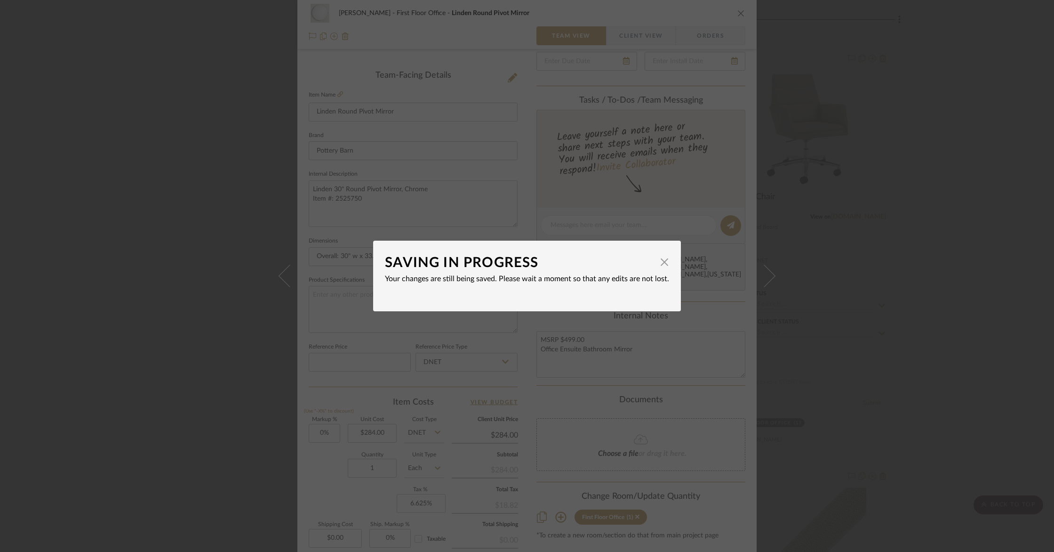
click at [922, 108] on div "SAVING IN PROGRESS × Your changes are still being saved. Please wait a moment s…" at bounding box center [527, 276] width 1054 height 552
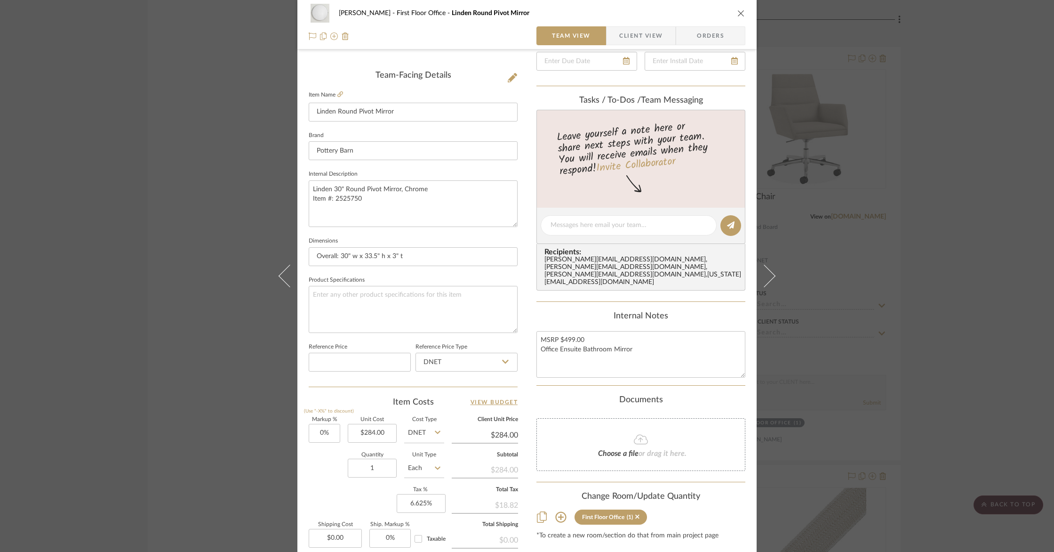
scroll to position [272, 0]
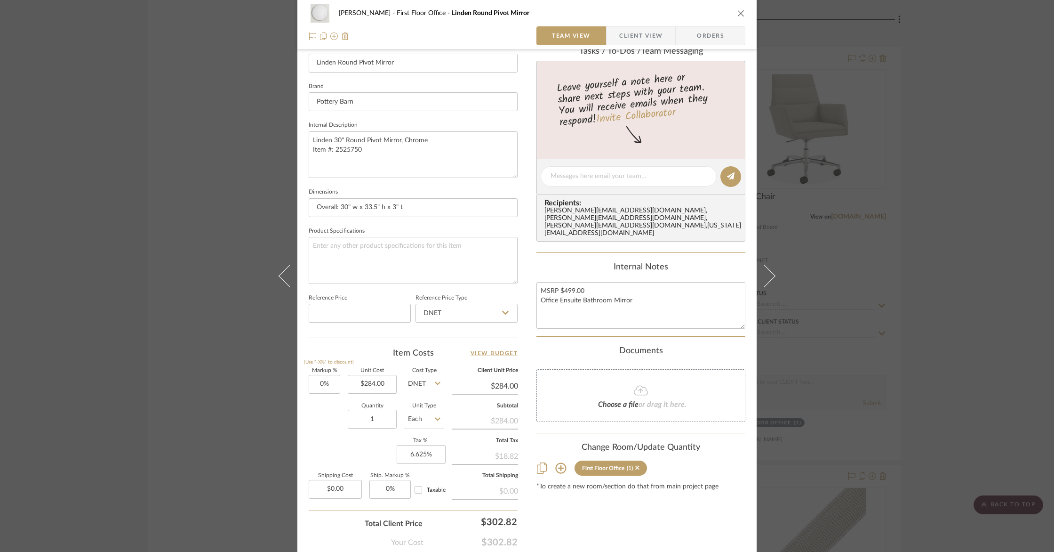
click at [739, 12] on icon "close" at bounding box center [742, 13] width 8 height 8
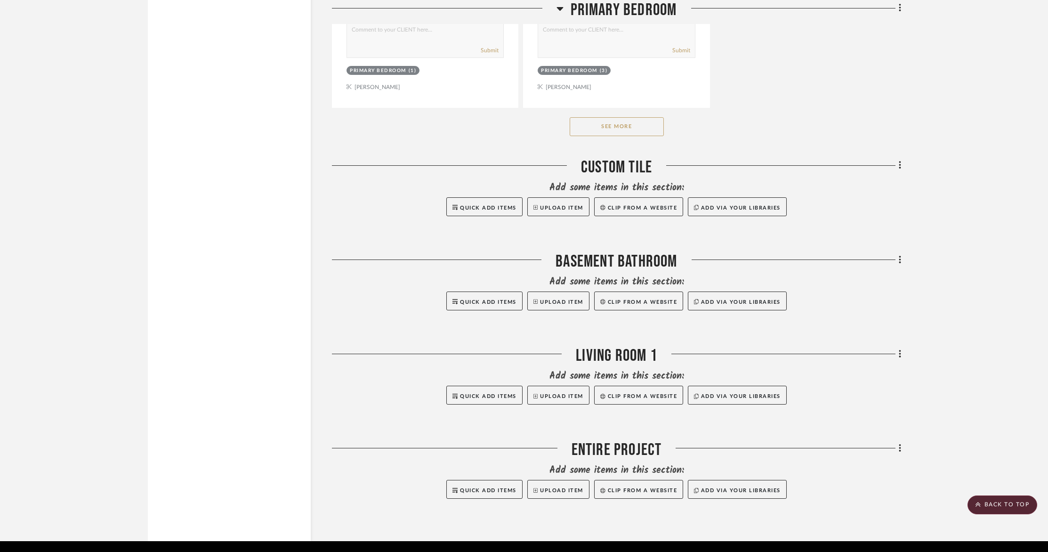
scroll to position [7634, 0]
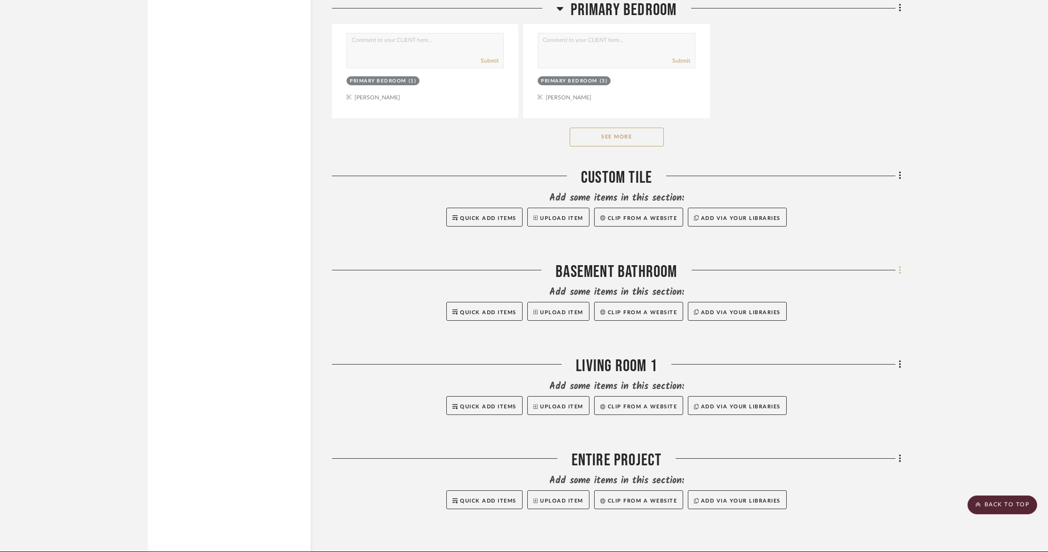
click at [899, 265] on icon at bounding box center [900, 270] width 3 height 10
click at [861, 281] on span "Add New Item" at bounding box center [852, 283] width 42 height 8
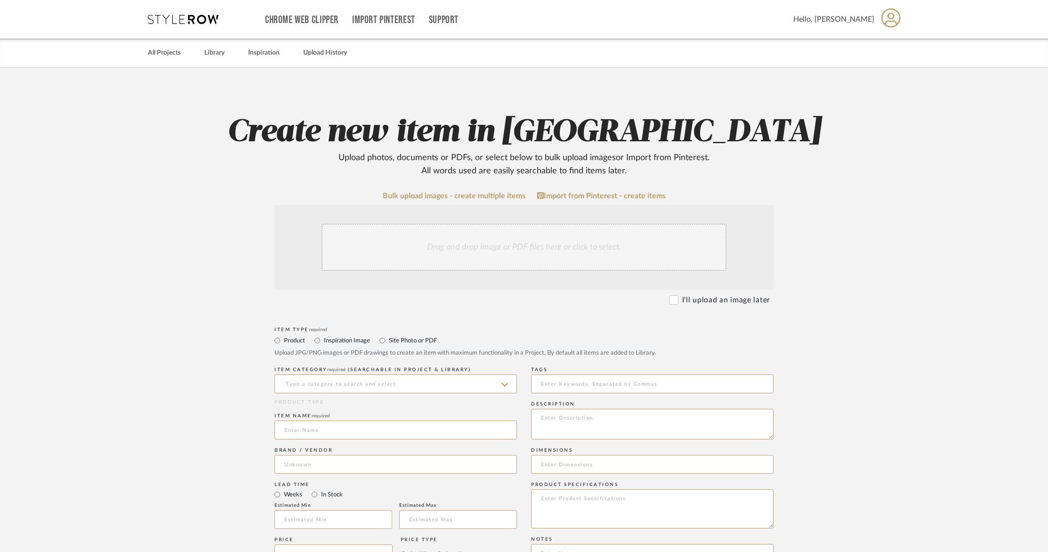
click at [417, 249] on div "Drag and drop image or PDF files here or click to select." at bounding box center [523, 247] width 405 height 47
click at [444, 235] on div "Drag and drop image or PDF files here or click to select." at bounding box center [523, 247] width 405 height 47
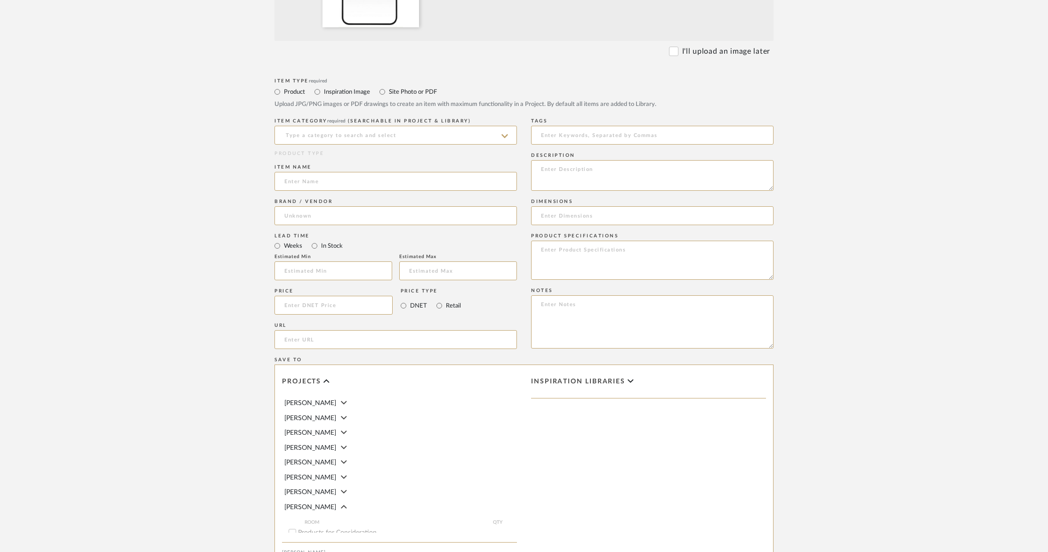
scroll to position [349, 0]
click at [336, 134] on input at bounding box center [395, 135] width 242 height 19
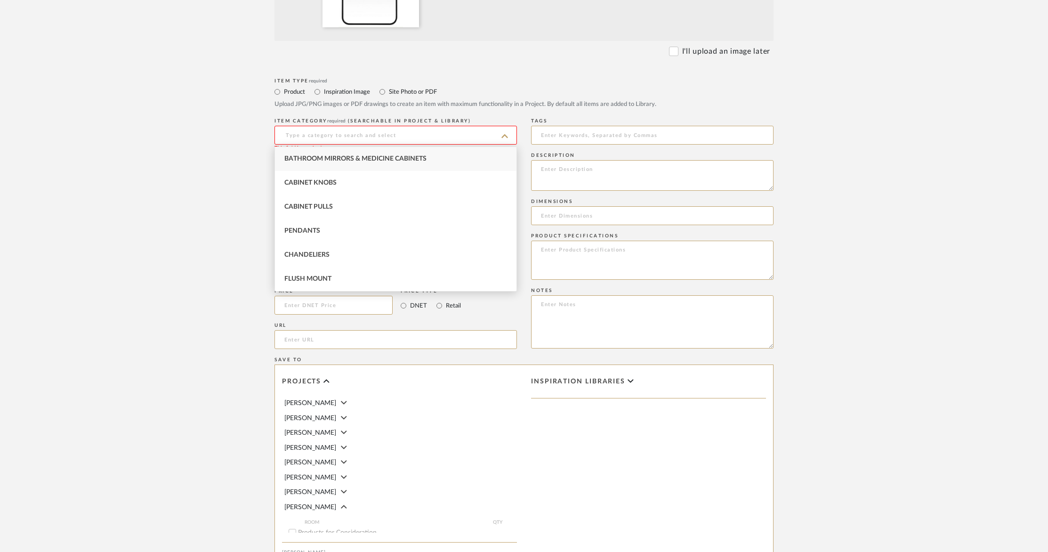
click at [331, 159] on span "Bathroom Mirrors & Medicine Cabinets" at bounding box center [355, 158] width 142 height 7
type input "Bathroom Mirrors & Medicine Cabinets"
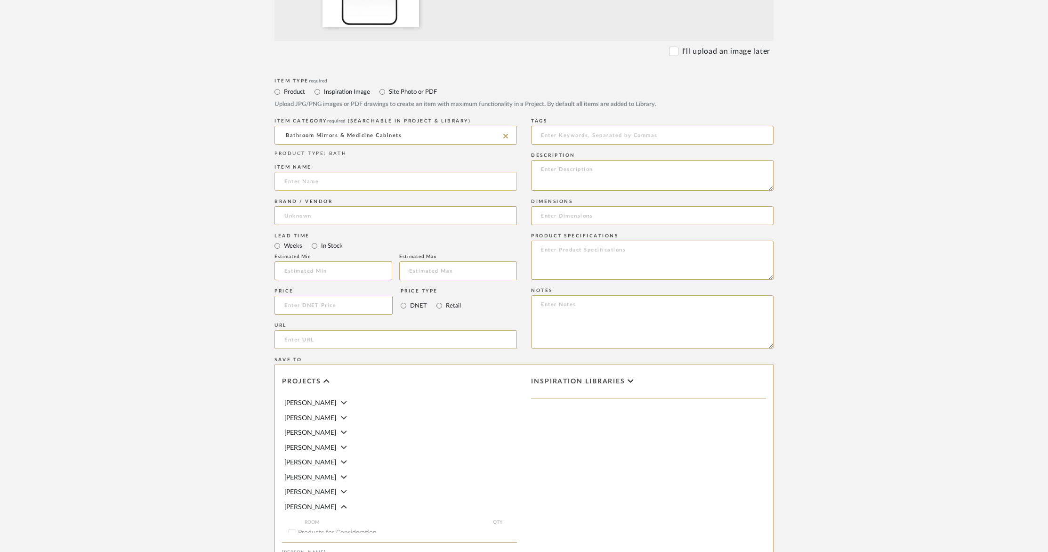
click at [324, 187] on input at bounding box center [395, 181] width 242 height 19
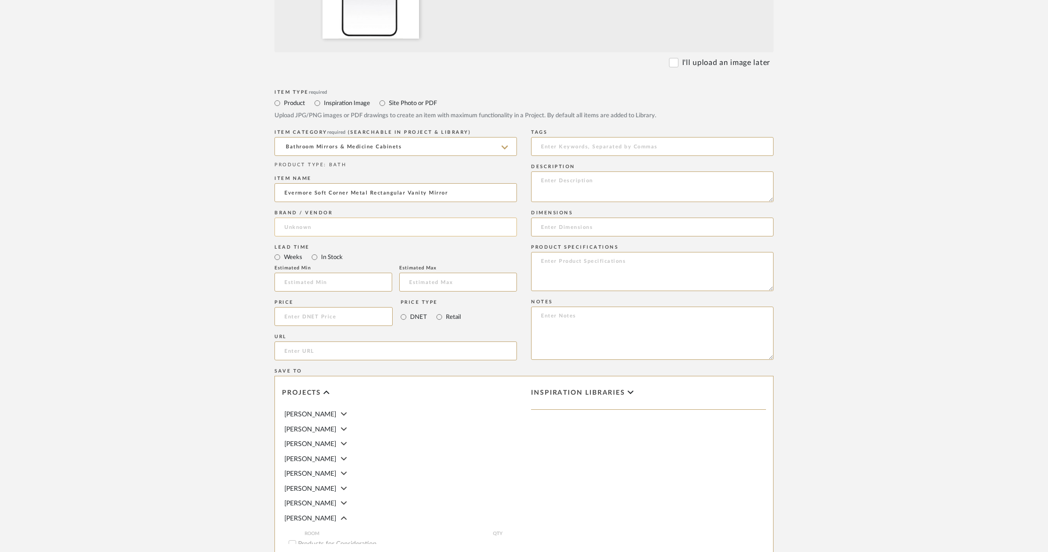
type input "Evermore Soft Corner Metal Rectangular Vanity Mirror"
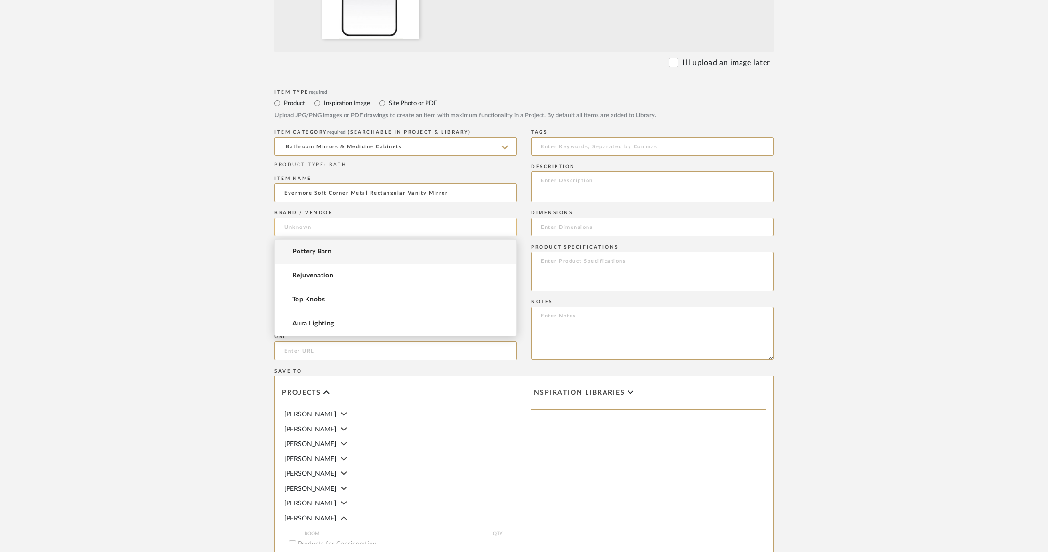
click at [391, 227] on input at bounding box center [395, 226] width 242 height 19
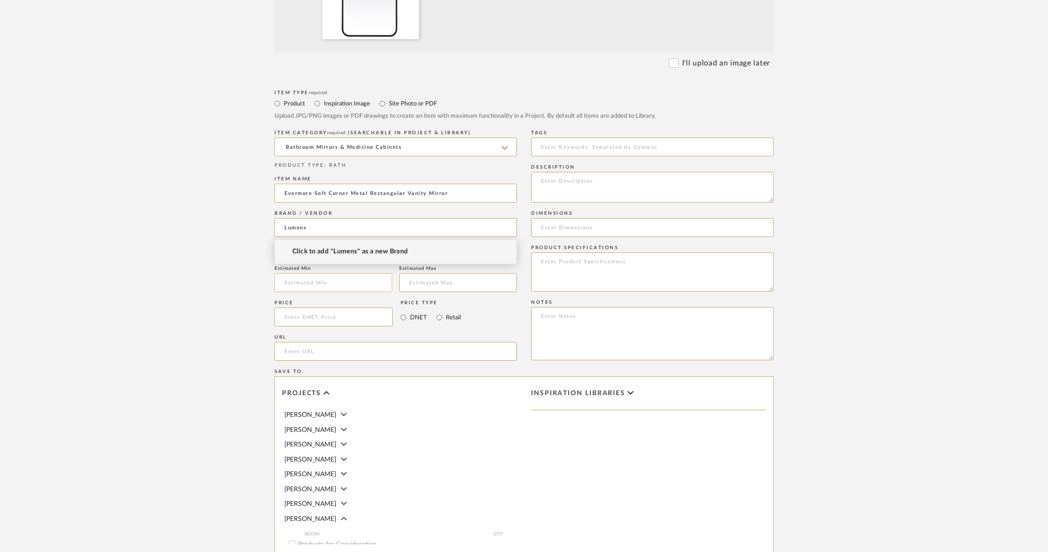
type input "Lumens"
click at [290, 281] on input "text" at bounding box center [333, 282] width 118 height 19
click at [310, 317] on input at bounding box center [333, 316] width 118 height 19
type input "$118.40"
click at [305, 352] on input "url" at bounding box center [395, 351] width 242 height 19
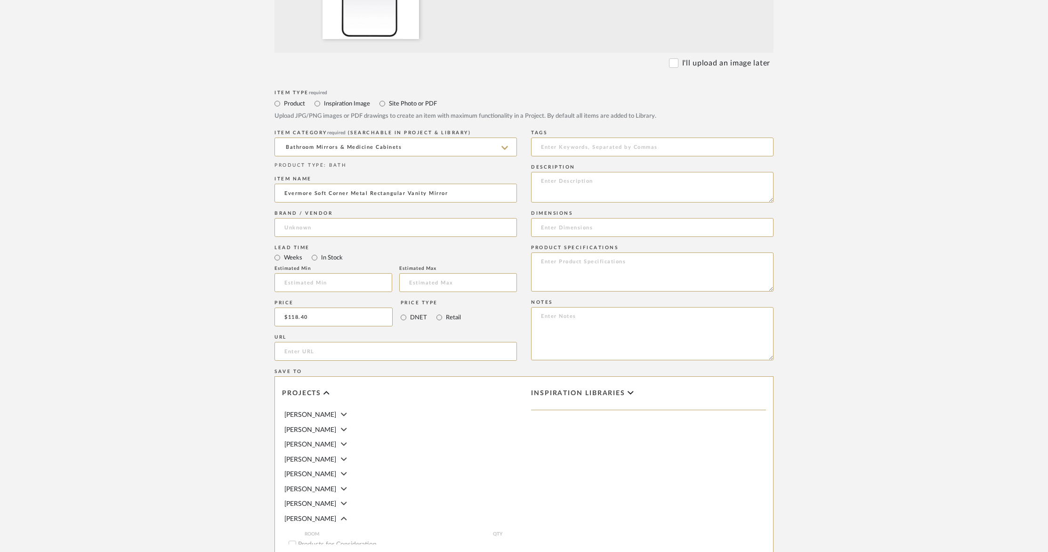
paste input "[URL][DOMAIN_NAME]"
type input "[URL][DOMAIN_NAME]"
click at [596, 185] on textarea at bounding box center [652, 187] width 242 height 31
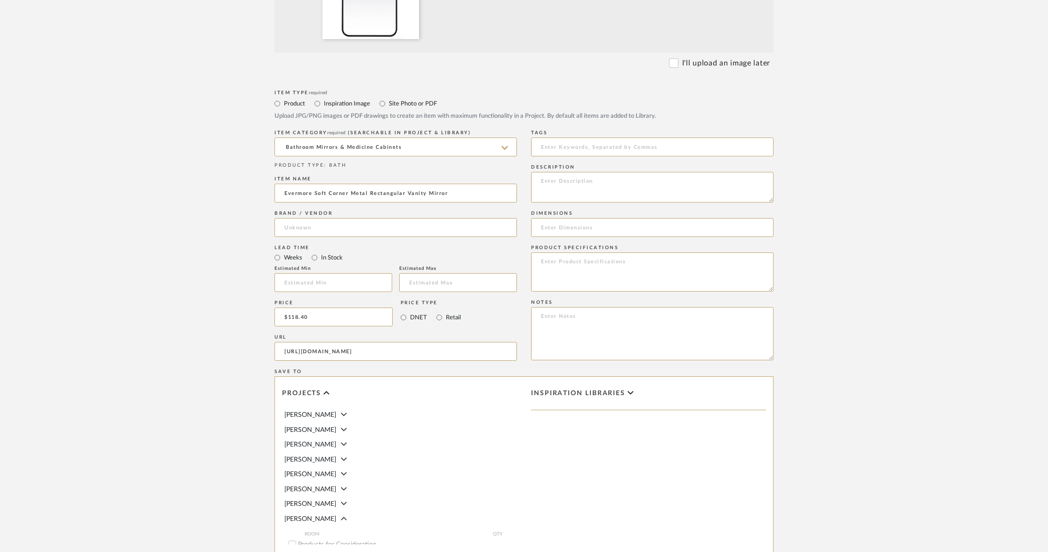
paste textarea "Evermore Soft Corner Metal Rectangular Vanity Mirror"
type textarea "Evermore Soft Corner Metal Rectangular Vanity Mirror in Black"
click at [549, 222] on input at bounding box center [652, 227] width 242 height 19
type input "18 x 30"
drag, startPoint x: 584, startPoint y: 275, endPoint x: 582, endPoint y: 288, distance: 12.9
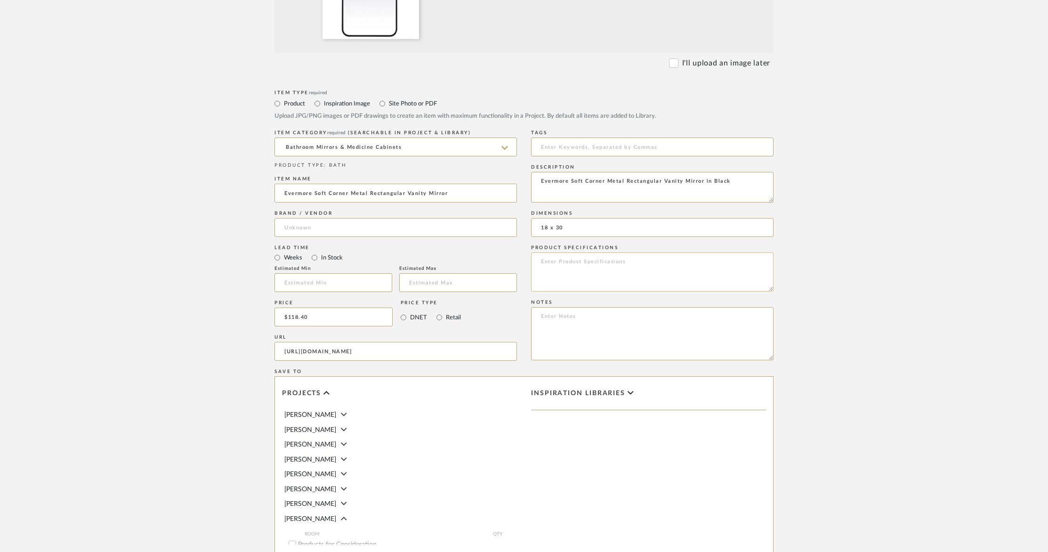
click at [584, 275] on textarea at bounding box center [652, 271] width 242 height 39
click at [571, 319] on textarea at bounding box center [652, 333] width 242 height 53
click at [543, 315] on textarea "Basement Bathroom Mirror" at bounding box center [652, 333] width 242 height 53
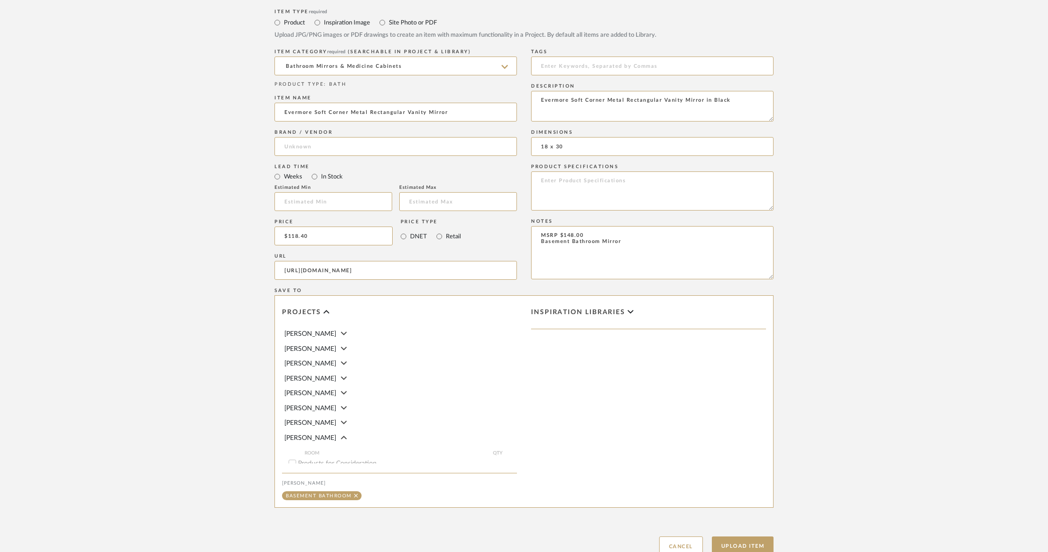
scroll to position [490, 0]
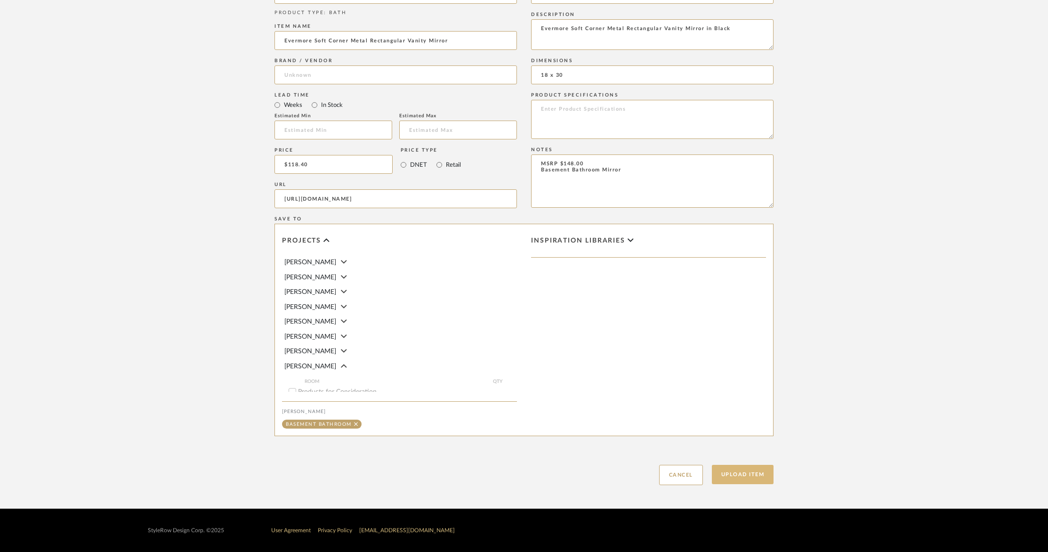
type textarea "MSRP $148.00 Basement Bathroom Mirror"
drag, startPoint x: 754, startPoint y: 476, endPoint x: 748, endPoint y: 476, distance: 5.2
click at [749, 476] on button "Upload Item" at bounding box center [743, 474] width 62 height 19
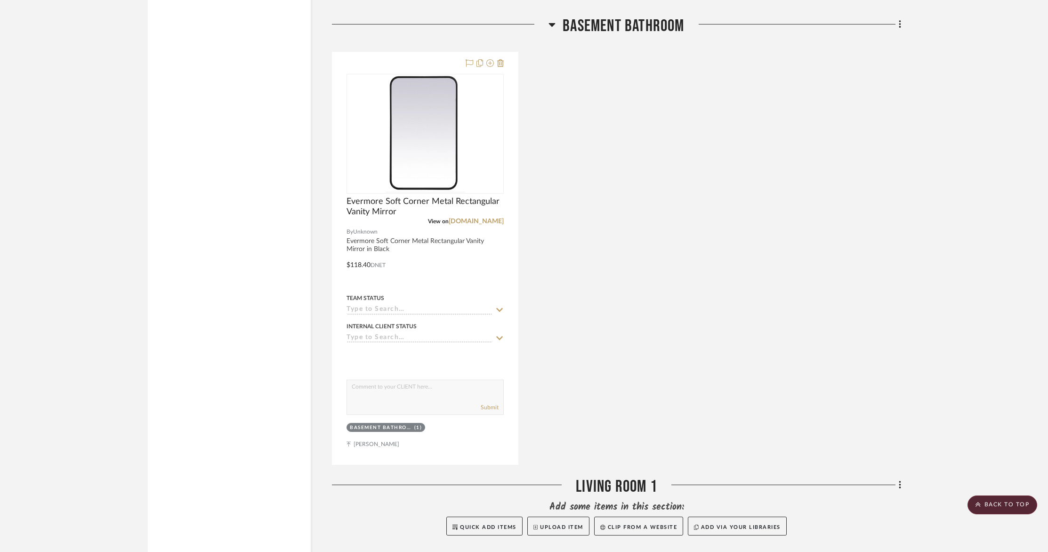
scroll to position [7875, 0]
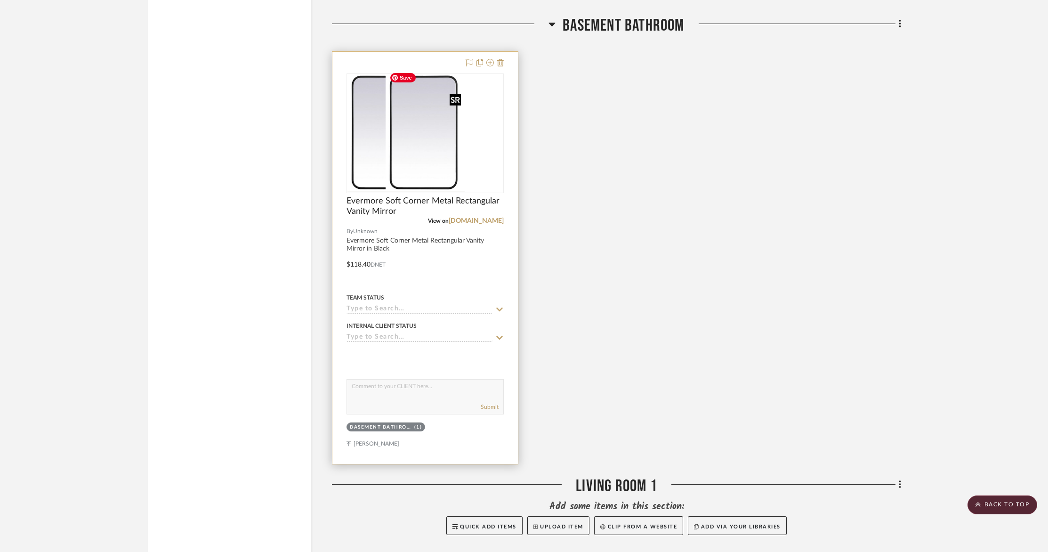
click at [411, 129] on img at bounding box center [426, 133] width 80 height 118
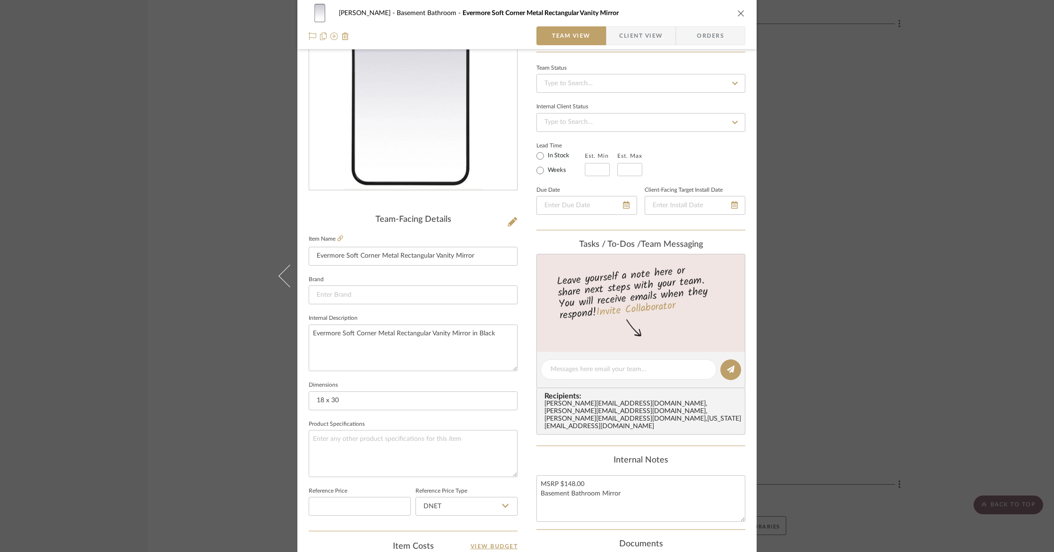
scroll to position [281, 0]
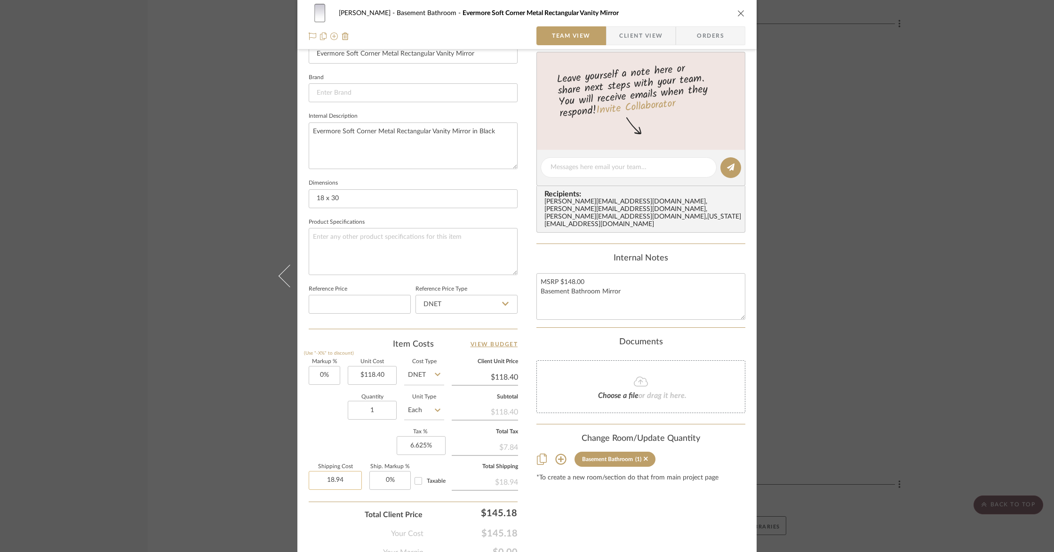
click at [346, 478] on input "18.94" at bounding box center [335, 480] width 53 height 19
type input "$100.00"
click at [258, 406] on div "[PERSON_NAME] Basement Bathroom Evermore Soft Corner Metal Rectangular Vanity M…" at bounding box center [527, 276] width 1054 height 552
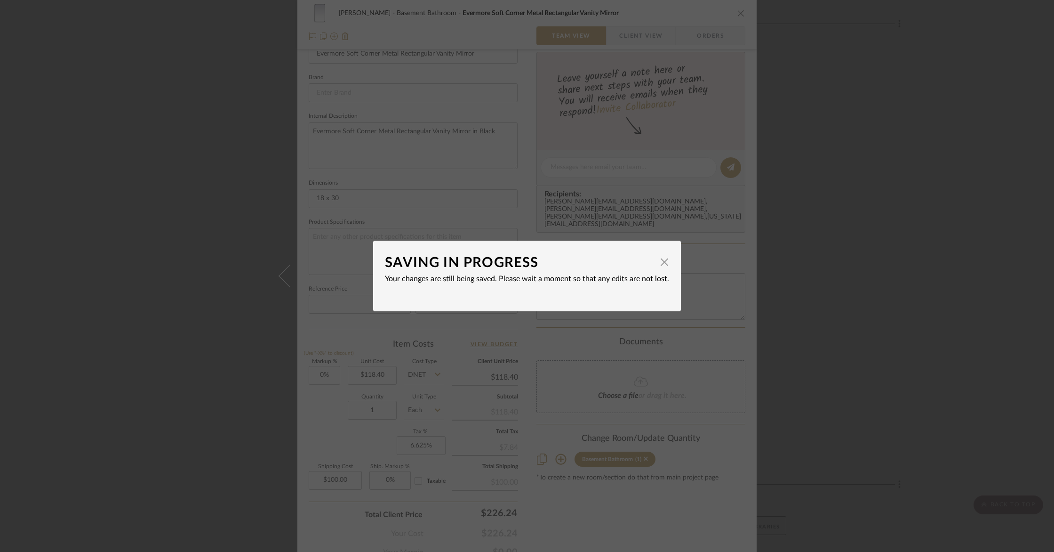
click at [1021, 140] on div "SAVING IN PROGRESS × Your changes are still being saved. Please wait a moment s…" at bounding box center [527, 276] width 1054 height 552
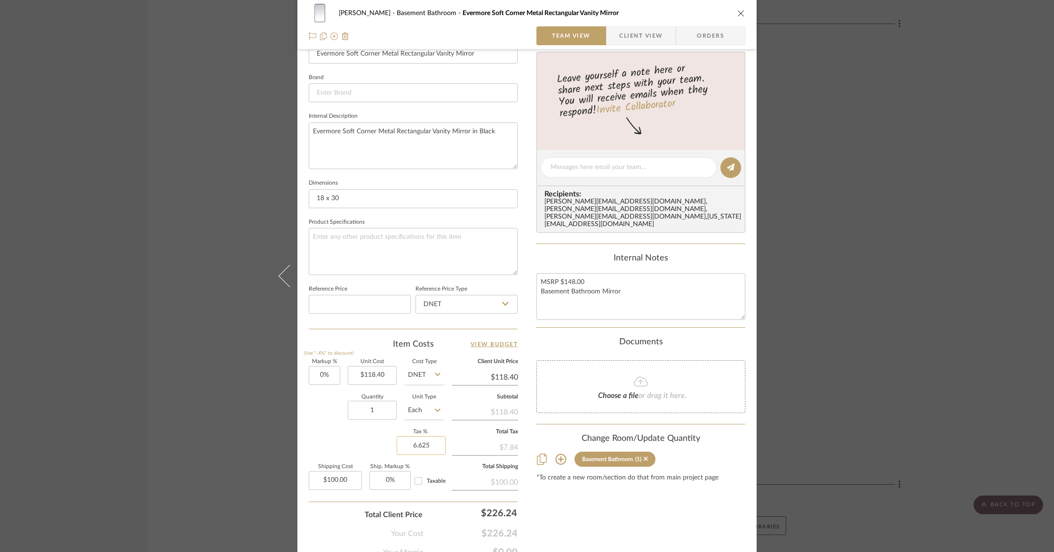
click at [428, 445] on input "6.625" at bounding box center [421, 445] width 49 height 19
type input "0%"
click at [884, 407] on div "[PERSON_NAME] Basement Bathroom Evermore Soft Corner Metal Rectangular Vanity M…" at bounding box center [527, 276] width 1054 height 552
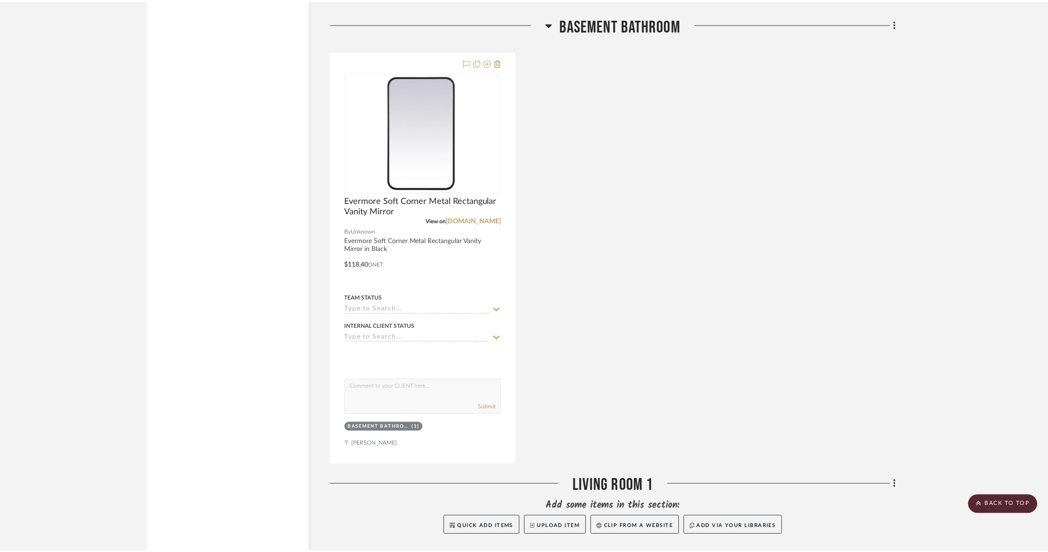
scroll to position [7875, 0]
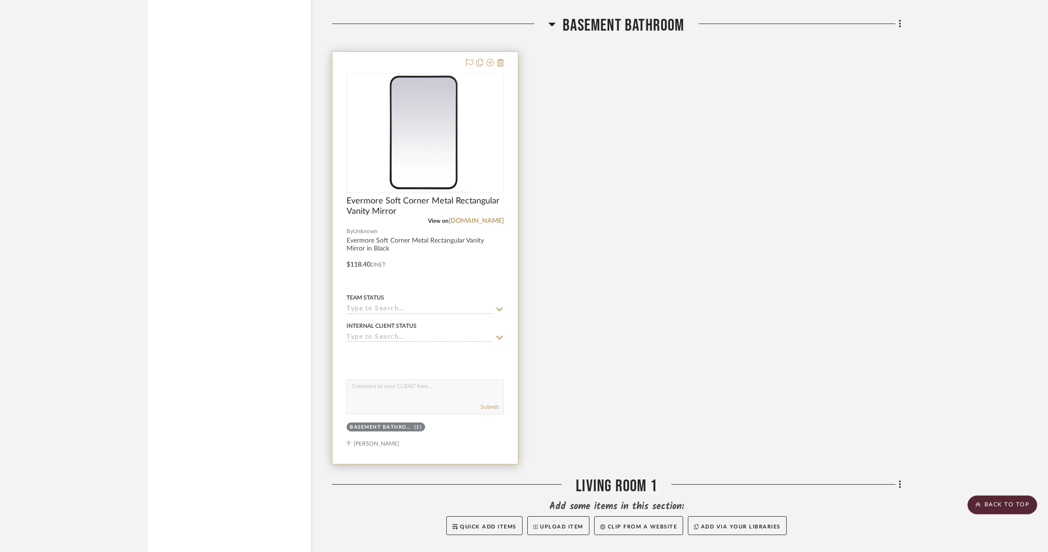
click at [419, 265] on div at bounding box center [424, 258] width 185 height 412
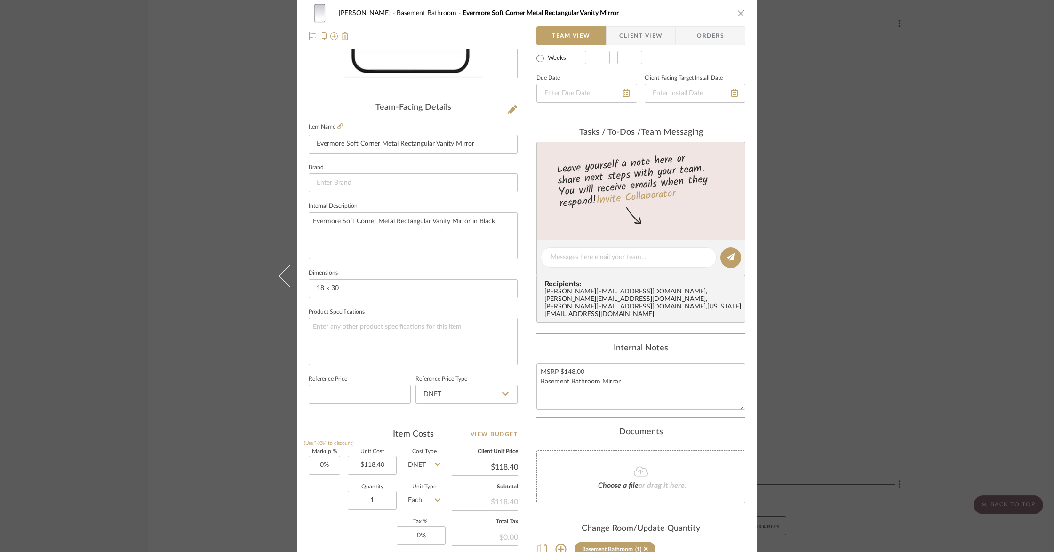
scroll to position [0, 0]
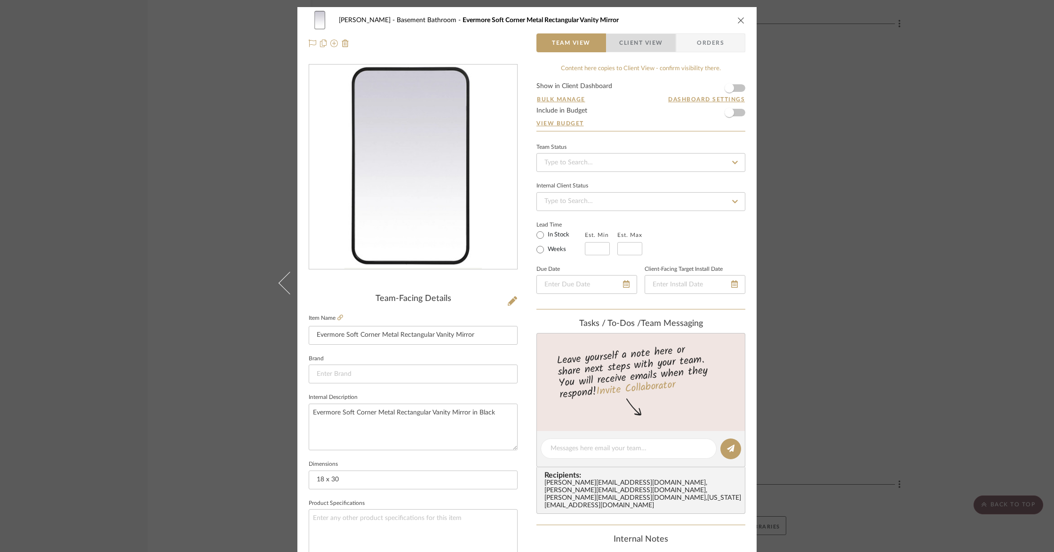
drag, startPoint x: 629, startPoint y: 43, endPoint x: 618, endPoint y: 52, distance: 14.7
click at [629, 43] on span "Client View" at bounding box center [640, 42] width 43 height 19
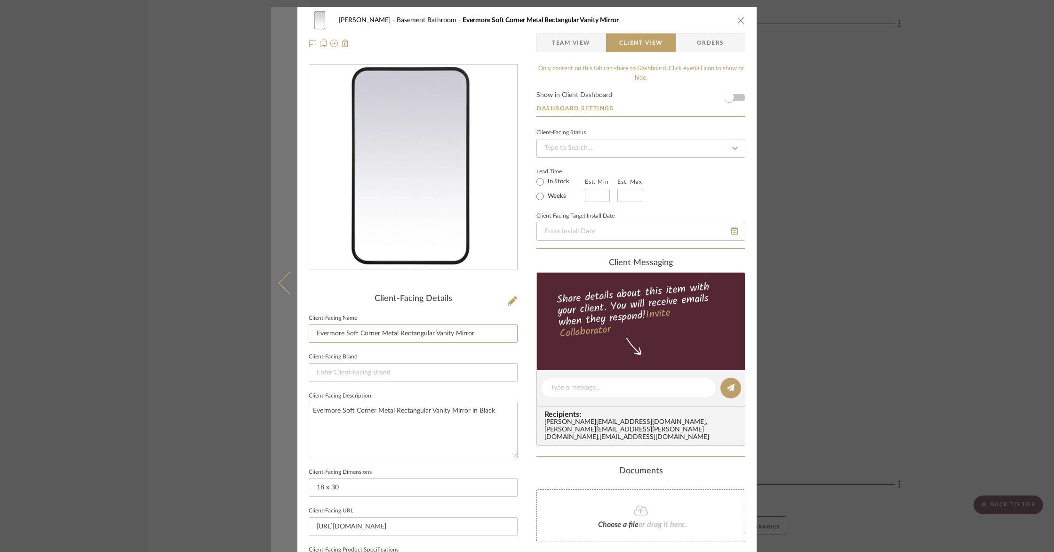
drag, startPoint x: 344, startPoint y: 333, endPoint x: 279, endPoint y: 329, distance: 64.6
click at [279, 329] on mat-dialog-content "[PERSON_NAME] Basement Bathroom Evermore Soft Corner Metal Rectangular Vanity M…" at bounding box center [527, 391] width 512 height 768
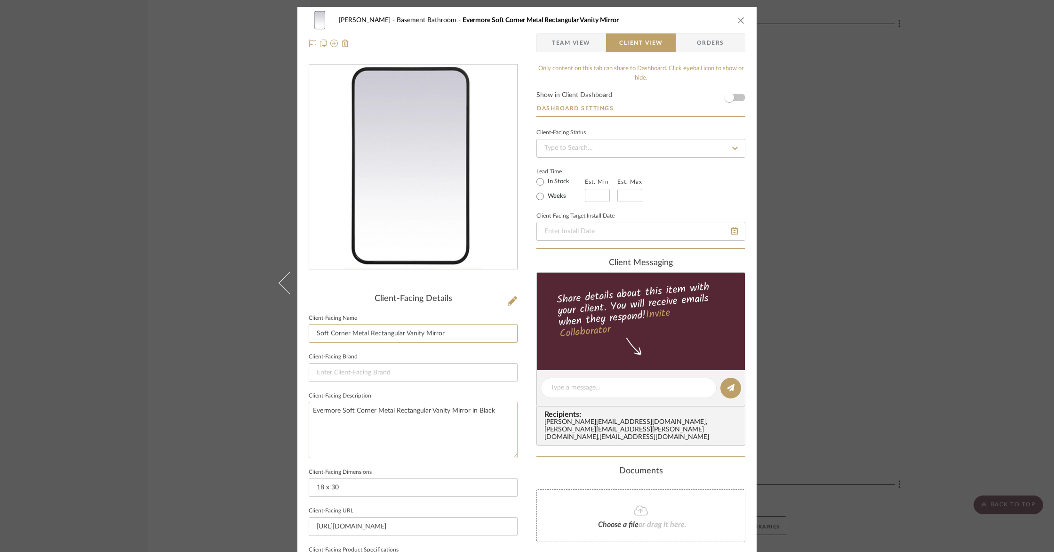
type input "Soft Corner Metal Rectangular Vanity Mirror"
drag, startPoint x: 340, startPoint y: 411, endPoint x: 299, endPoint y: 408, distance: 41.1
click at [300, 408] on div "[PERSON_NAME] Basement Bathroom Evermore Soft Corner Metal Rectangular Vanity M…" at bounding box center [526, 391] width 459 height 768
type textarea "Soft Corner Metal Rectangular Vanity Mirror in Black"
drag, startPoint x: 508, startPoint y: 523, endPoint x: 306, endPoint y: 500, distance: 203.7
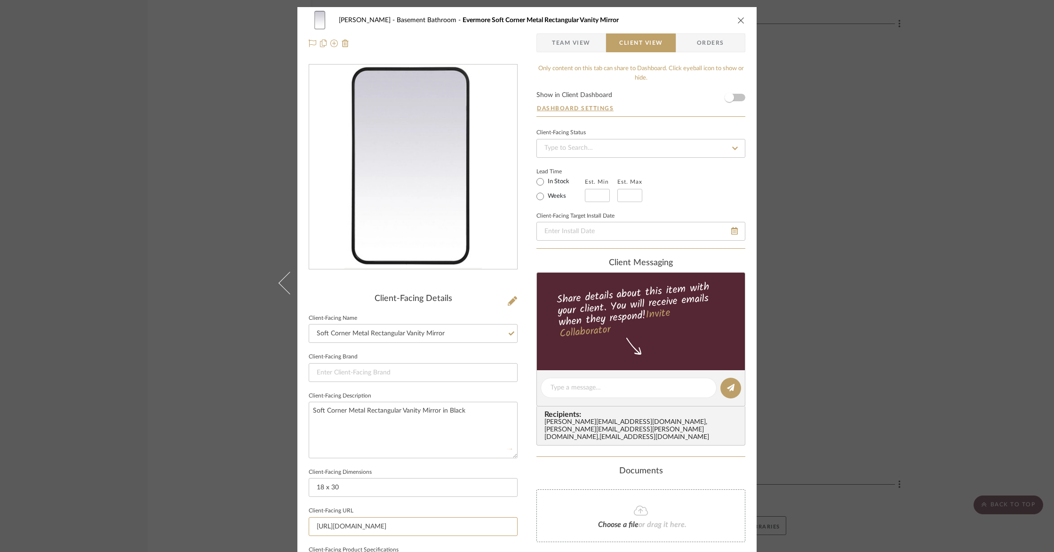
click at [309, 500] on div "Client-Facing Details Client-Facing Name Soft Corner Metal Rectangular Vanity M…" at bounding box center [413, 464] width 209 height 341
type input "anity-mirror-by-elegant-lighting-ELB2591709.html"
drag, startPoint x: 497, startPoint y: 525, endPoint x: 123, endPoint y: 476, distance: 377.0
click at [124, 476] on div "[PERSON_NAME] Basement Bathroom Evermore Soft Corner Metal Rectangular Vanity M…" at bounding box center [527, 276] width 1054 height 552
drag, startPoint x: 1054, startPoint y: 308, endPoint x: 1051, endPoint y: 347, distance: 39.2
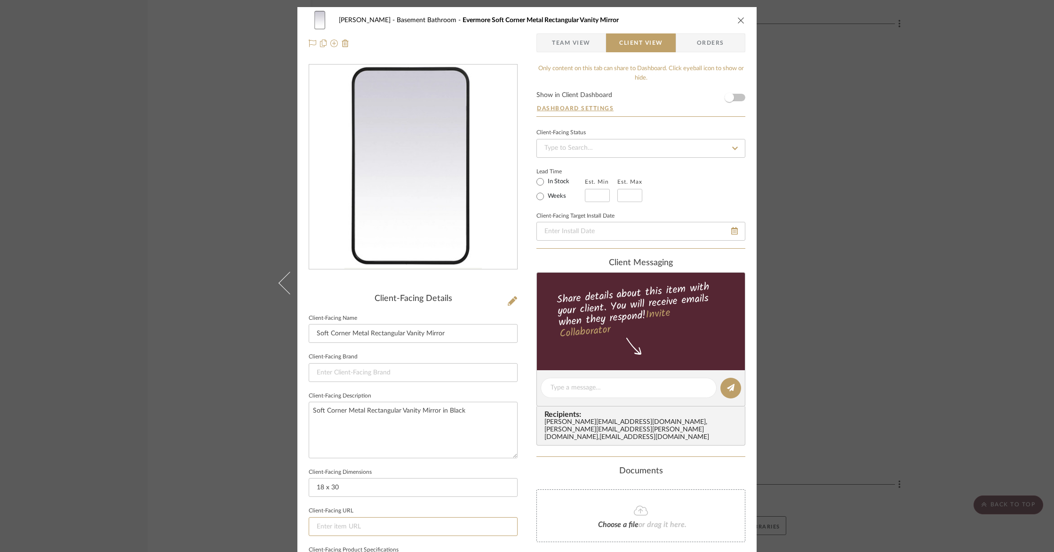
click at [1050, 349] on div "[PERSON_NAME] Basement Bathroom Evermore Soft Corner Metal Rectangular Vanity M…" at bounding box center [527, 276] width 1054 height 552
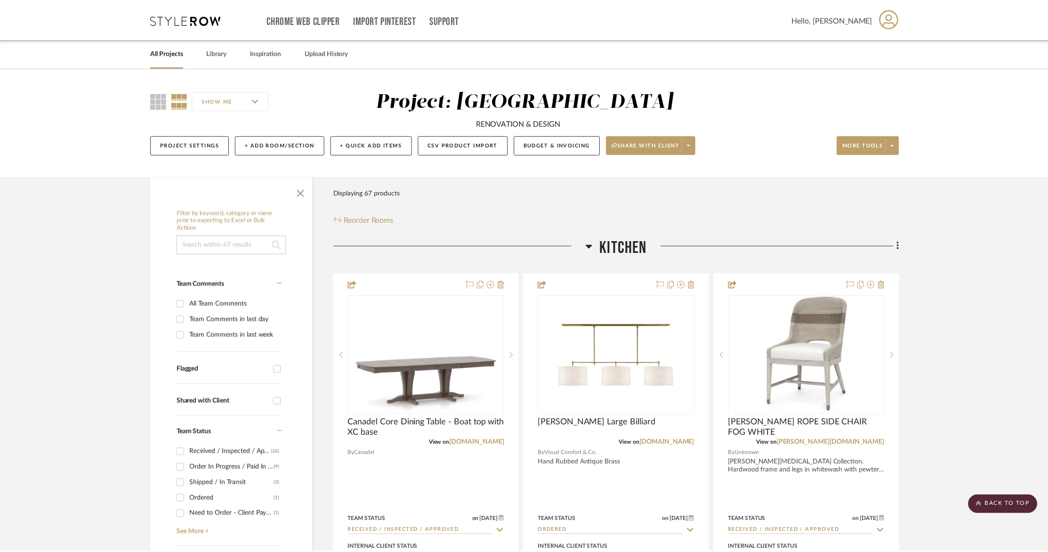
scroll to position [7875, 0]
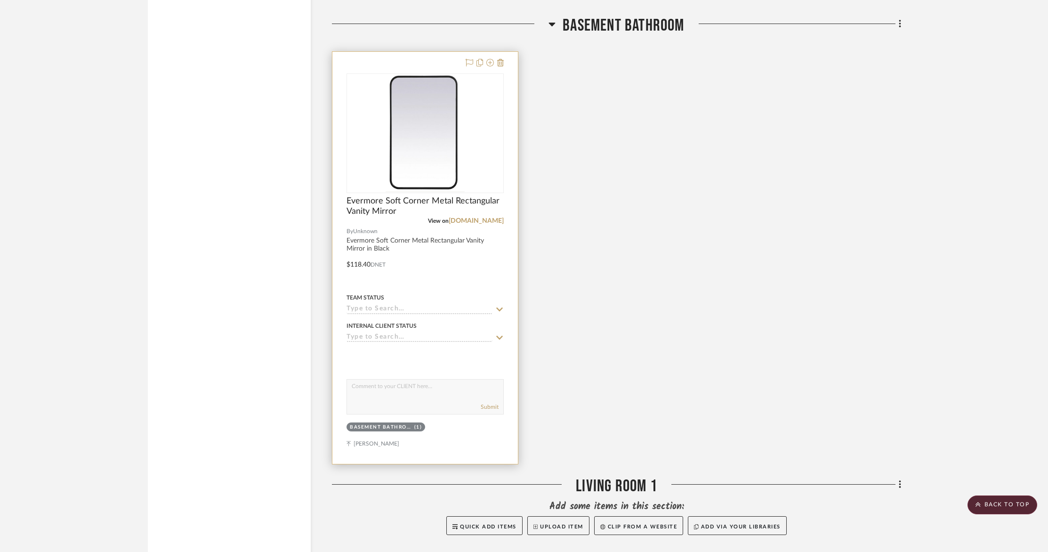
click at [436, 266] on div at bounding box center [424, 258] width 185 height 412
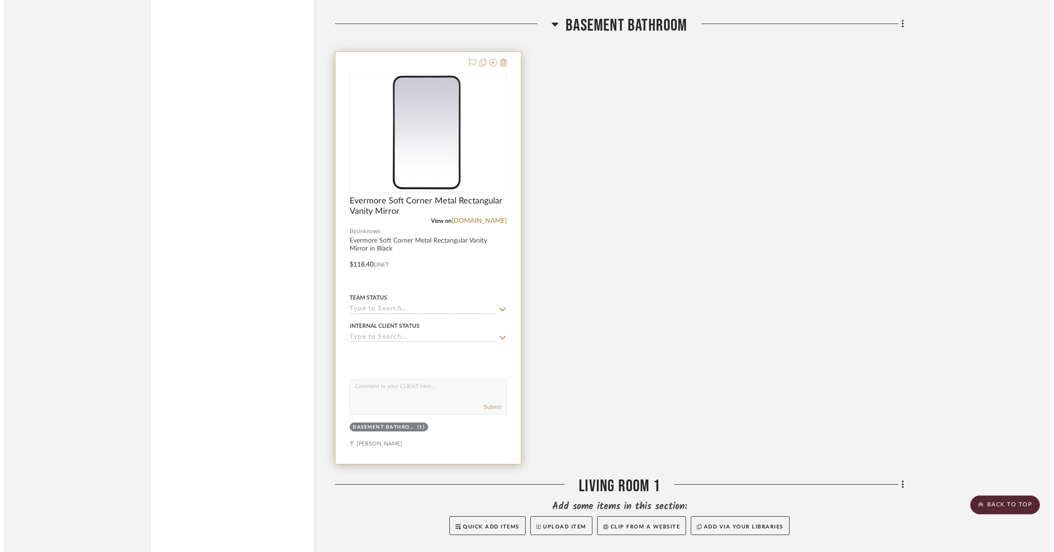
scroll to position [0, 0]
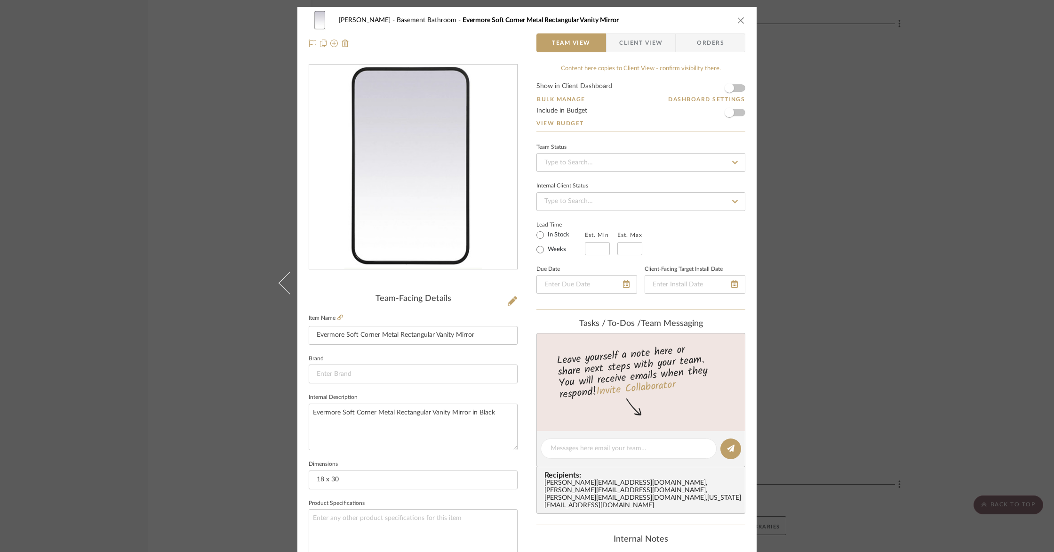
click at [629, 41] on span "Client View" at bounding box center [640, 42] width 43 height 19
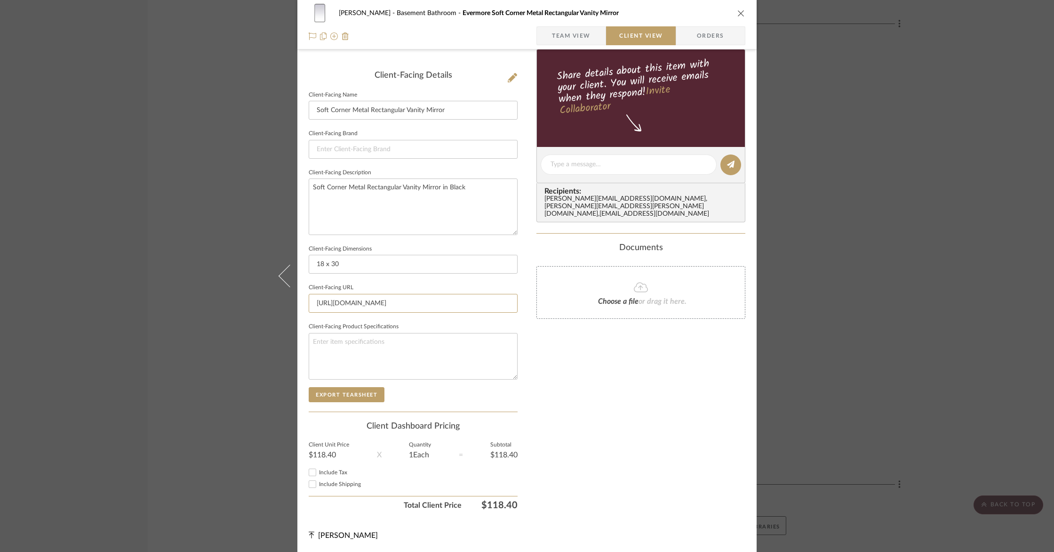
drag, startPoint x: 512, startPoint y: 301, endPoint x: 247, endPoint y: 277, distance: 266.1
click at [247, 277] on div "[PERSON_NAME] Basement Bathroom Evermore Soft Corner Metal Rectangular Vanity M…" at bounding box center [527, 276] width 1054 height 552
type input "nity-mirror-by-elegant-lighting-ELB2591709.html"
drag, startPoint x: 483, startPoint y: 302, endPoint x: 309, endPoint y: 292, distance: 174.0
click at [309, 292] on fieldset "Client-Facing URL nity-mirror-by-elegant-lighting-ELB2591709.html" at bounding box center [413, 297] width 209 height 32
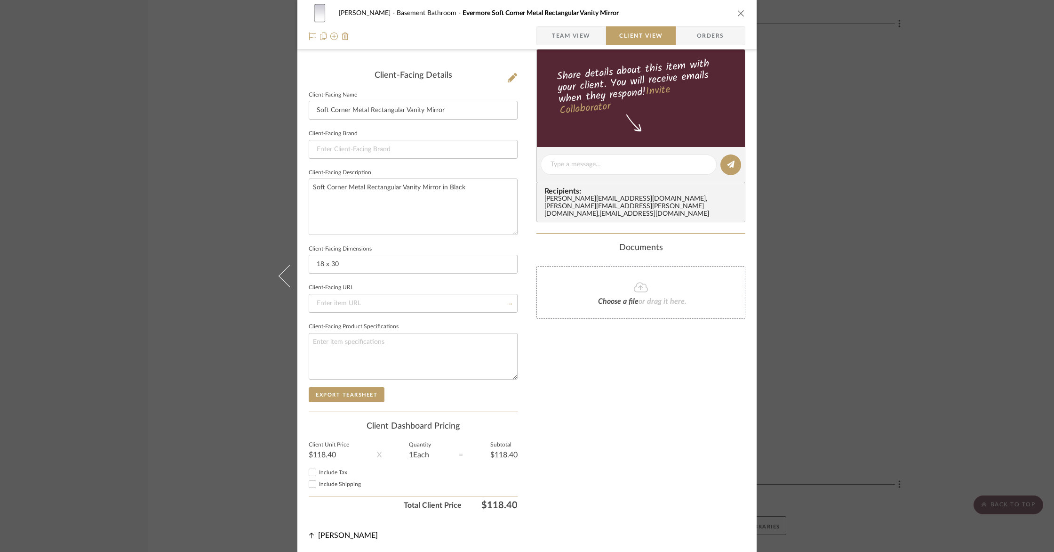
click at [754, 392] on mat-dialog-content "[PERSON_NAME] Basement Bathroom Evermore Soft Corner Metal Rectangular Vanity M…" at bounding box center [527, 168] width 512 height 768
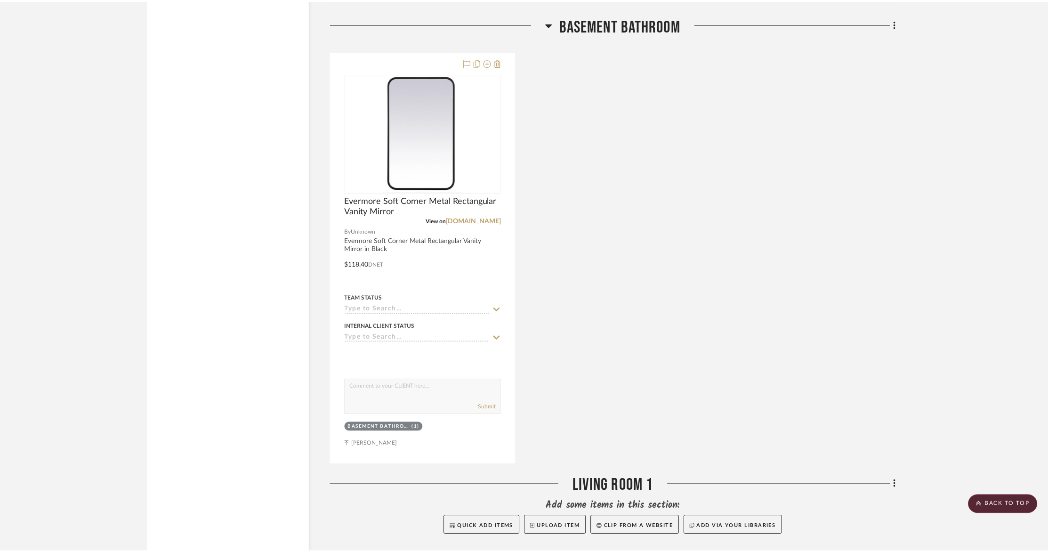
scroll to position [7875, 0]
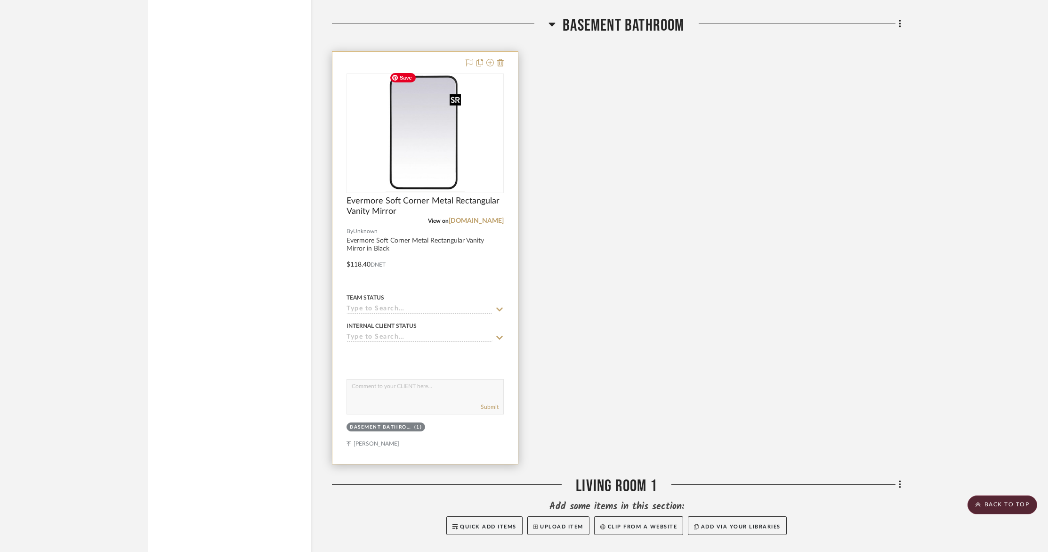
click at [402, 136] on img "0" at bounding box center [426, 133] width 80 height 118
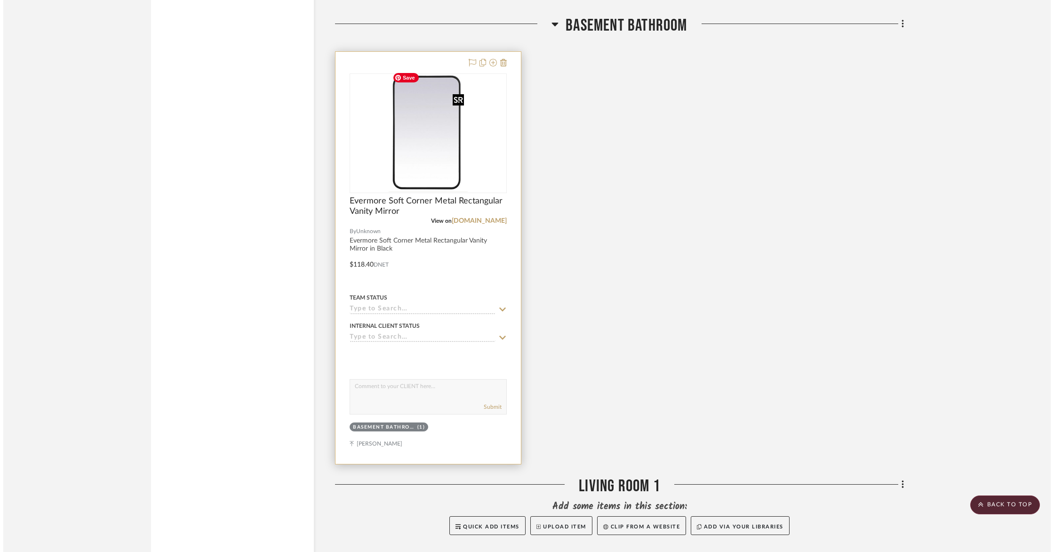
scroll to position [0, 0]
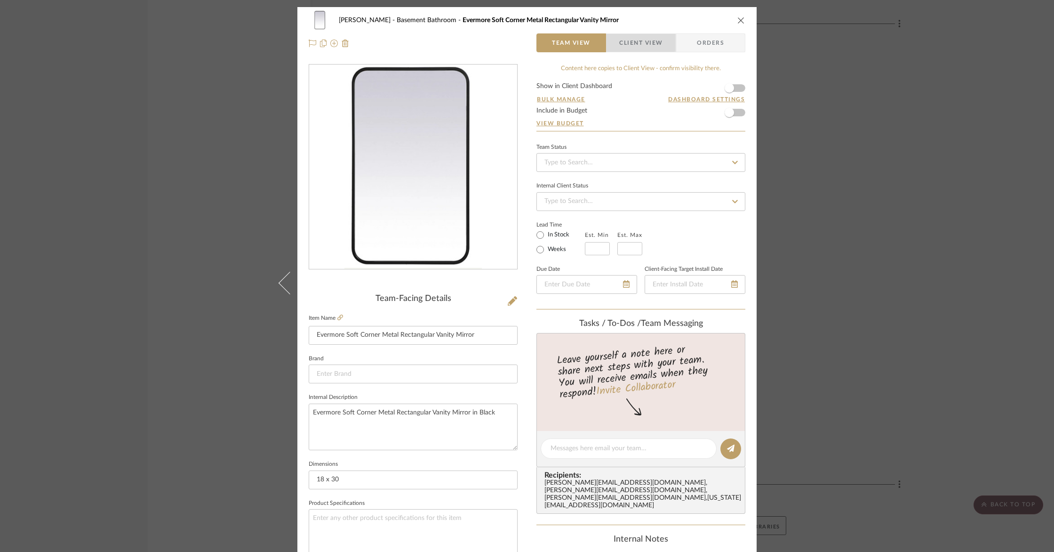
click at [631, 40] on span "Client View" at bounding box center [640, 42] width 43 height 19
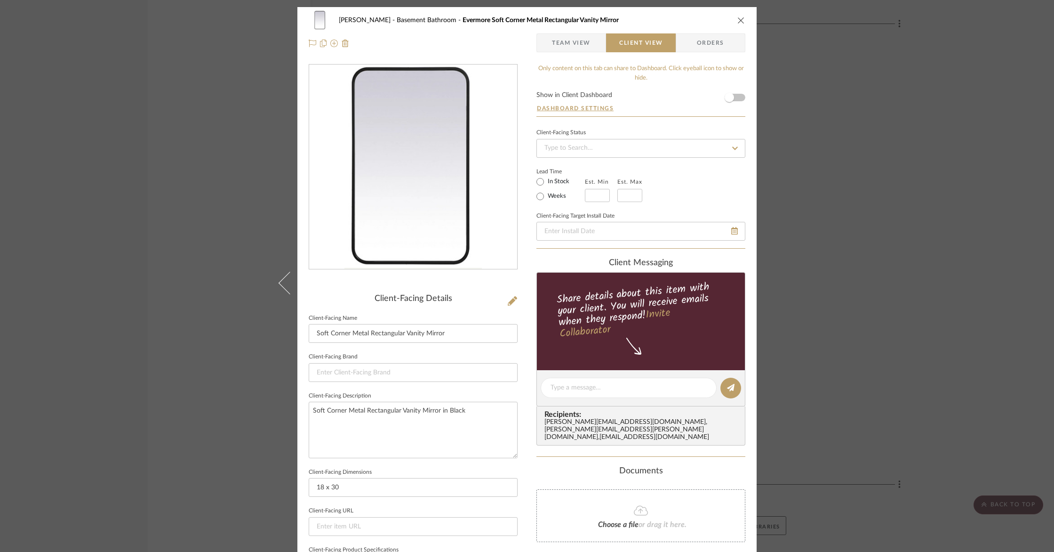
drag, startPoint x: 761, startPoint y: 230, endPoint x: 767, endPoint y: 230, distance: 5.7
click at [761, 230] on mat-dialog-content "[PERSON_NAME] Basement Bathroom Evermore Soft Corner Metal Rectangular Vanity M…" at bounding box center [527, 391] width 512 height 768
click at [738, 20] on icon "close" at bounding box center [742, 20] width 8 height 8
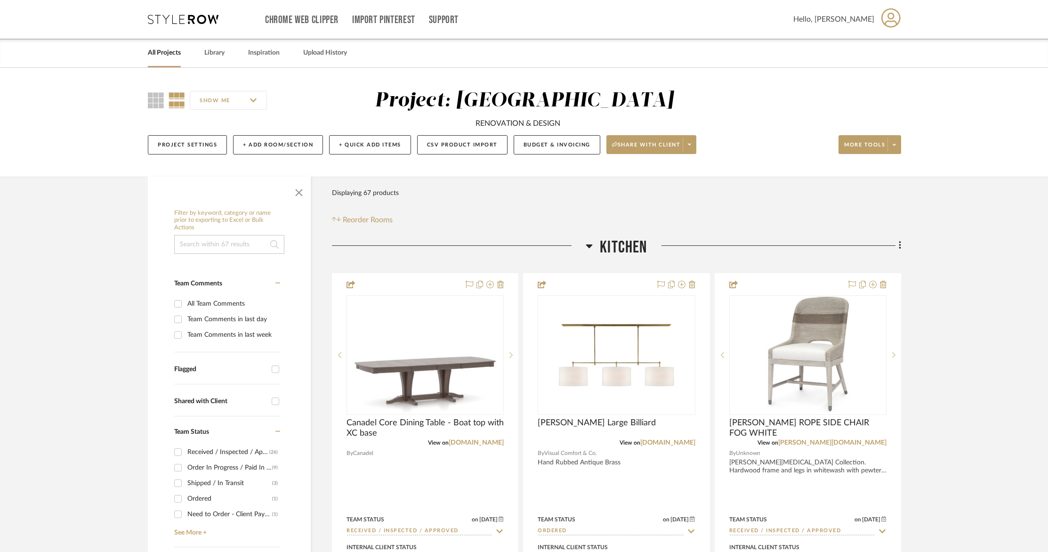
click at [175, 55] on link "All Projects" at bounding box center [164, 53] width 33 height 13
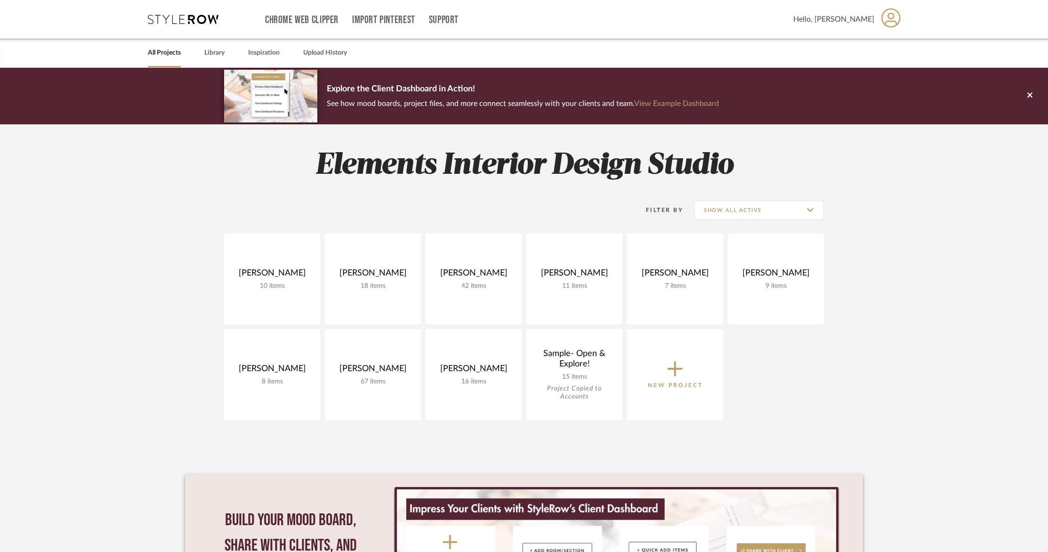
click at [860, 24] on span "Hello, [PERSON_NAME]" at bounding box center [833, 19] width 81 height 11
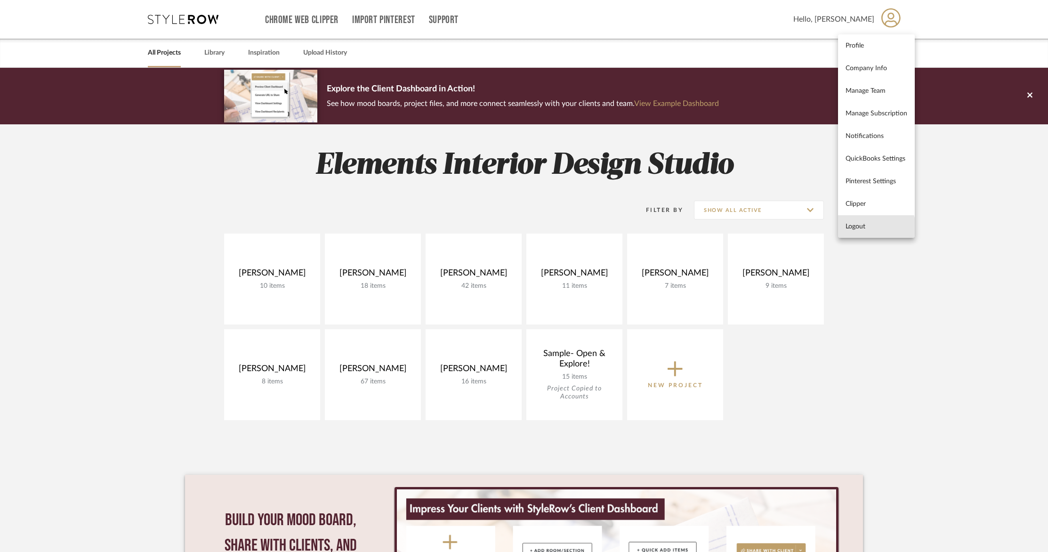
click at [861, 232] on button "Logout" at bounding box center [876, 226] width 77 height 23
